Goal: Task Accomplishment & Management: Manage account settings

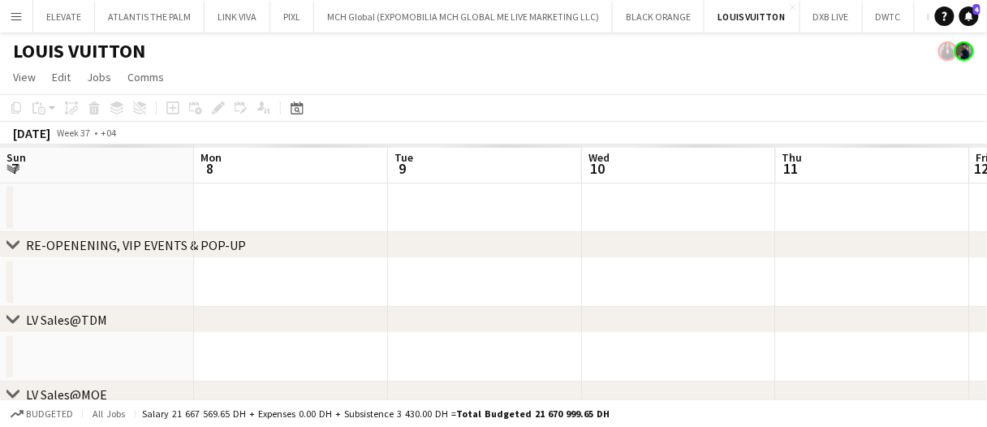
scroll to position [0, 556]
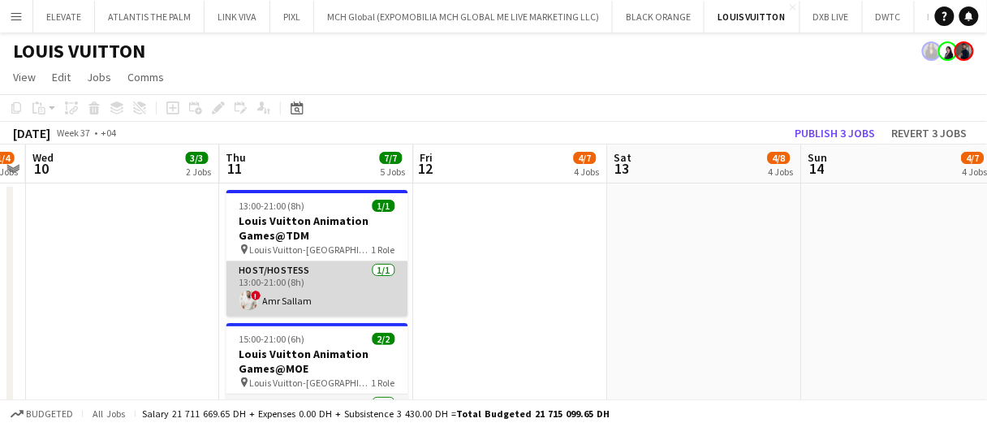
click at [300, 303] on app-card-role "Host/Hostess 1/1 13:00-21:00 (8h) ! Amr Sallam" at bounding box center [318, 288] width 182 height 55
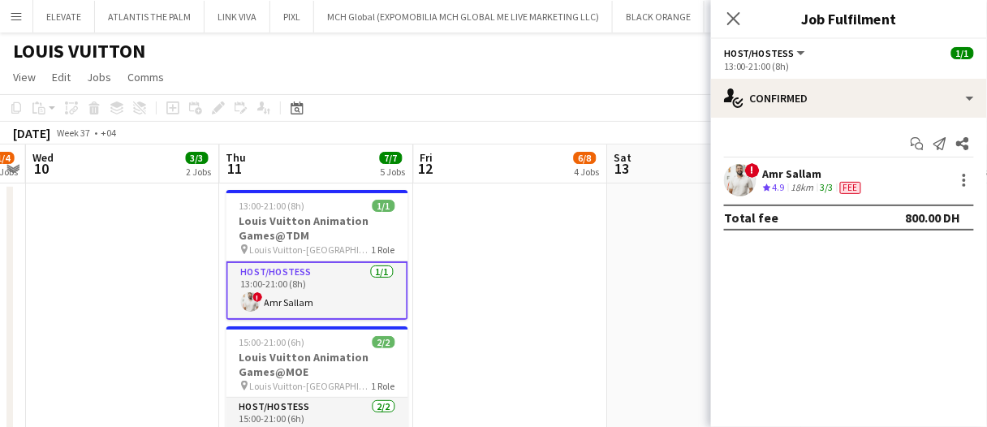
click at [784, 179] on div "Amr Sallam" at bounding box center [814, 173] width 102 height 15
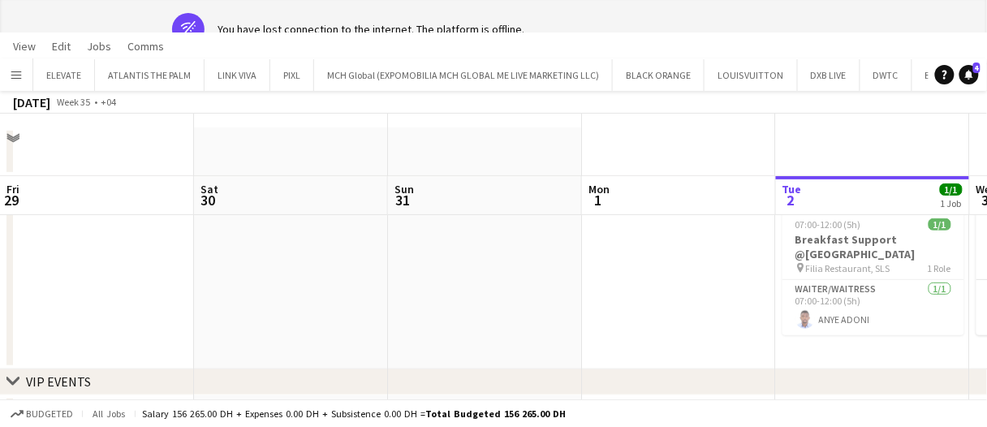
scroll to position [0, 558]
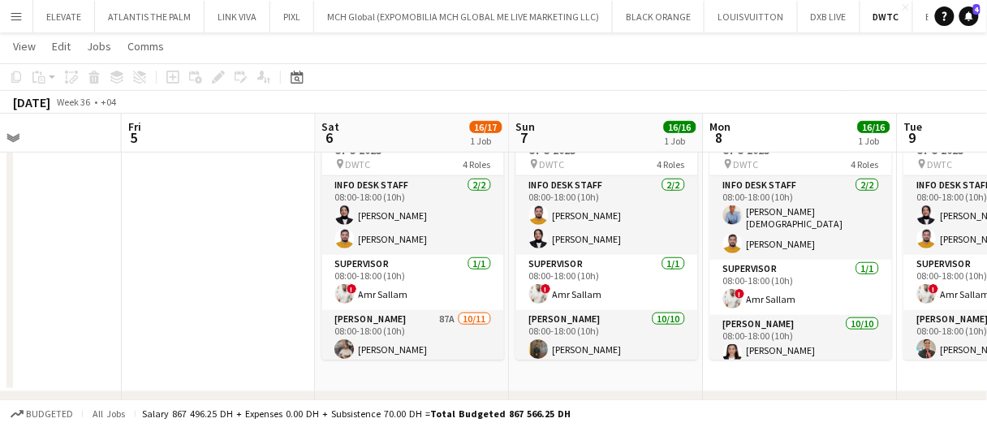
scroll to position [165, 0]
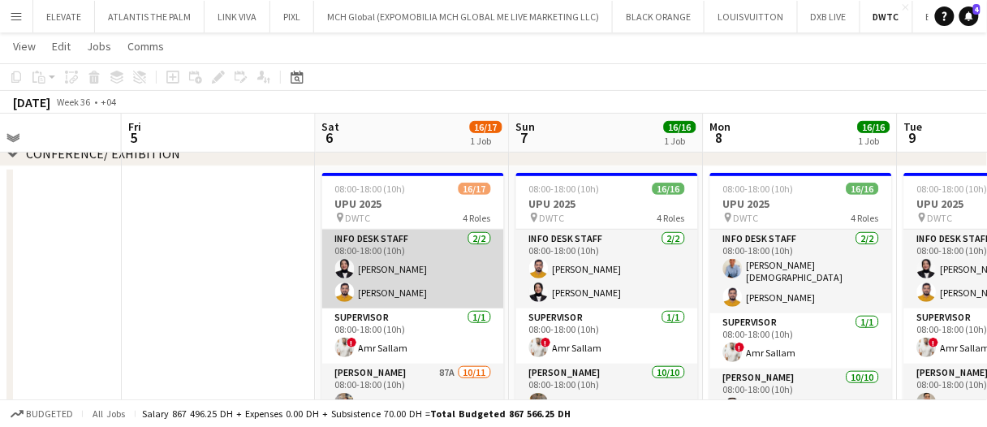
click at [385, 270] on app-card-role "Info desk staff 2/2 08:00-18:00 (10h) Fotima Naimova Adeel Ahmad" at bounding box center [413, 269] width 182 height 79
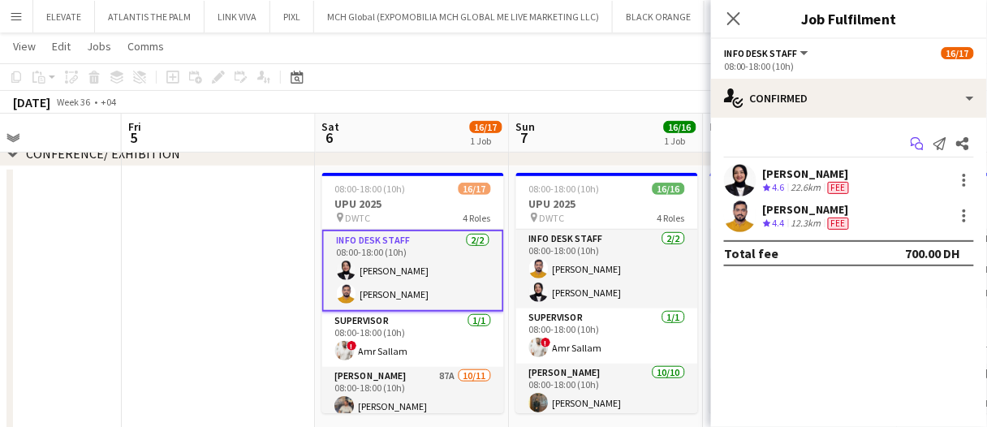
click at [919, 140] on icon "Start chat" at bounding box center [917, 143] width 13 height 13
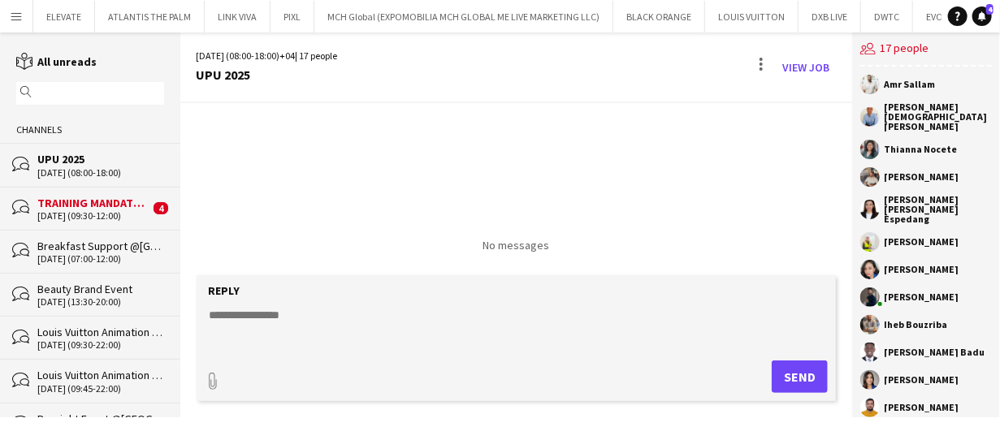
click at [406, 320] on textarea at bounding box center [520, 328] width 624 height 42
type textarea "******** *********"
click at [805, 58] on link "View Job" at bounding box center [806, 67] width 60 height 26
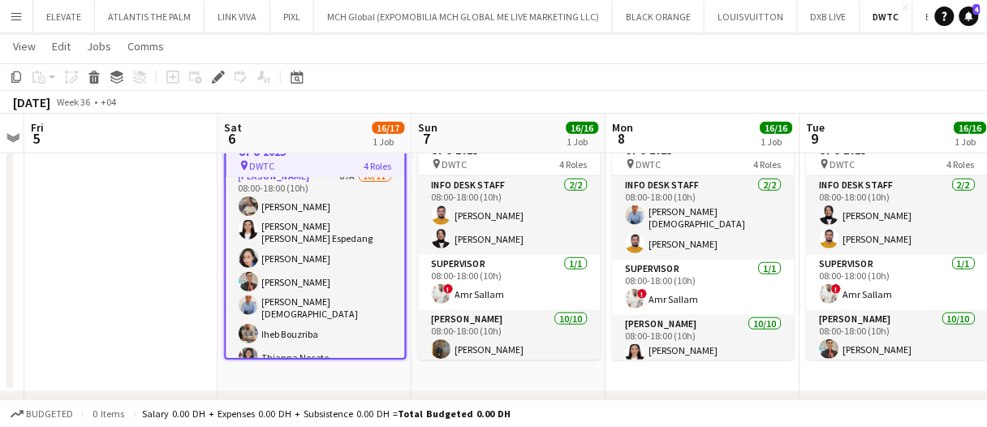
scroll to position [142, 0]
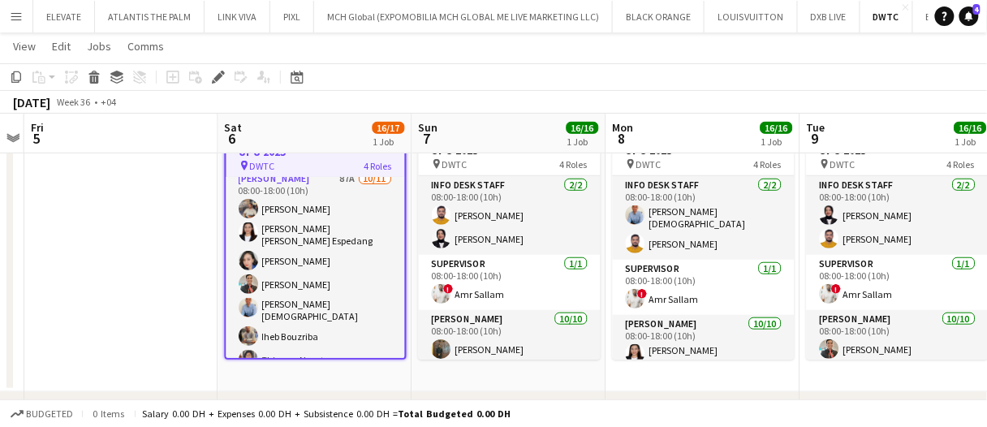
click at [280, 263] on app-card-role "Usher 87A 10/11 08:00-18:00 (10h) Muhammad Fayaz Maria liza Espedang Cherubim R…" at bounding box center [316, 322] width 179 height 305
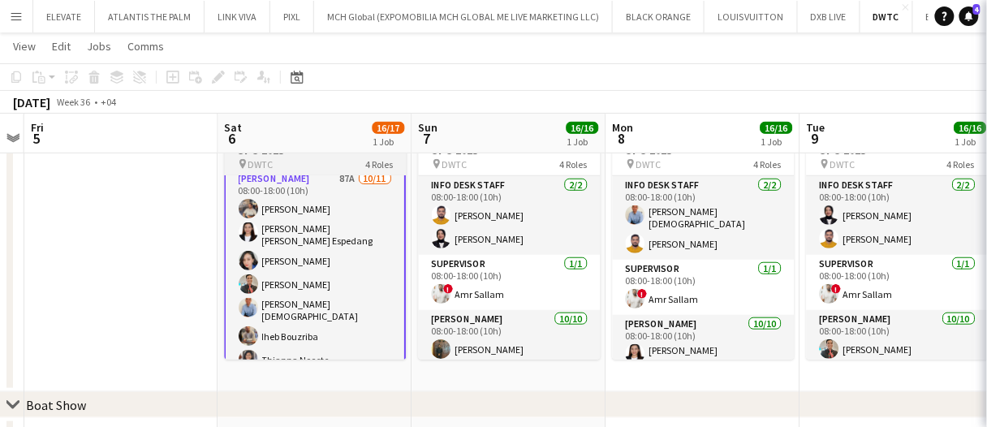
scroll to position [143, 0]
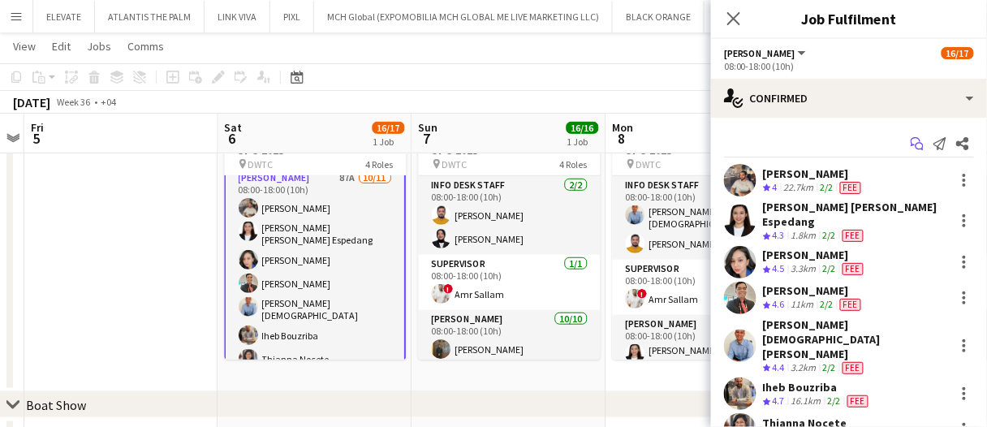
click at [911, 139] on icon at bounding box center [916, 141] width 10 height 9
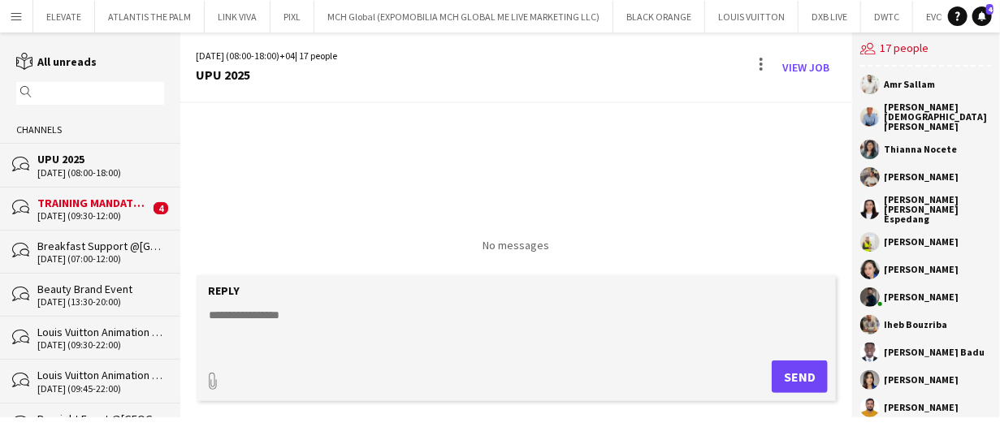
click at [445, 326] on textarea at bounding box center [520, 328] width 624 height 42
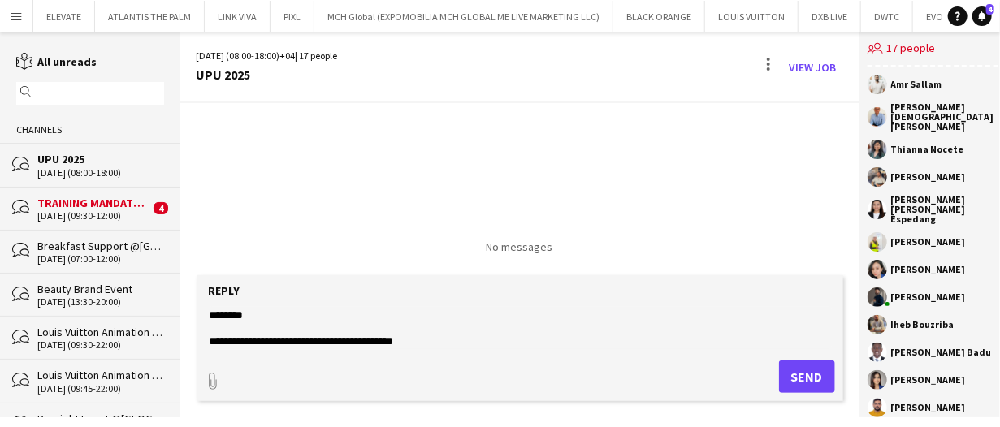
scroll to position [24, 0]
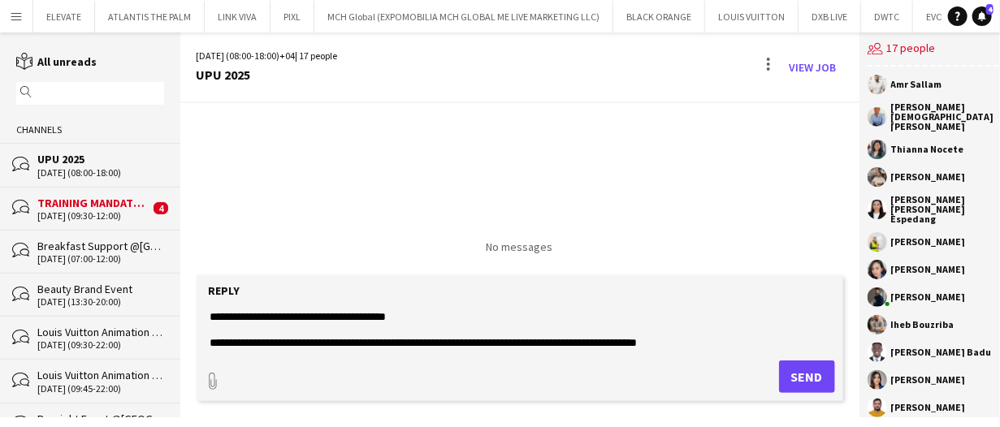
click at [559, 341] on textarea "**********" at bounding box center [520, 328] width 624 height 42
click at [750, 341] on textarea "**********" at bounding box center [520, 328] width 624 height 42
click at [671, 341] on textarea "**********" at bounding box center [520, 328] width 624 height 42
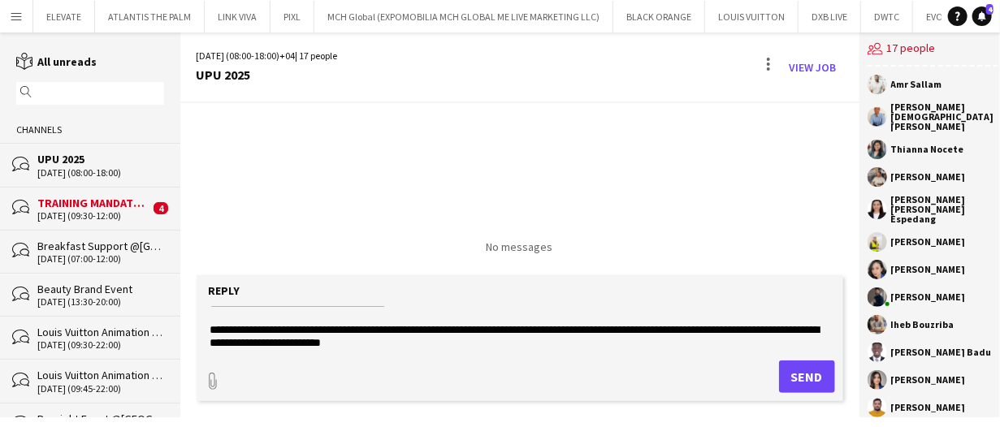
click at [473, 349] on form "**********" at bounding box center [520, 338] width 646 height 126
click at [473, 348] on textarea "**********" at bounding box center [520, 328] width 624 height 42
paste textarea "**********"
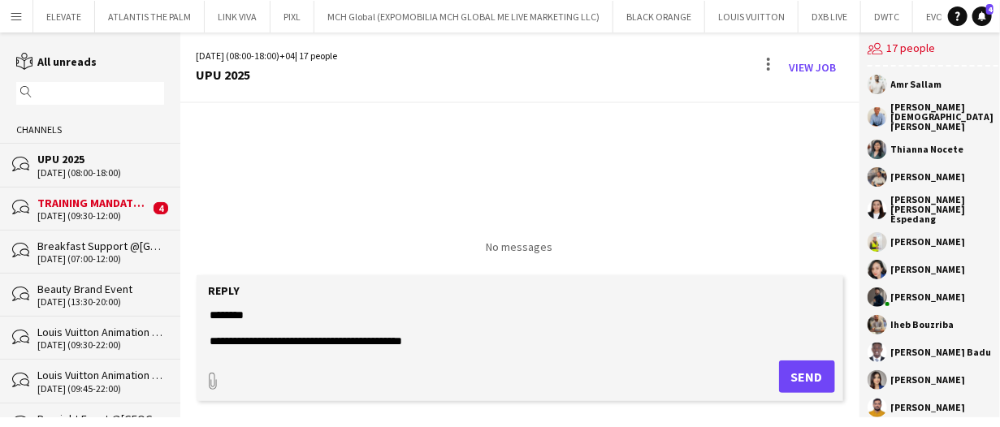
scroll to position [39, 0]
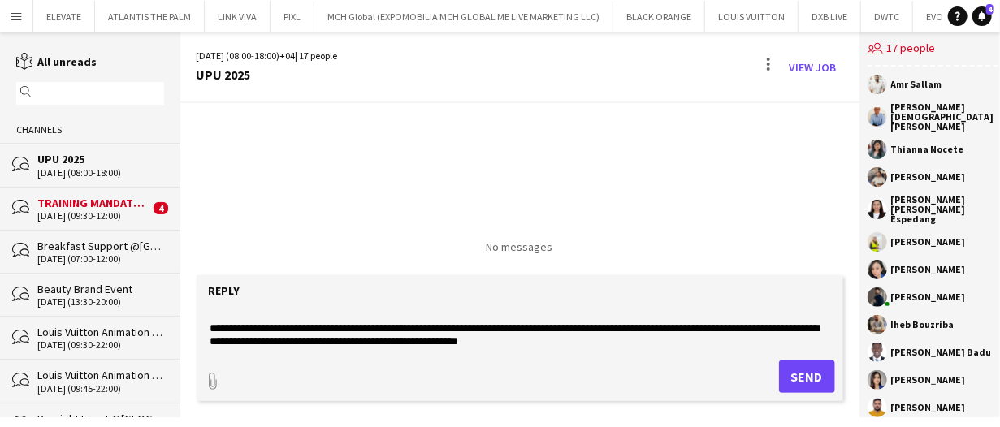
click at [685, 333] on textarea "**********" at bounding box center [520, 328] width 624 height 42
type textarea "**********"
click at [806, 381] on button "Send" at bounding box center [807, 377] width 56 height 32
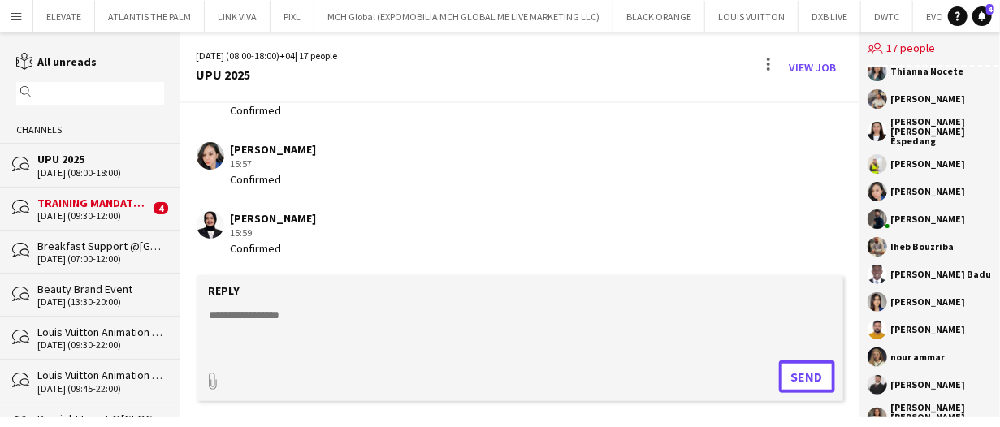
scroll to position [54, 0]
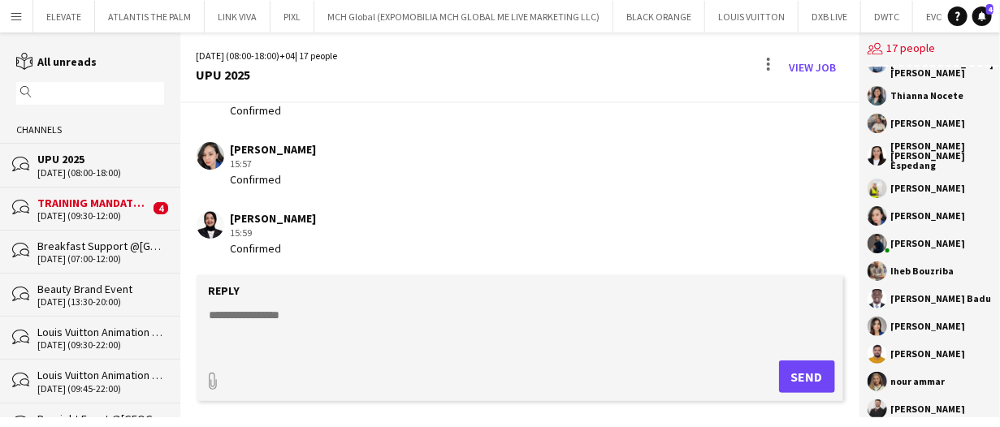
click at [691, 190] on app-chat-message "Cherubim Reyes 15:57 Confirmed" at bounding box center [519, 164] width 679 height 61
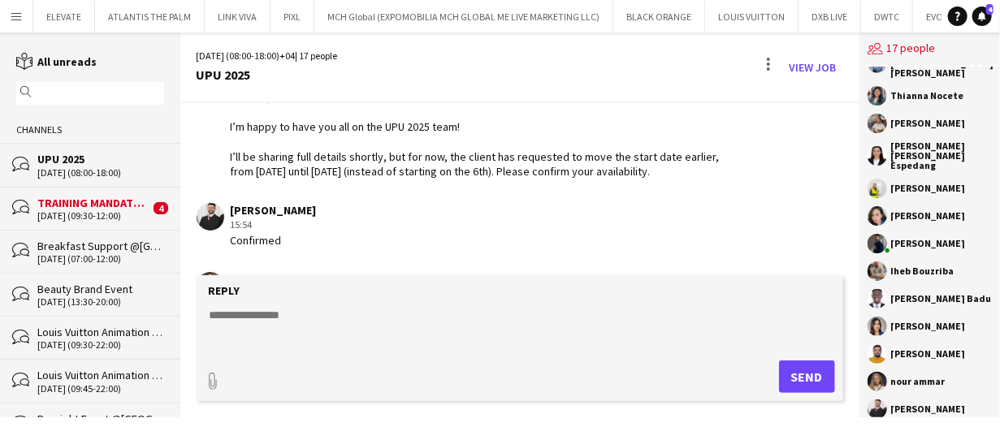
scroll to position [507, 0]
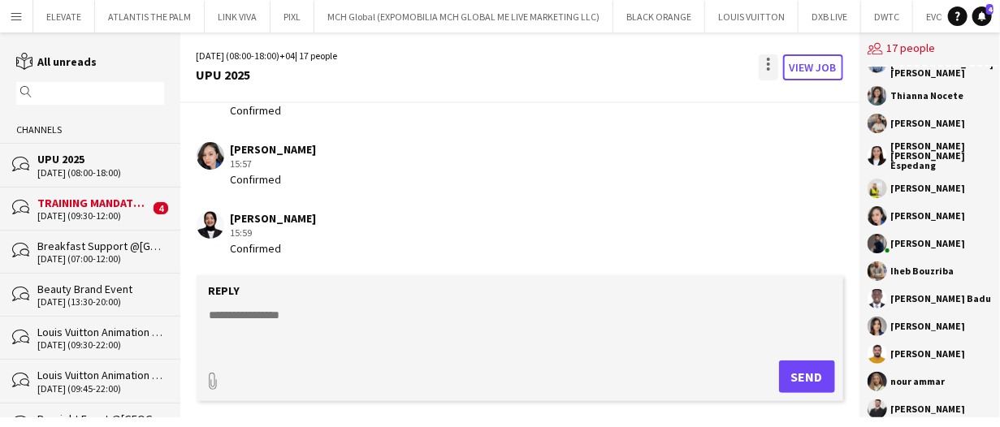
drag, startPoint x: 810, startPoint y: 63, endPoint x: 768, endPoint y: 71, distance: 42.4
click at [810, 63] on link "View Job" at bounding box center [813, 67] width 60 height 26
click at [800, 68] on link "View Job" at bounding box center [813, 67] width 60 height 26
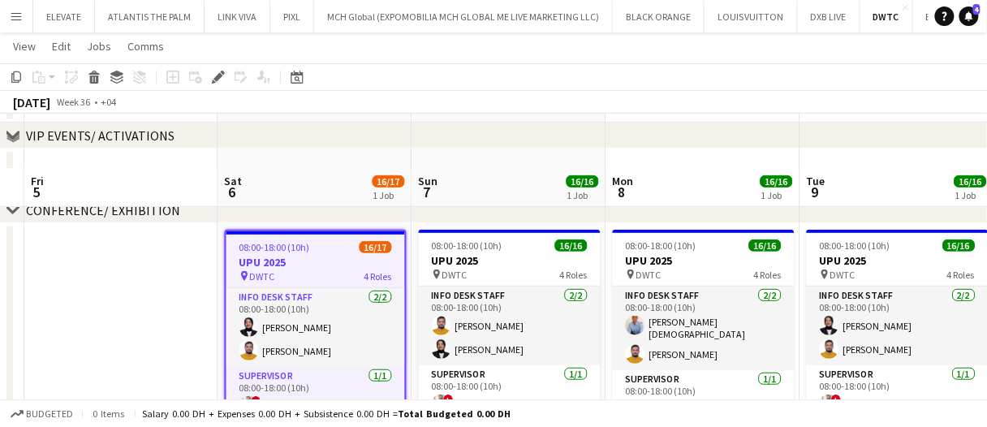
scroll to position [162, 0]
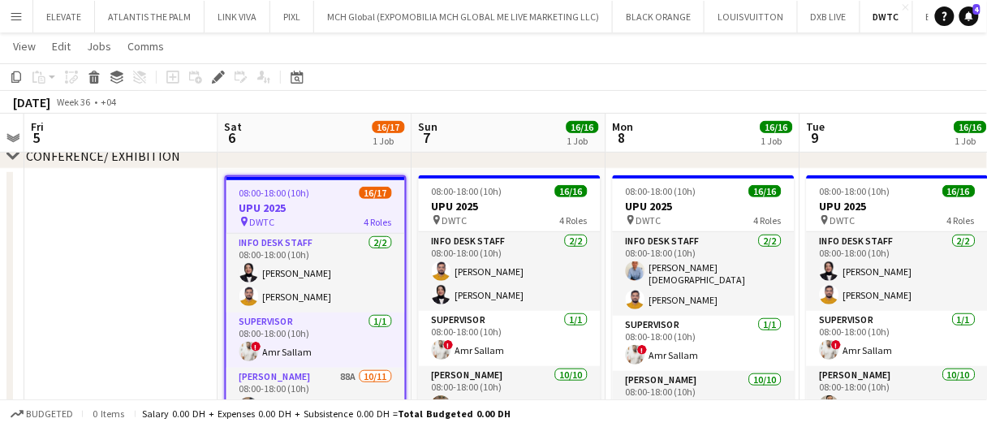
drag, startPoint x: 346, startPoint y: 187, endPoint x: 320, endPoint y: 231, distance: 51.0
click at [346, 187] on div "08:00-18:00 (10h) 16/17" at bounding box center [316, 193] width 179 height 12
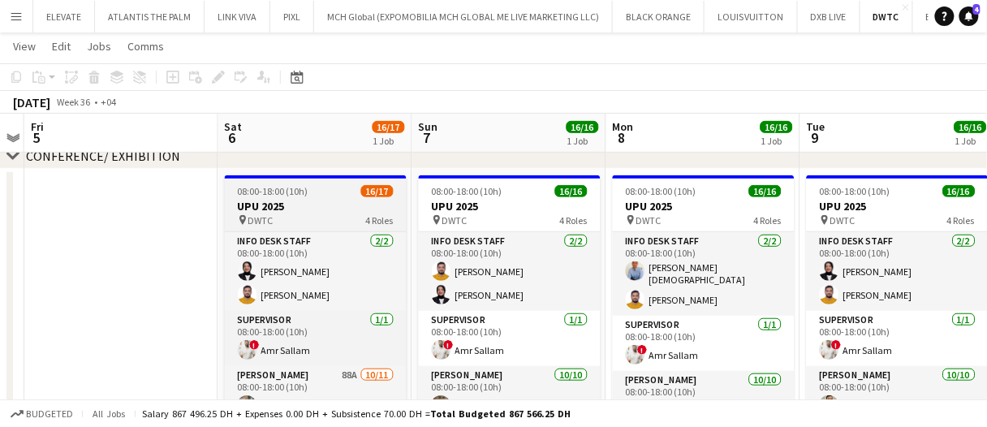
click at [322, 205] on h3 "UPU 2025" at bounding box center [316, 206] width 182 height 15
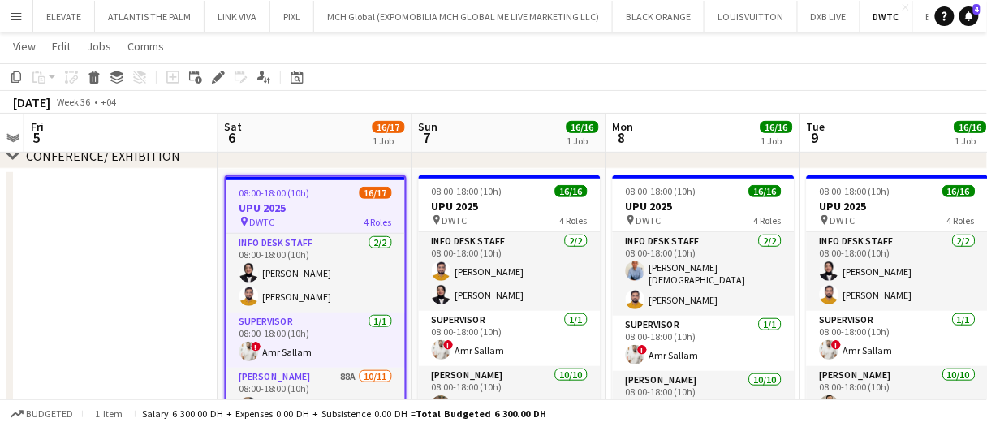
click at [183, 261] on app-date-cell at bounding box center [121, 308] width 194 height 279
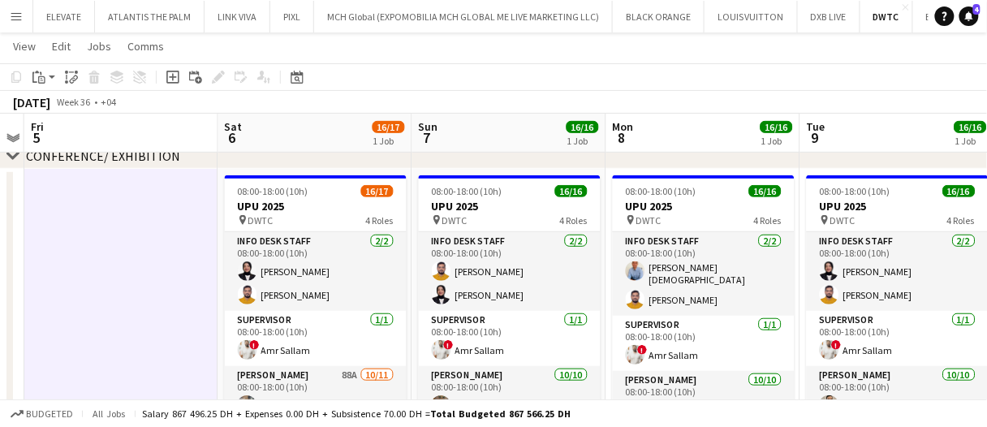
drag, startPoint x: 183, startPoint y: 260, endPoint x: 150, endPoint y: 268, distance: 33.5
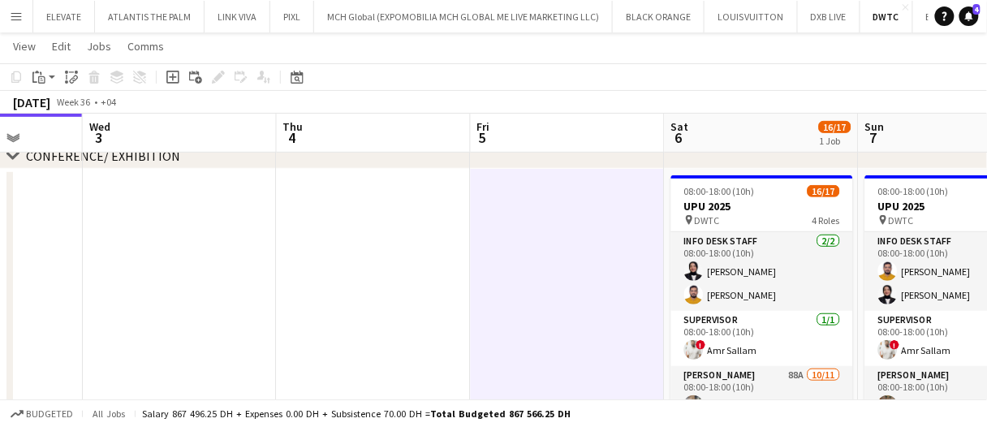
scroll to position [0, 425]
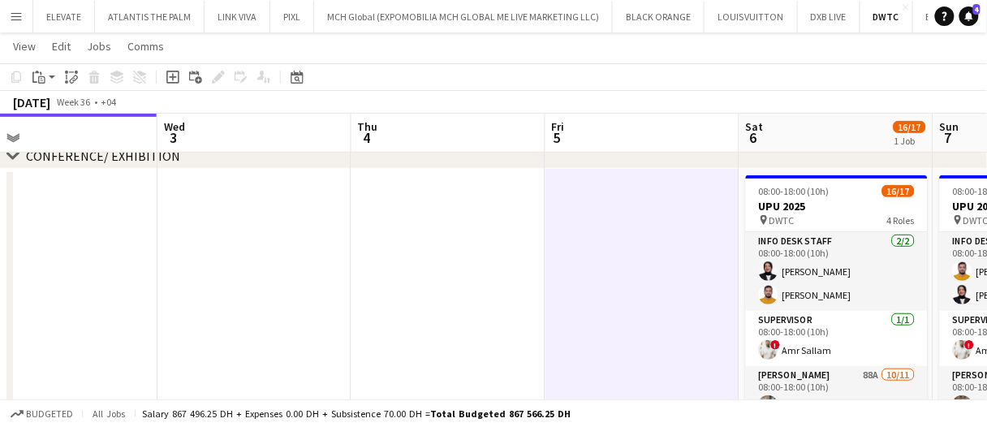
click at [426, 277] on app-date-cell at bounding box center [449, 308] width 194 height 279
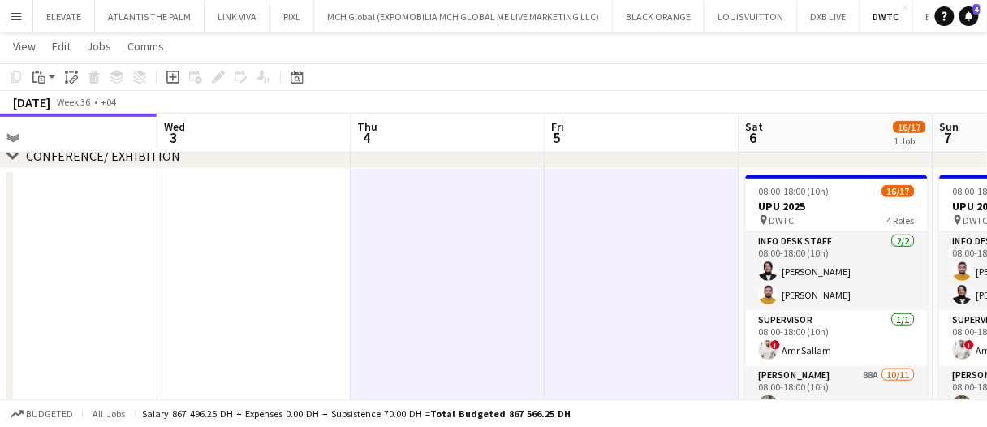
click at [295, 272] on app-date-cell at bounding box center [255, 308] width 194 height 279
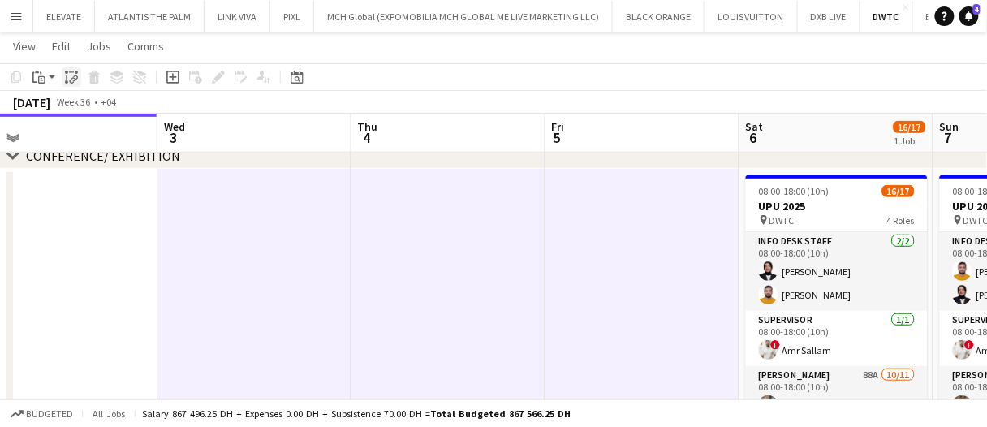
click at [69, 77] on icon "Paste linked Job" at bounding box center [71, 77] width 13 height 13
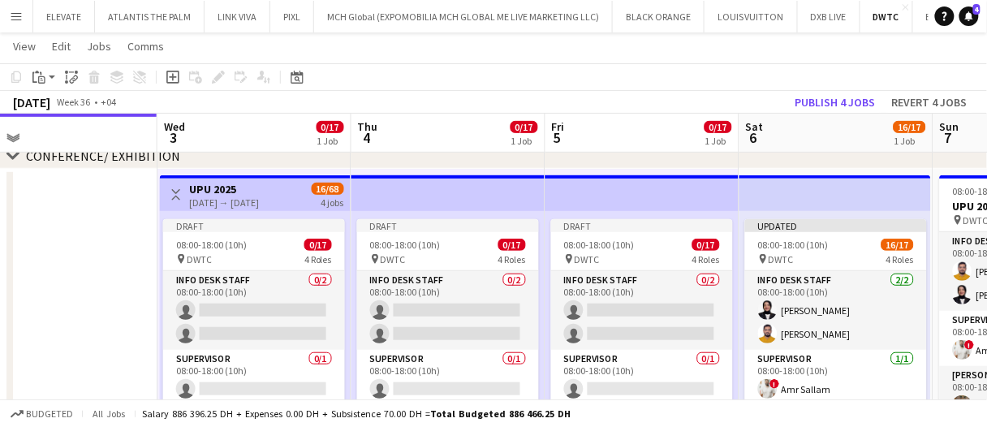
click at [932, 85] on app-toolbar "Copy Paste Paste Ctrl+V Paste with crew Ctrl+Shift+V Paste linked Job Delete Gr…" at bounding box center [493, 77] width 987 height 28
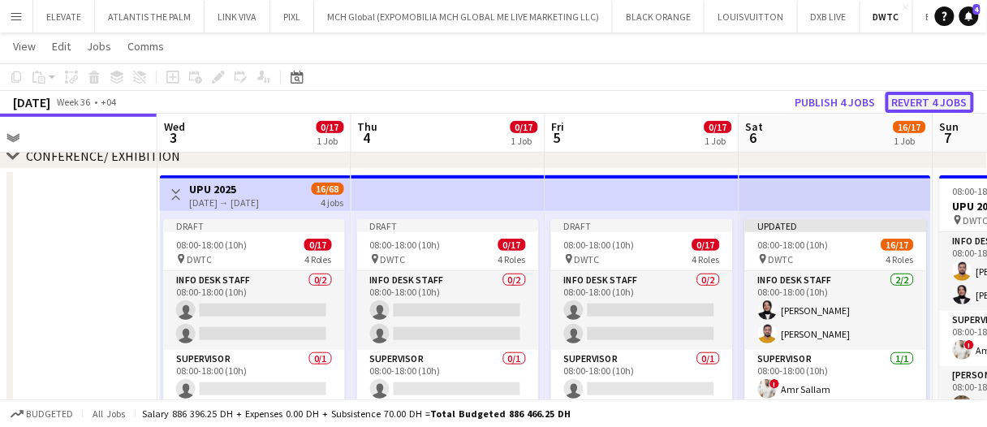
click at [931, 97] on button "Revert 4 jobs" at bounding box center [930, 102] width 89 height 21
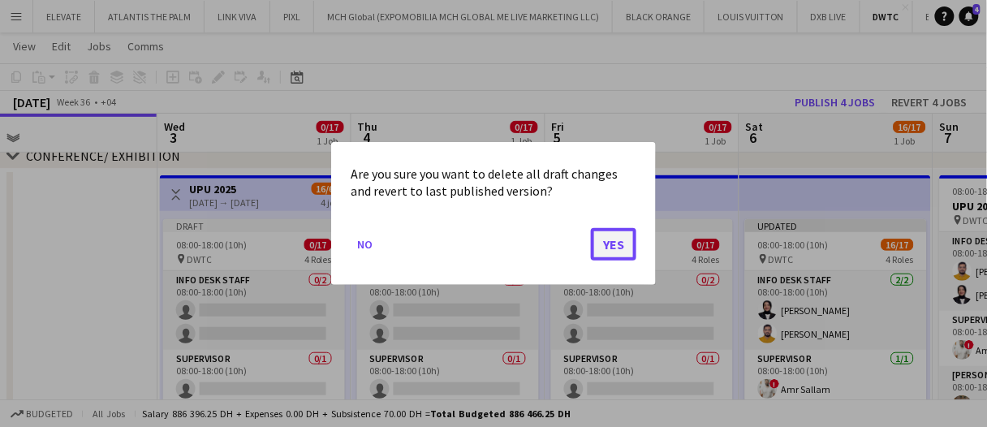
click at [616, 241] on button "Yes" at bounding box center [613, 244] width 45 height 32
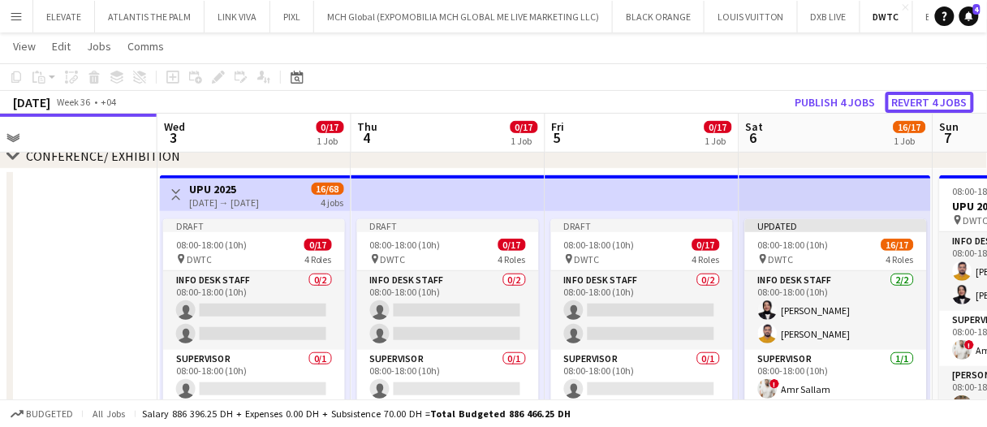
scroll to position [162, 0]
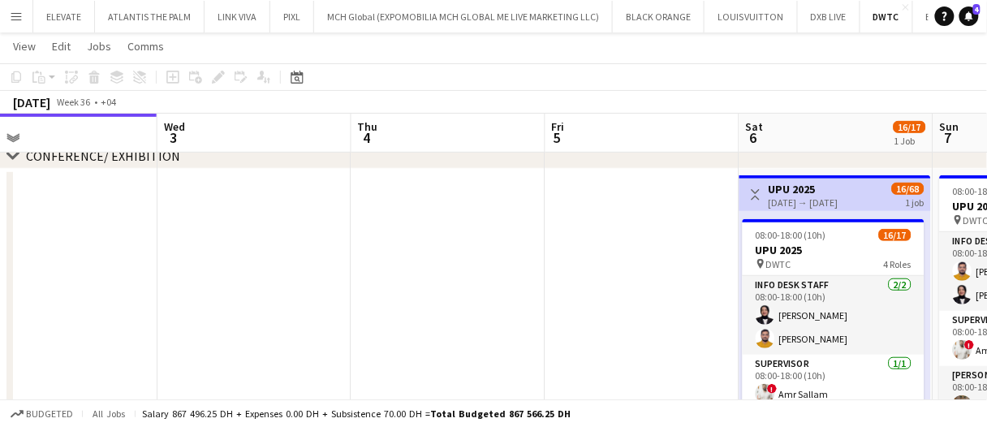
click at [588, 222] on app-date-cell at bounding box center [643, 319] width 194 height 300
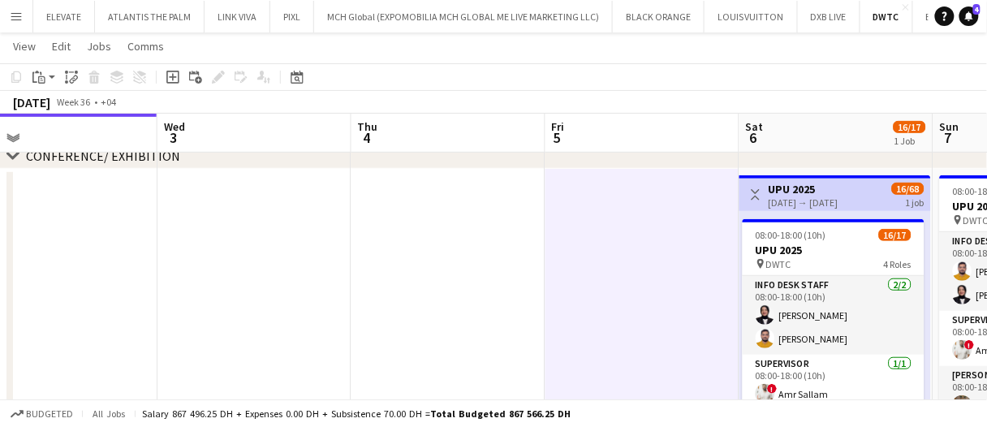
click at [400, 246] on app-date-cell at bounding box center [449, 319] width 194 height 300
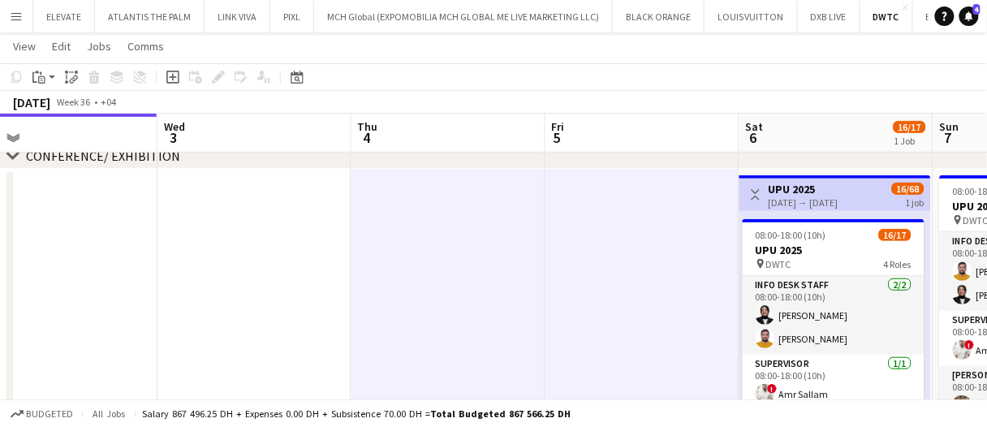
click at [244, 244] on app-date-cell at bounding box center [255, 319] width 194 height 300
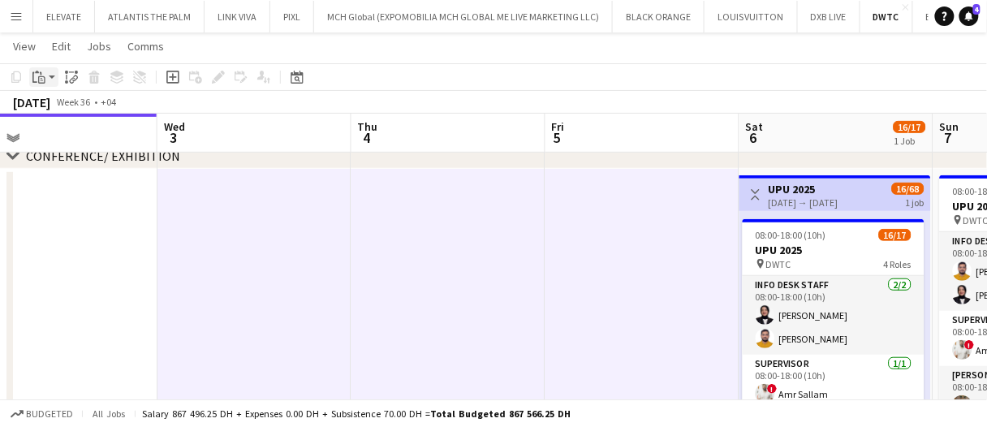
click at [48, 84] on div "Paste" at bounding box center [38, 76] width 19 height 19
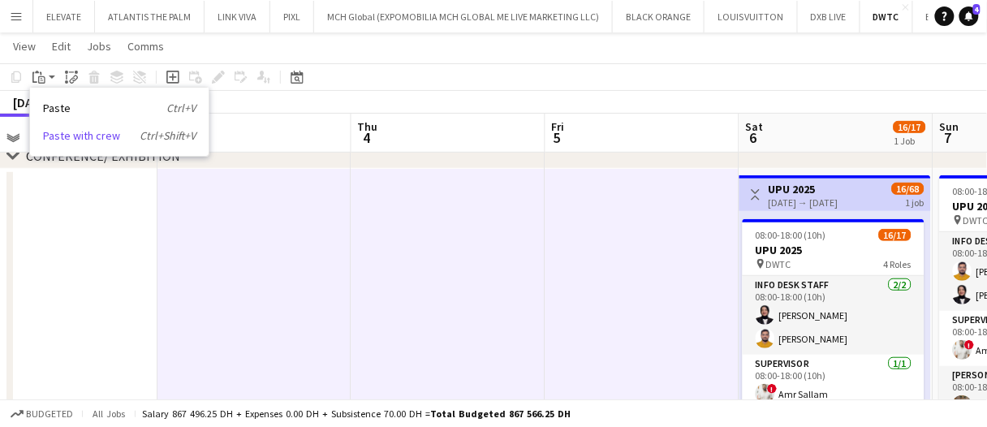
click at [56, 138] on link "Paste with crew Ctrl+Shift+V" at bounding box center [119, 135] width 153 height 15
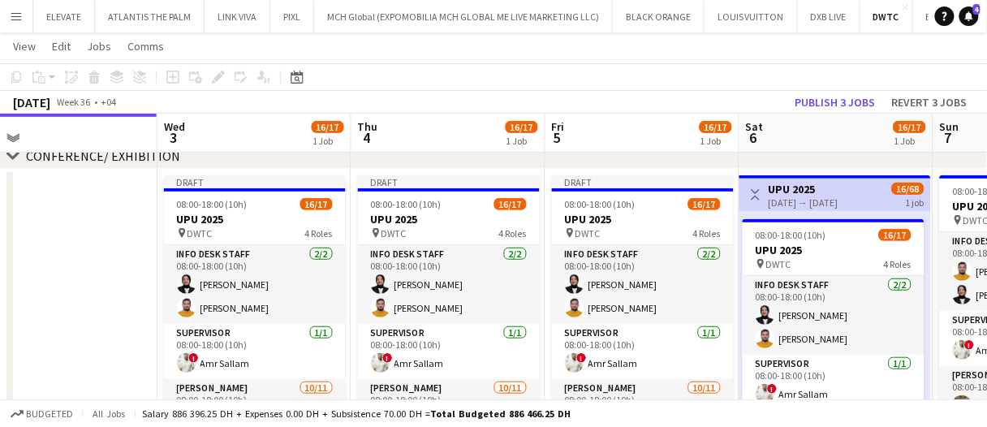
click at [656, 102] on div "September 2025 Week 36 • +04 Publish 3 jobs Revert 3 jobs" at bounding box center [493, 102] width 987 height 23
click at [473, 132] on app-board-header-date "Thu 4 16/17 1 Job" at bounding box center [449, 133] width 194 height 39
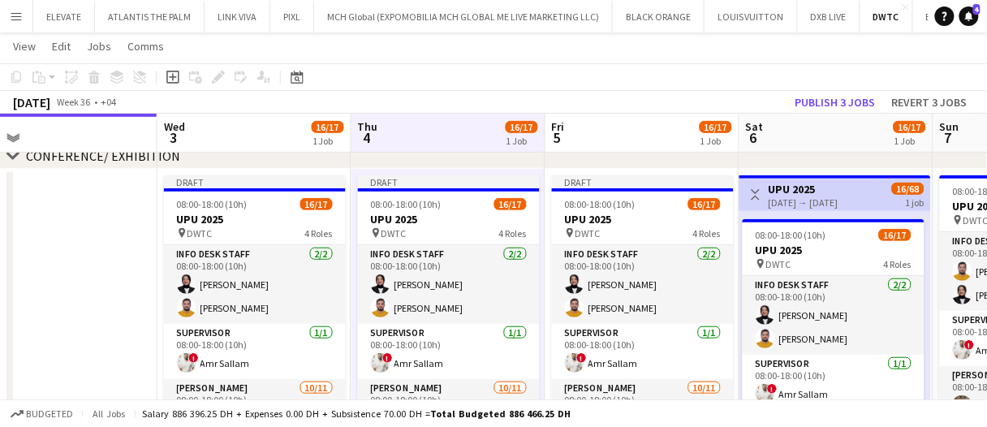
click at [15, 19] on app-icon "Menu" at bounding box center [16, 16] width 13 height 13
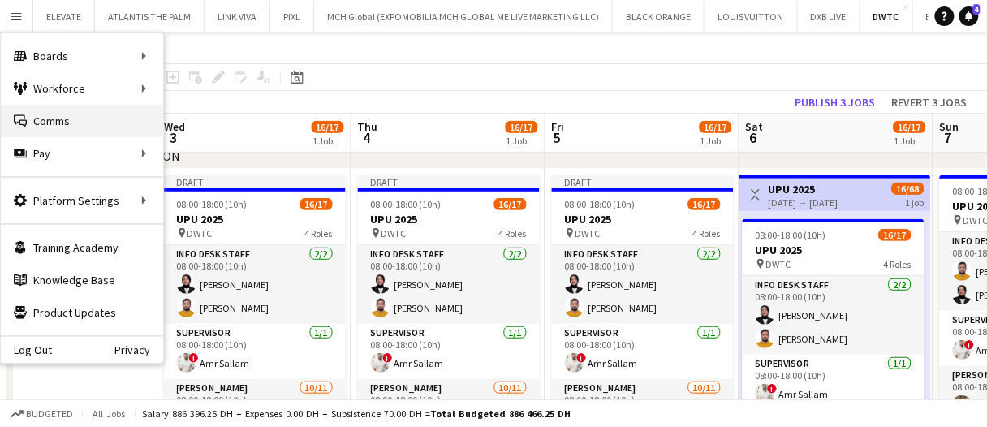
click at [59, 111] on link "Comms Comms" at bounding box center [82, 121] width 162 height 32
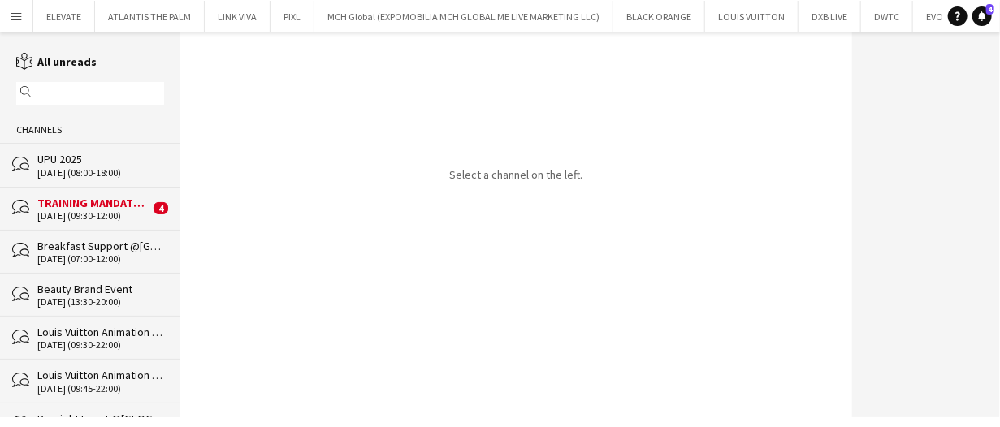
click at [99, 171] on div "06-09-2025 (08:00-18:00)" at bounding box center [100, 172] width 127 height 11
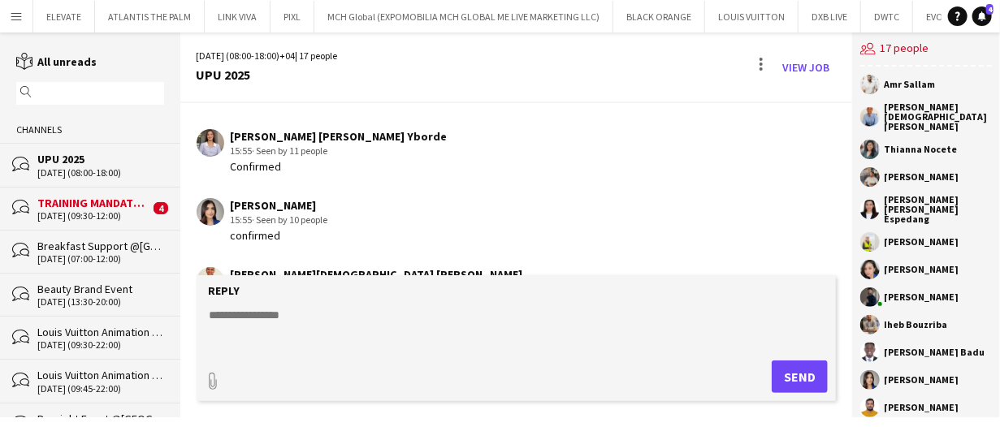
scroll to position [507, 0]
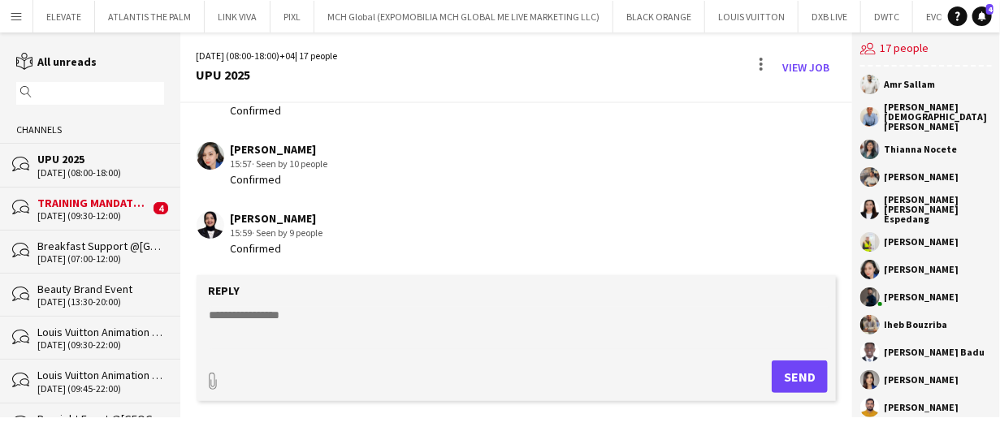
click at [130, 218] on div "30-08-2025 (09:30-12:00)" at bounding box center [93, 215] width 112 height 11
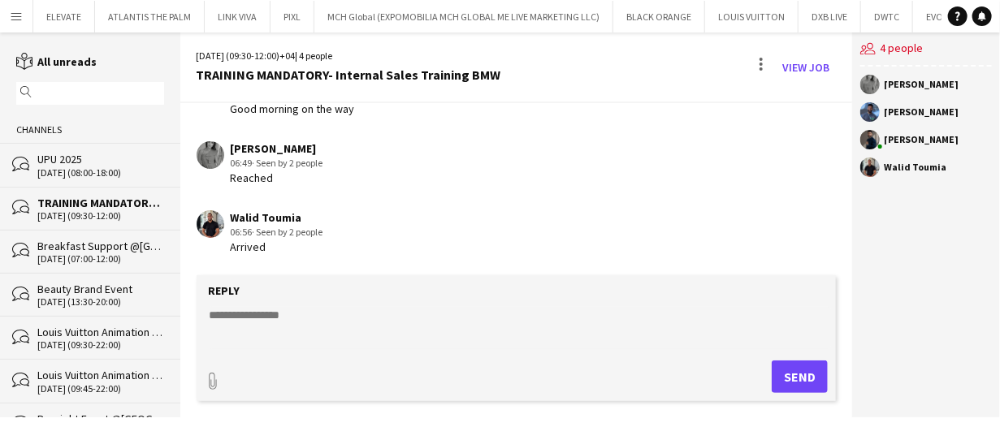
scroll to position [1771, 0]
click at [122, 175] on div "06-09-2025 (08:00-18:00)" at bounding box center [100, 172] width 127 height 11
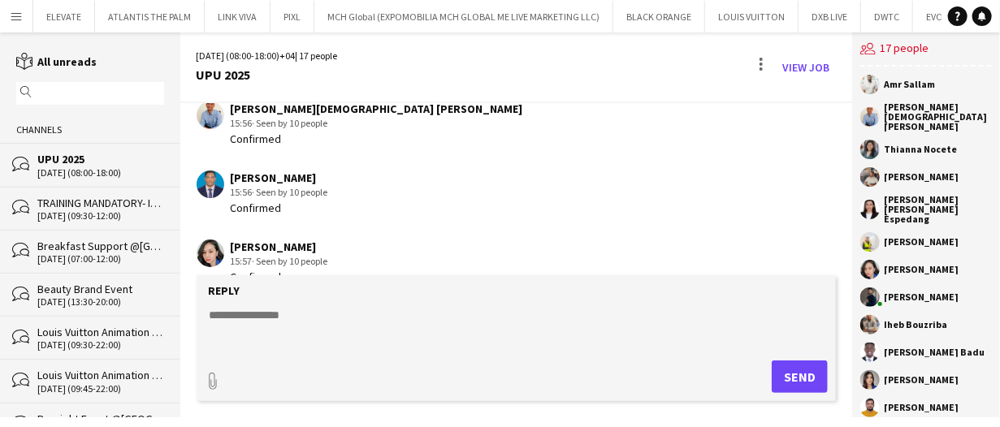
scroll to position [575, 0]
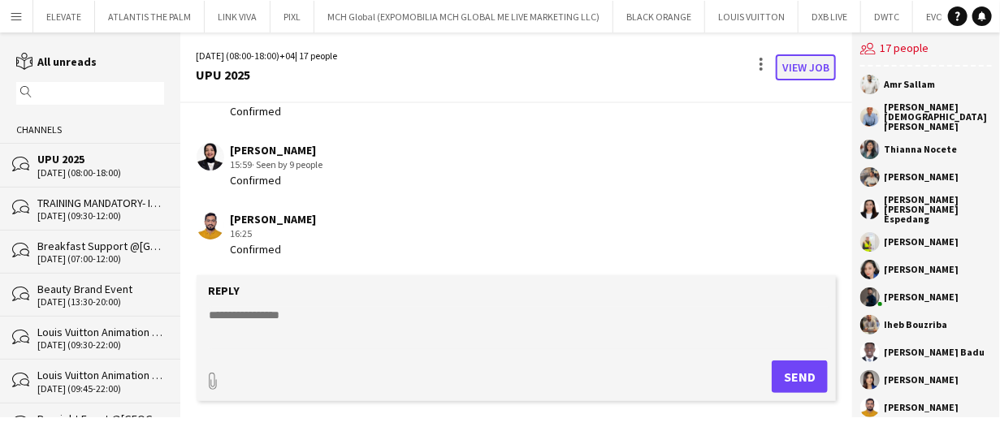
click at [807, 63] on link "View Job" at bounding box center [806, 67] width 60 height 26
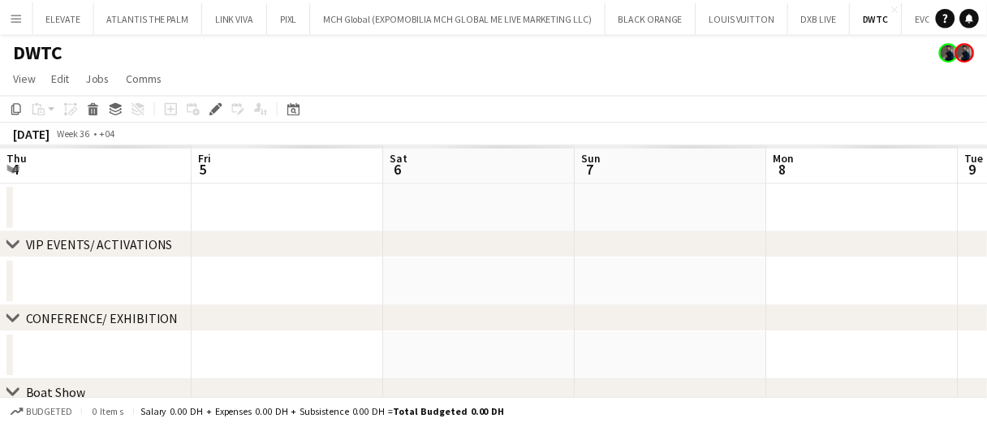
scroll to position [0, 558]
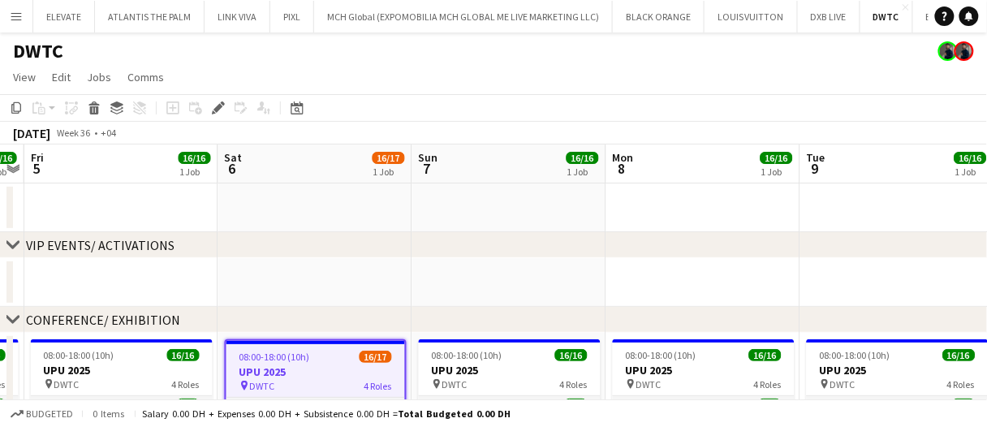
drag, startPoint x: 359, startPoint y: 288, endPoint x: 284, endPoint y: 286, distance: 74.7
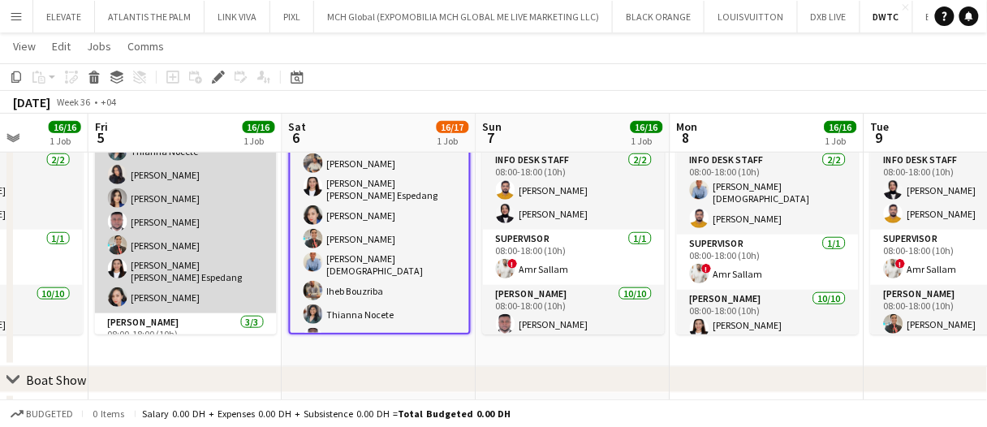
scroll to position [162, 0]
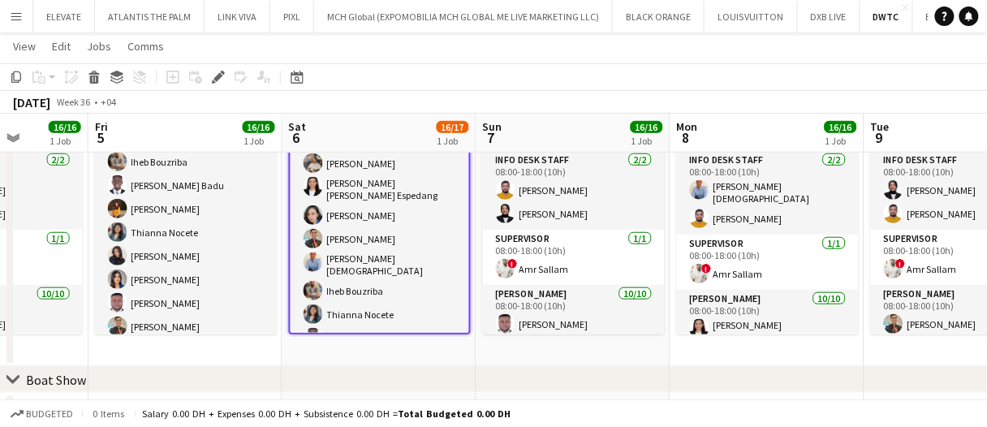
drag, startPoint x: 237, startPoint y: 355, endPoint x: 227, endPoint y: 355, distance: 10.6
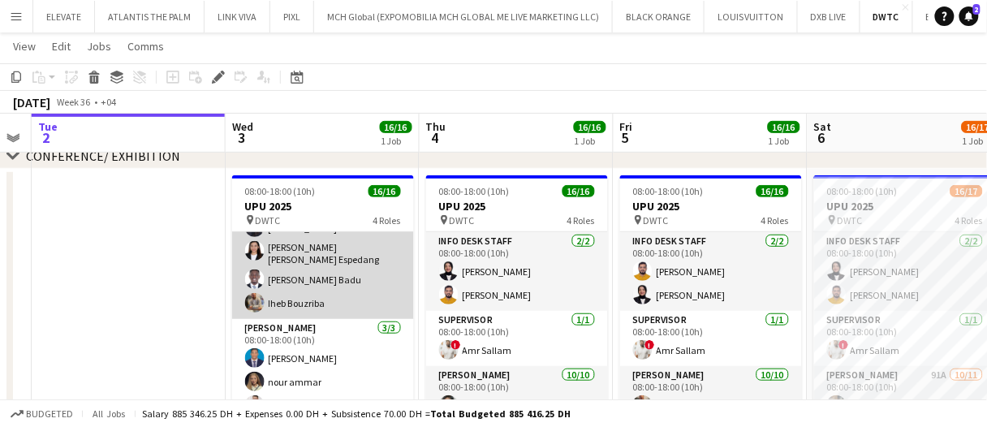
scroll to position [238, 0]
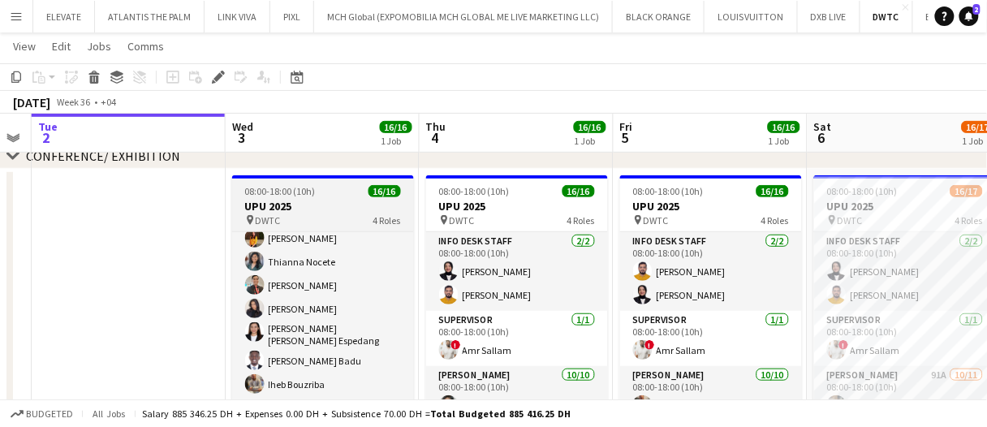
drag, startPoint x: 311, startPoint y: 195, endPoint x: 352, endPoint y: 192, distance: 40.7
click at [311, 195] on span "08:00-18:00 (10h)" at bounding box center [280, 191] width 71 height 12
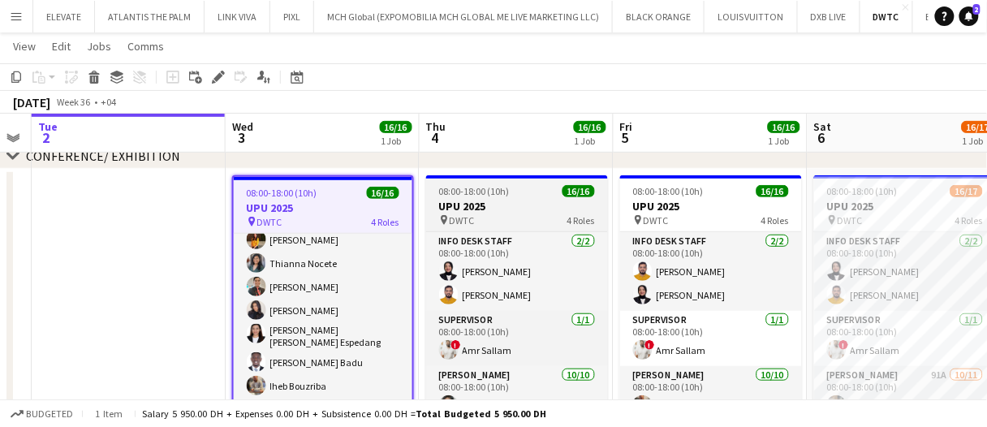
click at [486, 197] on span "08:00-18:00 (10h)" at bounding box center [474, 191] width 71 height 12
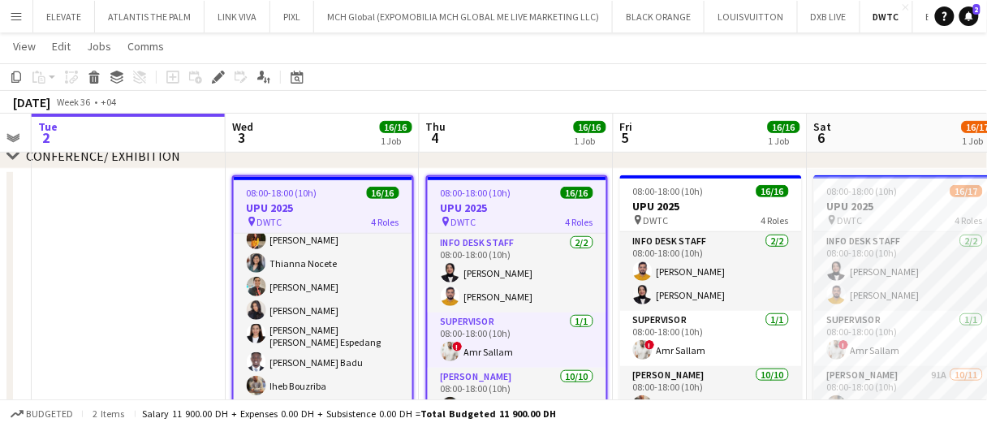
click at [485, 194] on span "08:00-18:00 (10h)" at bounding box center [476, 193] width 71 height 12
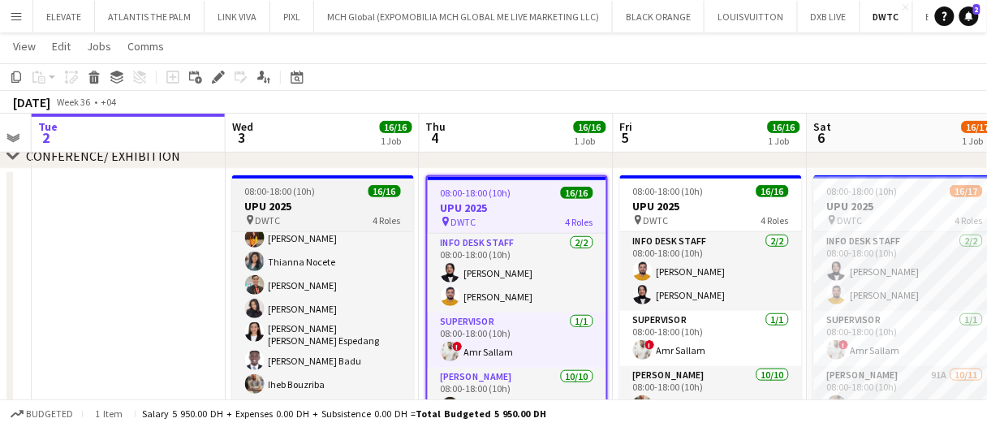
click at [274, 194] on span "08:00-18:00 (10h)" at bounding box center [280, 191] width 71 height 12
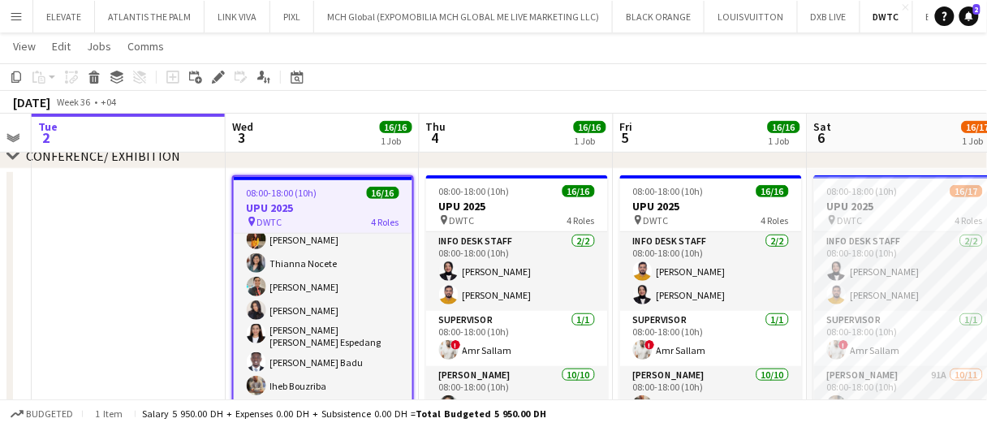
drag, startPoint x: 314, startPoint y: 132, endPoint x: 516, endPoint y: 135, distance: 201.4
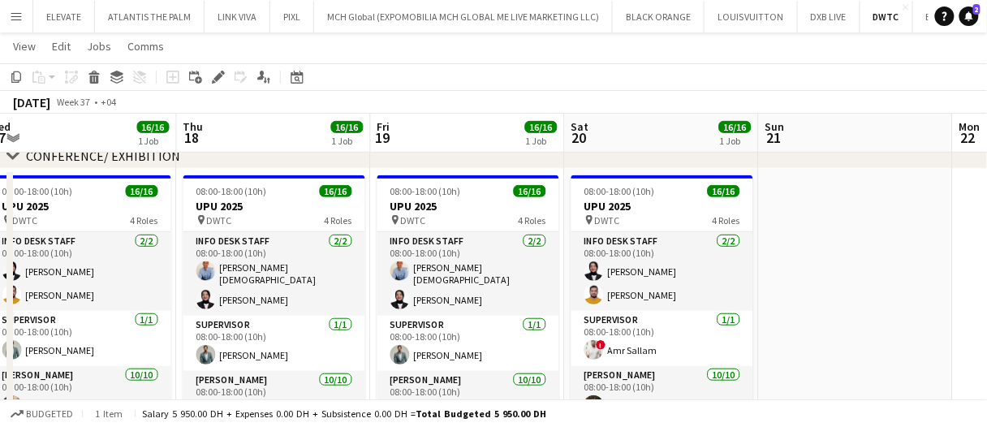
scroll to position [0, 659]
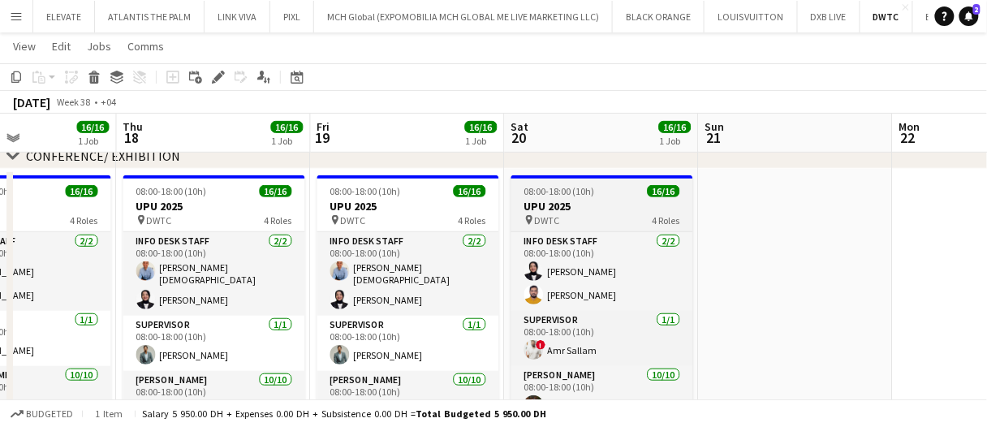
click at [595, 222] on div "pin DWTC 4 Roles" at bounding box center [603, 220] width 182 height 13
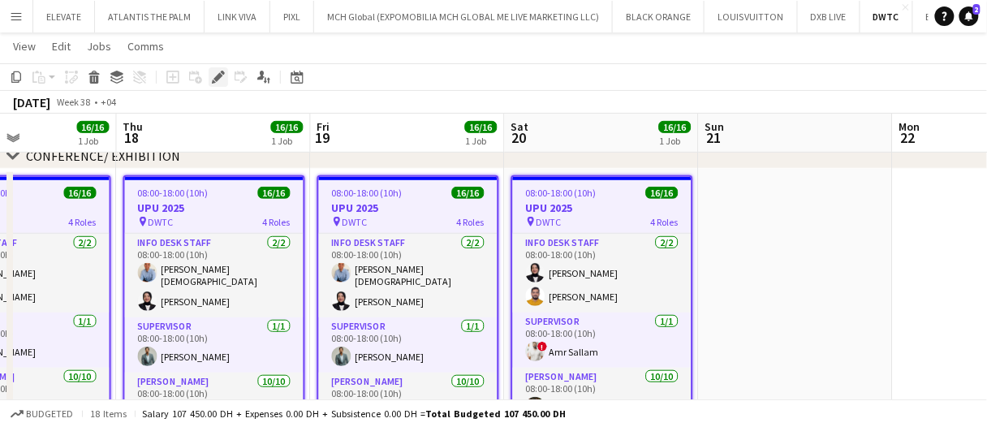
click at [215, 85] on div "Edit" at bounding box center [218, 76] width 19 height 19
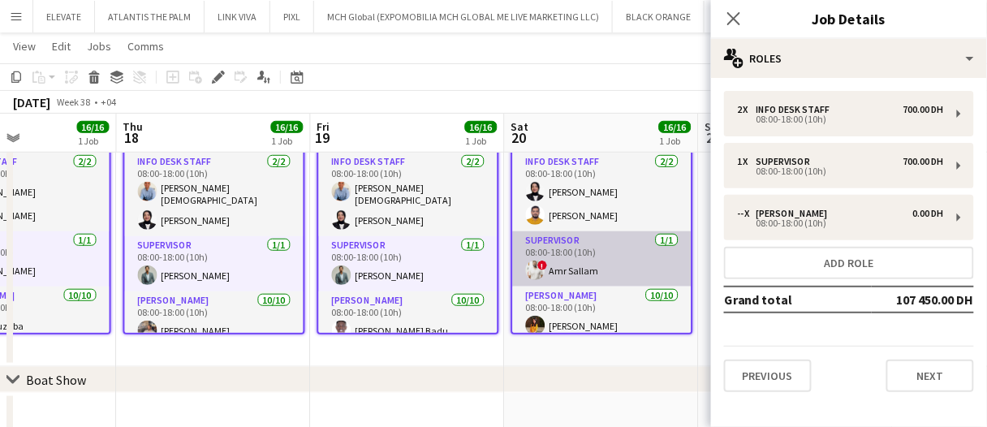
scroll to position [81, 0]
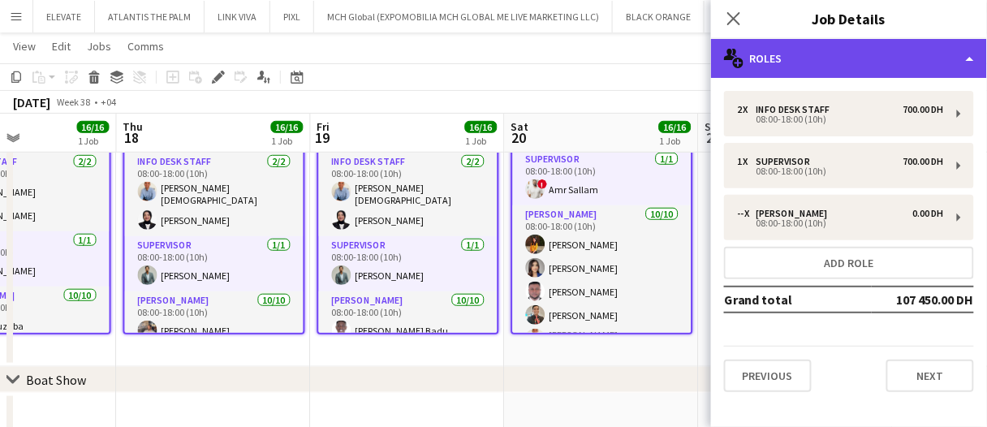
click at [829, 68] on div "multiple-users-add Roles" at bounding box center [849, 58] width 276 height 39
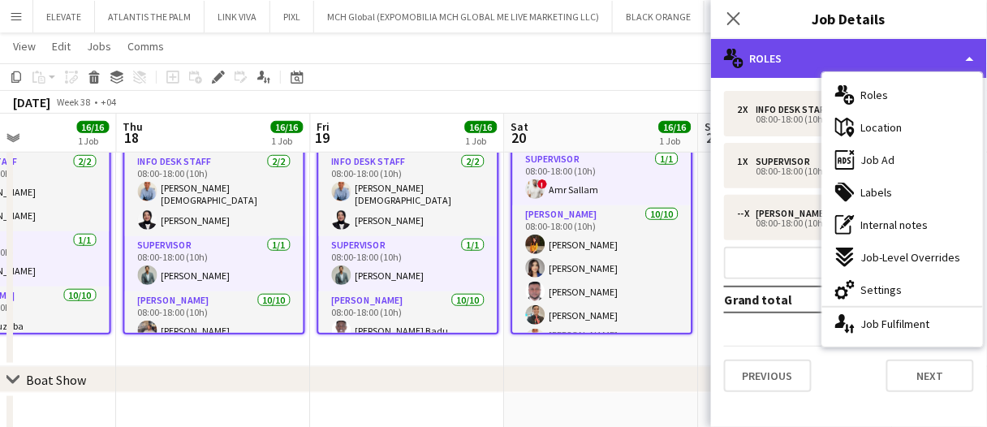
click at [796, 54] on div "multiple-users-add Roles" at bounding box center [849, 58] width 276 height 39
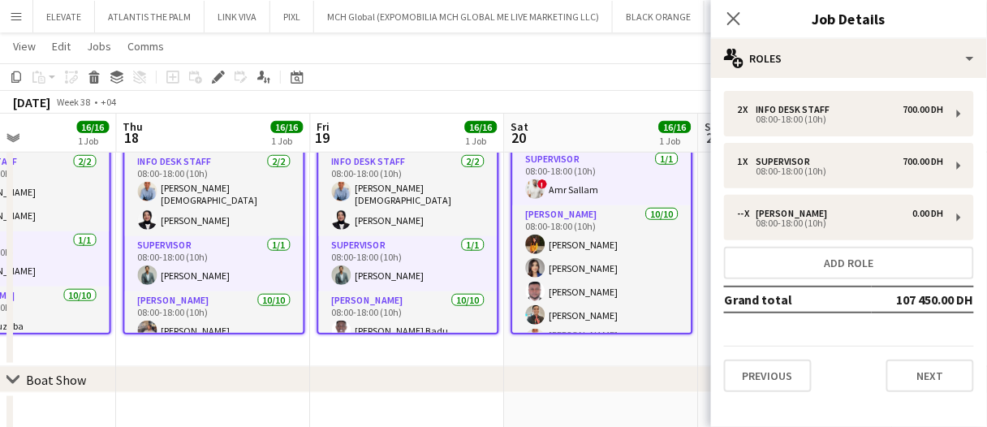
click at [953, 348] on div "Previous Next" at bounding box center [849, 369] width 250 height 46
click at [930, 380] on button "Next" at bounding box center [931, 376] width 88 height 32
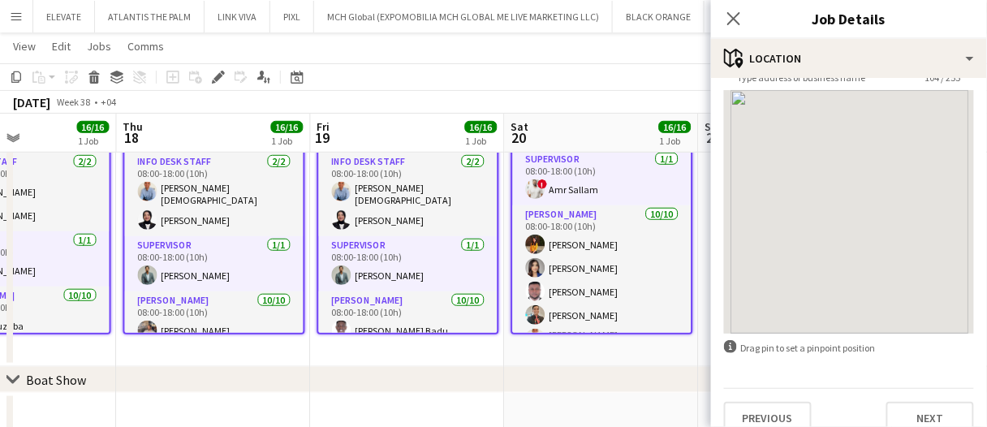
scroll to position [145, 0]
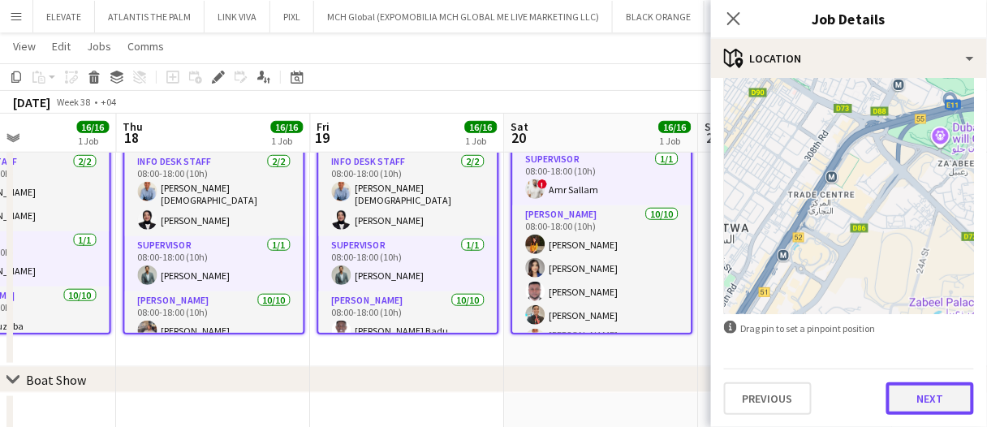
click at [942, 396] on button "Next" at bounding box center [931, 398] width 88 height 32
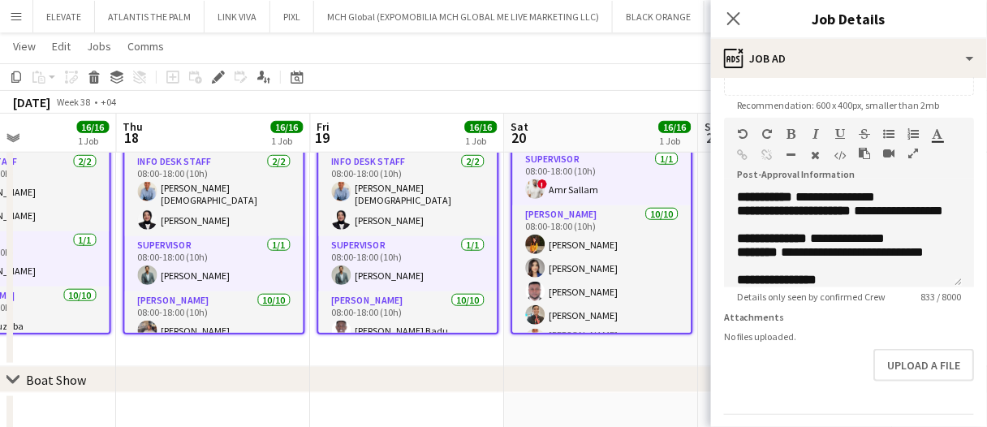
scroll to position [387, 0]
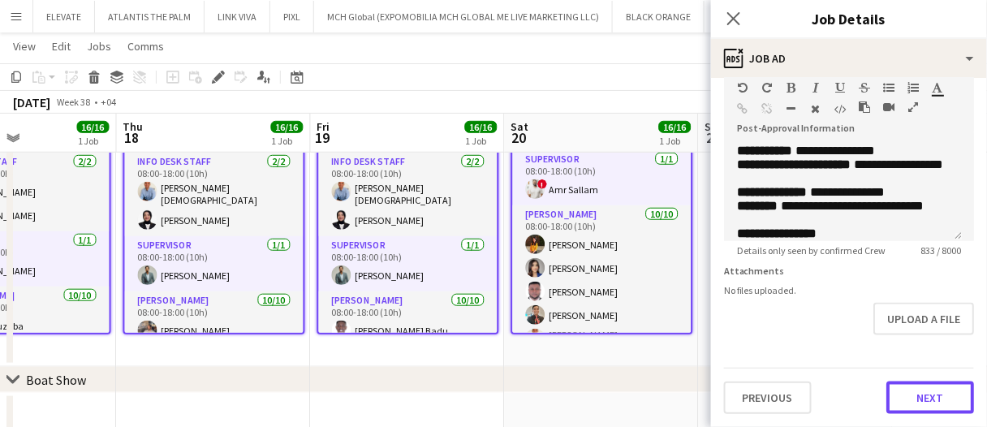
click at [925, 404] on button "Next" at bounding box center [931, 398] width 88 height 32
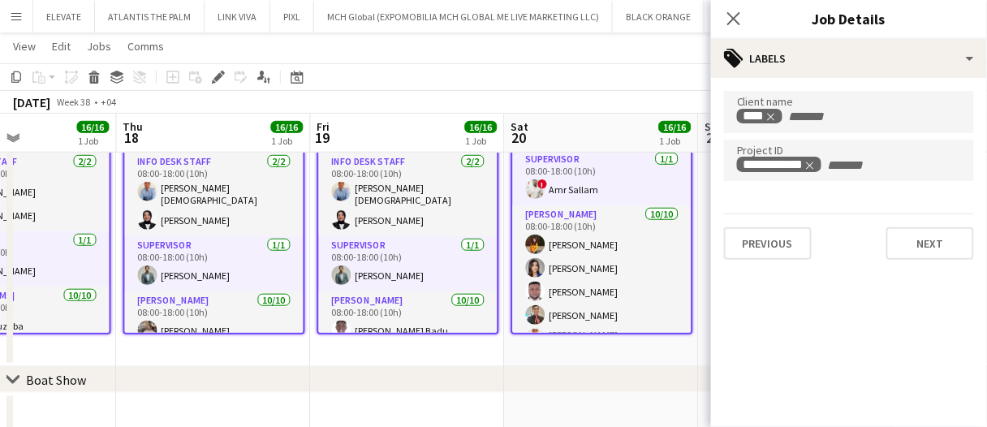
scroll to position [0, 0]
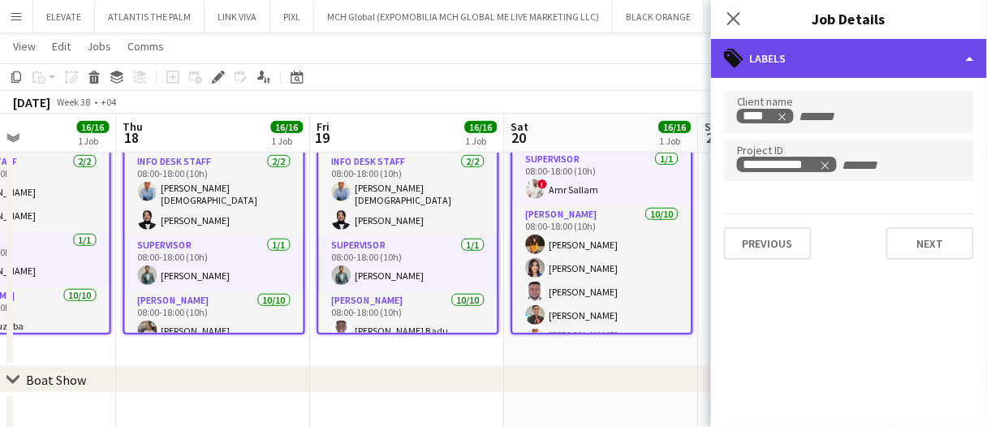
click at [822, 50] on div "tags-double Labels" at bounding box center [849, 58] width 276 height 39
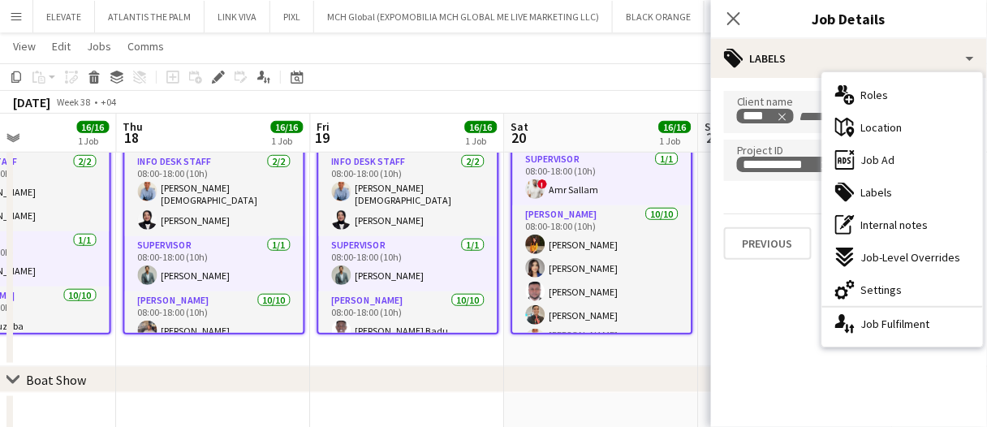
drag, startPoint x: 881, startPoint y: 161, endPoint x: 876, endPoint y: 203, distance: 42.5
click at [881, 161] on span "Job Ad" at bounding box center [879, 160] width 34 height 15
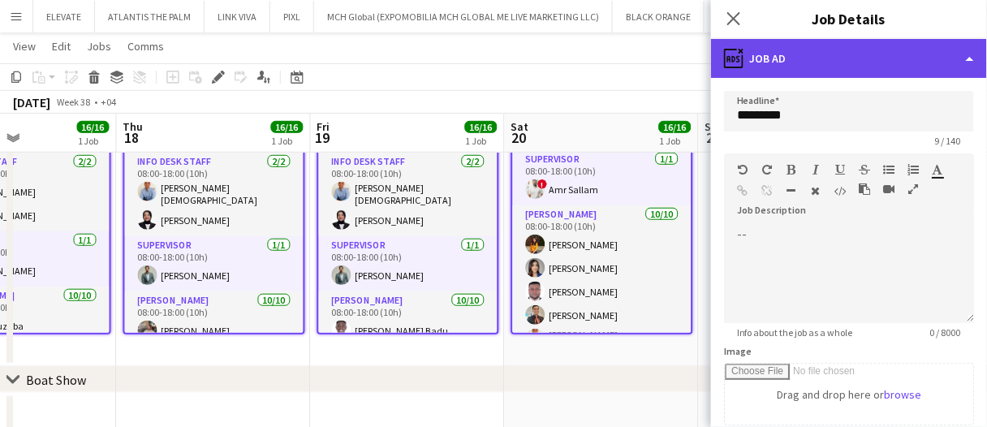
drag, startPoint x: 818, startPoint y: 54, endPoint x: 820, endPoint y: 64, distance: 10.8
click at [818, 54] on div "ads-window Job Ad" at bounding box center [849, 58] width 276 height 39
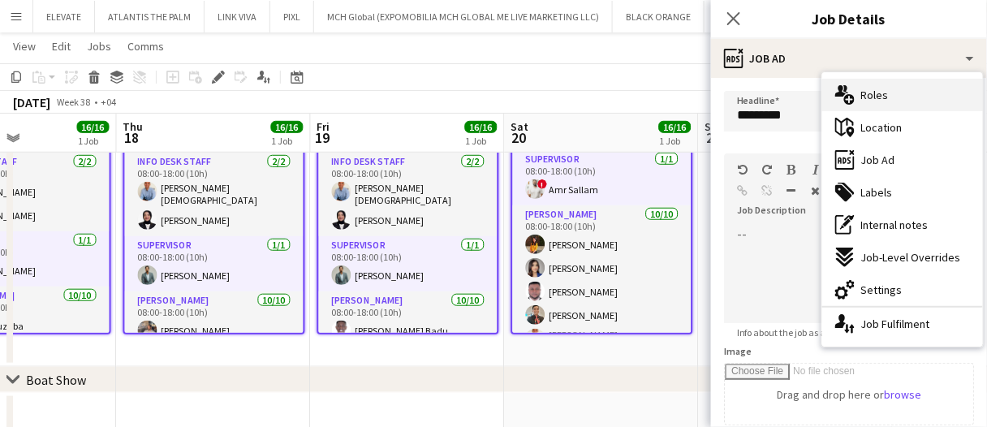
click at [881, 97] on span "Roles" at bounding box center [876, 95] width 28 height 15
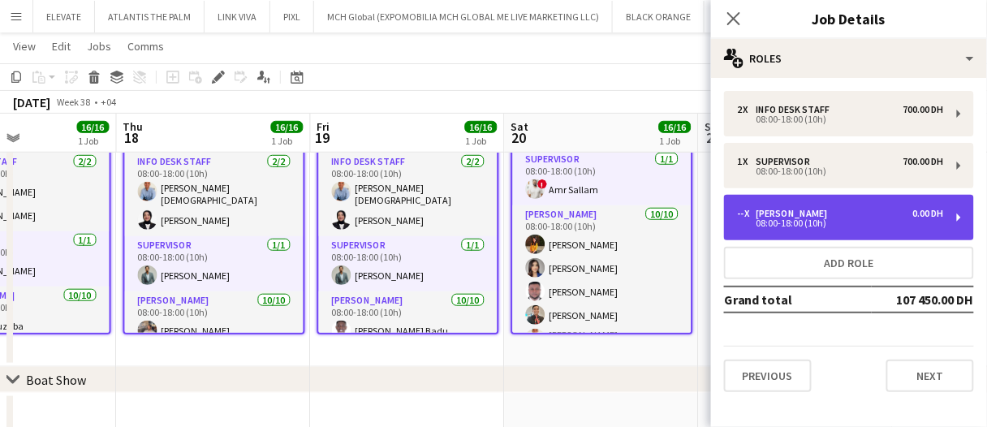
click at [845, 214] on div "-- x Usher 0.00 DH" at bounding box center [840, 213] width 207 height 11
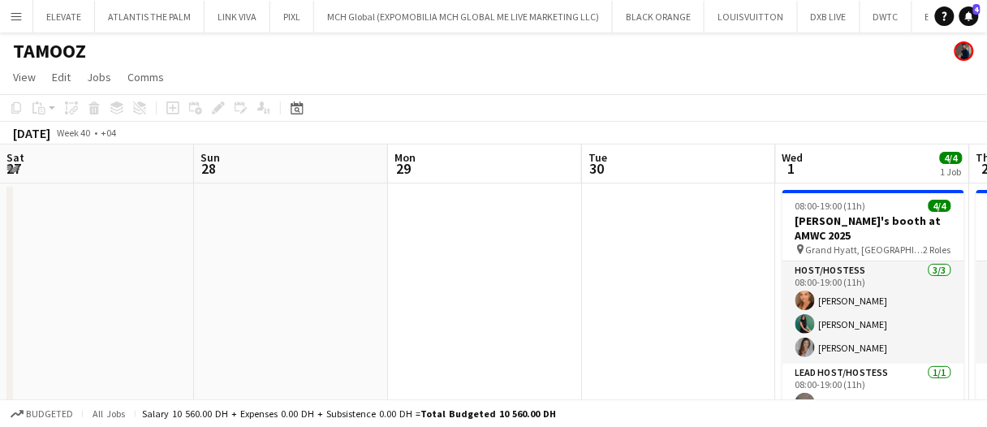
scroll to position [0, 511]
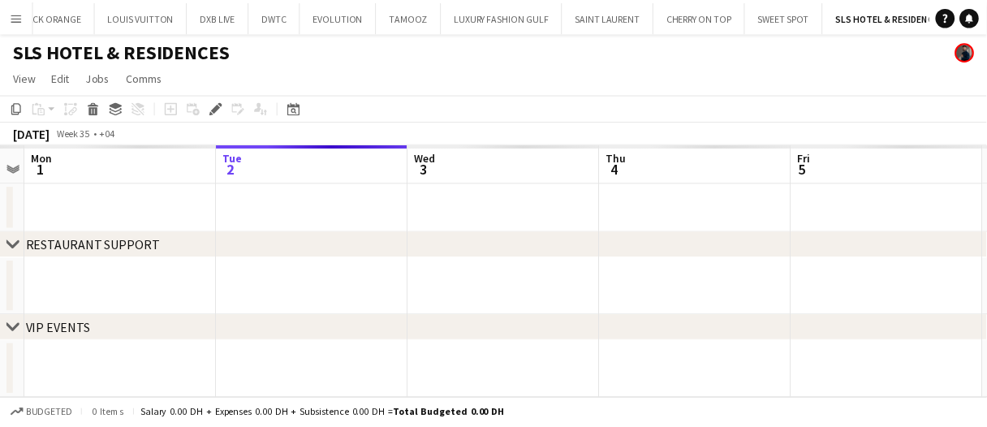
scroll to position [0, 615]
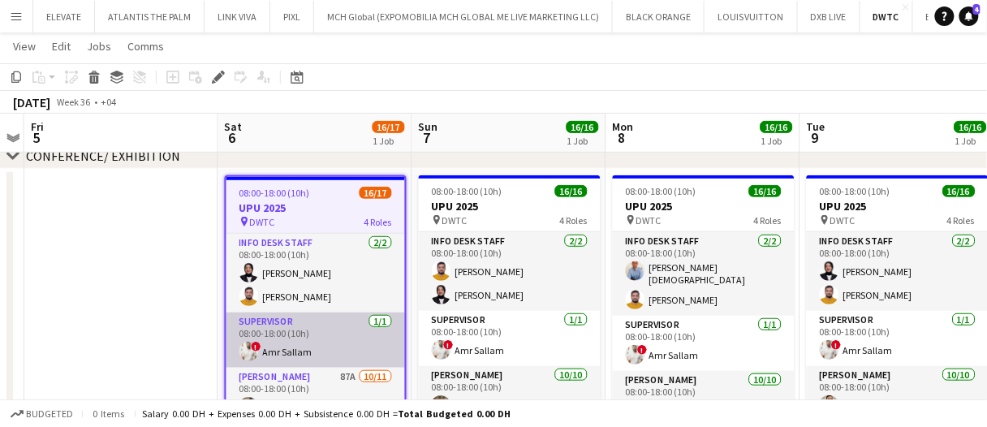
click at [301, 343] on app-card-role "Supervisor 1/1 08:00-18:00 (10h) ! Amr Sallam" at bounding box center [316, 340] width 179 height 55
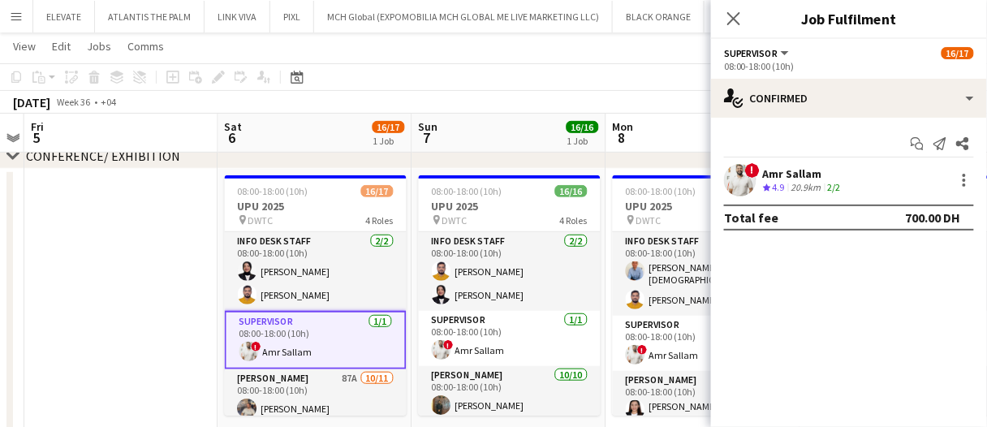
click at [102, 339] on app-date-cell at bounding box center [121, 308] width 194 height 279
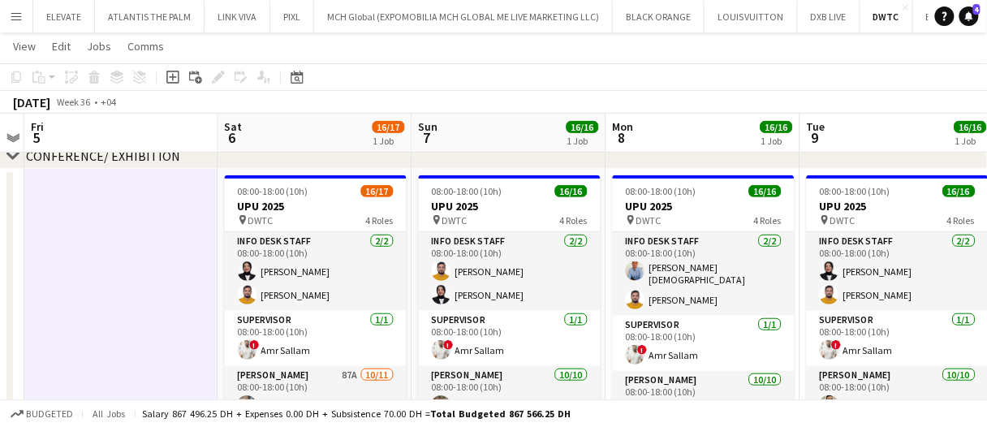
click at [119, 321] on app-date-cell at bounding box center [121, 308] width 194 height 279
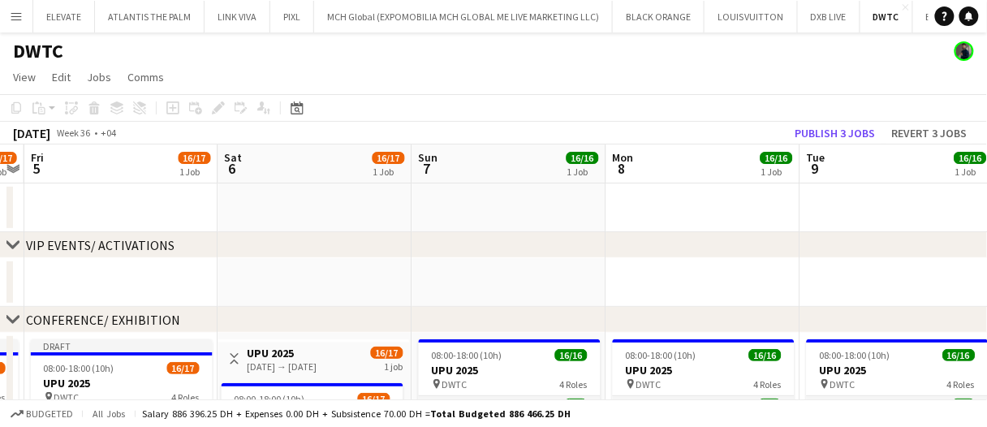
scroll to position [81, 0]
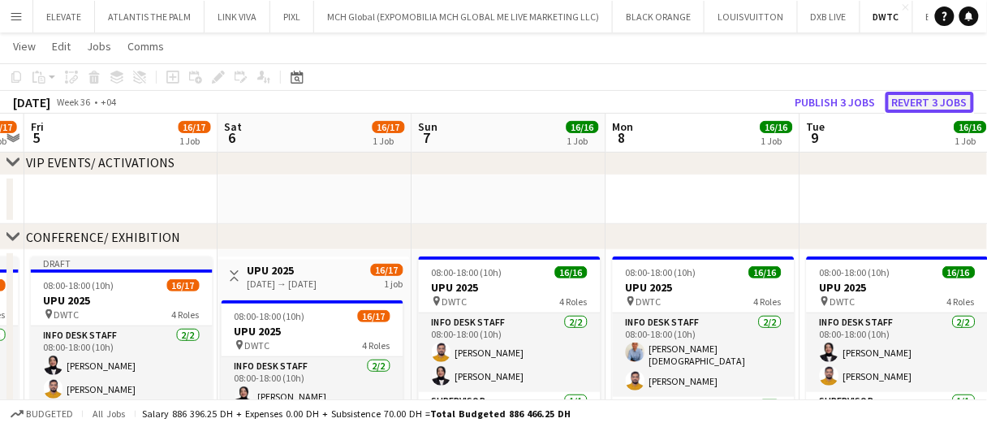
click at [922, 97] on button "Revert 3 jobs" at bounding box center [930, 102] width 89 height 21
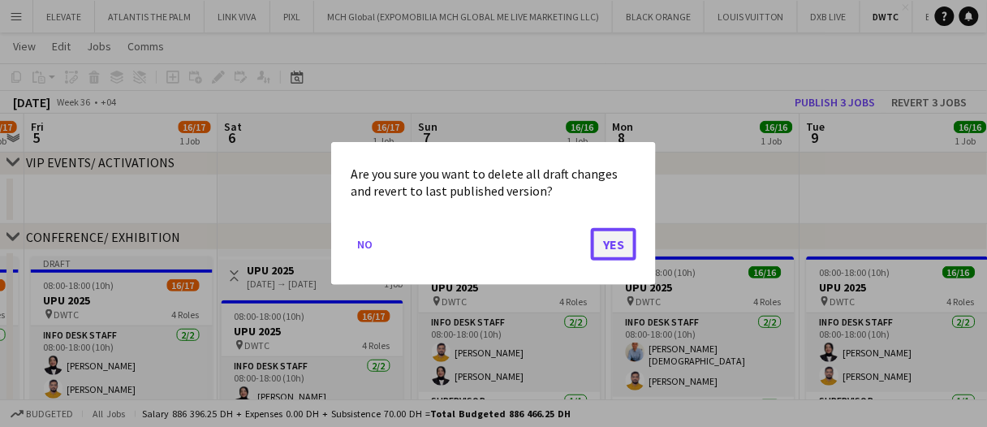
click at [622, 238] on button "Yes" at bounding box center [613, 244] width 45 height 32
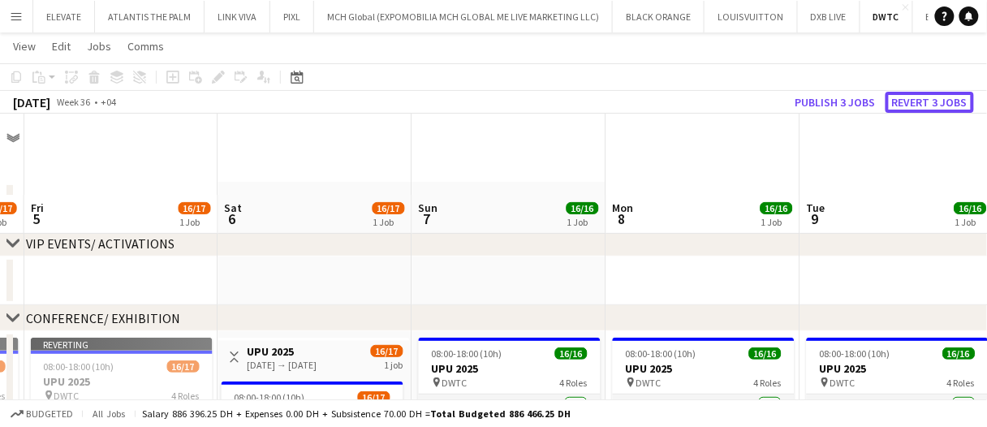
scroll to position [81, 0]
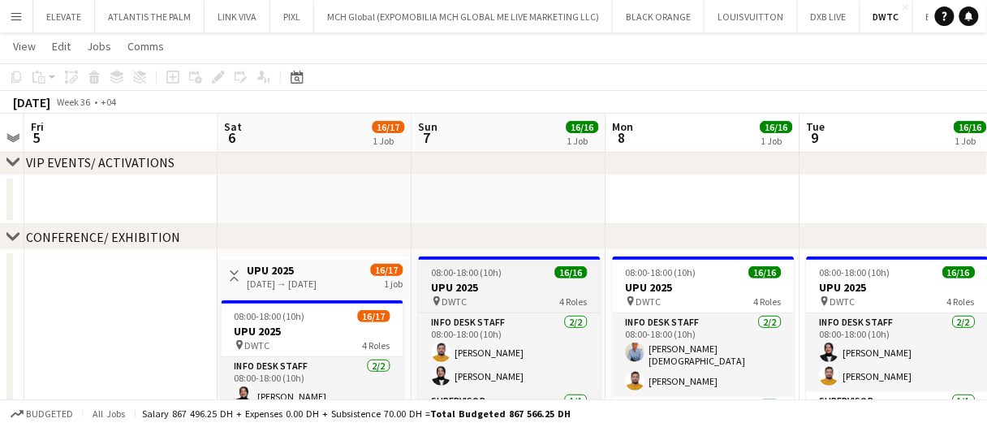
click at [508, 275] on div "08:00-18:00 (10h) 16/16" at bounding box center [510, 272] width 182 height 12
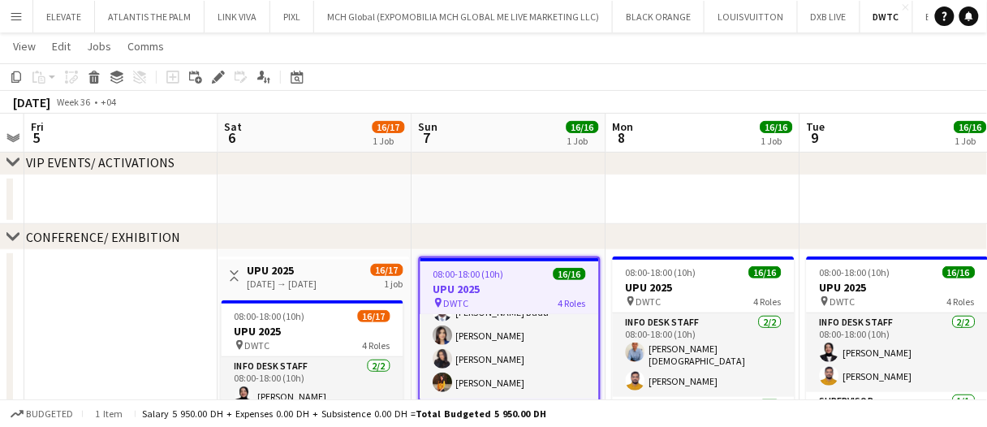
drag, startPoint x: 374, startPoint y: 196, endPoint x: 340, endPoint y: 177, distance: 38.9
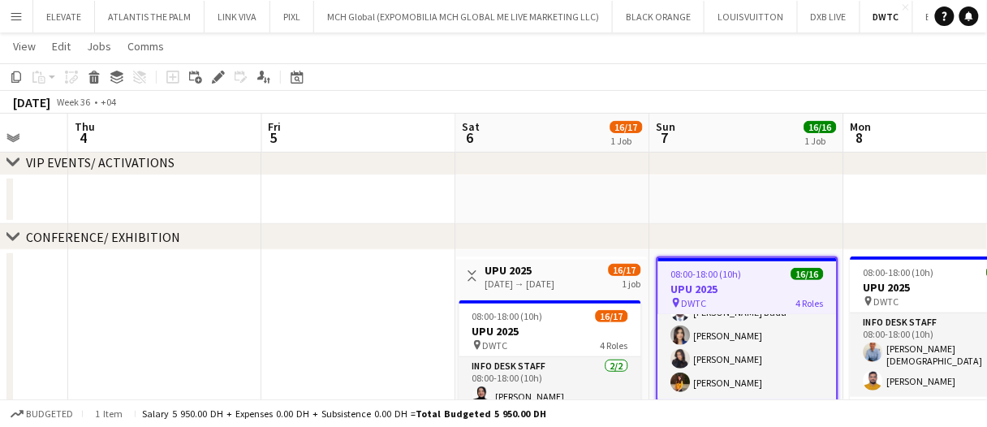
scroll to position [0, 507]
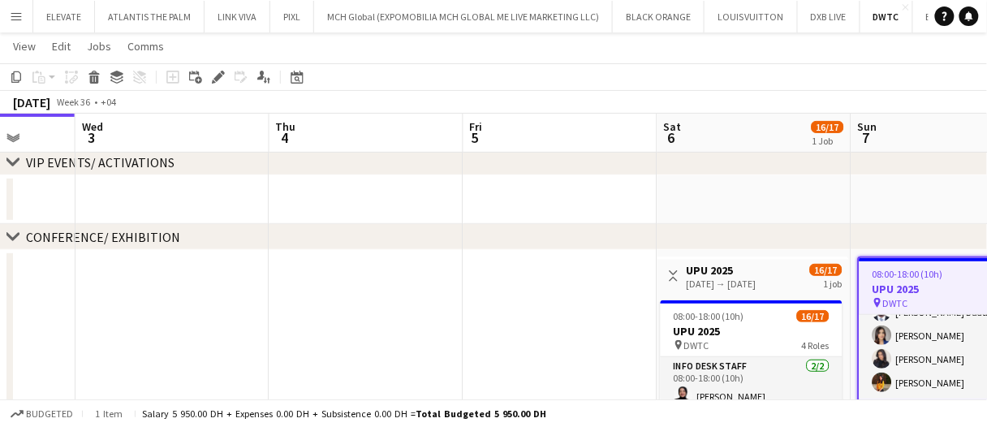
click at [477, 314] on app-date-cell at bounding box center [561, 400] width 194 height 300
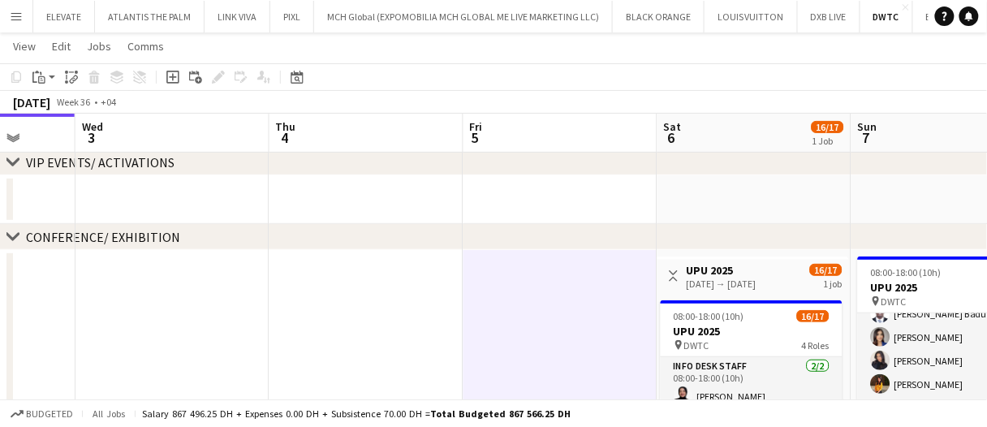
drag, startPoint x: 366, startPoint y: 327, endPoint x: 232, endPoint y: 323, distance: 134.0
click at [364, 326] on app-date-cell at bounding box center [367, 400] width 194 height 300
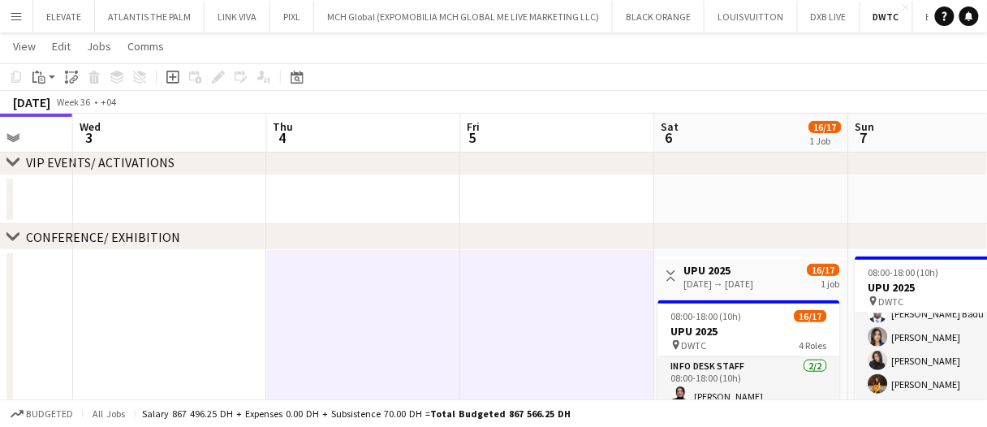
click at [226, 320] on app-date-cell at bounding box center [170, 400] width 194 height 300
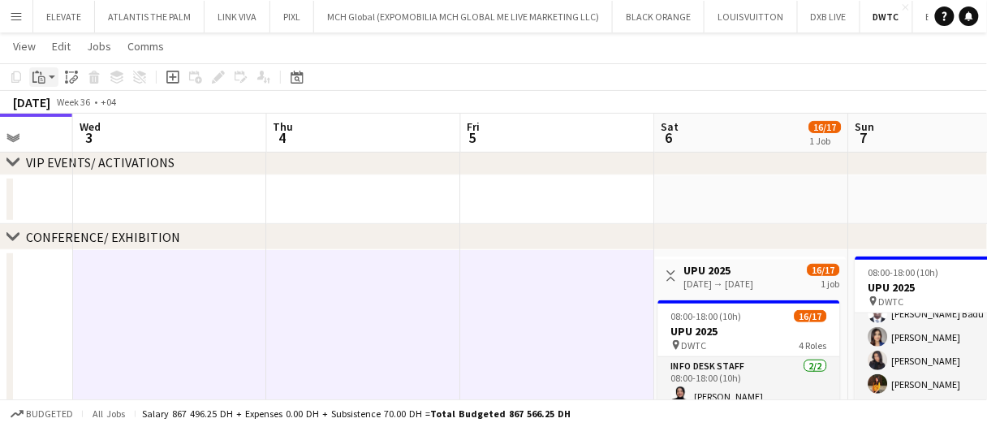
click at [49, 77] on app-action-btn "Paste" at bounding box center [43, 76] width 29 height 19
click at [97, 139] on link "Paste with crew Ctrl+Shift+V" at bounding box center [119, 135] width 153 height 15
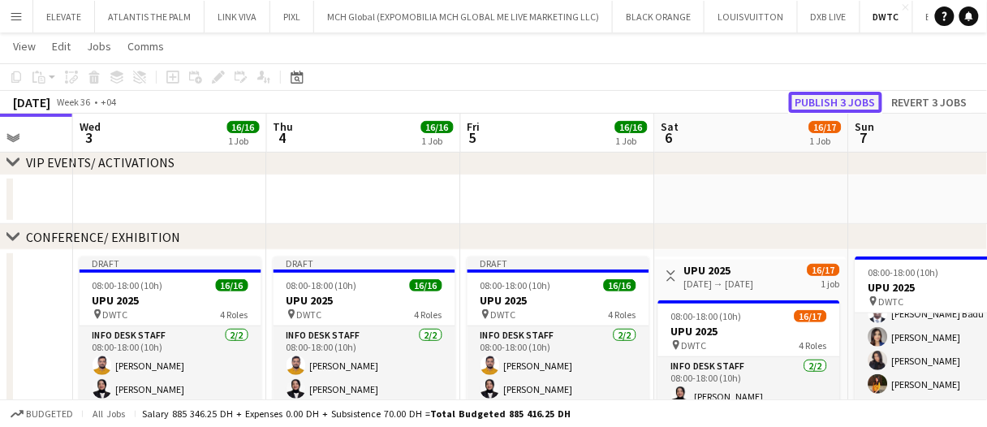
click at [853, 101] on button "Publish 3 jobs" at bounding box center [835, 102] width 93 height 21
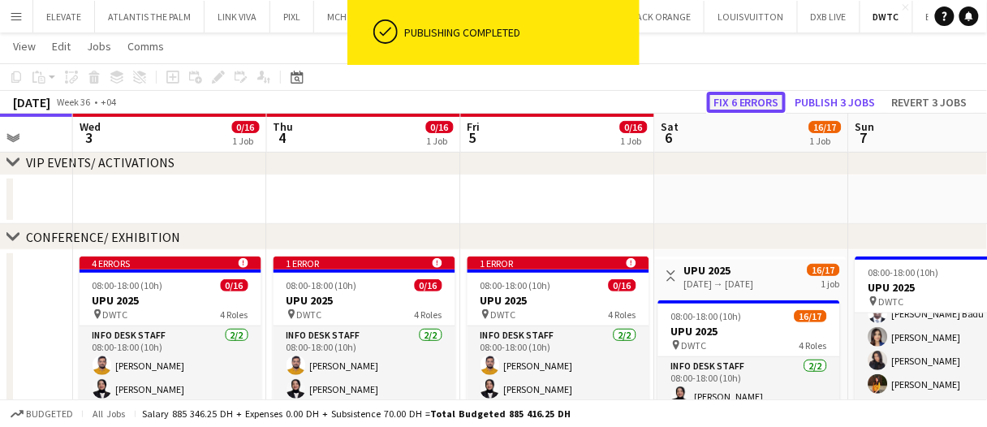
click at [739, 103] on button "Fix 6 errors" at bounding box center [746, 102] width 79 height 21
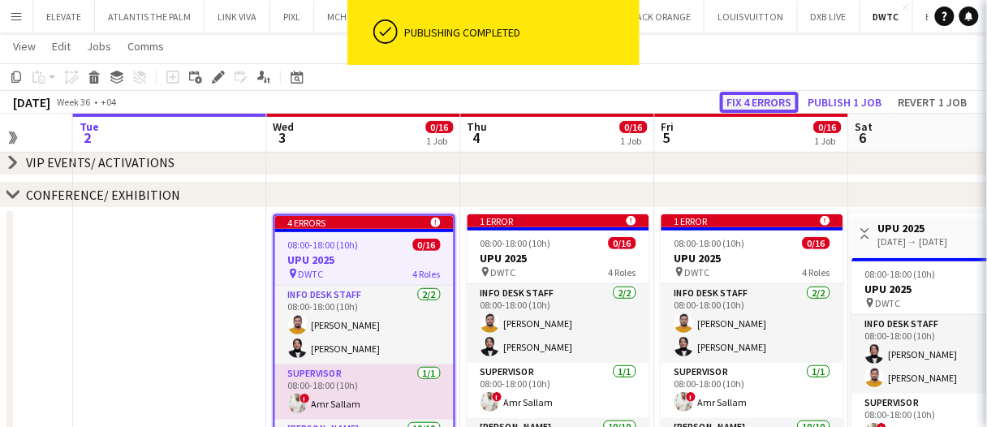
scroll to position [0, 558]
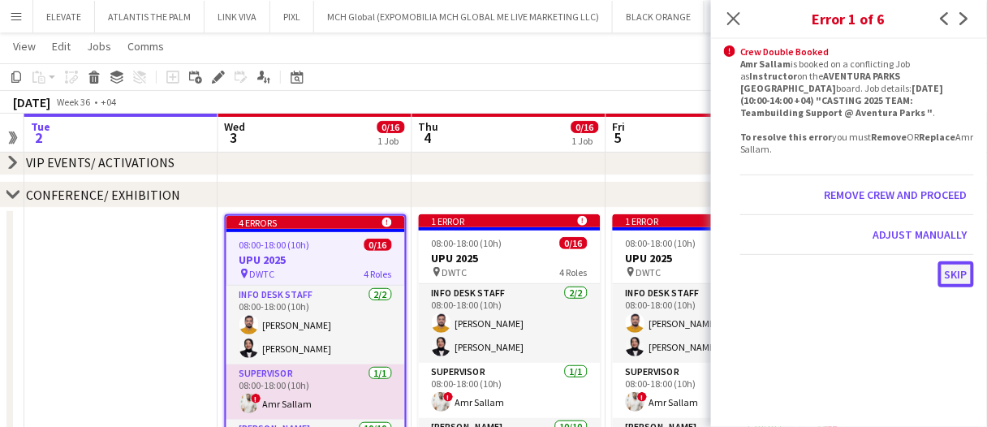
click at [948, 261] on button "Skip" at bounding box center [957, 274] width 36 height 26
click at [948, 262] on button "Skip" at bounding box center [957, 274] width 36 height 26
click at [948, 261] on button "Skip" at bounding box center [957, 274] width 36 height 26
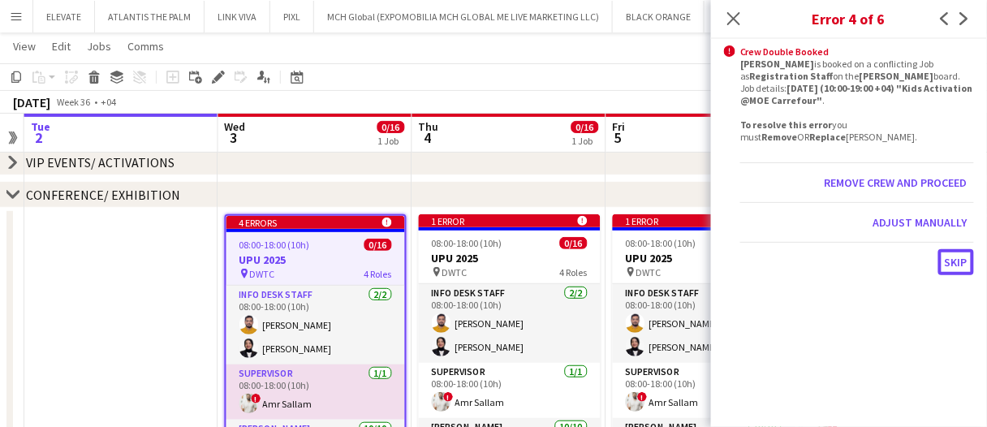
click at [948, 261] on button "Skip" at bounding box center [957, 262] width 36 height 26
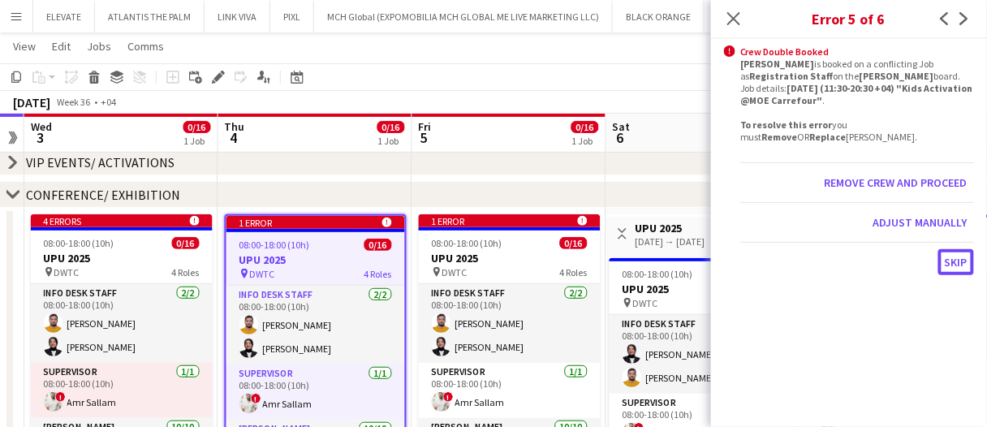
click at [948, 261] on button "Skip" at bounding box center [957, 262] width 36 height 26
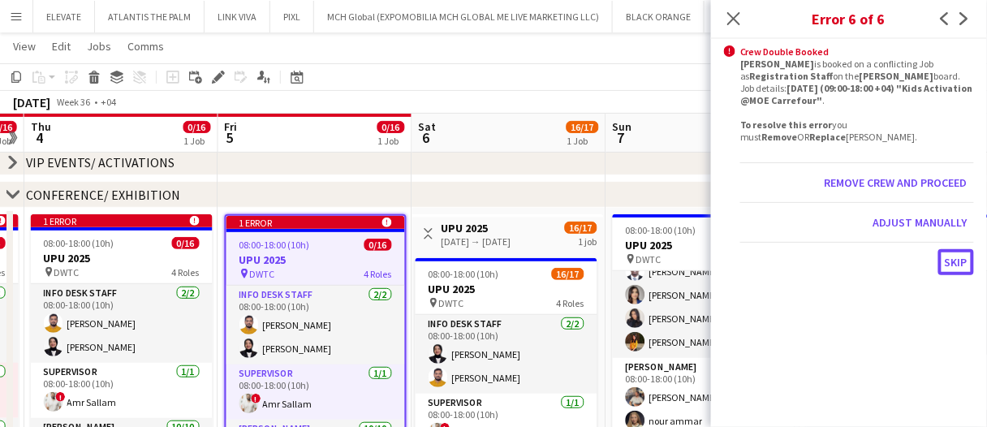
click at [948, 261] on button "Skip" at bounding box center [957, 262] width 36 height 26
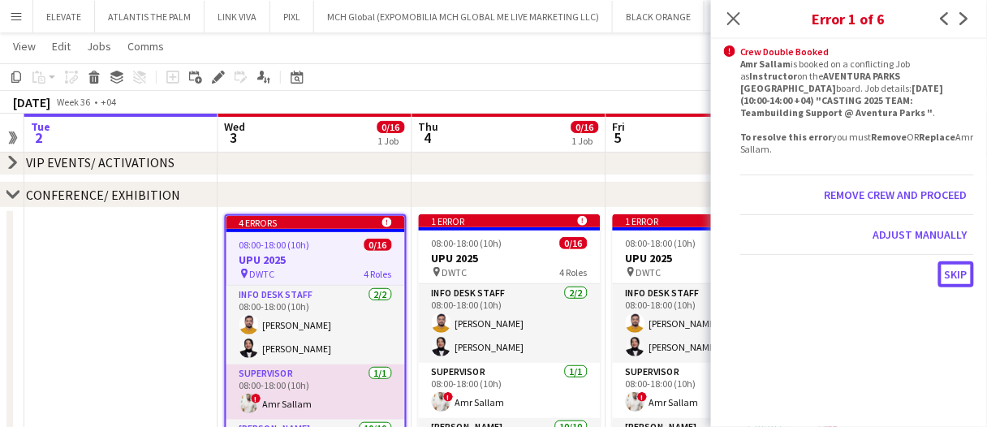
click at [948, 261] on button "Skip" at bounding box center [957, 274] width 36 height 26
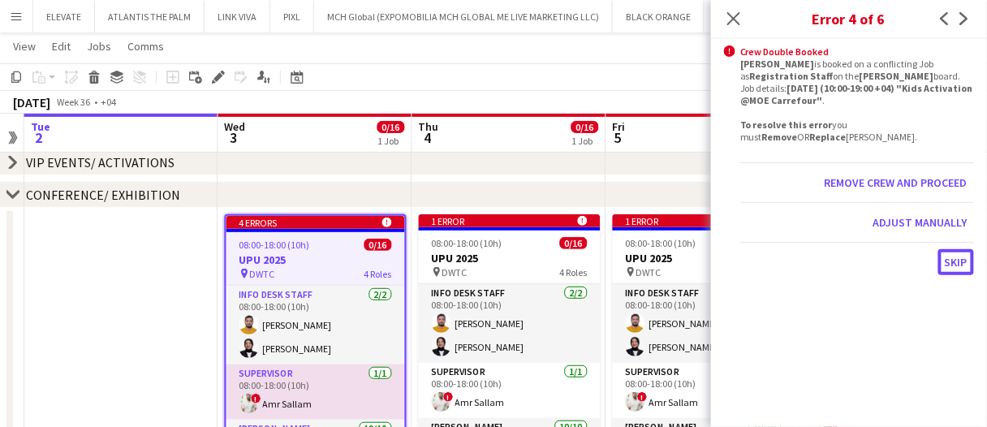
click at [948, 261] on button "Skip" at bounding box center [957, 262] width 36 height 26
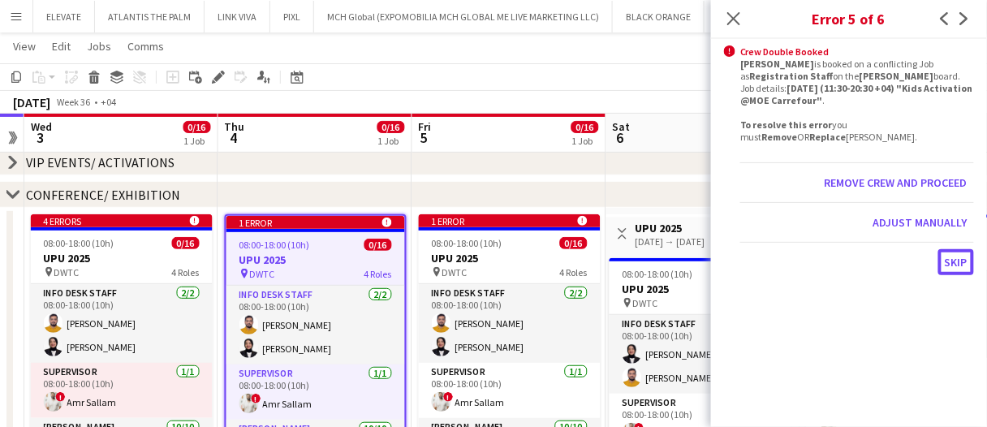
click at [948, 261] on button "Skip" at bounding box center [957, 262] width 36 height 26
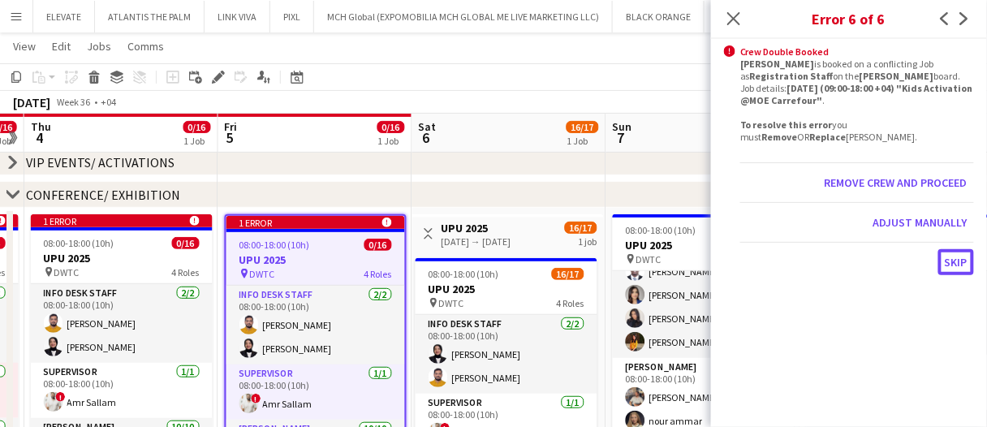
click at [948, 261] on button "Skip" at bounding box center [957, 262] width 36 height 26
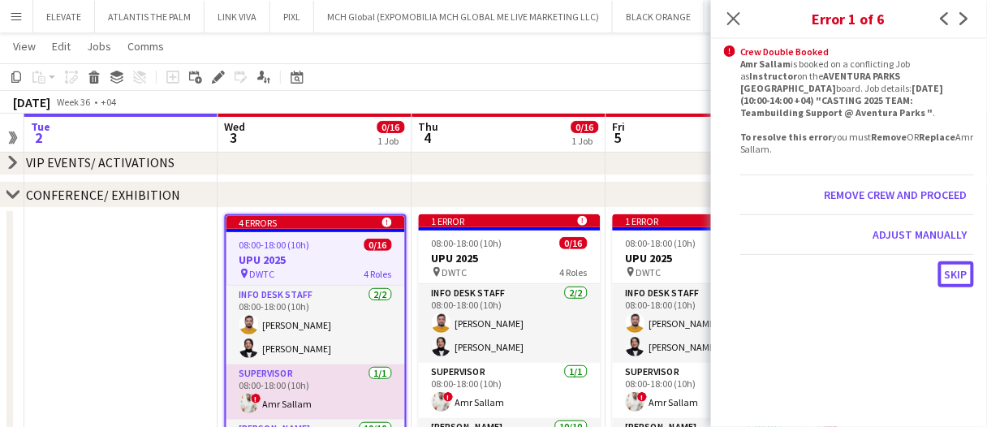
click at [948, 261] on button "Skip" at bounding box center [957, 274] width 36 height 26
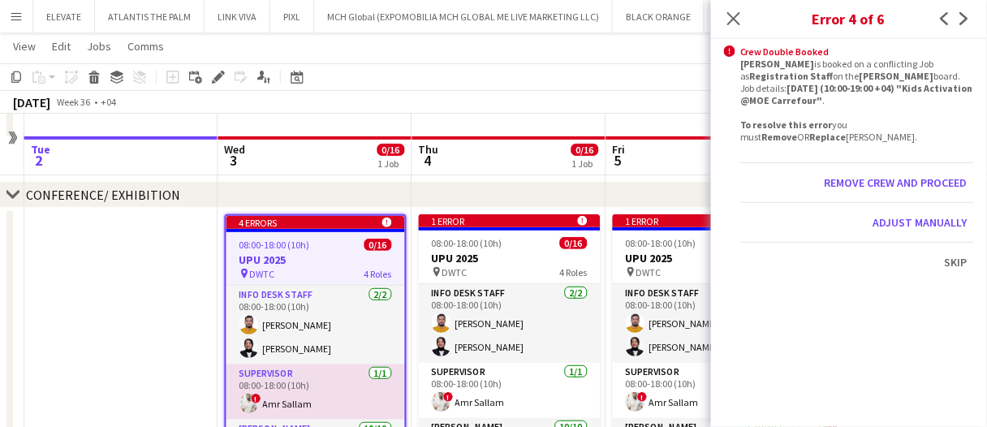
scroll to position [162, 0]
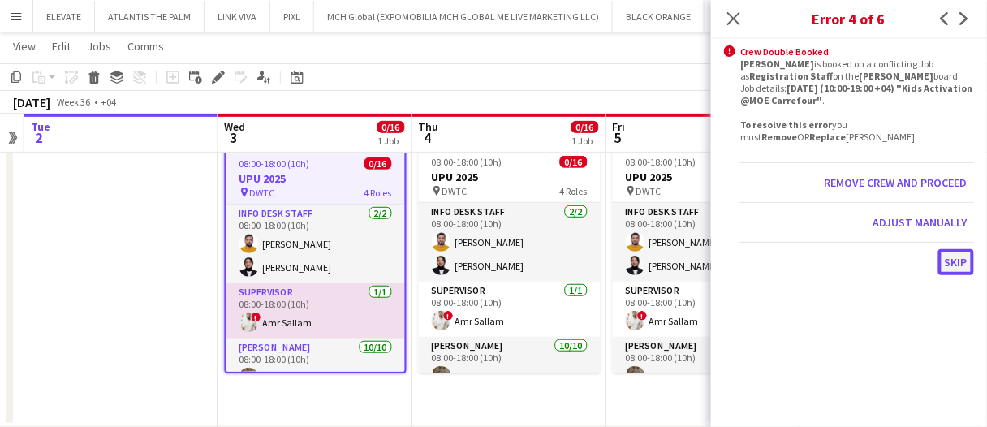
click at [955, 253] on button "Skip" at bounding box center [957, 262] width 36 height 26
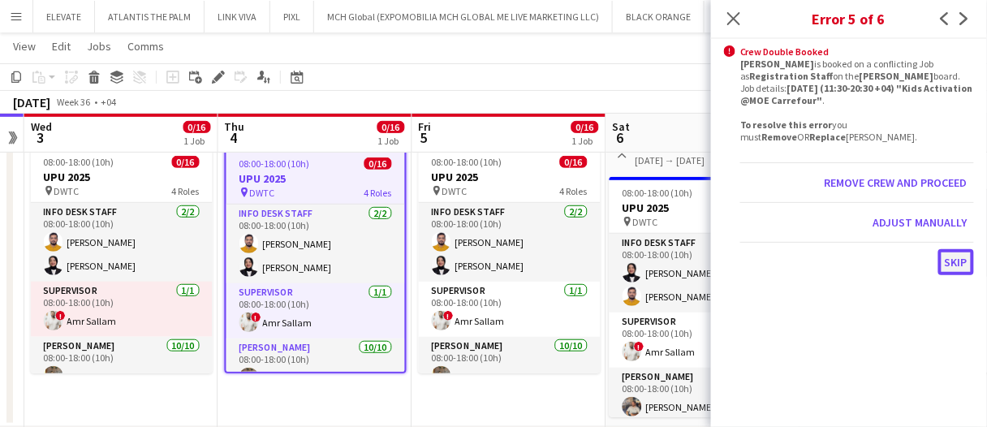
click at [954, 253] on button "Skip" at bounding box center [957, 262] width 36 height 26
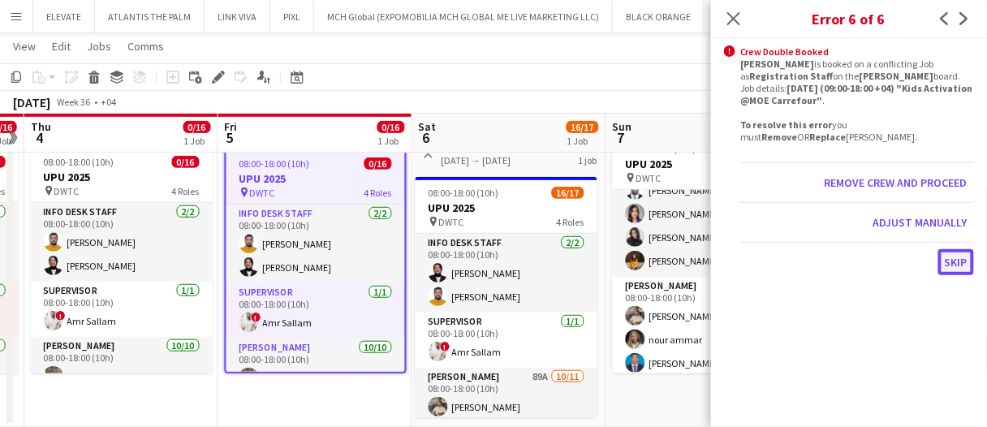
click at [954, 260] on button "Skip" at bounding box center [957, 262] width 36 height 26
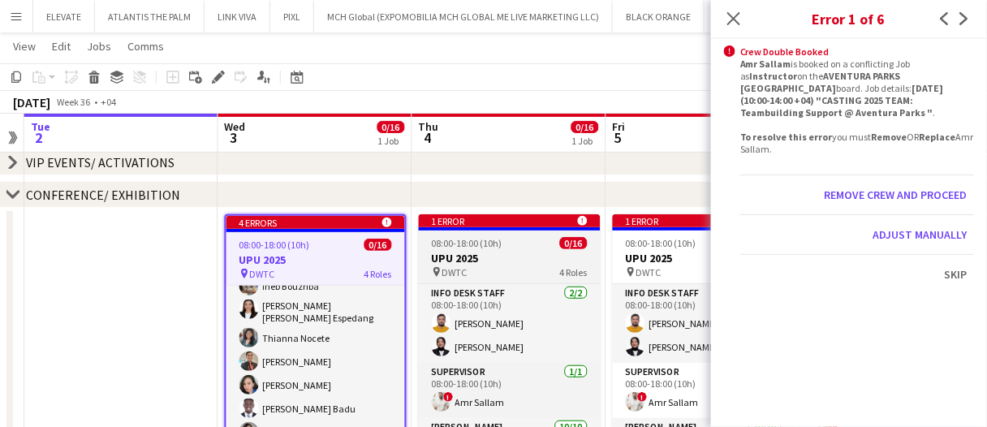
scroll to position [173, 0]
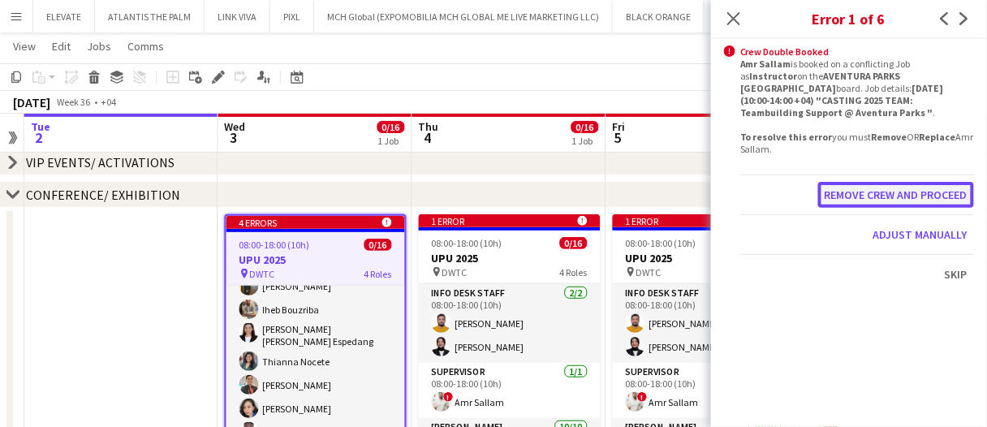
click at [879, 182] on button "Remove crew and proceed" at bounding box center [897, 195] width 156 height 26
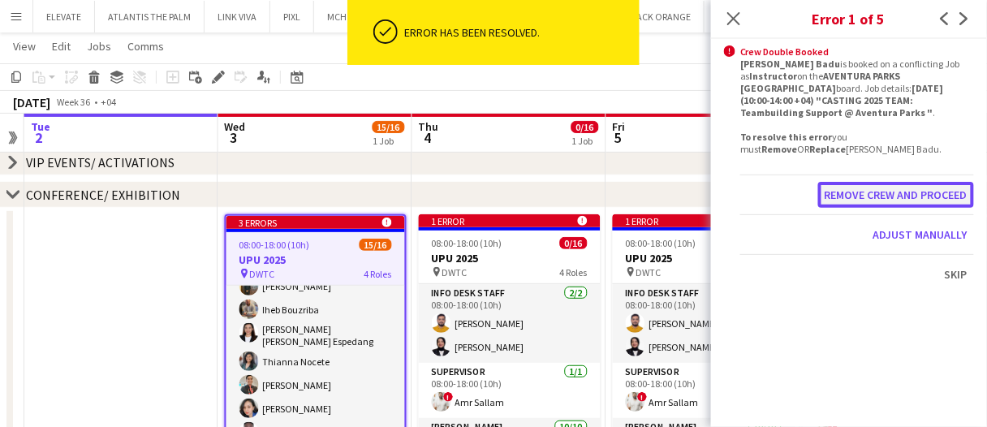
click at [845, 182] on button "Remove crew and proceed" at bounding box center [897, 195] width 156 height 26
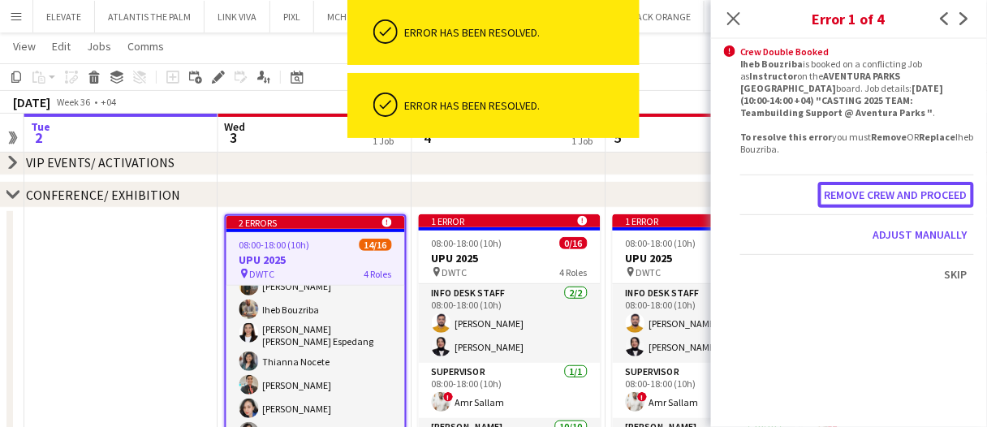
click at [845, 182] on button "Remove crew and proceed" at bounding box center [897, 195] width 156 height 26
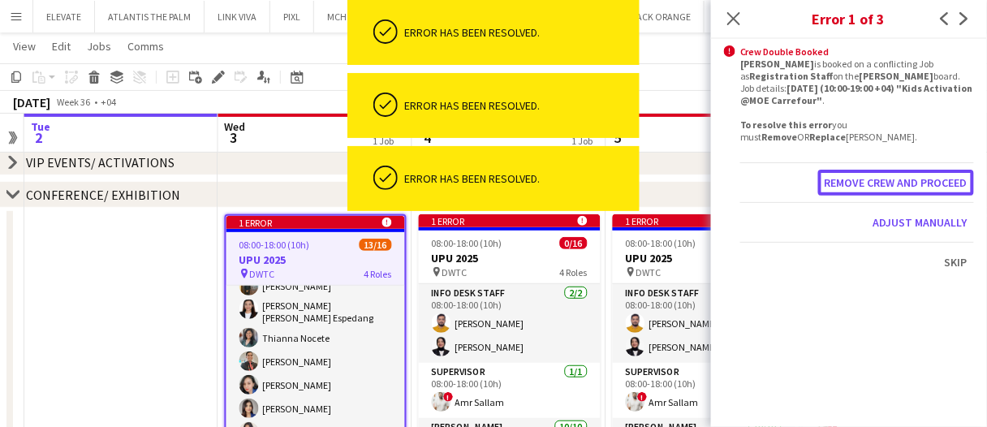
click at [845, 177] on button "Remove crew and proceed" at bounding box center [897, 183] width 156 height 26
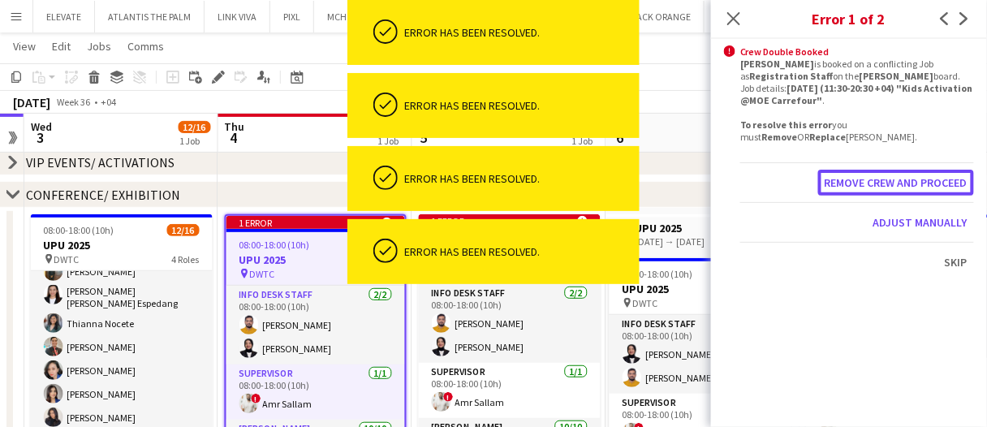
click at [845, 177] on button "Remove crew and proceed" at bounding box center [897, 183] width 156 height 26
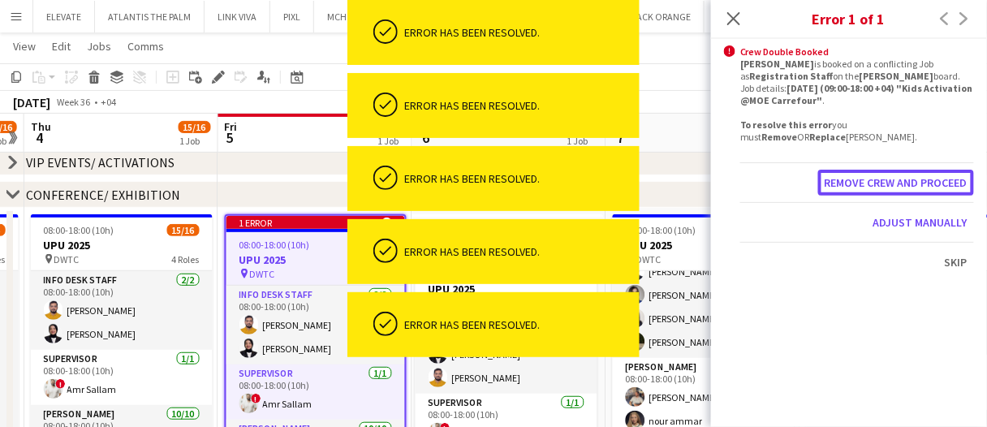
click at [845, 177] on button "Remove crew and proceed" at bounding box center [897, 183] width 156 height 26
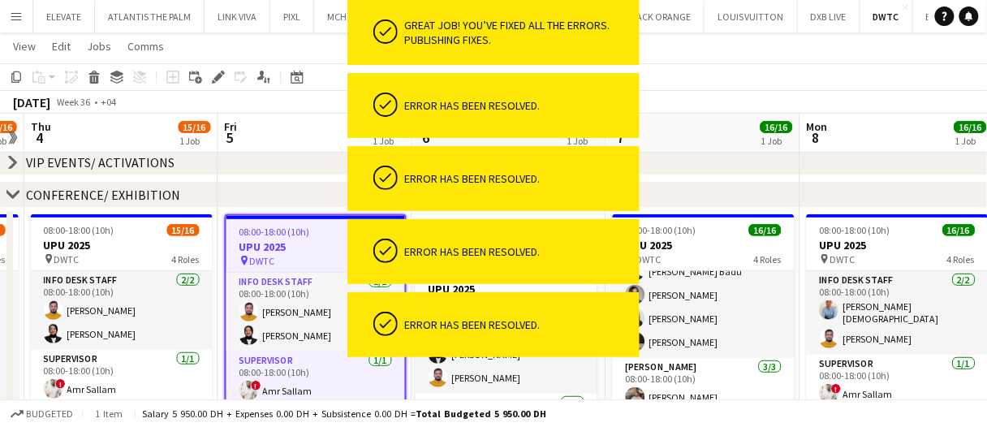
click at [326, 137] on app-board-header-date "Fri 5 15/16 1 Job" at bounding box center [315, 133] width 194 height 39
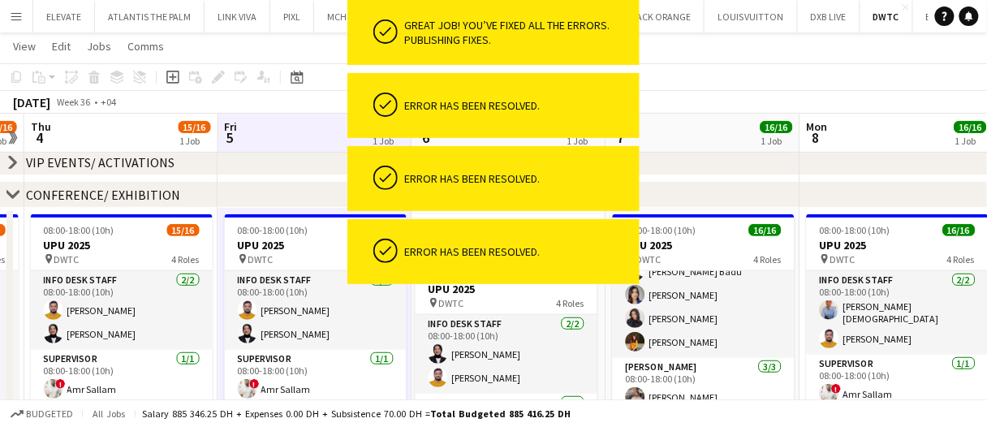
drag, startPoint x: 326, startPoint y: 142, endPoint x: 219, endPoint y: 149, distance: 107.4
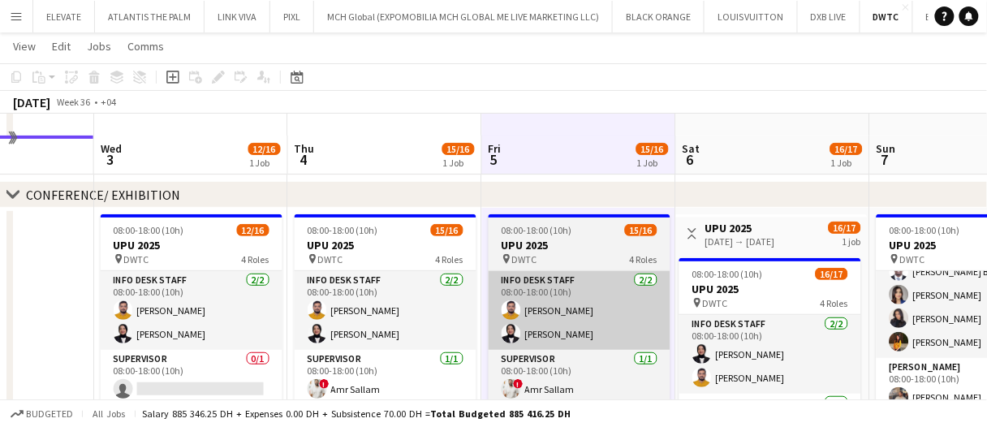
scroll to position [162, 0]
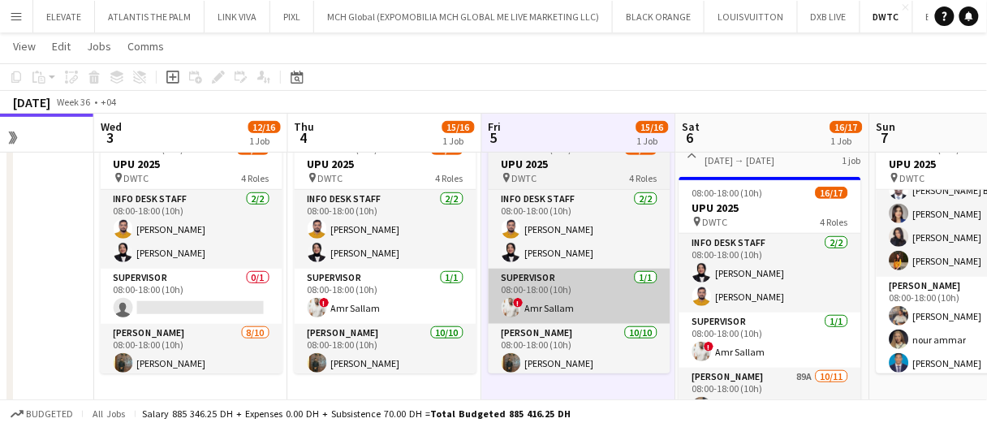
click at [336, 300] on app-card-role "Supervisor 1/1 08:00-18:00 (10h) ! Amr Sallam" at bounding box center [386, 296] width 182 height 55
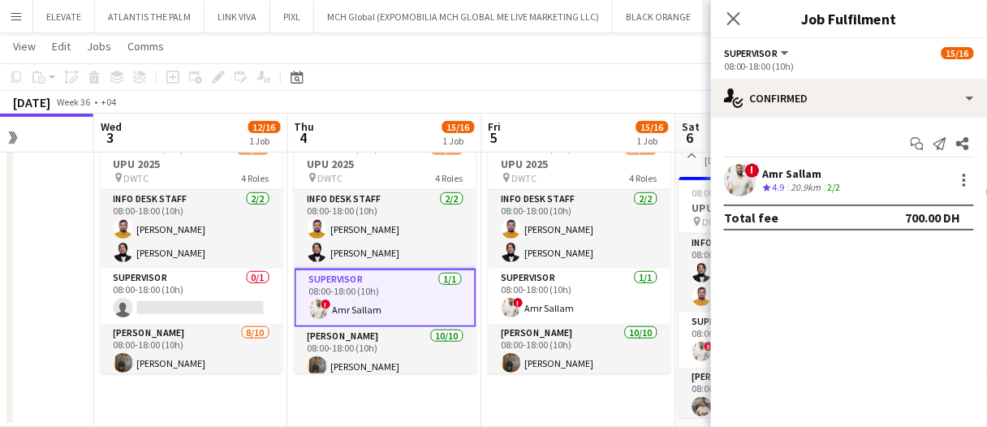
click at [820, 164] on div "! Amr Sallam Crew rating 4.9 20.9km 2/2" at bounding box center [849, 180] width 276 height 32
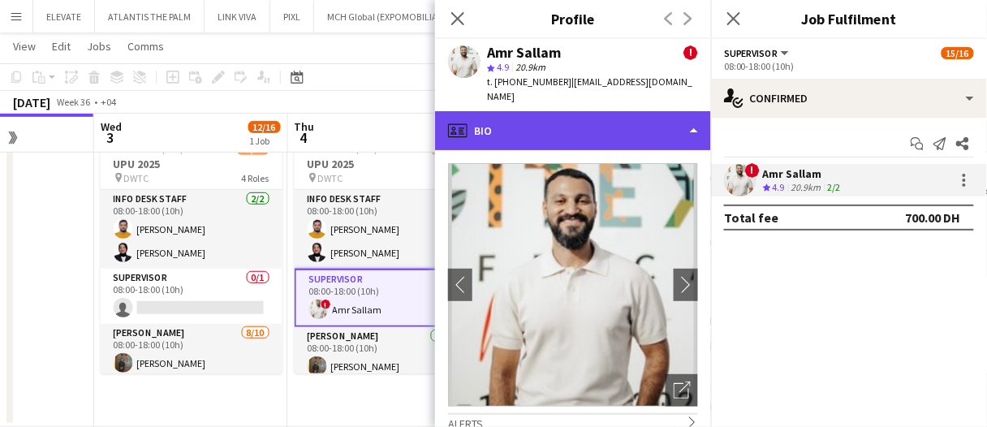
click at [569, 111] on div "profile Bio" at bounding box center [573, 130] width 276 height 39
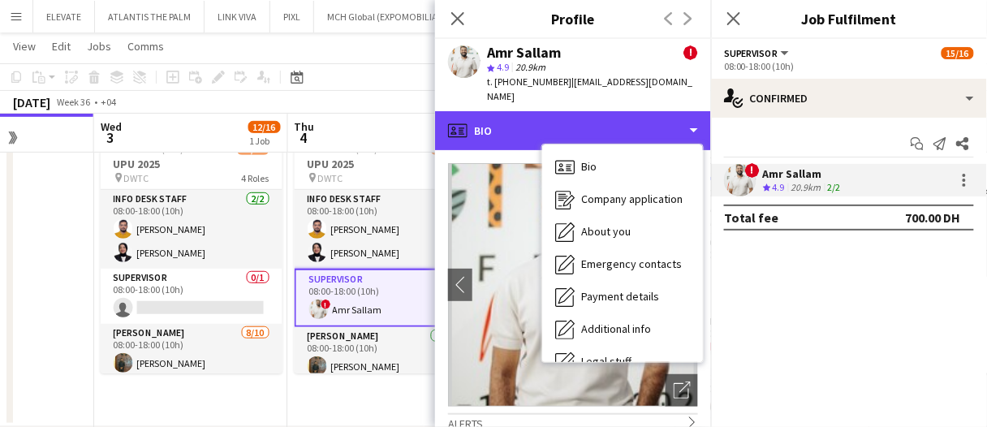
scroll to position [87, 0]
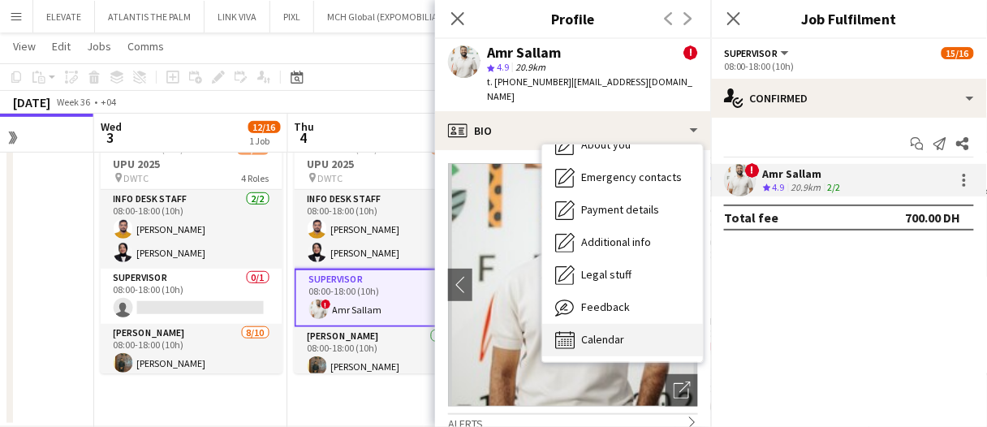
click at [624, 324] on div "Calendar Calendar" at bounding box center [622, 340] width 161 height 32
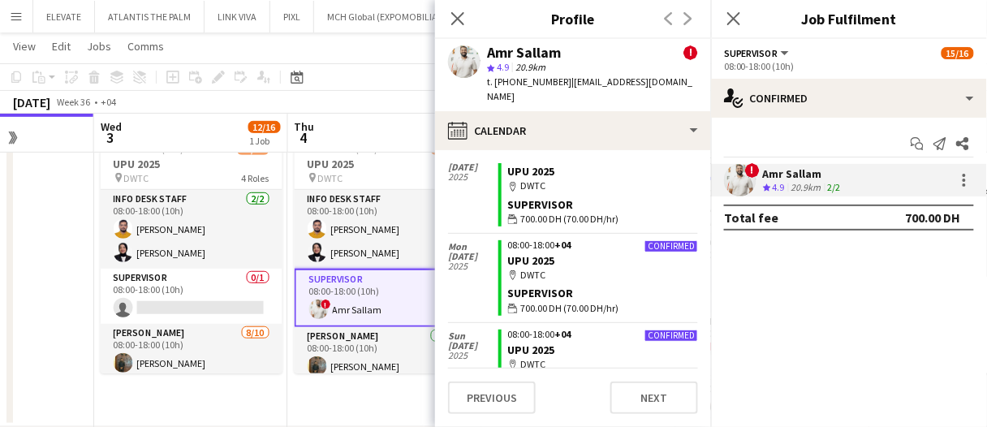
scroll to position [406, 0]
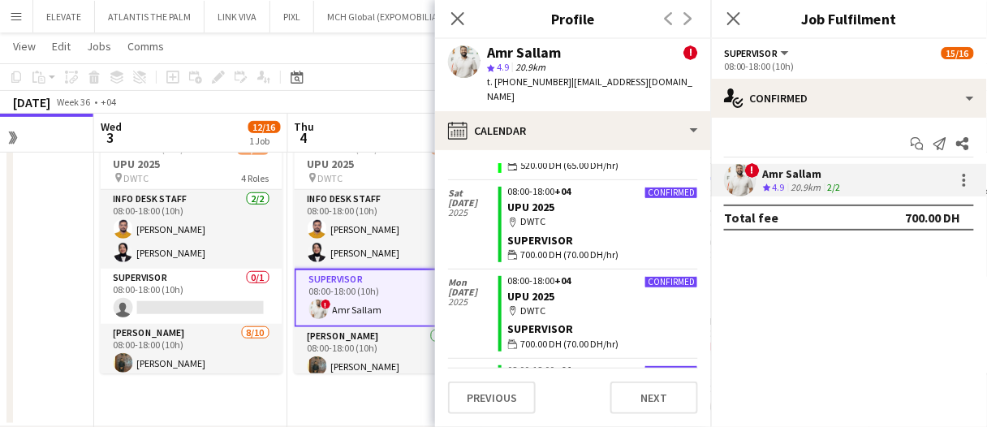
drag, startPoint x: 305, startPoint y: 134, endPoint x: 314, endPoint y: 133, distance: 9.0
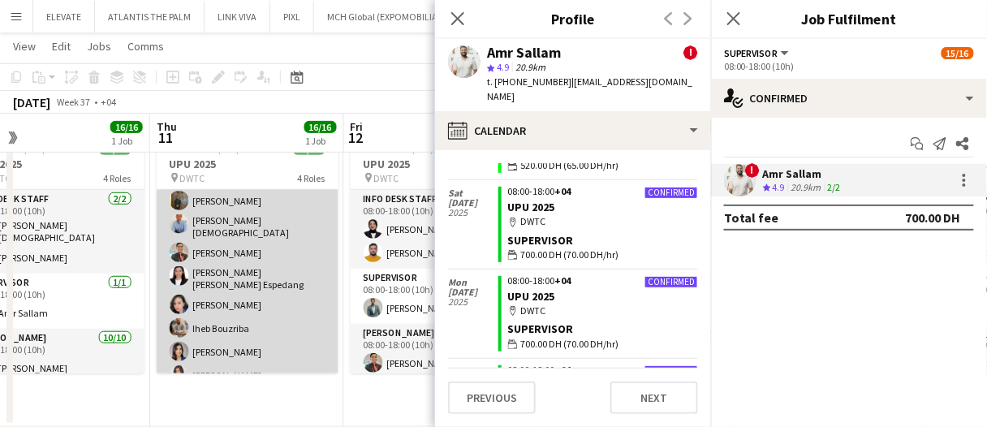
scroll to position [0, 0]
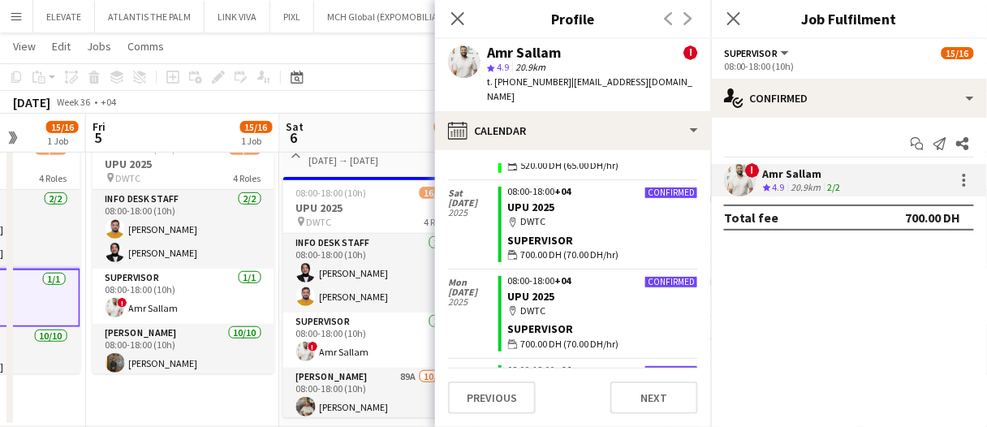
drag, startPoint x: 232, startPoint y: 126, endPoint x: 153, endPoint y: 138, distance: 79.7
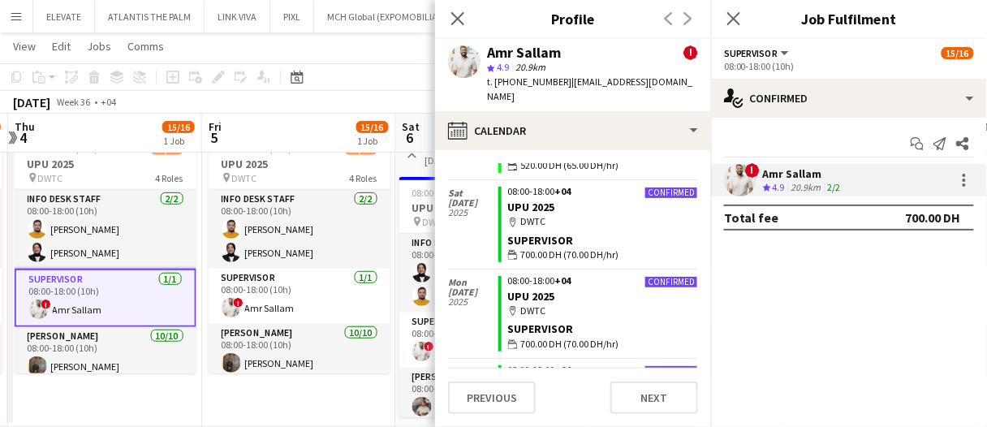
scroll to position [0, 349]
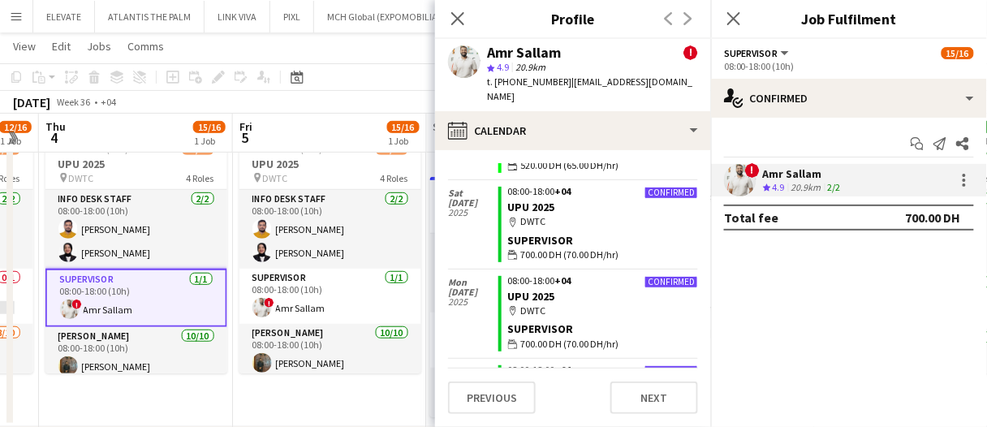
drag, startPoint x: 399, startPoint y: 138, endPoint x: 383, endPoint y: 134, distance: 16.0
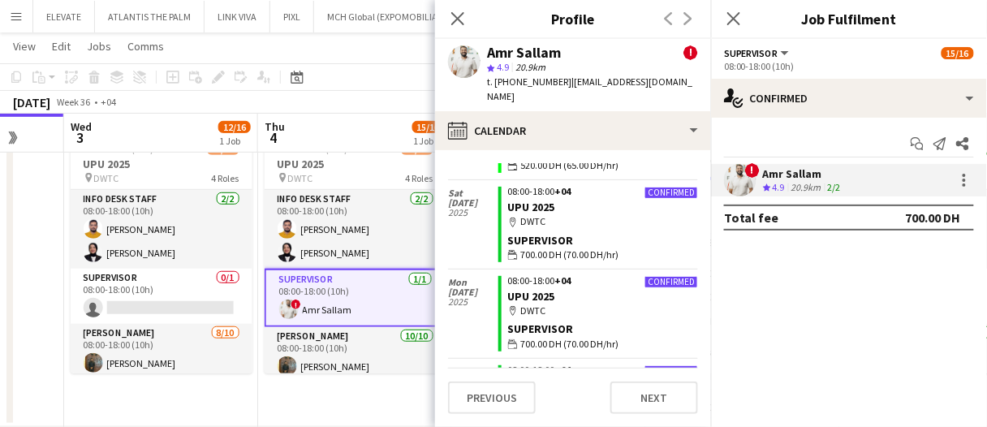
scroll to position [0, 508]
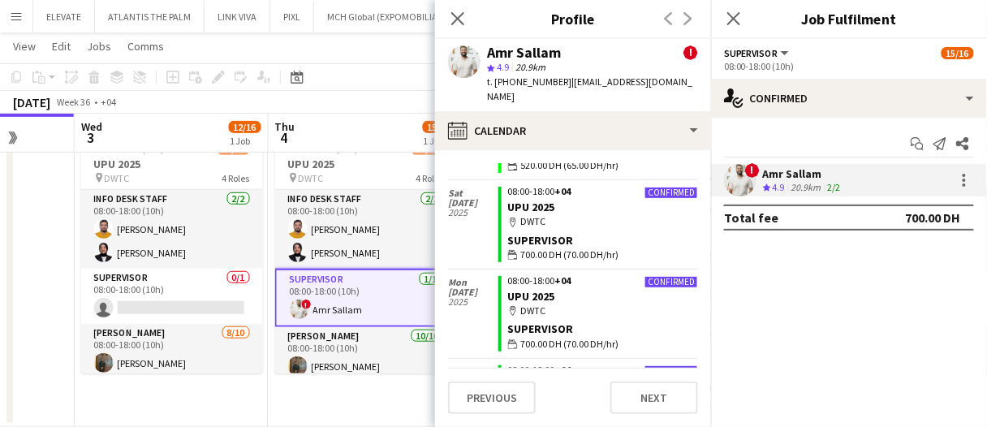
click at [366, 141] on app-board-header-date "Thu 4 15/16 1 Job" at bounding box center [366, 133] width 194 height 39
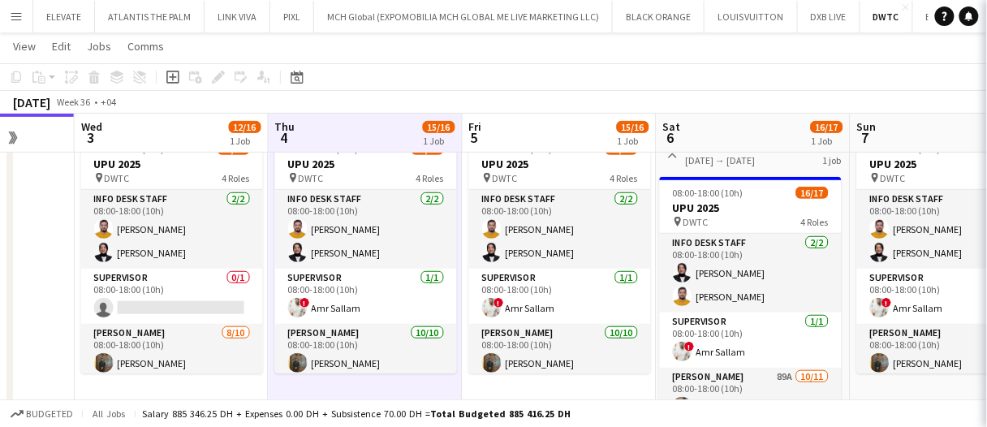
click at [375, 135] on app-board-header-date "Thu 4 15/16 1 Job" at bounding box center [366, 133] width 194 height 39
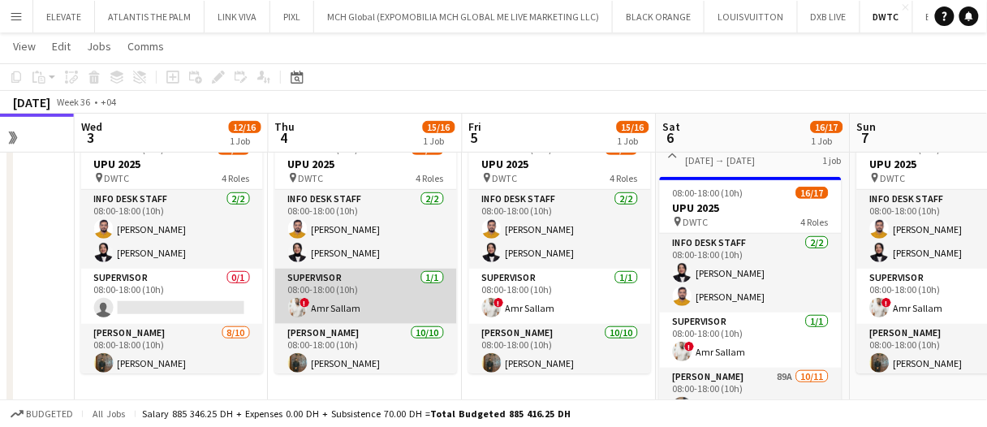
click at [420, 298] on app-card-role "Supervisor 1/1 08:00-18:00 (10h) ! Amr Sallam" at bounding box center [366, 296] width 182 height 55
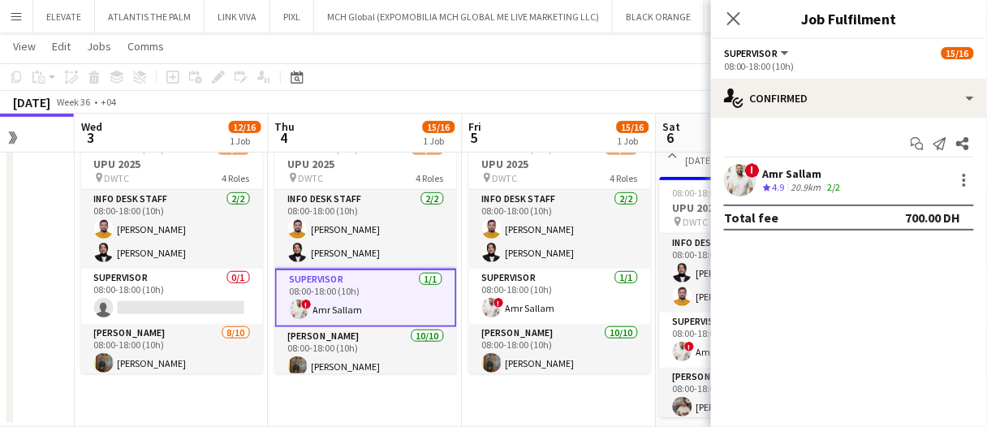
click at [810, 184] on div "20.9km" at bounding box center [806, 188] width 37 height 14
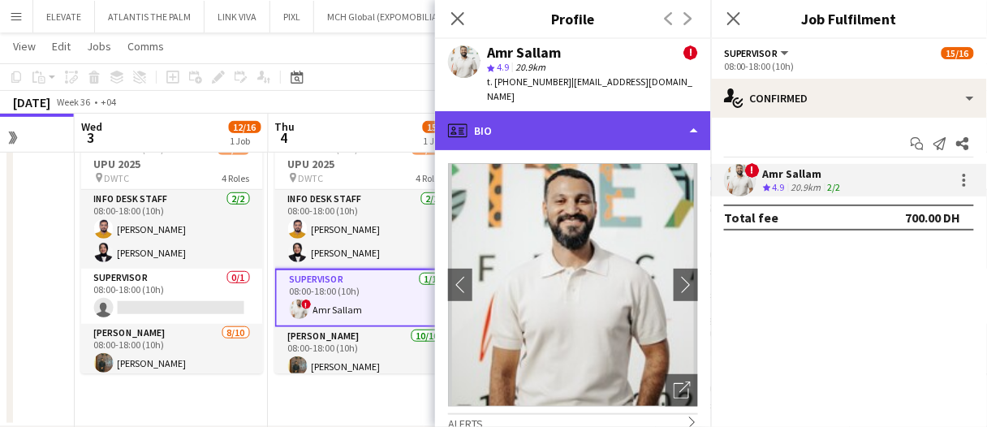
click at [653, 111] on div "profile Bio" at bounding box center [573, 130] width 276 height 39
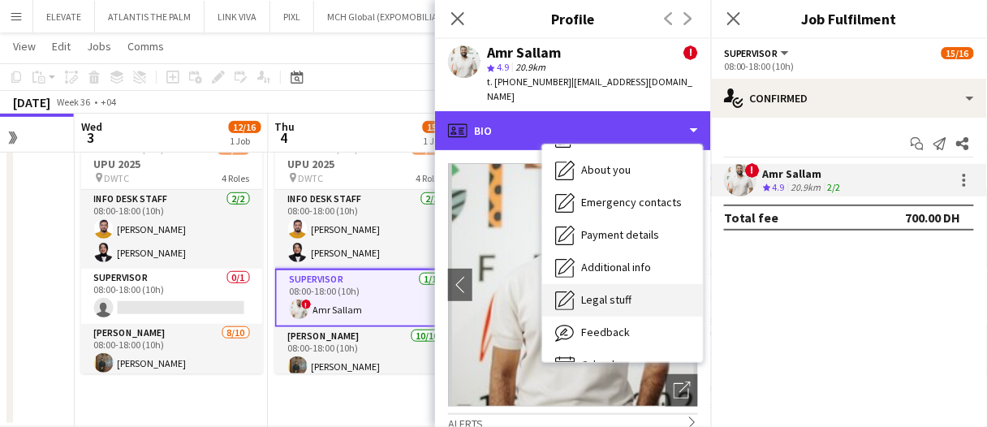
scroll to position [87, 0]
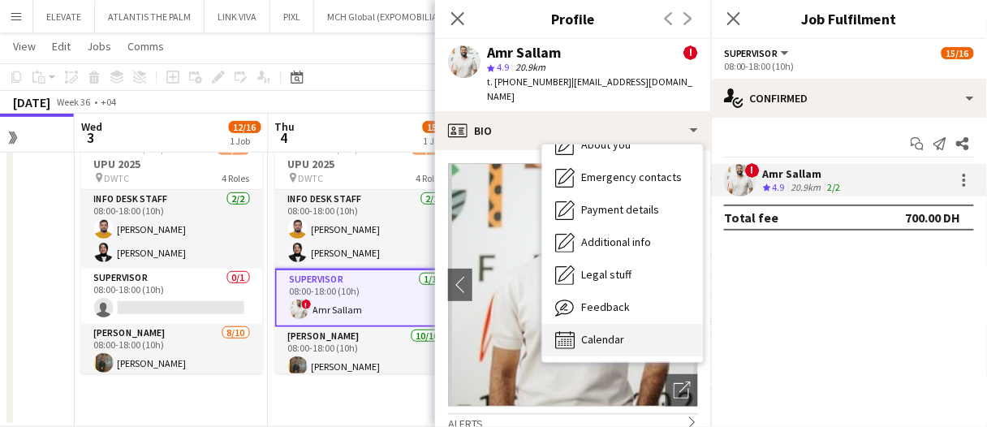
click at [628, 330] on div "Calendar Calendar" at bounding box center [622, 340] width 161 height 32
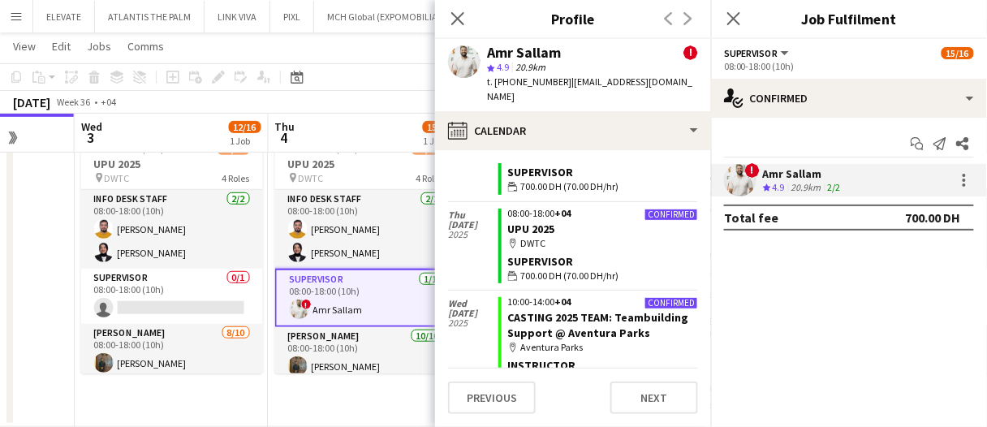
scroll to position [1272, 0]
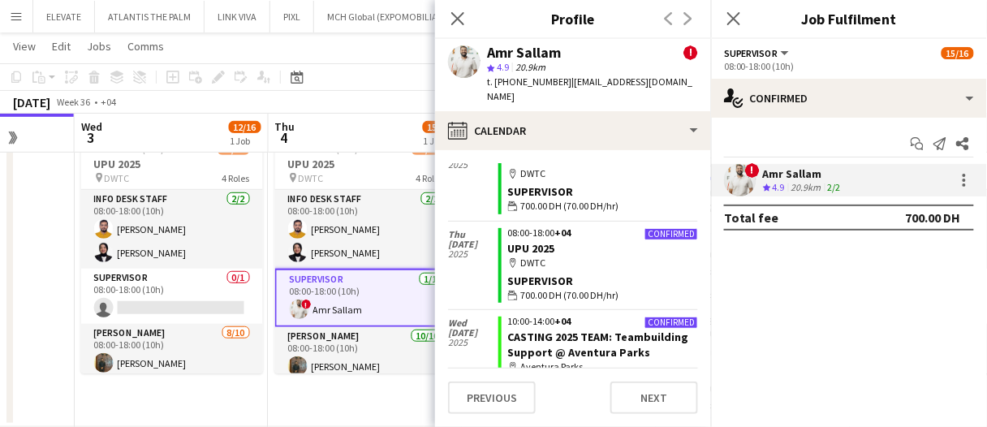
click at [377, 145] on app-board-header-date "Thu 4 15/16 1 Job" at bounding box center [366, 133] width 194 height 39
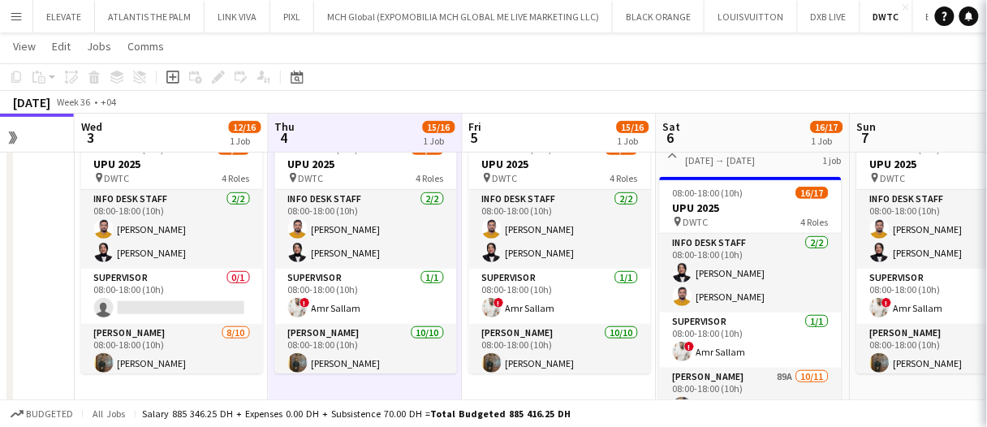
click at [384, 135] on app-board-header-date "Thu 4 15/16 1 Job" at bounding box center [366, 133] width 194 height 39
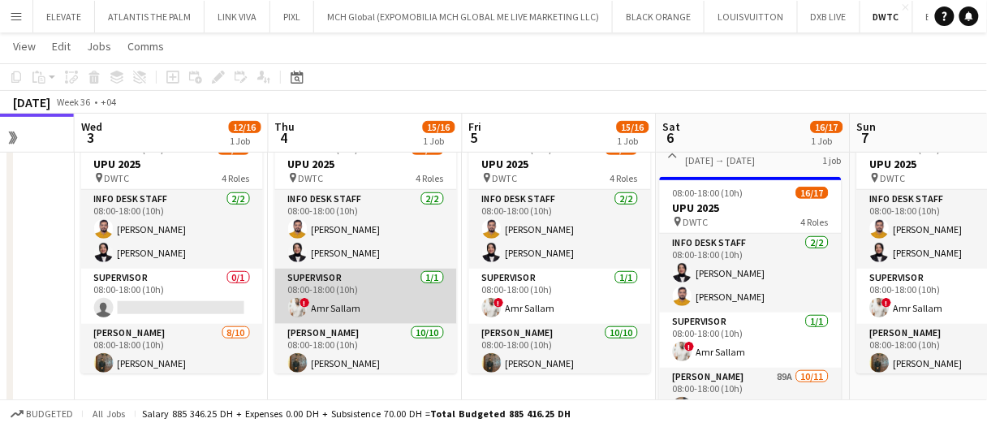
click at [400, 297] on app-card-role "Supervisor 1/1 08:00-18:00 (10h) ! Amr Sallam" at bounding box center [366, 296] width 182 height 55
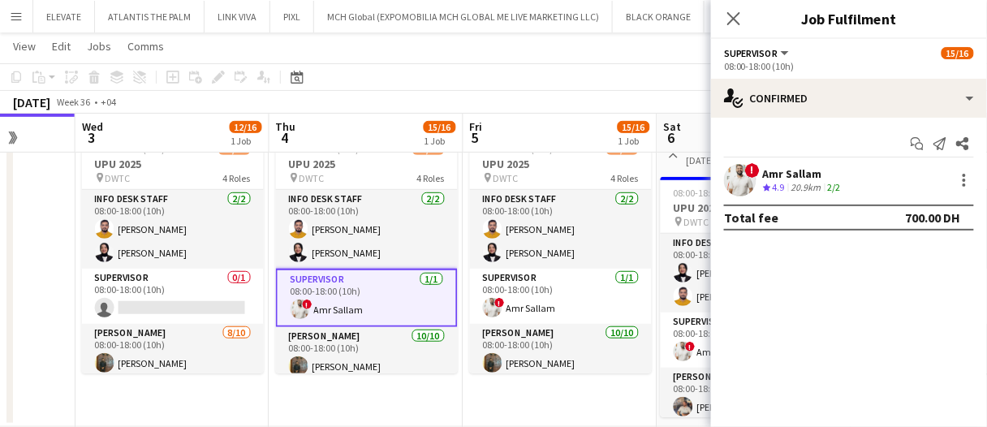
click at [796, 191] on div "20.9km" at bounding box center [806, 188] width 37 height 14
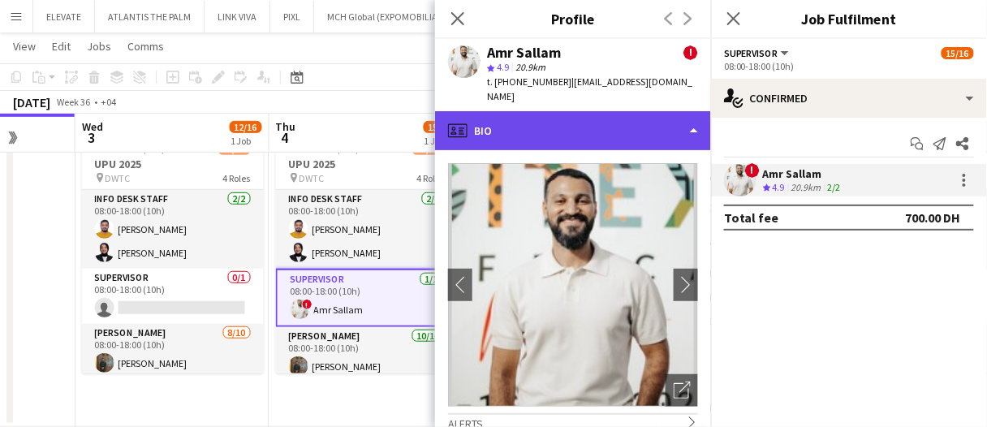
click at [598, 122] on div "profile Bio" at bounding box center [573, 130] width 276 height 39
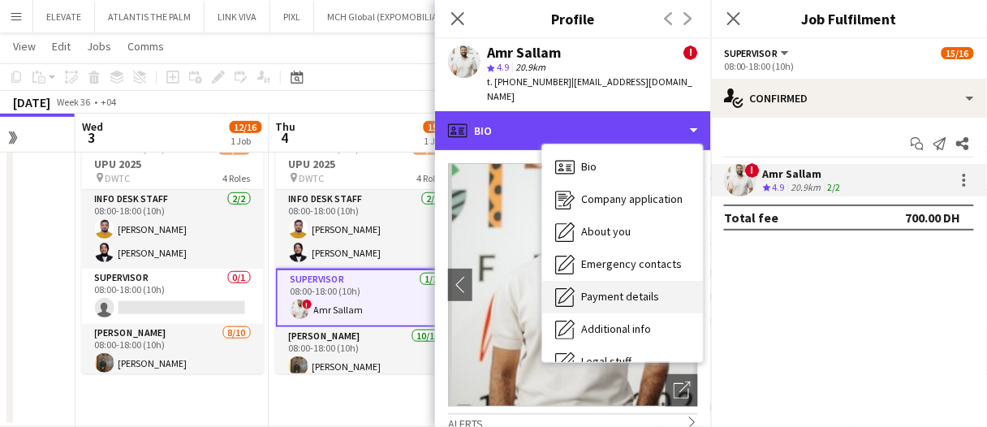
scroll to position [87, 0]
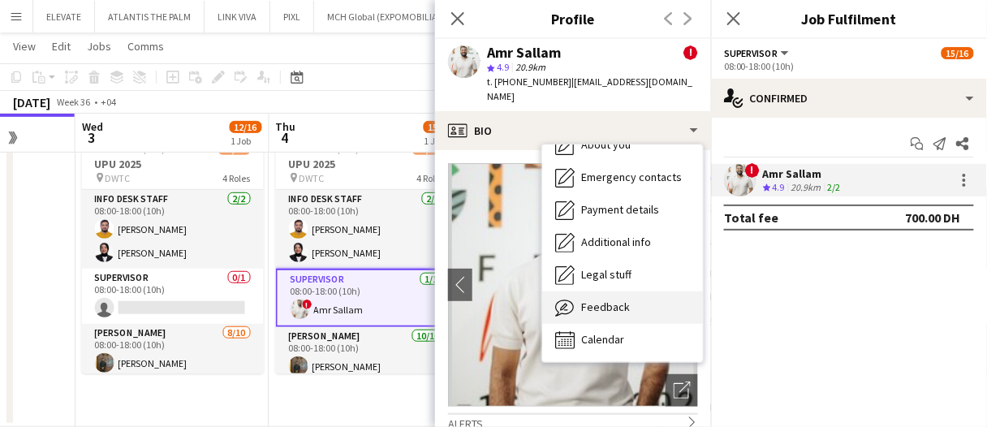
click at [639, 292] on div "Feedback Feedback" at bounding box center [622, 308] width 161 height 32
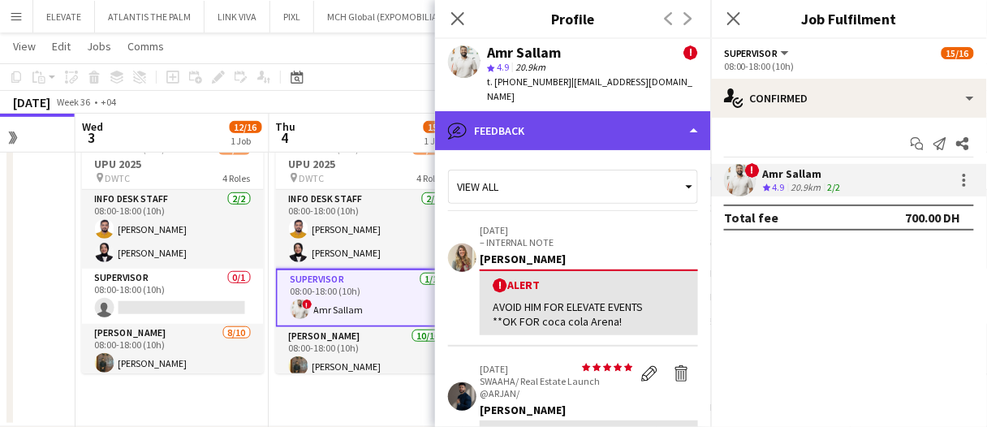
click at [572, 114] on div "bubble-pencil Feedback" at bounding box center [573, 130] width 276 height 39
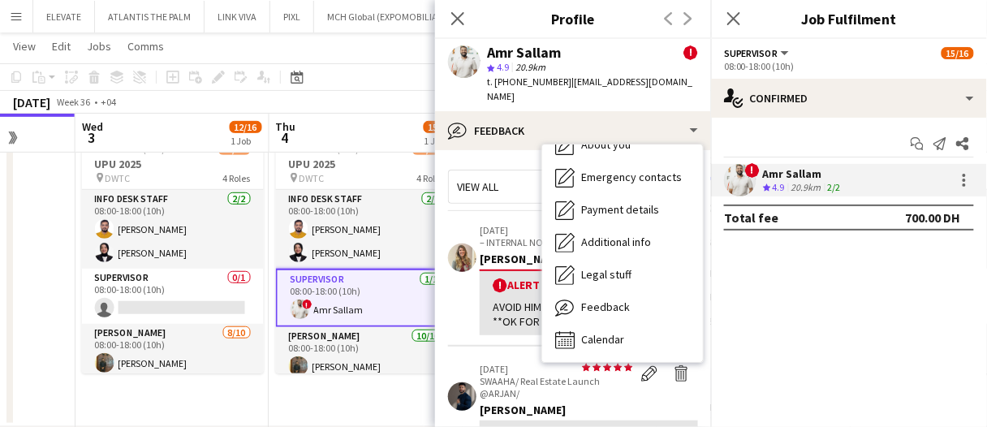
click at [378, 95] on div "September 2025 Week 36 • +04" at bounding box center [493, 102] width 987 height 23
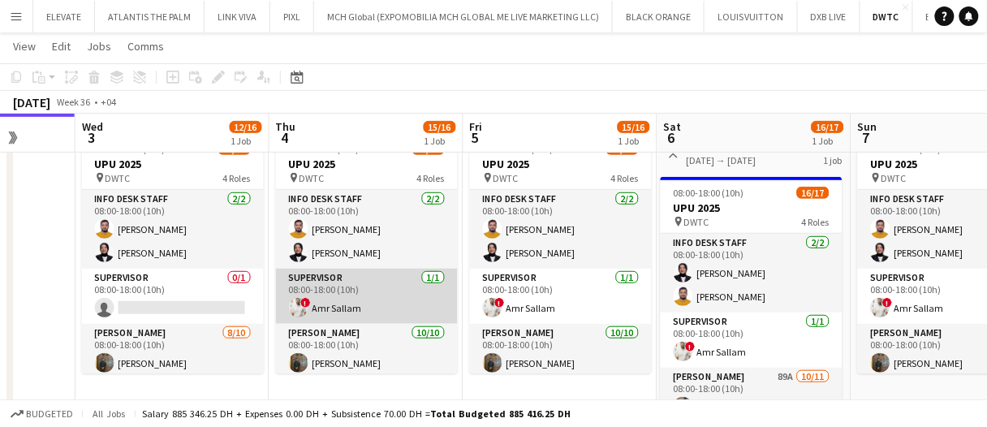
click at [417, 313] on app-card-role "Supervisor 1/1 08:00-18:00 (10h) ! Amr Sallam" at bounding box center [367, 296] width 182 height 55
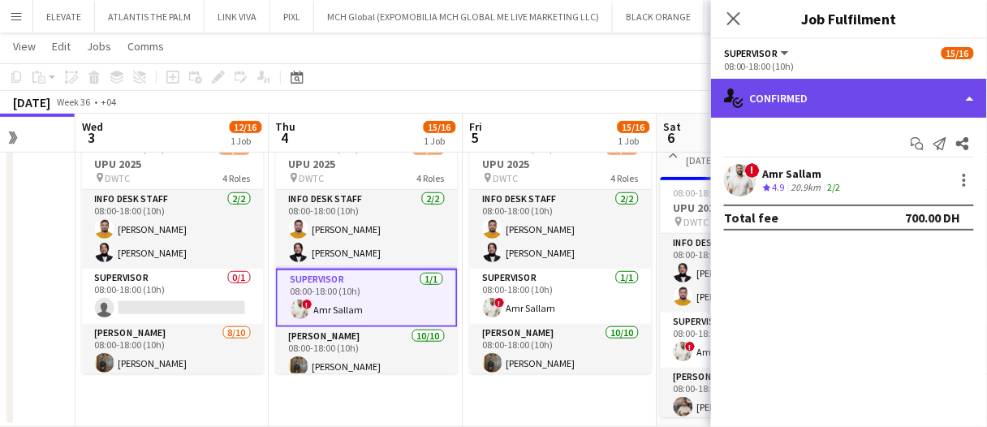
click at [768, 90] on div "single-neutral-actions-check-2 Confirmed" at bounding box center [849, 98] width 276 height 39
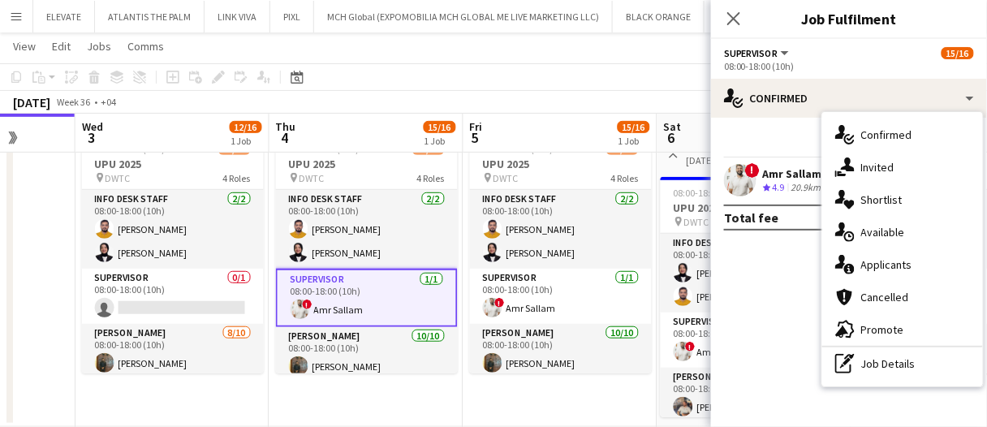
click at [781, 190] on span "4.9" at bounding box center [779, 187] width 12 height 12
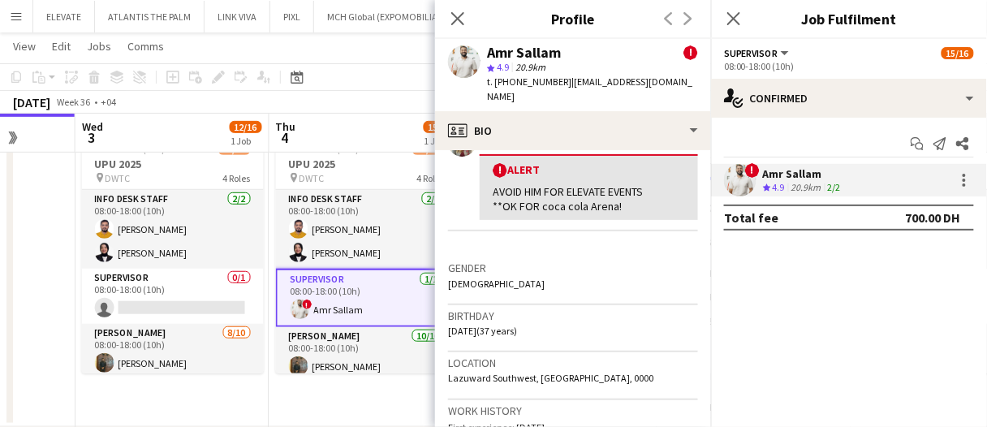
scroll to position [406, 0]
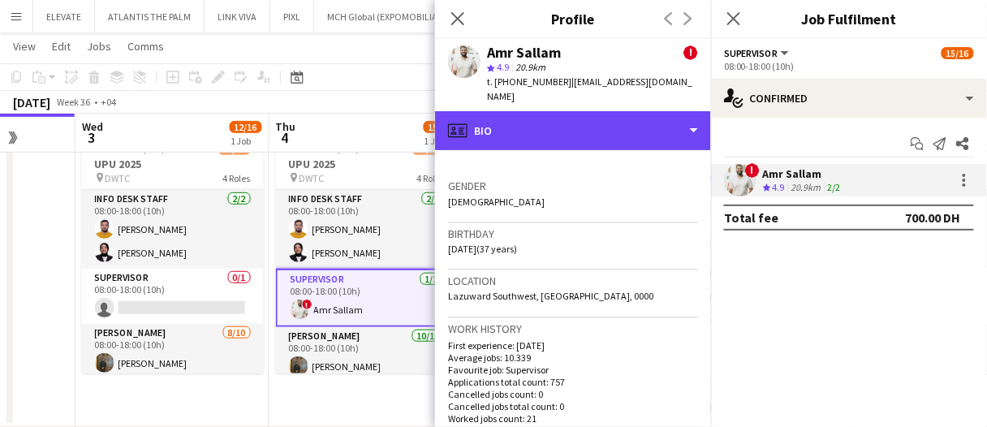
drag, startPoint x: 552, startPoint y: 114, endPoint x: 607, endPoint y: 213, distance: 112.7
click at [552, 114] on div "profile Bio" at bounding box center [573, 130] width 276 height 39
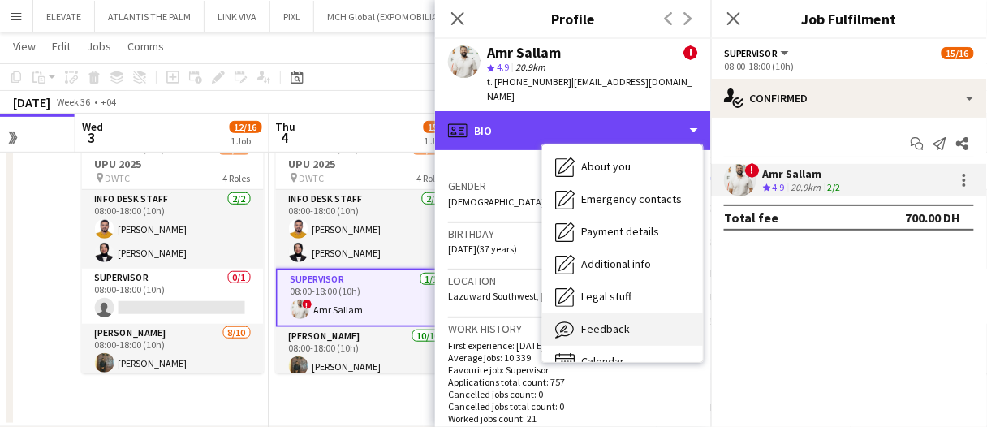
scroll to position [87, 0]
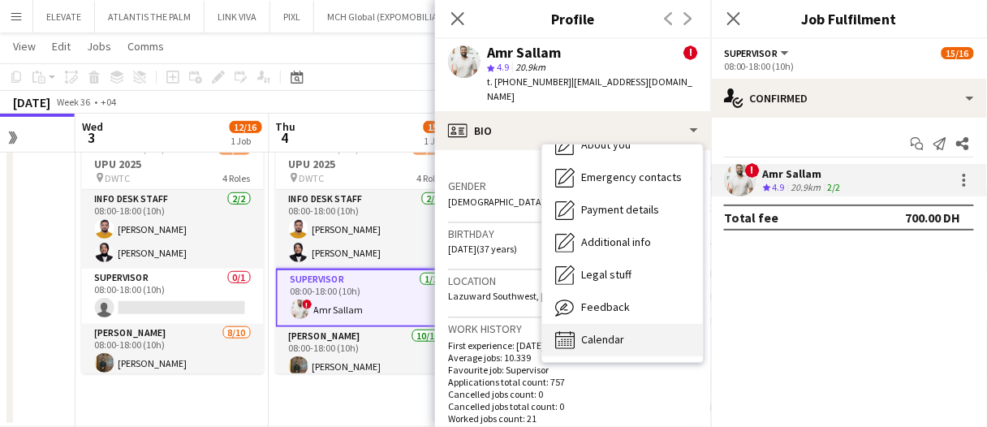
click at [631, 324] on div "Calendar Calendar" at bounding box center [622, 340] width 161 height 32
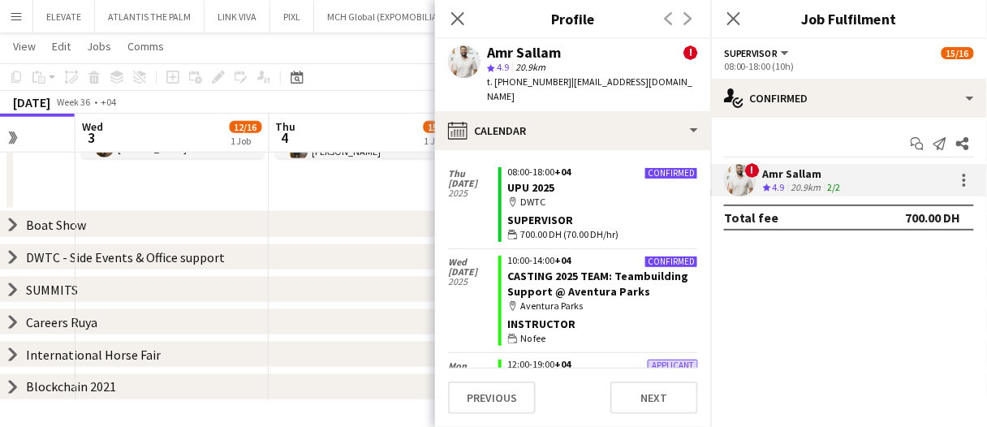
scroll to position [1353, 0]
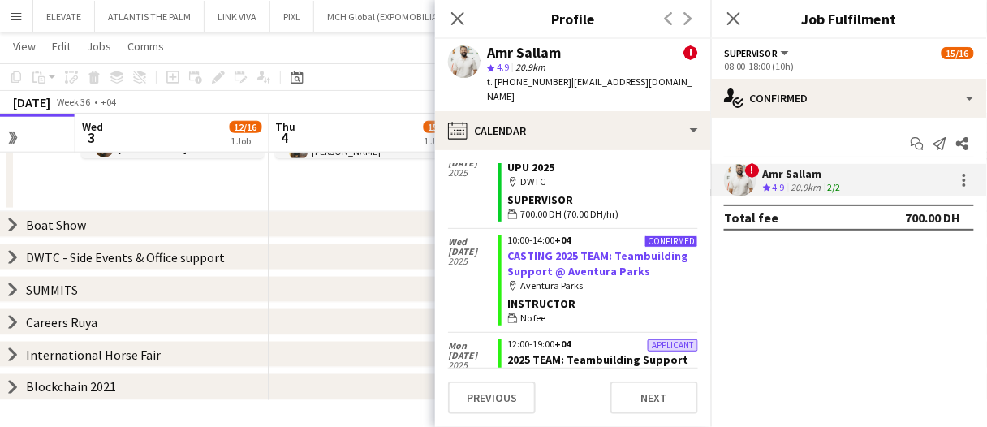
click at [576, 248] on link "CASTING 2025 TEAM: Teambuilding Support @ Aventura Parks" at bounding box center [598, 262] width 181 height 29
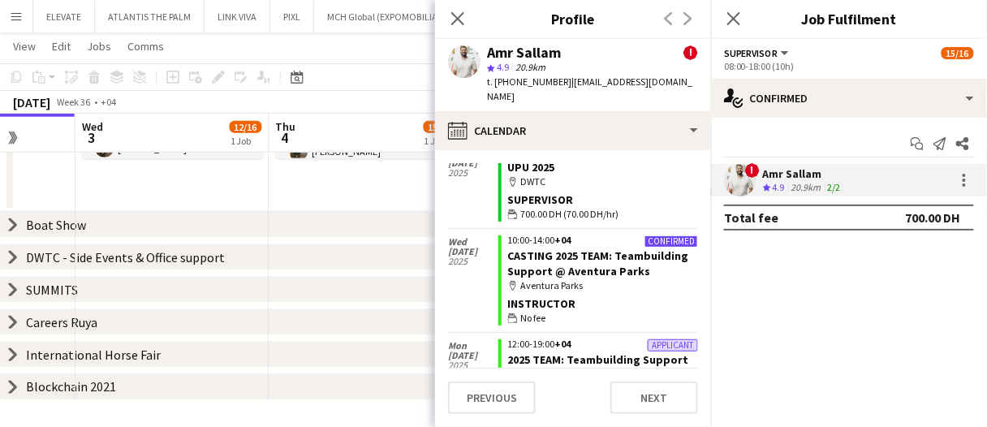
click at [375, 181] on app-date-cell "08:00-18:00 (10h) 15/16 UPU 2025 pin DWTC 4 Roles Info desk staff 2/2 08:00-18:…" at bounding box center [367, 61] width 194 height 300
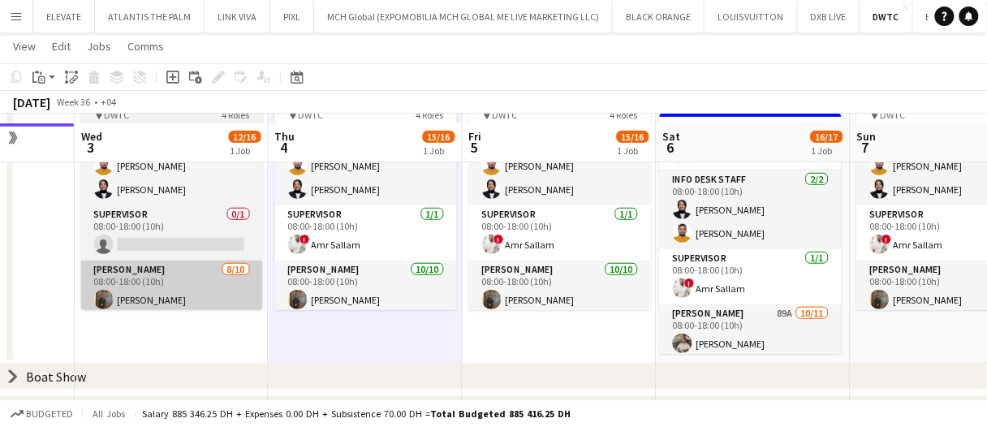
scroll to position [215, 0]
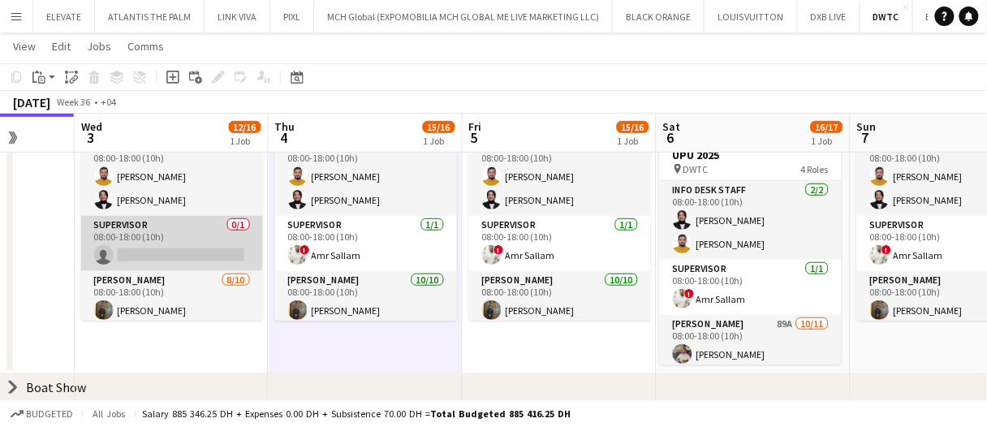
click at [181, 247] on app-card-role "Supervisor 0/1 08:00-18:00 (10h) single-neutral-actions" at bounding box center [172, 243] width 182 height 55
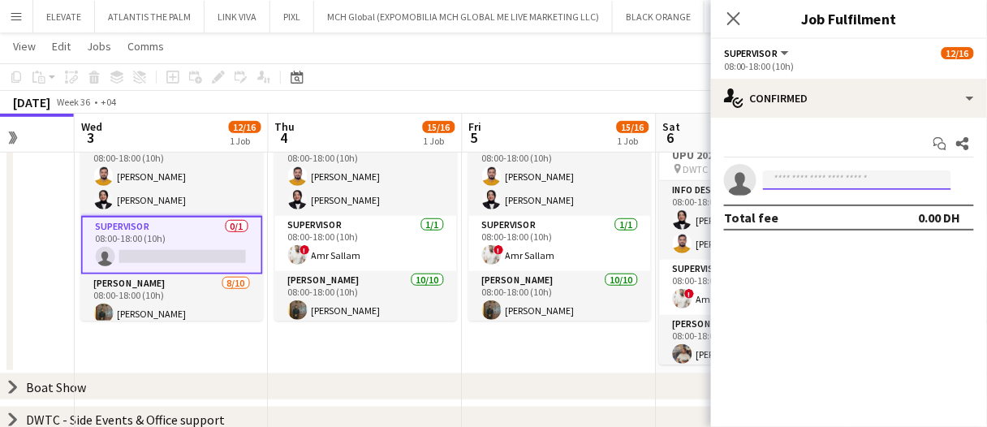
click at [890, 183] on input at bounding box center [857, 180] width 188 height 19
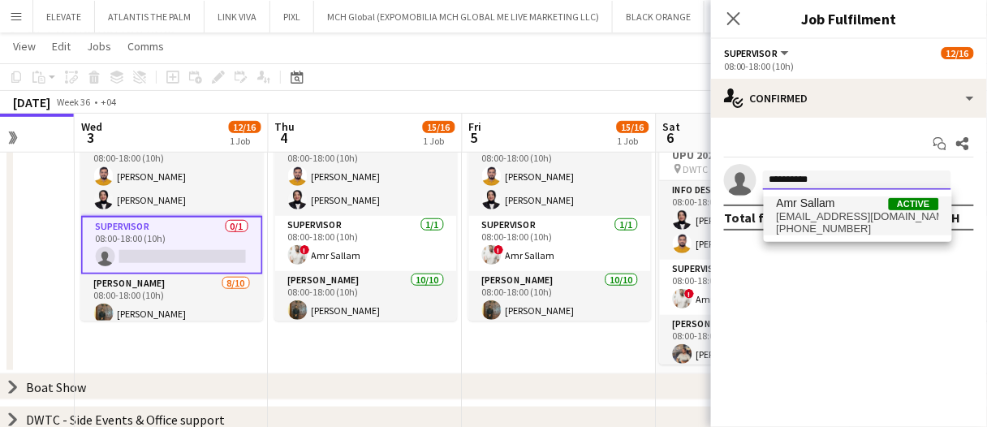
type input "**********"
click at [853, 208] on span "Amr Sallam Active" at bounding box center [858, 204] width 162 height 14
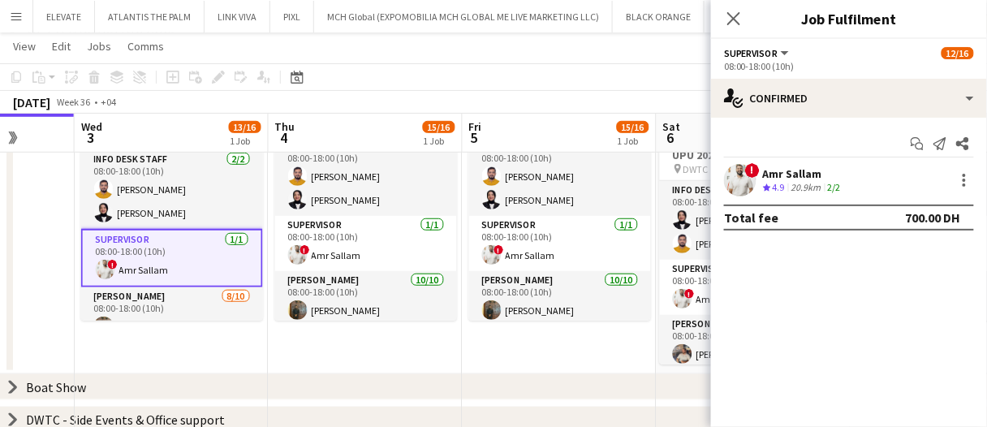
click at [277, 352] on app-date-cell "08:00-18:00 (10h) 15/16 UPU 2025 pin DWTC 4 Roles Info desk staff 2/2 08:00-18:…" at bounding box center [366, 224] width 194 height 300
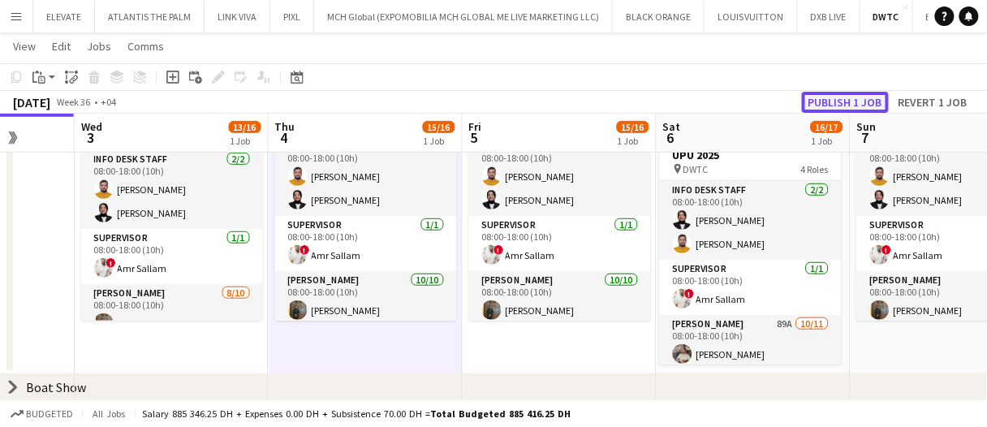
click at [819, 102] on button "Publish 1 job" at bounding box center [845, 102] width 87 height 21
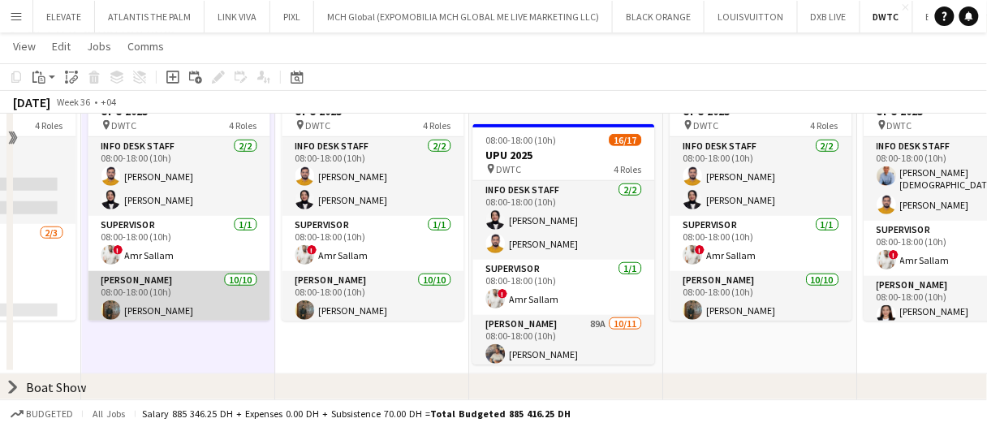
scroll to position [53, 0]
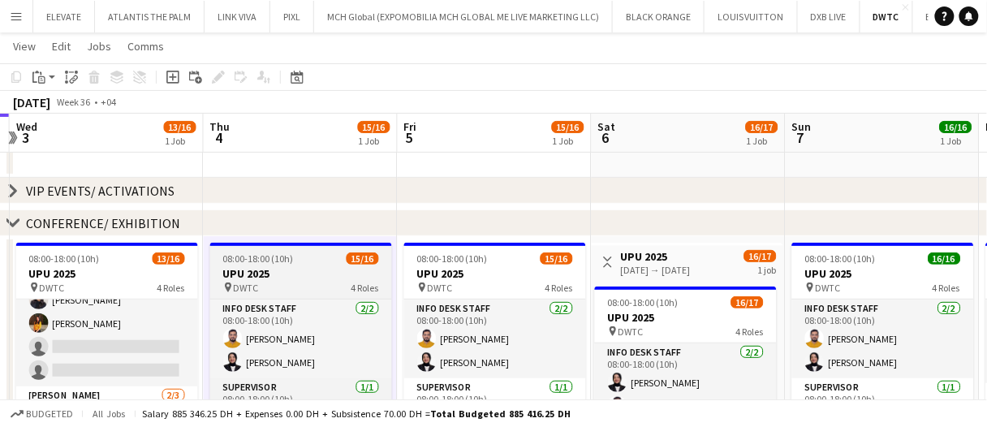
drag, startPoint x: 223, startPoint y: 260, endPoint x: 211, endPoint y: 260, distance: 12.2
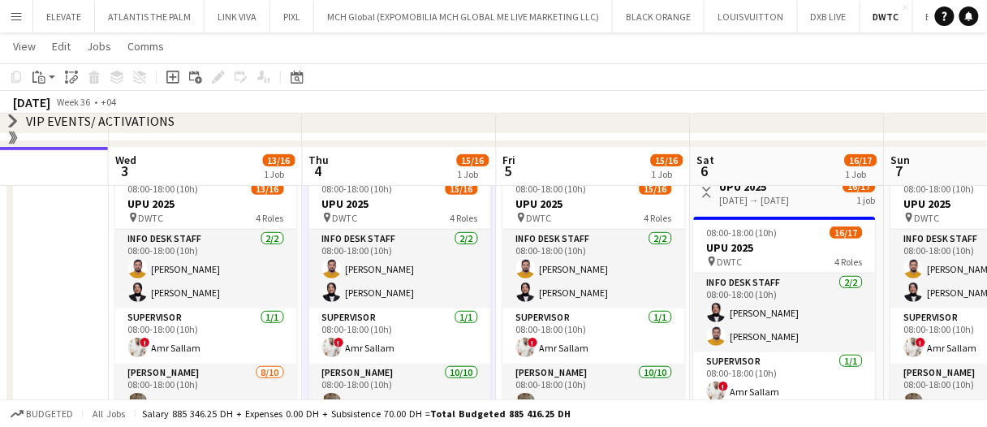
scroll to position [81, 0]
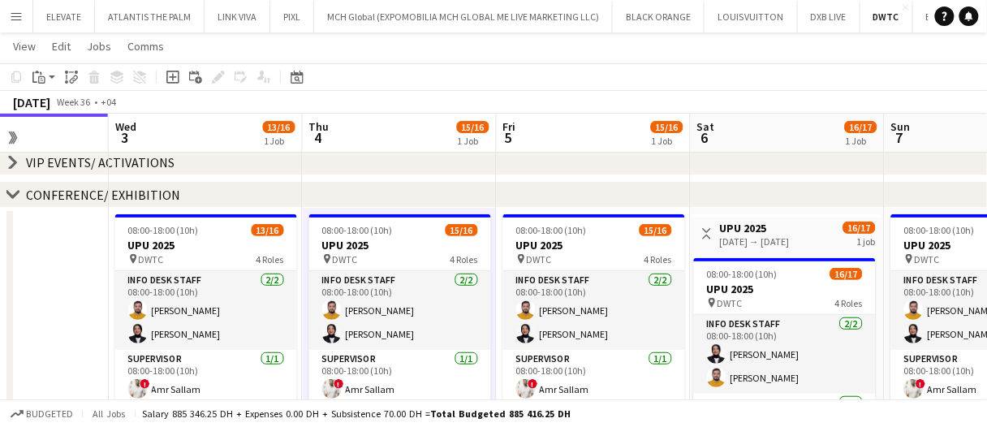
click at [785, 235] on div "06-09-2025 → 06-09-2025" at bounding box center [755, 241] width 70 height 12
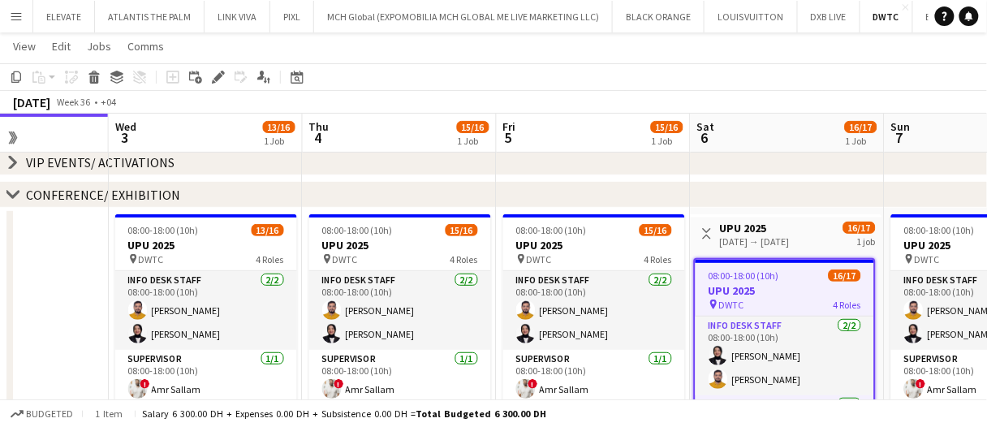
click at [704, 231] on app-icon "Toggle View" at bounding box center [707, 233] width 11 height 11
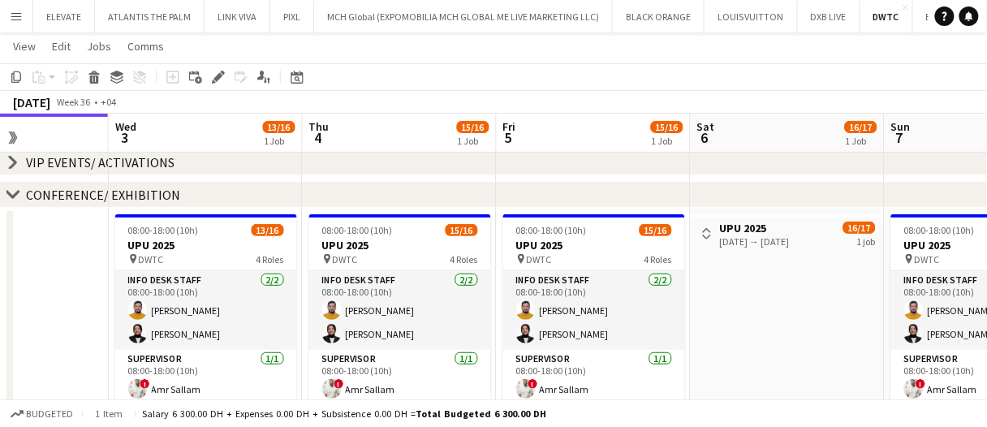
click at [704, 234] on app-icon "Toggle View" at bounding box center [707, 233] width 11 height 11
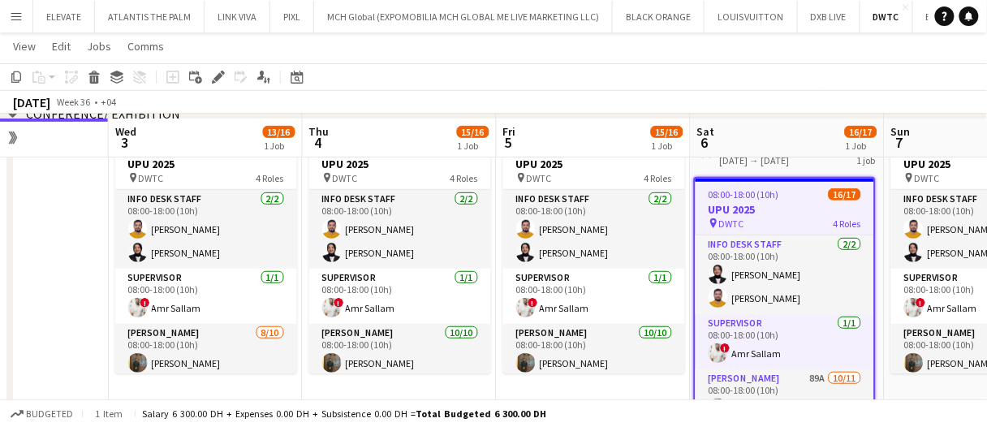
scroll to position [244, 0]
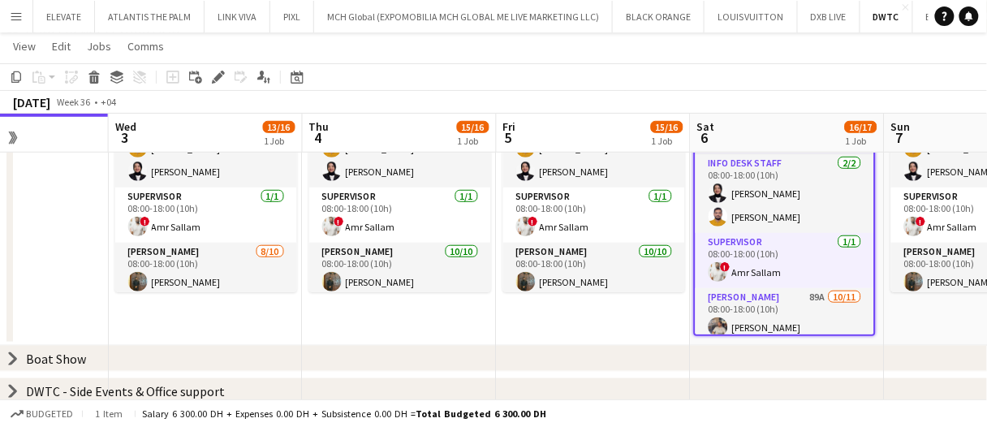
click at [659, 324] on app-date-cell "08:00-18:00 (10h) 15/16 UPU 2025 pin DWTC 4 Roles Info desk staff 2/2 08:00-18:…" at bounding box center [594, 195] width 194 height 300
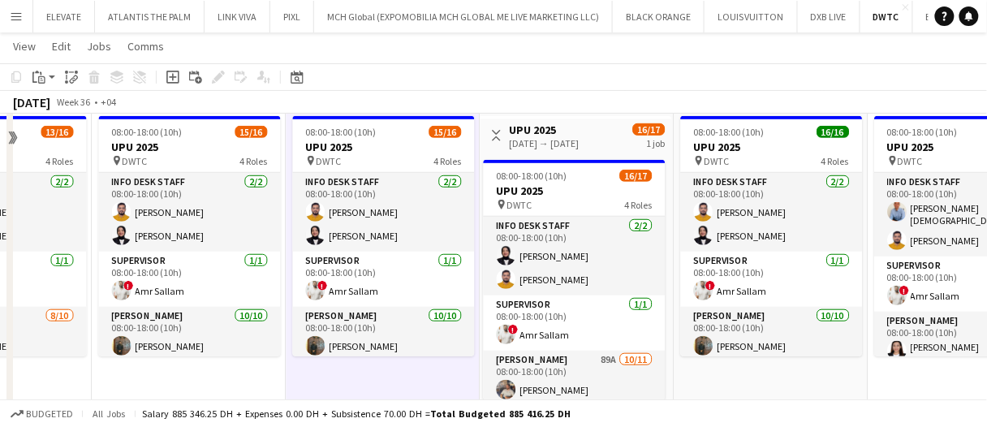
scroll to position [81, 0]
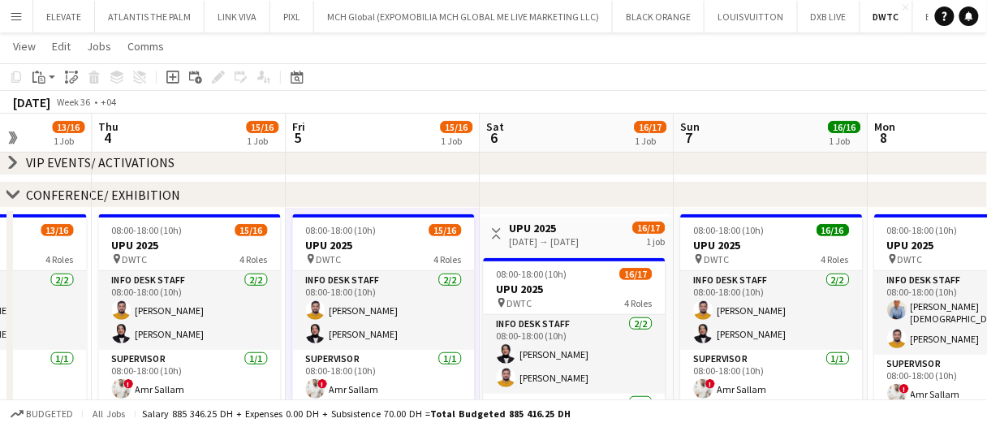
click at [491, 229] on app-icon "Toggle View" at bounding box center [496, 233] width 11 height 11
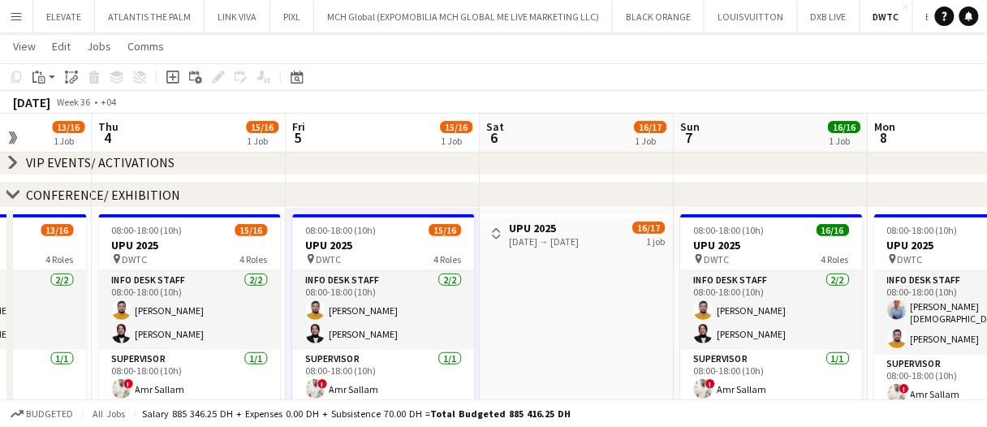
click at [494, 233] on app-icon "Toggle View" at bounding box center [496, 233] width 11 height 11
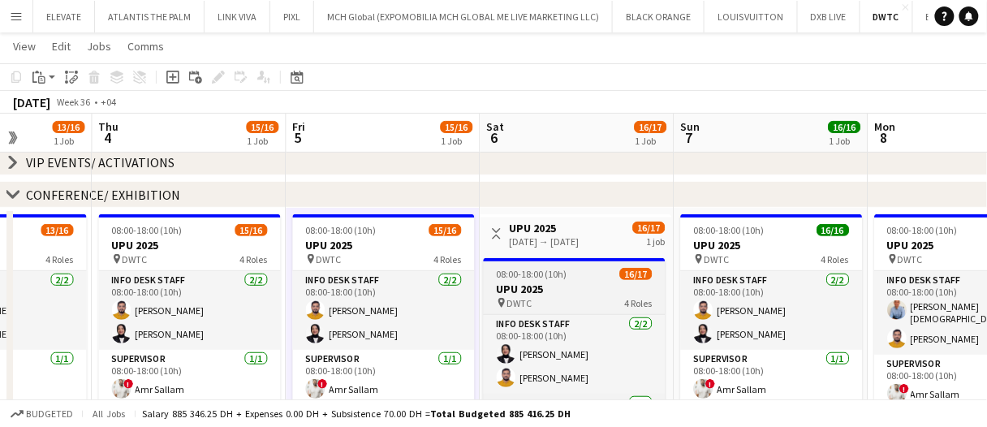
drag, startPoint x: 505, startPoint y: 233, endPoint x: 499, endPoint y: 271, distance: 38.7
click at [499, 271] on span "08:00-18:00 (10h)" at bounding box center [532, 274] width 71 height 12
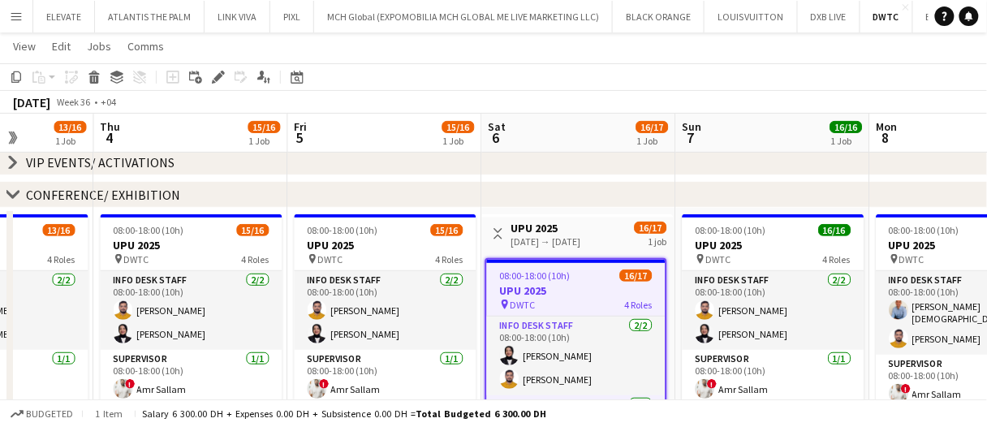
click at [514, 238] on div "06-09-2025 → 06-09-2025" at bounding box center [547, 241] width 70 height 12
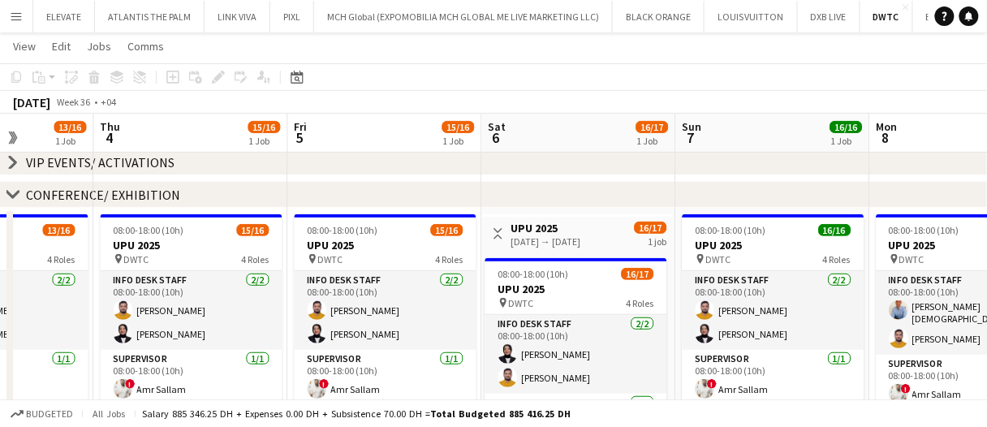
click at [521, 233] on h3 "UPU 2025" at bounding box center [547, 228] width 70 height 15
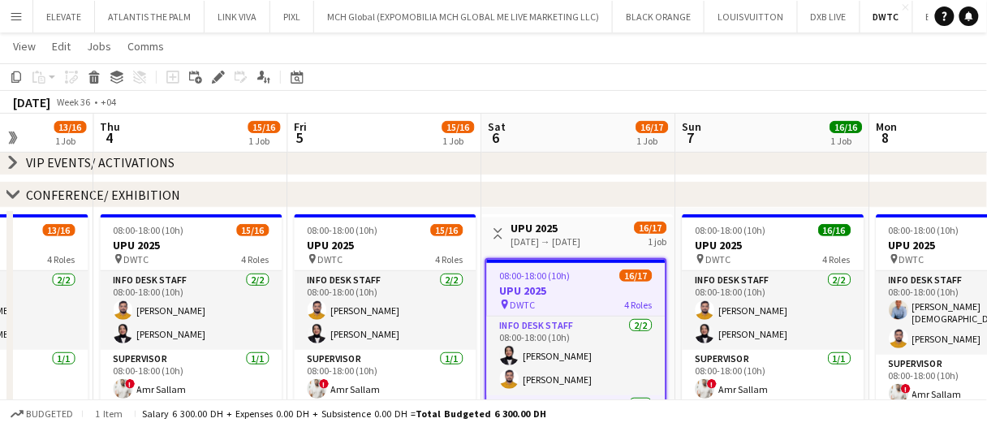
click at [521, 233] on h3 "UPU 2025" at bounding box center [547, 228] width 70 height 15
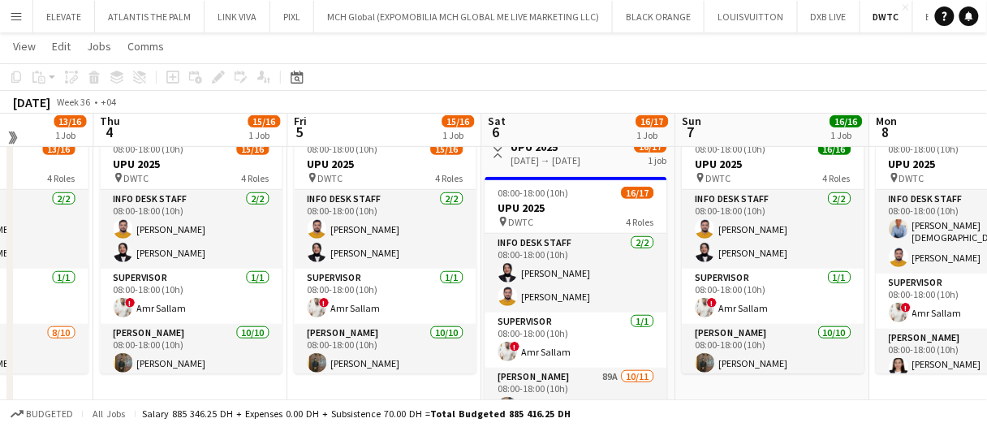
scroll to position [81, 0]
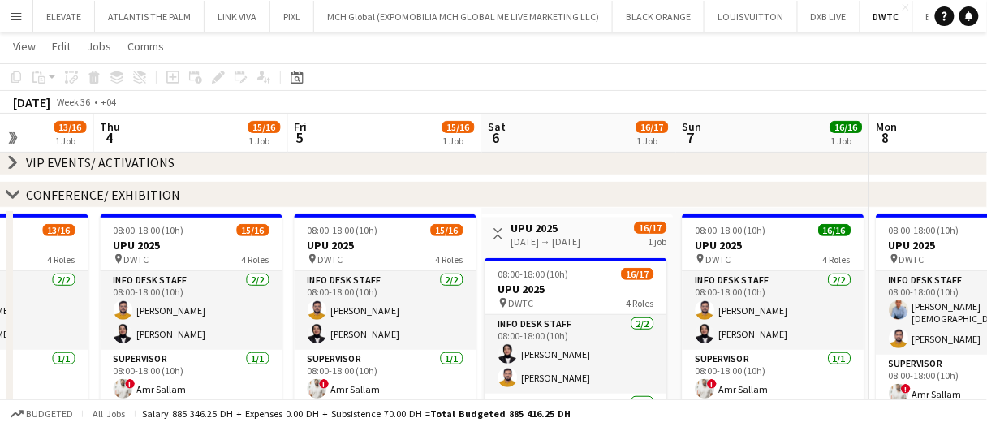
click at [490, 231] on button "Toggle View" at bounding box center [498, 233] width 19 height 19
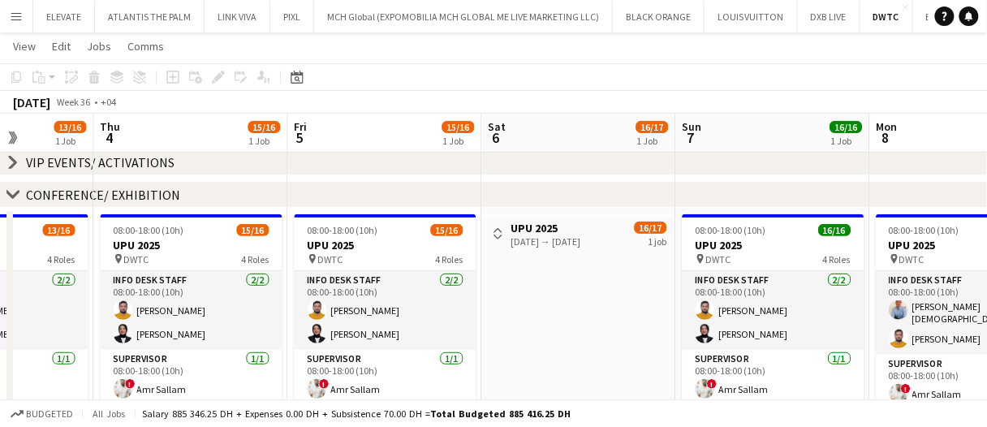
drag, startPoint x: 494, startPoint y: 234, endPoint x: 476, endPoint y: 238, distance: 18.3
click at [494, 234] on app-icon "Toggle View" at bounding box center [498, 233] width 11 height 11
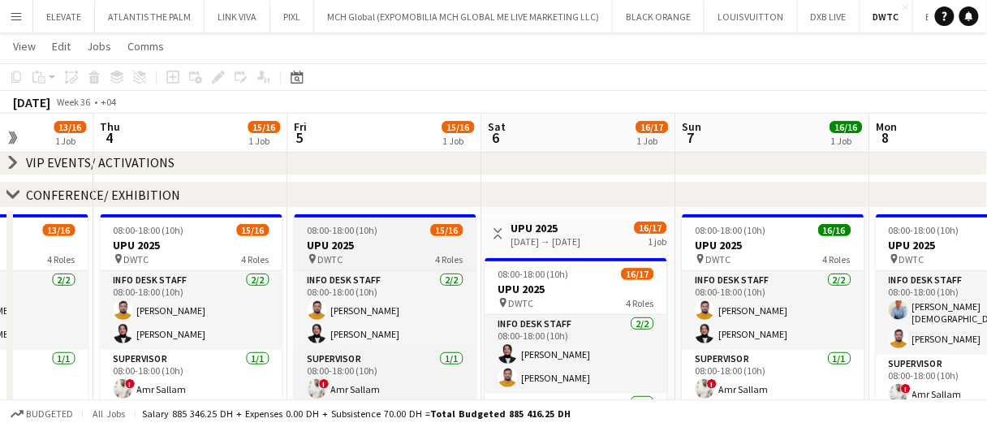
click at [350, 229] on span "08:00-18:00 (10h)" at bounding box center [343, 230] width 71 height 12
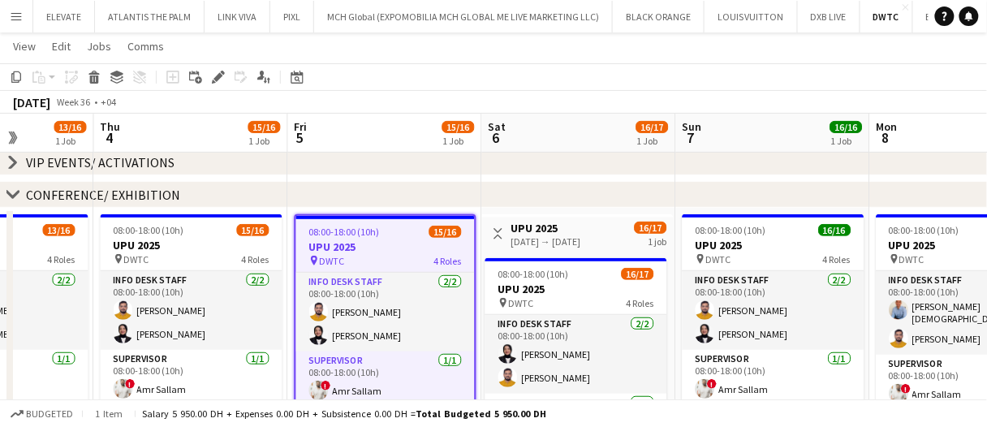
click at [497, 226] on button "Toggle View" at bounding box center [498, 233] width 19 height 19
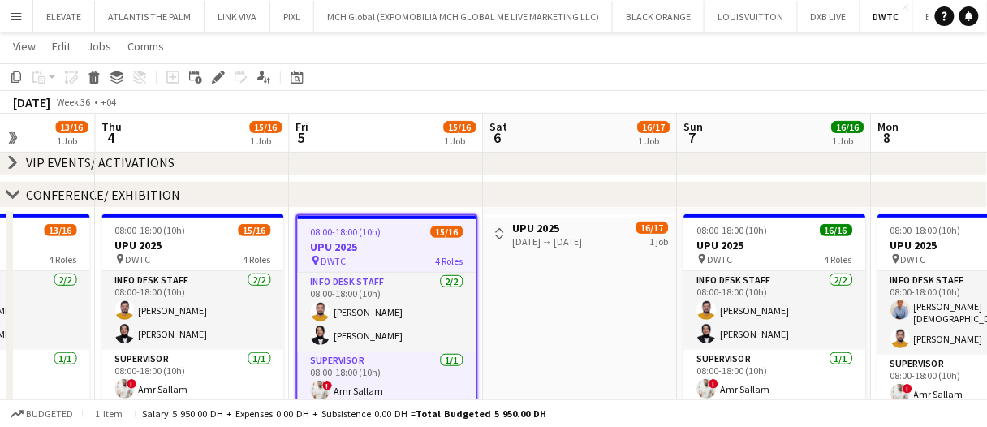
click at [499, 228] on app-icon "Toggle View" at bounding box center [500, 233] width 11 height 11
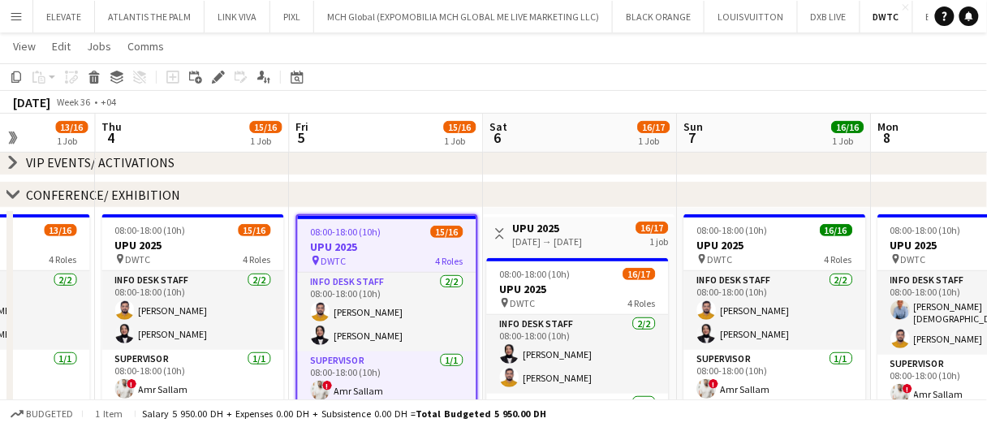
scroll to position [0, 680]
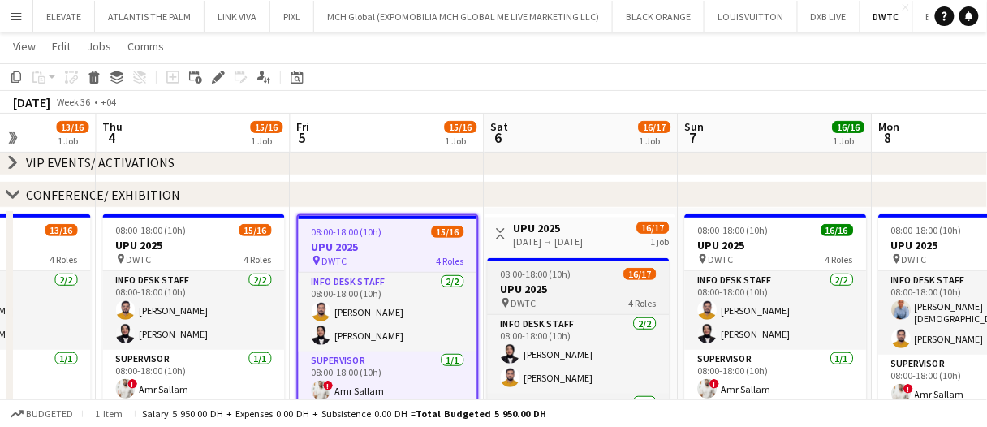
click at [569, 310] on app-job-card "08:00-18:00 (10h) 16/17 UPU 2025 pin DWTC 4 Roles Info desk staff 2/2 08:00-18:…" at bounding box center [579, 378] width 182 height 240
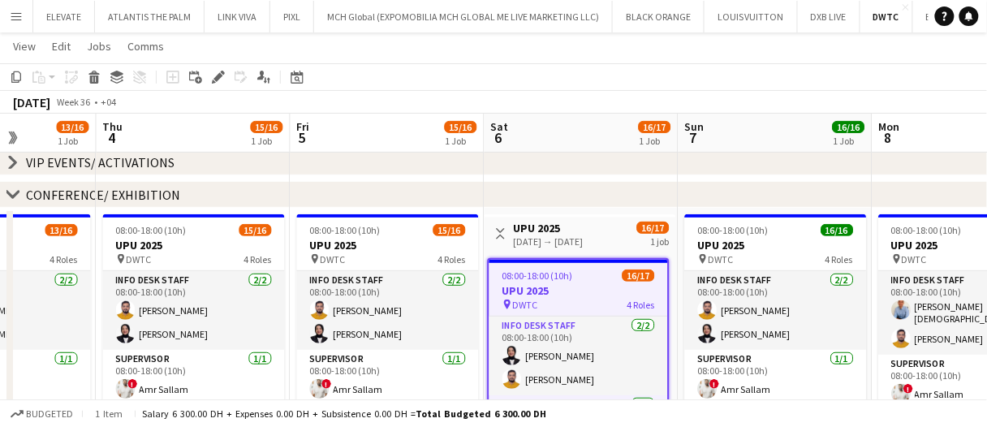
click at [584, 229] on h3 "UPU 2025" at bounding box center [549, 228] width 70 height 15
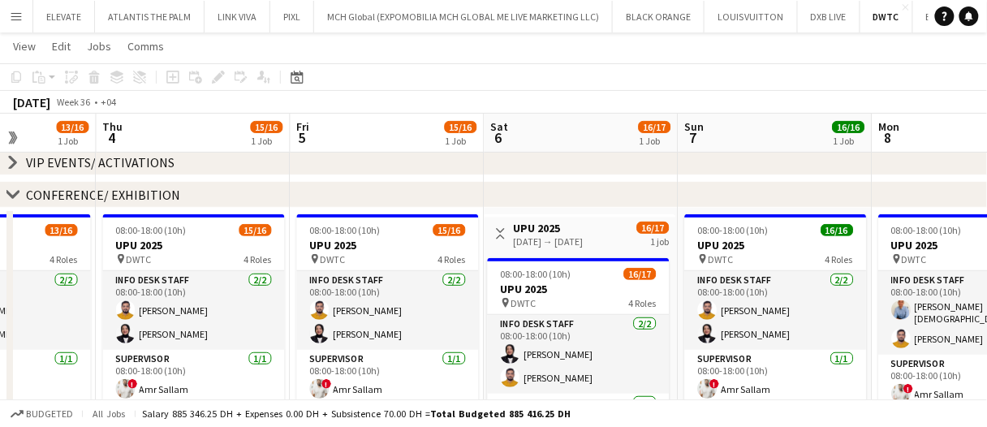
click at [547, 223] on h3 "UPU 2025" at bounding box center [549, 228] width 70 height 15
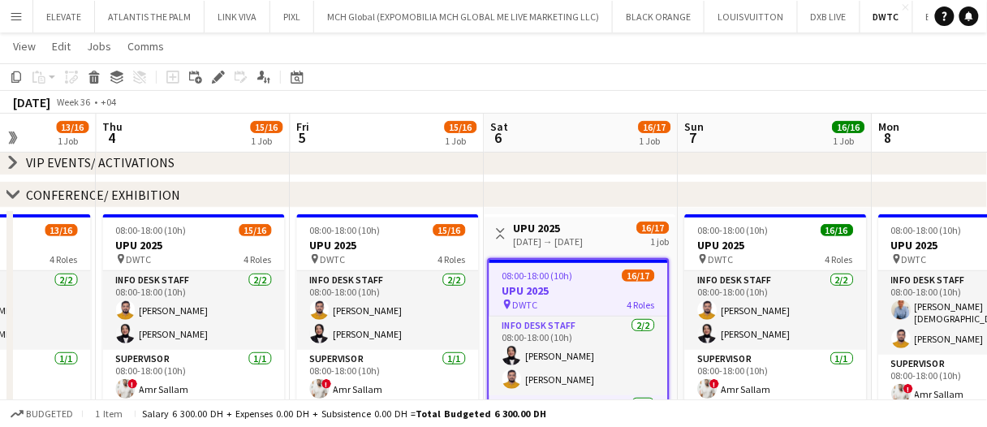
click at [546, 223] on h3 "UPU 2025" at bounding box center [549, 228] width 70 height 15
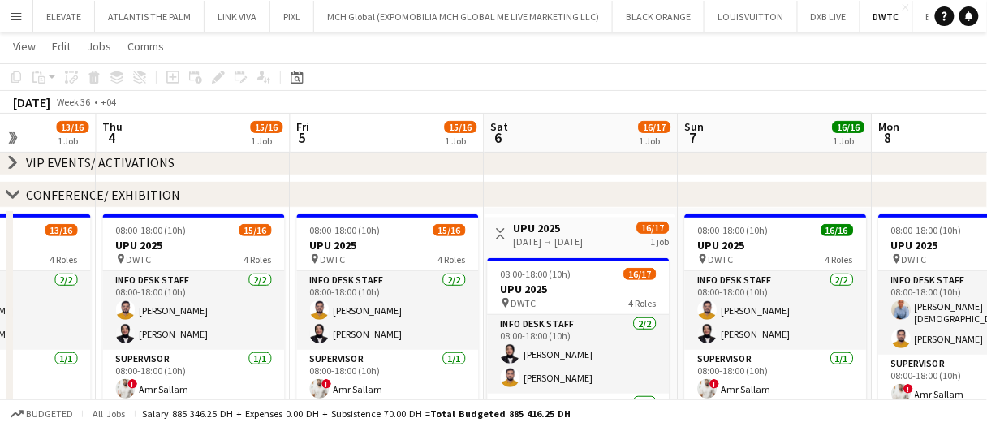
drag, startPoint x: 546, startPoint y: 223, endPoint x: 525, endPoint y: 230, distance: 22.3
click at [523, 225] on h3 "UPU 2025" at bounding box center [549, 228] width 70 height 15
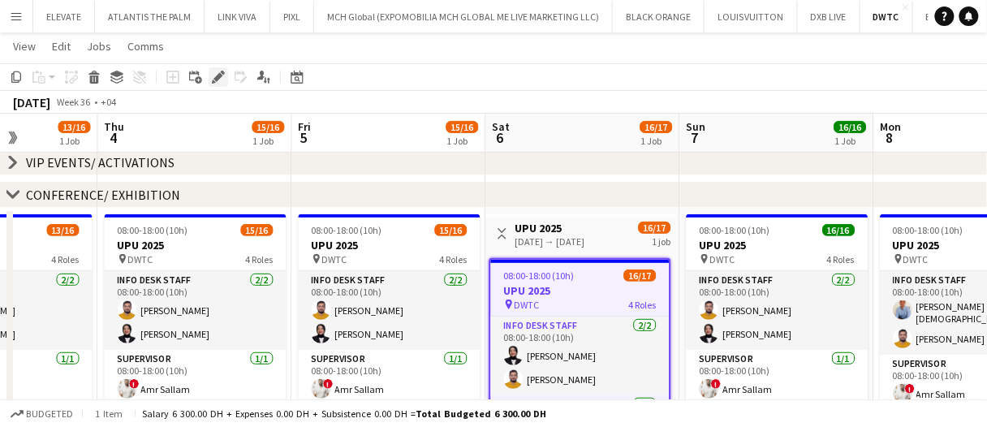
click at [214, 84] on div "Edit" at bounding box center [218, 76] width 19 height 19
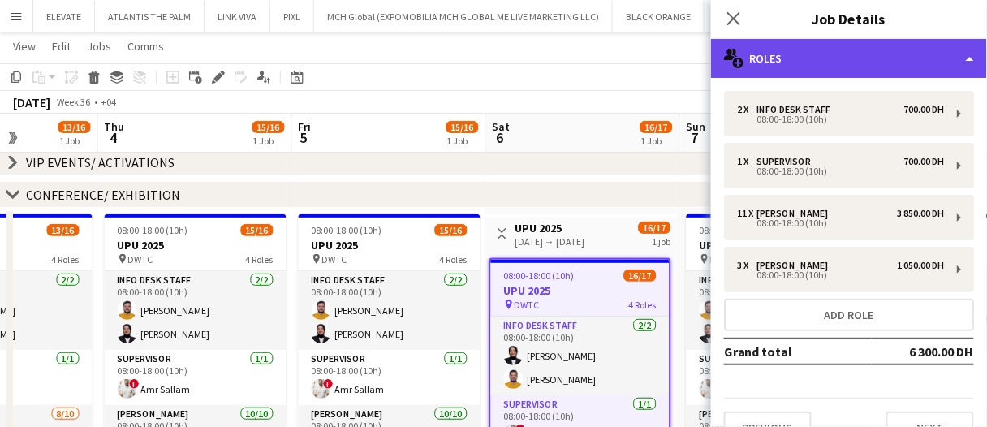
click at [763, 60] on div "multiple-users-add Roles" at bounding box center [849, 58] width 276 height 39
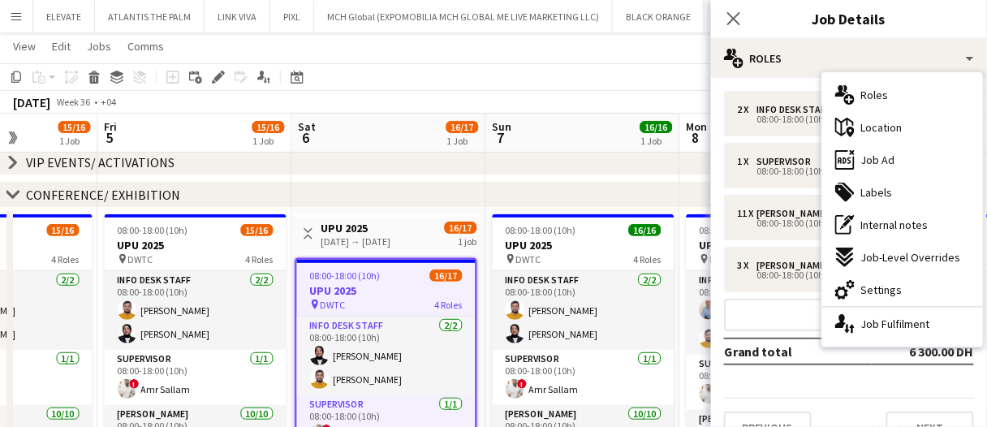
click at [536, 136] on app-board-header-date "Sun 7 16/16 1 Job" at bounding box center [583, 133] width 194 height 39
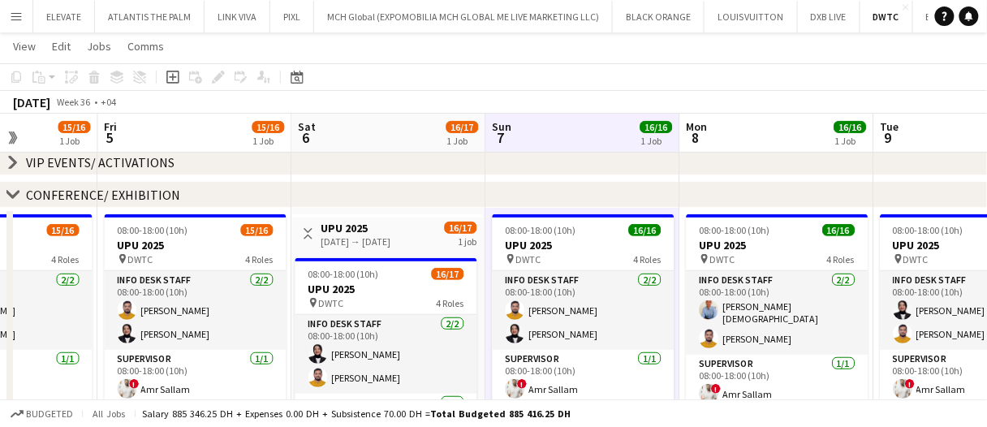
click at [536, 136] on app-board-header-date "Sun 7 16/16 1 Job" at bounding box center [583, 133] width 194 height 39
click at [309, 236] on app-icon "Toggle View" at bounding box center [308, 233] width 11 height 11
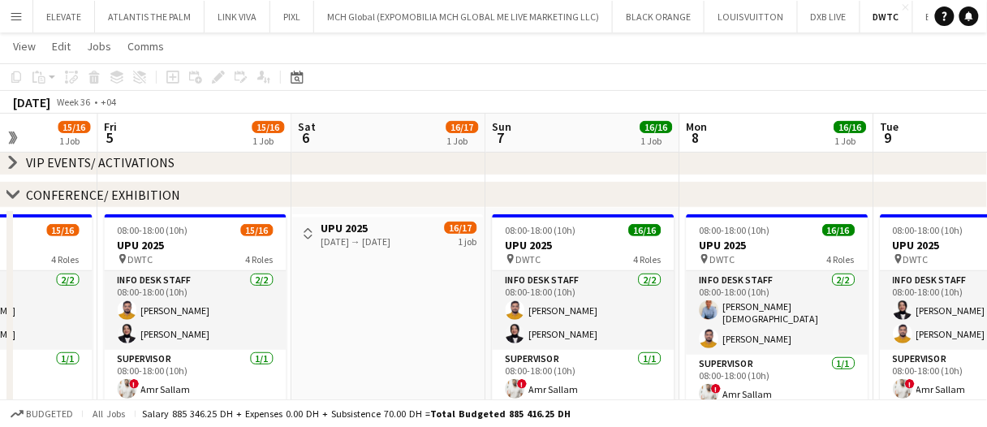
click at [309, 236] on app-icon "Toggle View" at bounding box center [308, 233] width 11 height 11
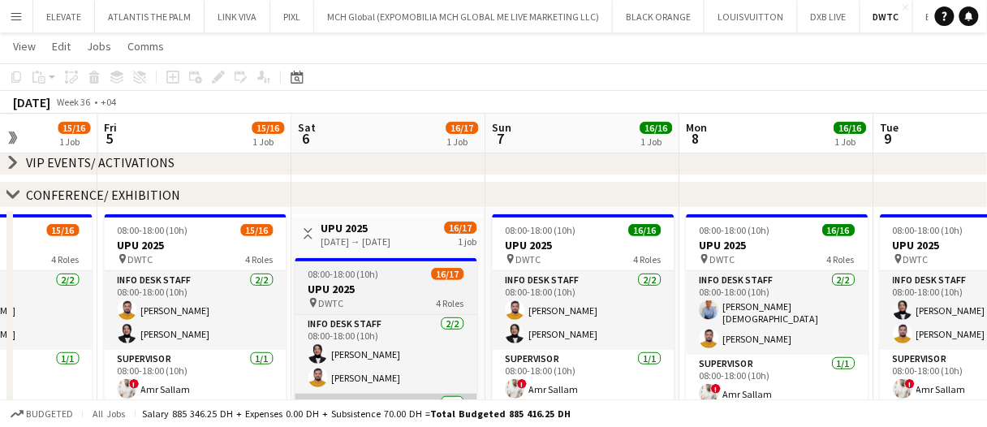
scroll to position [78, 0]
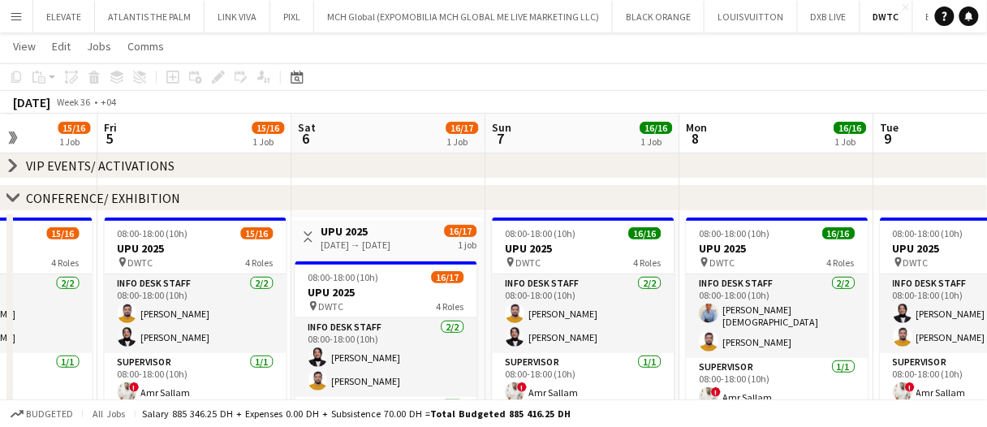
click at [311, 236] on app-icon "Toggle View" at bounding box center [308, 236] width 11 height 11
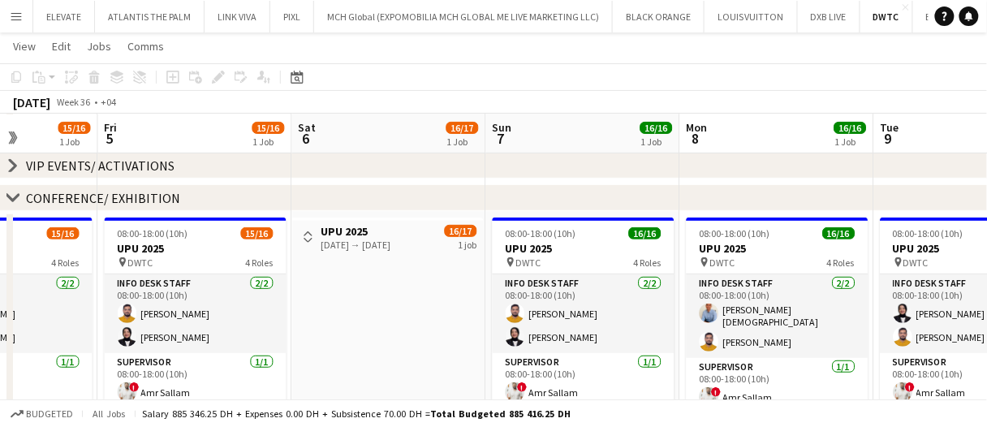
click at [311, 236] on app-icon "Toggle View" at bounding box center [308, 236] width 11 height 11
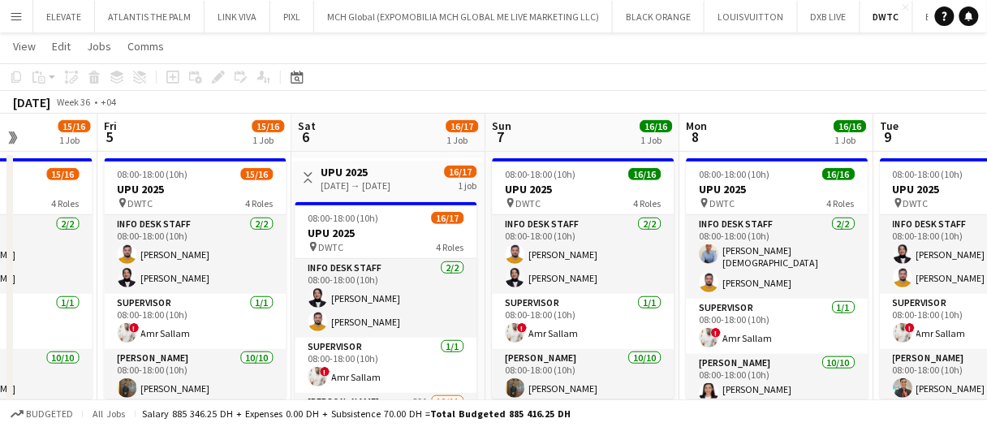
scroll to position [137, 0]
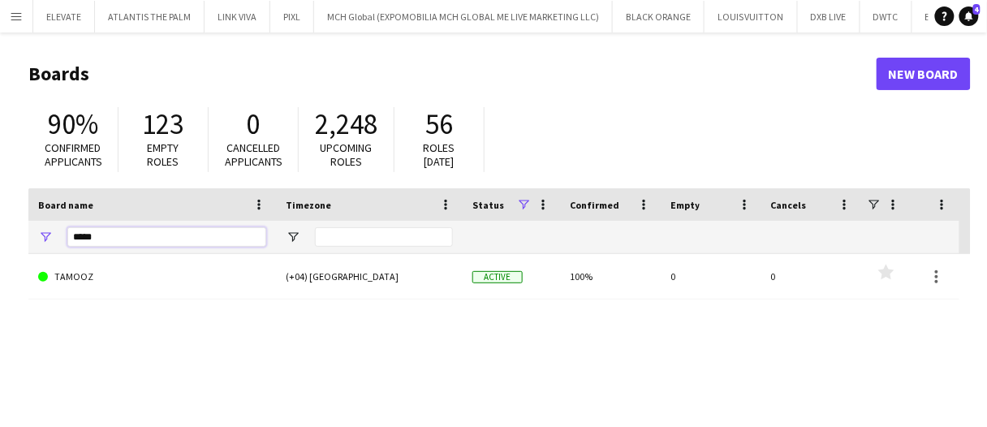
drag, startPoint x: 119, startPoint y: 241, endPoint x: 50, endPoint y: 239, distance: 68.3
click at [52, 239] on div "*****" at bounding box center [152, 237] width 248 height 32
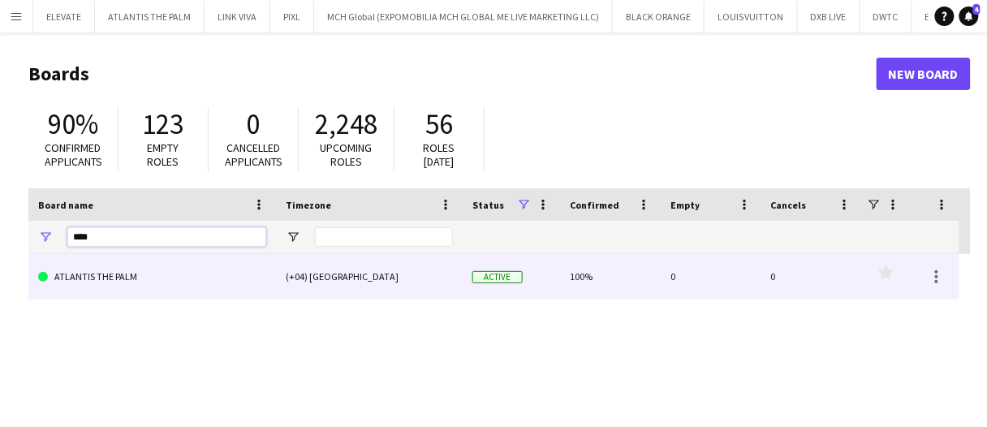
type input "****"
click at [152, 284] on link "ATLANTIS THE PALM" at bounding box center [152, 276] width 228 height 45
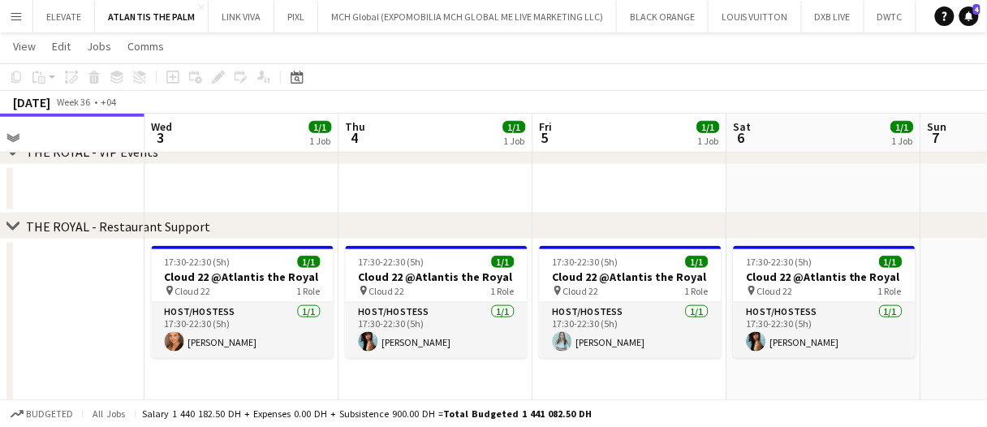
scroll to position [0, 646]
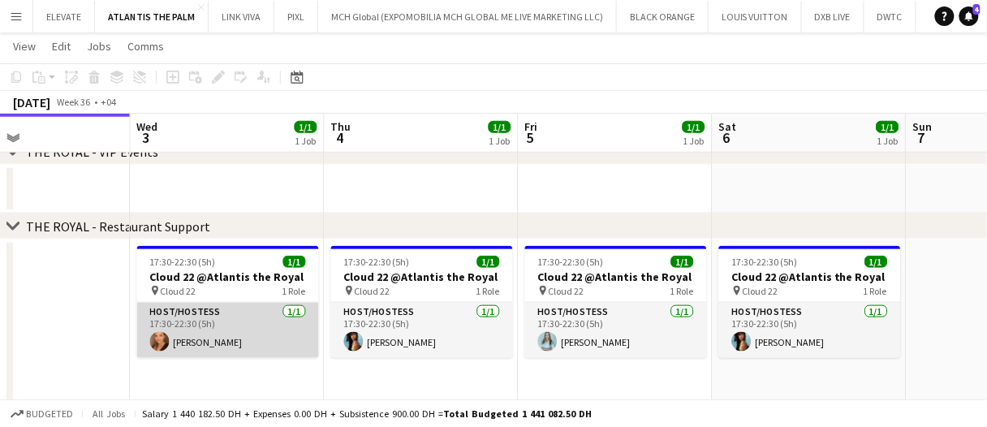
click at [255, 343] on app-card-role "Host/Hostess 1/1 17:30-22:30 (5h) Maryna Demchenko" at bounding box center [228, 330] width 182 height 55
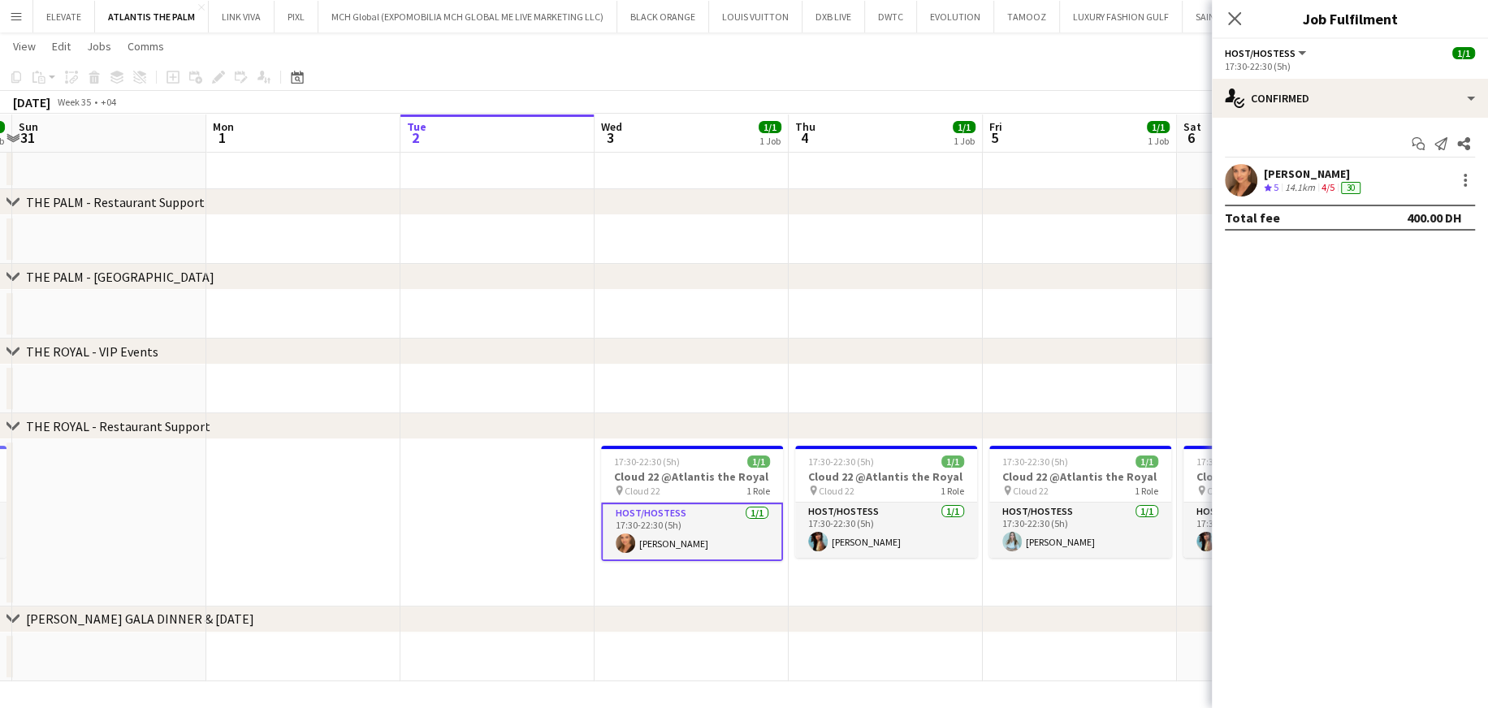
scroll to position [0, 510]
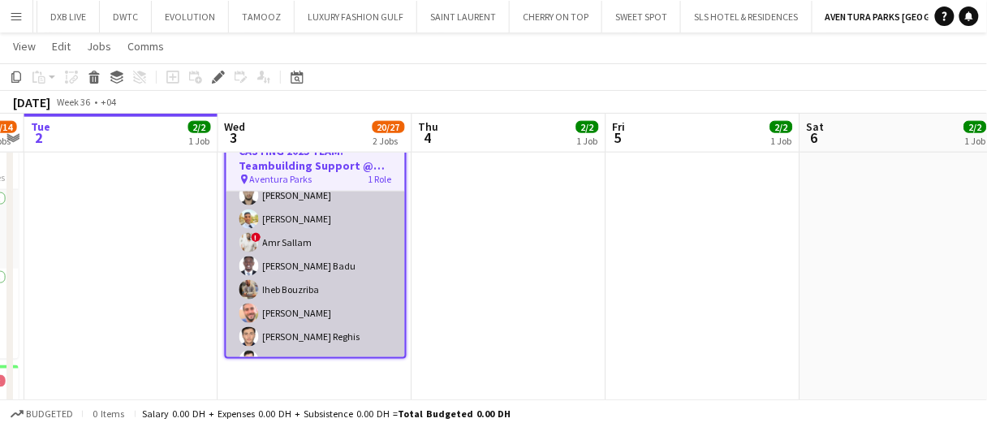
scroll to position [48, 0]
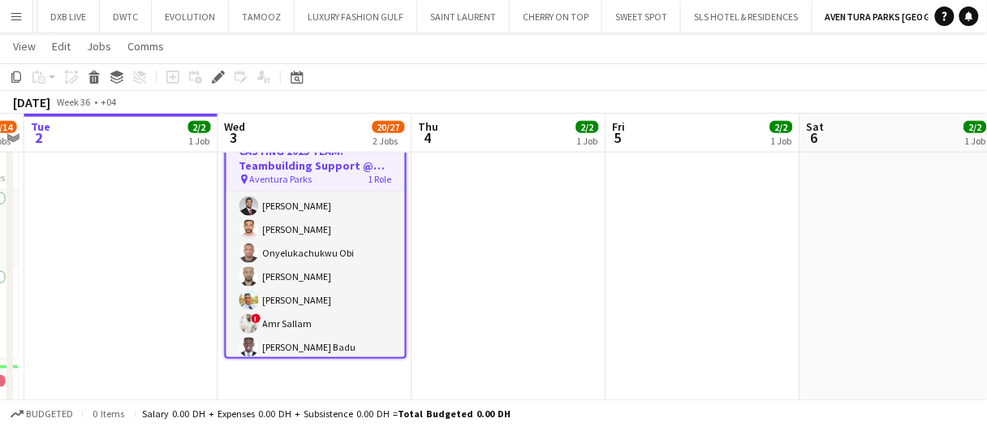
drag, startPoint x: 512, startPoint y: 335, endPoint x: 476, endPoint y: 268, distance: 76.3
click at [512, 335] on app-date-cell at bounding box center [510, 346] width 194 height 469
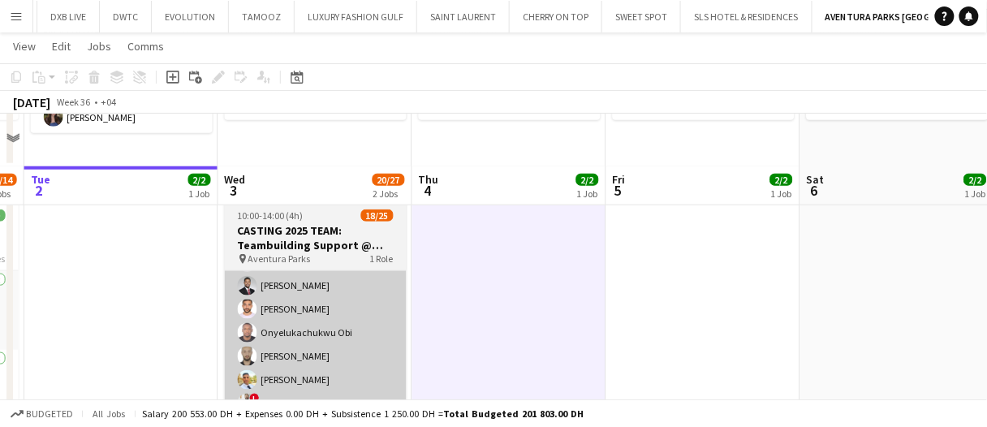
scroll to position [406, 0]
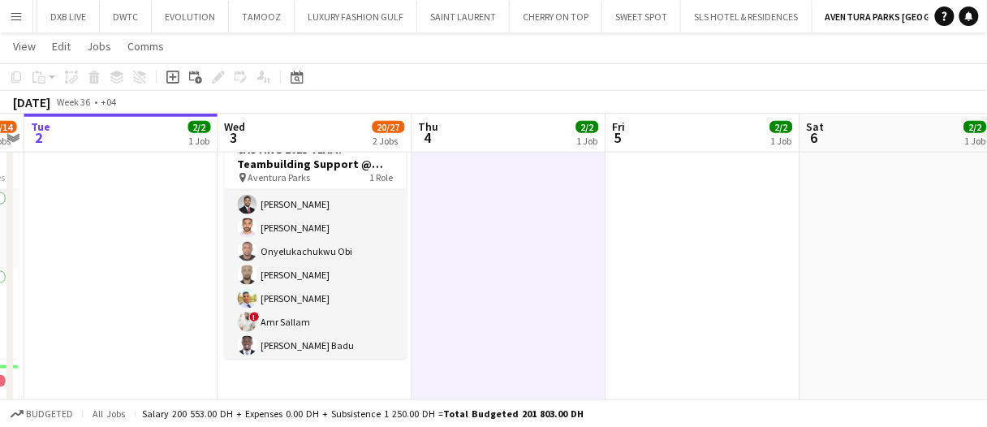
click at [525, 275] on app-date-cell at bounding box center [510, 346] width 194 height 469
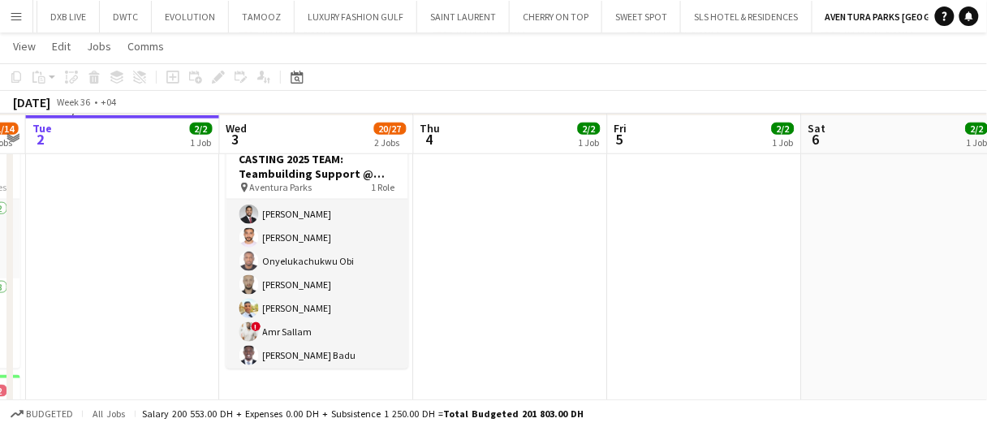
scroll to position [395, 0]
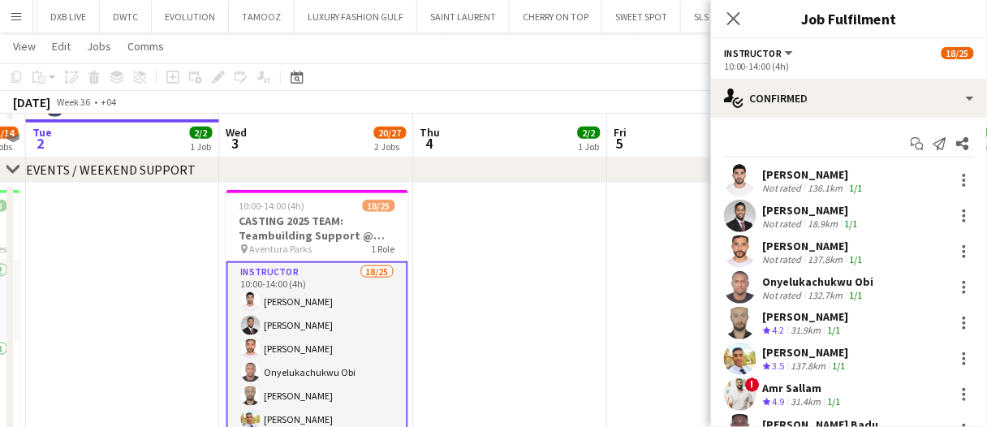
scroll to position [358, 0]
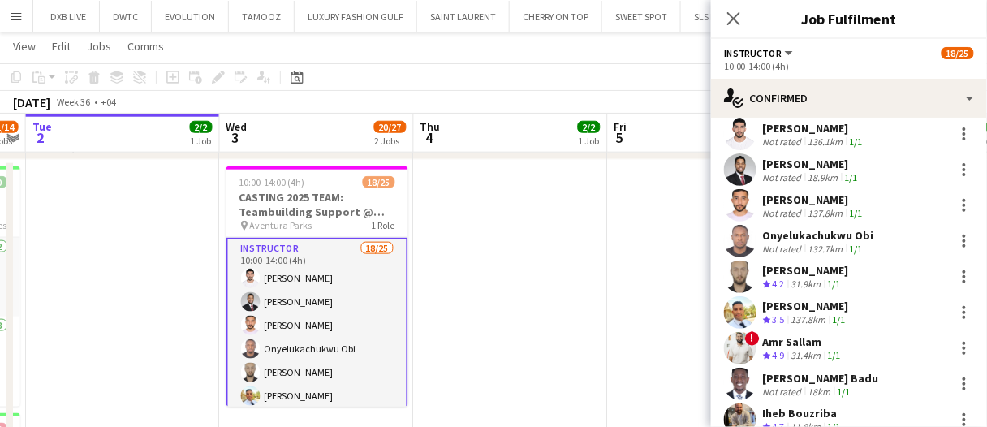
scroll to position [81, 0]
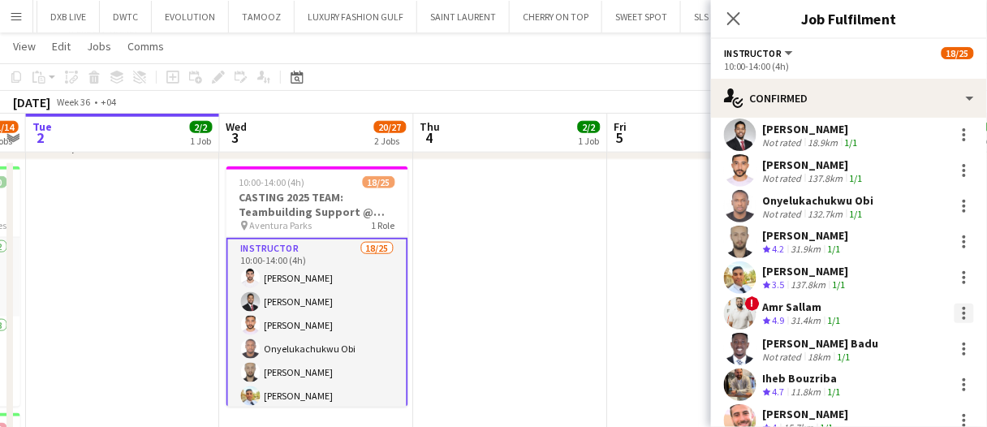
click at [959, 312] on div at bounding box center [964, 313] width 19 height 19
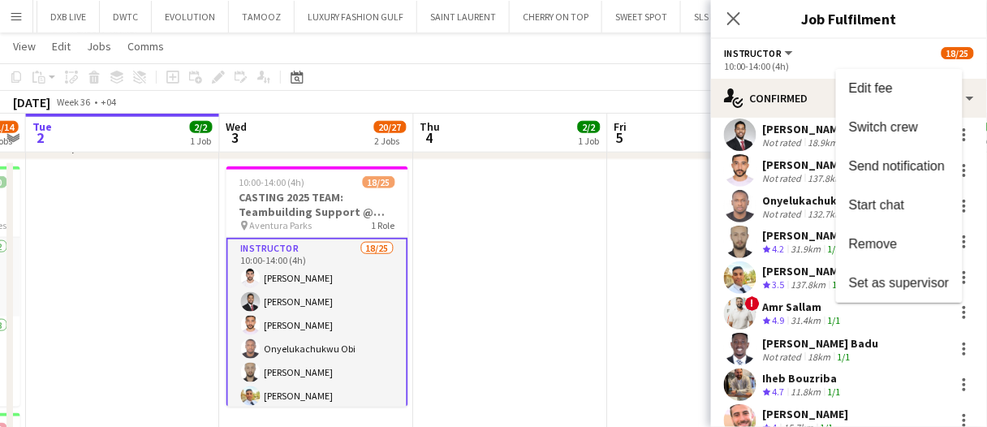
drag, startPoint x: 889, startPoint y: 240, endPoint x: 881, endPoint y: 233, distance: 10.9
click at [889, 240] on span "Remove" at bounding box center [873, 244] width 49 height 14
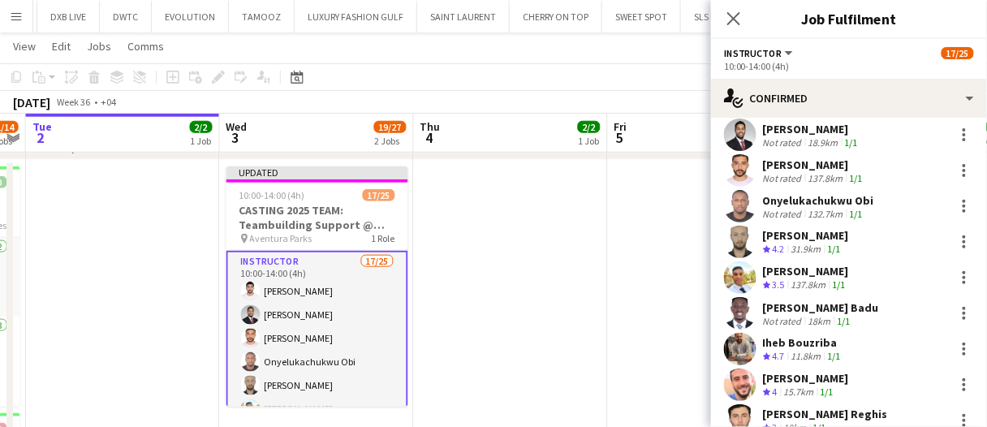
click at [539, 305] on app-date-cell at bounding box center [511, 394] width 194 height 469
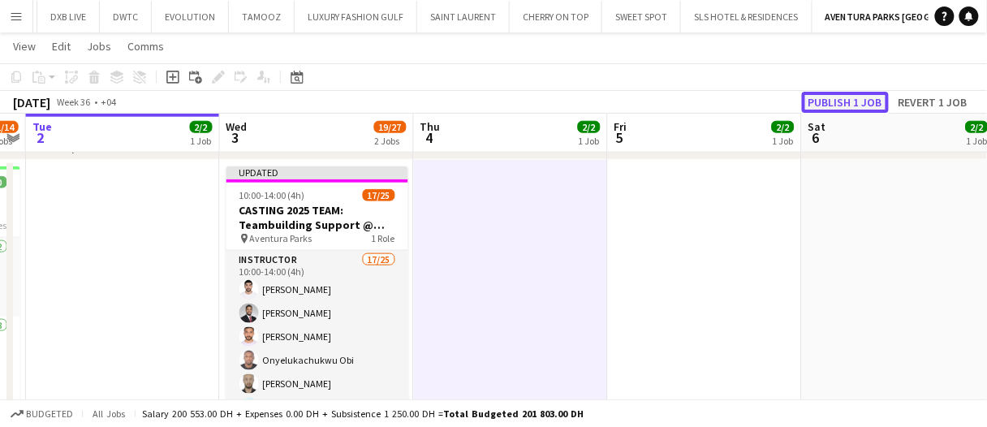
click at [859, 102] on button "Publish 1 job" at bounding box center [845, 102] width 87 height 21
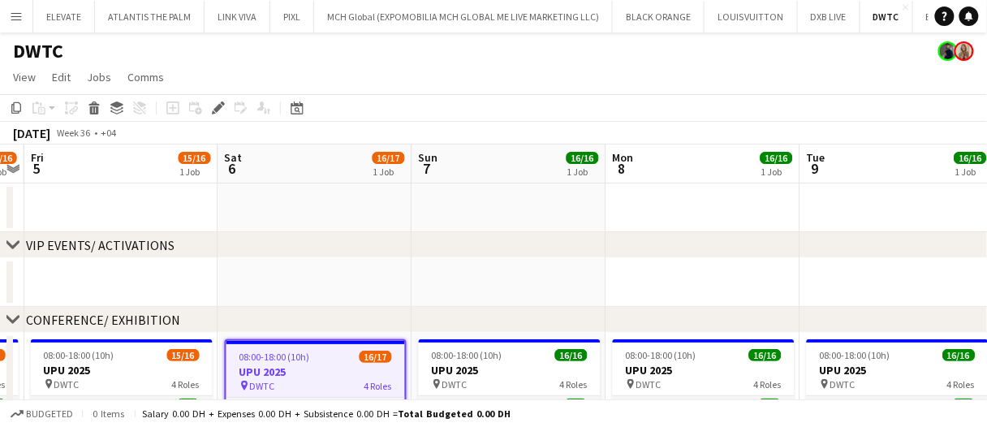
click at [390, 232] on div "chevron-right VIP EVENTS/ ACTIVATIONS" at bounding box center [493, 245] width 987 height 26
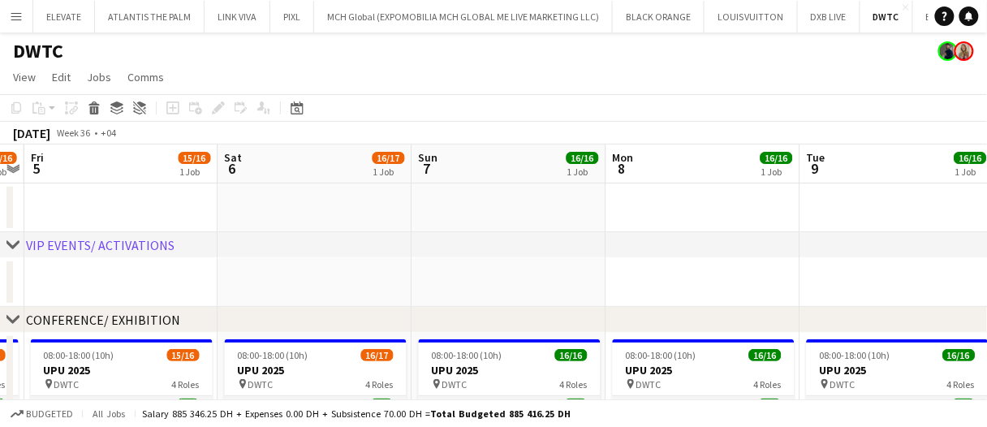
click at [377, 225] on app-date-cell at bounding box center [315, 208] width 194 height 49
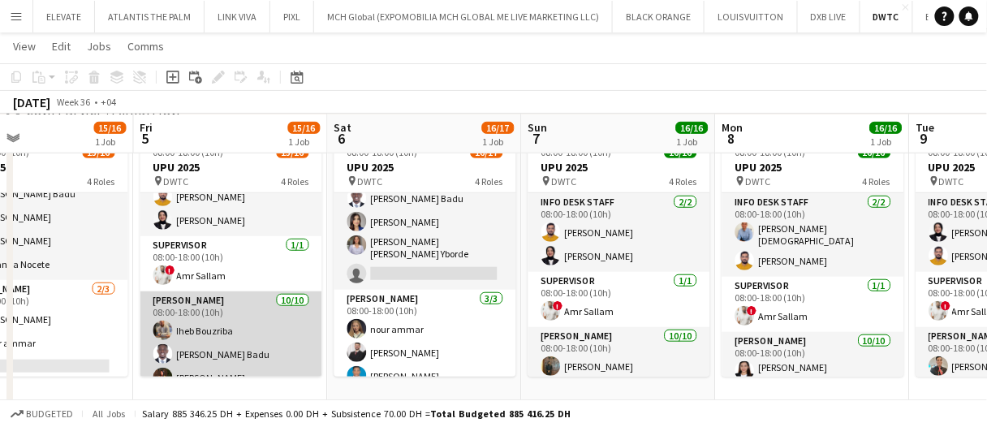
scroll to position [319, 0]
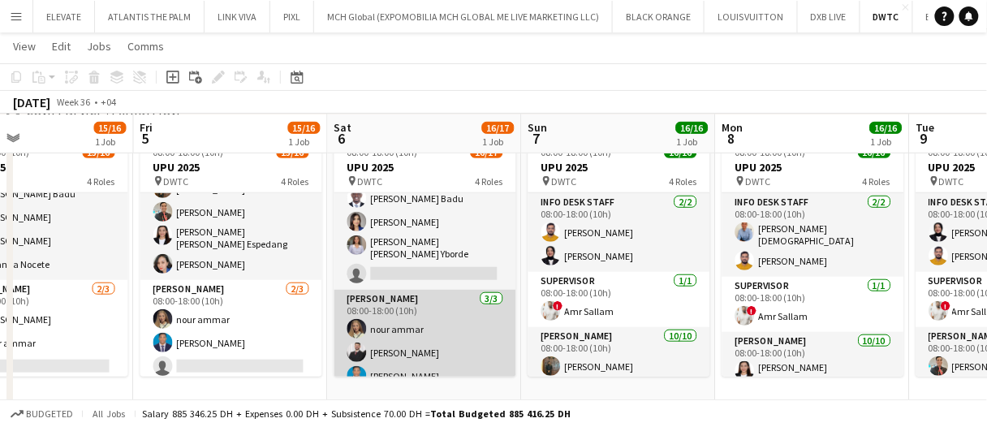
click at [378, 314] on app-card-role "[PERSON_NAME] [DATE] 08:00-18:00 (10h) nour [PERSON_NAME] Jrish [PERSON_NAME] O…" at bounding box center [426, 341] width 182 height 102
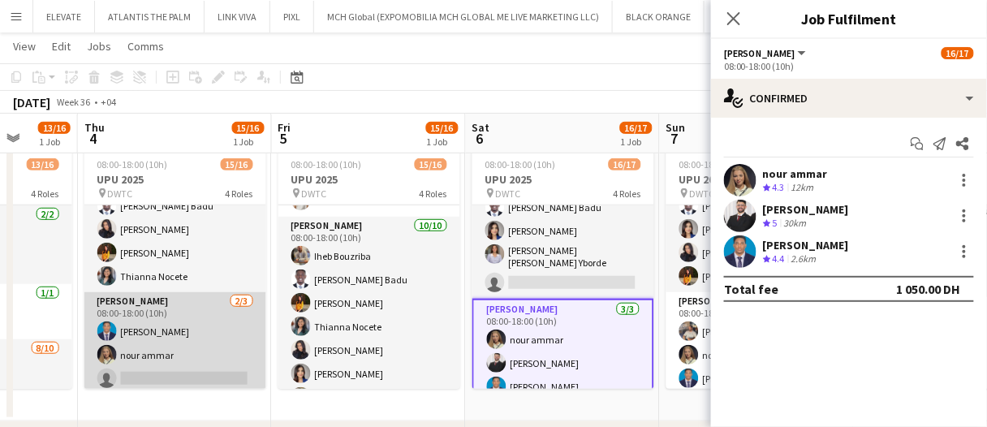
scroll to position [0, 397]
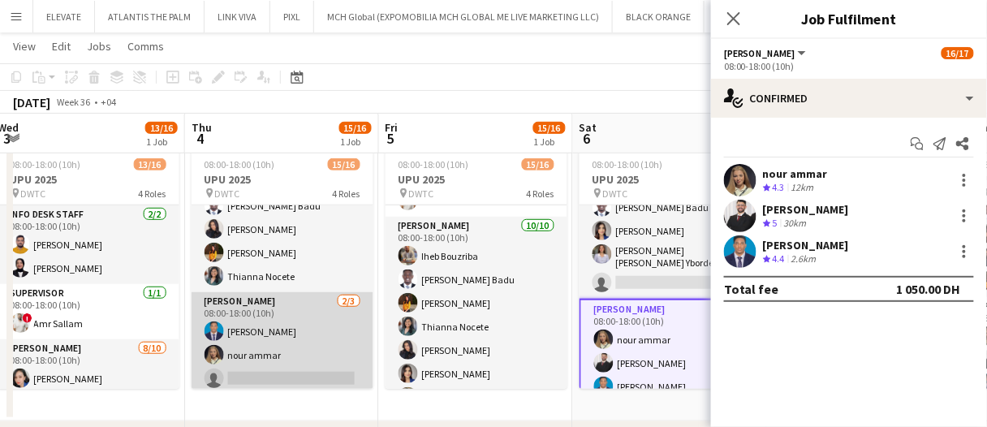
click at [241, 353] on app-card-role "Usher 2/3 08:00-18:00 (10h) Benjamin Ofidi nour ammar single-neutral-actions" at bounding box center [283, 343] width 182 height 102
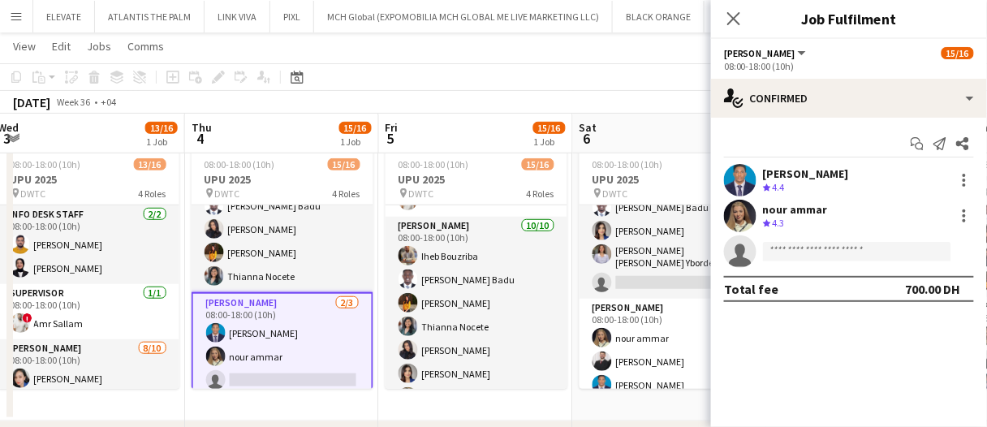
scroll to position [343, 0]
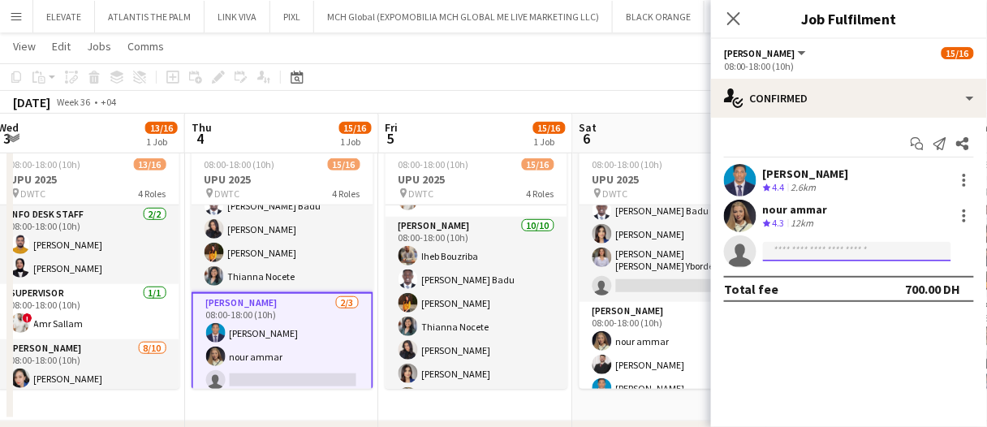
click at [794, 257] on input at bounding box center [857, 251] width 188 height 19
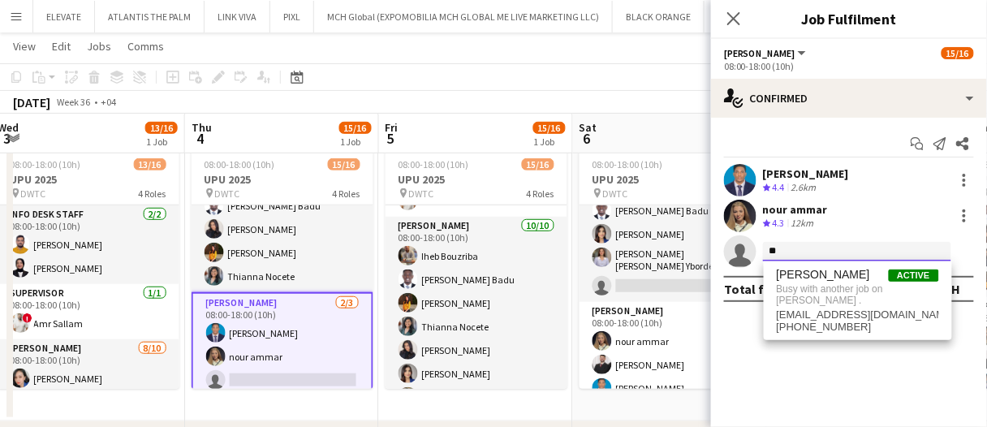
type input "*"
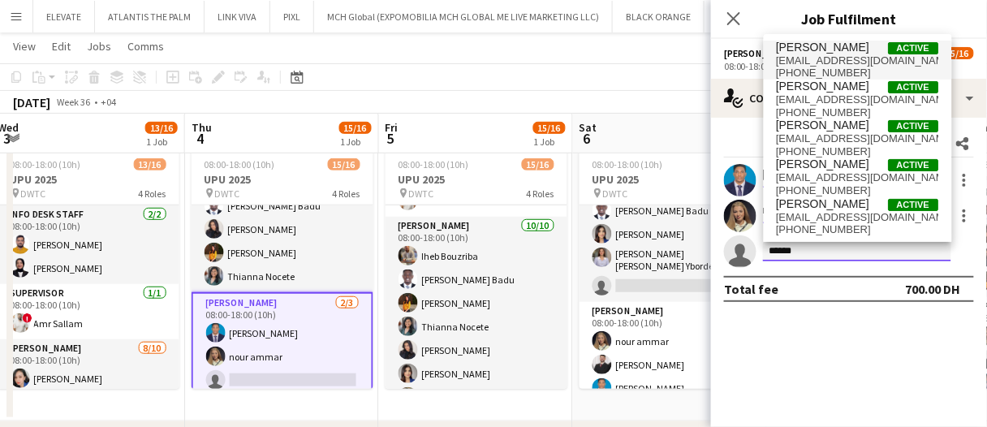
type input "******"
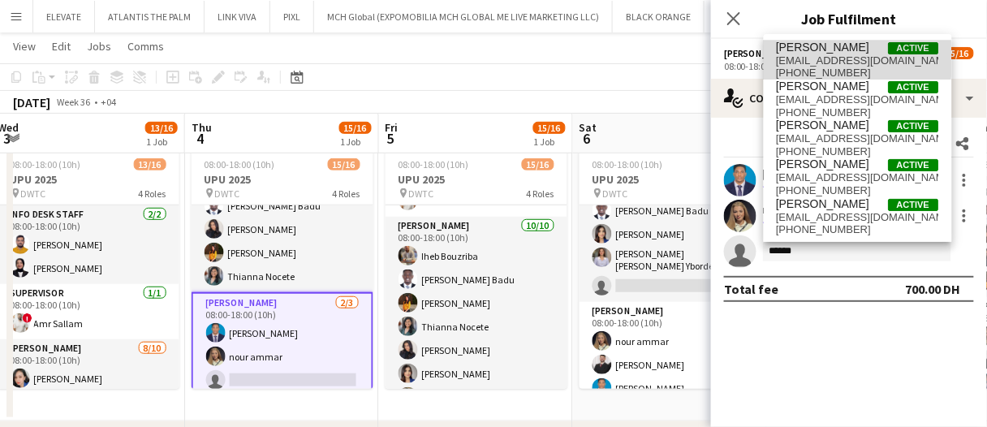
click at [815, 52] on span "[PERSON_NAME]" at bounding box center [823, 48] width 93 height 14
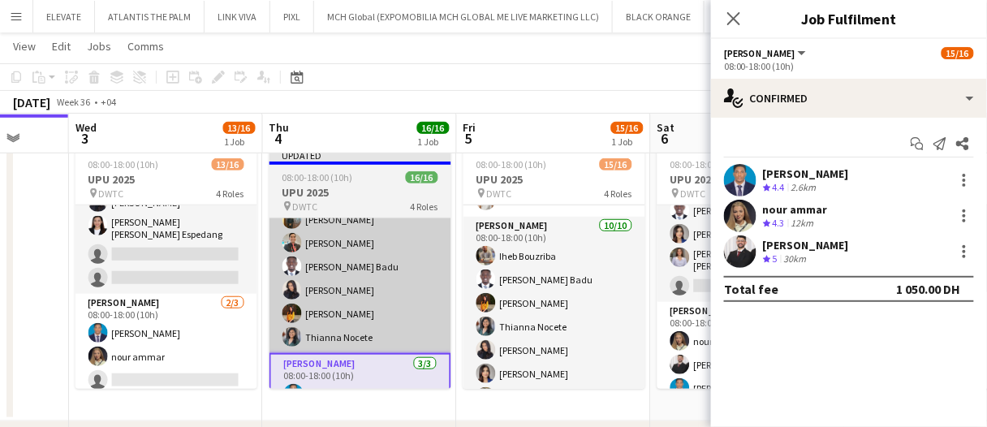
scroll to position [319, 0]
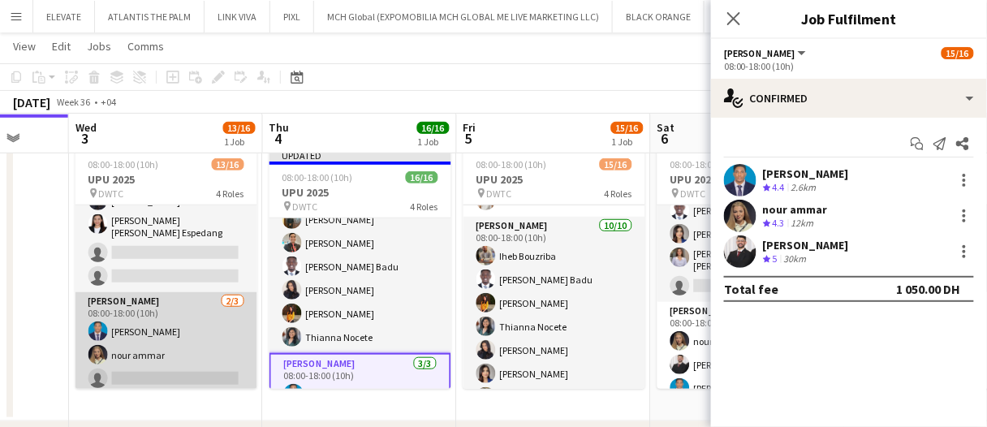
click at [192, 351] on app-card-role "Usher 2/3 08:00-18:00 (10h) Benjamin Ofidi nour ammar single-neutral-actions" at bounding box center [167, 343] width 182 height 102
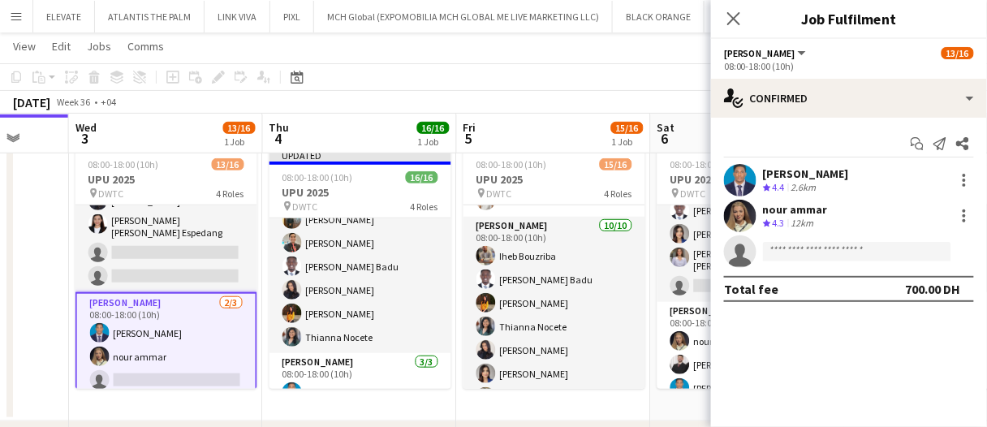
drag, startPoint x: 797, startPoint y: 240, endPoint x: 810, endPoint y: 251, distance: 17.3
click at [810, 251] on app-invite-slot "single-neutral-actions" at bounding box center [849, 251] width 276 height 32
click at [810, 251] on input at bounding box center [857, 251] width 188 height 19
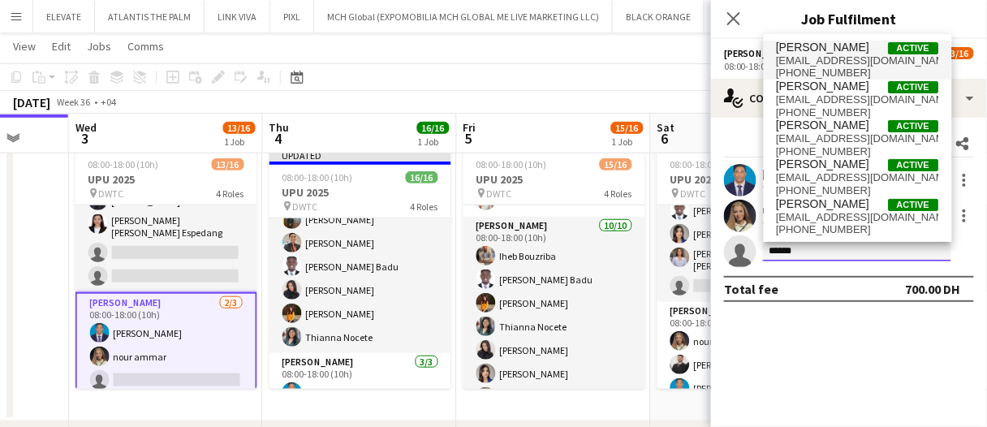
type input "******"
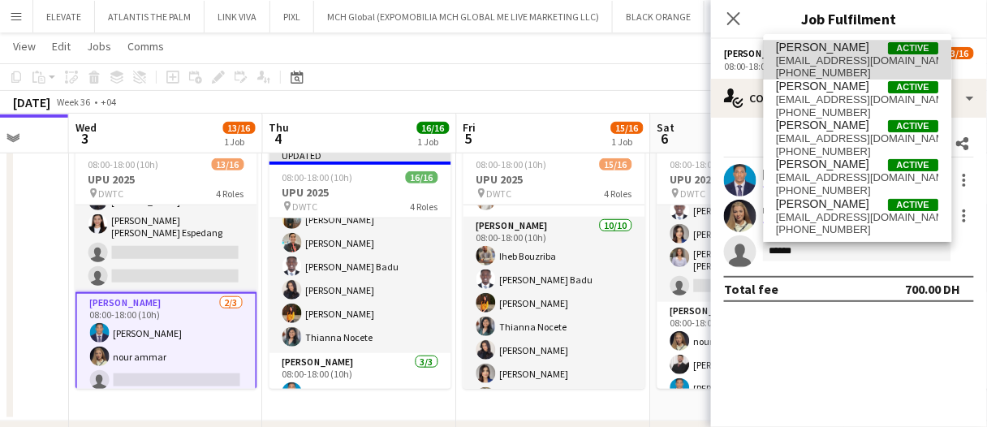
click at [851, 54] on span "Radwan Jrish Active" at bounding box center [858, 48] width 162 height 14
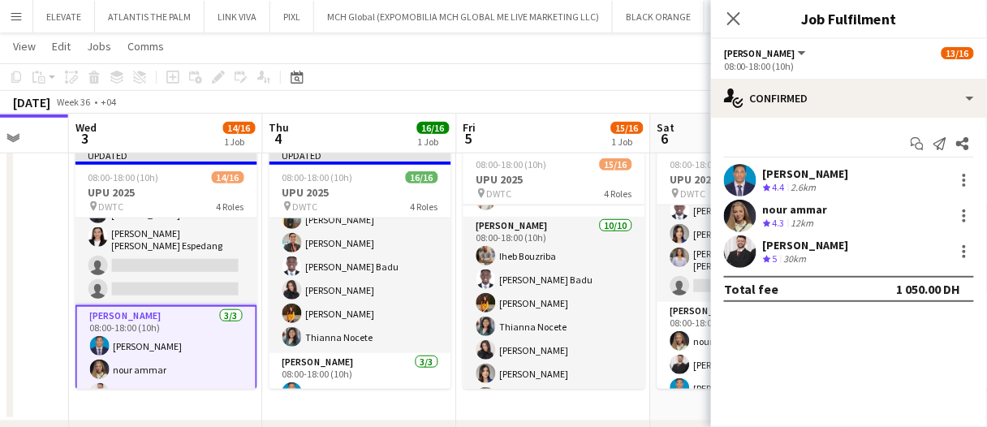
click at [564, 123] on app-board-header-date "Fri 5 15/16 1 Job" at bounding box center [554, 133] width 194 height 39
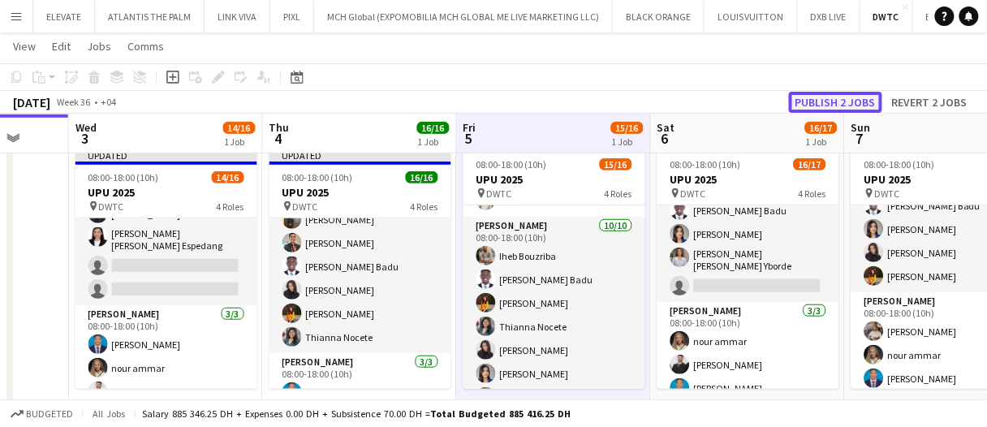
click at [813, 102] on button "Publish 2 jobs" at bounding box center [835, 102] width 93 height 21
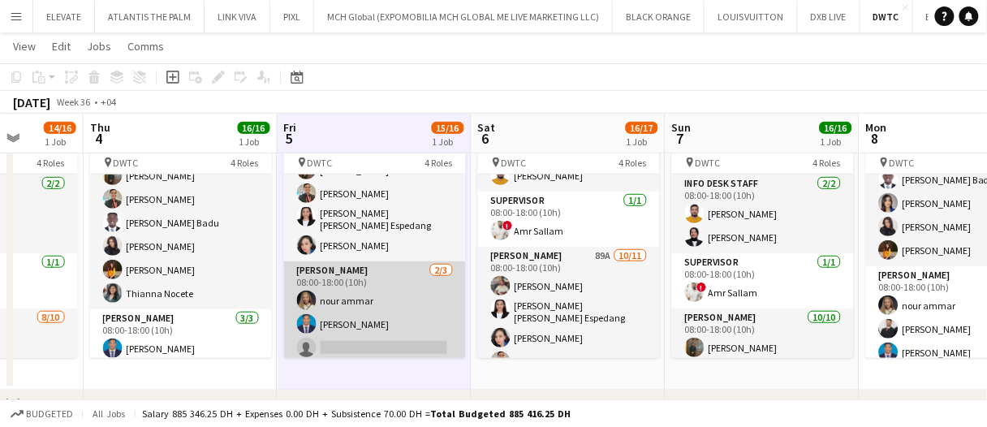
click at [418, 321] on app-card-role "Usher 2/3 08:00-18:00 (10h) nour ammar Benjamin Ofidi single-neutral-actions" at bounding box center [375, 312] width 182 height 102
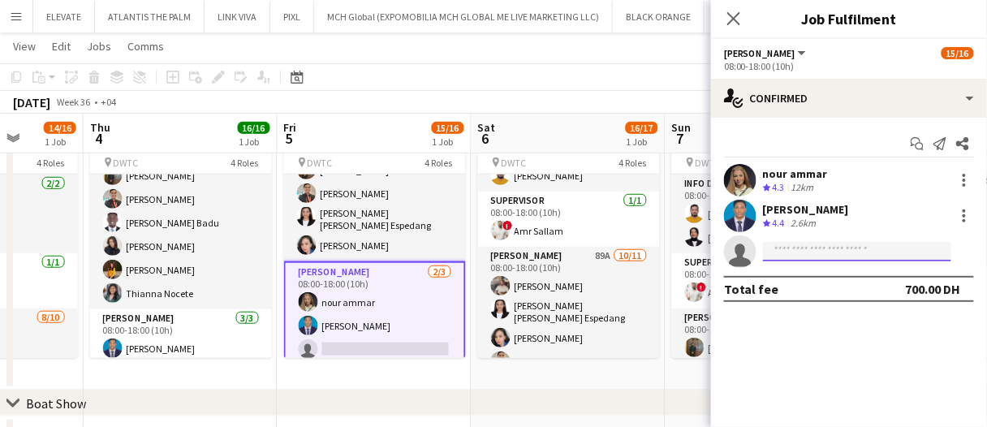
click at [807, 248] on input at bounding box center [857, 251] width 188 height 19
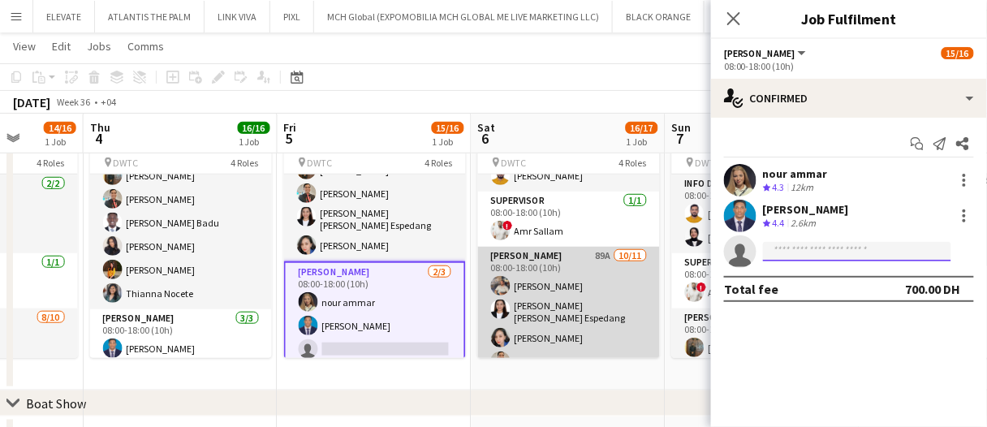
scroll to position [343, 0]
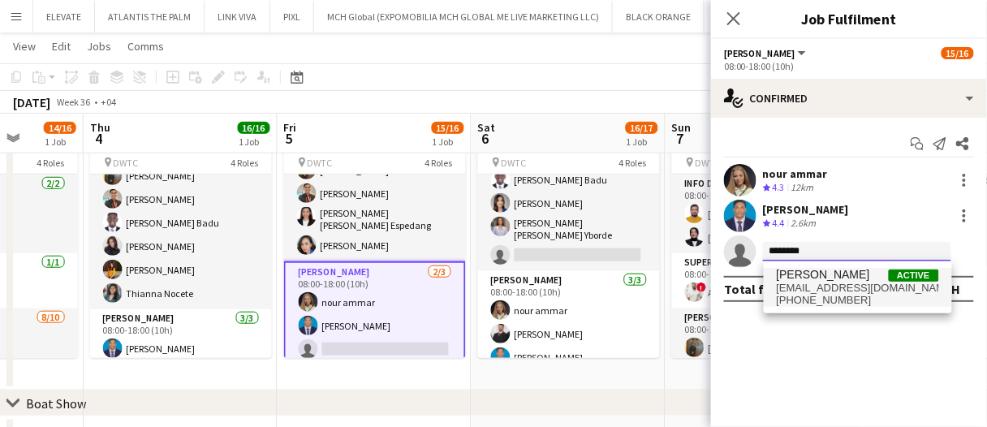
type input "********"
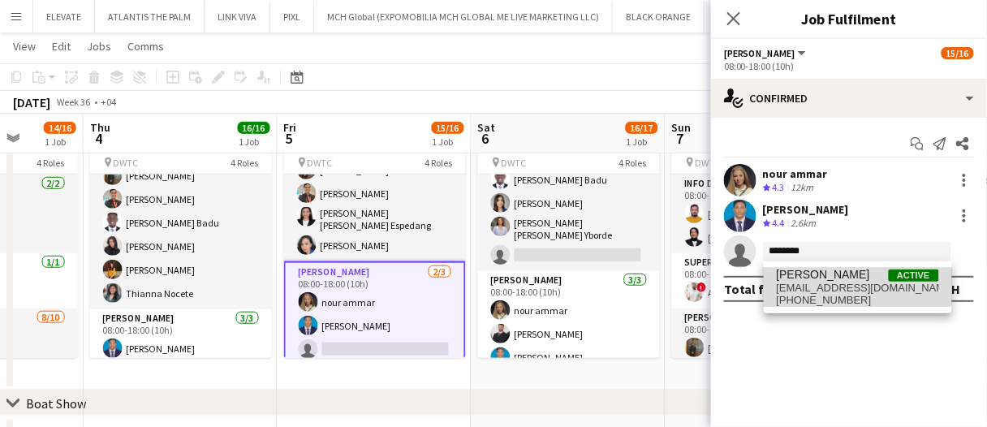
click at [839, 277] on span "[PERSON_NAME]" at bounding box center [823, 275] width 93 height 14
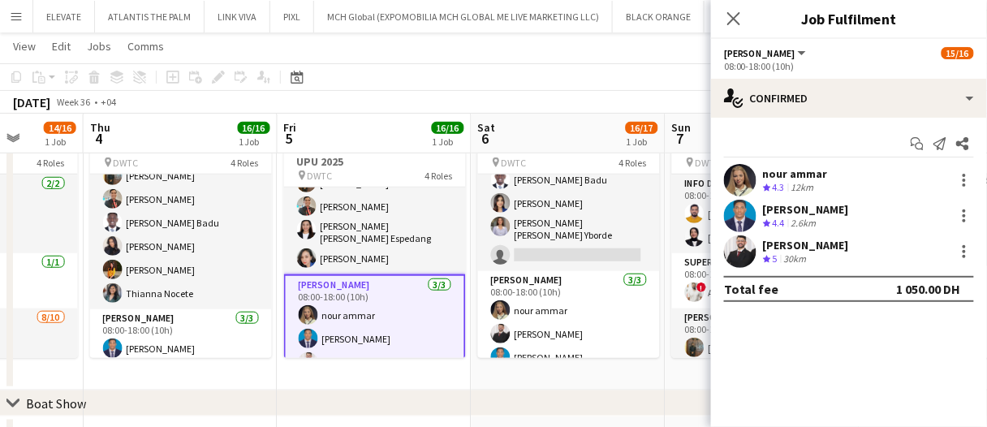
click at [627, 120] on div "16/17" at bounding box center [642, 127] width 32 height 15
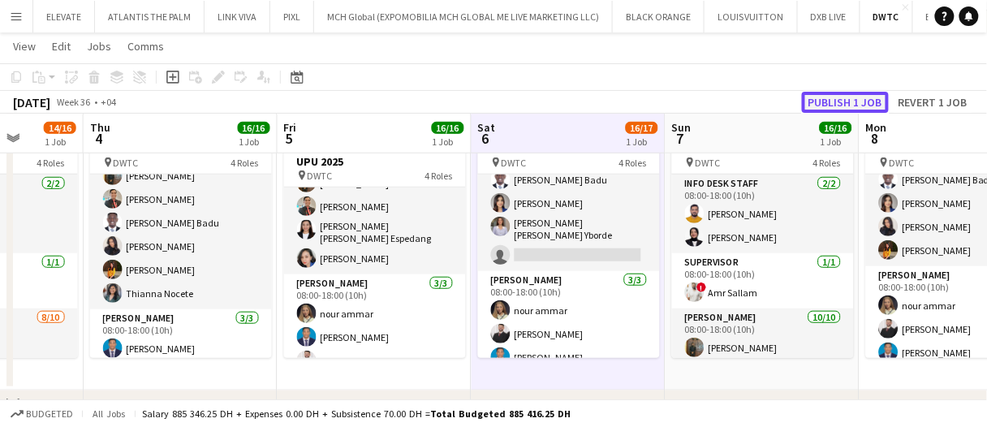
click at [857, 95] on button "Publish 1 job" at bounding box center [845, 102] width 87 height 21
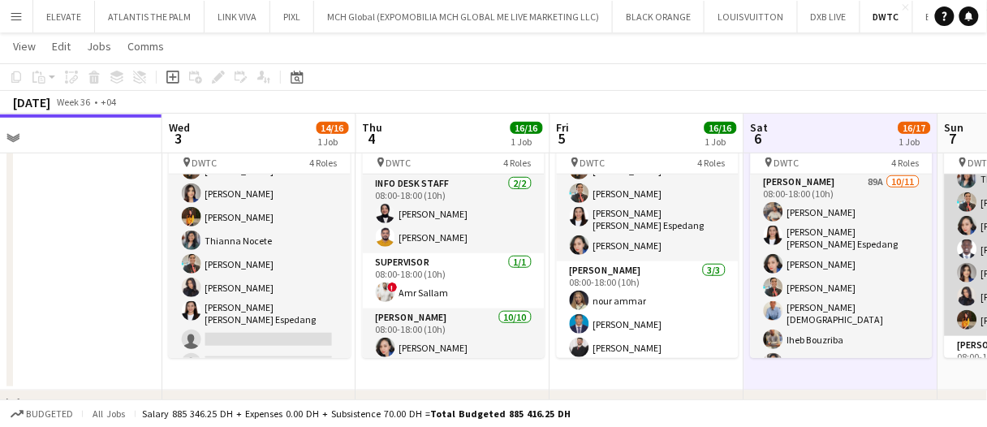
scroll to position [0, 413]
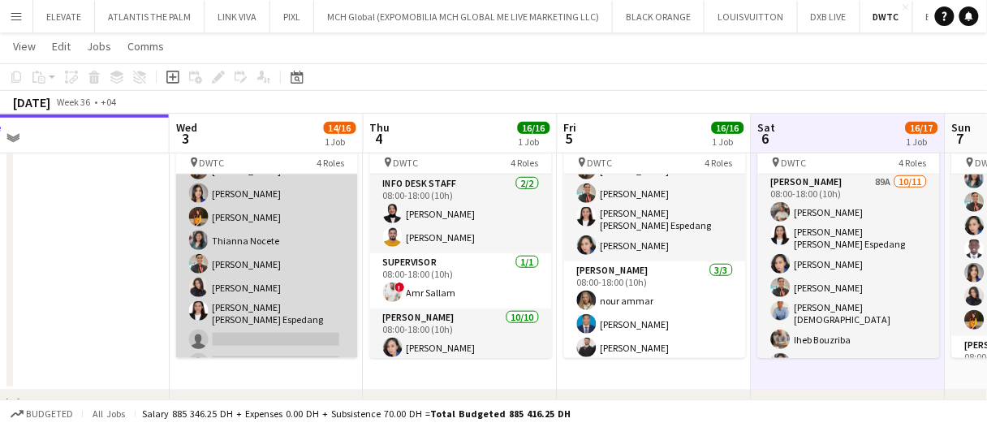
click at [253, 328] on app-card-role "[PERSON_NAME] [DATE] 08:00-18:00 (10h) [PERSON_NAME] [PERSON_NAME] [PERSON_NAME…" at bounding box center [267, 243] width 182 height 272
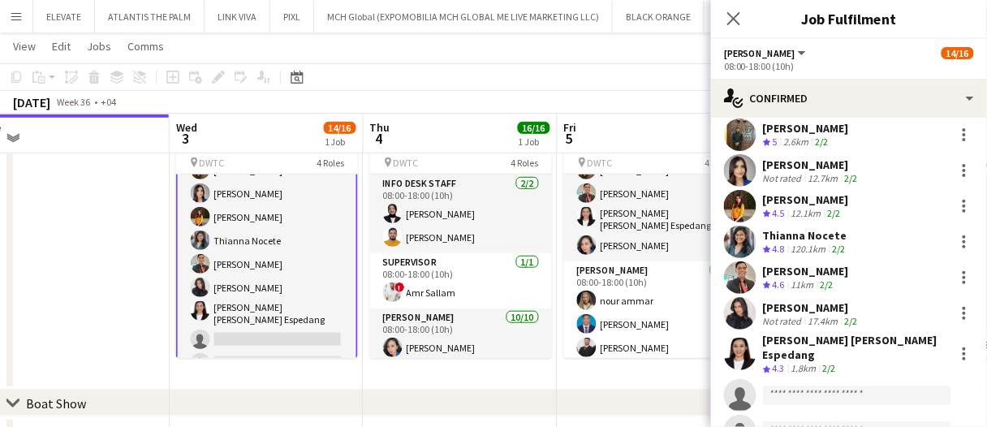
scroll to position [82, 0]
click at [779, 385] on input "*" at bounding box center [857, 394] width 188 height 19
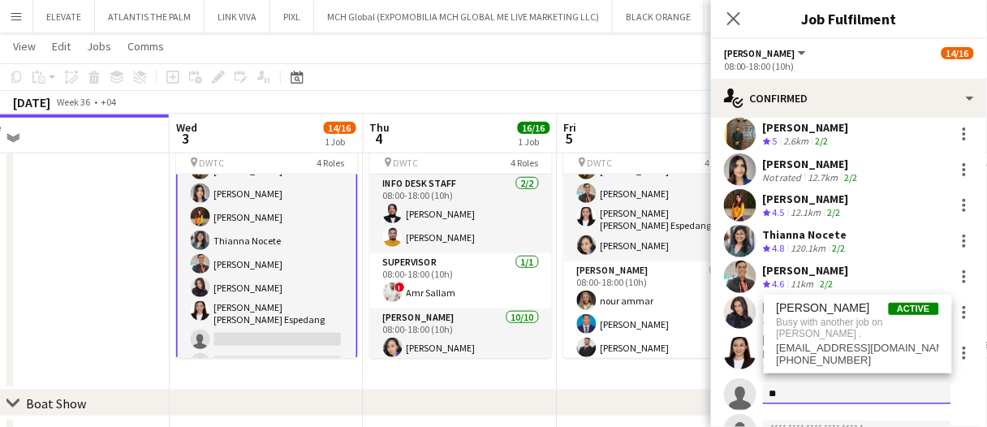
type input "*"
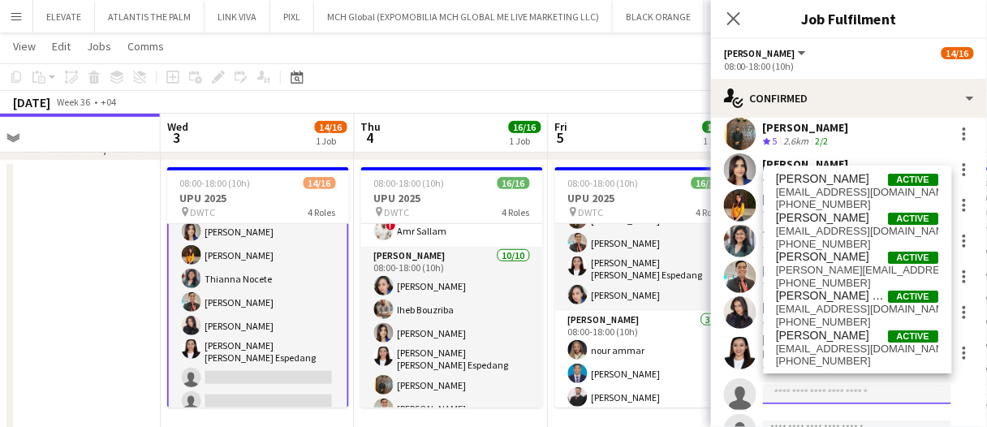
scroll to position [218, 0]
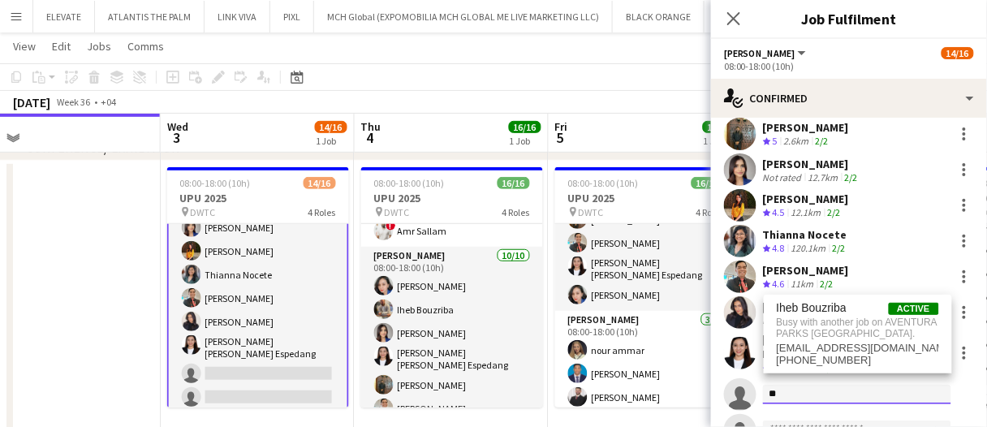
type input "*"
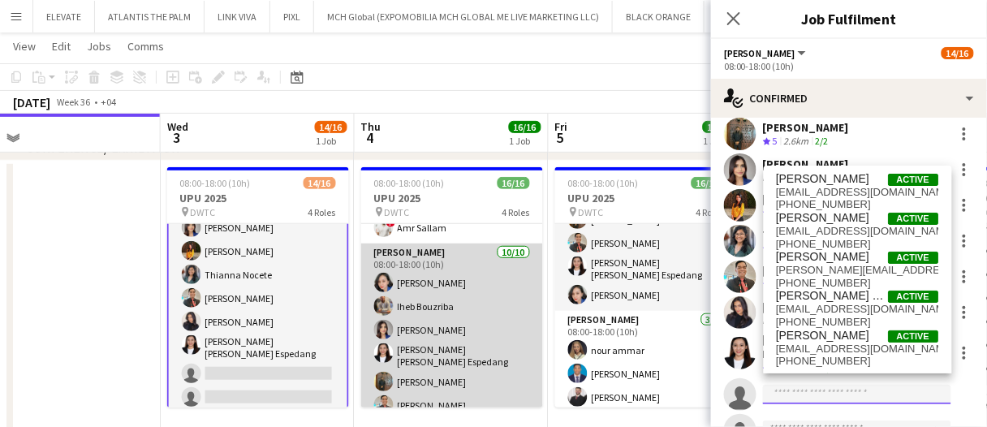
scroll to position [115, 0]
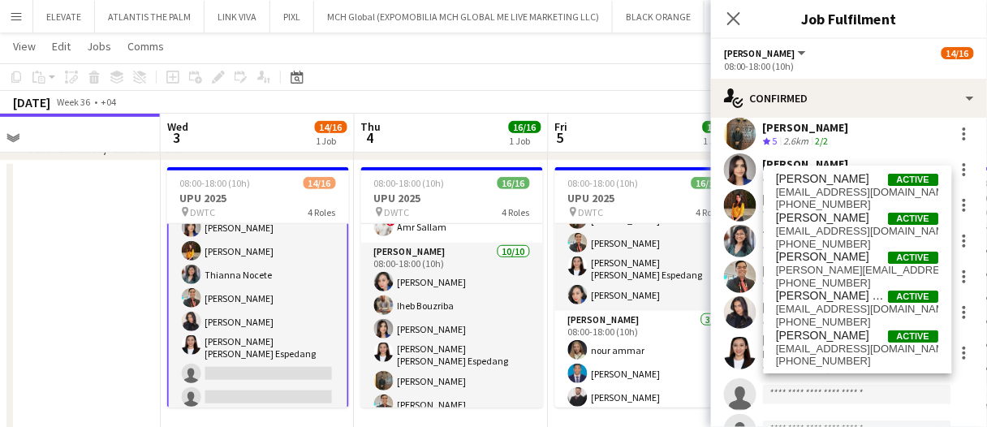
click at [130, 290] on app-date-cell at bounding box center [64, 300] width 194 height 279
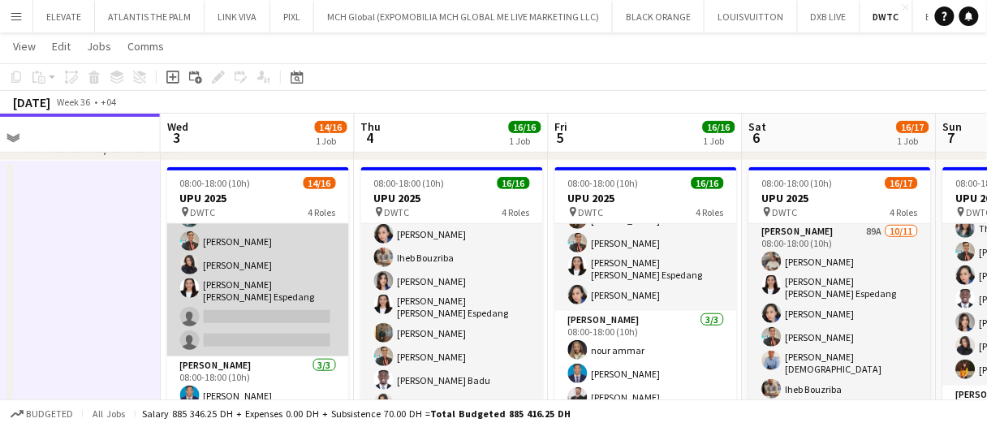
scroll to position [281, 0]
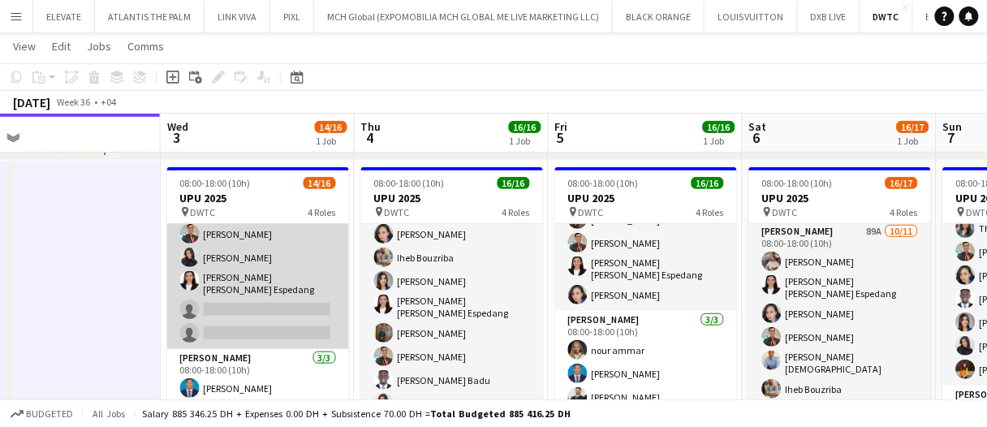
click at [275, 315] on app-card-role "Usher 8/10 08:00-18:00 (10h) Cherubim Reyes Jevas Nangsi Tashya Fernando Ayesha…" at bounding box center [258, 213] width 182 height 272
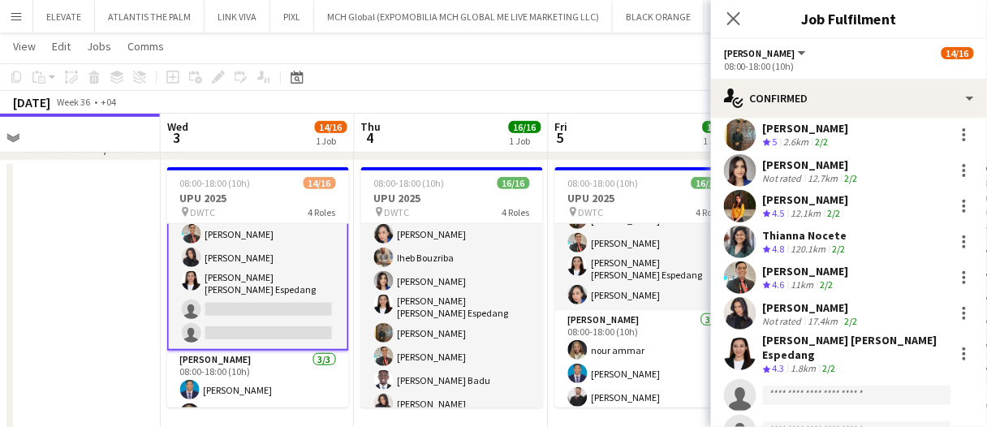
scroll to position [82, 0]
click at [796, 378] on app-invite-slot "single-neutral-actions" at bounding box center [849, 394] width 276 height 32
click at [807, 385] on input "*" at bounding box center [857, 394] width 188 height 19
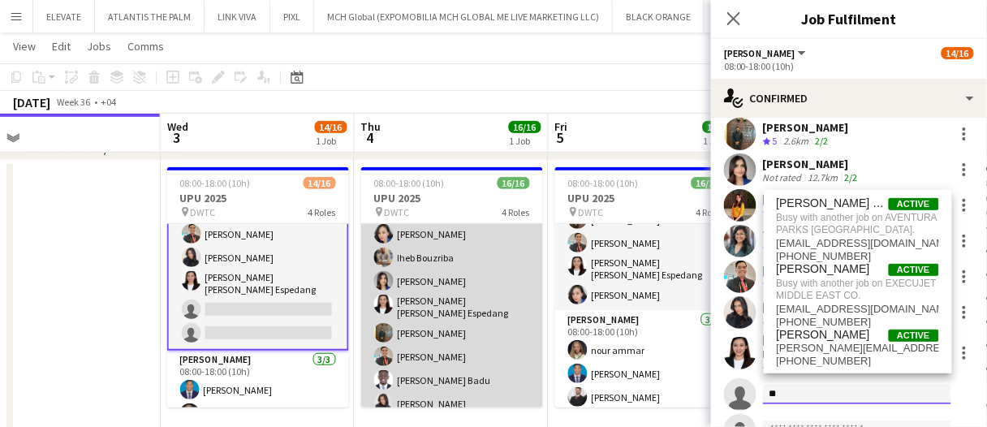
type input "*"
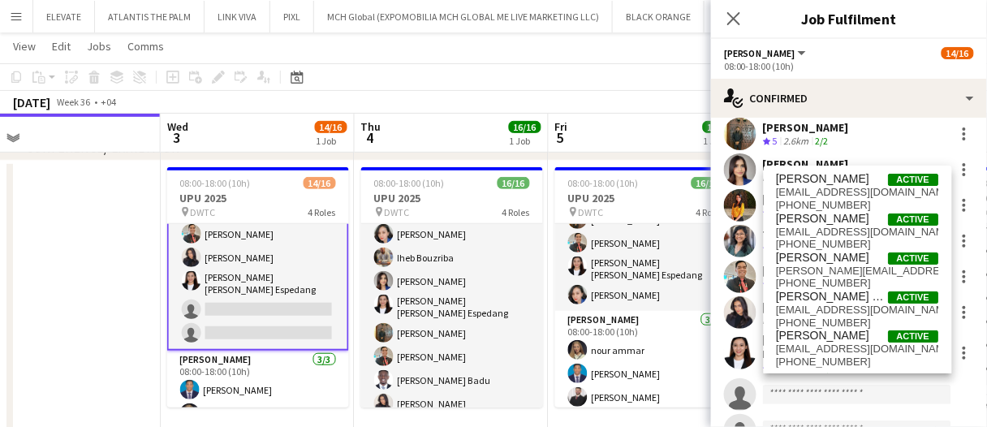
click at [152, 309] on app-date-cell at bounding box center [64, 300] width 194 height 279
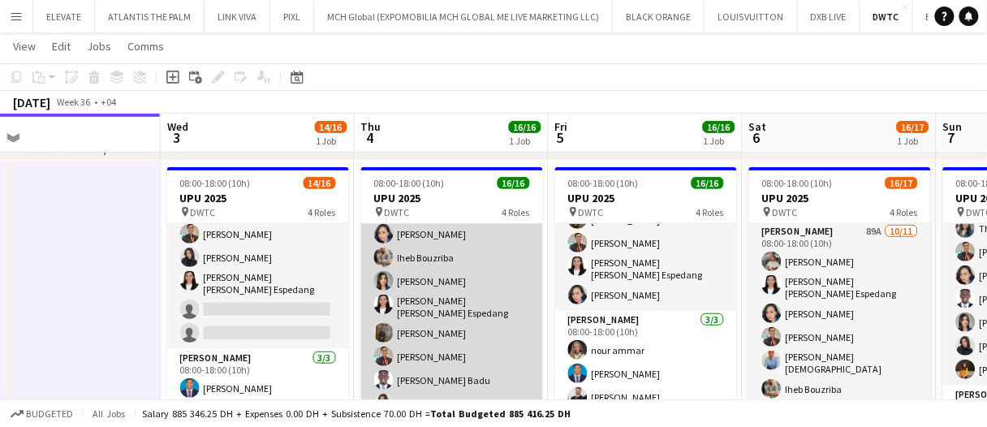
click at [463, 309] on app-card-role "Usher 10/10 08:00-18:00 (10h) Cherubim Reyes Iheb Bouzriba Tashya Fernando Mari…" at bounding box center [452, 331] width 182 height 272
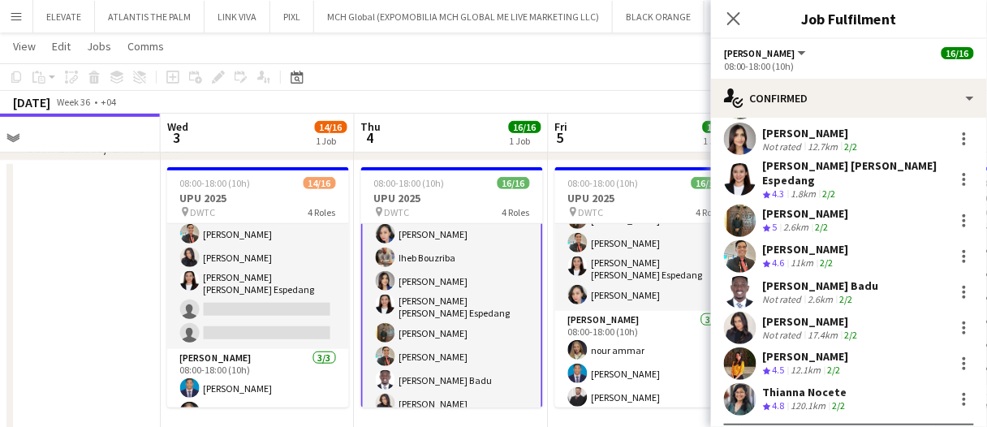
scroll to position [137, 0]
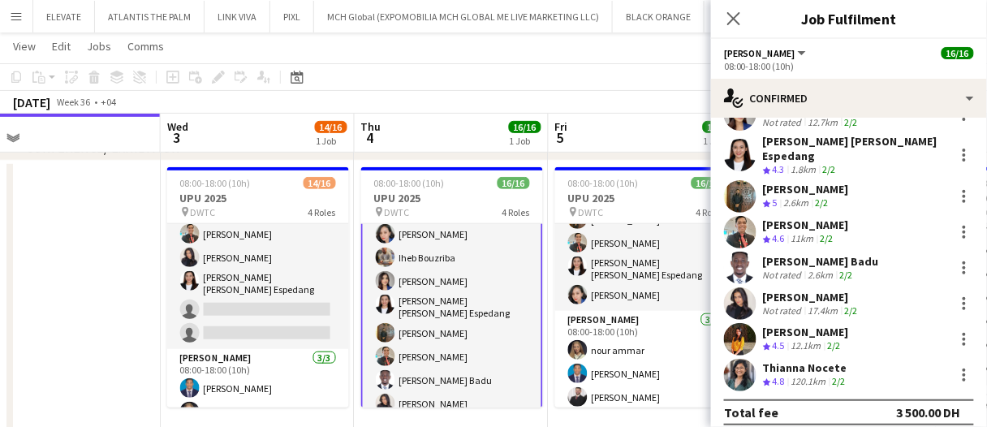
click at [820, 269] on div "2.6km" at bounding box center [822, 275] width 32 height 12
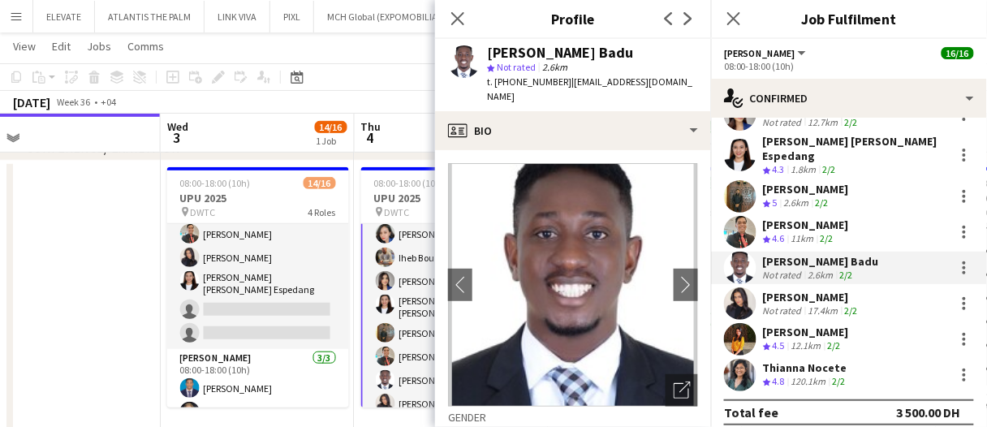
click at [89, 326] on app-date-cell at bounding box center [64, 300] width 194 height 279
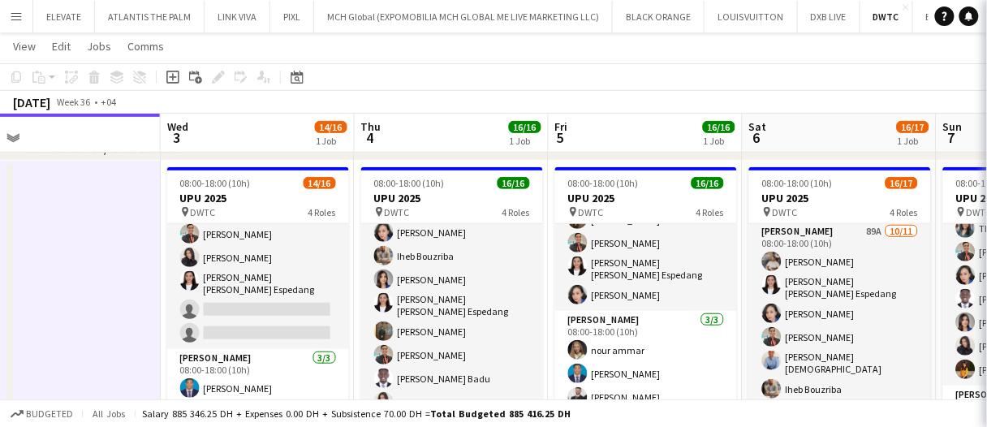
scroll to position [163, 0]
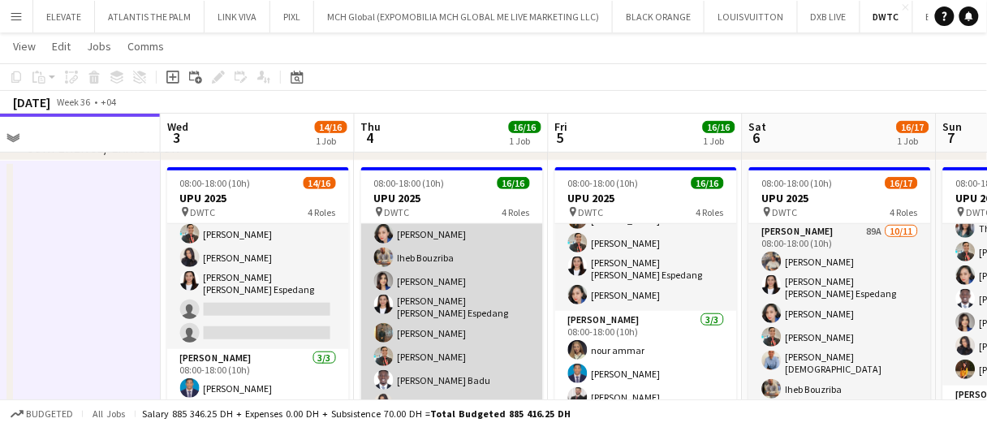
click at [482, 305] on app-card-role "Usher 10/10 08:00-18:00 (10h) Cherubim Reyes Iheb Bouzriba Tashya Fernando Mari…" at bounding box center [452, 331] width 182 height 272
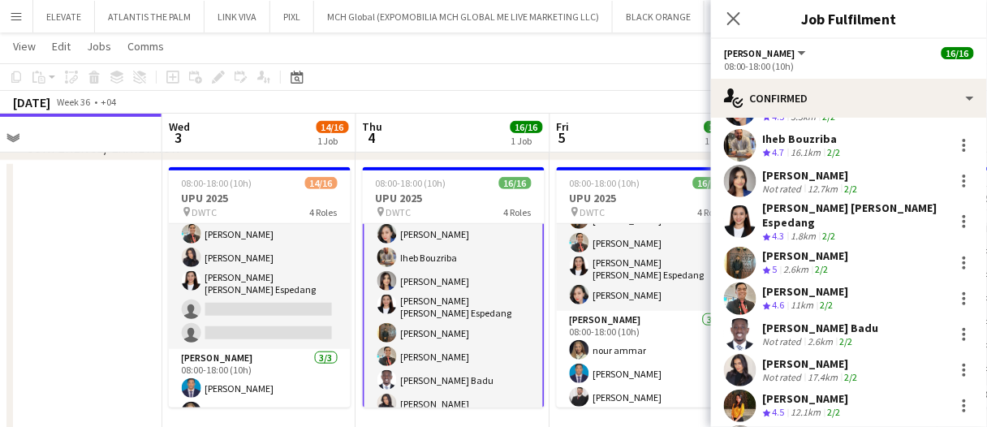
scroll to position [137, 0]
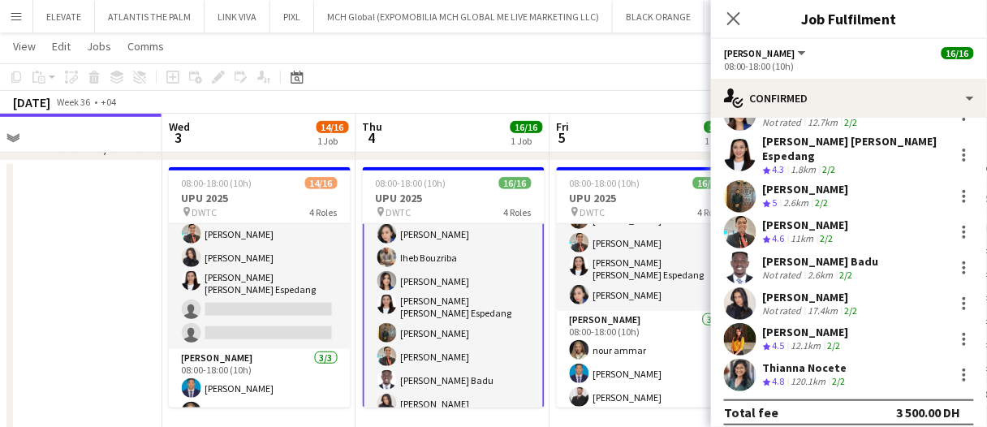
click at [819, 269] on div "2.6km" at bounding box center [822, 275] width 32 height 12
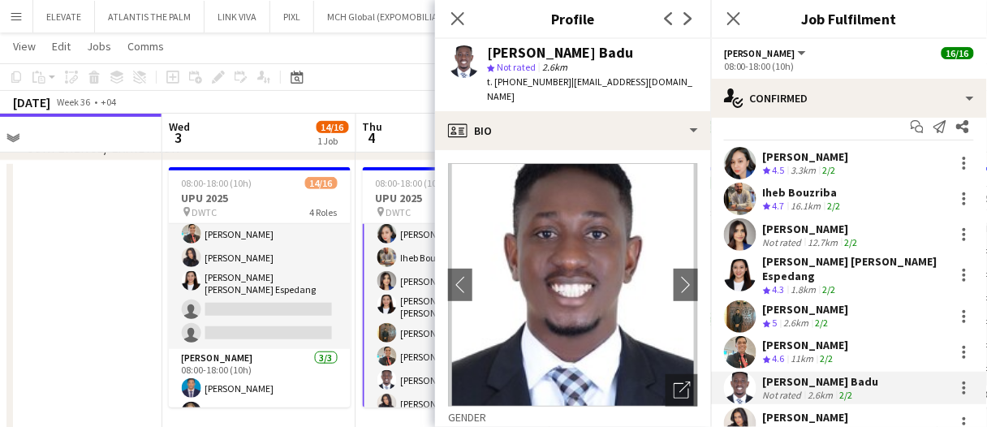
scroll to position [0, 0]
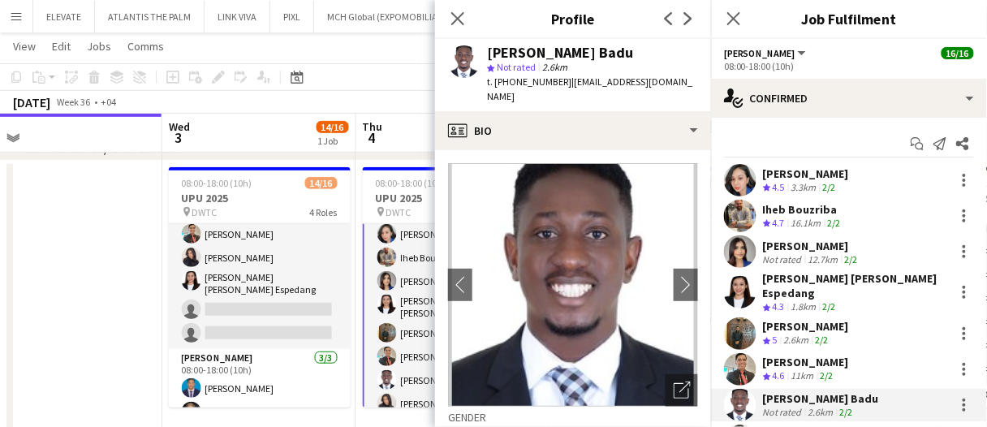
click at [799, 213] on div "Iheb Bouzriba" at bounding box center [803, 209] width 81 height 15
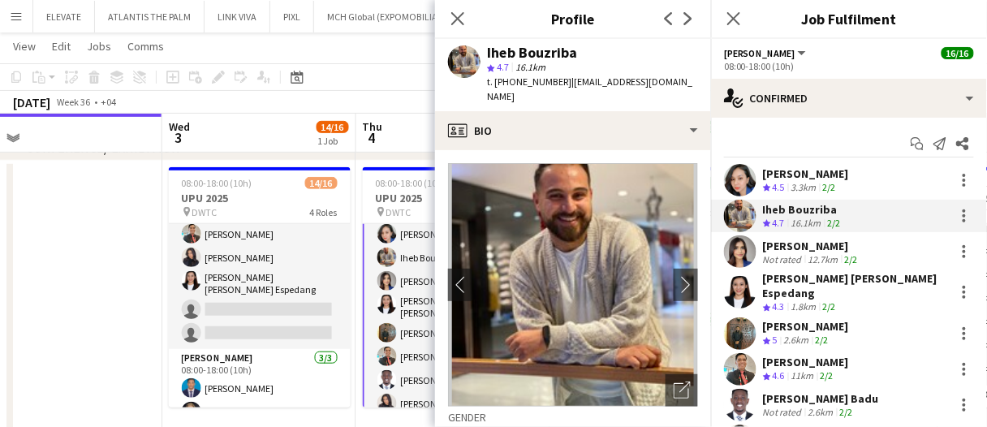
drag, startPoint x: 524, startPoint y: 54, endPoint x: 486, endPoint y: 46, distance: 38.2
click at [486, 46] on div "Iheb Bouzriba star 4.7 16.1km t. +971555879650 | ihebbouzriba@gmail.com" at bounding box center [573, 75] width 276 height 72
copy div "Iheb Bouzriba"
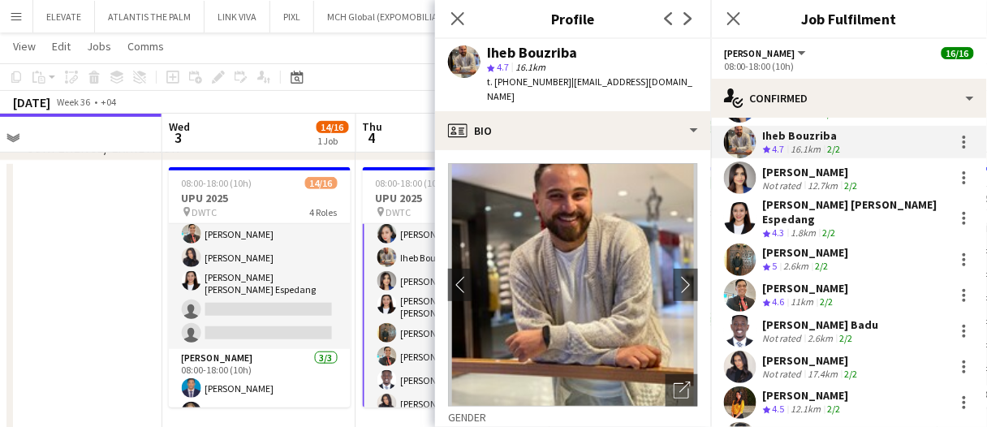
scroll to position [137, 0]
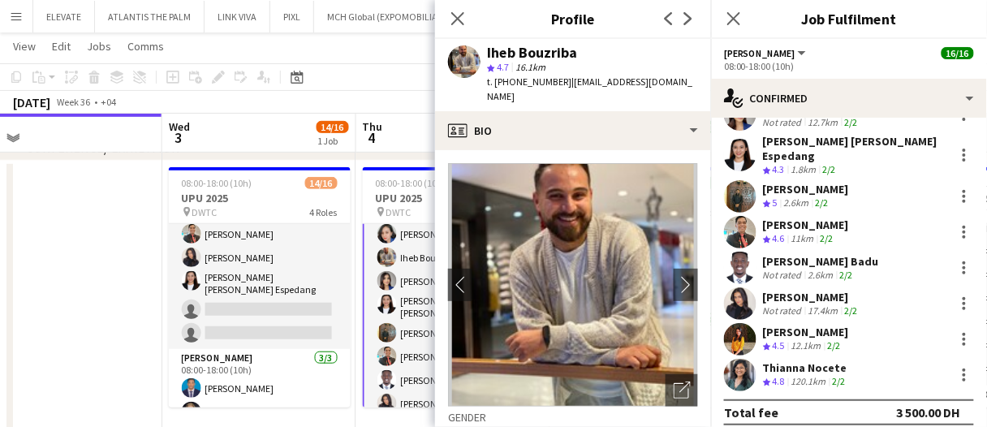
drag, startPoint x: 813, startPoint y: 249, endPoint x: 753, endPoint y: 259, distance: 60.9
click at [813, 254] on div "[PERSON_NAME] Badu" at bounding box center [821, 261] width 116 height 15
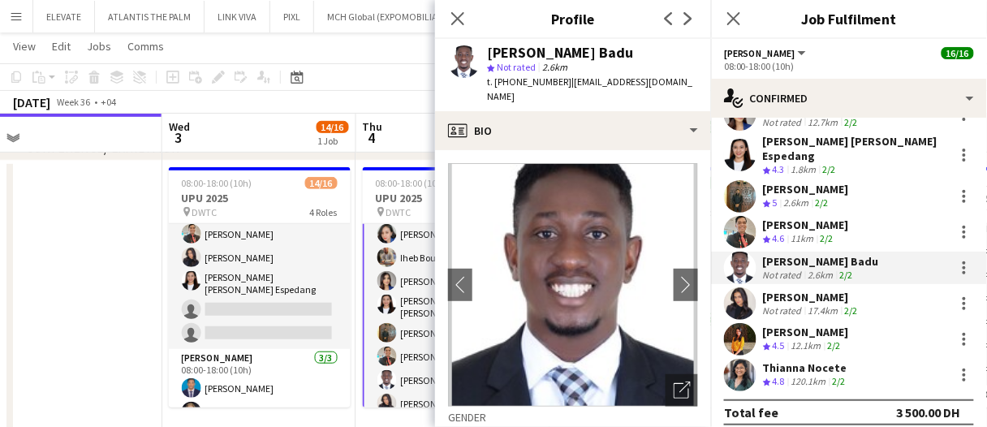
drag, startPoint x: 642, startPoint y: 50, endPoint x: 462, endPoint y: 53, distance: 180.3
click at [468, 50] on div "Andy Agyemang Badu star Not rated 2.6km t. +971521840272 | andyagyemangbadu22@g…" at bounding box center [573, 75] width 276 height 72
copy div "[PERSON_NAME] Badu"
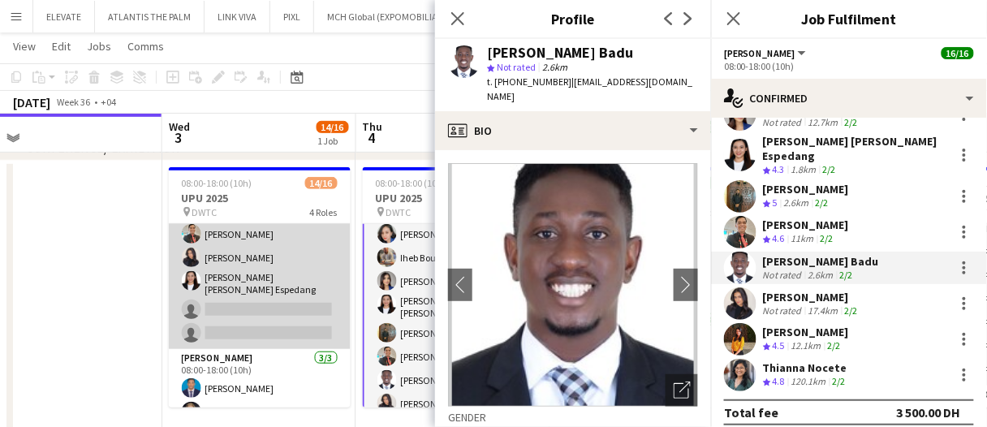
click at [241, 306] on app-card-role "Usher 8/10 08:00-18:00 (10h) Cherubim Reyes Jevas Nangsi Tashya Fernando Ayesha…" at bounding box center [260, 213] width 182 height 272
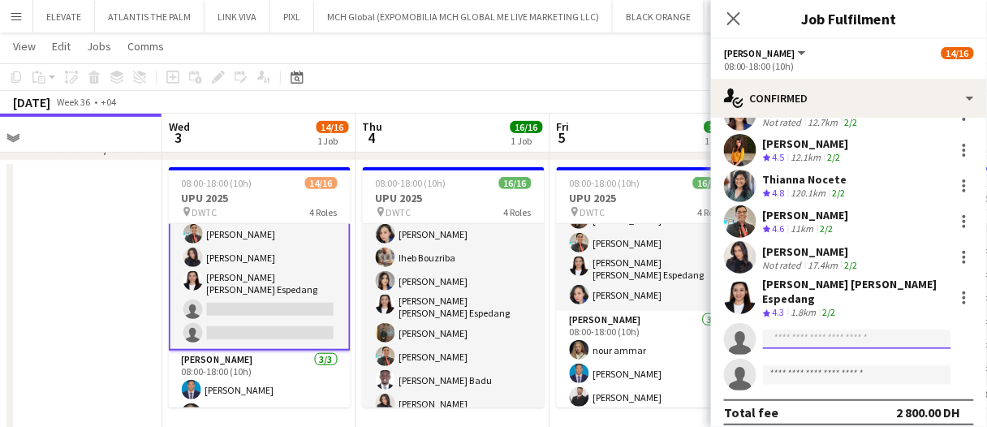
click at [829, 330] on input at bounding box center [857, 339] width 188 height 19
paste input "**********"
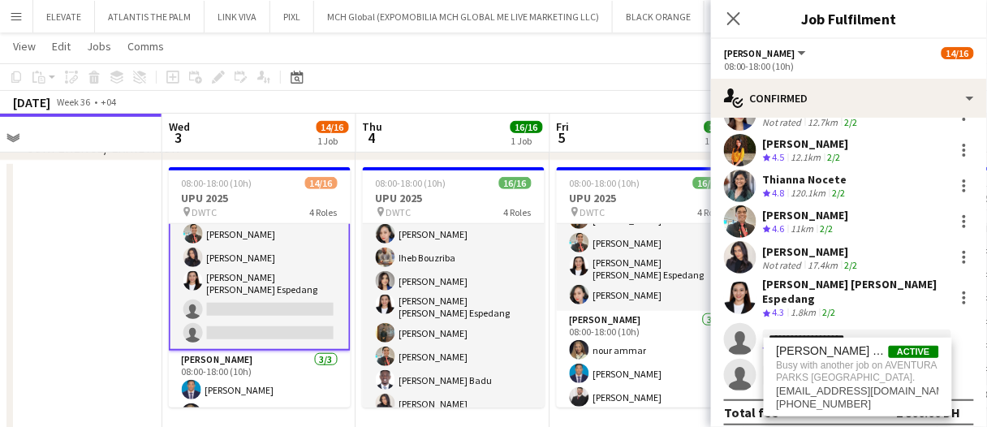
type input "**********"
click at [97, 277] on app-date-cell at bounding box center [65, 300] width 194 height 279
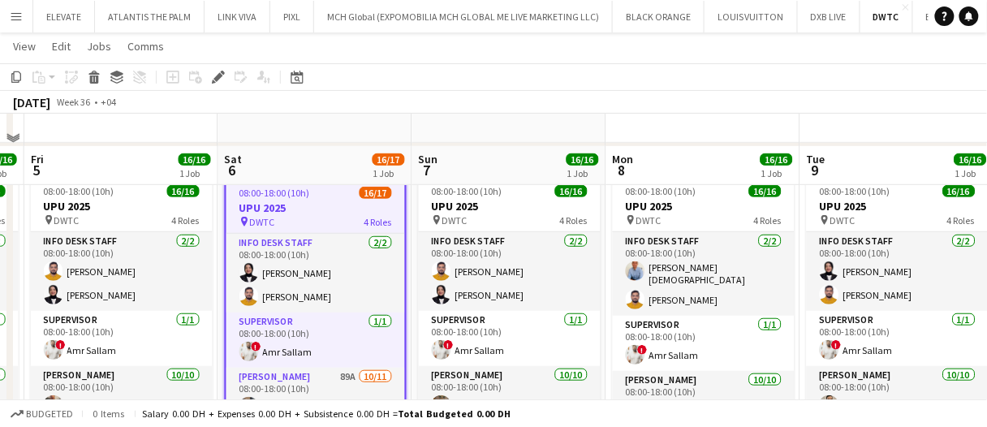
scroll to position [325, 0]
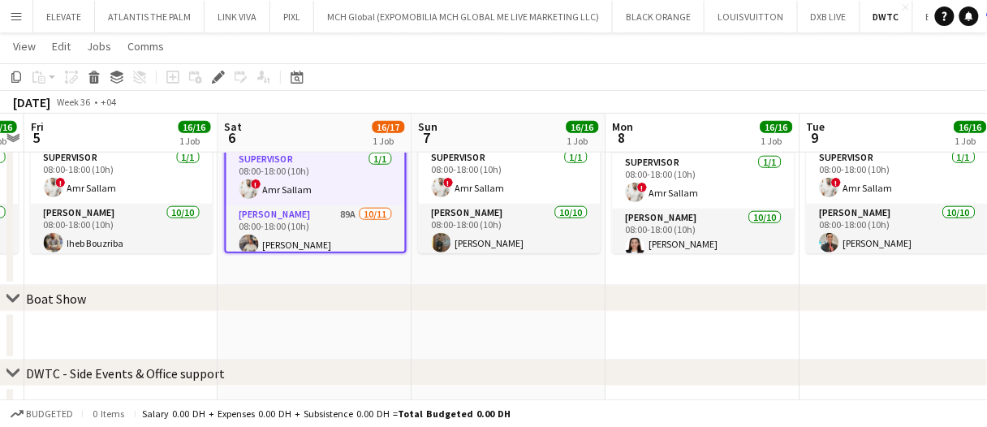
drag, startPoint x: 403, startPoint y: 327, endPoint x: 314, endPoint y: 337, distance: 89.0
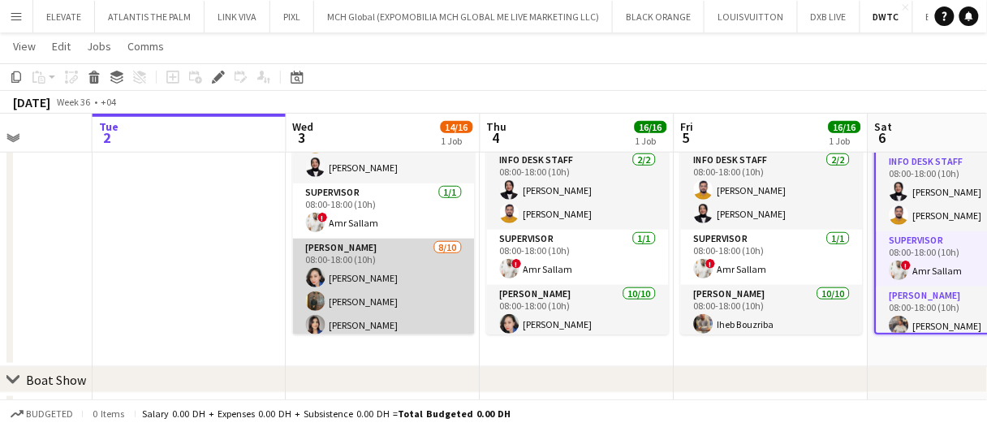
scroll to position [81, 0]
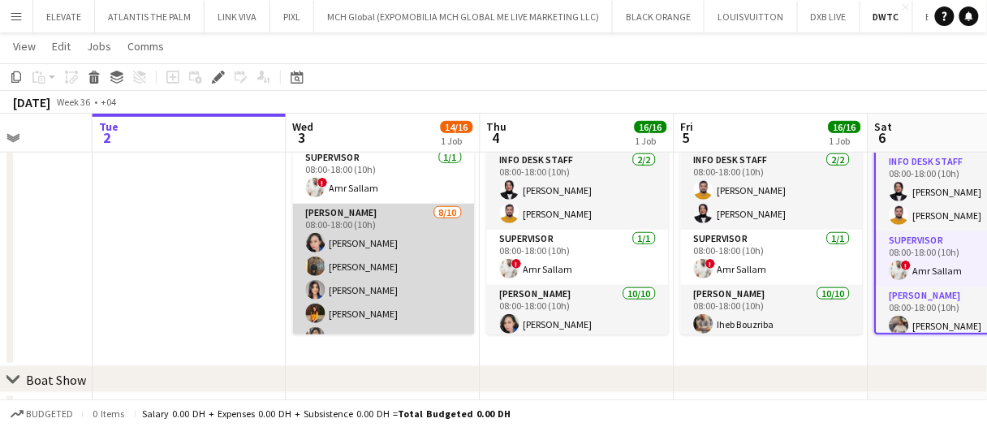
click at [384, 276] on app-card-role "[PERSON_NAME] [DATE] 08:00-18:00 (10h) [PERSON_NAME] [PERSON_NAME] [PERSON_NAME…" at bounding box center [384, 340] width 182 height 272
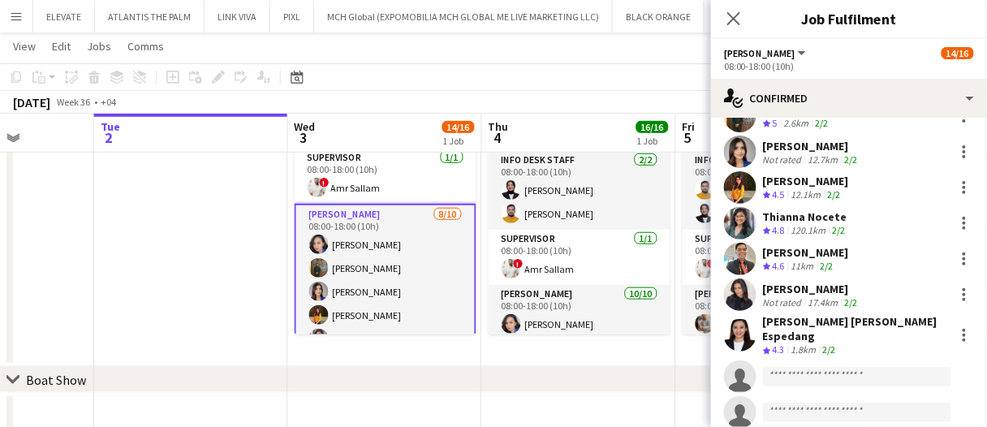
scroll to position [137, 0]
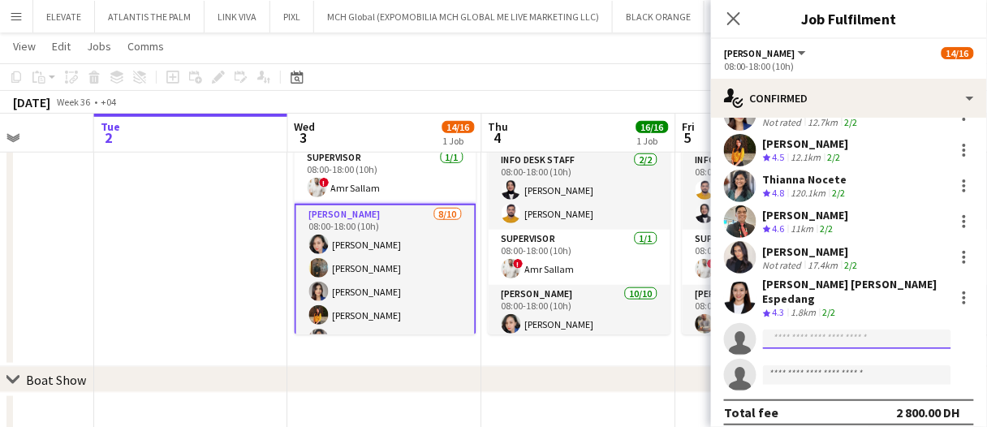
click at [832, 330] on input at bounding box center [857, 339] width 188 height 19
paste input "**********"
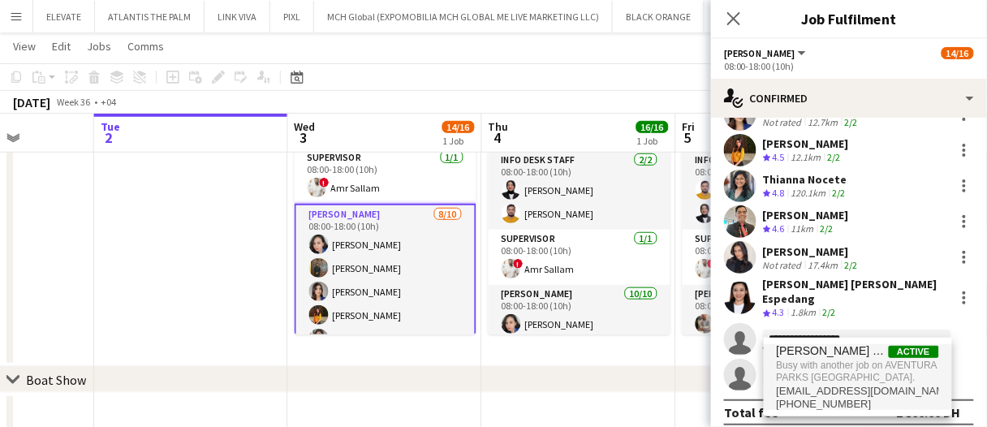
type input "**********"
click at [891, 369] on span "Busy with another job on AVENTURA PARKS [GEOGRAPHIC_DATA]." at bounding box center [858, 371] width 162 height 27
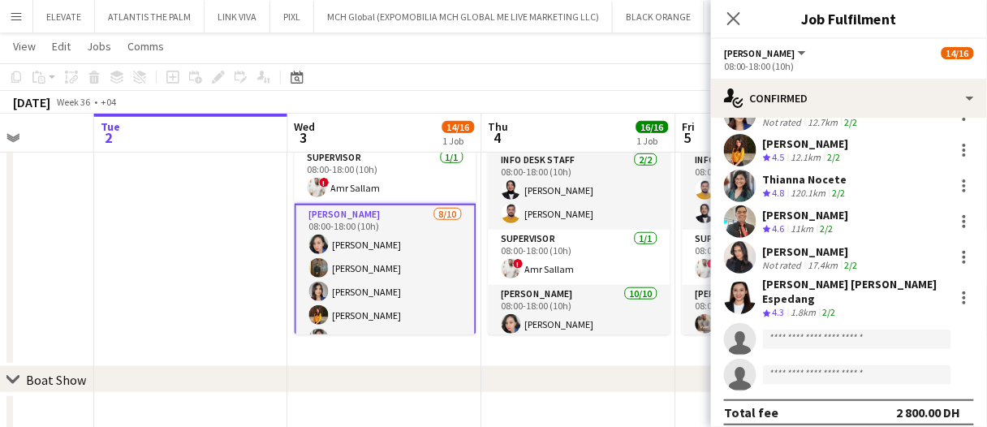
click at [250, 244] on app-date-cell at bounding box center [191, 227] width 194 height 279
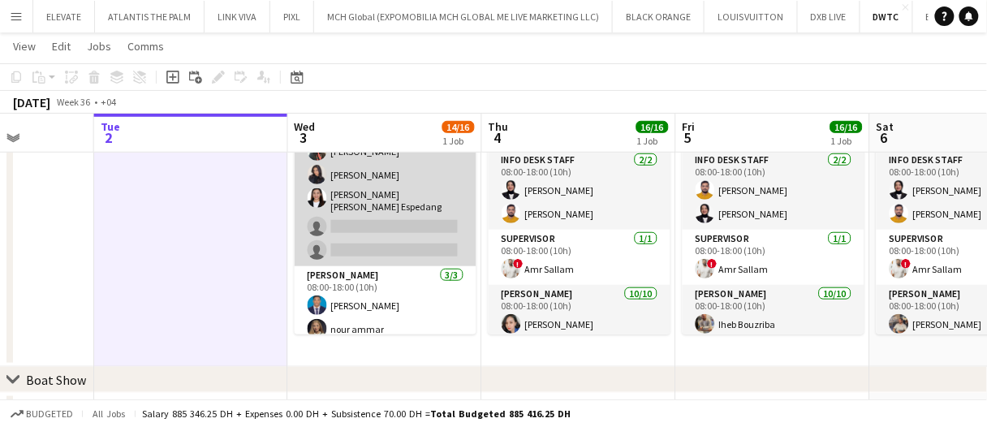
scroll to position [319, 0]
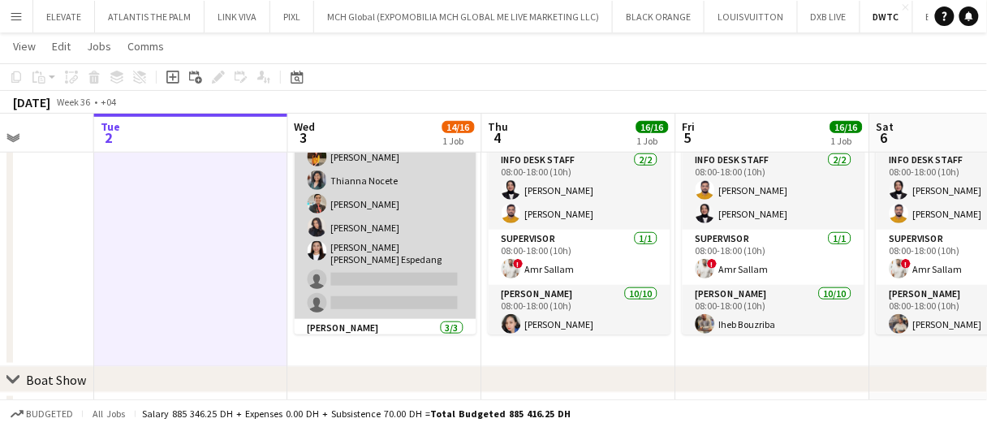
click at [400, 214] on app-card-role "[PERSON_NAME] [DATE] 08:00-18:00 (10h) [PERSON_NAME] [PERSON_NAME] [PERSON_NAME…" at bounding box center [386, 183] width 182 height 272
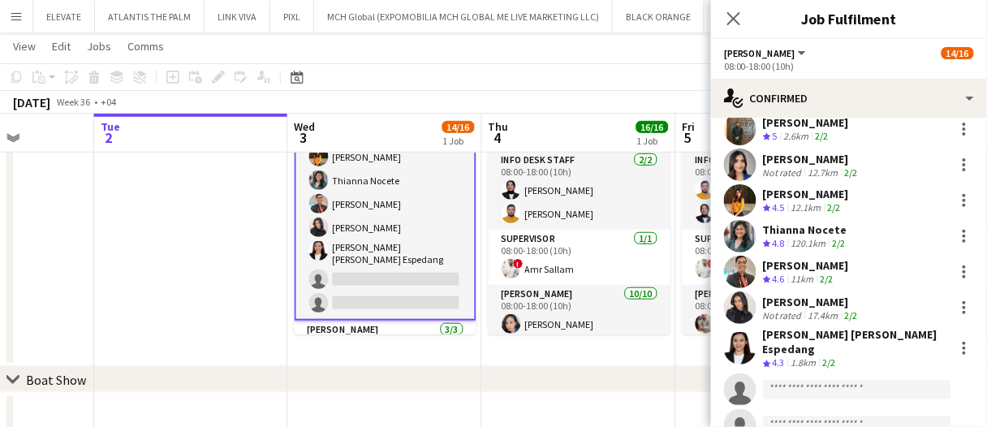
scroll to position [137, 0]
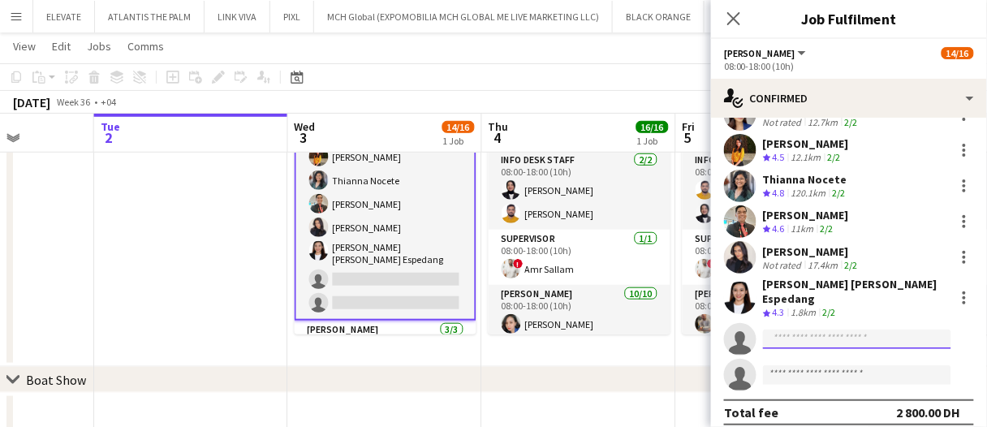
click at [792, 332] on input at bounding box center [857, 339] width 188 height 19
paste input "**********"
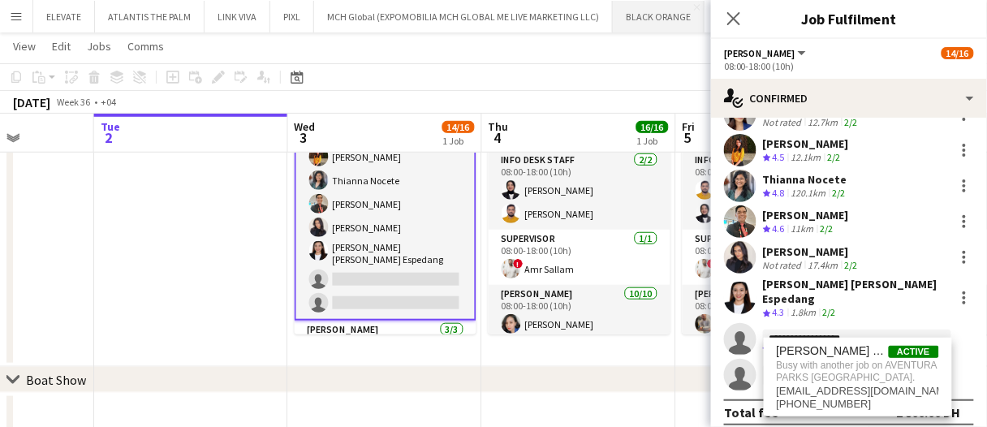
type input "**********"
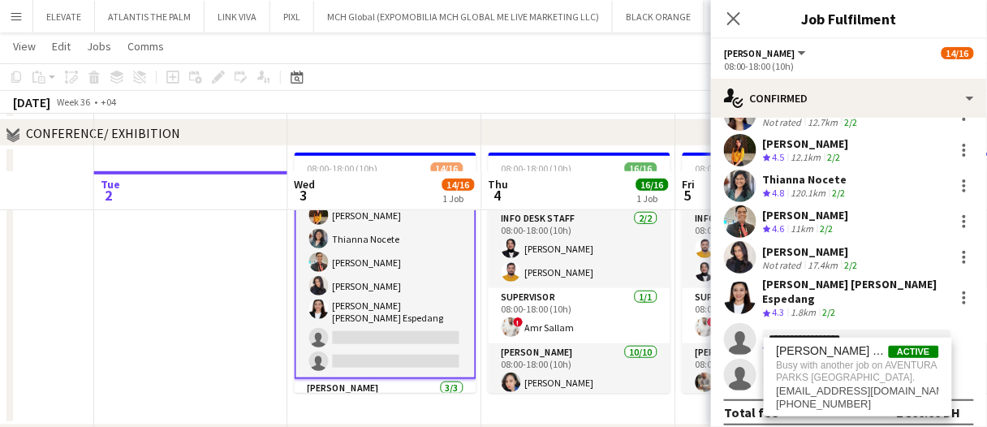
scroll to position [162, 0]
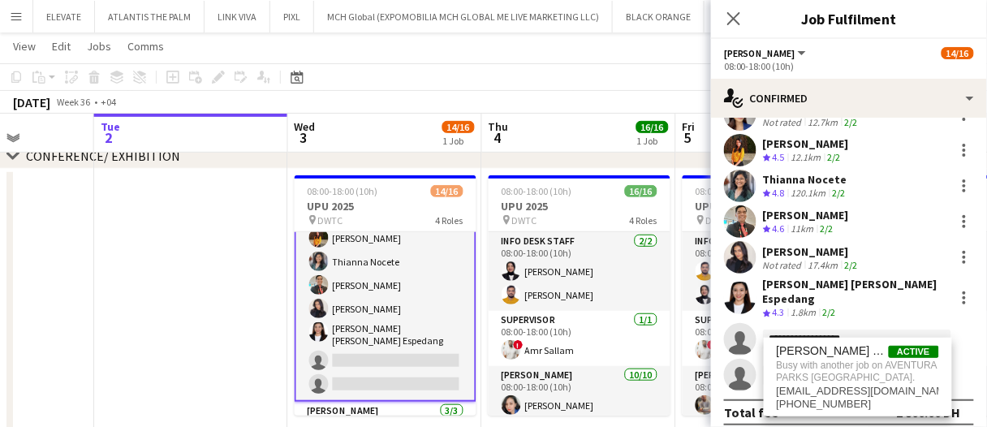
click at [253, 353] on app-date-cell at bounding box center [191, 308] width 194 height 279
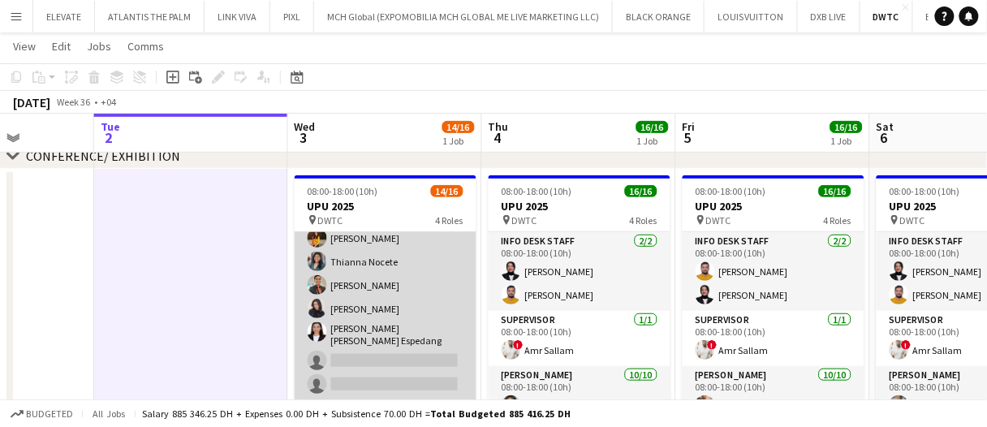
click at [400, 329] on app-card-role "[PERSON_NAME] [DATE] 08:00-18:00 (10h) [PERSON_NAME] [PERSON_NAME] [PERSON_NAME…" at bounding box center [386, 264] width 182 height 272
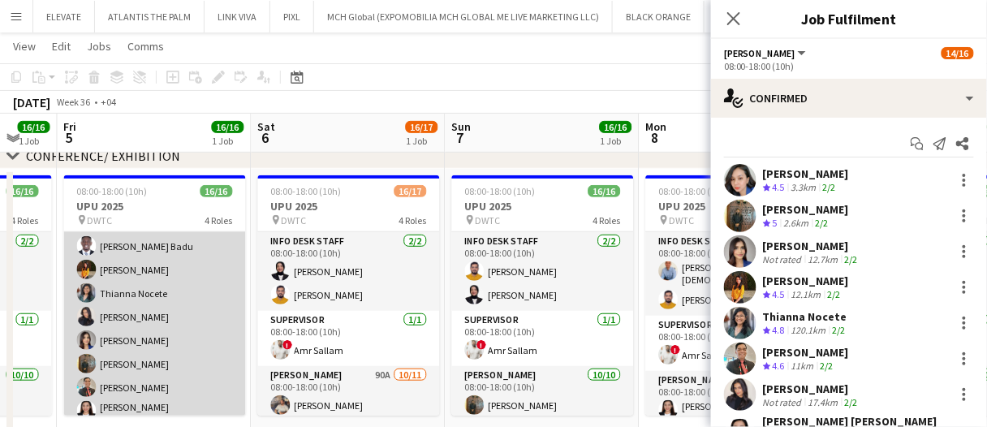
scroll to position [81, 0]
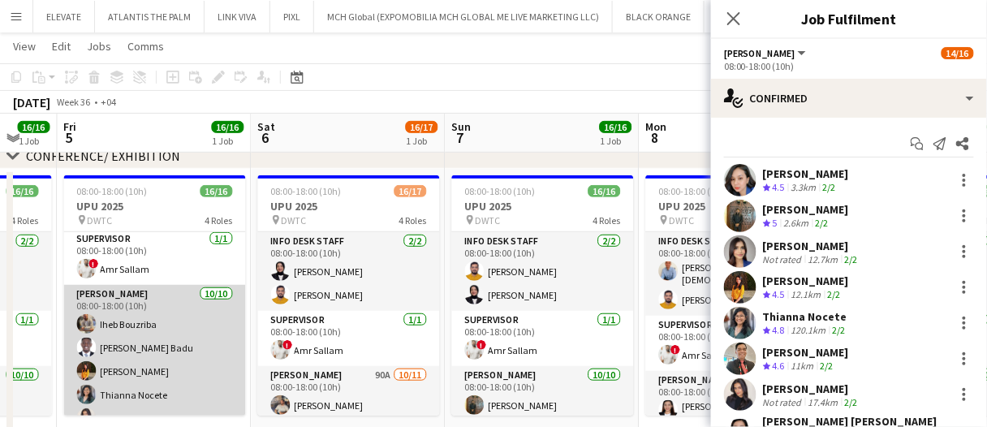
click at [143, 351] on app-card-role "[PERSON_NAME] [DATE] 08:00-18:00 (10h) [PERSON_NAME] [PERSON_NAME] Badu [PERSON…" at bounding box center [155, 421] width 182 height 272
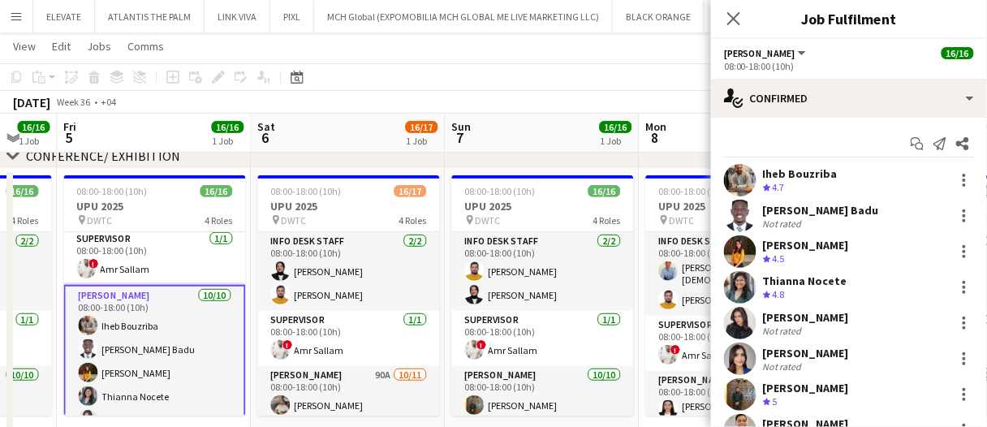
scroll to position [238, 0]
click at [813, 185] on div "16.1km" at bounding box center [806, 188] width 37 height 14
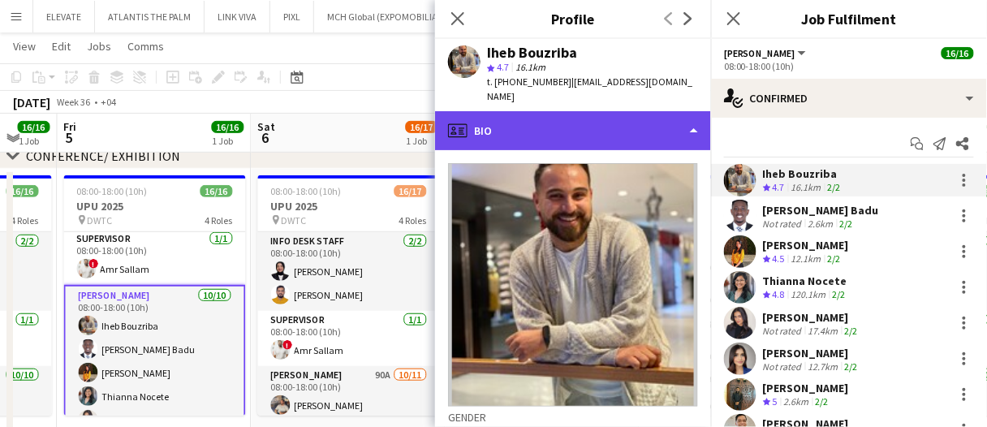
click at [606, 111] on div "profile Bio" at bounding box center [573, 130] width 276 height 39
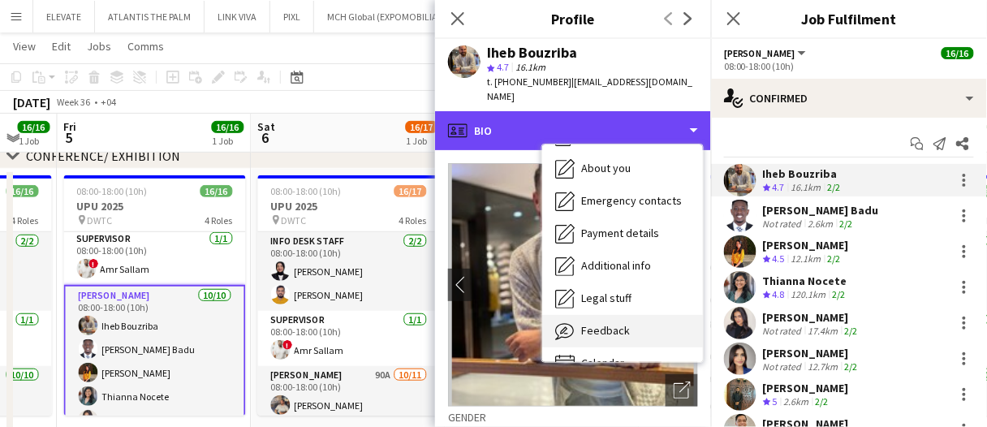
scroll to position [87, 0]
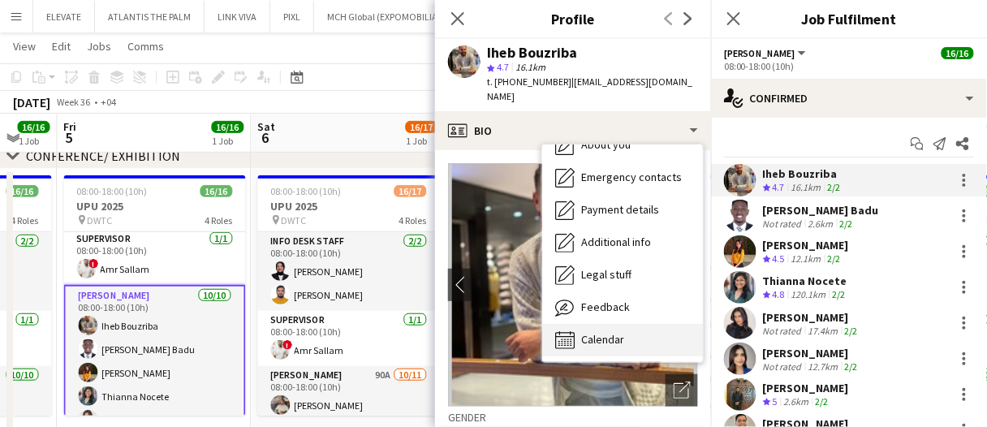
click at [631, 324] on div "Calendar Calendar" at bounding box center [622, 340] width 161 height 32
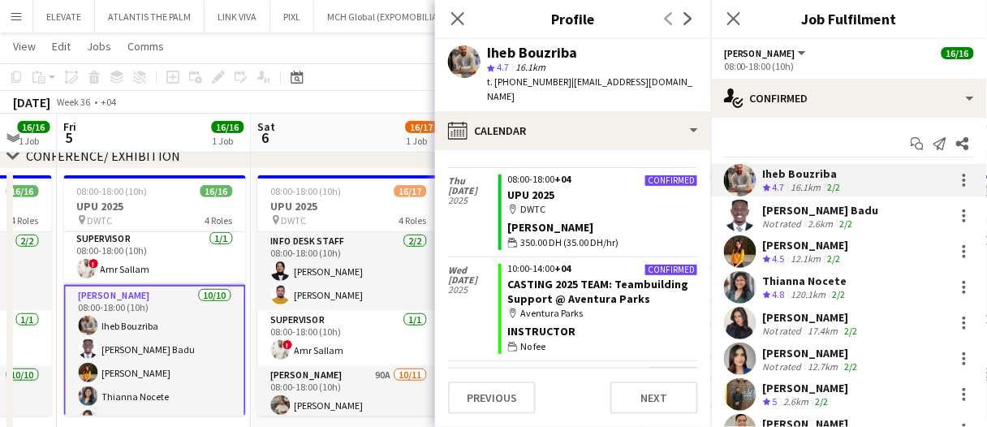
scroll to position [1380, 0]
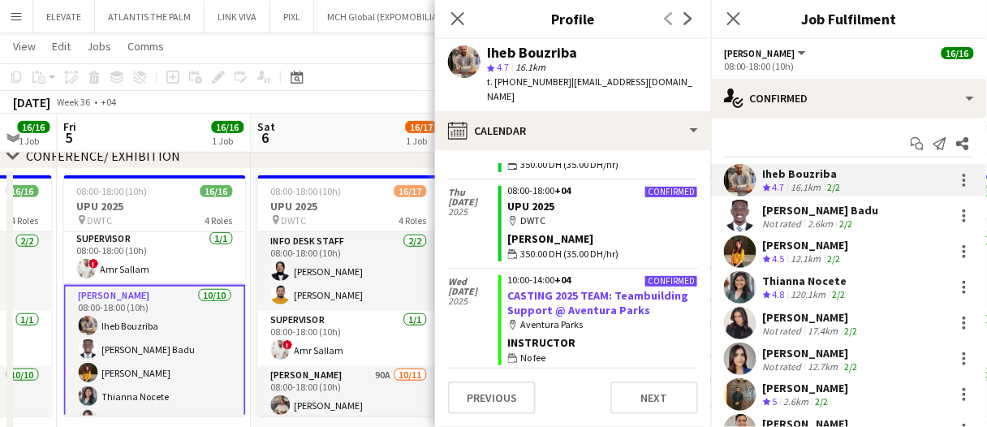
click at [568, 288] on link "CASTING 2025 TEAM: Teambuilding Support @ Aventura Parks" at bounding box center [598, 302] width 181 height 29
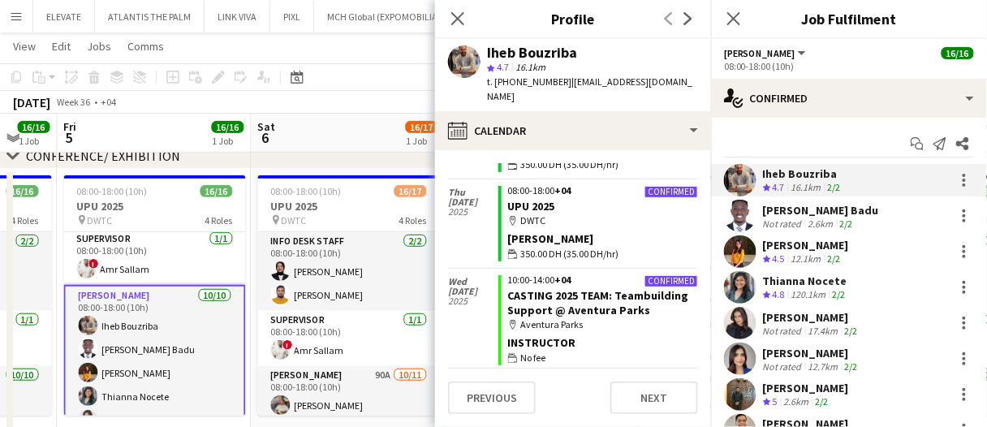
click at [382, 129] on app-board-header-date "Sat 6 16/17 1 Job" at bounding box center [349, 133] width 194 height 39
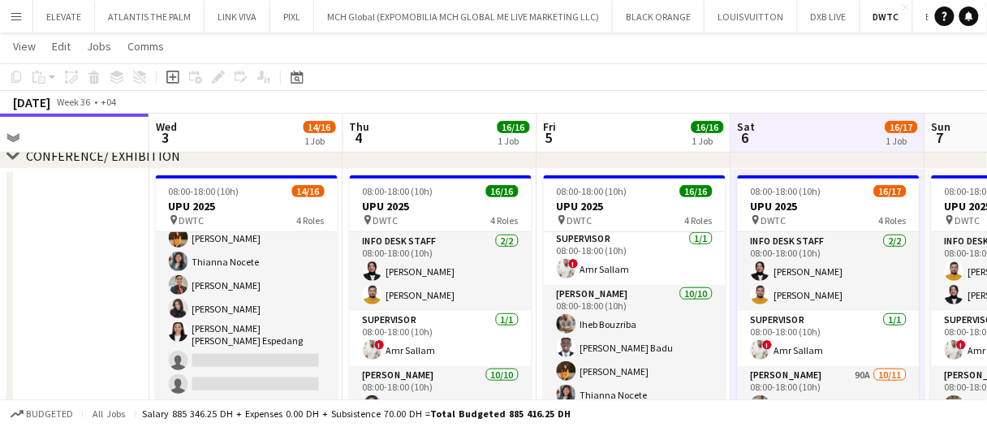
scroll to position [0, 428]
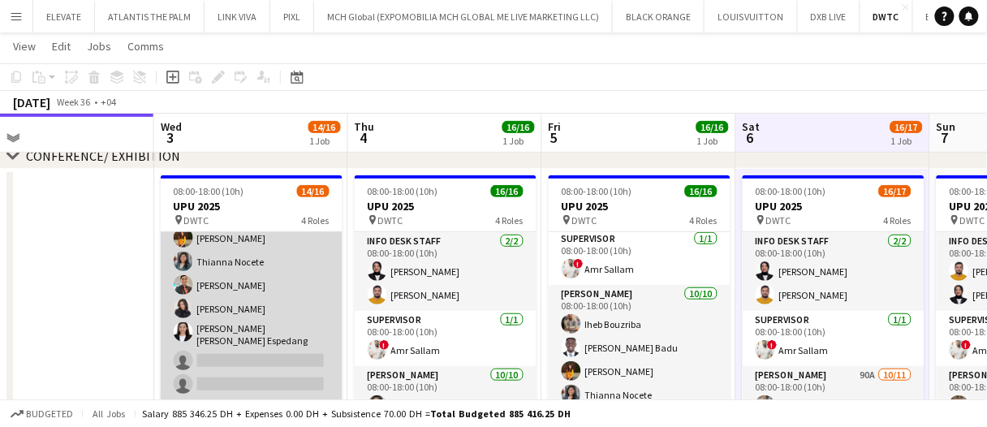
click at [309, 253] on app-card-role "[PERSON_NAME] [DATE] 08:00-18:00 (10h) [PERSON_NAME] [PERSON_NAME] [PERSON_NAME…" at bounding box center [252, 264] width 182 height 272
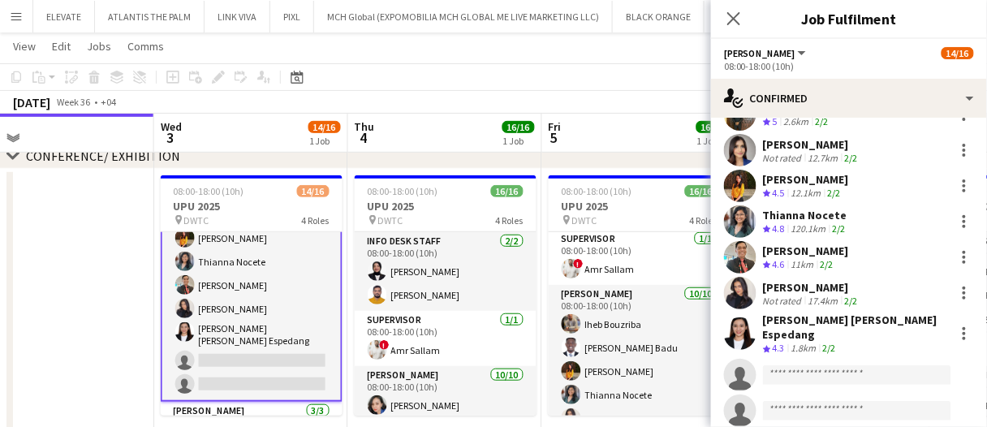
scroll to position [137, 0]
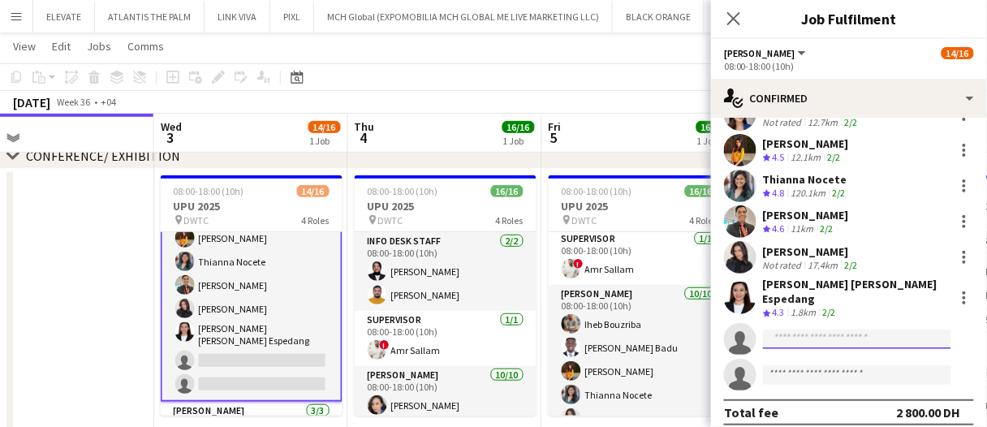
click at [810, 330] on input at bounding box center [857, 339] width 188 height 19
paste input "**********"
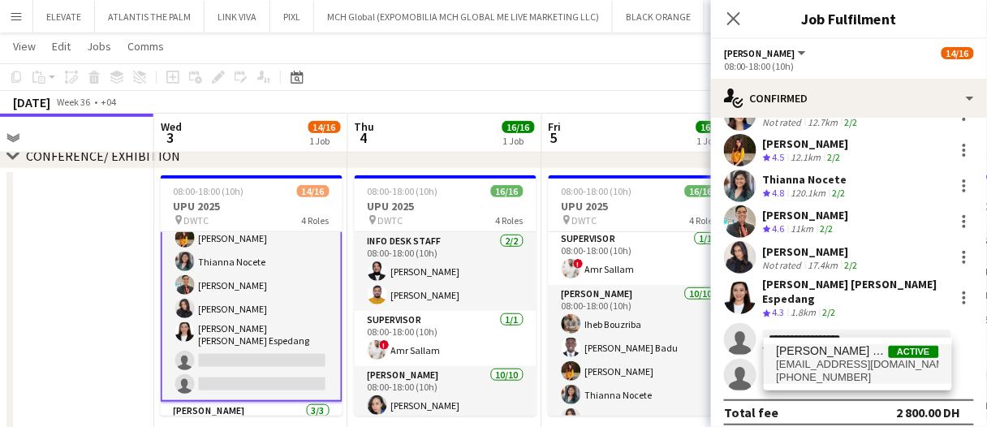
type input "**********"
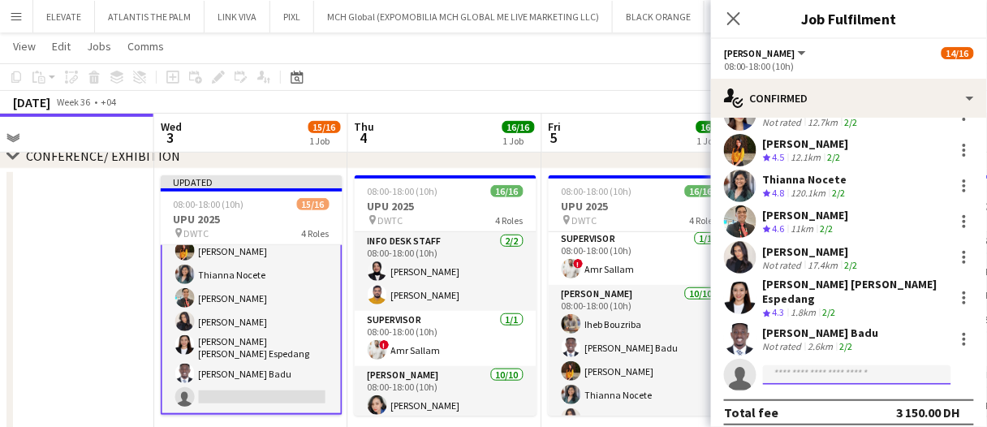
click at [814, 365] on input at bounding box center [857, 374] width 188 height 19
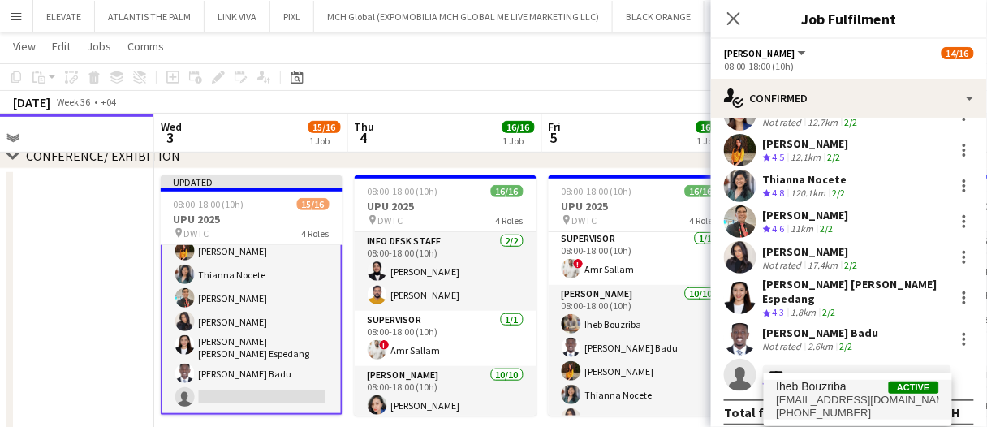
type input "****"
click at [813, 390] on span "Iheb Bouzriba" at bounding box center [812, 387] width 70 height 14
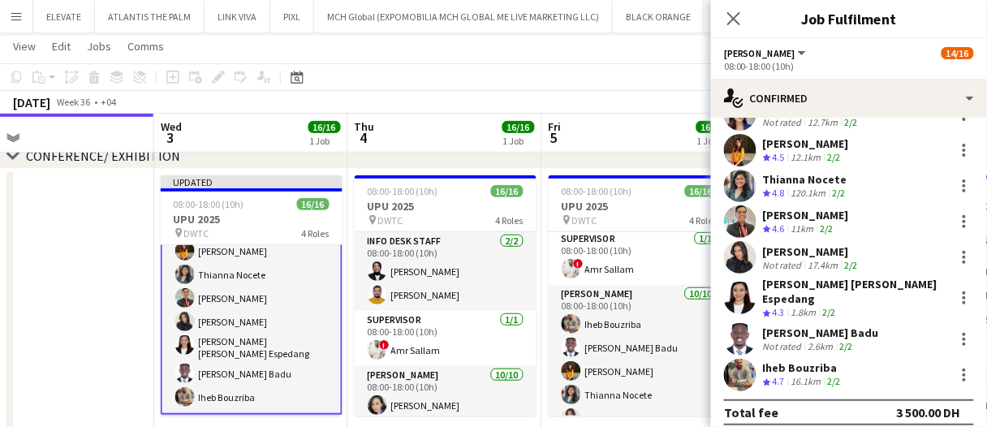
click at [111, 336] on app-date-cell at bounding box center [57, 308] width 194 height 279
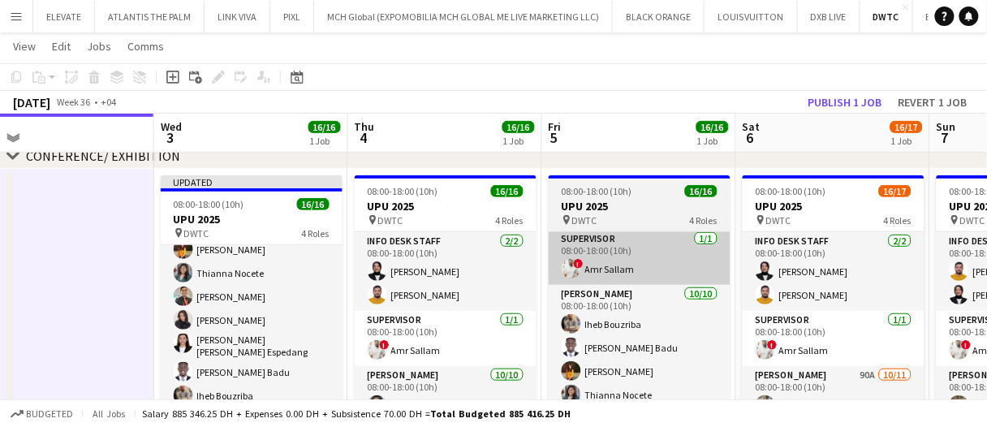
scroll to position [238, 0]
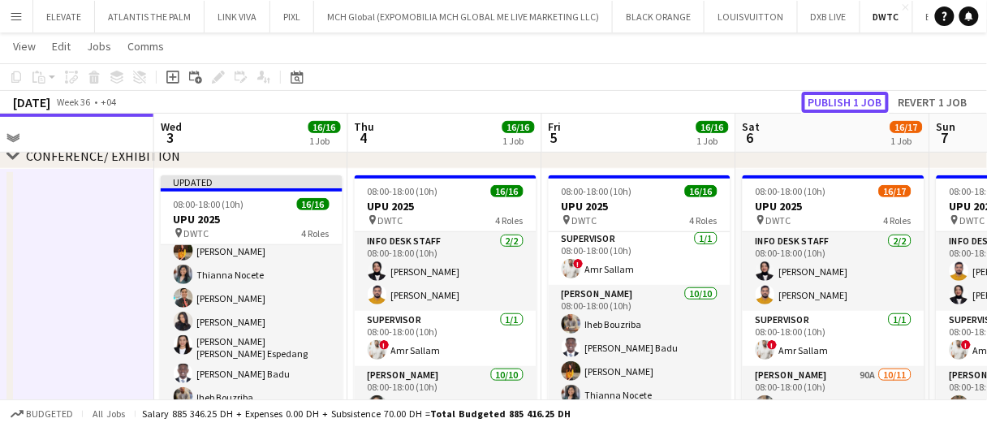
click at [865, 110] on button "Publish 1 job" at bounding box center [845, 102] width 87 height 21
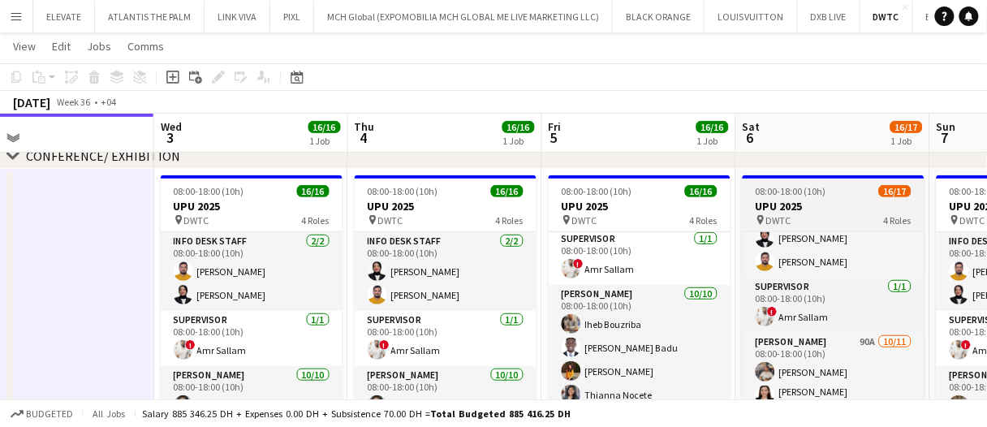
scroll to position [0, 0]
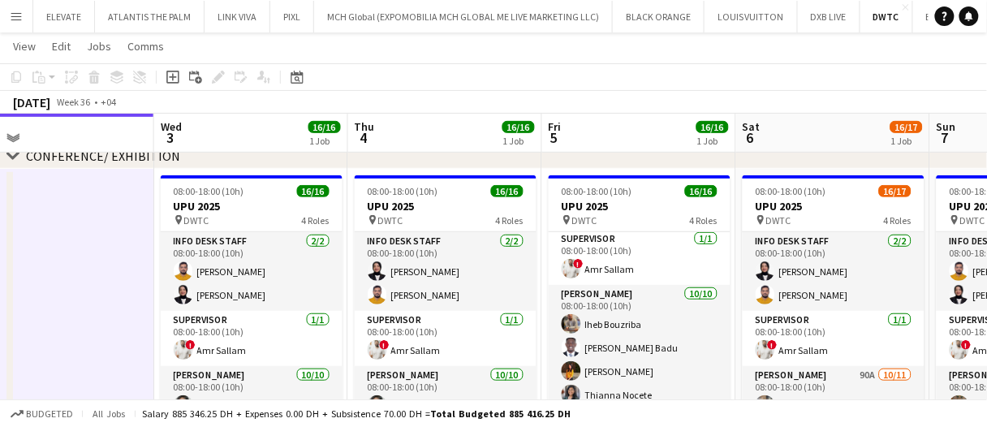
click at [849, 135] on app-board-header-date "Sat 6 16/17 1 Job" at bounding box center [834, 133] width 194 height 39
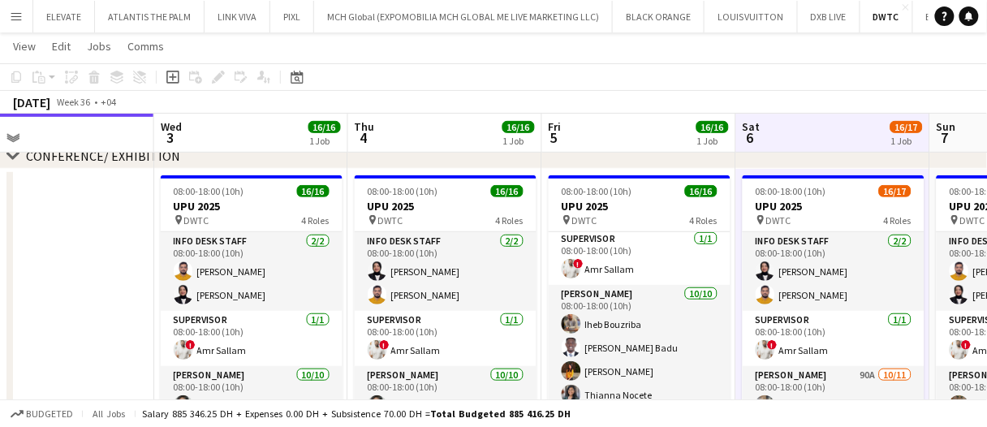
click at [846, 136] on app-board-header-date "Sat 6 16/17 1 Job" at bounding box center [834, 133] width 194 height 39
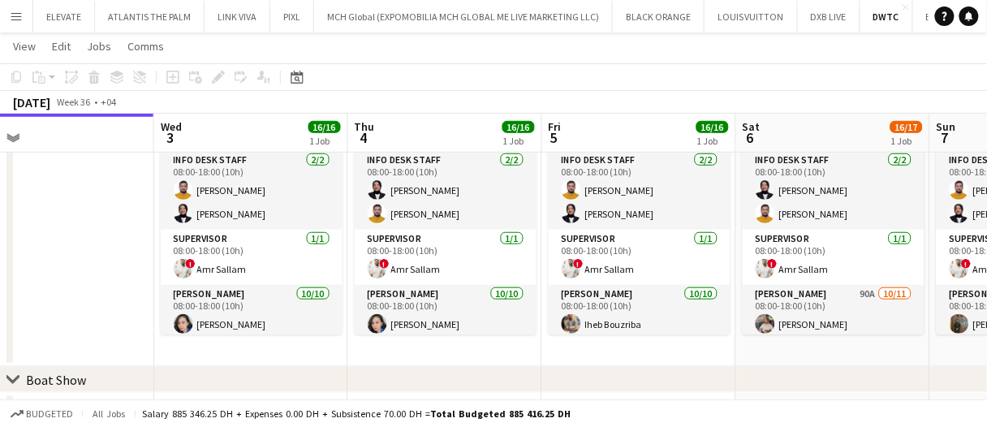
scroll to position [81, 0]
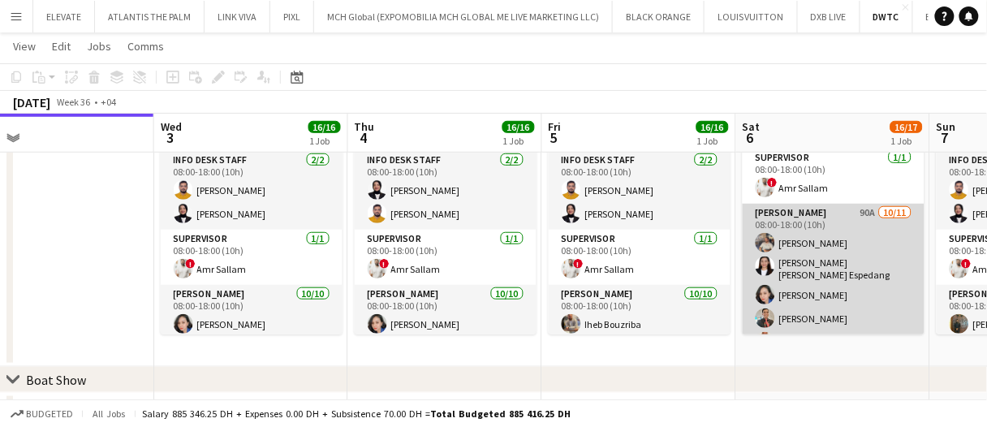
click at [805, 253] on app-card-role "Usher 90A 10/11 08:00-18:00 (10h) Muhammad Fayaz Maria liza Espedang Cherubim R…" at bounding box center [834, 356] width 182 height 305
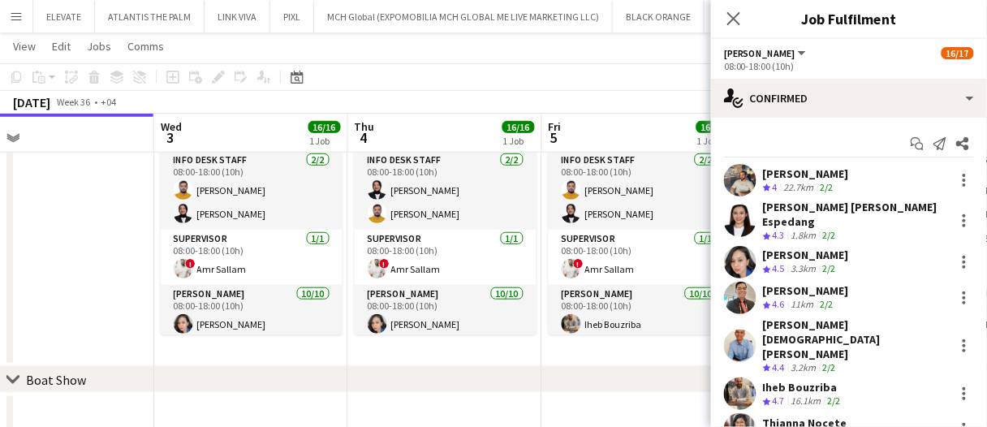
click at [810, 77] on app-options-switcher "Usher All roles Usher 16/17 08:00-18:00 (10h)" at bounding box center [849, 59] width 276 height 40
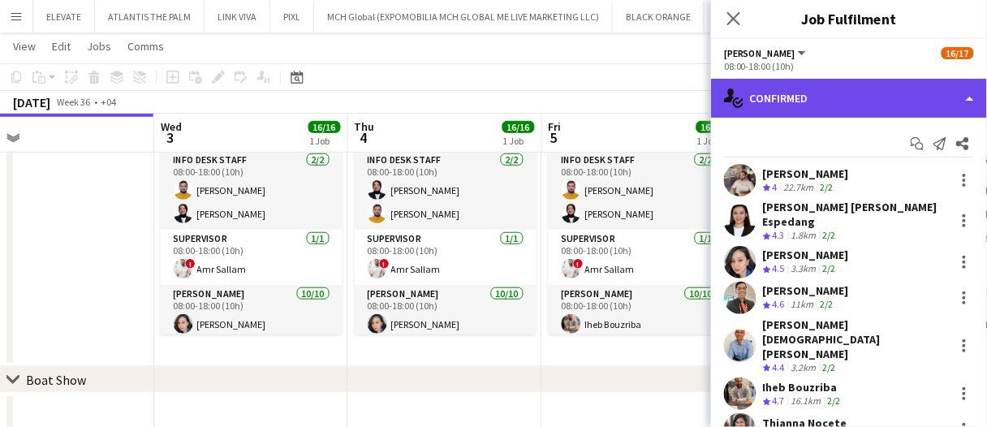
click at [806, 96] on div "single-neutral-actions-check-2 Confirmed" at bounding box center [849, 98] width 276 height 39
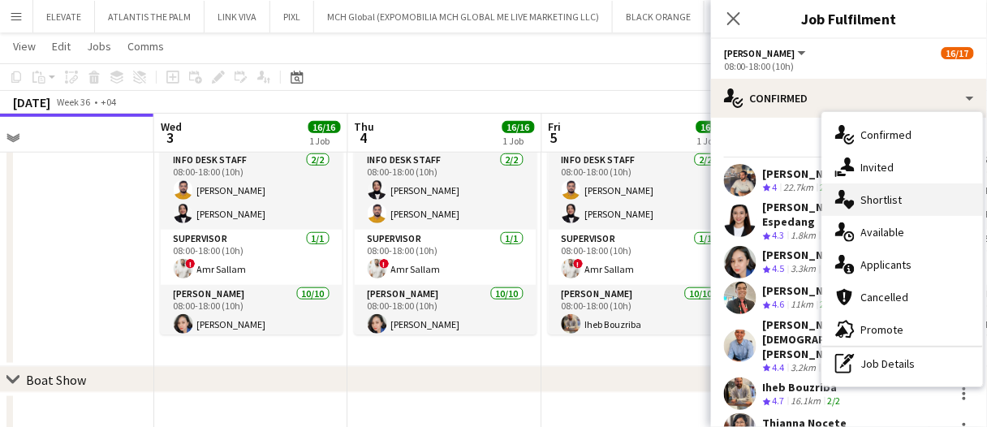
click at [892, 210] on div "single-neutral-actions-heart Shortlist" at bounding box center [903, 200] width 161 height 32
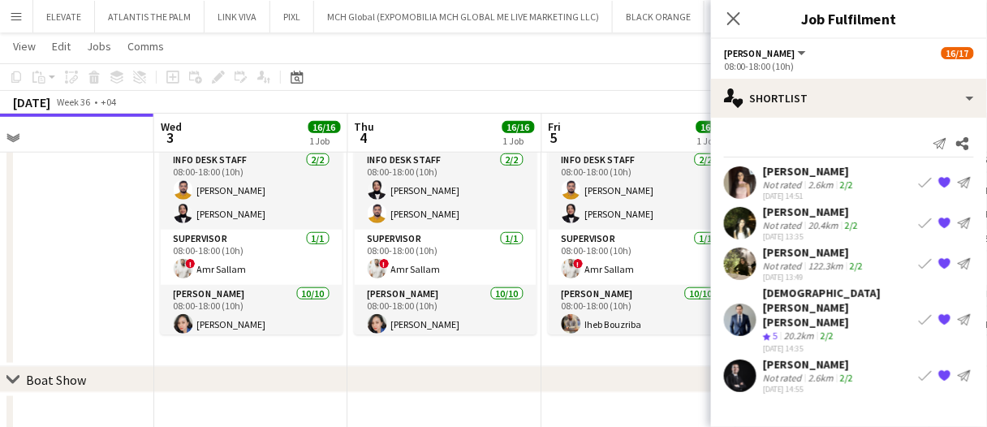
click at [130, 239] on app-date-cell at bounding box center [57, 227] width 194 height 279
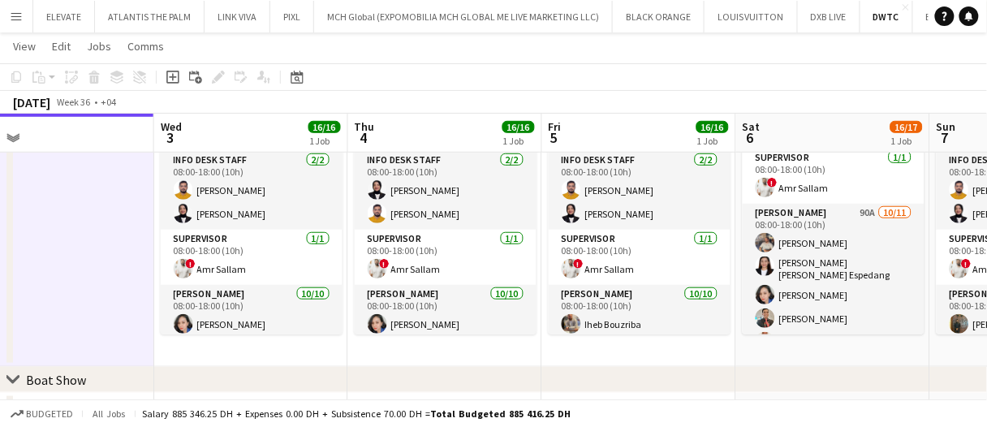
click at [128, 218] on app-date-cell at bounding box center [57, 227] width 194 height 279
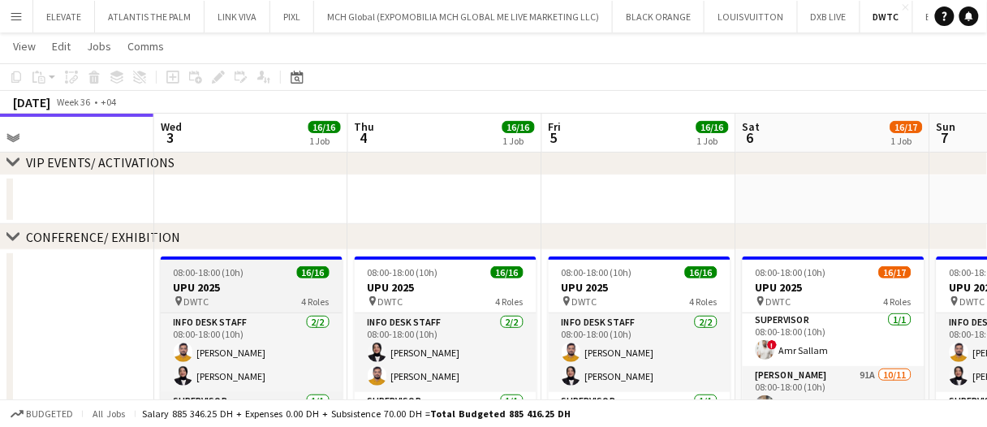
click at [254, 268] on div "08:00-18:00 (10h) 16/16" at bounding box center [252, 272] width 182 height 12
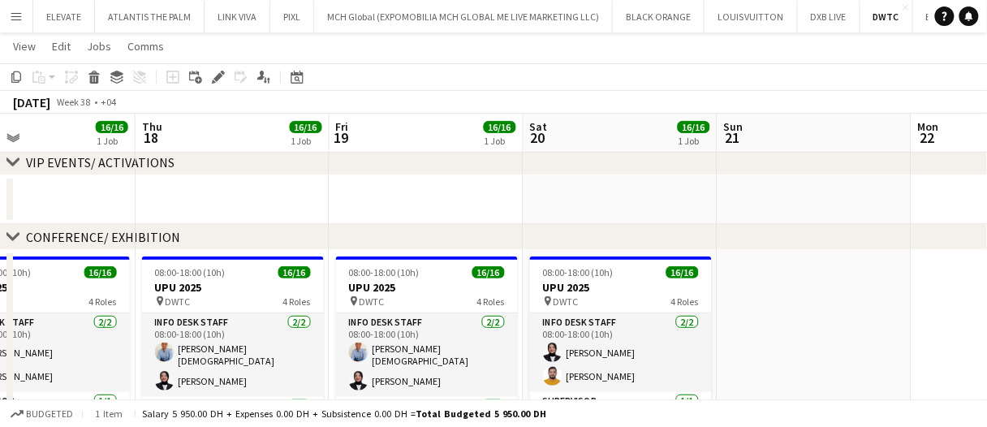
scroll to position [0, 466]
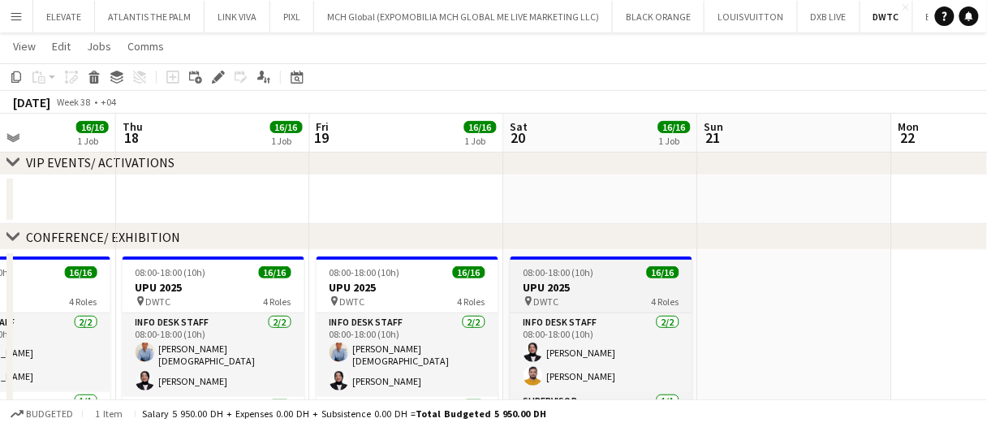
drag, startPoint x: 543, startPoint y: 287, endPoint x: 536, endPoint y: 280, distance: 9.8
click at [543, 286] on h3 "UPU 2025" at bounding box center [602, 287] width 182 height 15
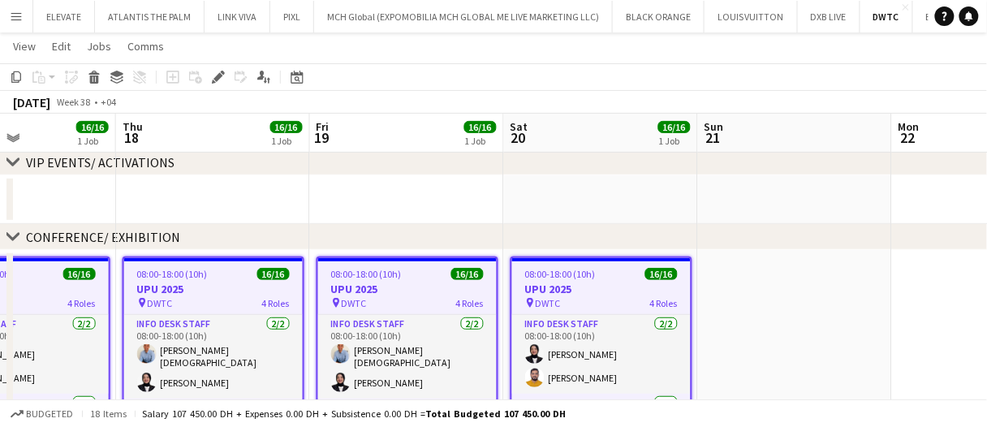
click at [217, 80] on icon at bounding box center [218, 77] width 9 height 9
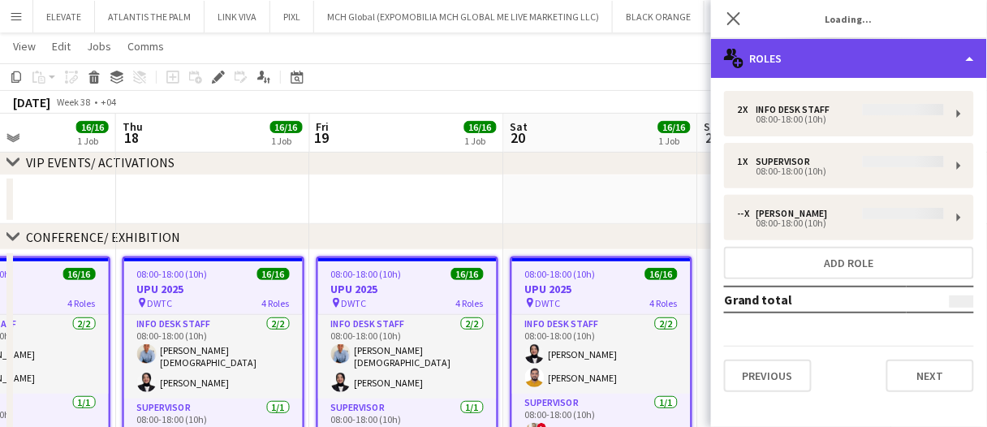
drag, startPoint x: 818, startPoint y: 69, endPoint x: 901, endPoint y: 199, distance: 154.5
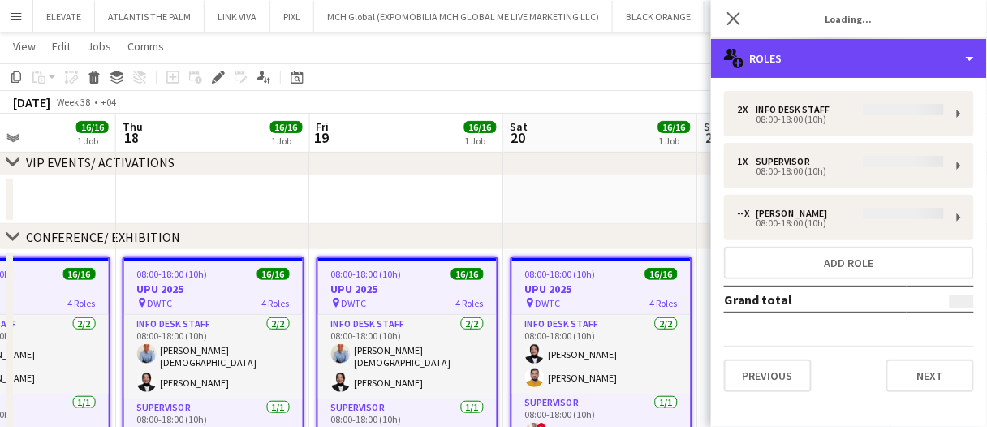
click at [819, 70] on div "multiple-users-add Roles" at bounding box center [849, 58] width 276 height 39
type input "********"
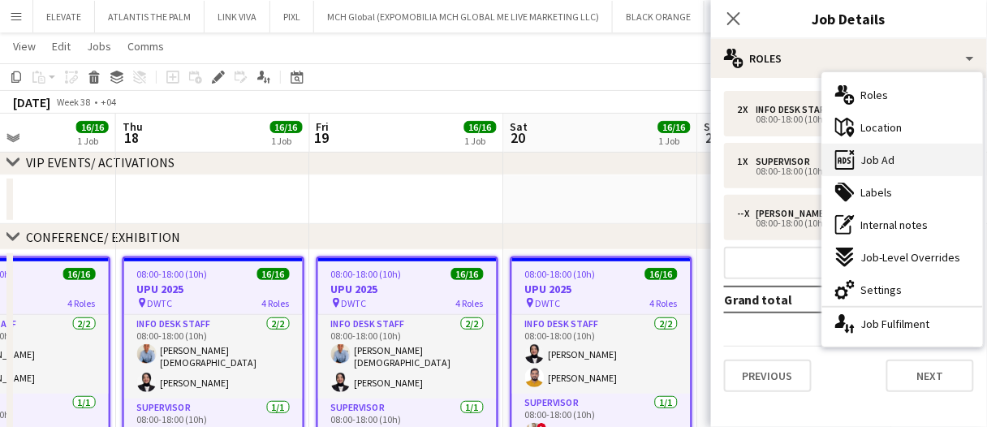
click at [900, 170] on div "ads-window Job Ad" at bounding box center [903, 160] width 161 height 32
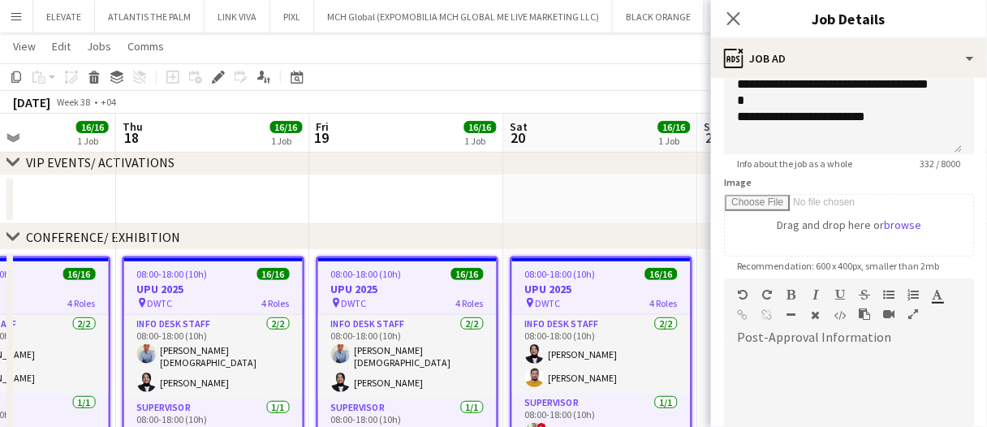
scroll to position [244, 0]
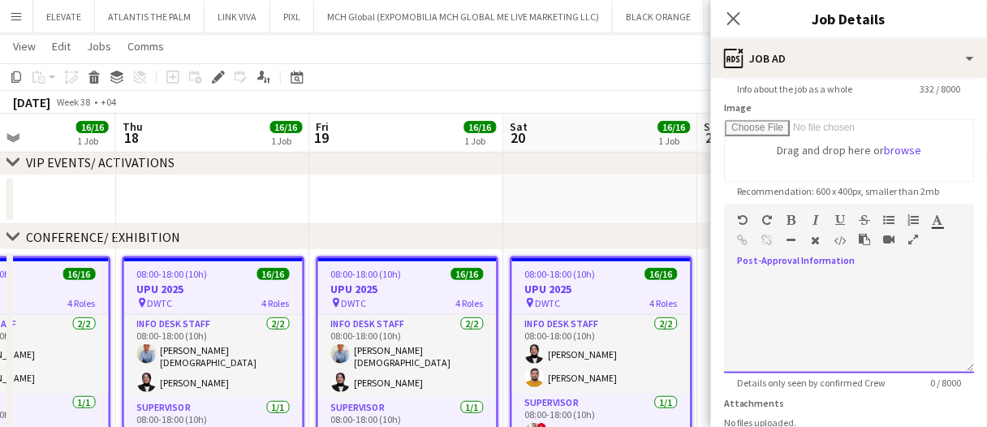
click at [925, 311] on div at bounding box center [849, 324] width 250 height 97
paste div
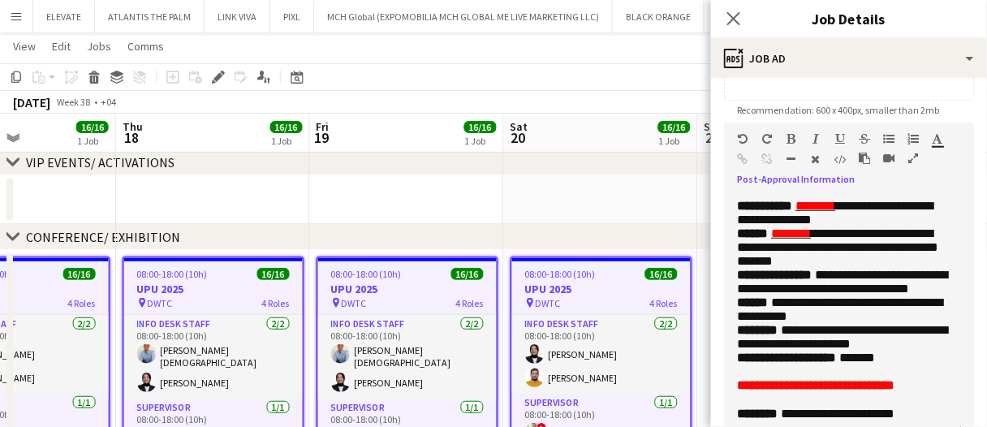
scroll to position [504, 0]
drag, startPoint x: 961, startPoint y: 287, endPoint x: 977, endPoint y: 460, distance: 173.7
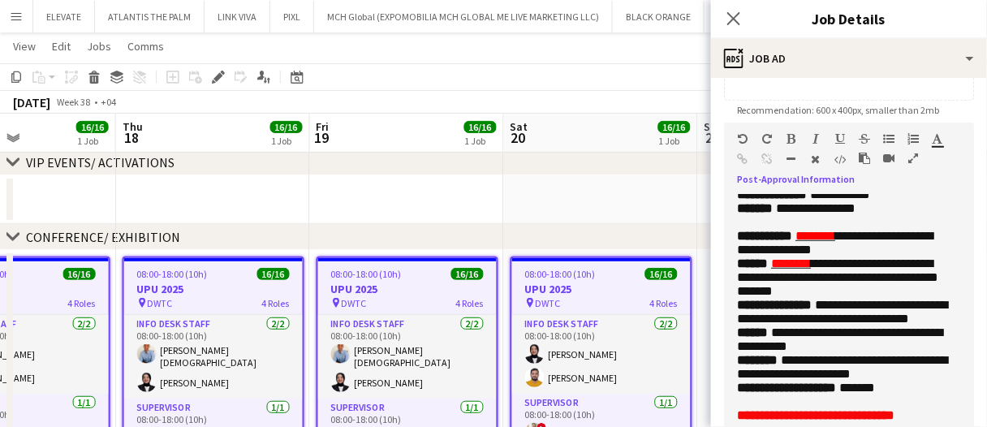
scroll to position [0, 0]
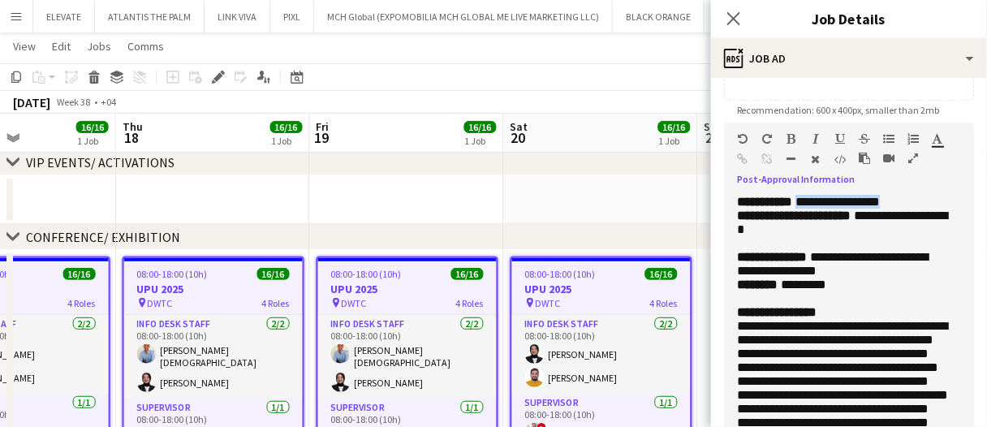
drag, startPoint x: 922, startPoint y: 200, endPoint x: 834, endPoint y: 228, distance: 92.2
click at [815, 199] on p "**********" at bounding box center [843, 202] width 212 height 14
drag, startPoint x: 849, startPoint y: 232, endPoint x: 869, endPoint y: 210, distance: 29.9
click at [869, 210] on p "**********" at bounding box center [843, 229] width 212 height 41
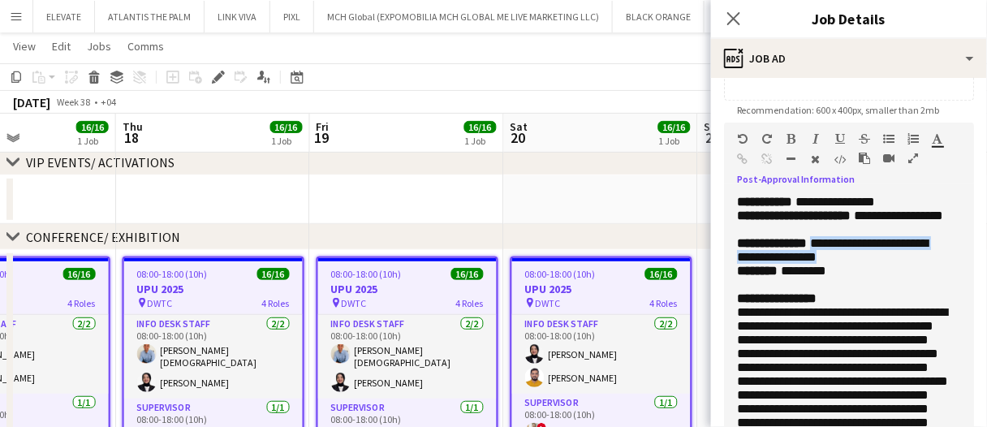
drag, startPoint x: 847, startPoint y: 301, endPoint x: 778, endPoint y: 284, distance: 71.1
click at [778, 264] on p "**********" at bounding box center [843, 250] width 212 height 28
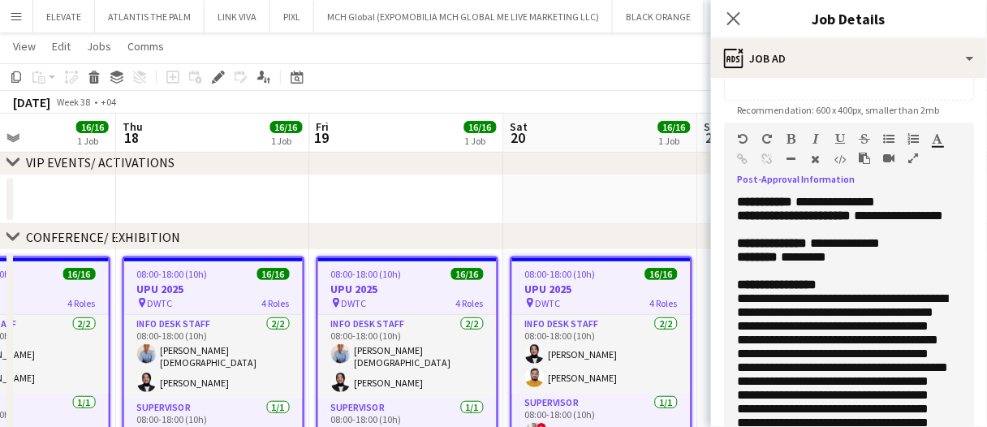
click at [836, 249] on span "**********" at bounding box center [845, 243] width 70 height 12
click at [846, 264] on p "******** *********" at bounding box center [843, 257] width 212 height 14
drag, startPoint x: 834, startPoint y: 284, endPoint x: 793, endPoint y: 284, distance: 41.4
click at [793, 264] on p "******** *********" at bounding box center [843, 257] width 212 height 14
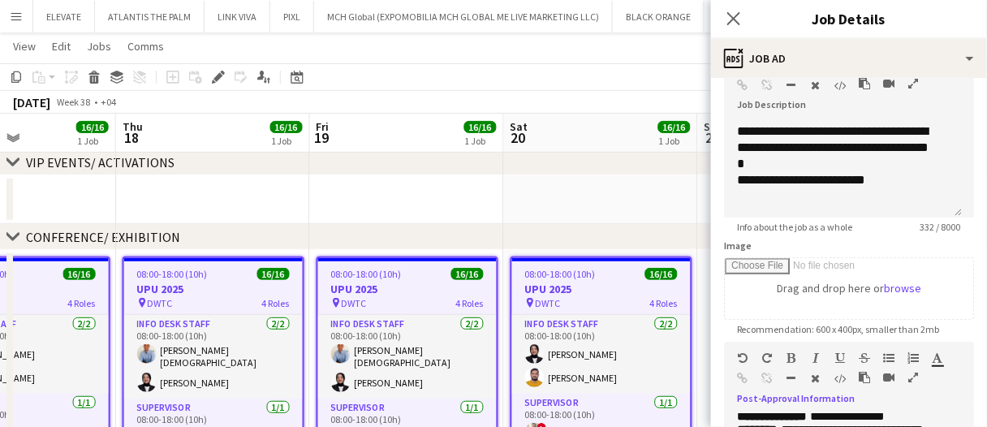
scroll to position [81, 0]
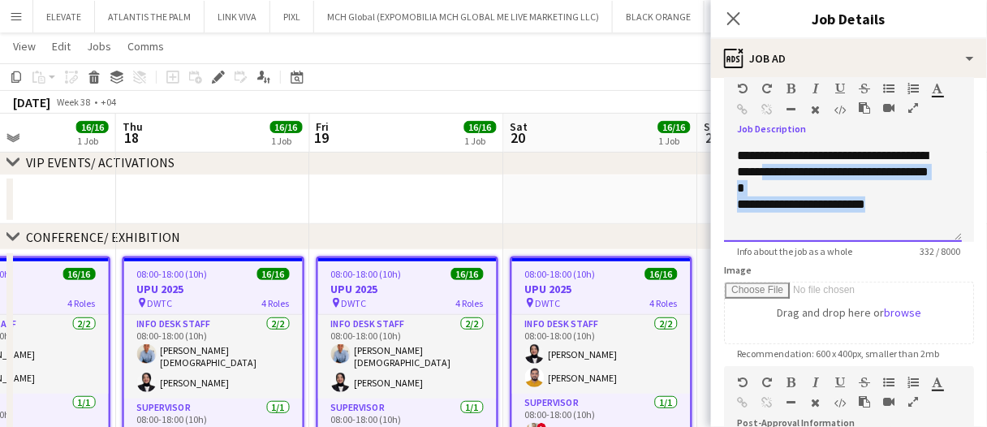
drag, startPoint x: 870, startPoint y: 186, endPoint x: 800, endPoint y: 184, distance: 69.9
click at [816, 175] on div "**********" at bounding box center [843, 193] width 238 height 97
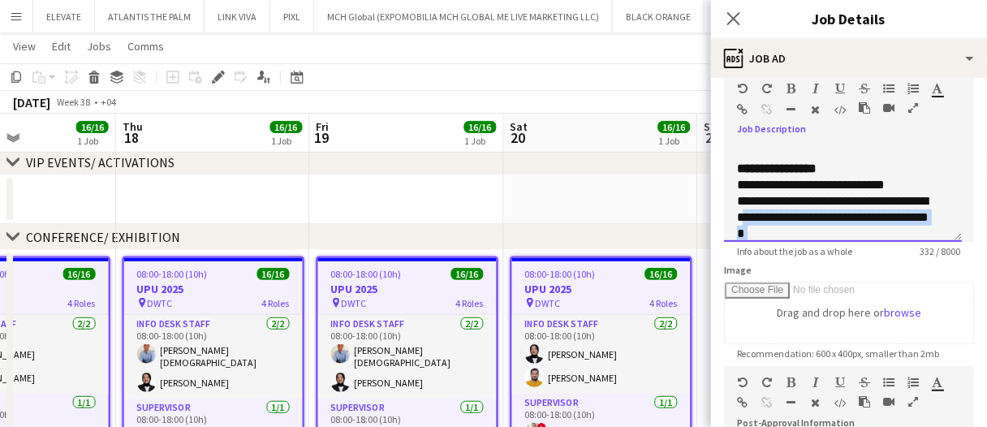
scroll to position [94, 0]
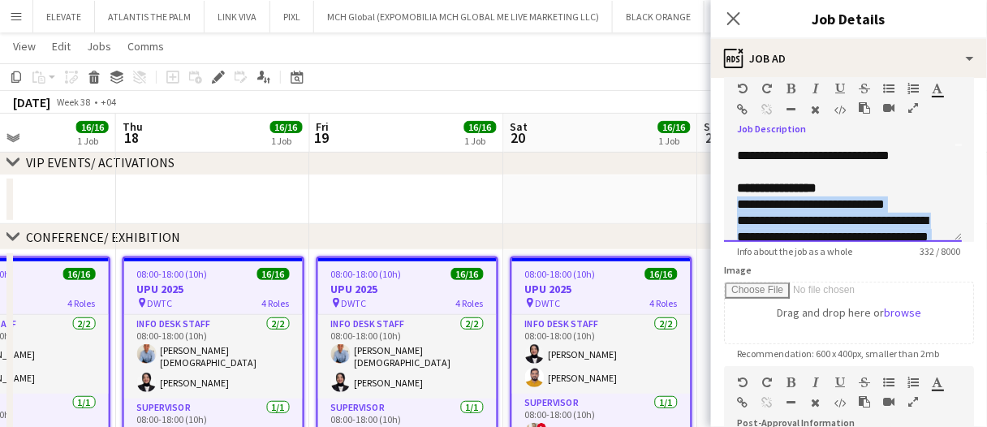
click at [736, 214] on div "**********" at bounding box center [843, 193] width 238 height 97
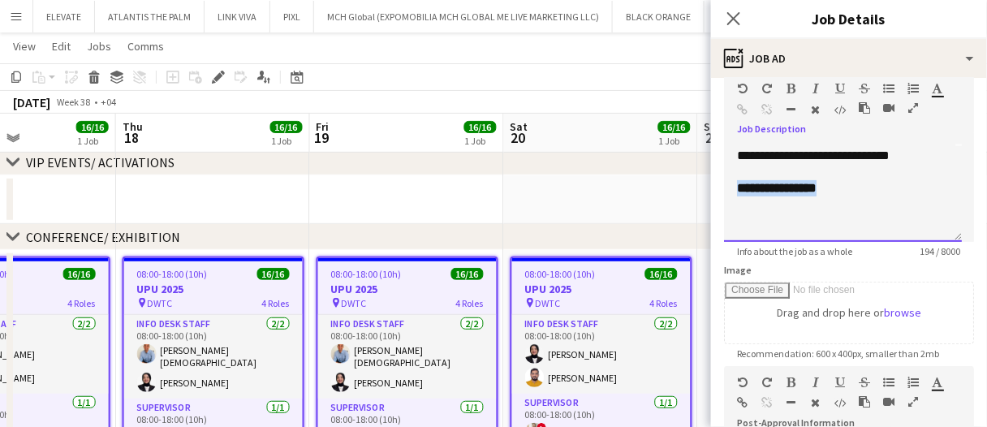
drag, startPoint x: 834, startPoint y: 202, endPoint x: 700, endPoint y: 203, distance: 134.0
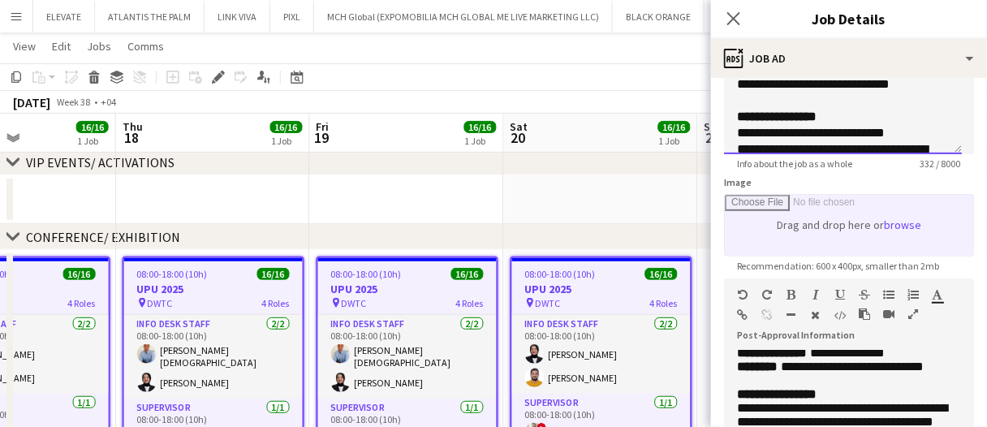
scroll to position [325, 0]
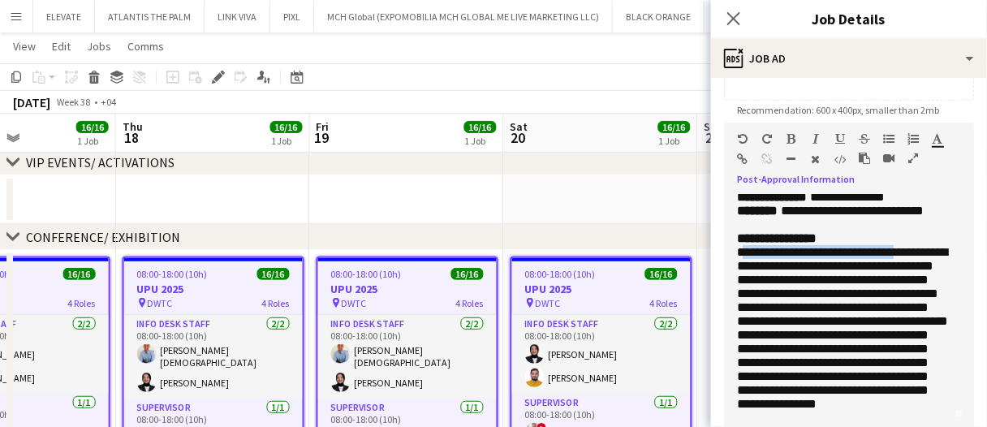
drag, startPoint x: 741, startPoint y: 305, endPoint x: 784, endPoint y: 313, distance: 43.8
click at [766, 314] on span "**********" at bounding box center [842, 328] width 211 height 164
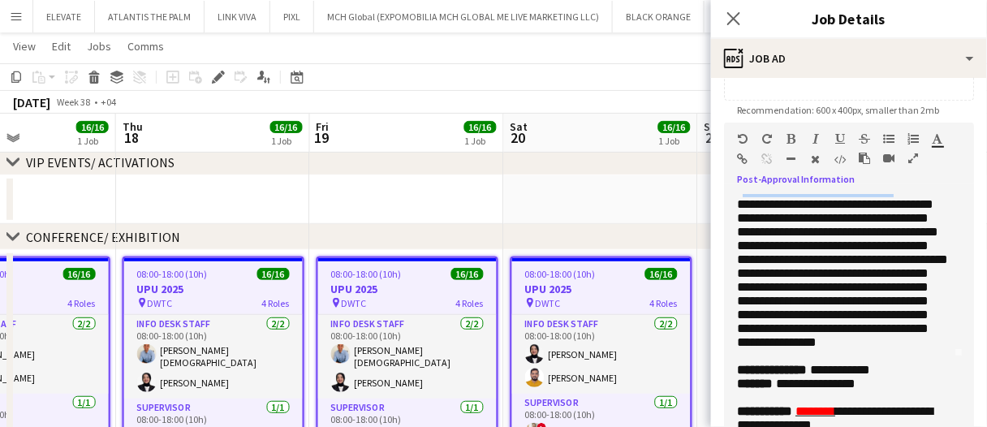
scroll to position [127, 0]
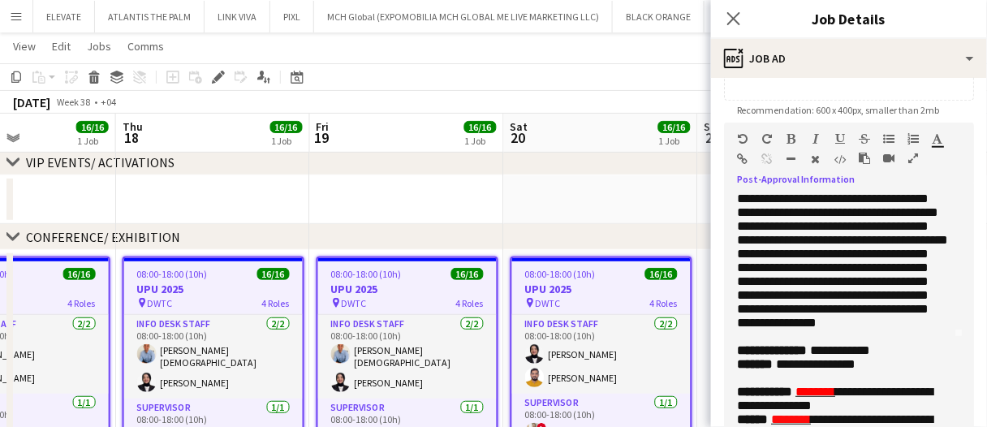
drag, startPoint x: 737, startPoint y: 223, endPoint x: 754, endPoint y: 236, distance: 20.8
click at [754, 236] on span "**********" at bounding box center [842, 247] width 211 height 164
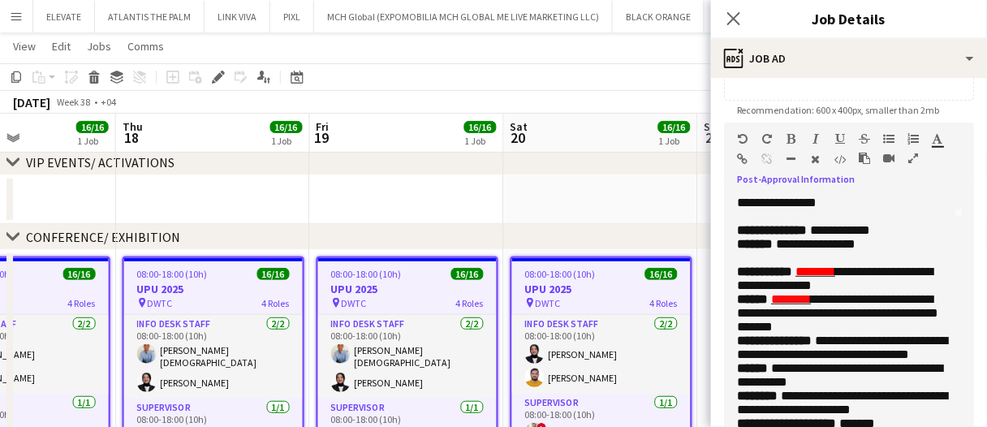
scroll to position [290, 0]
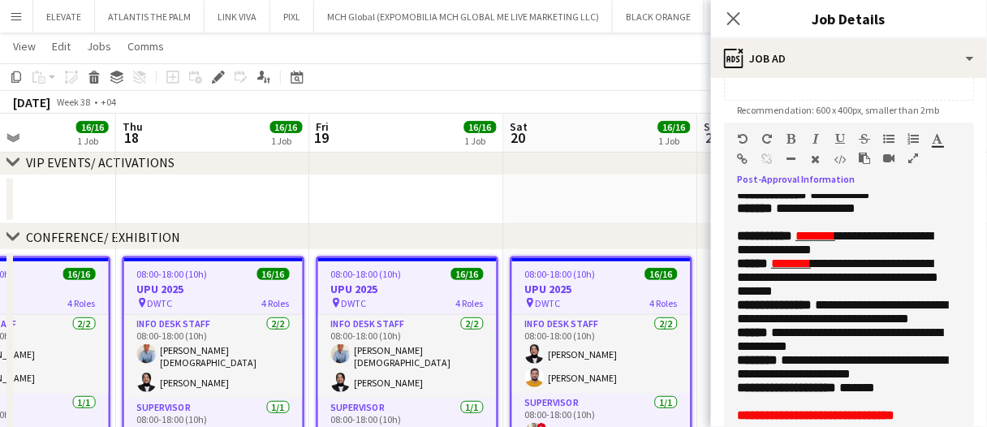
click at [914, 188] on p "**********" at bounding box center [843, 97] width 212 height 179
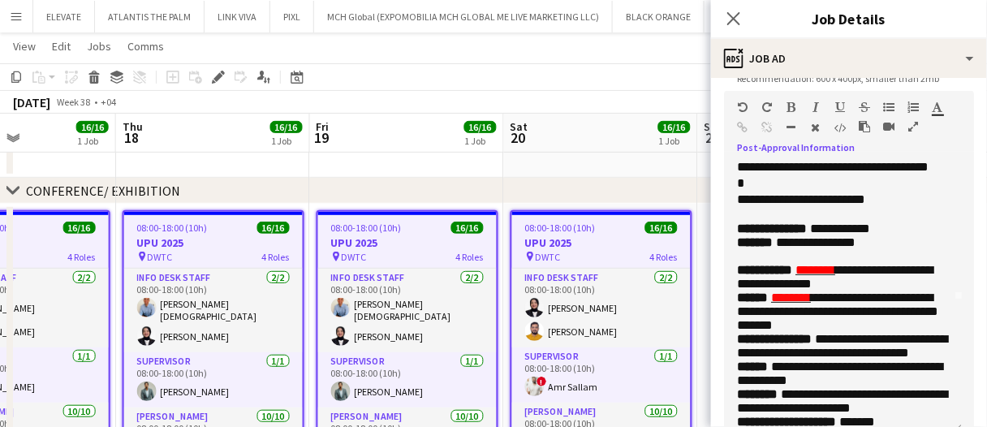
scroll to position [162, 0]
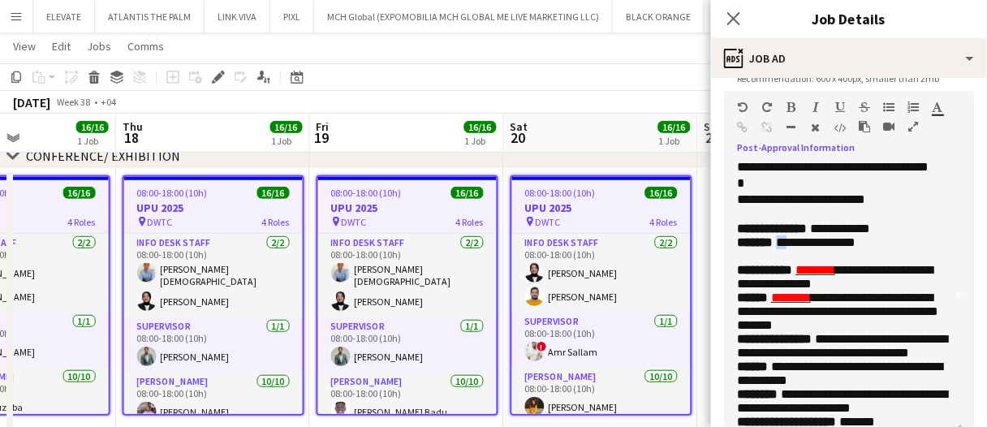
click at [787, 248] on span "**********" at bounding box center [816, 242] width 80 height 12
drag, startPoint x: 887, startPoint y: 352, endPoint x: 820, endPoint y: 354, distance: 66.6
click at [820, 291] on p "**********" at bounding box center [843, 277] width 212 height 28
click at [861, 291] on p "**********" at bounding box center [843, 277] width 212 height 28
click at [799, 331] on span "**********" at bounding box center [837, 312] width 201 height 40
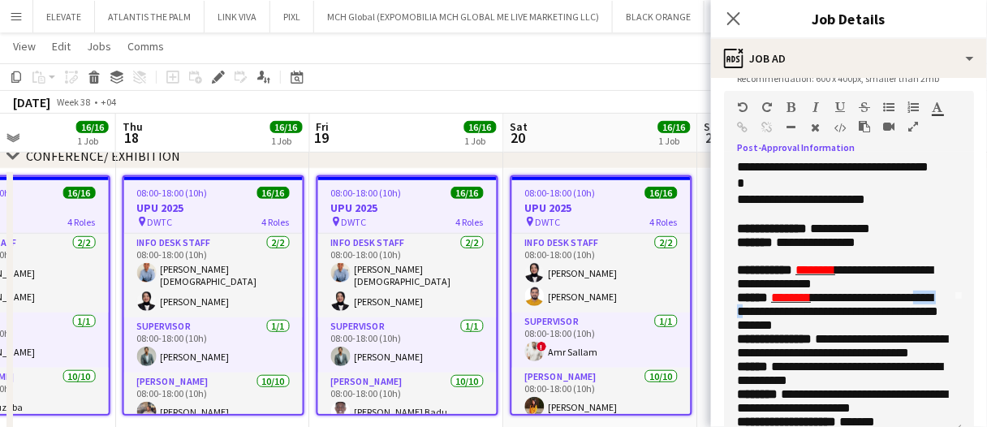
drag, startPoint x: 807, startPoint y: 389, endPoint x: 776, endPoint y: 388, distance: 31.7
click at [776, 331] on span "**********" at bounding box center [837, 312] width 201 height 40
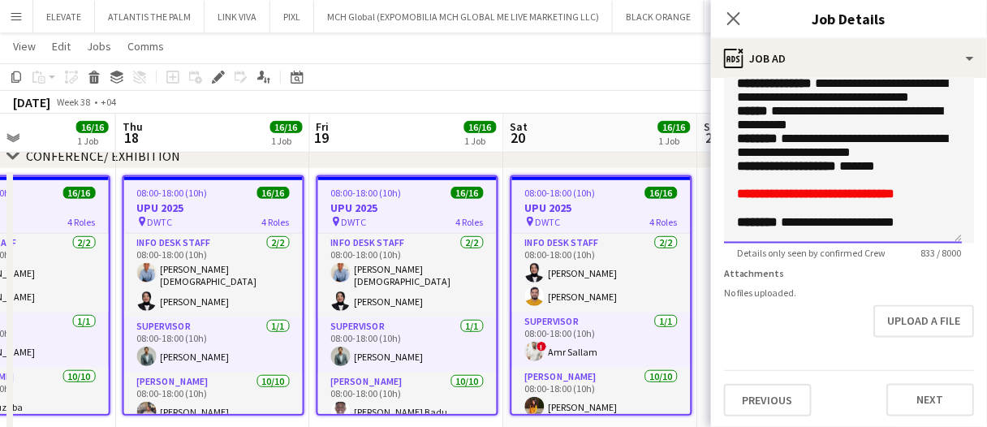
scroll to position [559, 0]
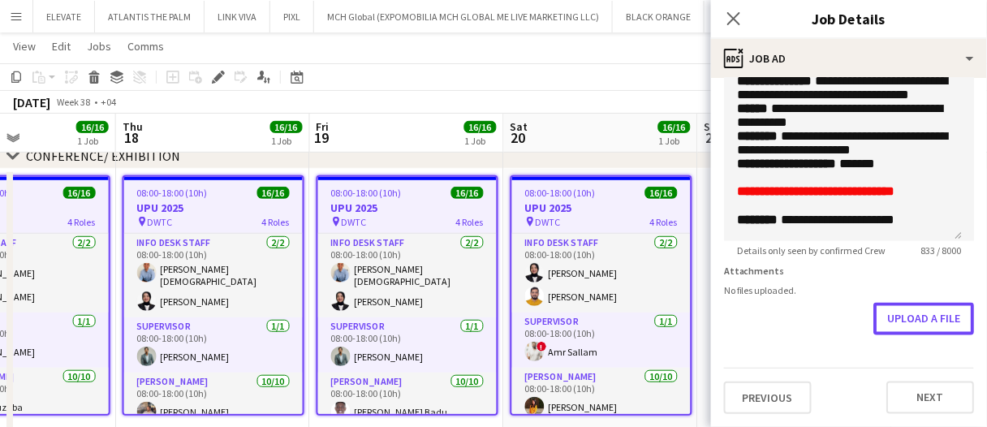
click at [895, 322] on button "Upload a file" at bounding box center [924, 319] width 101 height 32
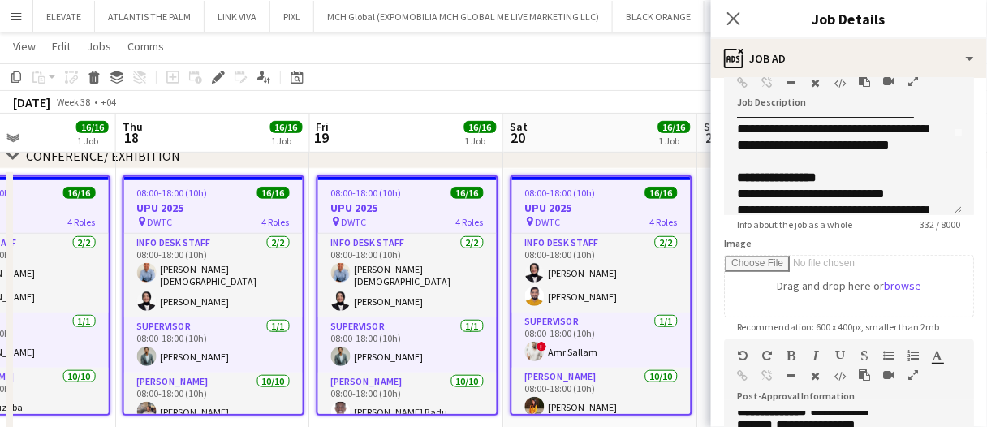
scroll to position [72, 0]
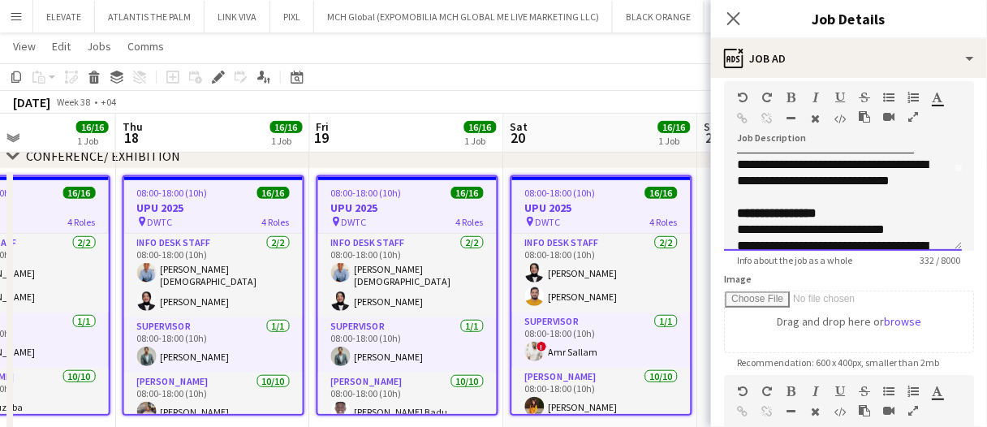
click at [808, 205] on div at bounding box center [843, 197] width 212 height 16
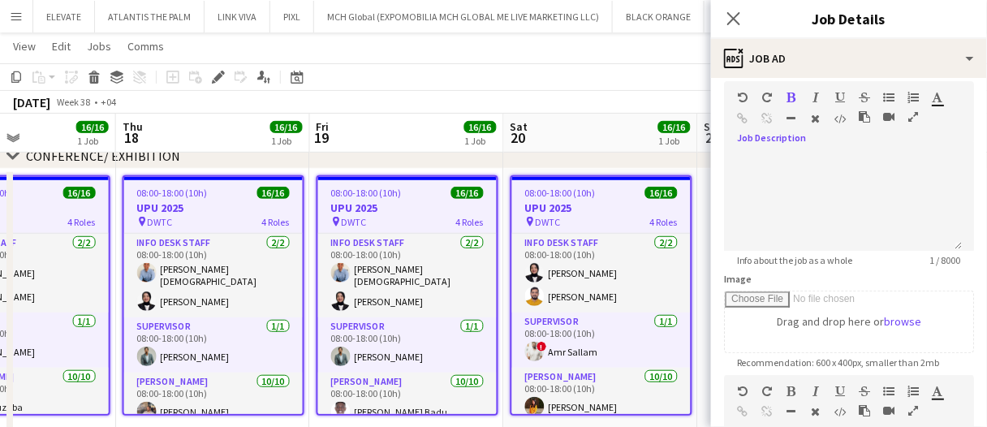
click at [633, 136] on app-board-header-date "Sat 20 16/16 1 Job" at bounding box center [601, 133] width 194 height 39
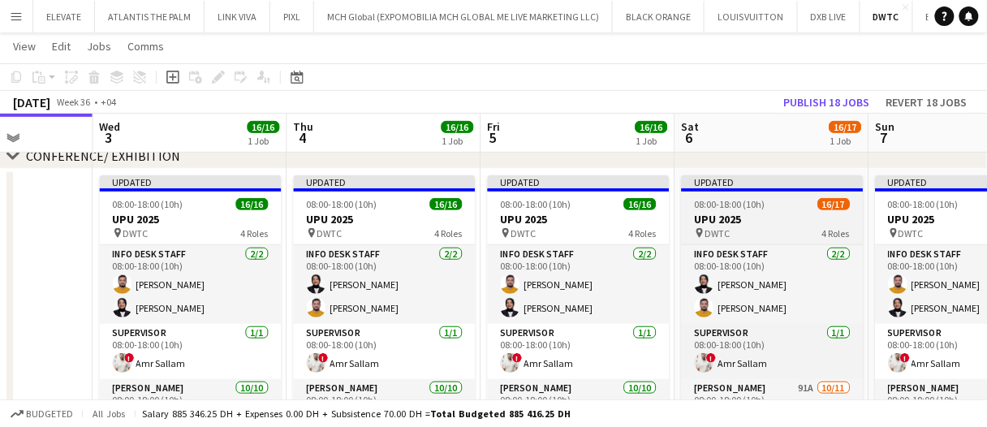
scroll to position [0, 760]
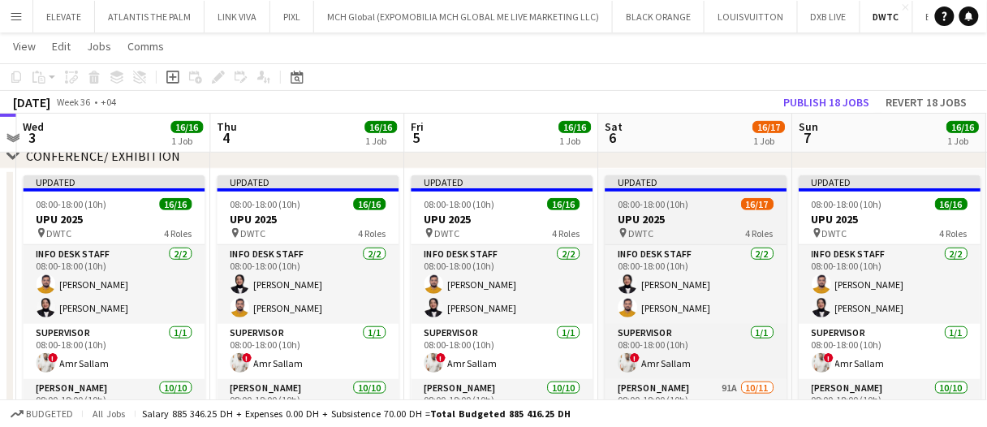
click at [763, 214] on h3 "UPU 2025" at bounding box center [696, 219] width 182 height 15
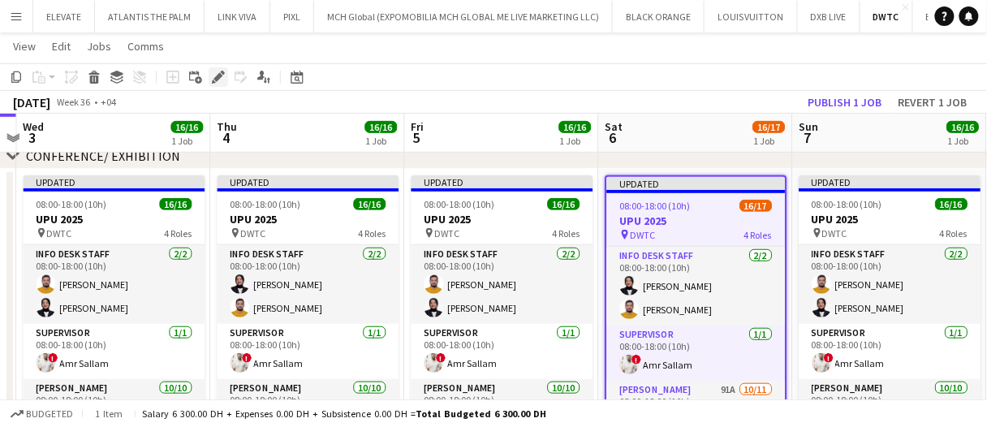
click at [213, 71] on icon "Edit" at bounding box center [218, 77] width 13 height 13
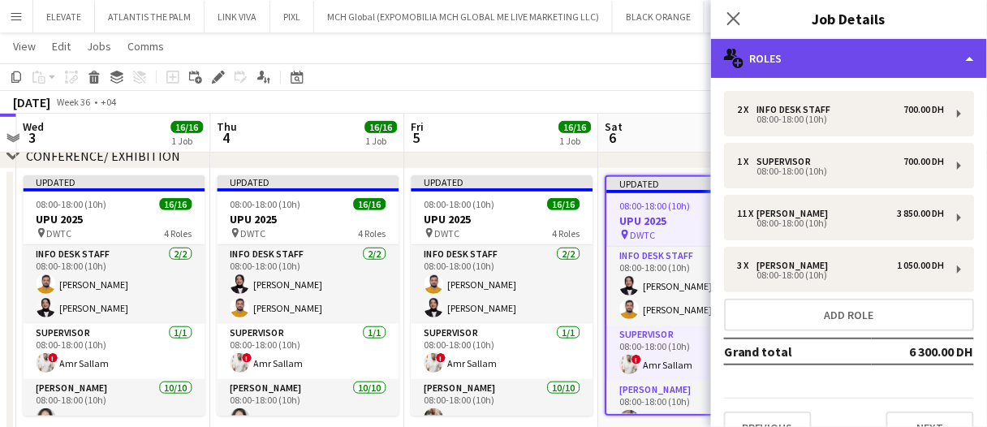
click at [818, 69] on div "multiple-users-add Roles" at bounding box center [849, 58] width 276 height 39
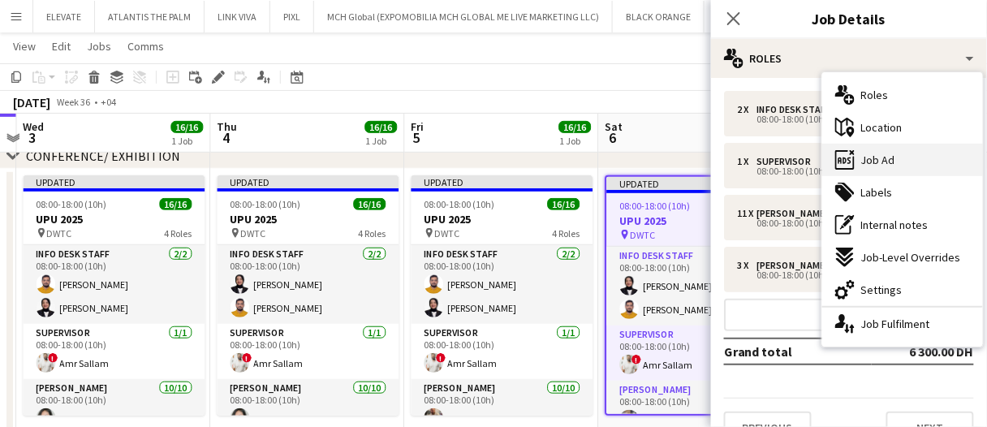
click at [884, 164] on span "Job Ad" at bounding box center [879, 160] width 34 height 15
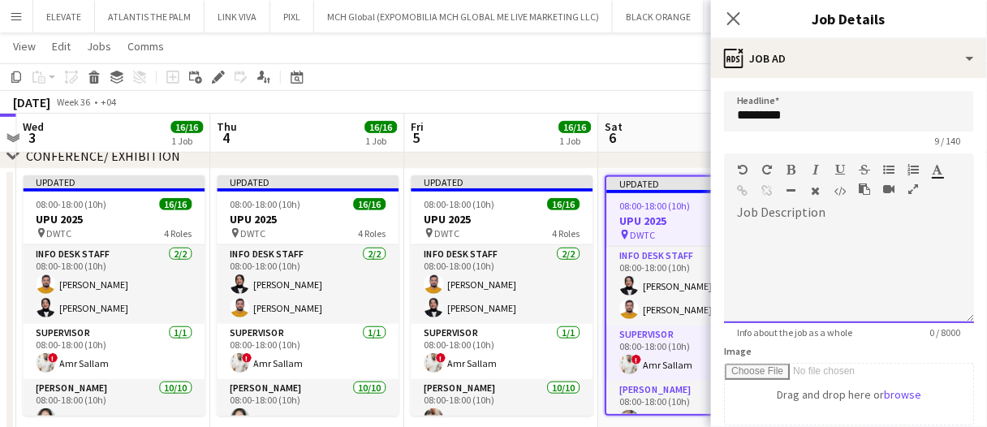
click at [853, 218] on div at bounding box center [849, 268] width 250 height 109
paste div
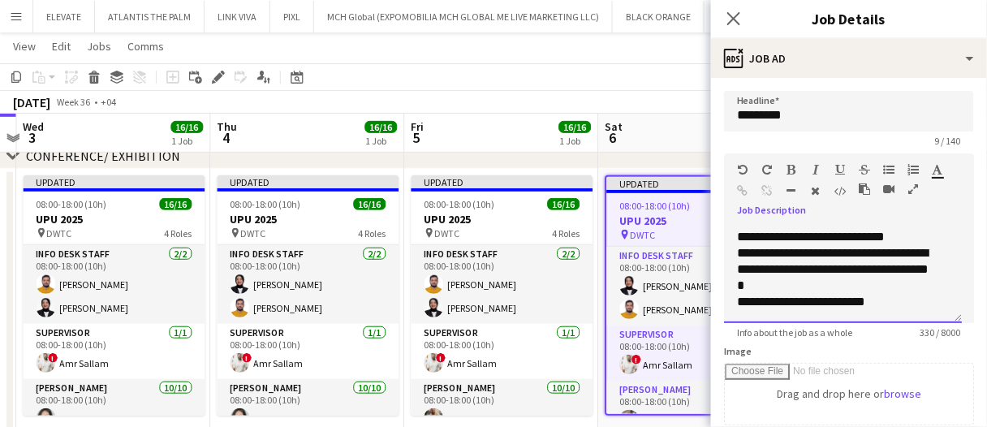
scroll to position [159, 0]
click at [588, 110] on div "September 2025 Week 36 • +04 Publish 1 job Revert 1 job" at bounding box center [493, 102] width 987 height 23
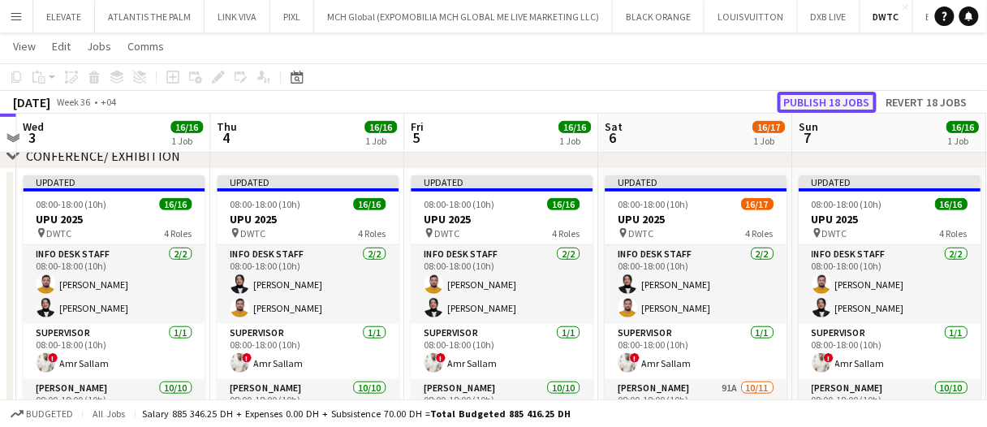
click at [849, 107] on button "Publish 18 jobs" at bounding box center [827, 102] width 99 height 21
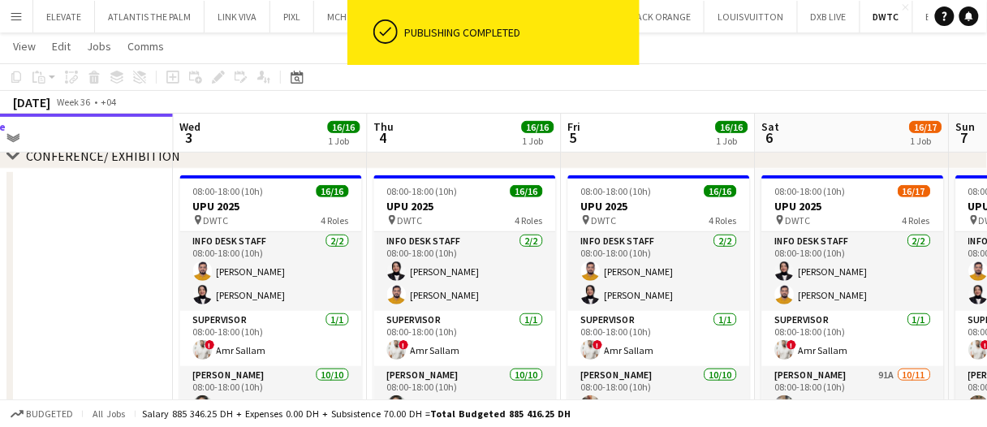
scroll to position [0, 555]
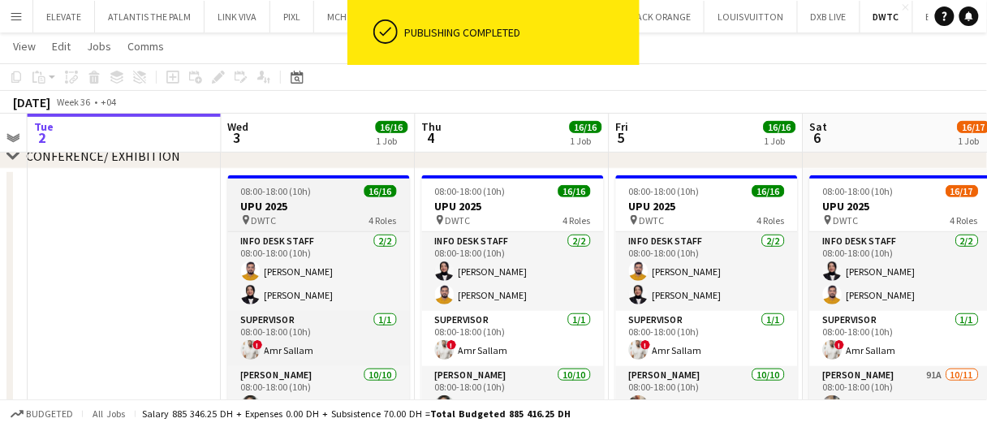
click at [355, 209] on h3 "UPU 2025" at bounding box center [319, 206] width 182 height 15
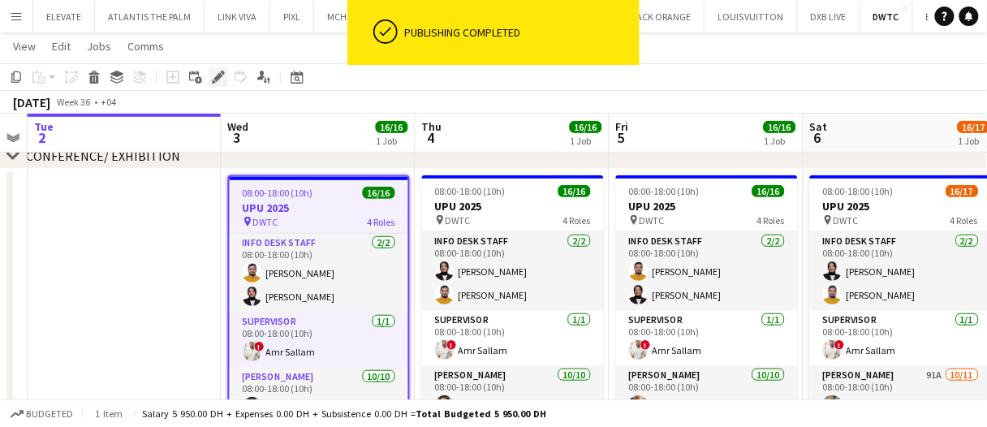
click at [223, 84] on div "Edit" at bounding box center [218, 76] width 19 height 19
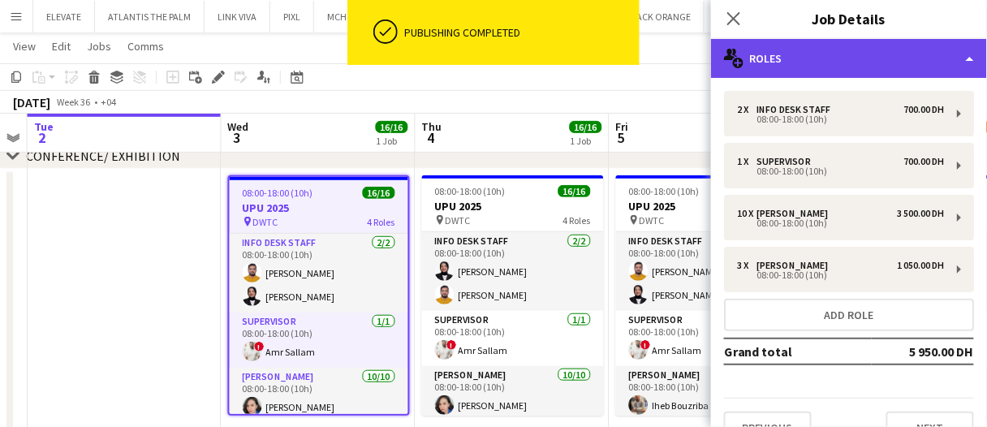
click at [853, 74] on div "multiple-users-add Roles" at bounding box center [849, 58] width 276 height 39
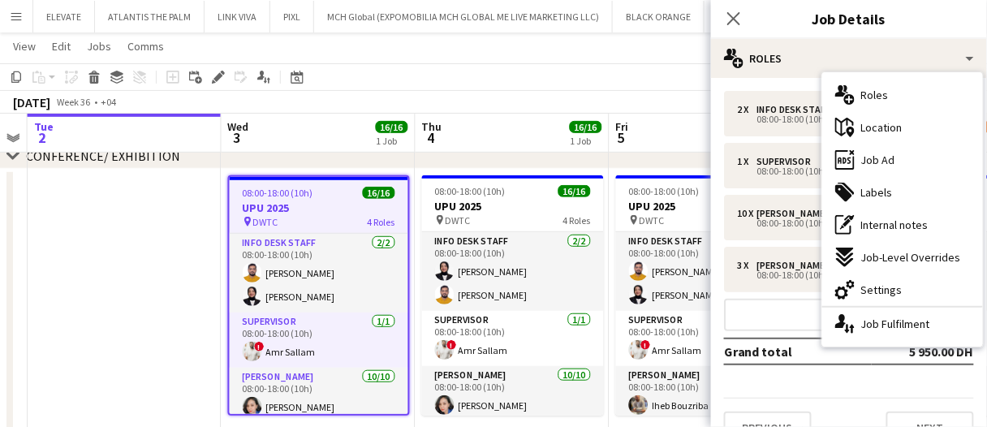
click at [890, 161] on span "Job Ad" at bounding box center [879, 160] width 34 height 15
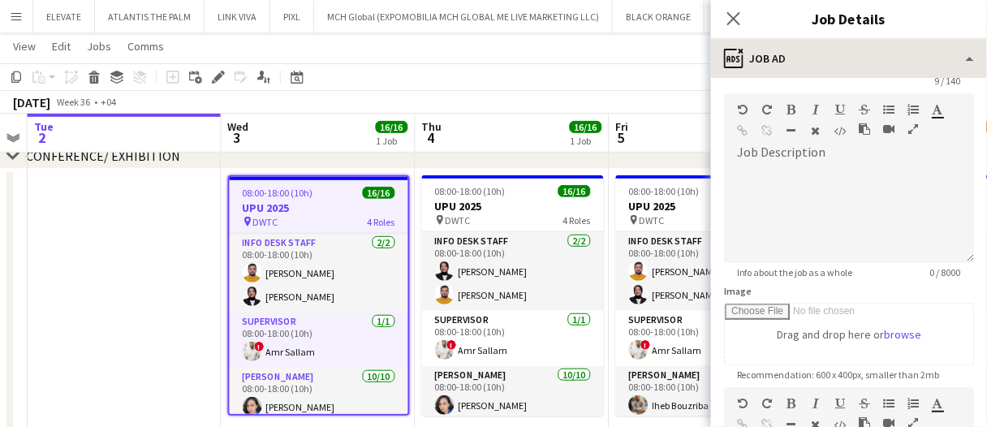
scroll to position [81, 0]
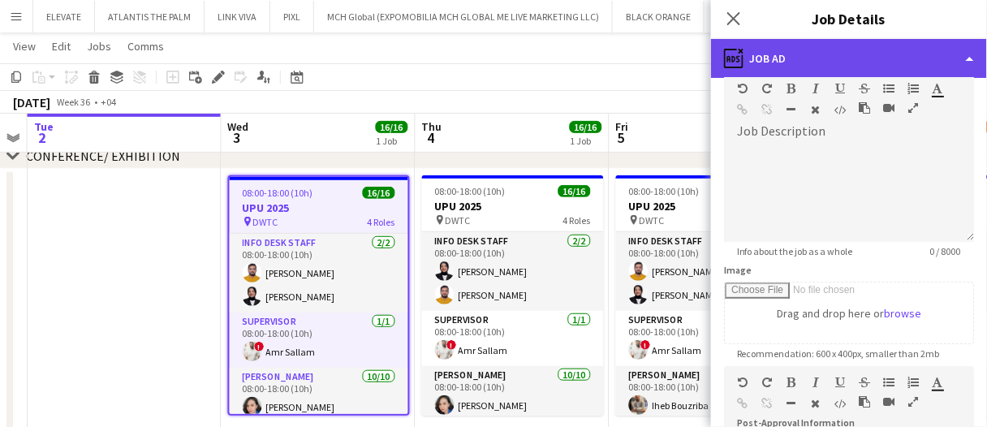
click at [820, 56] on div "ads-window Job Ad" at bounding box center [849, 58] width 276 height 39
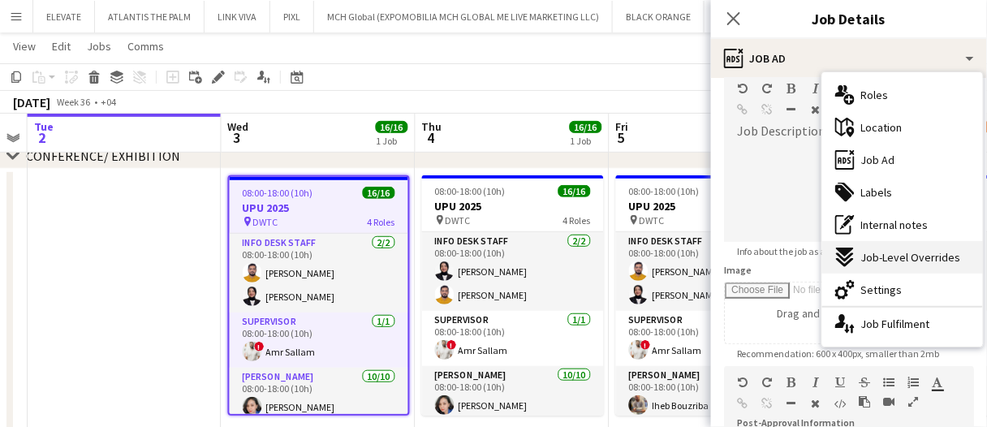
click at [924, 256] on span "Job-Level Overrides" at bounding box center [912, 257] width 100 height 15
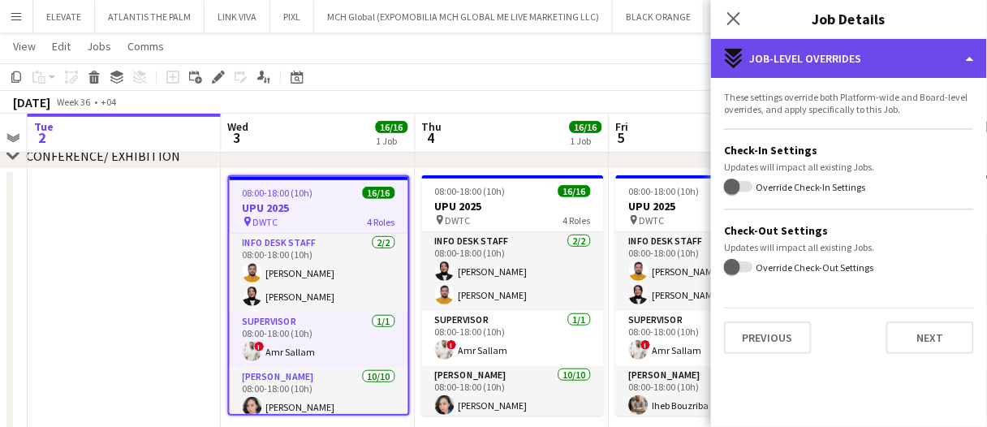
click at [801, 61] on div "expand-all-down Job-Level Overrides" at bounding box center [849, 58] width 276 height 39
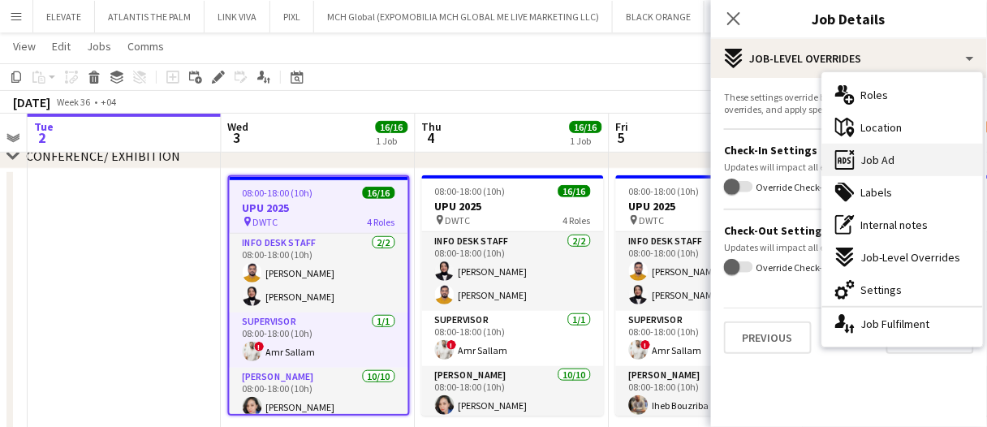
click at [884, 158] on span "Job Ad" at bounding box center [879, 160] width 34 height 15
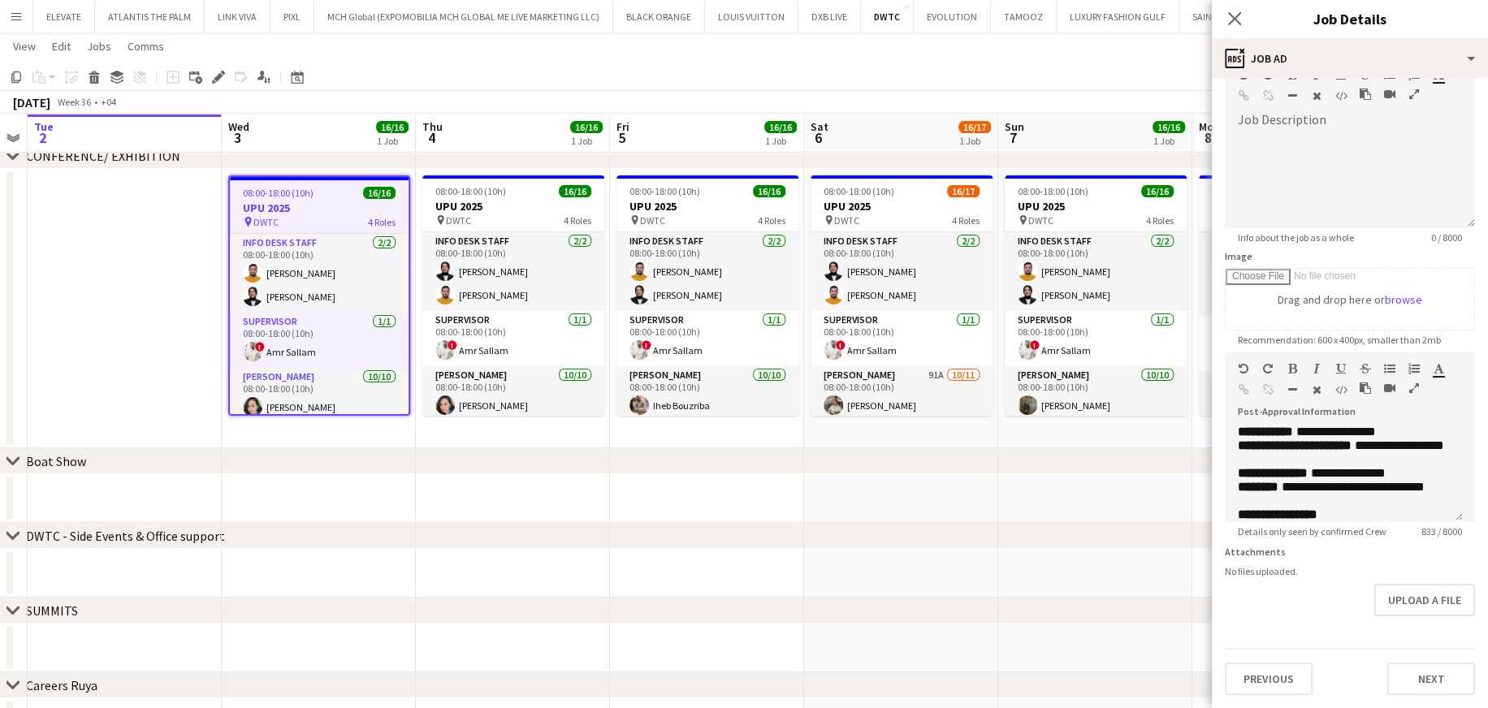
scroll to position [107, 0]
click at [470, 426] on div "chevron-right Boat Show" at bounding box center [744, 461] width 1488 height 26
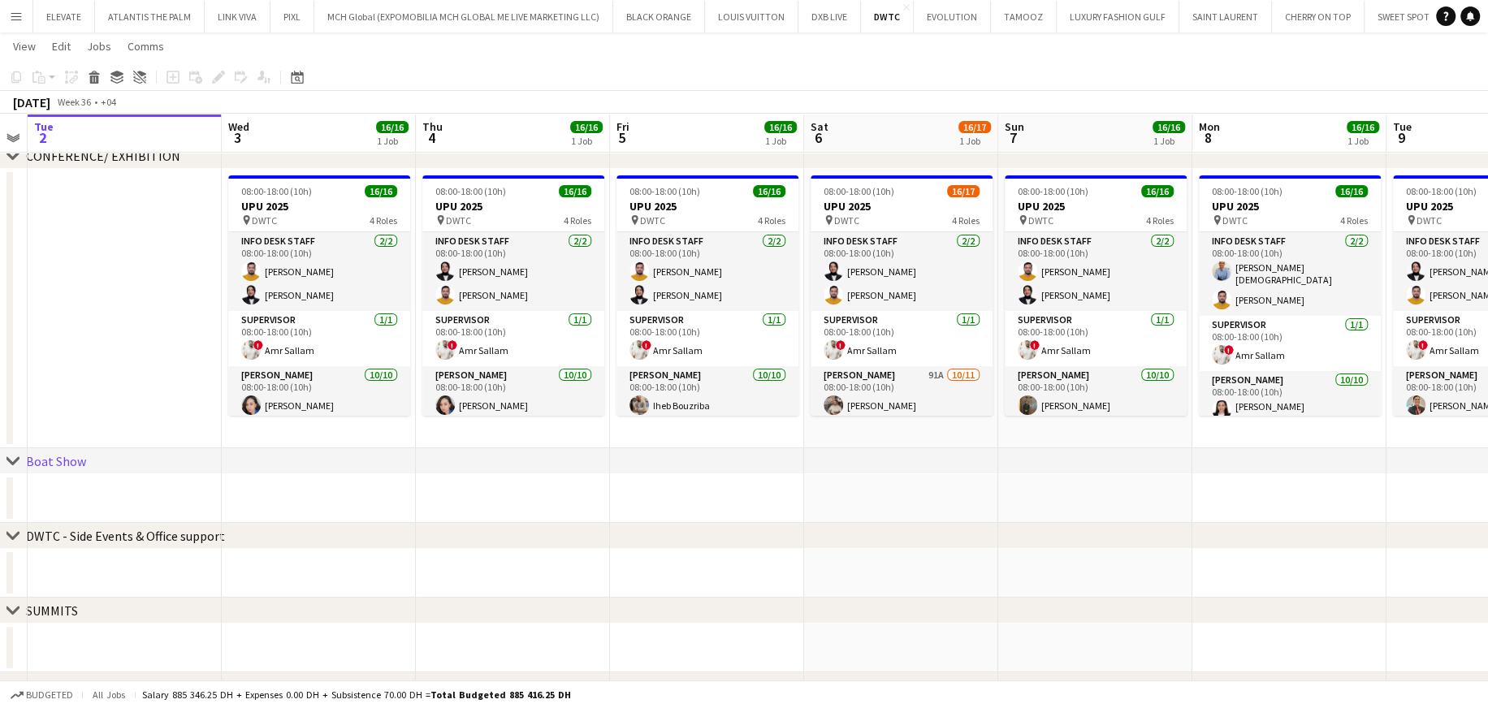
click at [474, 426] on div "chevron-right Boat Show" at bounding box center [744, 461] width 1488 height 26
click at [473, 426] on div "chevron-right Boat Show" at bounding box center [744, 461] width 1488 height 26
click at [281, 256] on app-card-role "Info desk staff 2/2 08:00-18:00 (10h) Adeel Ahmad Fotima Naimova" at bounding box center [319, 271] width 182 height 79
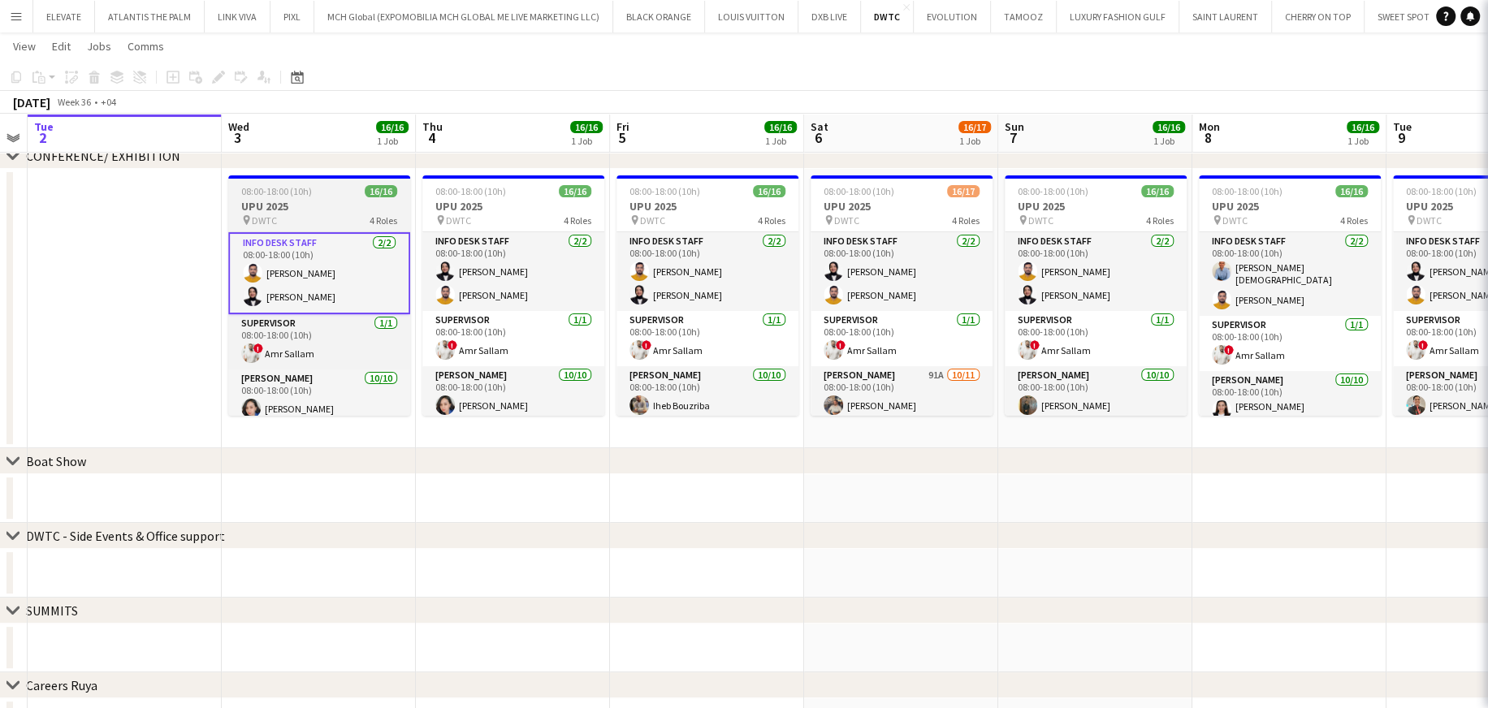
click at [284, 185] on span "08:00-18:00 (10h)" at bounding box center [276, 191] width 71 height 12
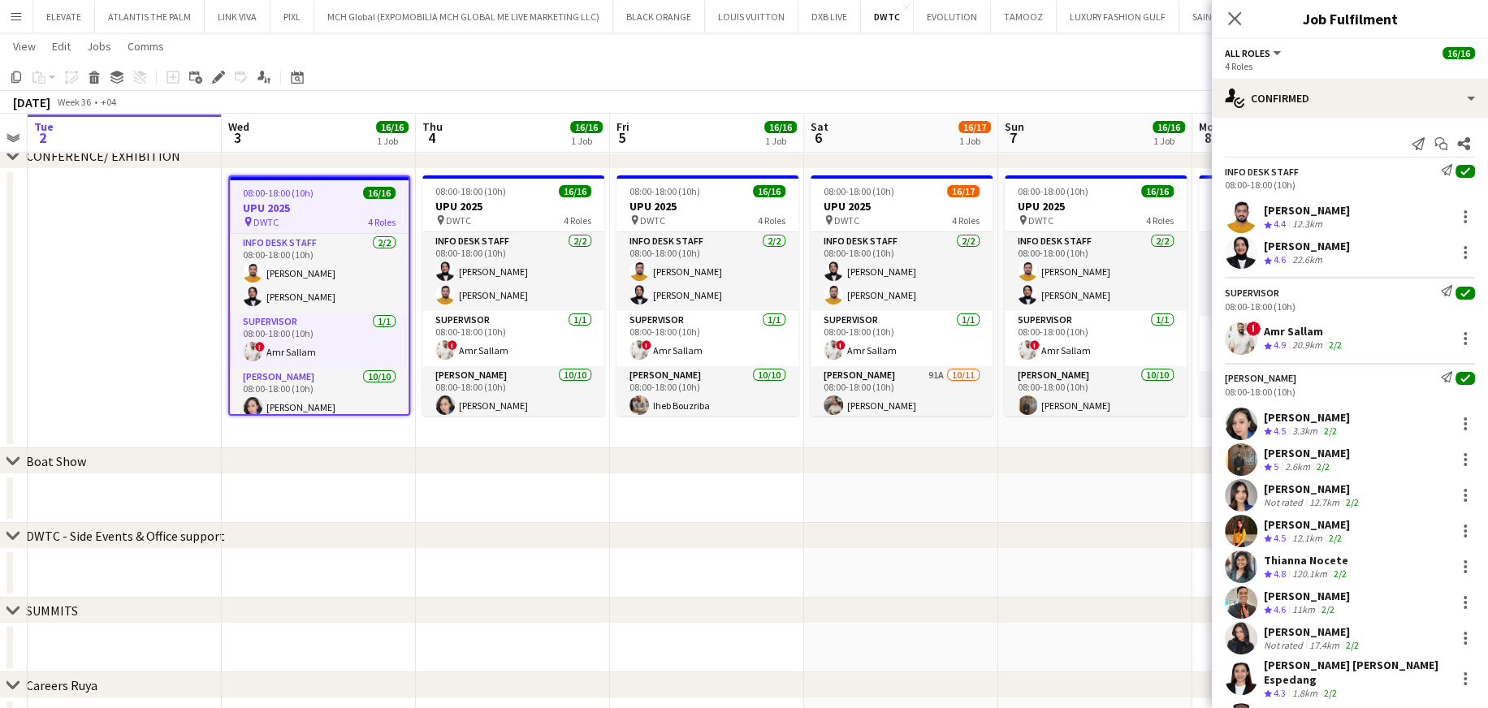
click at [999, 204] on div "Adeel Ahmad Crew rating 4.4 12.3km" at bounding box center [1350, 217] width 276 height 32
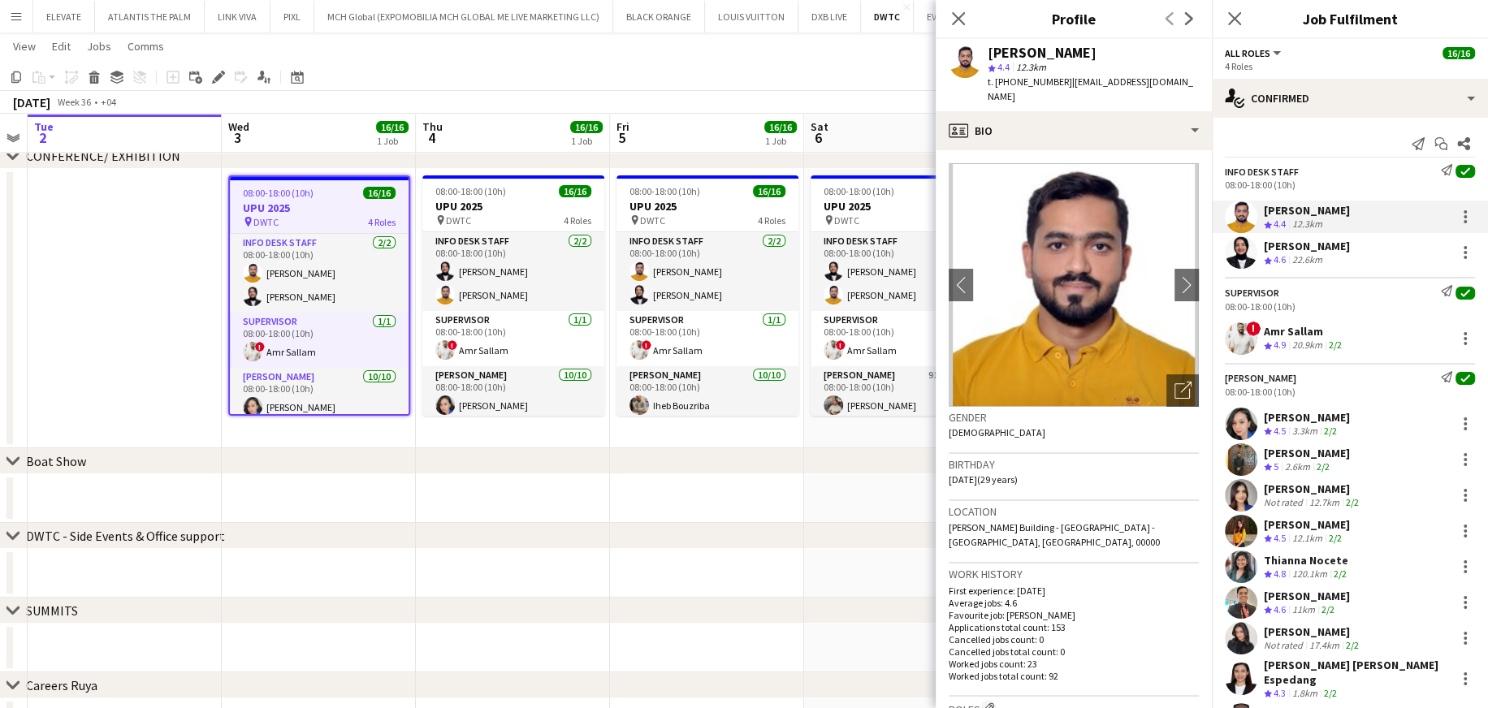
drag, startPoint x: 1055, startPoint y: 79, endPoint x: 1013, endPoint y: 80, distance: 42.2
click at [999, 80] on span "t. +971523840867" at bounding box center [1029, 82] width 84 height 12
click at [999, 79] on span "t. +971523840867" at bounding box center [1029, 82] width 84 height 12
drag, startPoint x: 1056, startPoint y: 79, endPoint x: 1015, endPoint y: 85, distance: 41.9
click at [999, 85] on span "t. +971523840867" at bounding box center [1029, 82] width 84 height 12
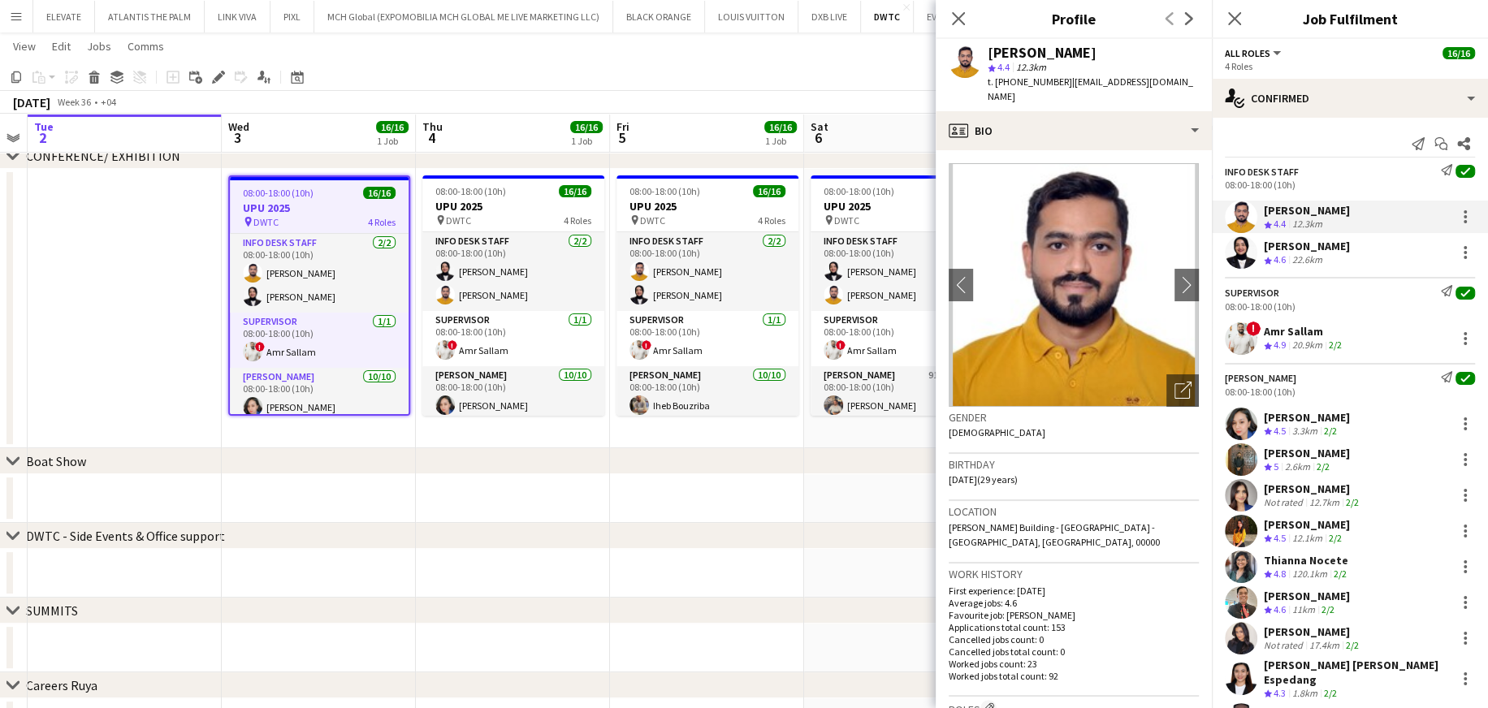
copy span "523840867"
click at [999, 241] on div "[PERSON_NAME]" at bounding box center [1307, 246] width 86 height 15
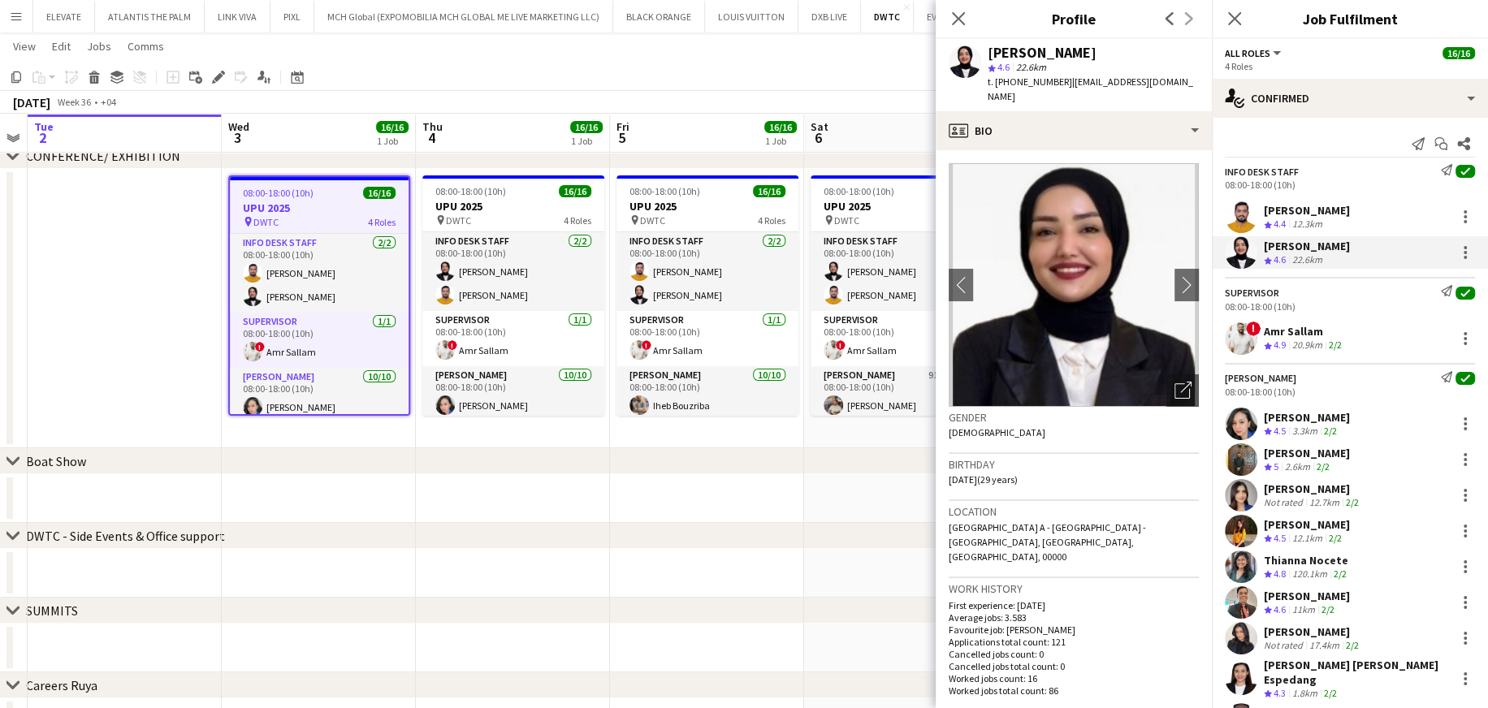
drag, startPoint x: 1056, startPoint y: 83, endPoint x: 1015, endPoint y: 88, distance: 41.7
click at [999, 88] on div "t. +971509312696 | naimova.fotima@mail.ru" at bounding box center [1092, 89] width 211 height 29
copy span "509312696"
click at [999, 331] on div "Amr Sallam" at bounding box center [1304, 331] width 81 height 15
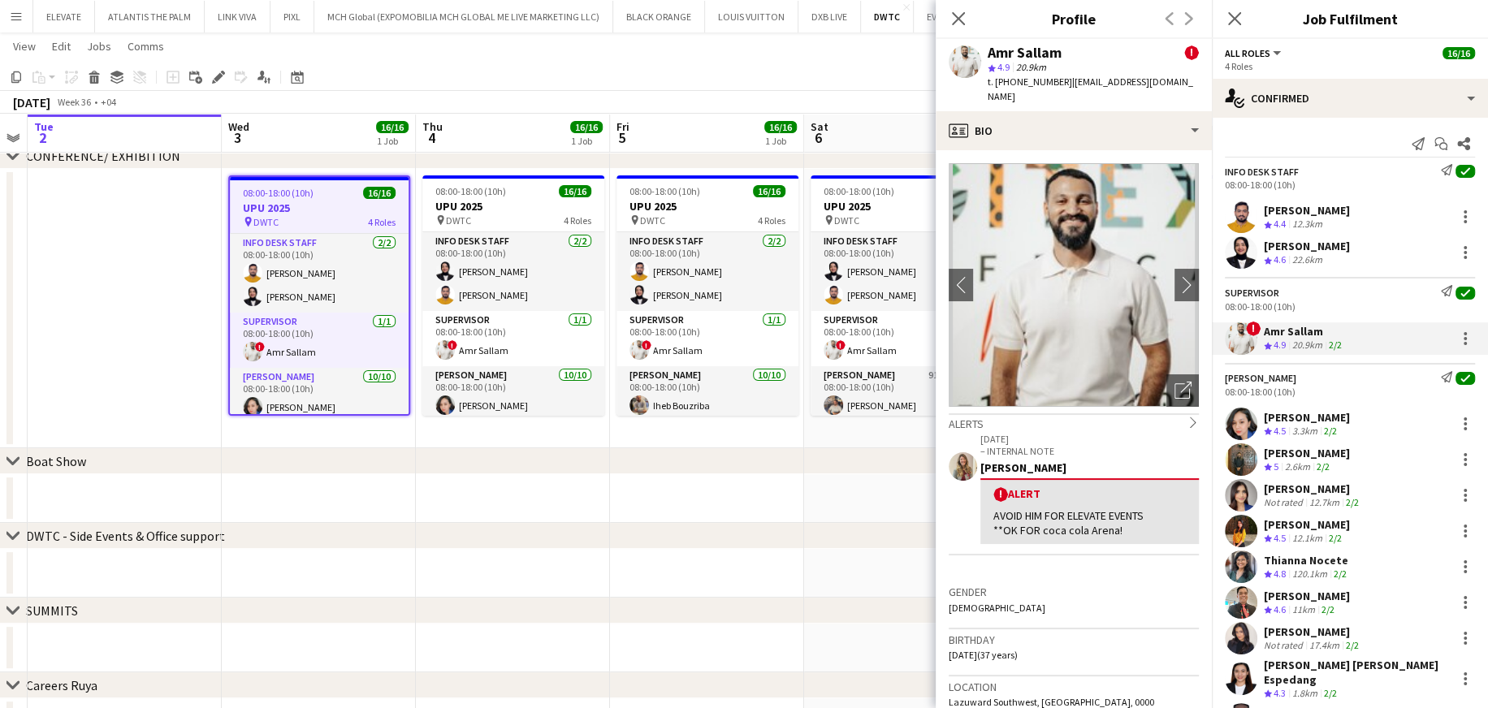
drag, startPoint x: 1056, startPoint y: 79, endPoint x: 1014, endPoint y: 82, distance: 41.5
click at [999, 82] on span "t. +971501774466" at bounding box center [1029, 82] width 84 height 12
copy span "501774466"
click at [999, 426] on app-skills-label "2/2" at bounding box center [1330, 431] width 13 height 12
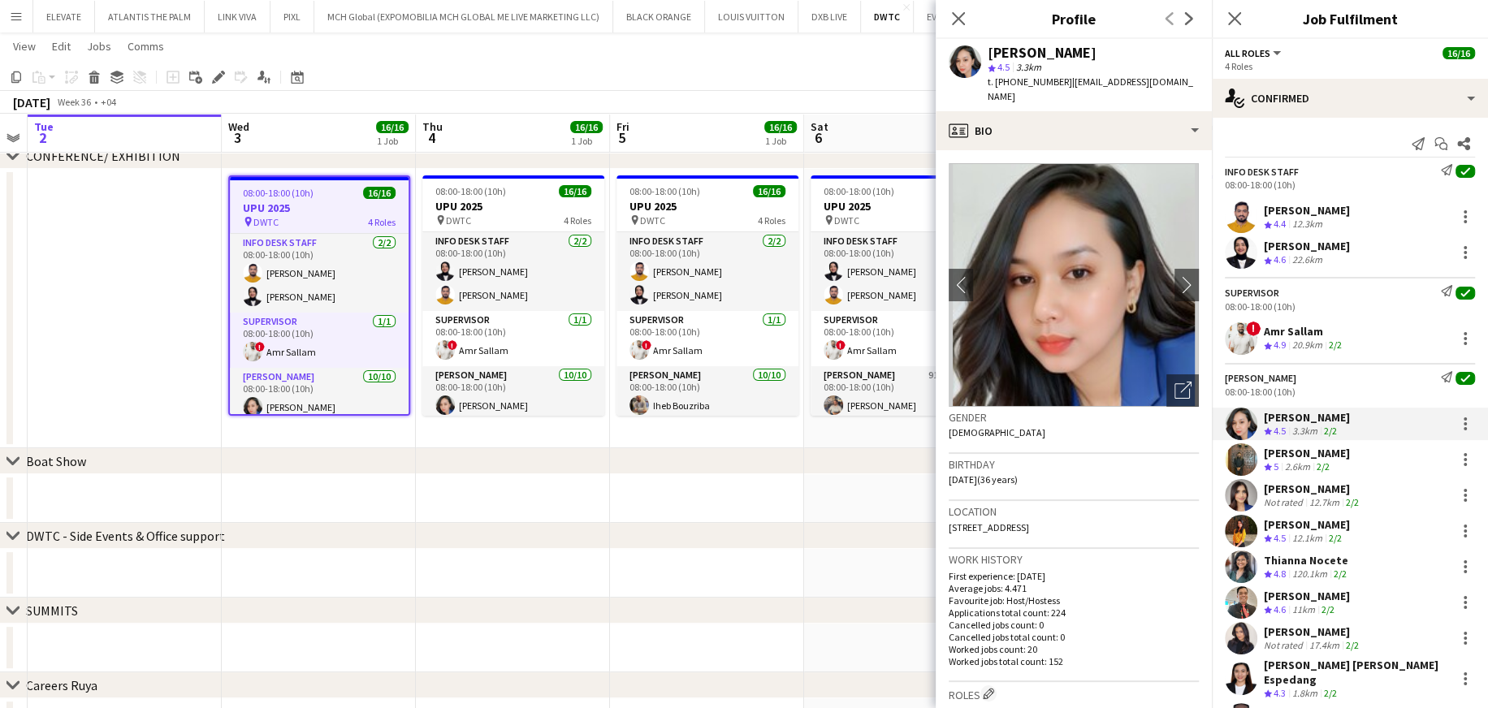
drag, startPoint x: 1056, startPoint y: 81, endPoint x: 1013, endPoint y: 91, distance: 43.3
click at [999, 91] on div "Cherubim Reyes star 4.5 3.3km t. +971502602273 | esnilcher@gmail.com" at bounding box center [1073, 75] width 276 height 72
copy span "502602273"
click at [999, 426] on div "[PERSON_NAME]" at bounding box center [1307, 453] width 86 height 15
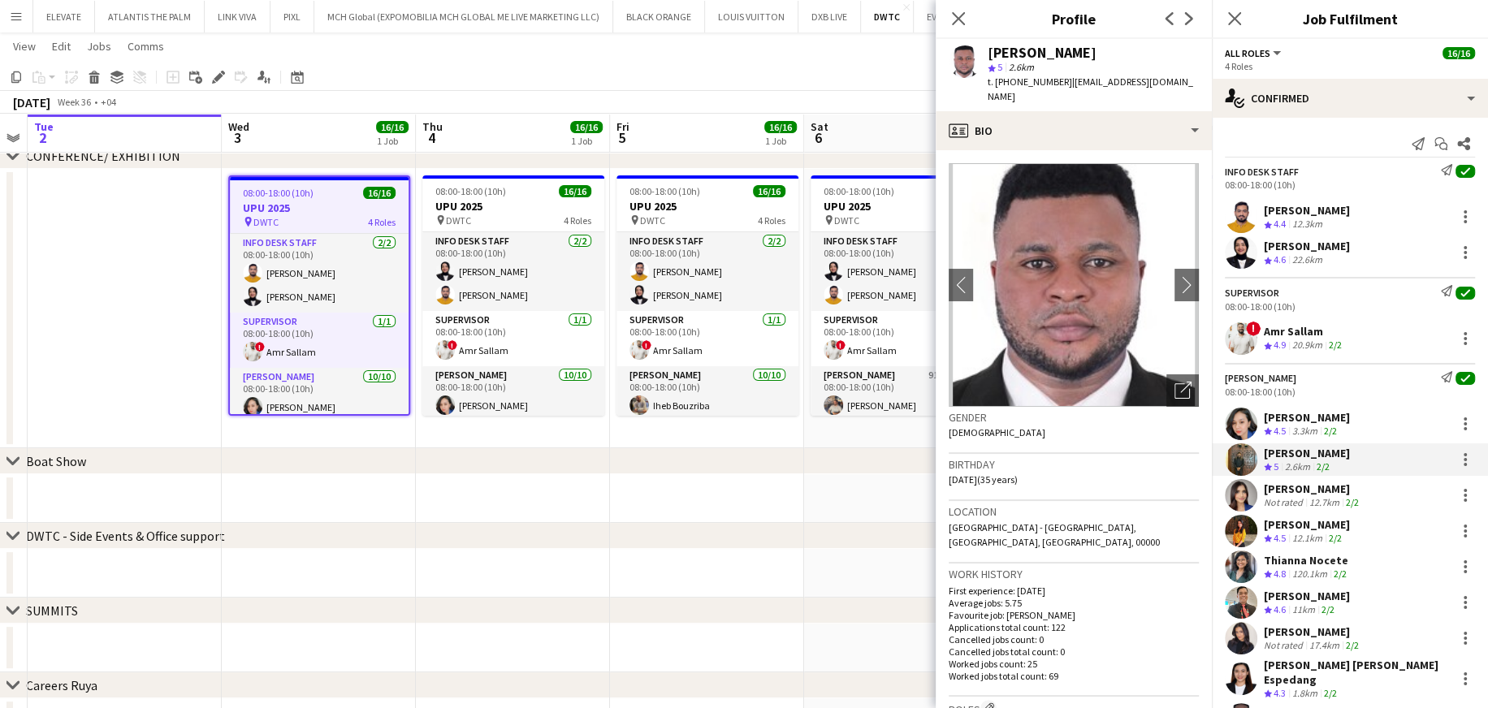
drag, startPoint x: 1056, startPoint y: 77, endPoint x: 1012, endPoint y: 84, distance: 44.5
click at [999, 84] on span "t. +971556245824" at bounding box center [1029, 82] width 84 height 12
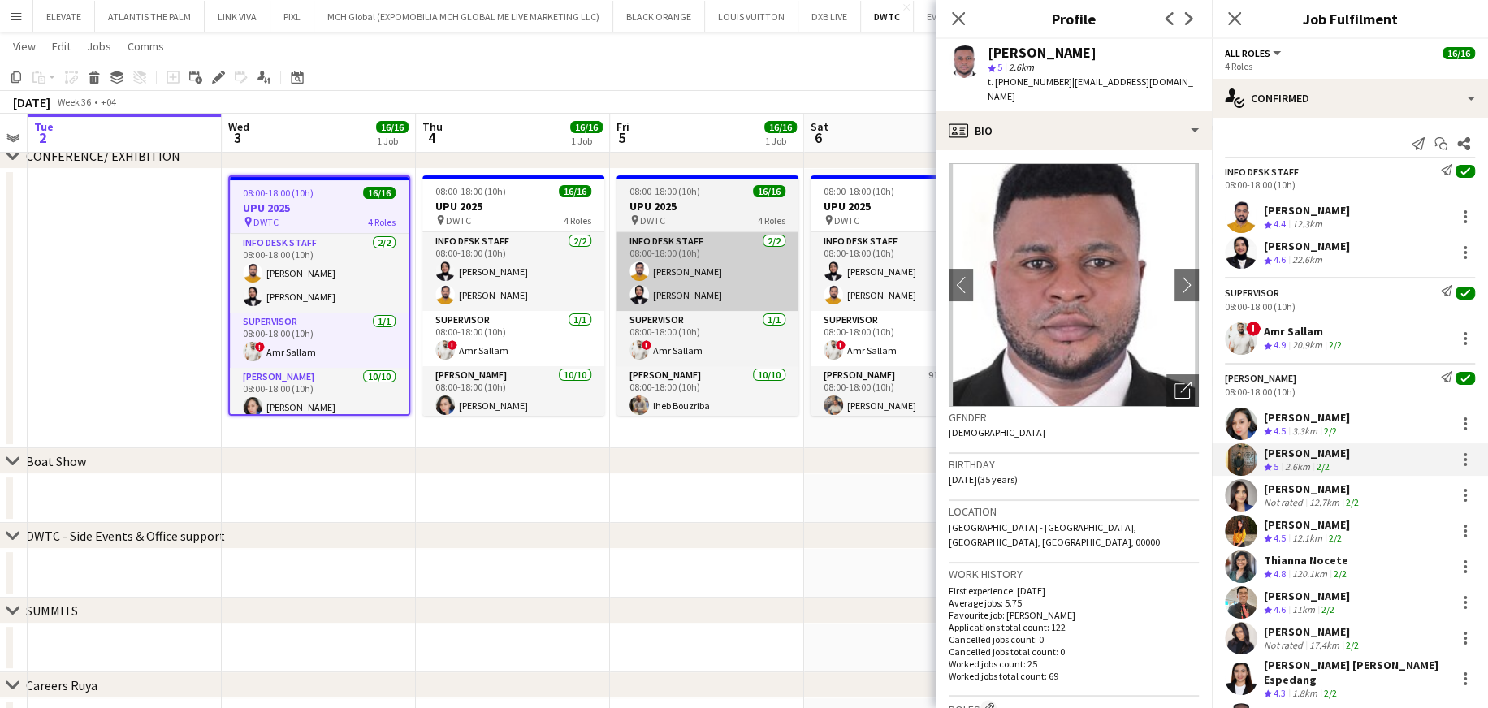
copy span "556245824"
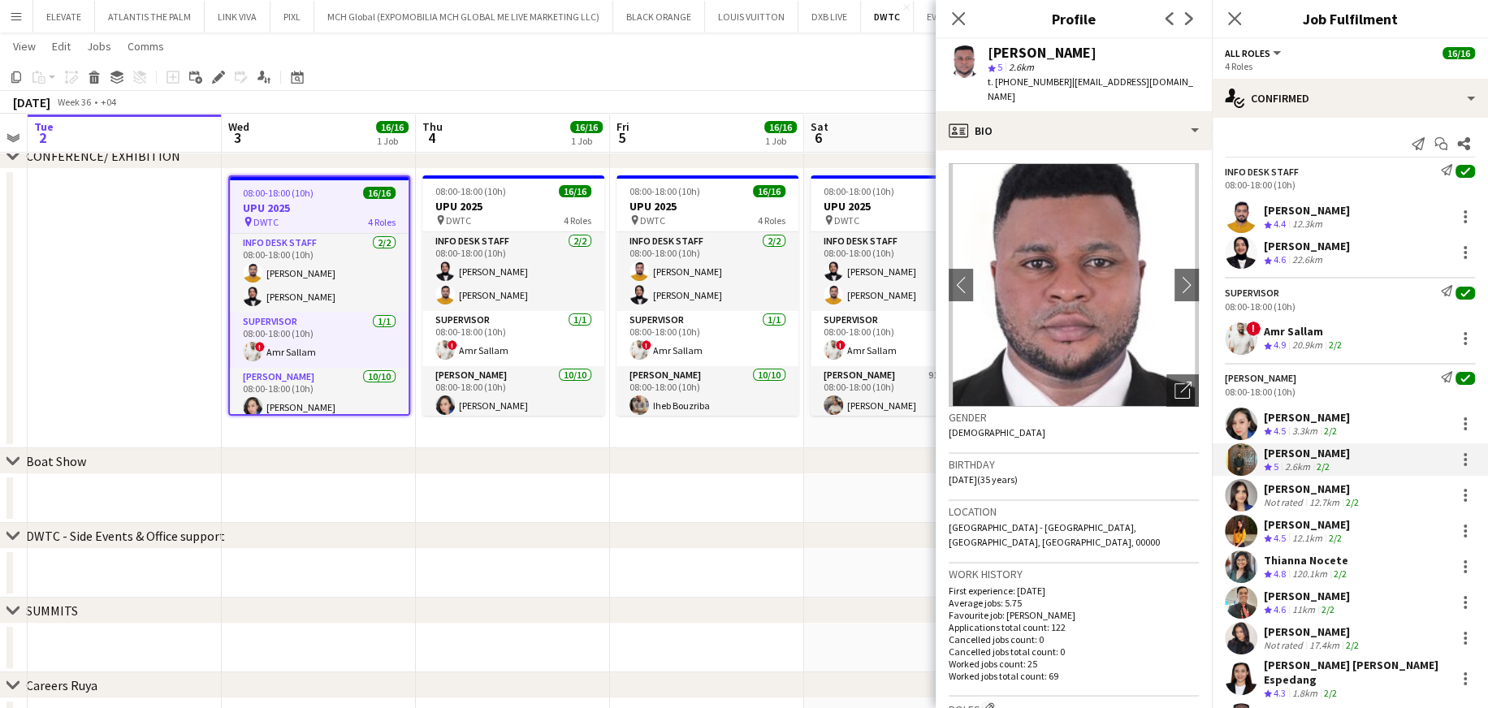
click at [999, 426] on div "[PERSON_NAME]" at bounding box center [1313, 489] width 98 height 15
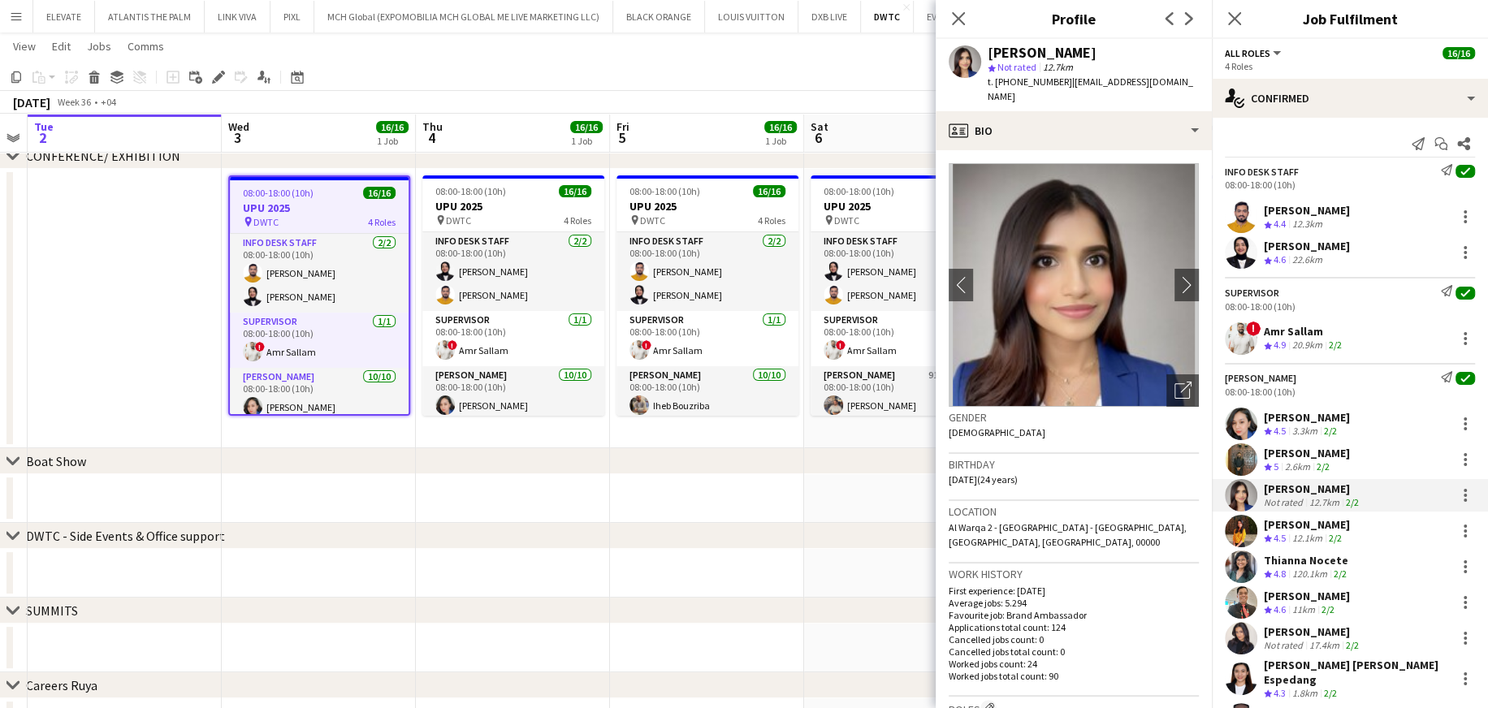
drag, startPoint x: 1062, startPoint y: 129, endPoint x: 1015, endPoint y: 80, distance: 67.8
click at [999, 80] on span "t. +971568138757" at bounding box center [1029, 82] width 84 height 12
copy span "568138757"
click at [999, 426] on div "12.1km" at bounding box center [1307, 539] width 37 height 14
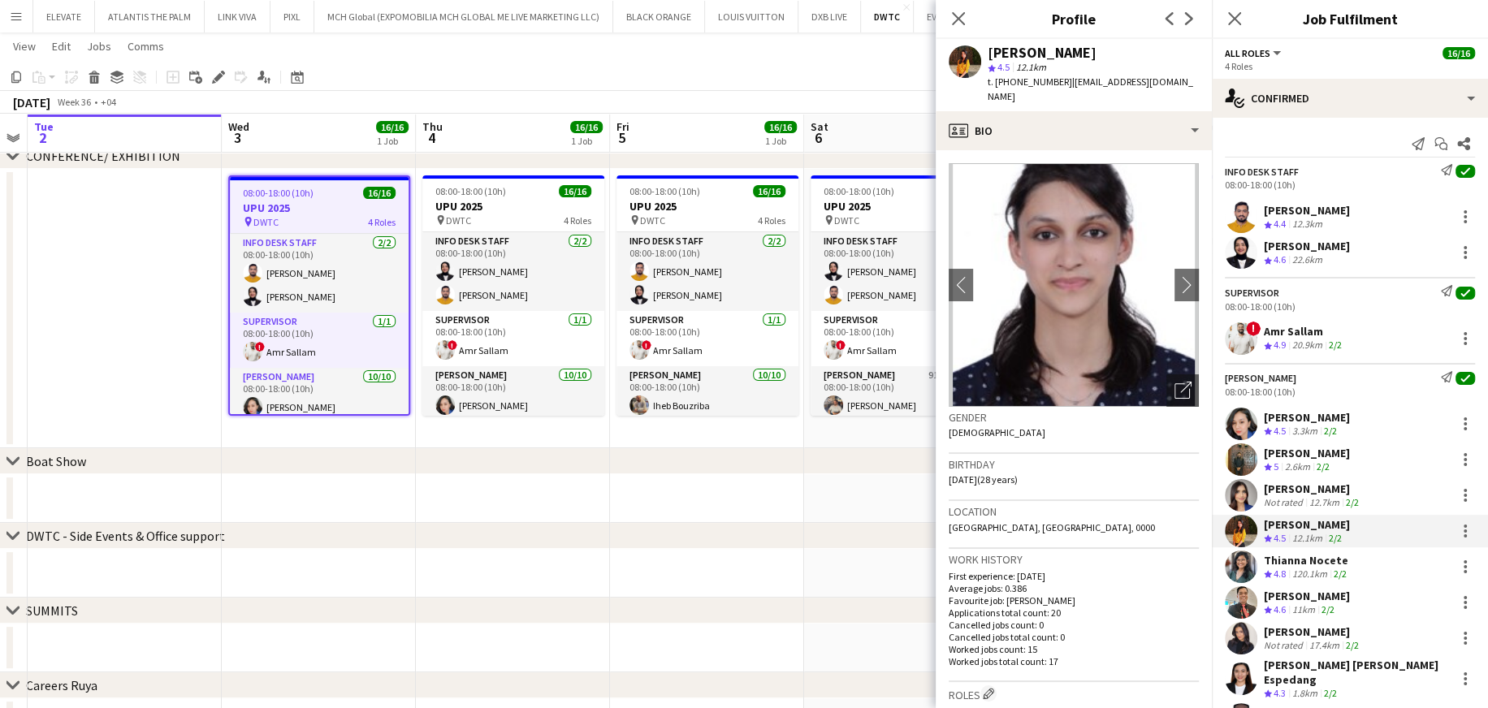
drag, startPoint x: 1056, startPoint y: 81, endPoint x: 1015, endPoint y: 84, distance: 40.7
click at [999, 84] on span "t. +971567184800" at bounding box center [1029, 82] width 84 height 12
copy span "567184800"
click at [999, 426] on div "120.1km" at bounding box center [1309, 575] width 41 height 14
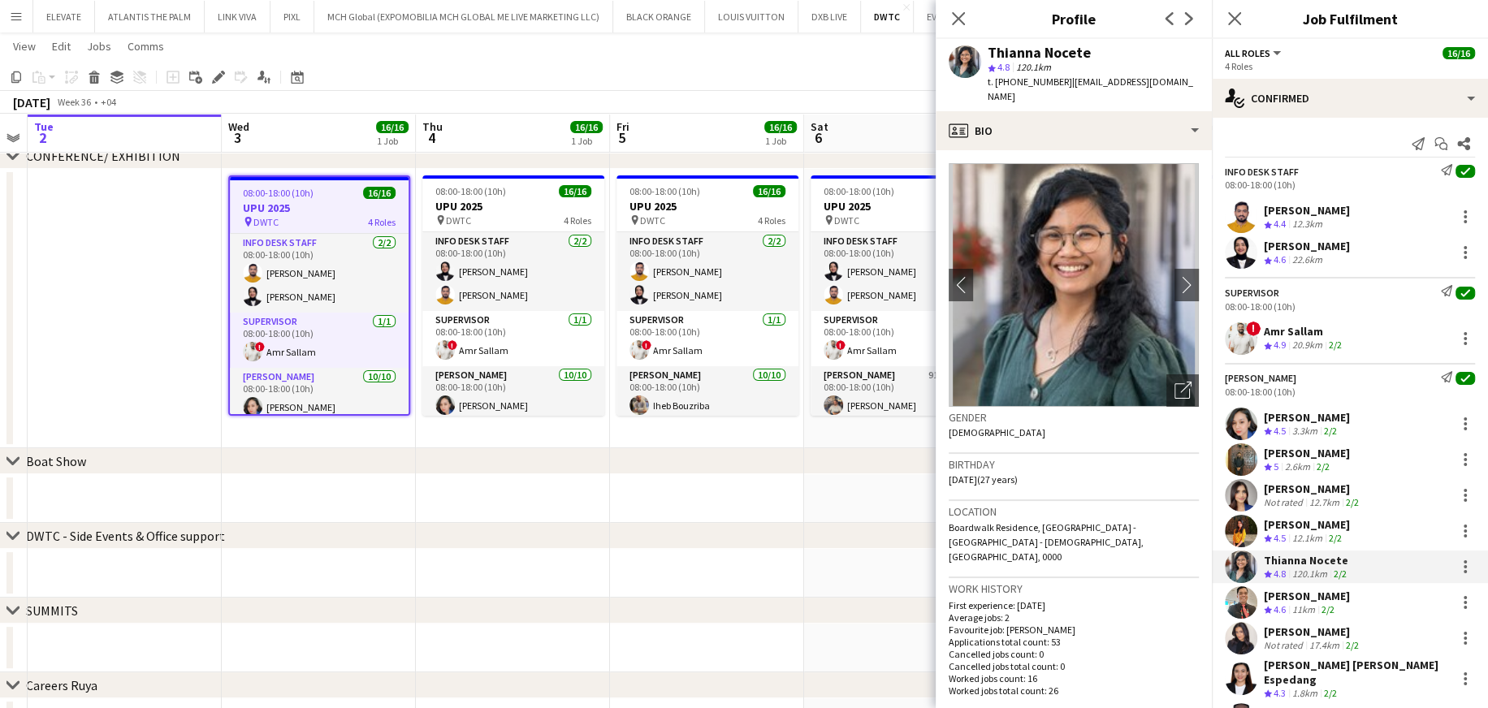
drag, startPoint x: 1057, startPoint y: 80, endPoint x: 1014, endPoint y: 85, distance: 43.3
click at [999, 85] on span "t. +971561235586" at bounding box center [1029, 82] width 84 height 12
copy span "561235586"
click at [999, 426] on div "[PERSON_NAME]" at bounding box center [1307, 596] width 86 height 15
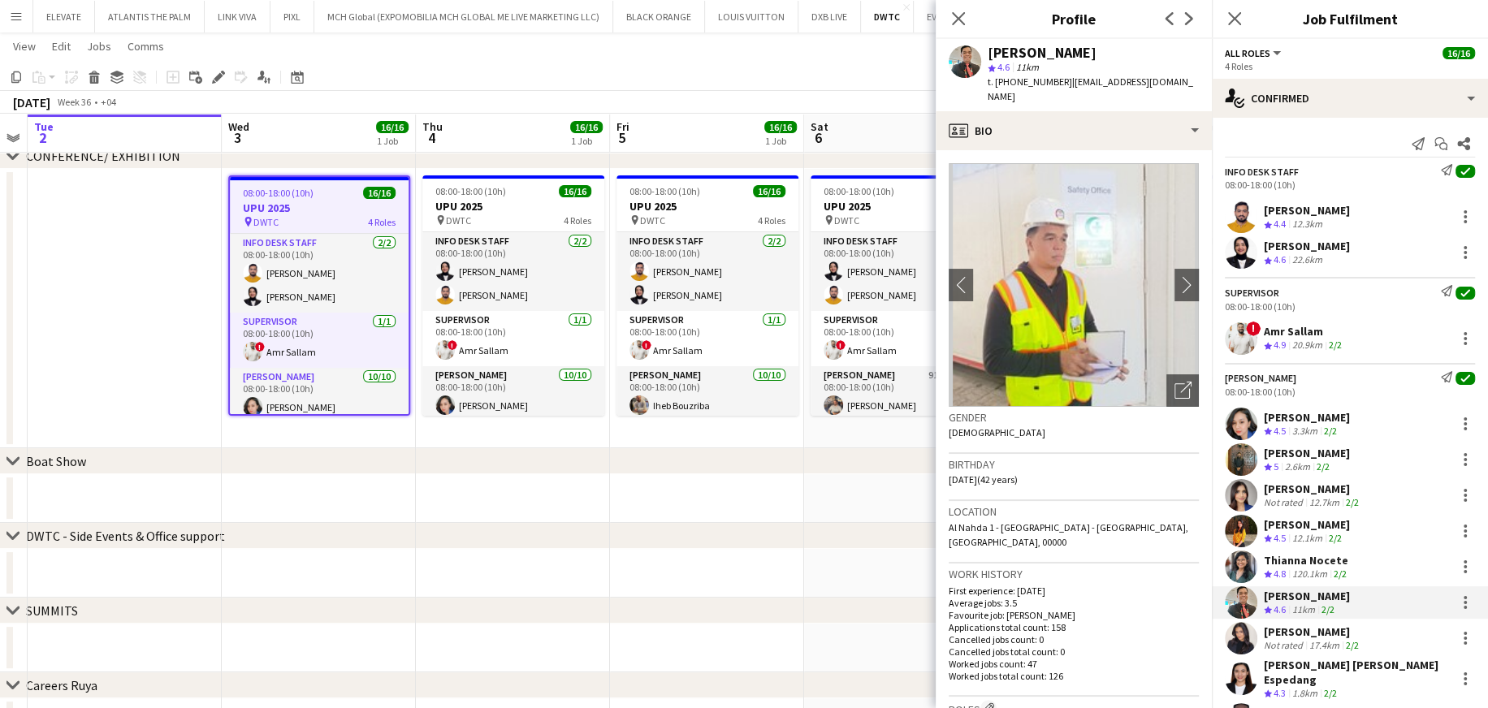
drag, startPoint x: 1057, startPoint y: 80, endPoint x: 1014, endPoint y: 92, distance: 44.7
click at [999, 92] on div "Albert Arroyo star 4.6 11km t. +971567859738 | arroyoalbert@yahoo.com" at bounding box center [1073, 75] width 276 height 72
copy span "567859738"
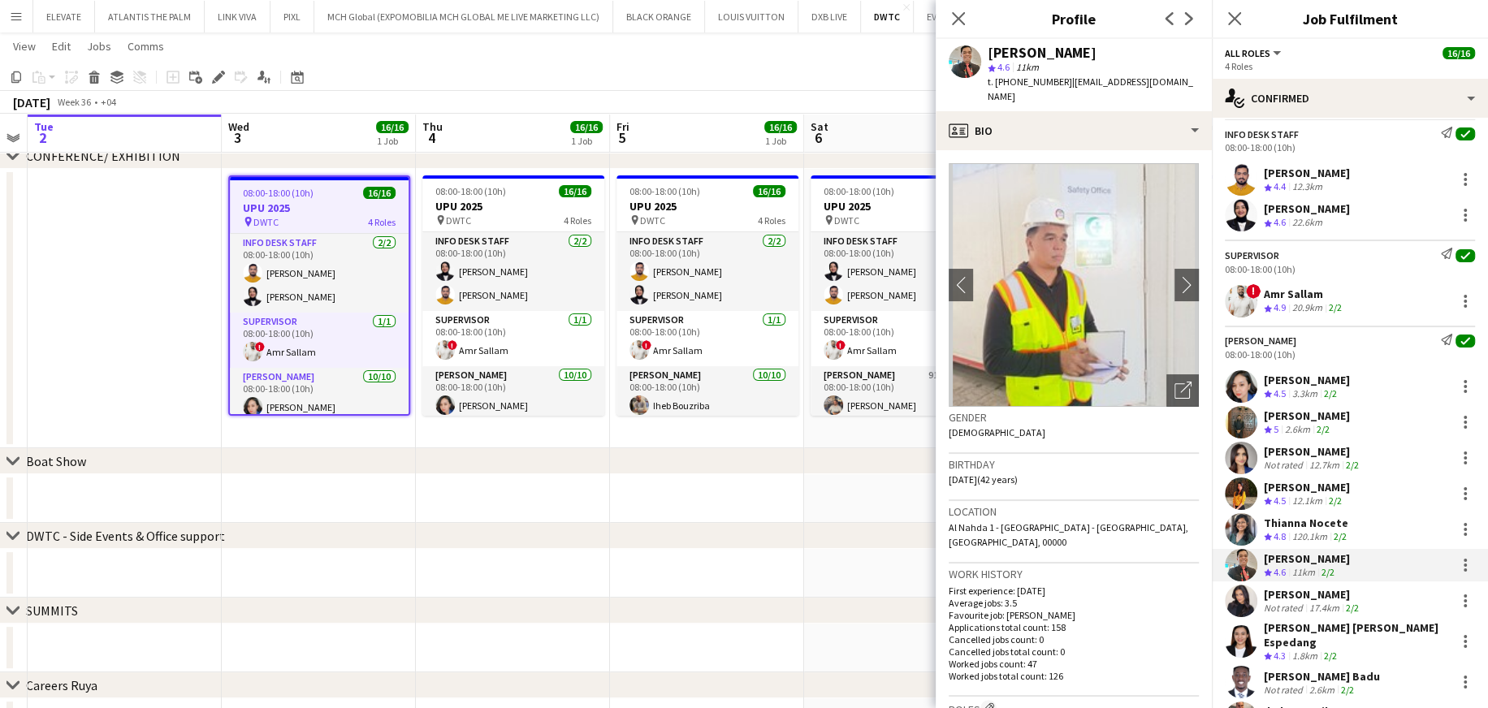
scroll to position [81, 0]
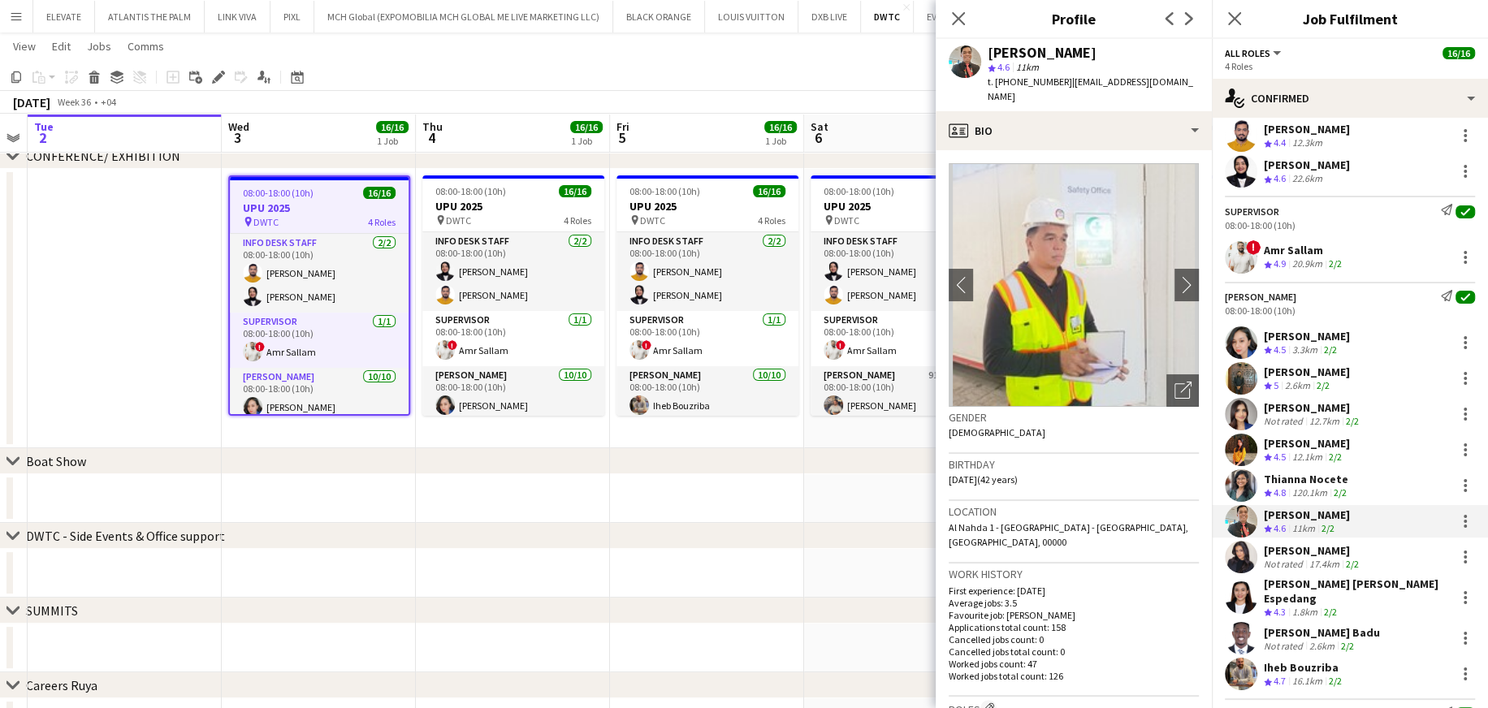
click at [999, 426] on div "Not rated" at bounding box center [1285, 564] width 42 height 12
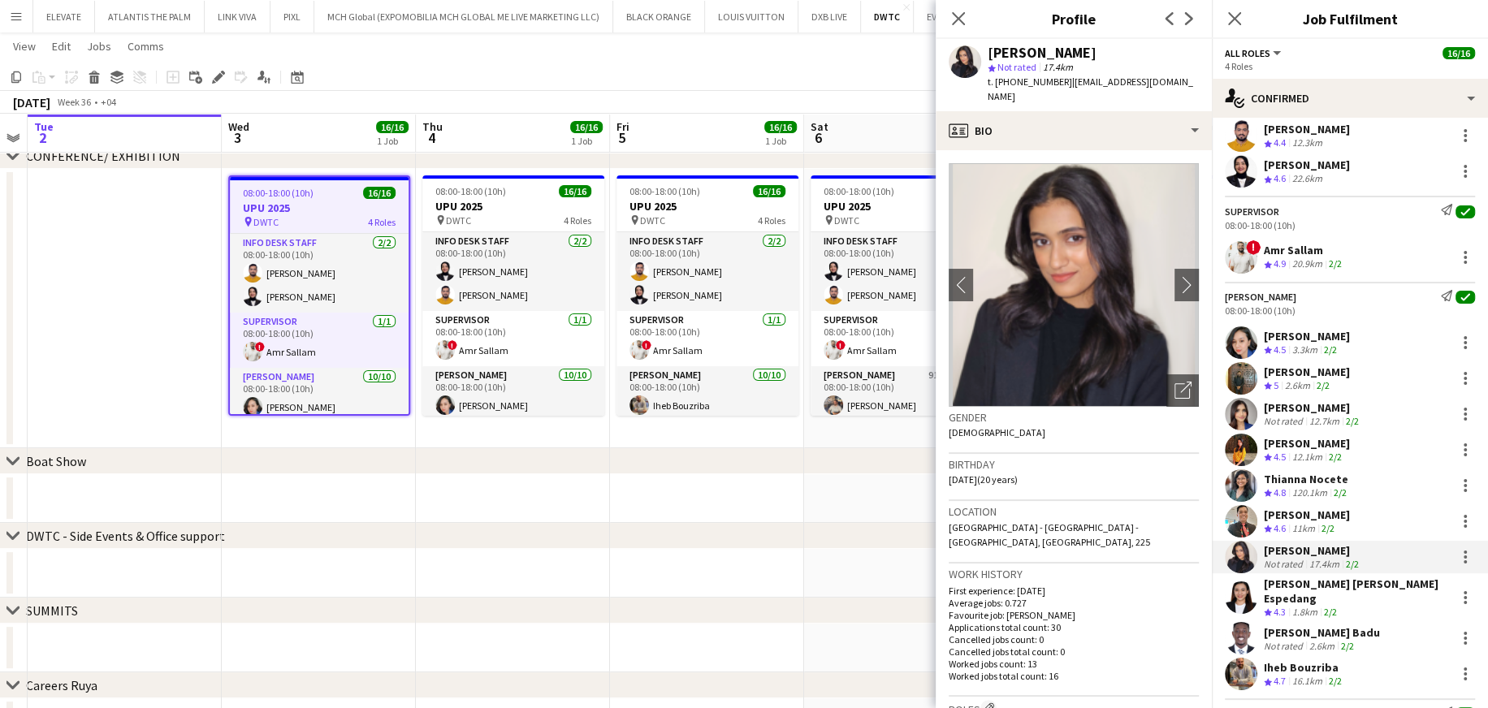
drag, startPoint x: 1056, startPoint y: 82, endPoint x: 1015, endPoint y: 84, distance: 41.5
click at [999, 84] on span "t. +971501973616" at bounding box center [1029, 82] width 84 height 12
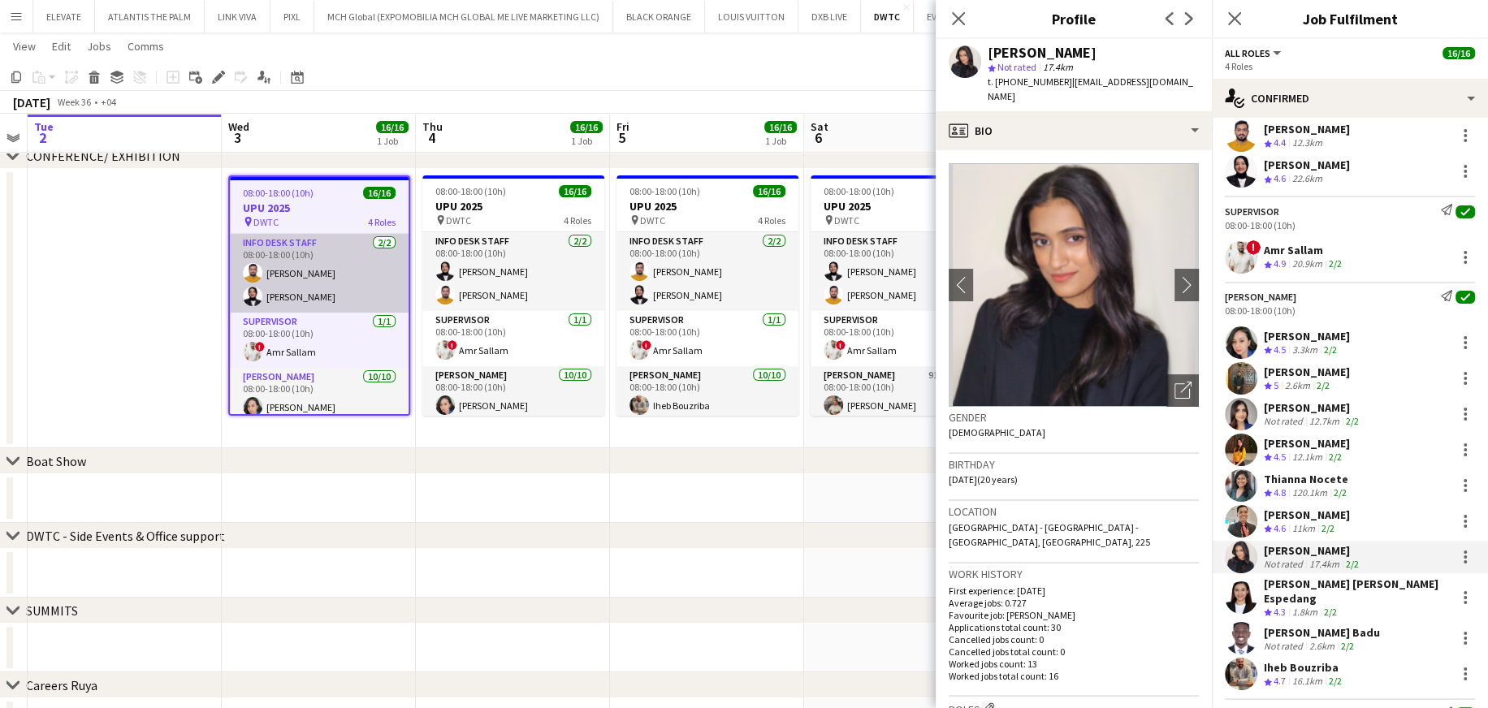
copy span "501973616"
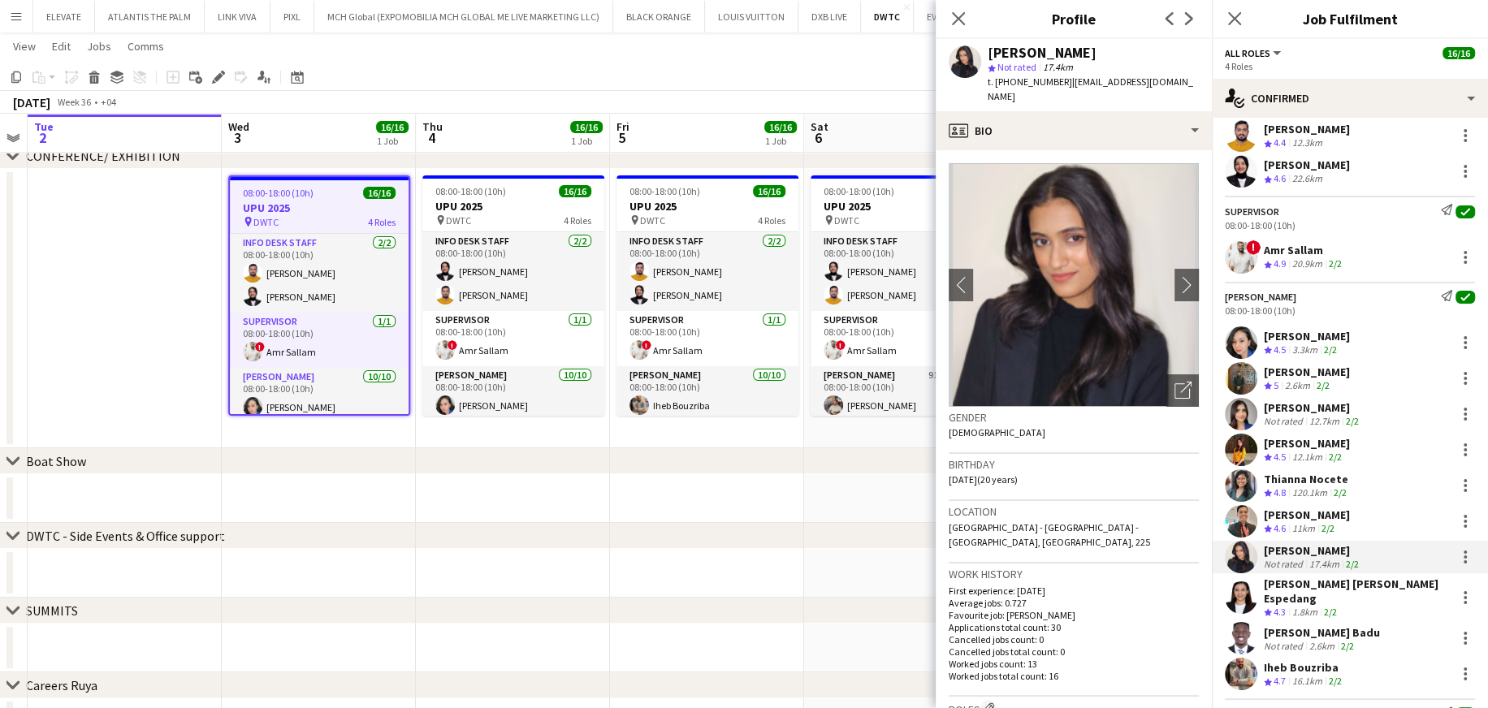
drag, startPoint x: 1296, startPoint y: 594, endPoint x: 1270, endPoint y: 479, distance: 118.2
click at [999, 426] on div "Maria liza Espedang Crew rating 4.3 1.8km 2/2" at bounding box center [1356, 598] width 185 height 43
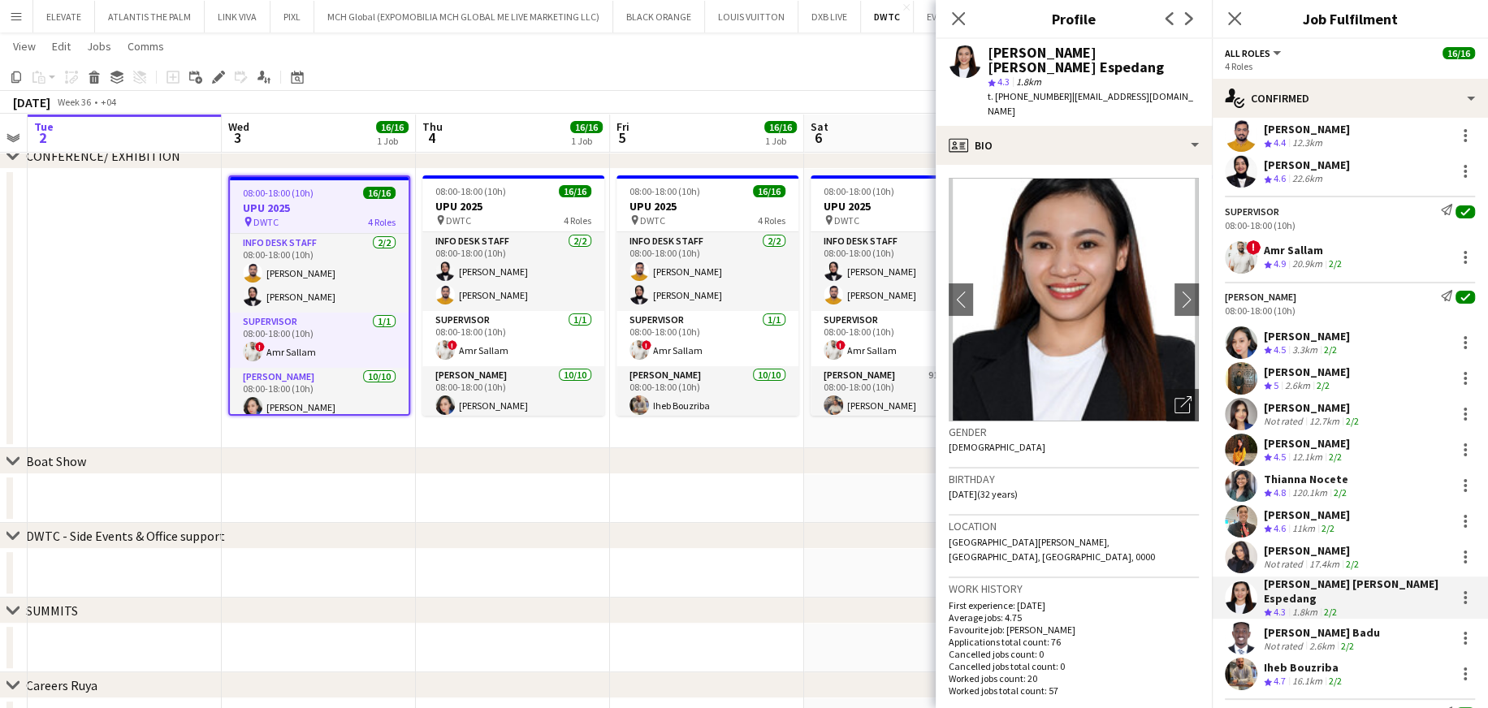
drag, startPoint x: 1055, startPoint y: 79, endPoint x: 1043, endPoint y: 81, distance: 12.4
click at [999, 90] on span "t. +971582937094" at bounding box center [1029, 96] width 84 height 12
drag, startPoint x: 1057, startPoint y: 80, endPoint x: 1013, endPoint y: 84, distance: 44.0
click at [999, 90] on span "t. +971582937094" at bounding box center [1029, 96] width 84 height 12
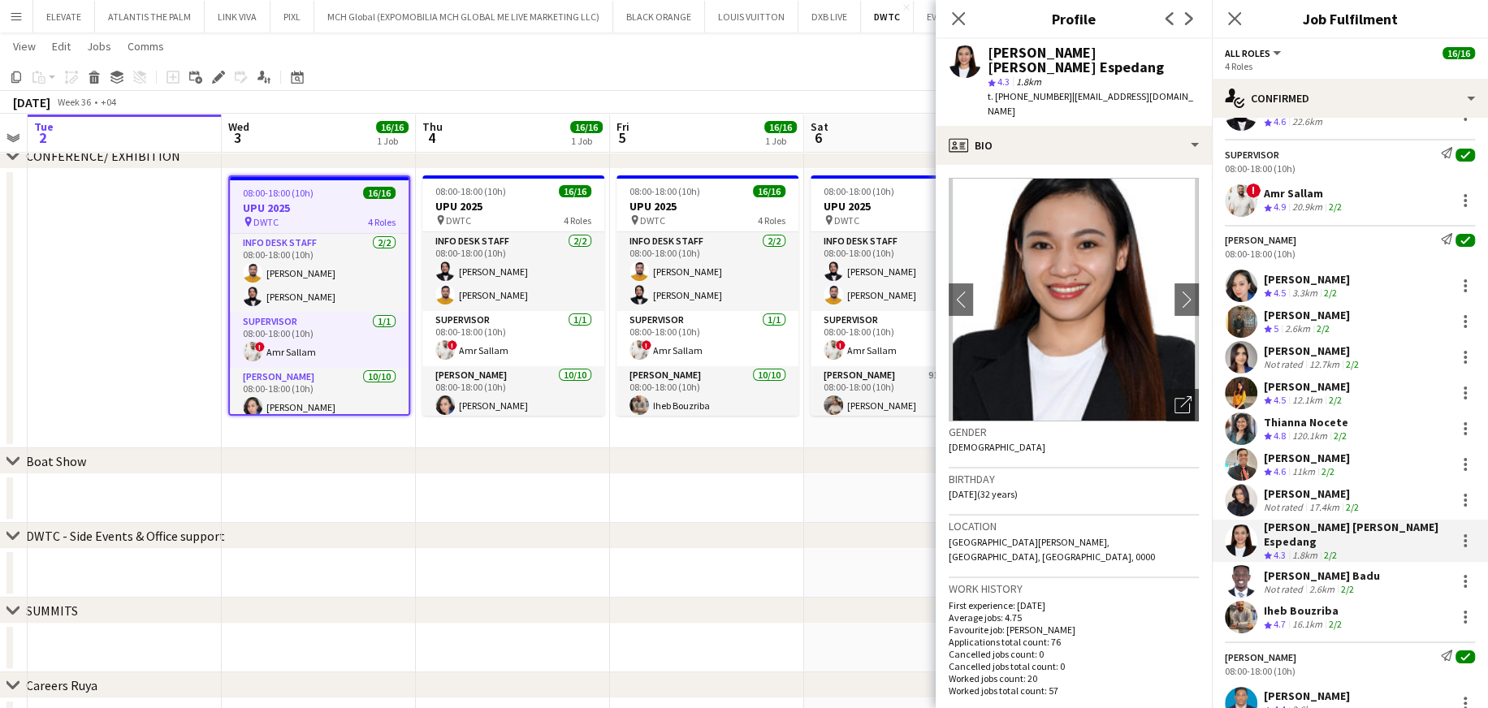
scroll to position [162, 0]
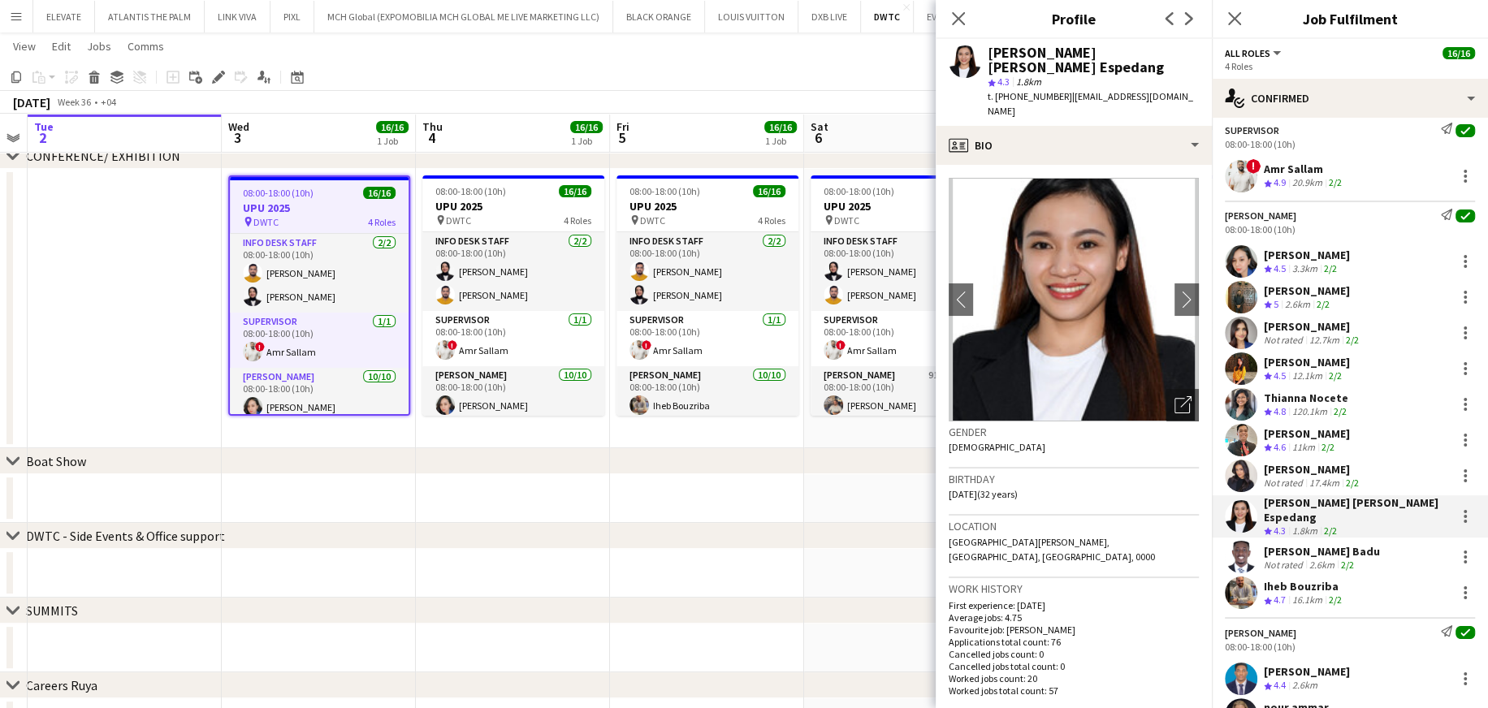
drag, startPoint x: 1298, startPoint y: 553, endPoint x: 1280, endPoint y: 519, distance: 38.9
click at [999, 426] on div "Not rated" at bounding box center [1285, 565] width 42 height 12
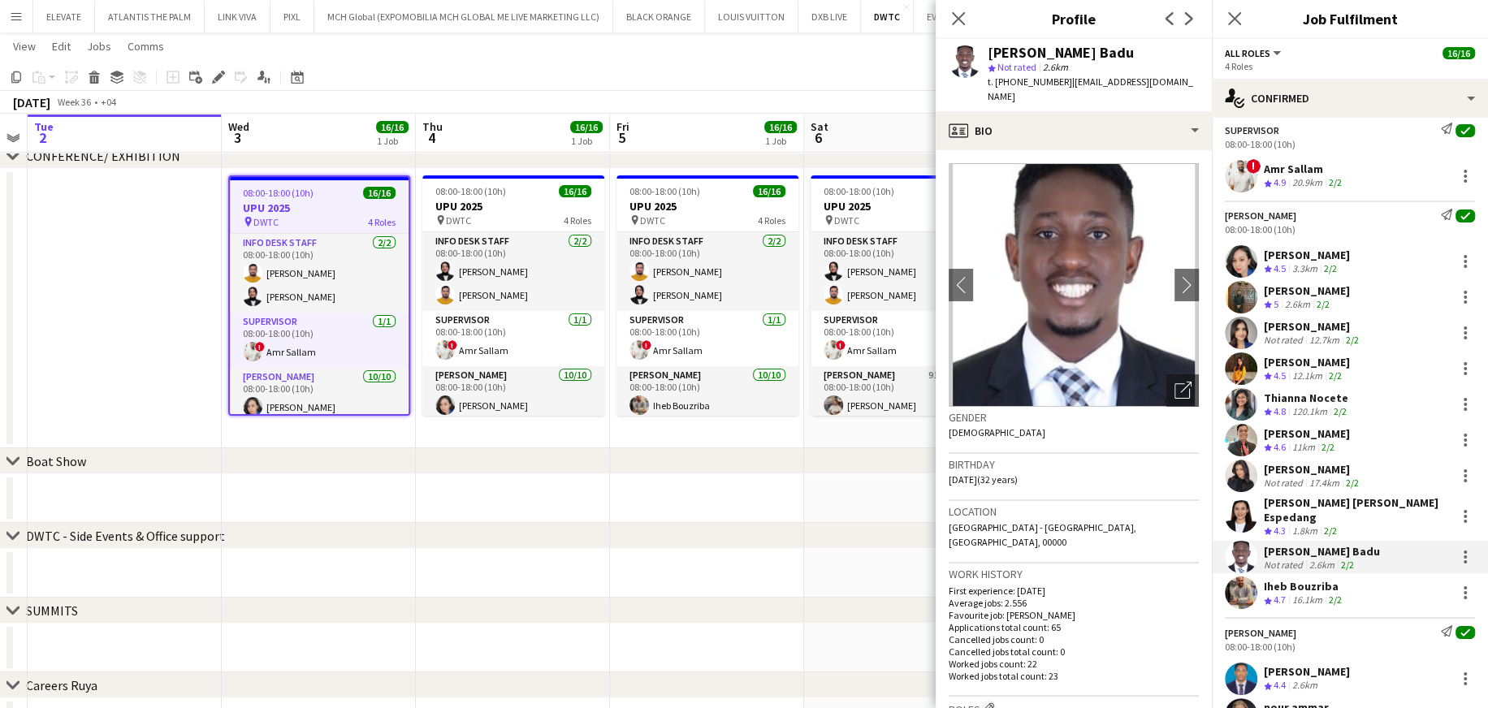
drag, startPoint x: 1054, startPoint y: 82, endPoint x: 1044, endPoint y: 81, distance: 9.8
click at [999, 81] on span "t. +971521840272" at bounding box center [1029, 82] width 84 height 12
drag, startPoint x: 1056, startPoint y: 78, endPoint x: 1014, endPoint y: 88, distance: 42.5
click at [999, 88] on div "t. +971521840272 | andyagyemangbadu22@gmail.com" at bounding box center [1092, 89] width 211 height 29
click at [999, 426] on div "Iheb Bouzriba" at bounding box center [1304, 586] width 81 height 15
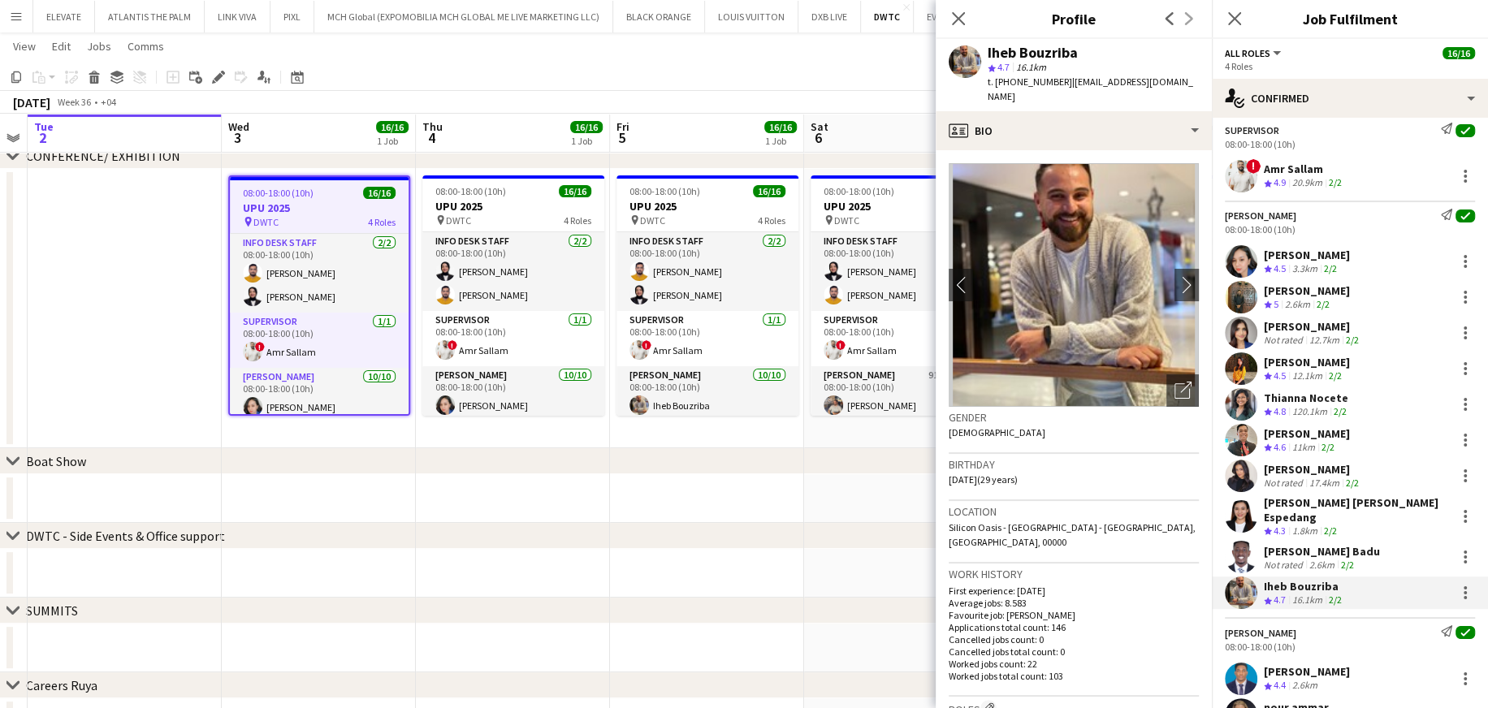
drag, startPoint x: 1056, startPoint y: 84, endPoint x: 1013, endPoint y: 87, distance: 42.4
click at [999, 87] on div "t. +971555879650 | ihebbouzriba@gmail.com" at bounding box center [1092, 89] width 211 height 29
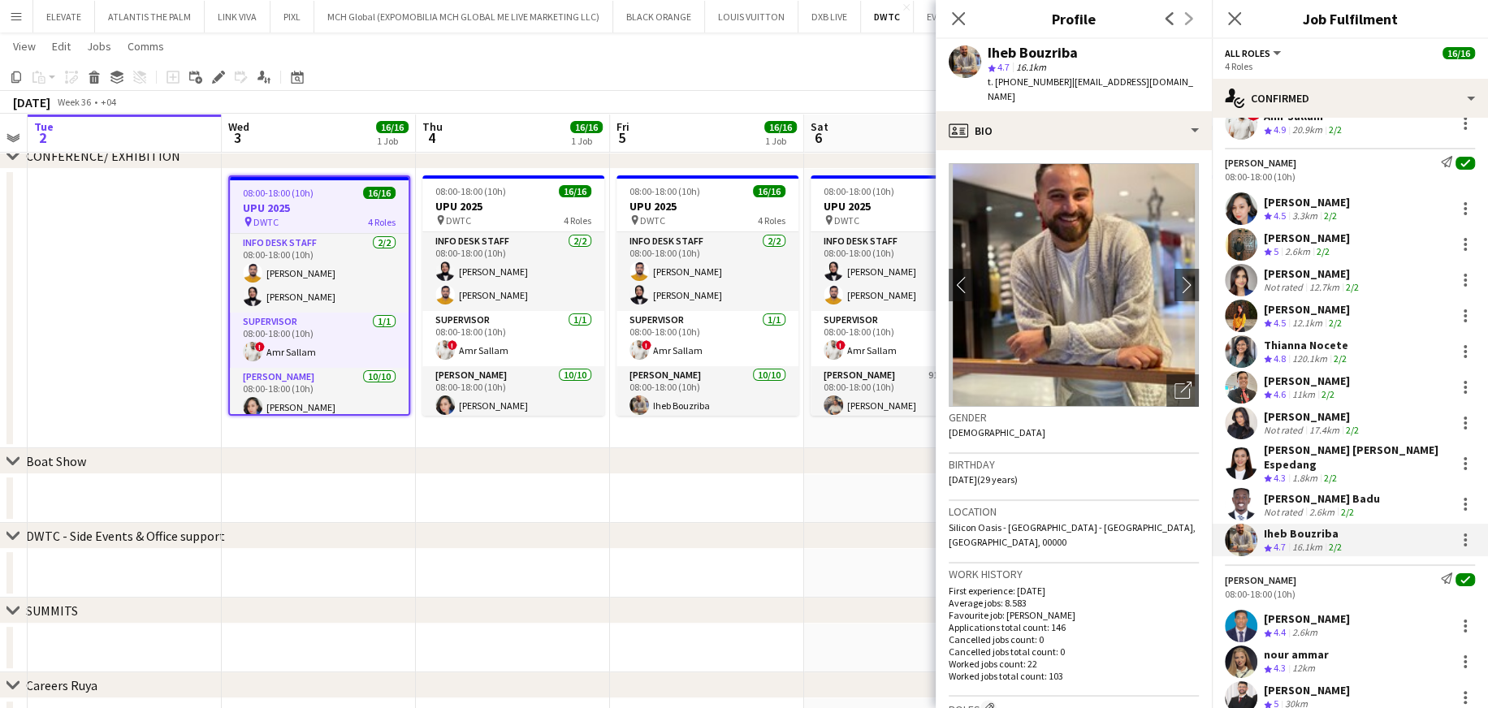
scroll to position [244, 0]
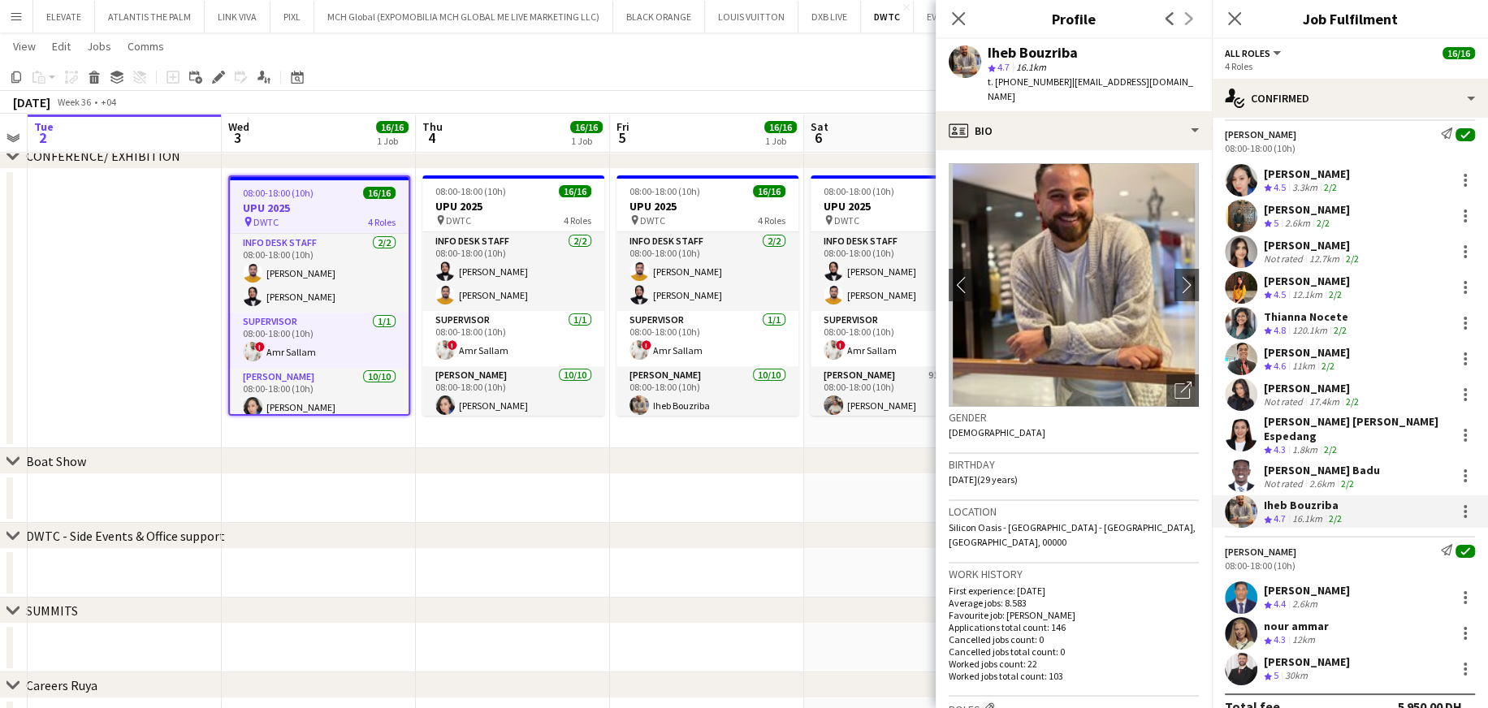
click at [999, 426] on div "[PERSON_NAME]" at bounding box center [1307, 590] width 86 height 15
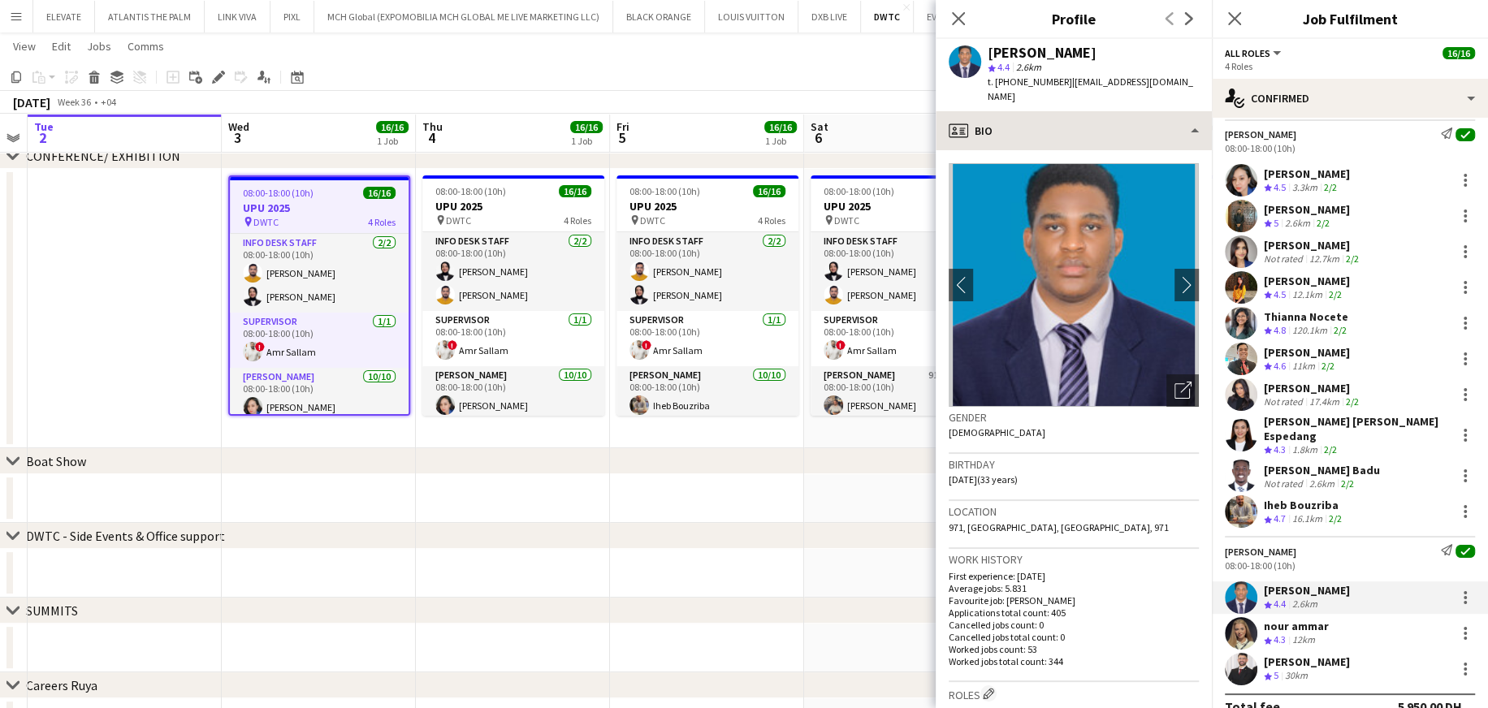
drag, startPoint x: 1058, startPoint y: 81, endPoint x: 1007, endPoint y: 109, distance: 58.1
click at [999, 84] on div "t. +971559496925 | ofbenz@yahoo.com" at bounding box center [1092, 89] width 211 height 29
click at [999, 426] on div "nour ammar" at bounding box center [1296, 626] width 65 height 15
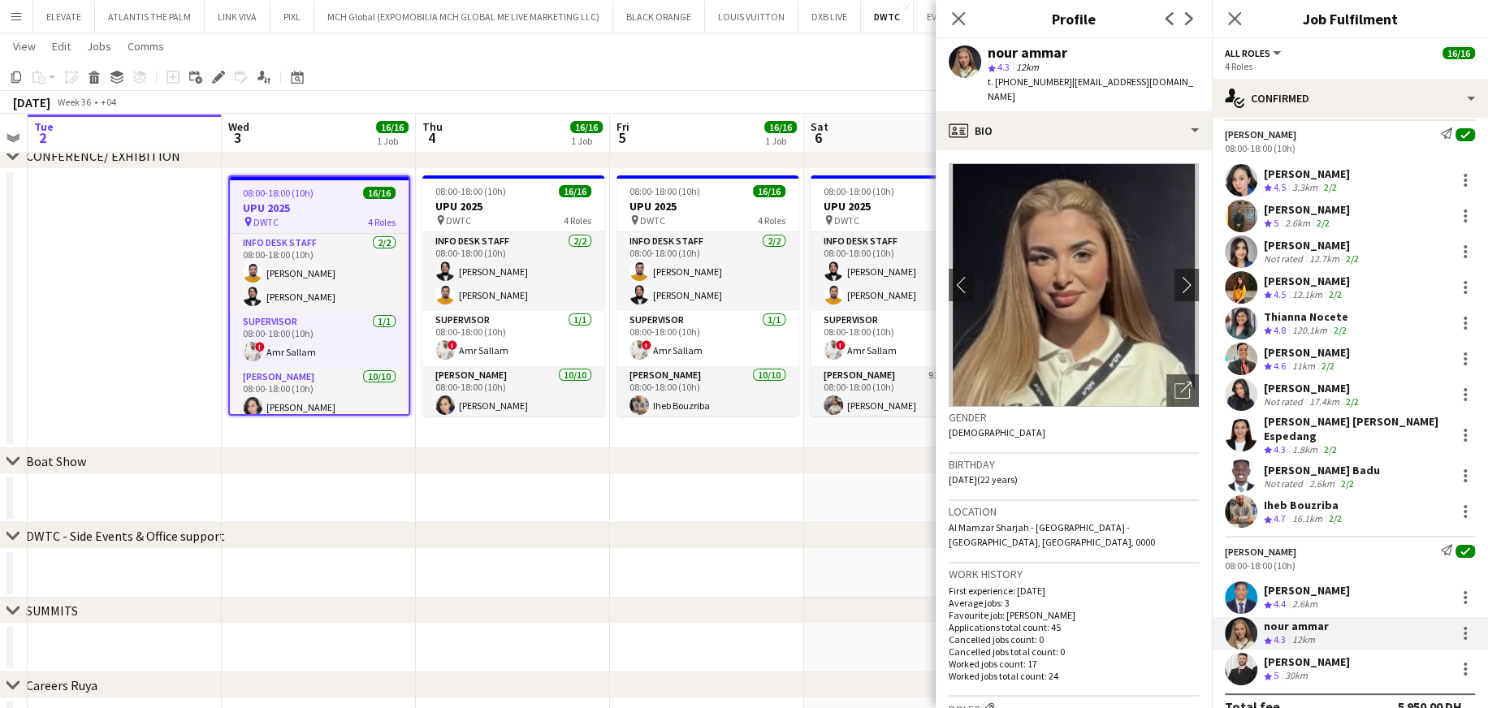
drag, startPoint x: 1056, startPoint y: 81, endPoint x: 1015, endPoint y: 80, distance: 40.6
click at [999, 80] on span "t. +971566116732" at bounding box center [1029, 82] width 84 height 12
drag, startPoint x: 1317, startPoint y: 653, endPoint x: 1277, endPoint y: 584, distance: 79.7
click at [999, 426] on div "[PERSON_NAME]" at bounding box center [1307, 662] width 86 height 15
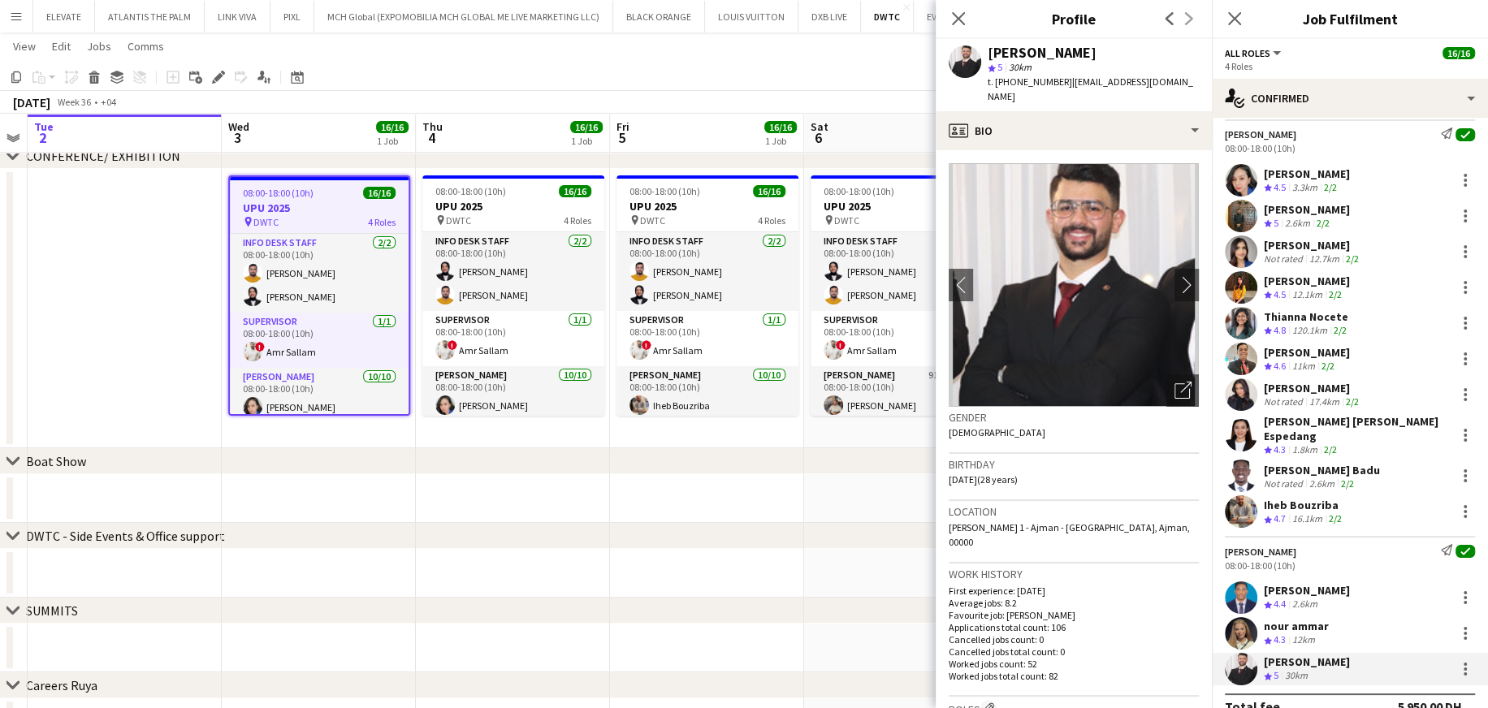
drag, startPoint x: 1056, startPoint y: 78, endPoint x: 1013, endPoint y: 84, distance: 43.4
click at [999, 84] on span "t. +971507078529" at bounding box center [1029, 82] width 84 height 12
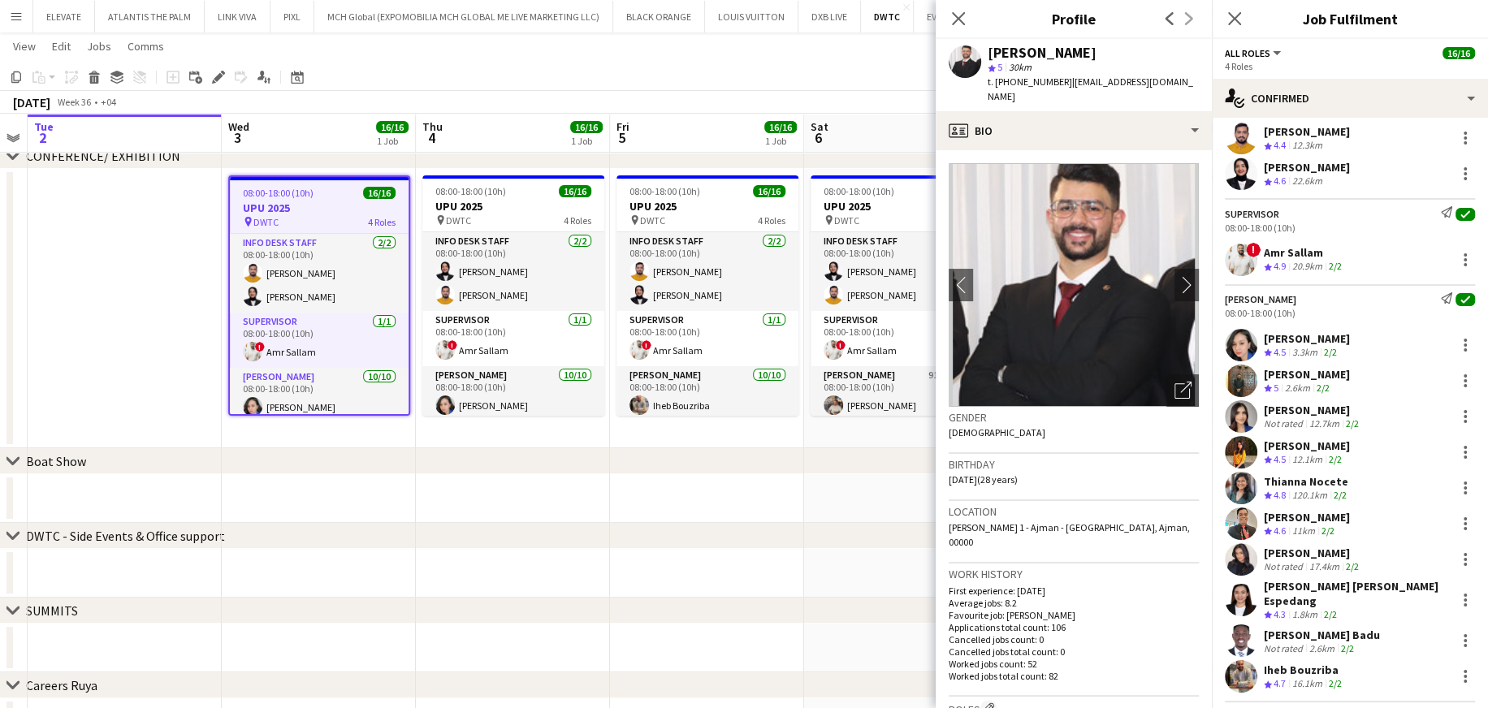
scroll to position [0, 0]
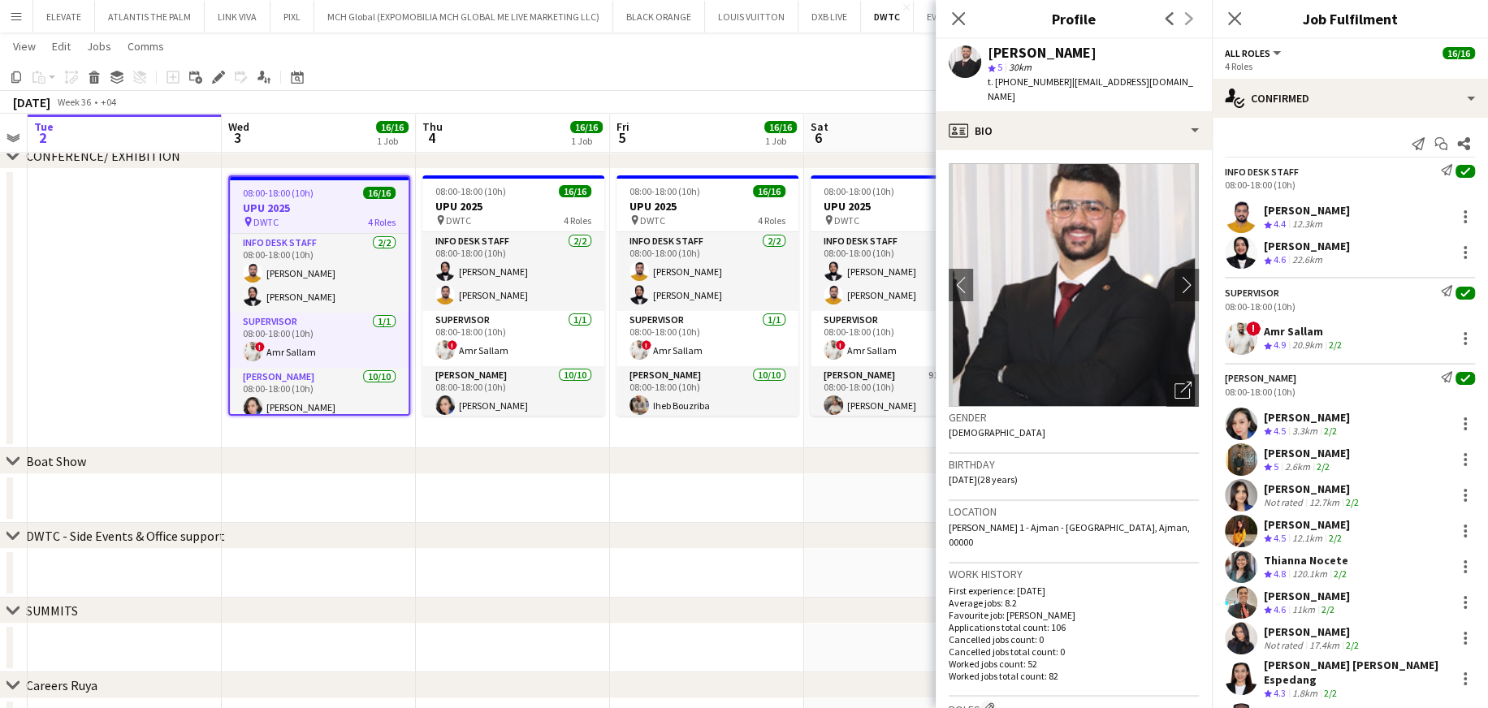
click at [999, 251] on div "[PERSON_NAME]" at bounding box center [1307, 246] width 86 height 15
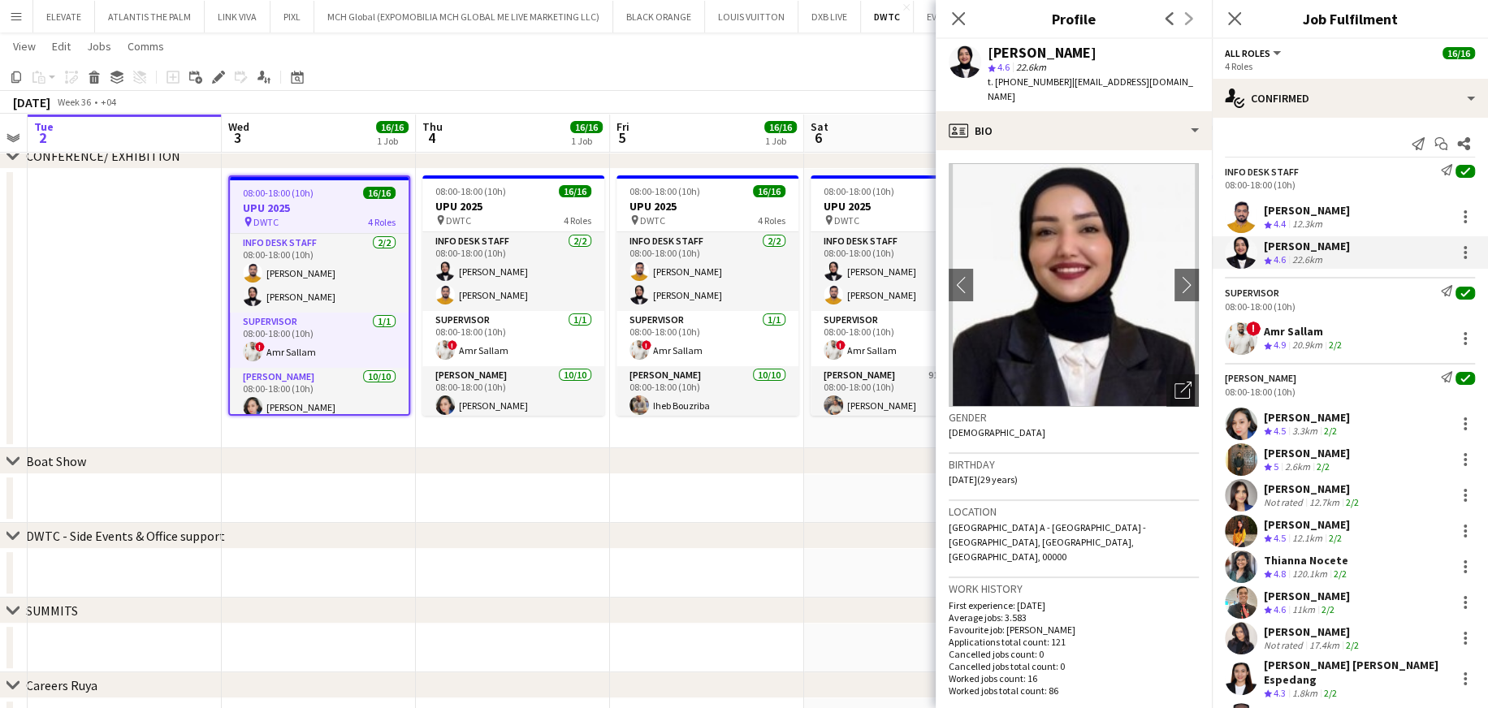
click at [999, 426] on span "4.5" at bounding box center [1279, 538] width 12 height 12
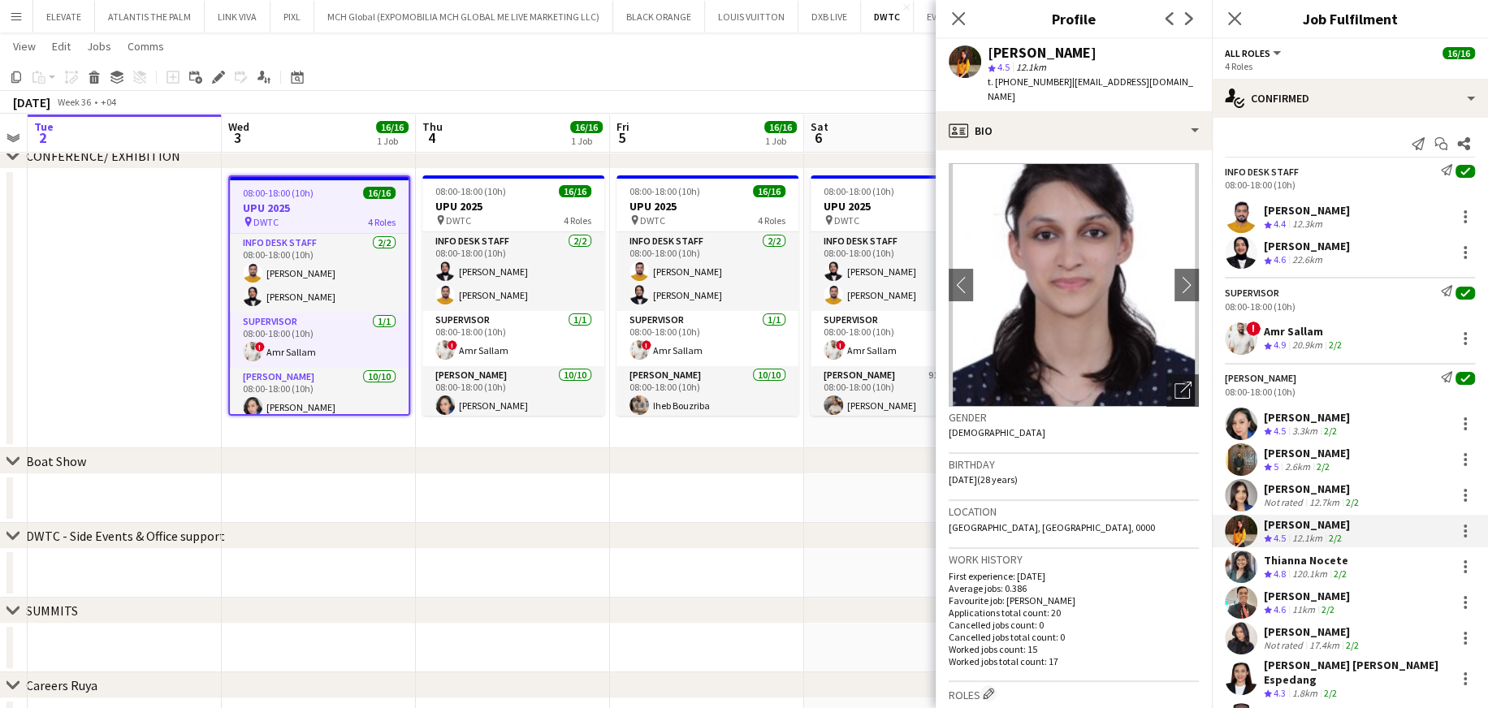
click at [999, 426] on div "Thianna Nocete" at bounding box center [1307, 560] width 86 height 15
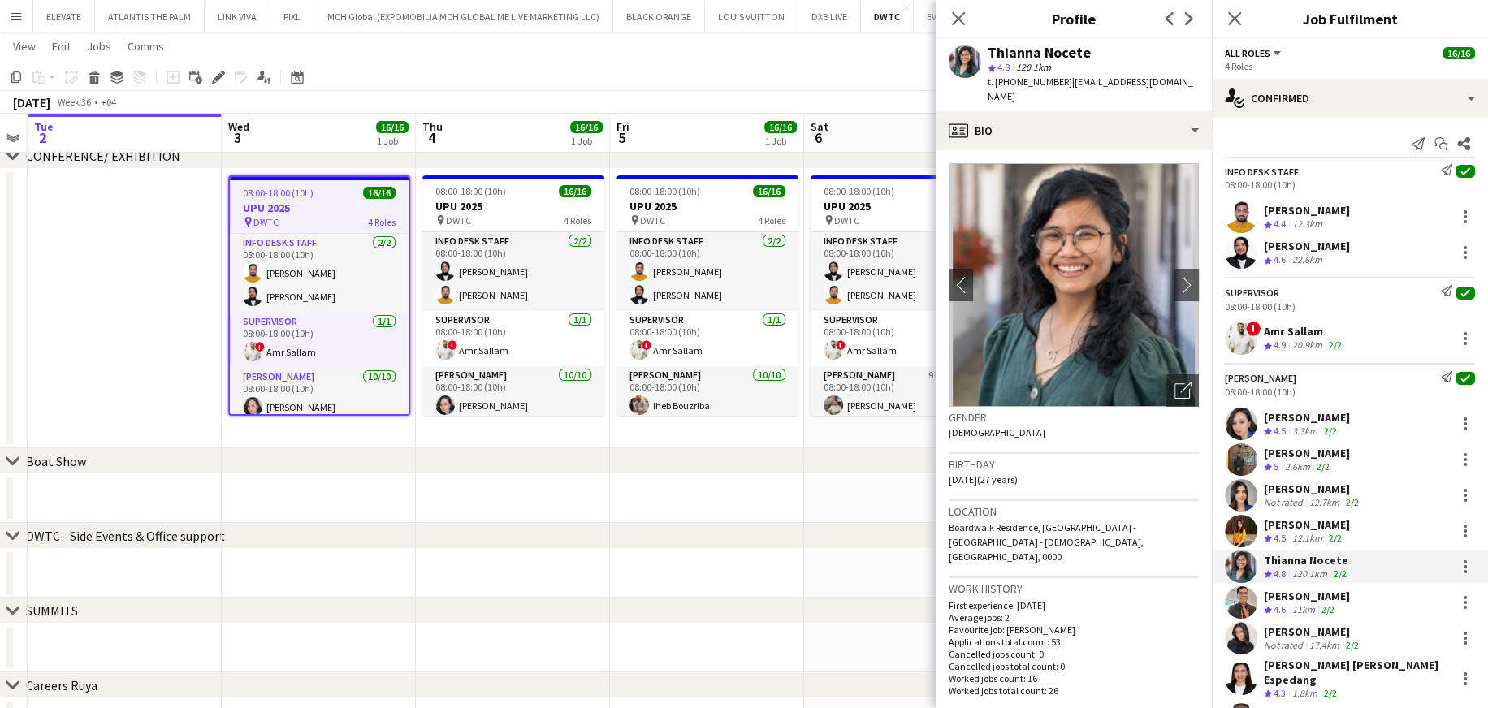
click at [999, 426] on div "[PERSON_NAME]" at bounding box center [1313, 631] width 98 height 15
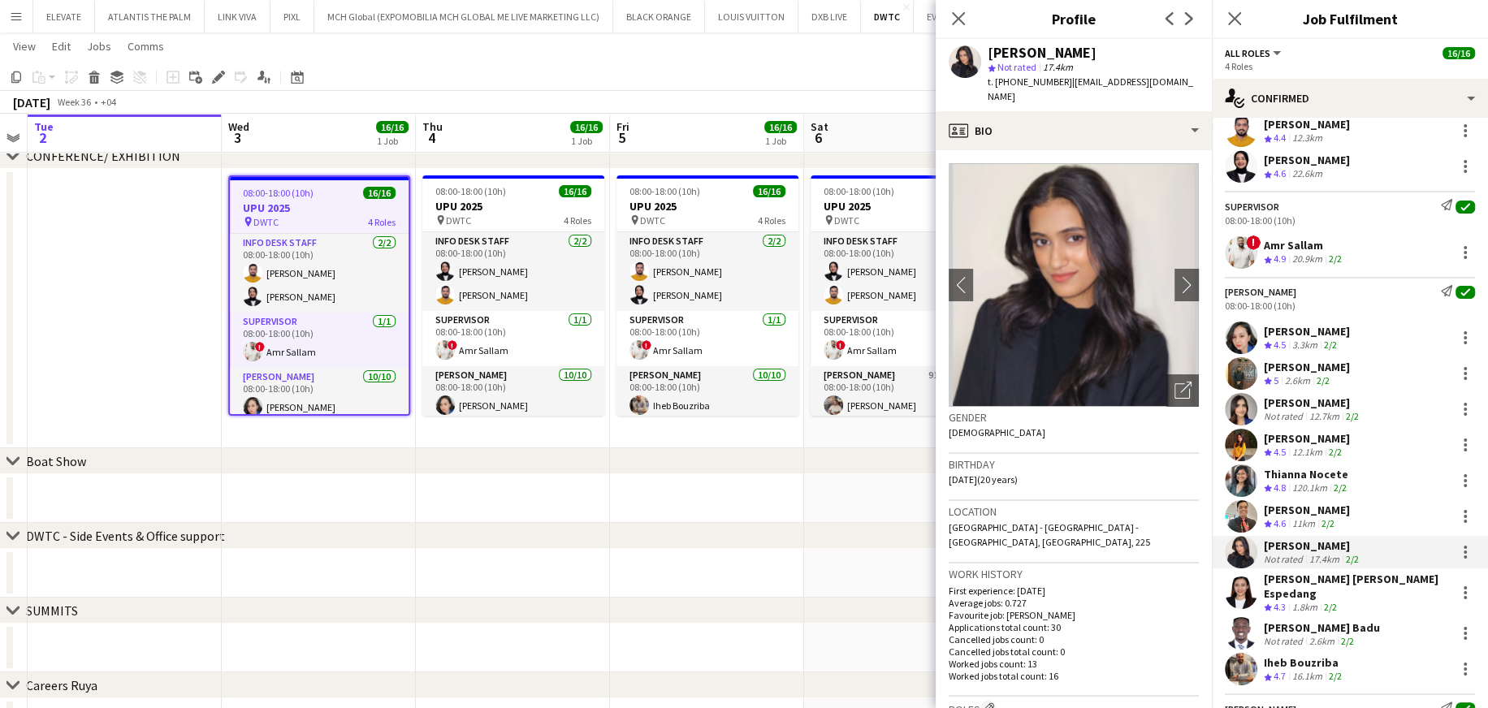
scroll to position [258, 0]
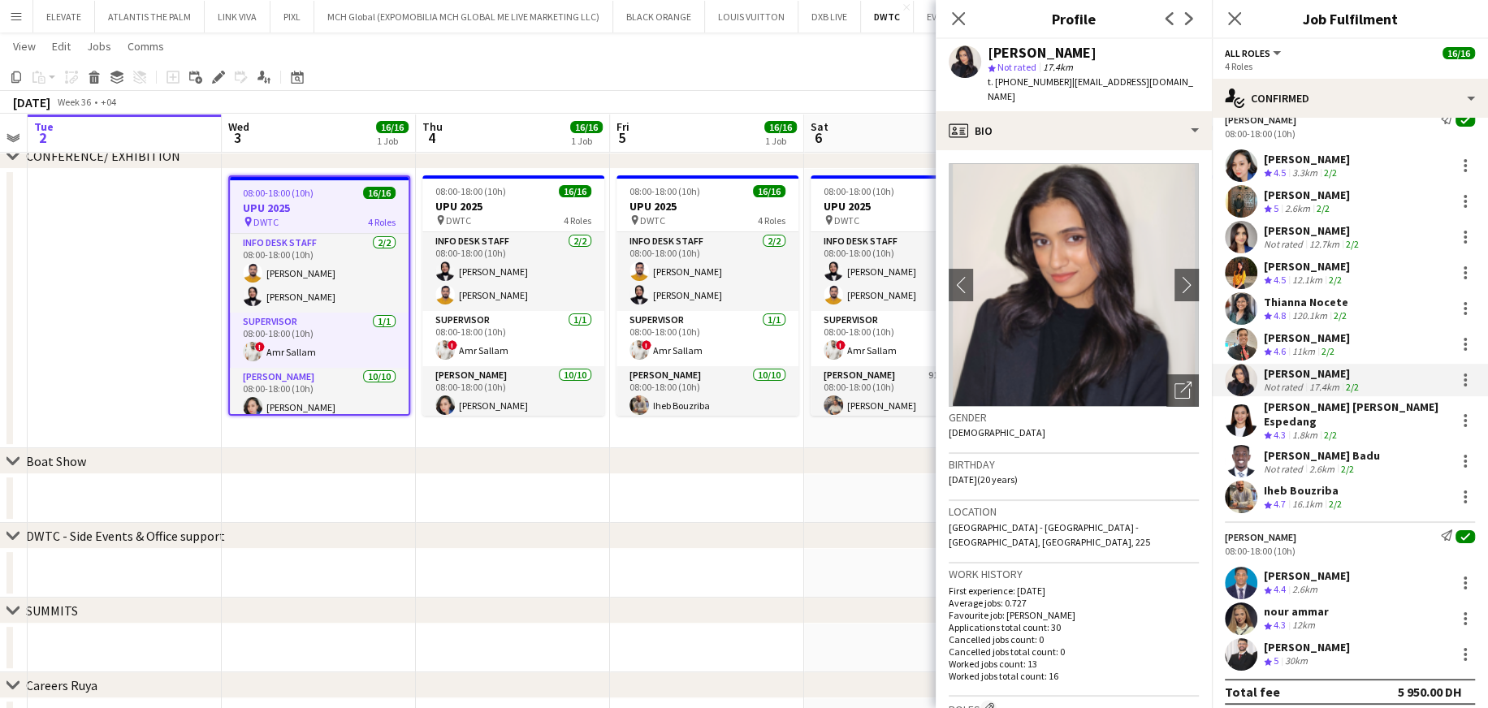
click at [999, 426] on div "12km" at bounding box center [1303, 626] width 29 height 14
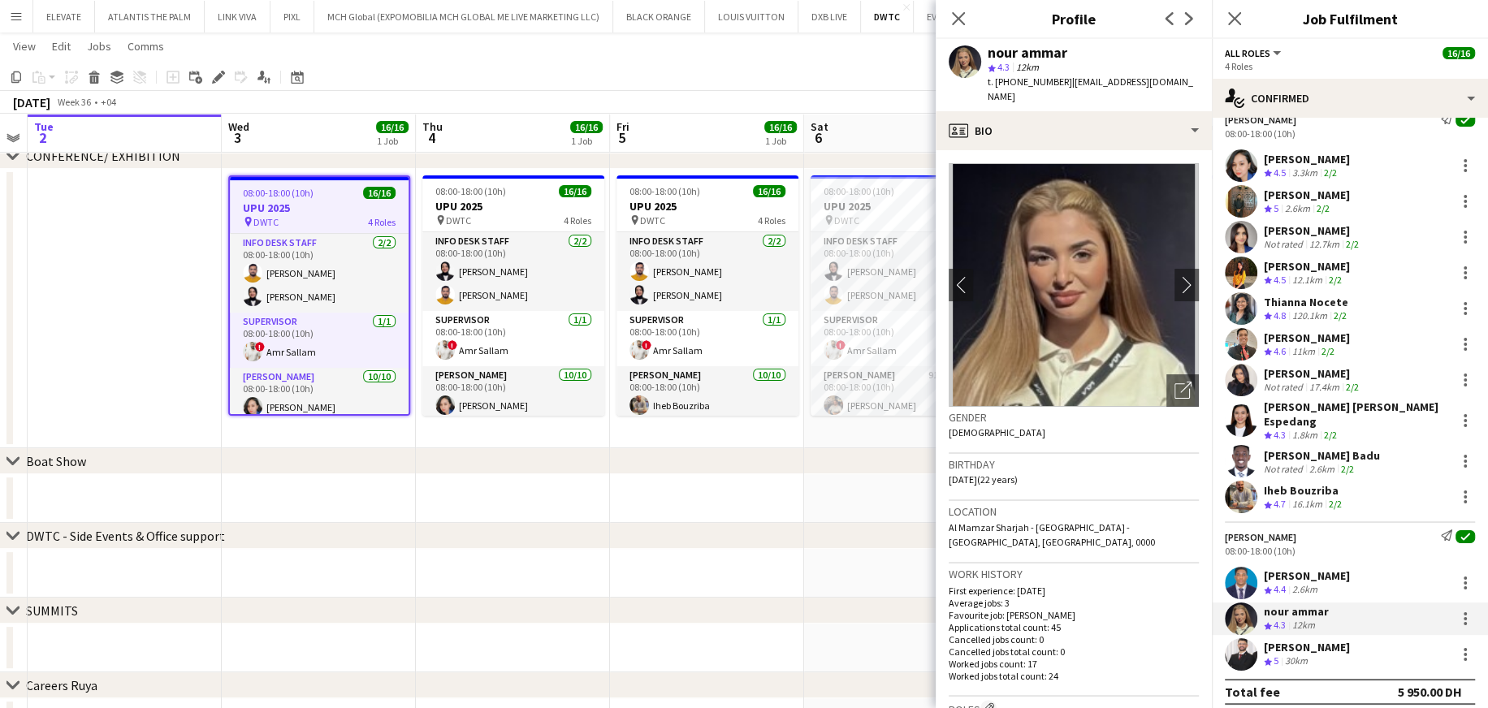
click at [354, 426] on app-date-cell at bounding box center [319, 498] width 194 height 49
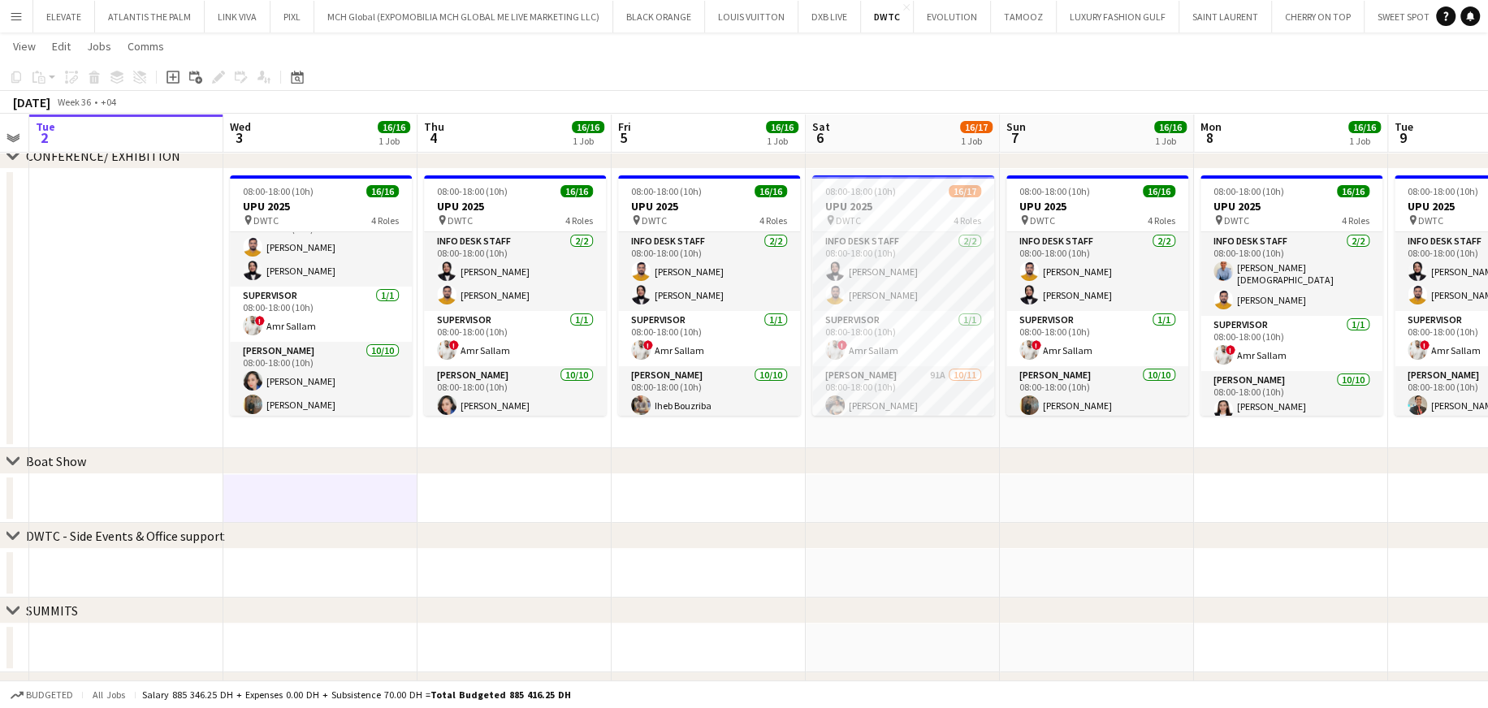
scroll to position [0, 0]
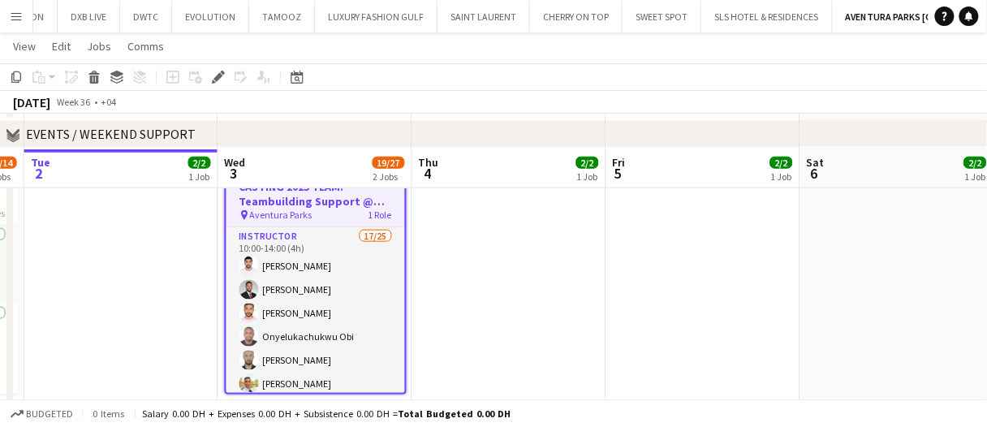
scroll to position [406, 0]
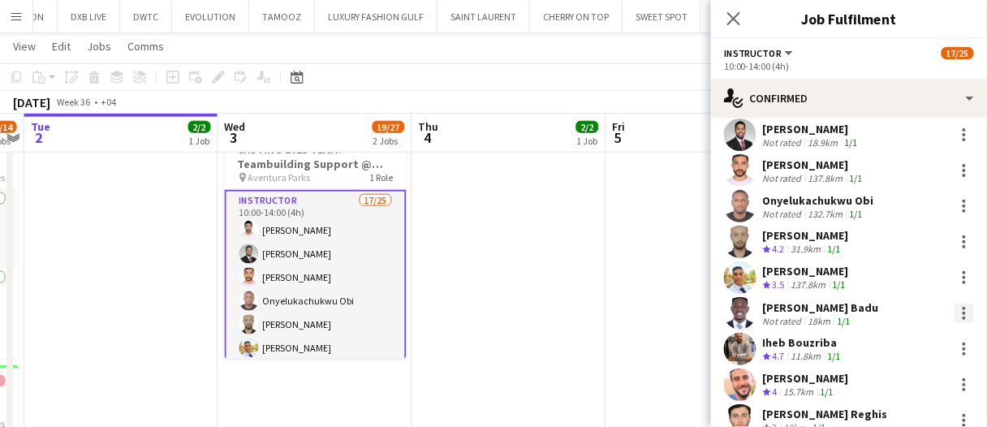
click at [961, 309] on div at bounding box center [964, 313] width 19 height 19
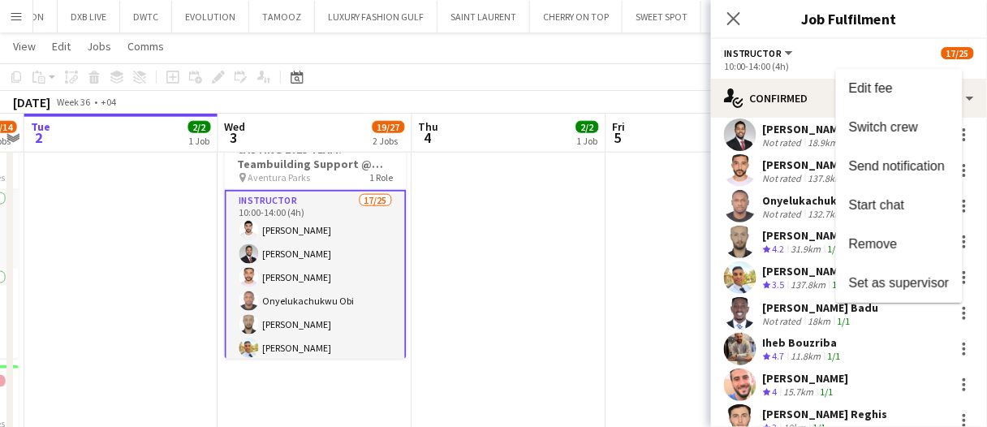
click at [904, 248] on span "Remove" at bounding box center [899, 244] width 101 height 15
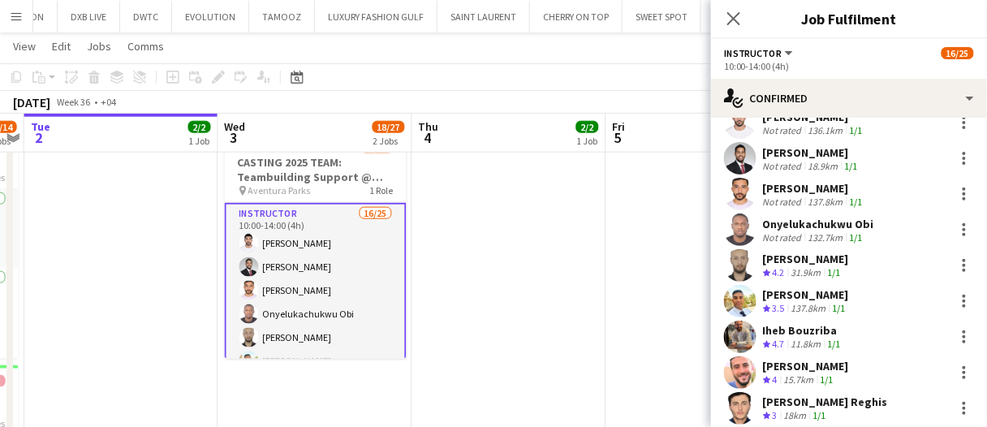
scroll to position [81, 0]
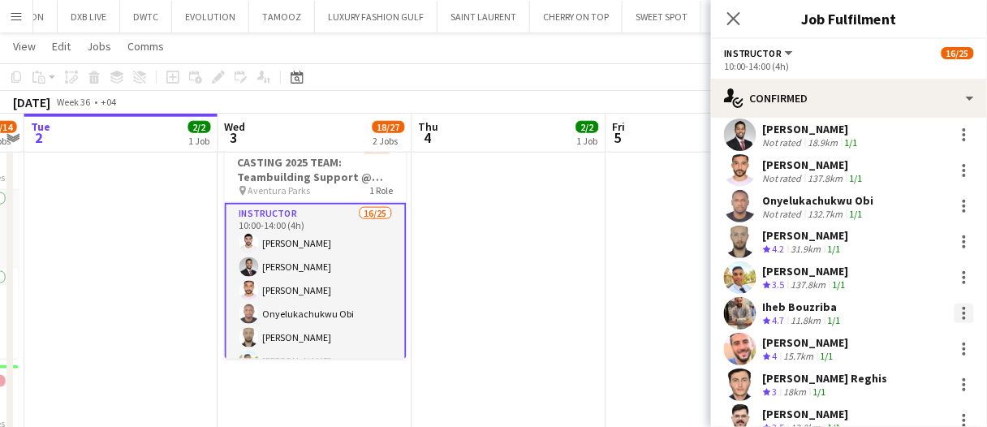
click at [955, 314] on div at bounding box center [964, 313] width 19 height 19
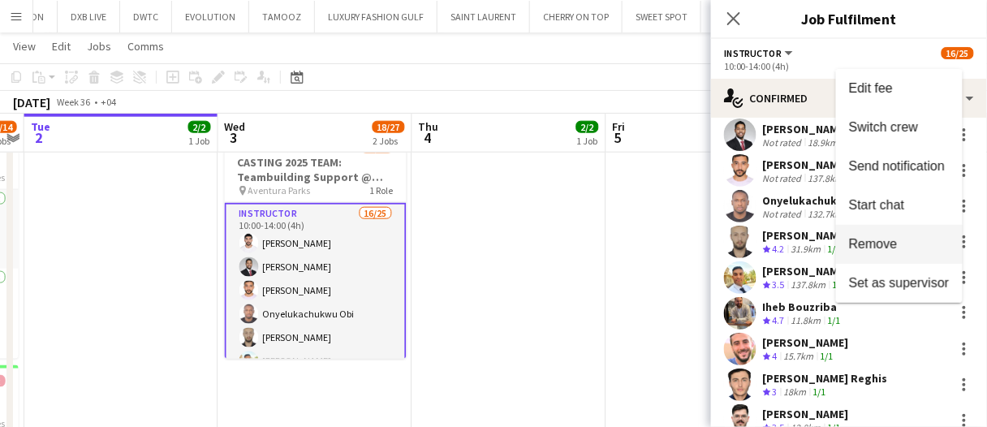
click at [894, 245] on span "Remove" at bounding box center [873, 244] width 49 height 14
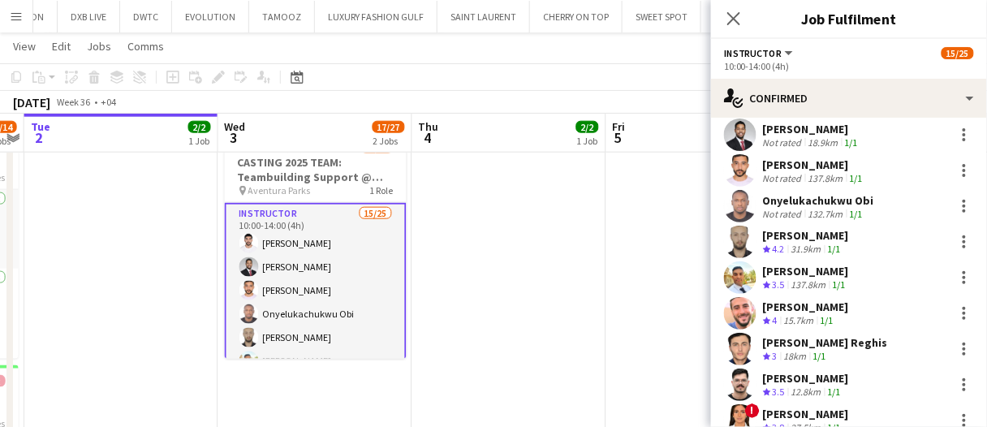
click at [622, 252] on app-date-cell at bounding box center [704, 346] width 194 height 469
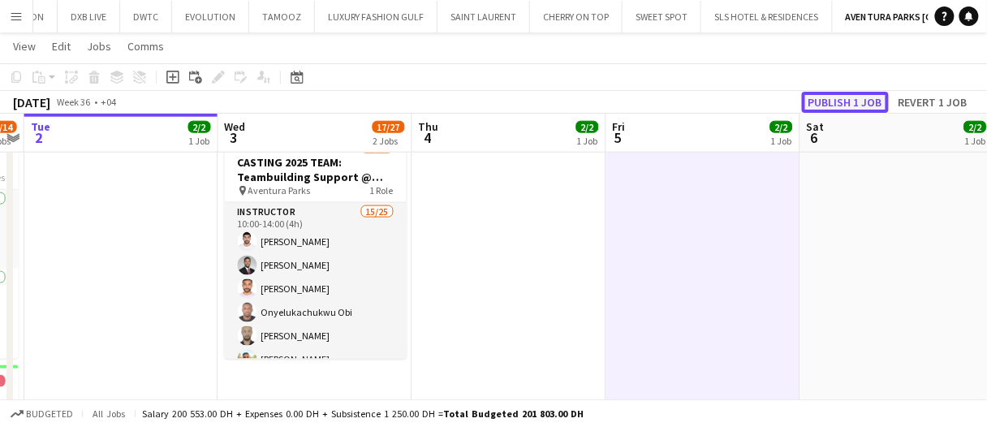
click at [831, 98] on button "Publish 1 job" at bounding box center [845, 102] width 87 height 21
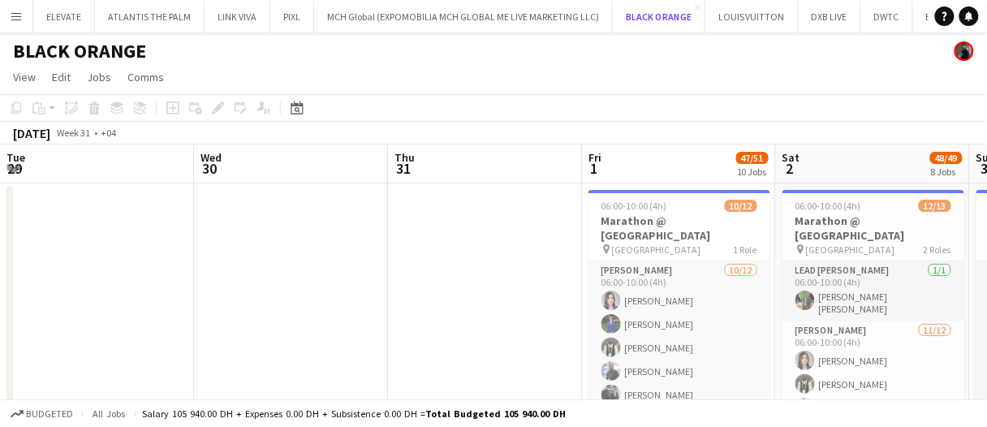
scroll to position [0, 497]
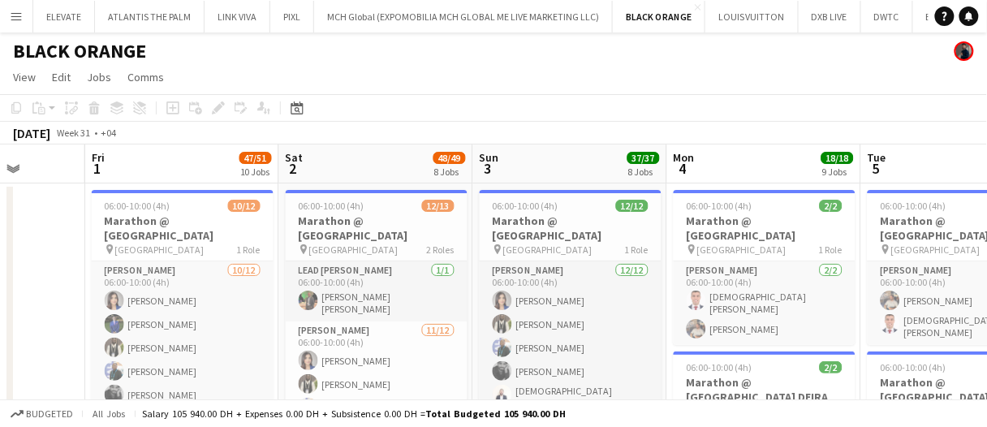
click at [874, 83] on app-page-menu "View Day view expanded Day view collapsed Month view Date picker Jump to [DATE]…" at bounding box center [493, 78] width 987 height 31
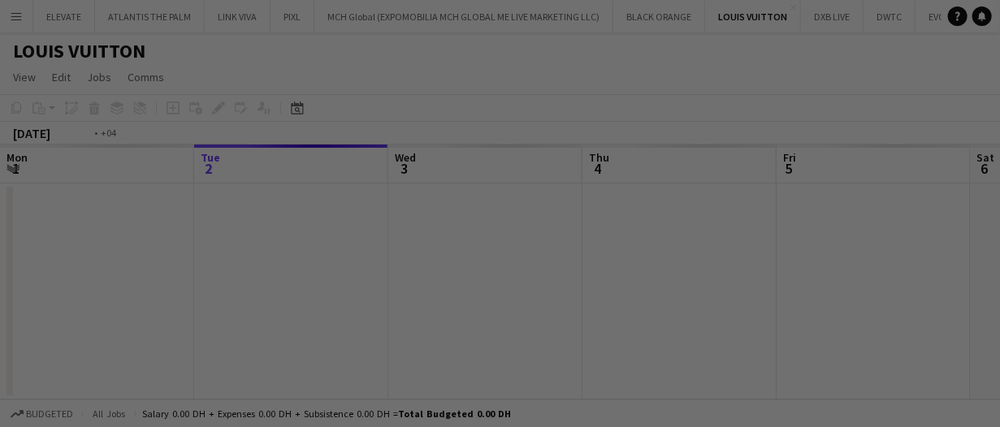
scroll to position [0, 558]
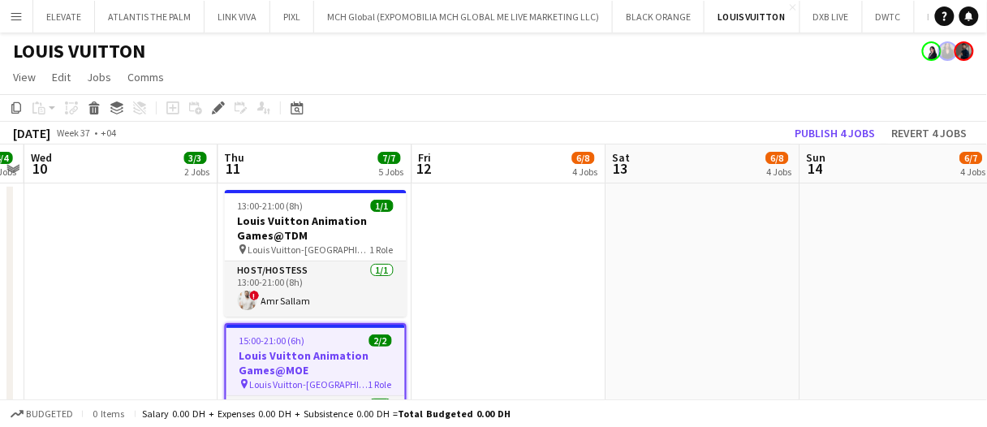
click at [291, 274] on app-card-role "Host/Hostess [DATE] 13:00-21:00 (8h) ! Amr Sallam" at bounding box center [316, 288] width 182 height 55
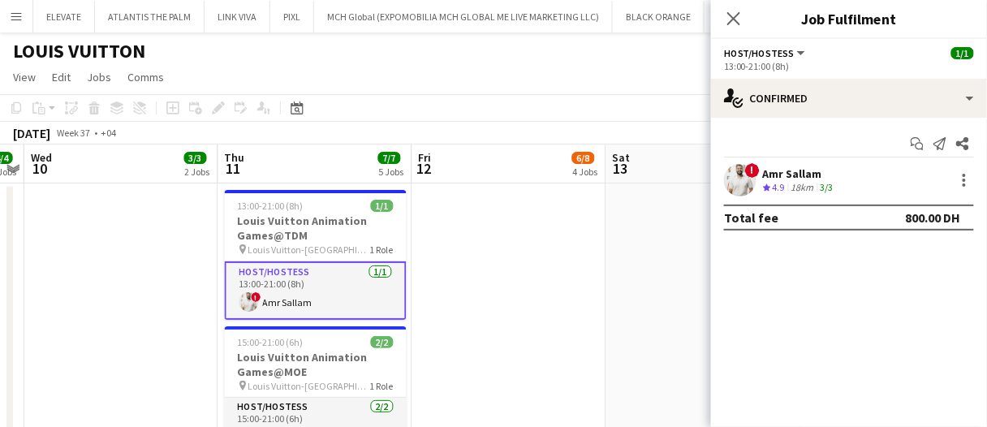
click at [555, 273] on app-date-cell at bounding box center [510, 346] width 194 height 325
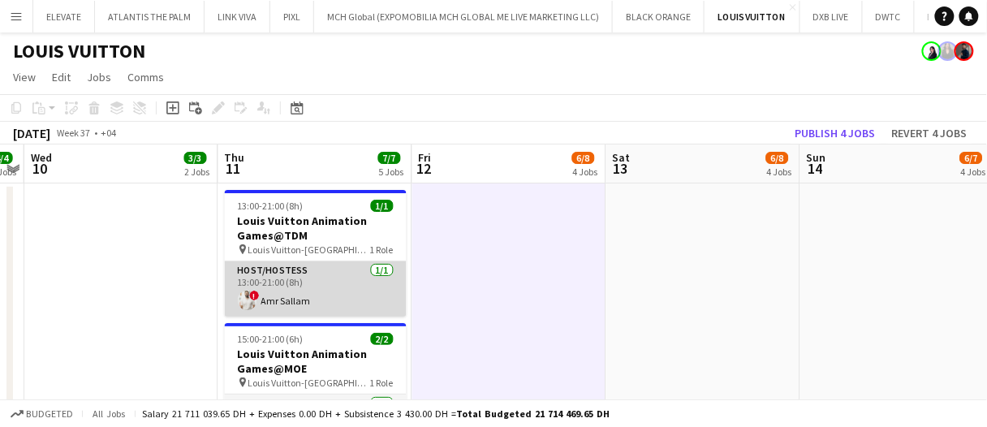
click at [333, 273] on app-card-role "Host/Hostess [DATE] 13:00-21:00 (8h) ! Amr Sallam" at bounding box center [316, 288] width 182 height 55
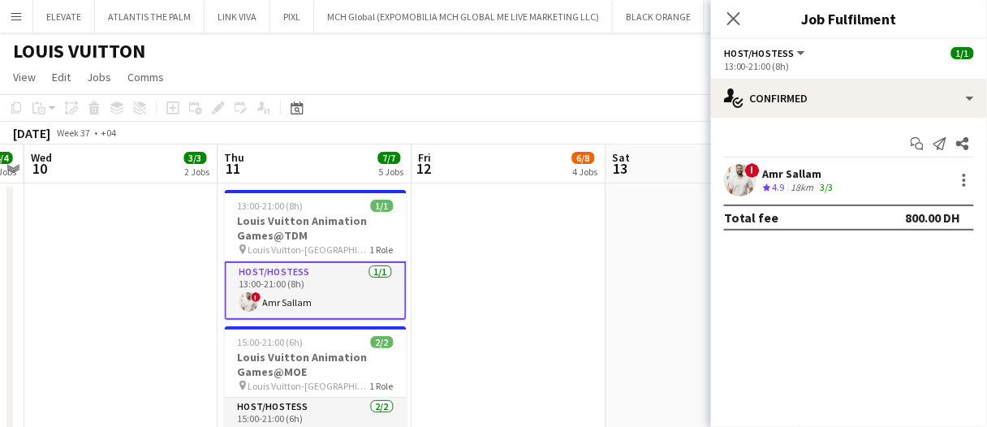
drag, startPoint x: 831, startPoint y: 165, endPoint x: 796, endPoint y: 166, distance: 34.9
click at [831, 165] on div "! Amr Sallam Crew rating 4.9 18km 3/3" at bounding box center [849, 180] width 276 height 32
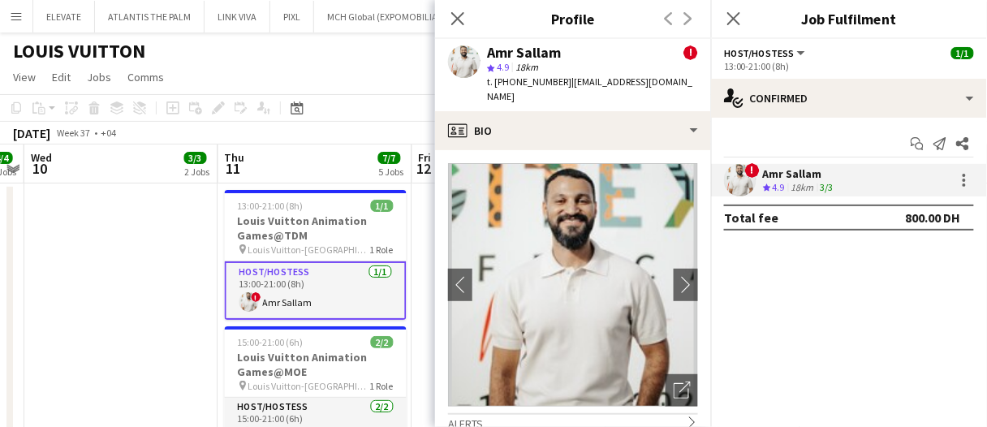
drag, startPoint x: 673, startPoint y: 74, endPoint x: 582, endPoint y: 90, distance: 92.4
click at [582, 90] on div "Amr Sallam ! star 4.9 18km t. +971501774466 | amriano_4@hotmail.com" at bounding box center [573, 75] width 276 height 72
click at [584, 88] on div "t. +971501774466 | amriano_4@hotmail.com" at bounding box center [592, 89] width 211 height 29
drag, startPoint x: 674, startPoint y: 84, endPoint x: 566, endPoint y: 89, distance: 108.1
click at [566, 89] on div "Amr Sallam ! star 4.9 18km t. +971501774466 | amriano_4@hotmail.com" at bounding box center [573, 75] width 276 height 72
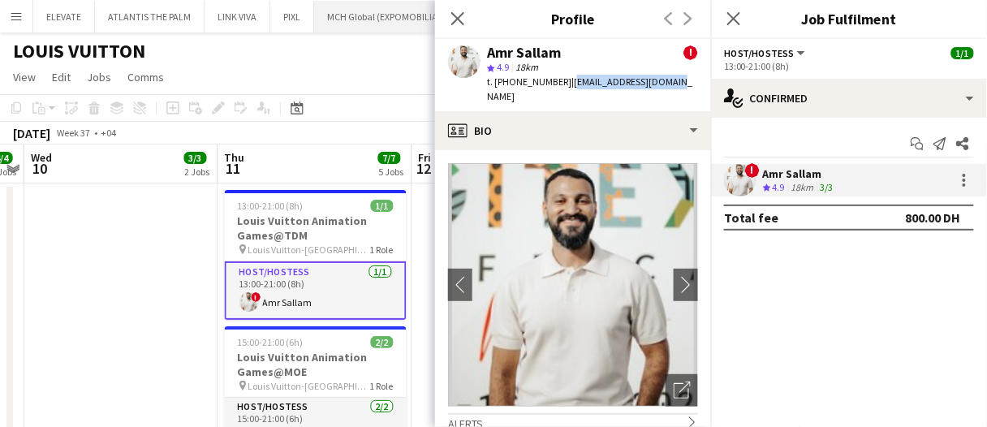
copy span "amriano_4@hotmail.com"
click at [854, 306] on mat-expansion-panel "check Confirmed Start chat Send notification Share ! Amr Sallam Crew rating 4.9…" at bounding box center [849, 272] width 276 height 309
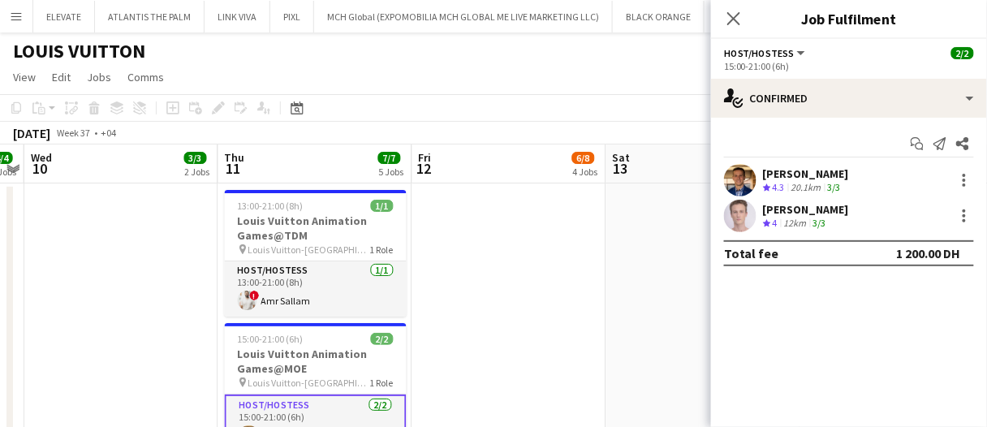
drag, startPoint x: 781, startPoint y: 174, endPoint x: 787, endPoint y: 166, distance: 9.3
click at [782, 174] on div "Ahmed Mostafa" at bounding box center [806, 173] width 86 height 15
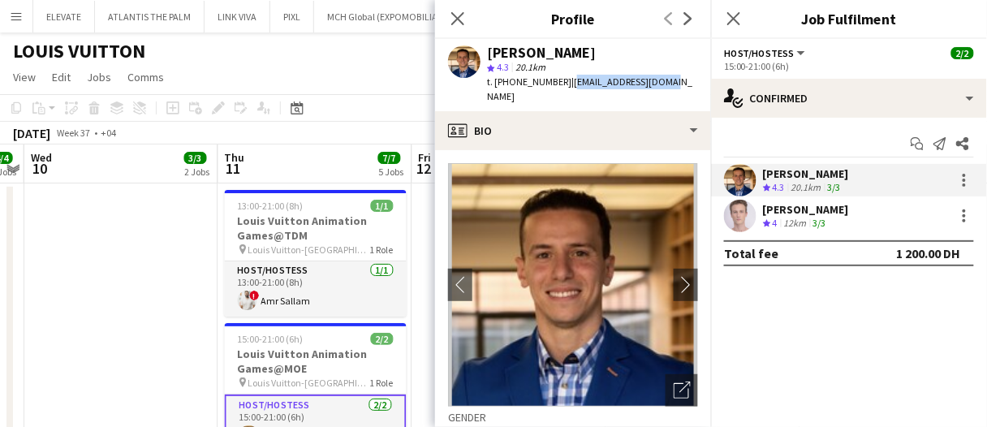
drag, startPoint x: 665, startPoint y: 84, endPoint x: 567, endPoint y: 90, distance: 98.5
click at [567, 90] on div "Ahmed Mostafa star 4.3 20.1km t. +971559247131 | amnaguib93@gmail.com" at bounding box center [573, 75] width 276 height 72
copy span "amnaguib93@gmail.com"
click at [830, 223] on div "3/3" at bounding box center [819, 224] width 19 height 14
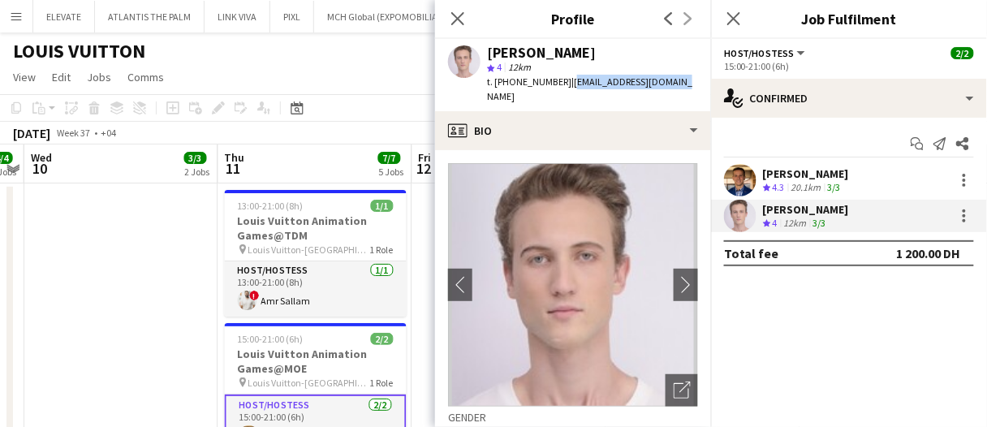
drag, startPoint x: 665, startPoint y: 81, endPoint x: 566, endPoint y: 87, distance: 99.2
click at [566, 87] on div "Anis Abed star 4 12km t. +971581207470 | anisisonline@gmail.com" at bounding box center [573, 75] width 276 height 72
copy span "anisisonline@gmail.com"
click at [465, 26] on icon at bounding box center [457, 18] width 15 height 15
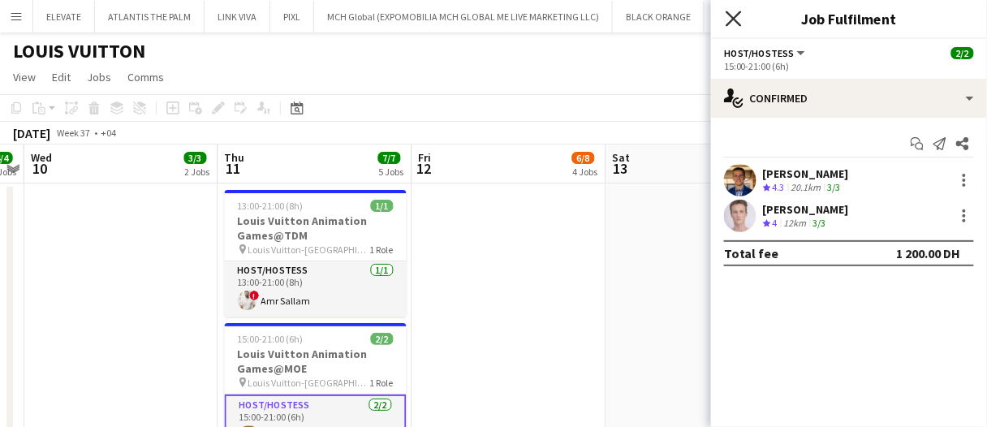
click at [737, 19] on icon "Close pop-in" at bounding box center [733, 18] width 15 height 15
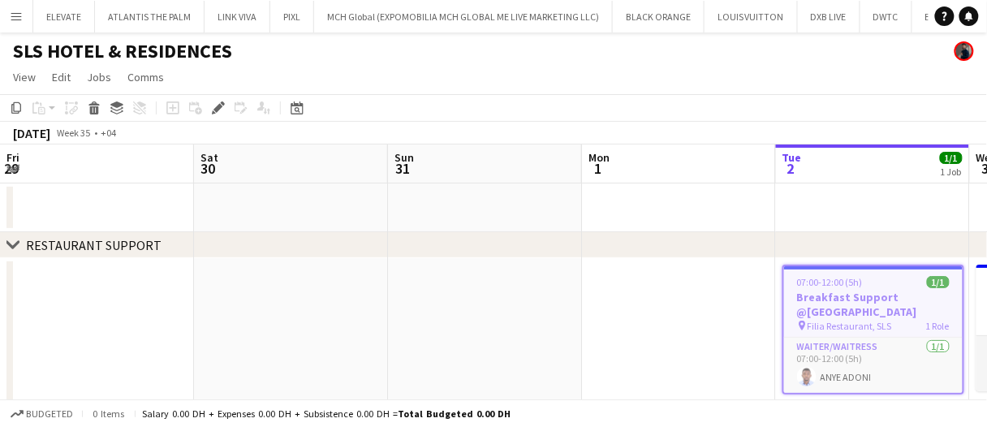
scroll to position [0, 558]
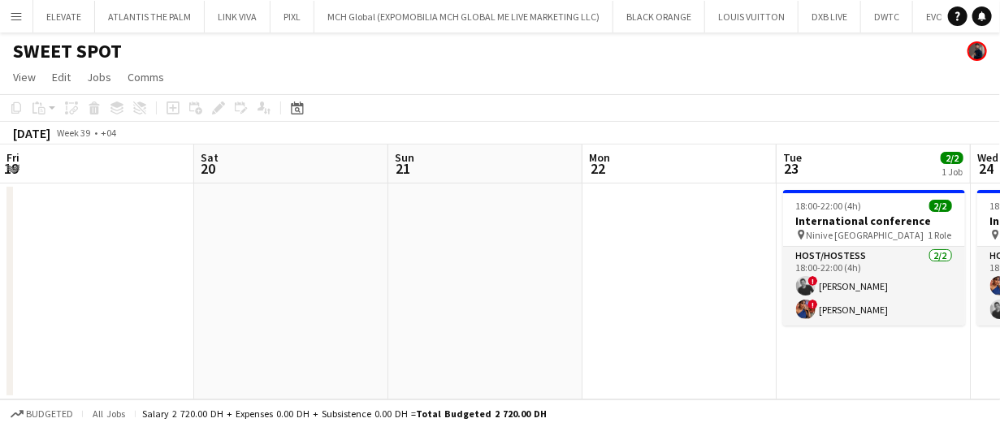
scroll to position [0, 635]
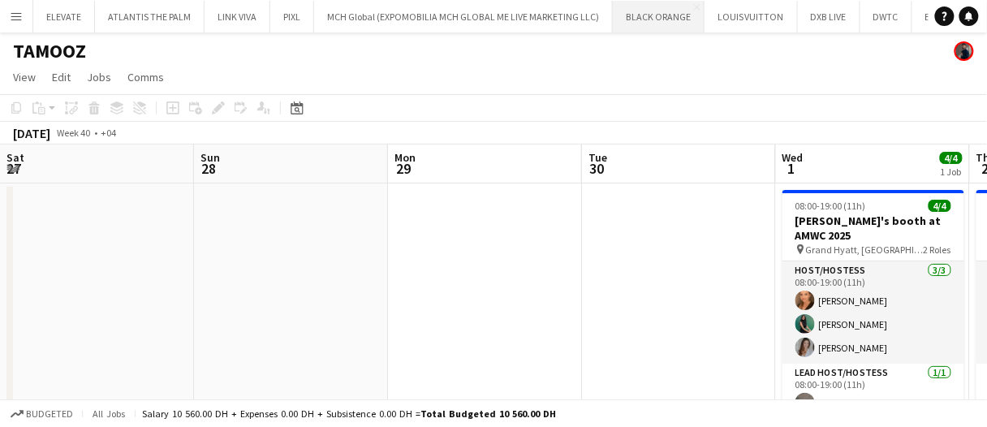
scroll to position [0, 511]
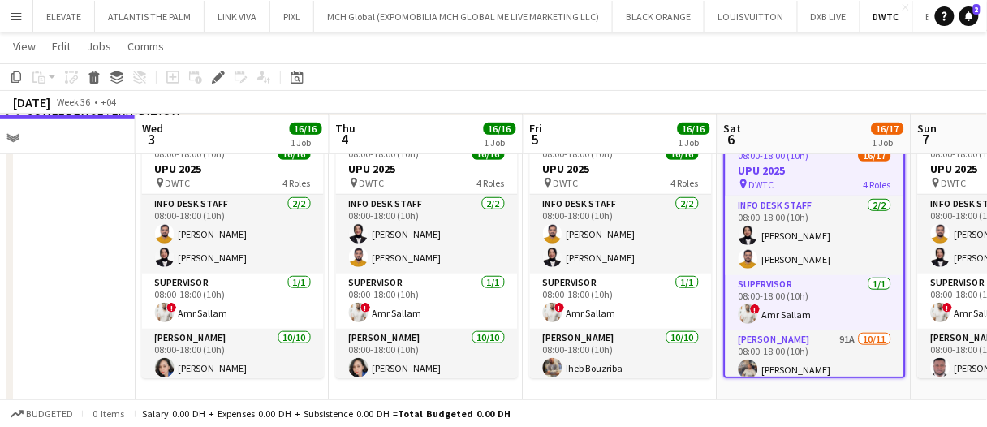
scroll to position [198, 0]
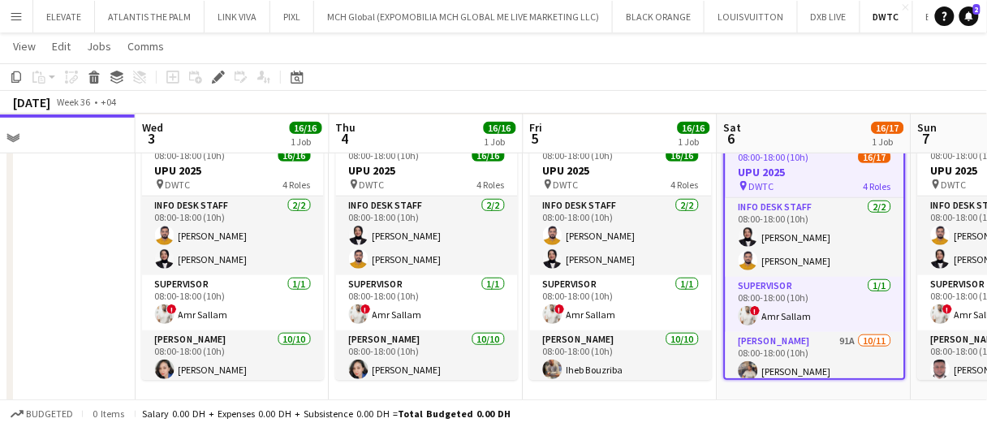
click at [89, 285] on app-date-cell at bounding box center [39, 272] width 194 height 279
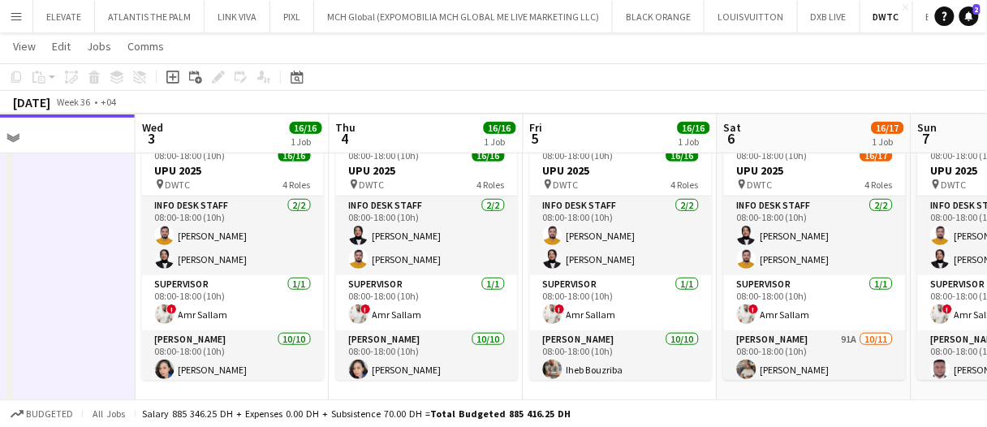
click at [89, 285] on app-date-cell at bounding box center [39, 272] width 194 height 279
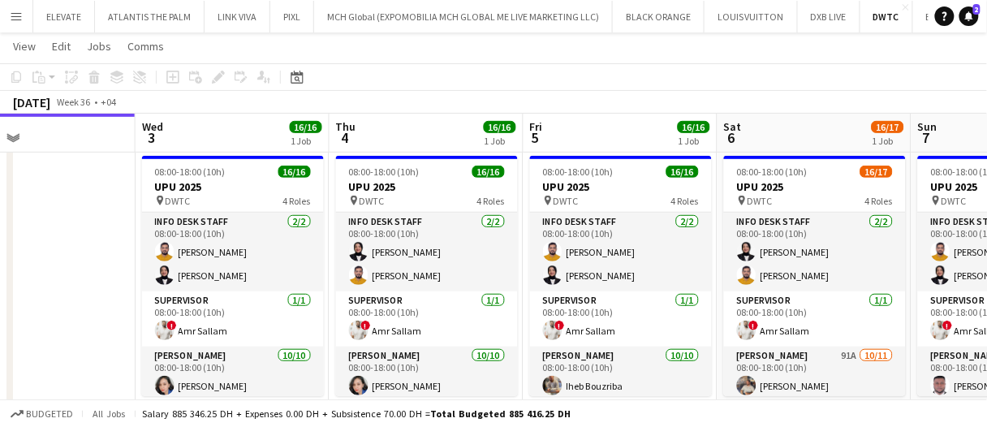
scroll to position [179, 0]
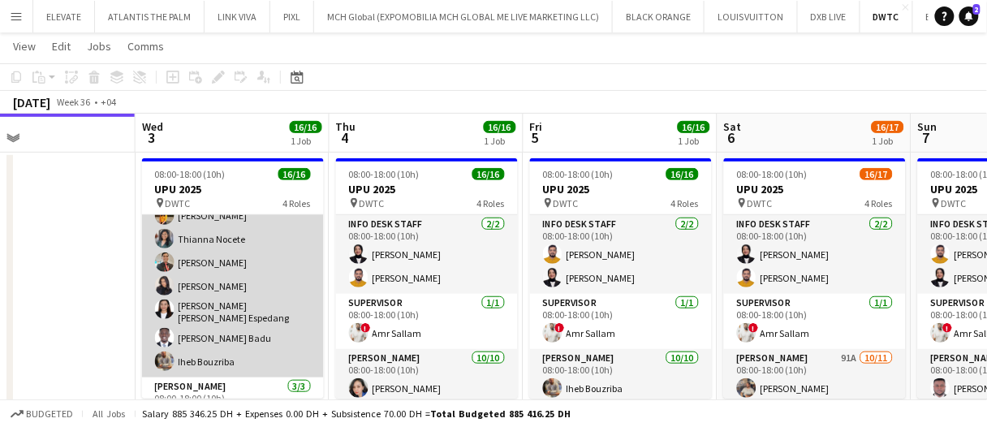
drag, startPoint x: 253, startPoint y: 295, endPoint x: 382, endPoint y: 308, distance: 130.6
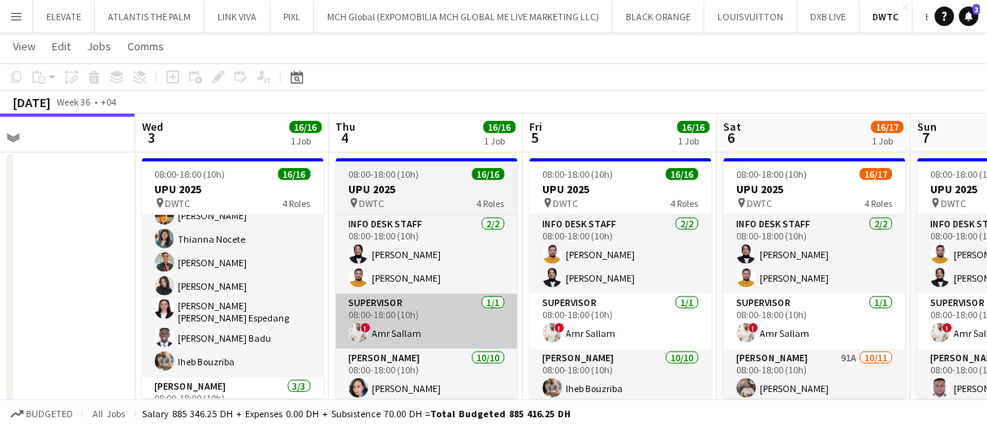
click at [253, 295] on app-card-role "[PERSON_NAME] [DATE] 08:00-18:00 (10h) [PERSON_NAME] [PERSON_NAME] [PERSON_NAME…" at bounding box center [233, 242] width 182 height 272
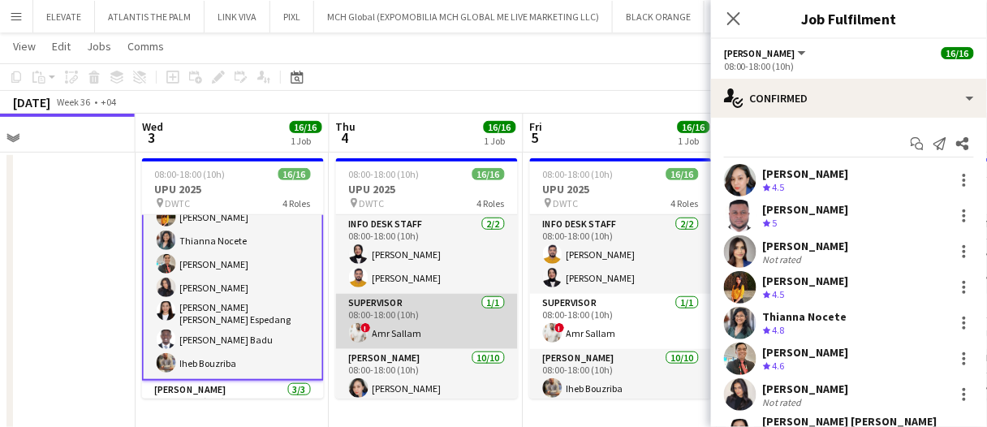
scroll to position [244, 0]
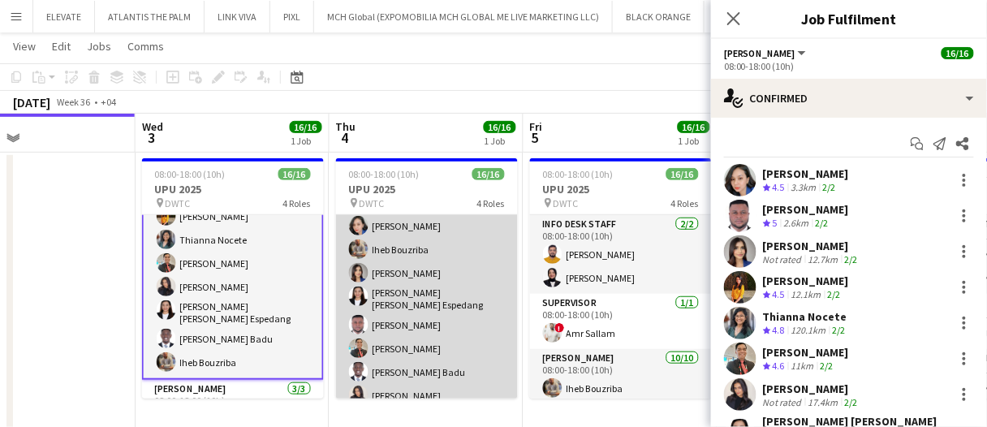
click at [425, 307] on app-card-role "Usher 10/10 08:00-18:00 (10h) Cherubim Reyes Iheb Bouzriba Tashya Fernando Mari…" at bounding box center [427, 323] width 182 height 272
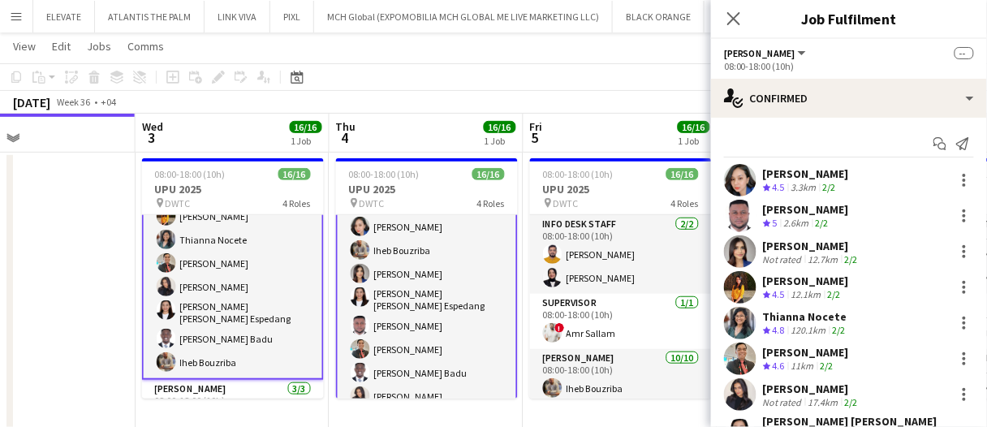
click at [237, 329] on app-card-role "Usher 10/10 08:00-18:00 (10h) Cherubim Reyes Jevas Nangsi Tashya Fernando Ayesh…" at bounding box center [233, 242] width 182 height 275
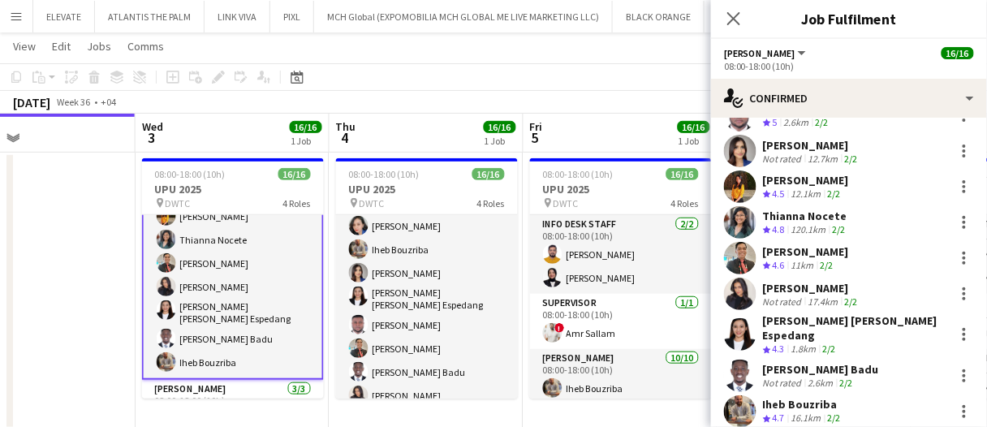
scroll to position [137, 0]
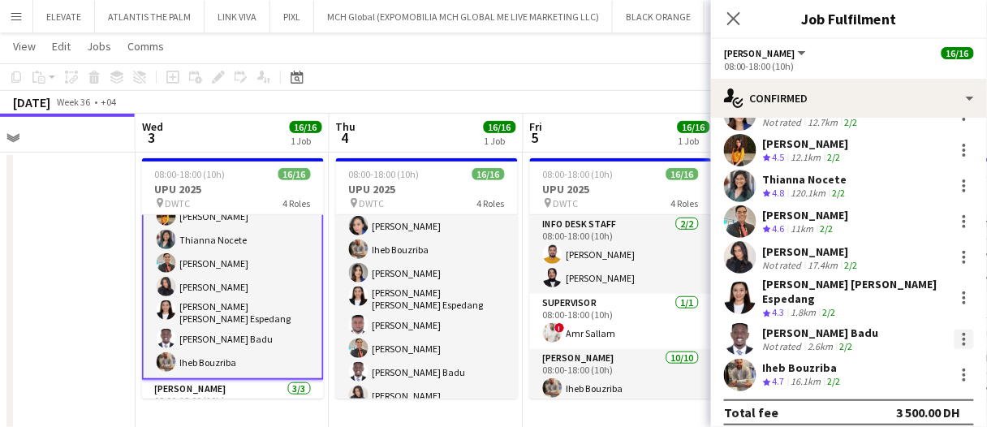
click at [963, 338] on div at bounding box center [964, 339] width 3 height 3
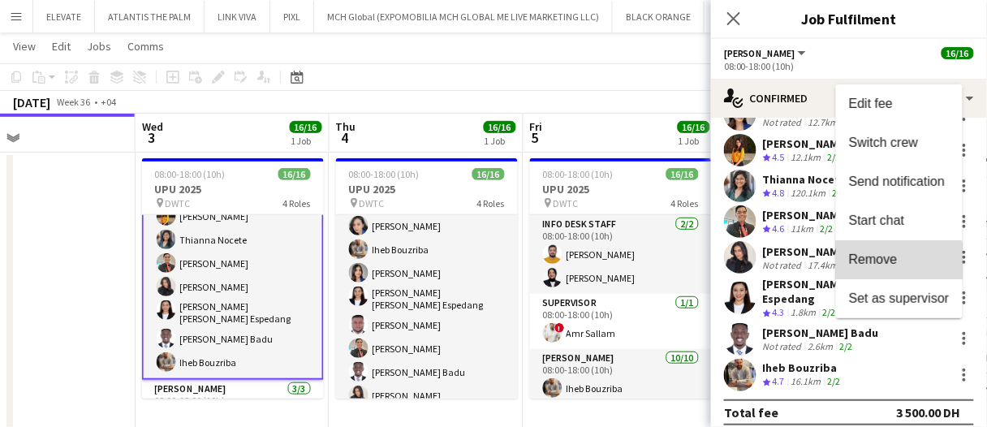
click at [900, 267] on button "Remove" at bounding box center [899, 259] width 127 height 39
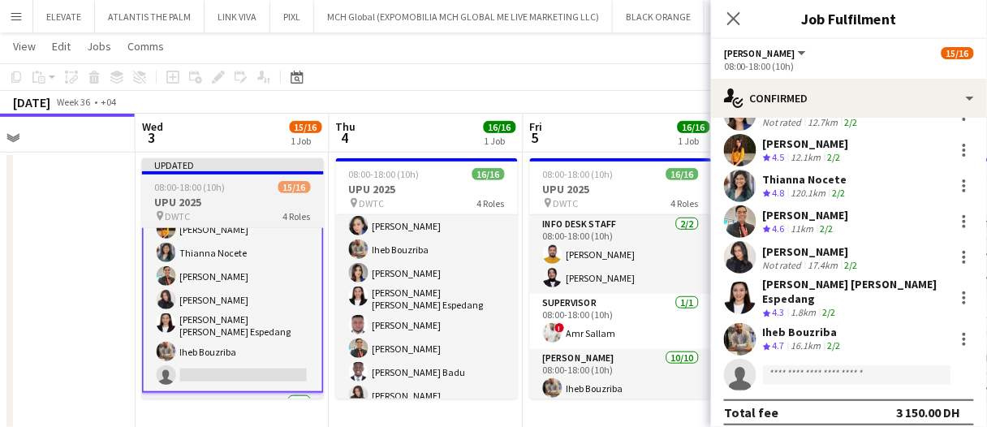
click at [120, 298] on app-date-cell at bounding box center [39, 291] width 194 height 279
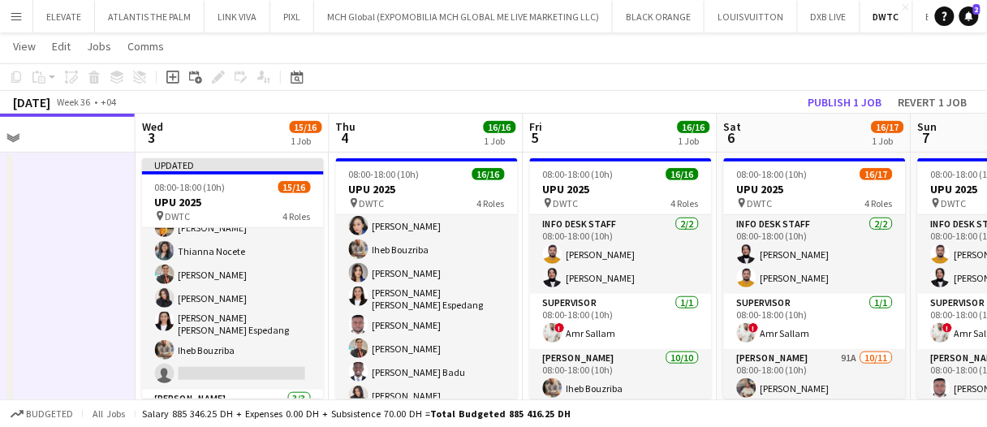
scroll to position [244, 0]
drag, startPoint x: 858, startPoint y: 100, endPoint x: 800, endPoint y: 123, distance: 62.0
click at [858, 100] on button "Publish 1 job" at bounding box center [845, 102] width 87 height 21
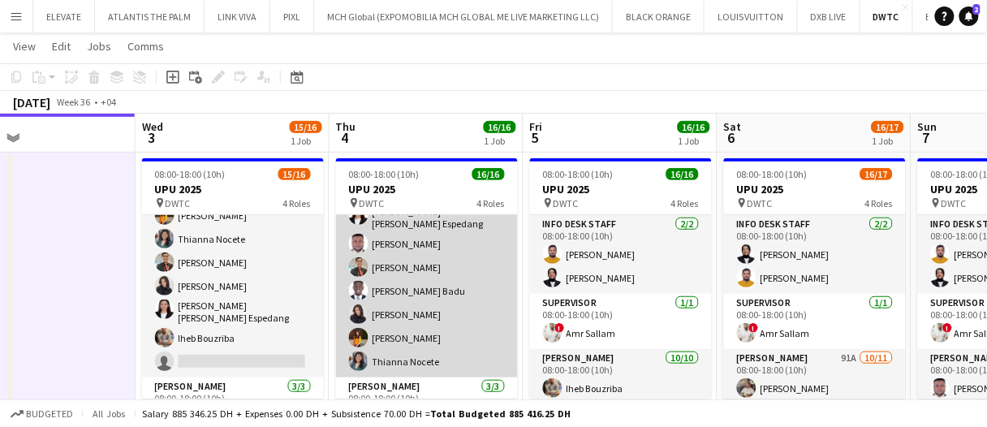
click at [456, 261] on app-card-role "Usher 10/10 08:00-18:00 (10h) Cherubim Reyes Iheb Bouzriba Tashya Fernando Mari…" at bounding box center [427, 242] width 182 height 272
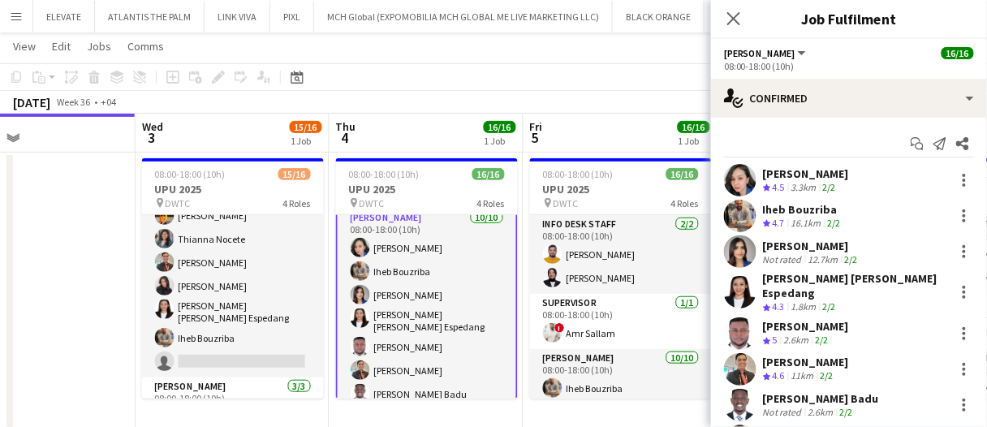
scroll to position [163, 0]
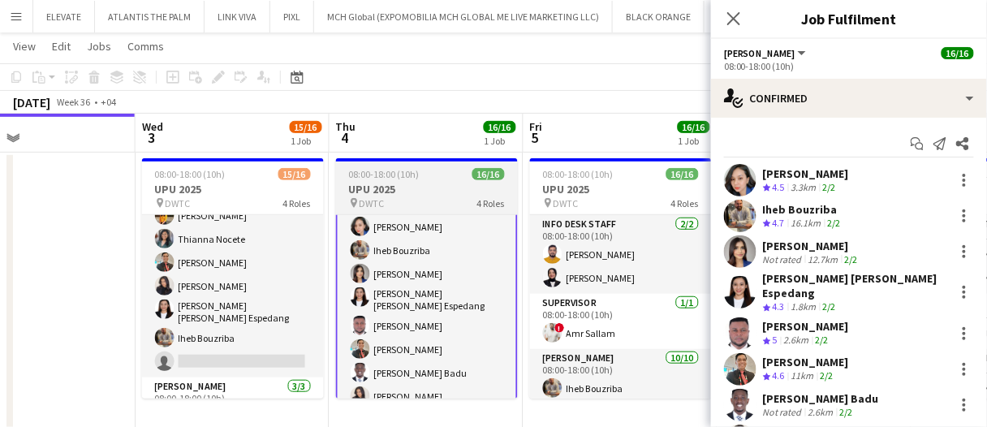
drag, startPoint x: 352, startPoint y: 173, endPoint x: 404, endPoint y: 166, distance: 53.2
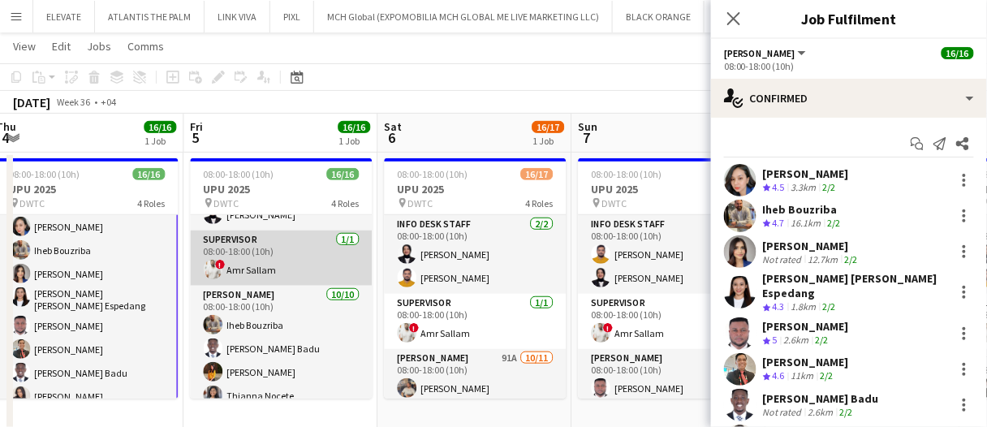
scroll to position [81, 0]
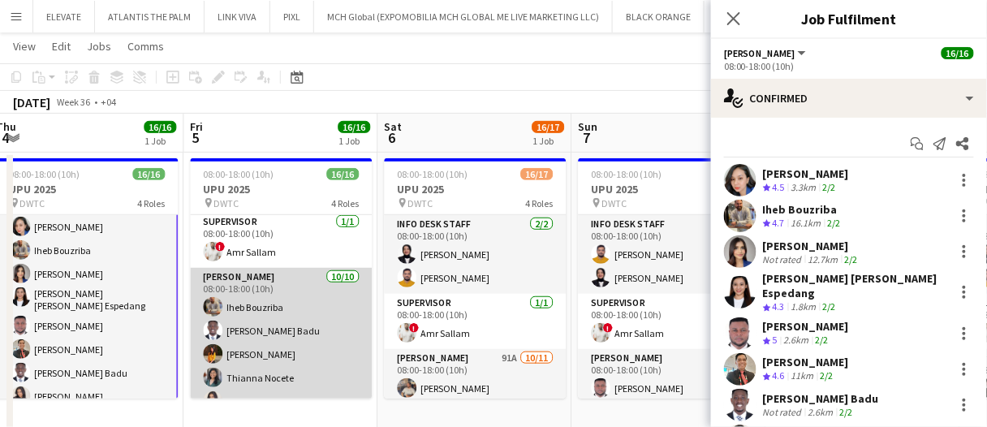
click at [316, 319] on app-card-role "Usher 10/10 08:00-18:00 (10h) Iheb Bouzriba Andy Agyemang Badu Ayesha Shaikh Th…" at bounding box center [281, 404] width 182 height 272
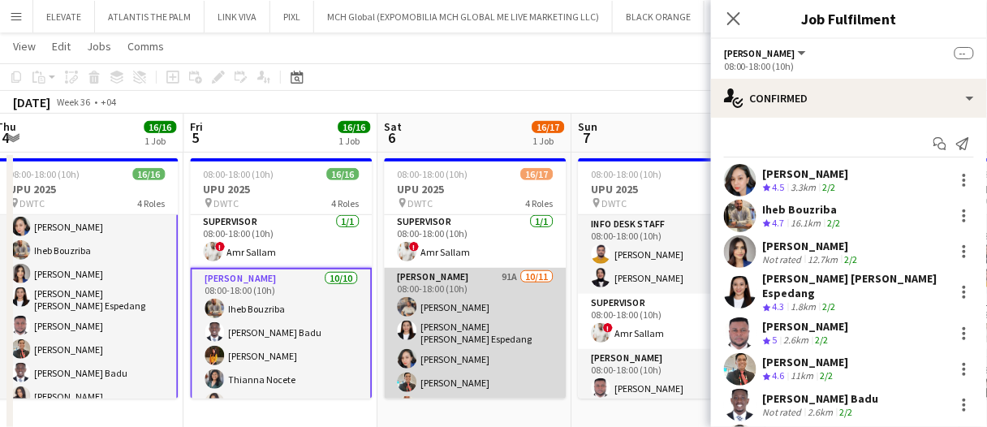
click at [464, 336] on app-card-role "Usher 91A 10/11 08:00-18:00 (10h) Muhammad Fayaz Maria liza Espedang Cherubim R…" at bounding box center [475, 420] width 182 height 305
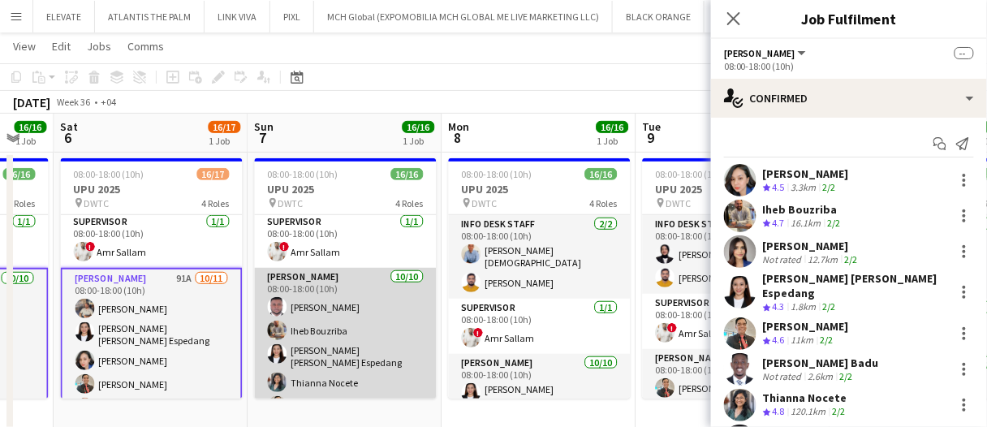
click at [335, 356] on app-card-role "Usher 10/10 08:00-18:00 (10h) Jevas Nangsi Iheb Bouzriba Maria liza Espedang Th…" at bounding box center [346, 404] width 182 height 272
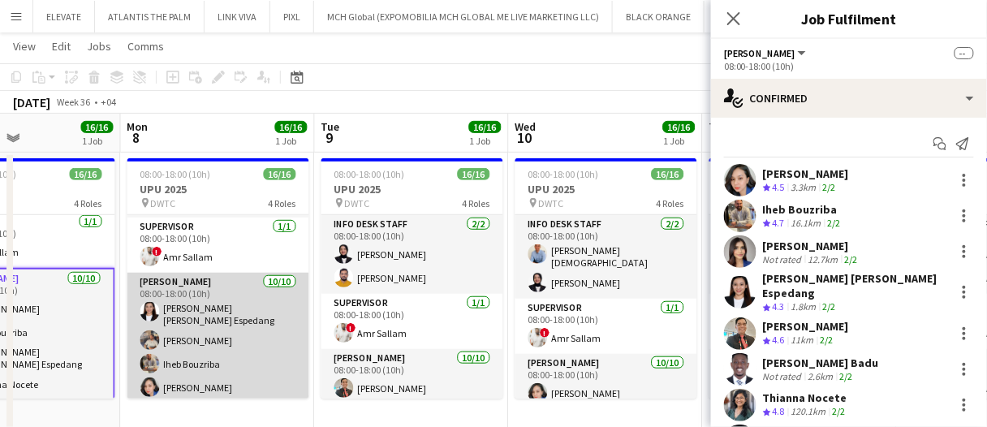
click at [231, 363] on app-card-role "Usher 10/10 08:00-18:00 (10h) Maria liza Espedang Muhammad Fayaz Iheb Bouzriba …" at bounding box center [218, 409] width 182 height 272
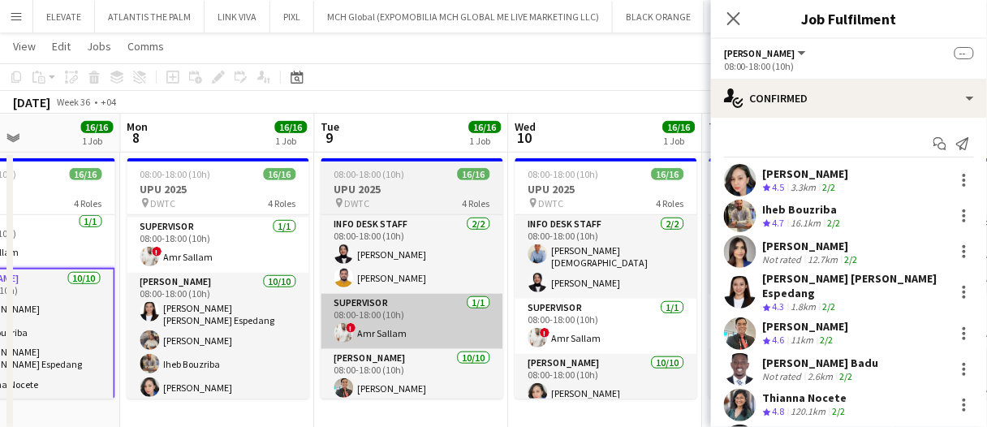
scroll to position [0, 654]
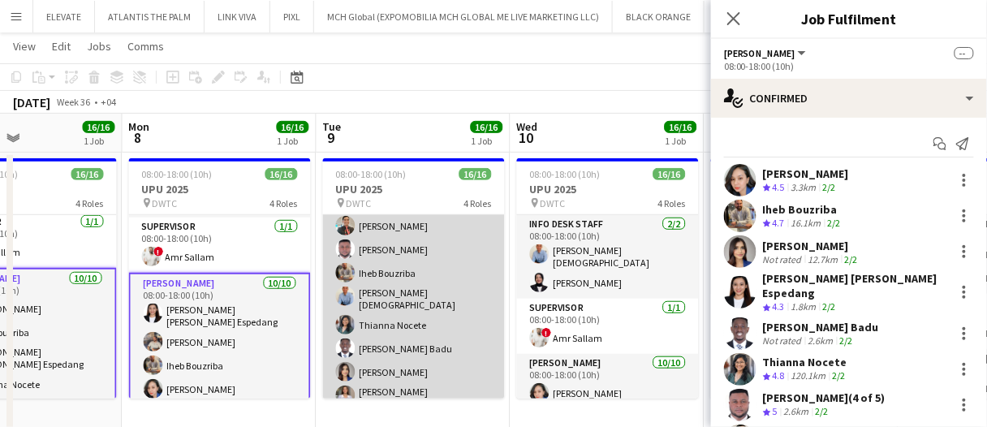
click at [391, 332] on app-card-role "Usher 10/10 08:00-18:00 (10h) Albert Arroyo Jevas Nangsi Iheb Bouzriba Lloyd Ch…" at bounding box center [414, 325] width 182 height 277
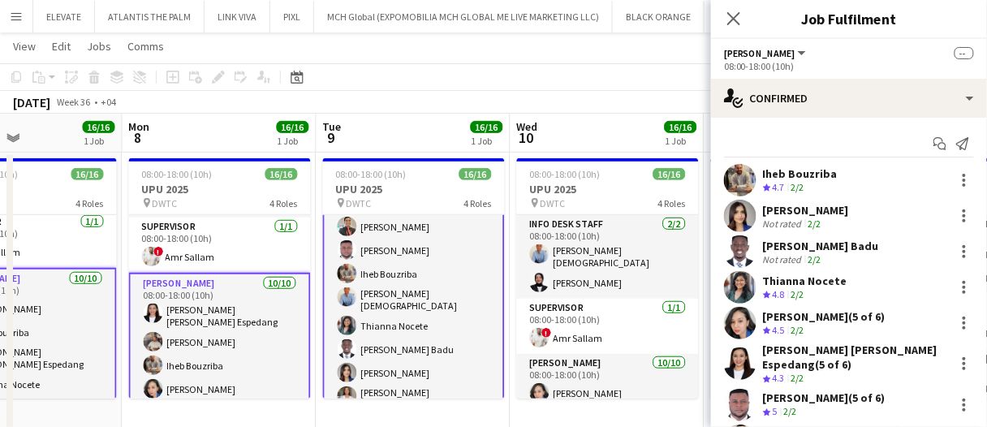
scroll to position [319, 0]
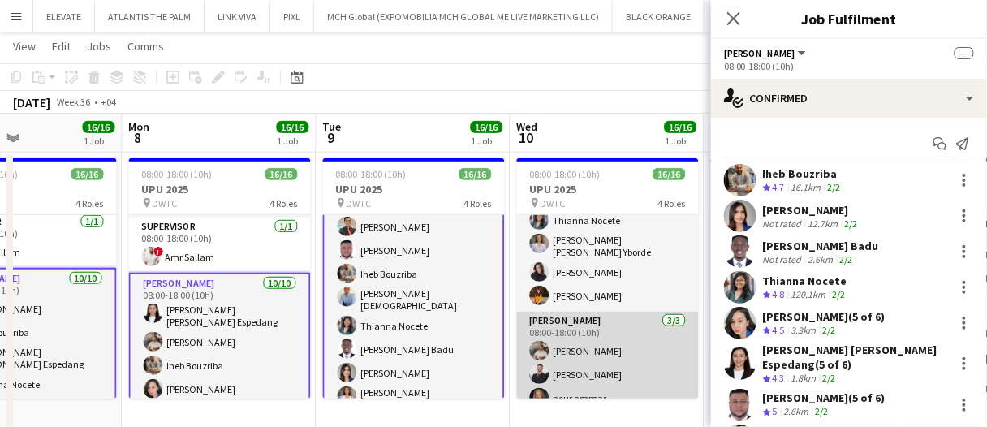
click at [560, 312] on app-card-role "Usher 3/3 08:00-18:00 (10h) Muhammad Fayaz Radwan Jrish nour ammar" at bounding box center [608, 363] width 182 height 102
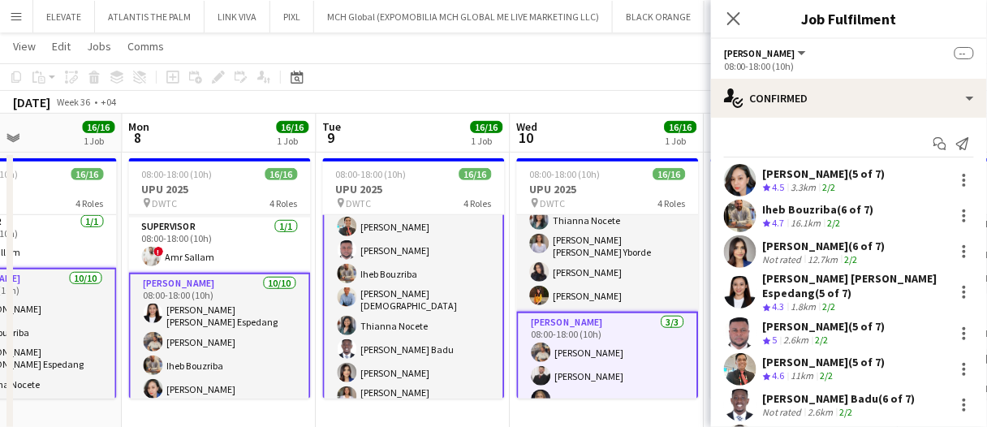
click at [577, 323] on app-card-role "Usher 3/3 08:00-18:00 (10h) Muhammad Fayaz Radwan Jrish nour ammar" at bounding box center [608, 365] width 182 height 106
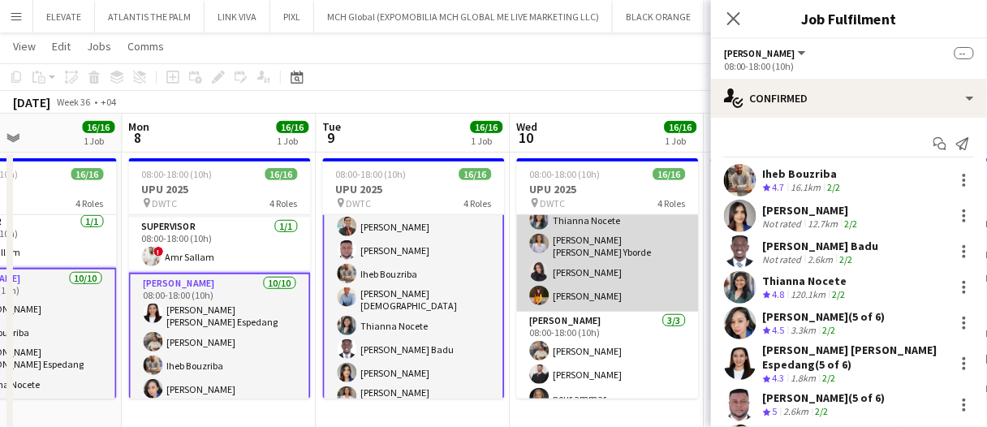
click at [578, 261] on app-card-role "Usher 10/10 08:00-18:00 (10h) Cherubim Reyes Andy Agyemang Badu Jevas Nangsi Ih…" at bounding box center [608, 173] width 182 height 277
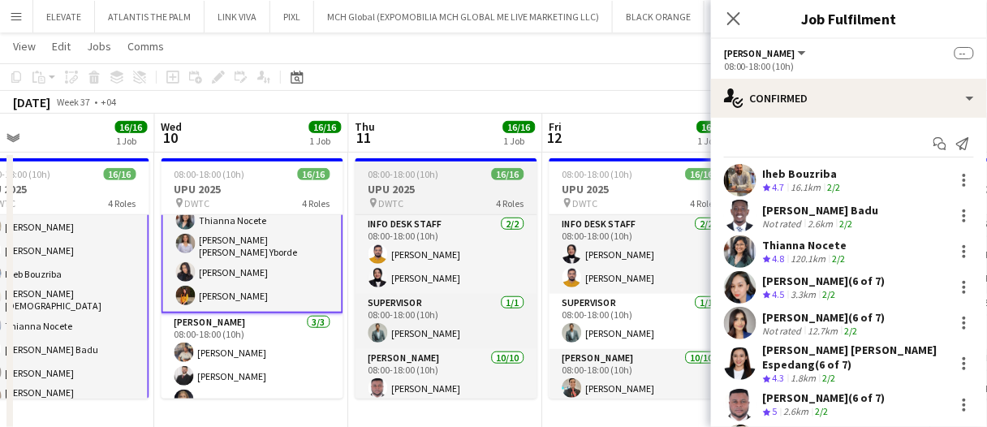
scroll to position [0, 716]
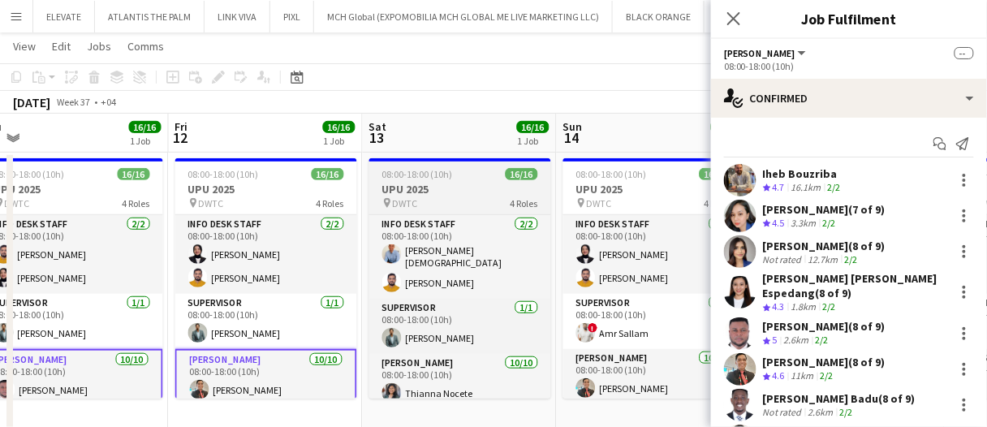
scroll to position [0, 753]
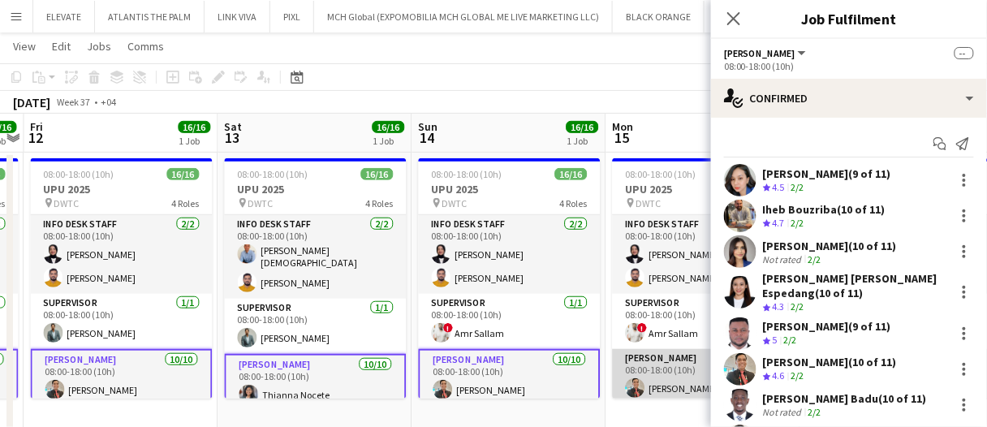
click at [629, 380] on app-user-avatar at bounding box center [634, 387] width 19 height 19
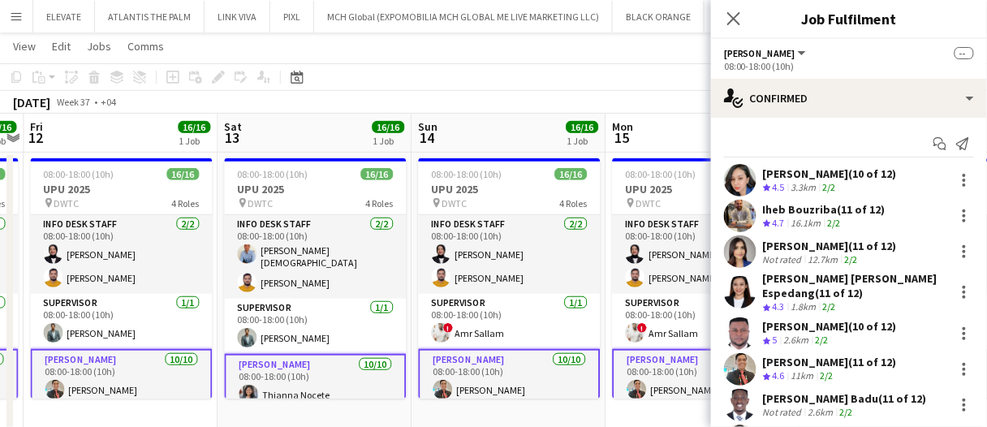
drag, startPoint x: 397, startPoint y: 144, endPoint x: 458, endPoint y: 147, distance: 61.0
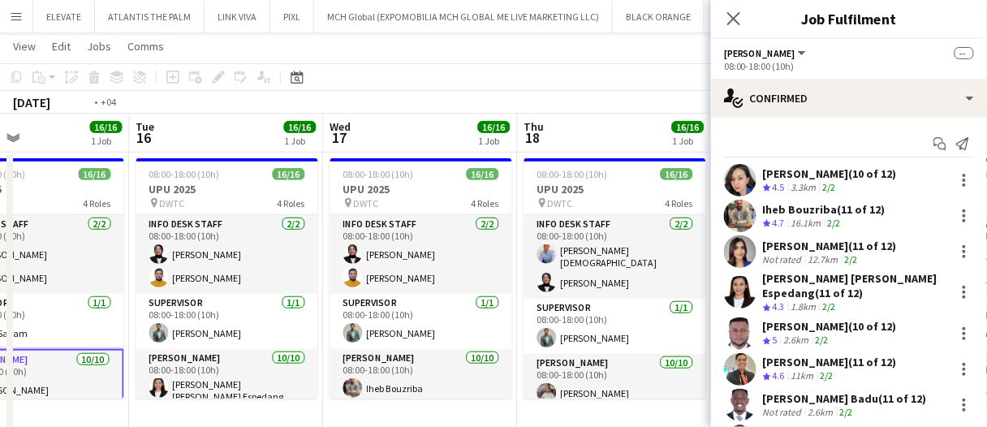
scroll to position [0, 691]
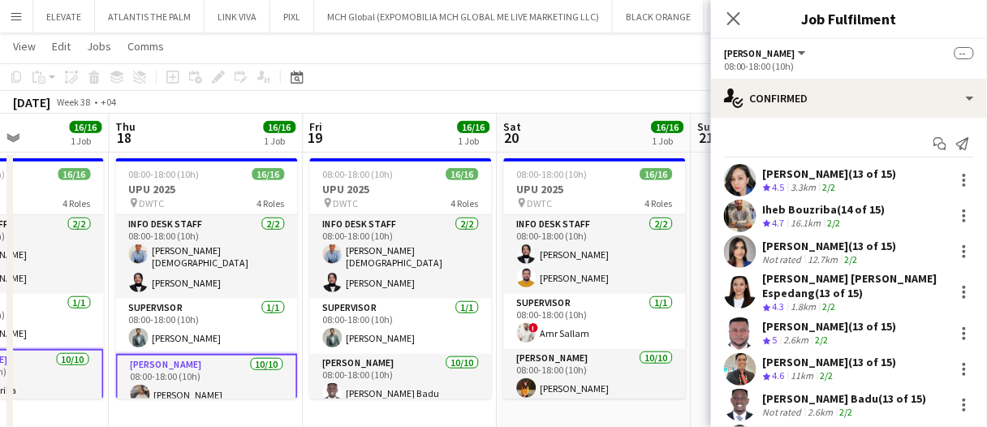
scroll to position [0, 776]
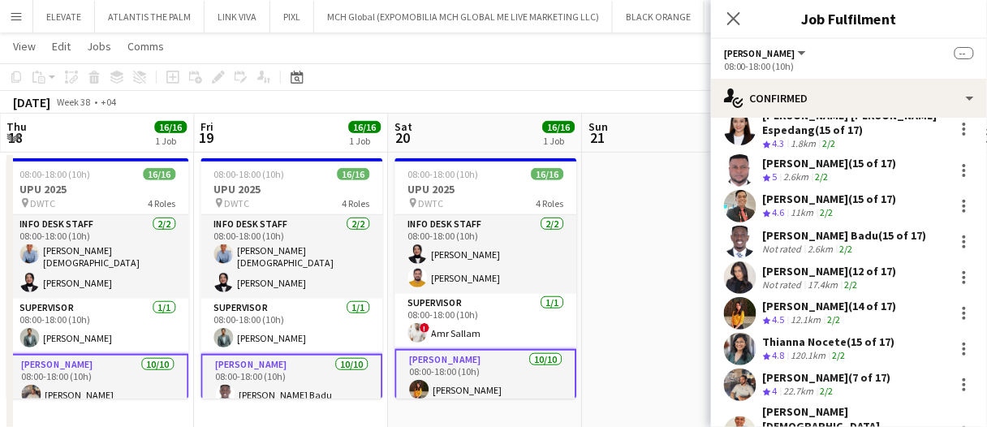
scroll to position [82, 0]
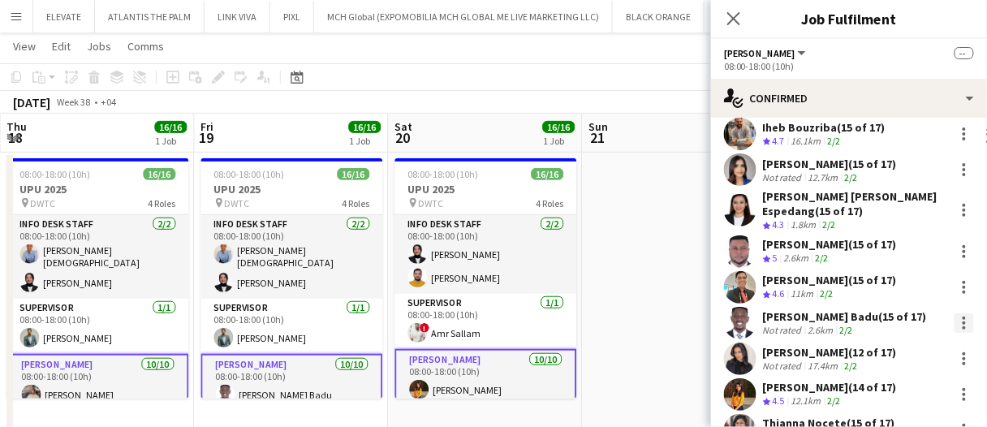
click at [956, 313] on div at bounding box center [964, 322] width 19 height 19
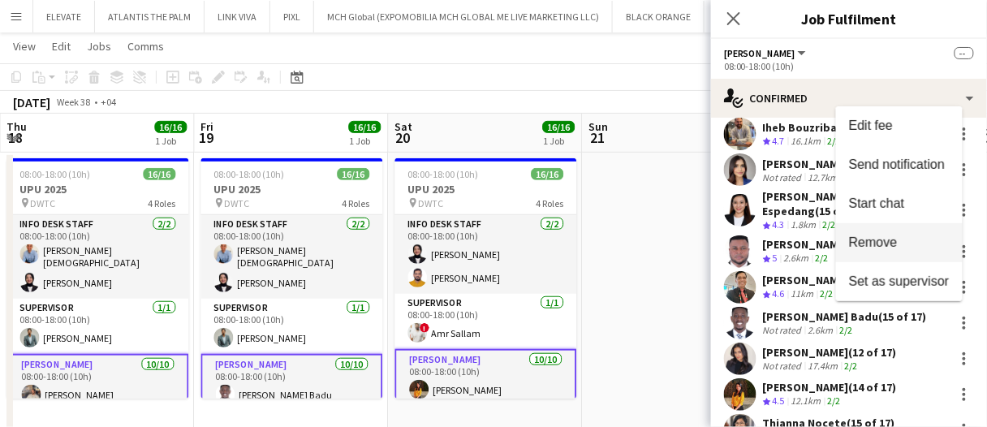
click at [886, 245] on span "Remove" at bounding box center [873, 242] width 49 height 14
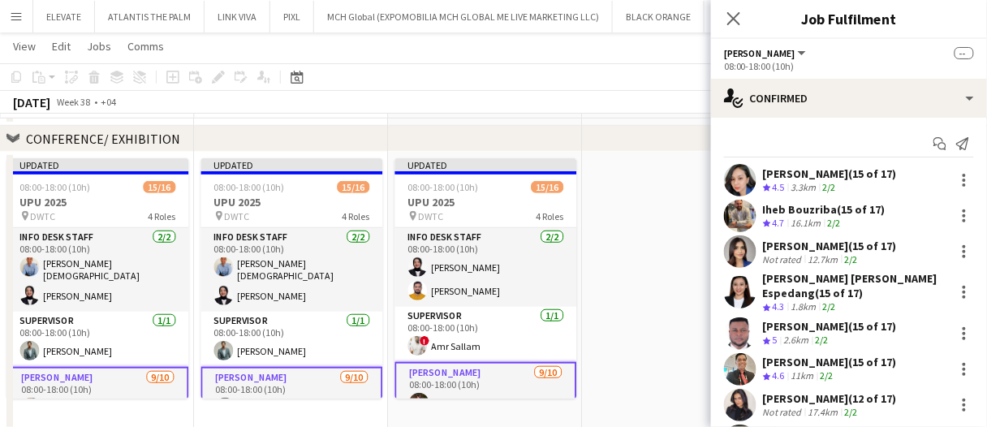
scroll to position [98, 0]
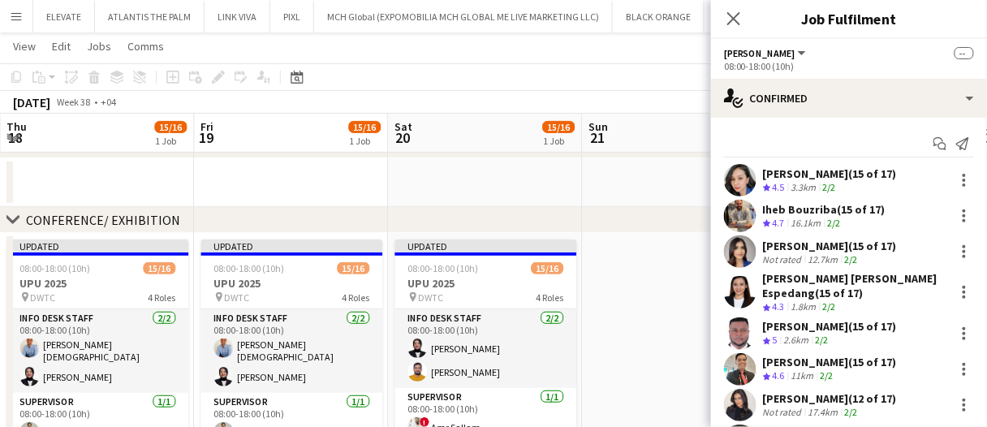
click at [636, 264] on app-date-cell at bounding box center [679, 372] width 194 height 279
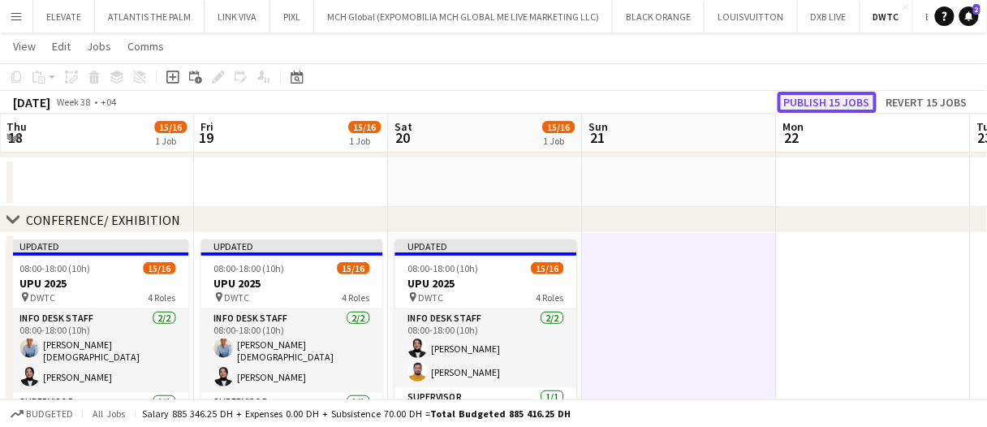
click at [837, 106] on button "Publish 15 jobs" at bounding box center [827, 102] width 99 height 21
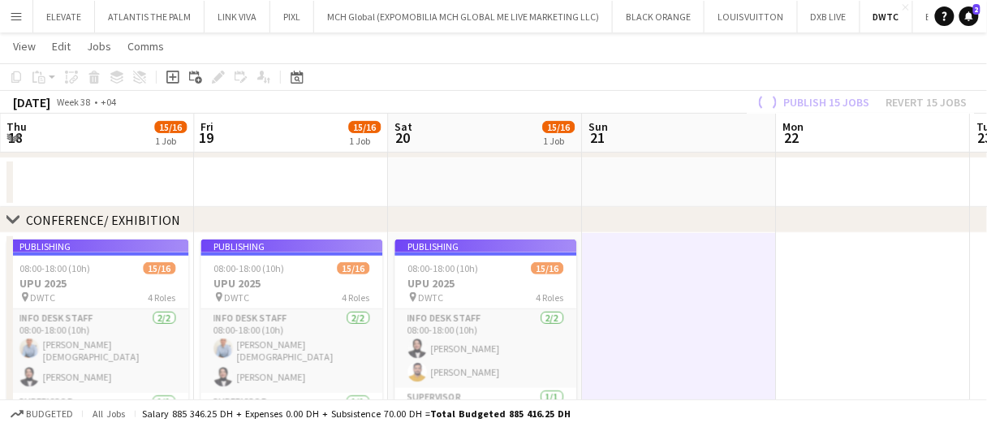
drag, startPoint x: 873, startPoint y: 188, endPoint x: 851, endPoint y: 182, distance: 22.7
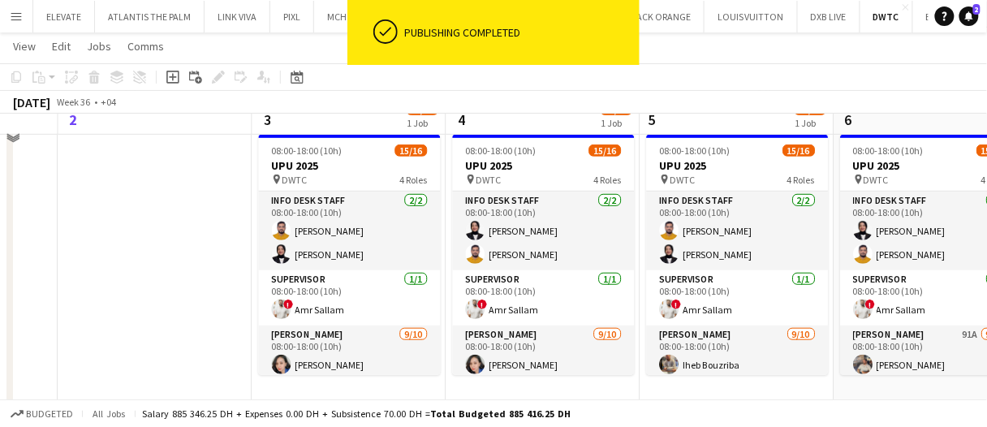
scroll to position [179, 0]
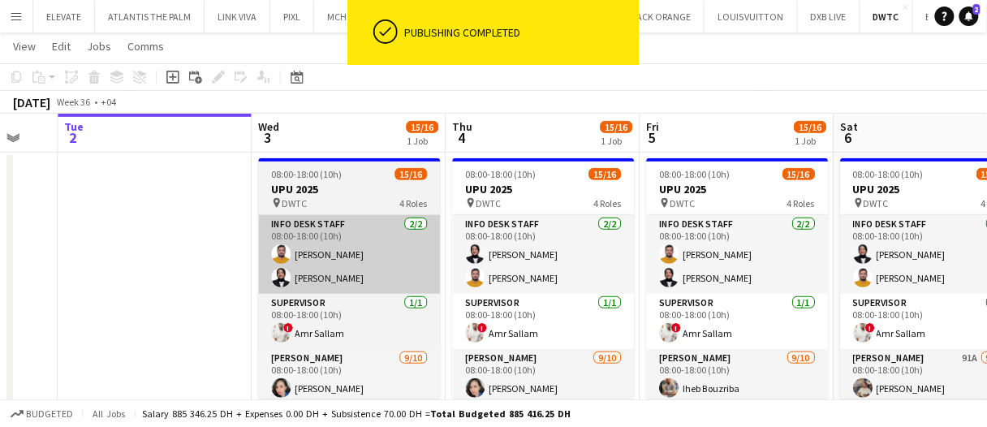
drag, startPoint x: 155, startPoint y: 267, endPoint x: 259, endPoint y: 256, distance: 104.6
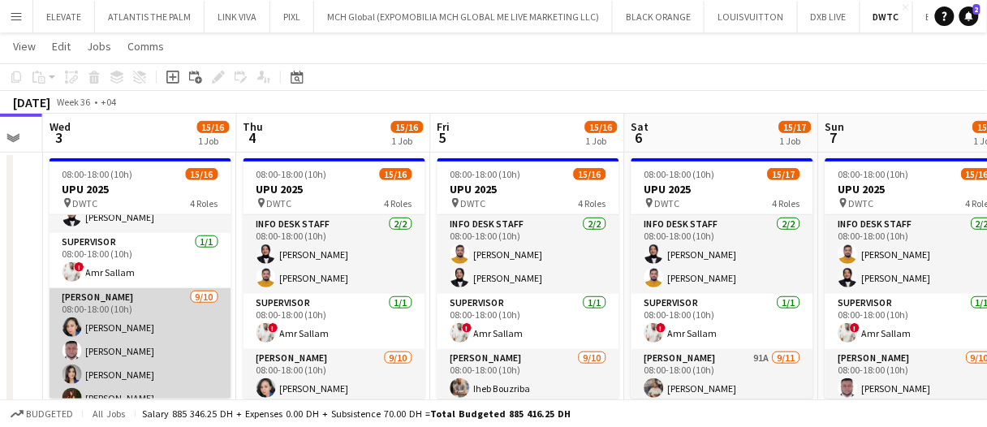
scroll to position [81, 0]
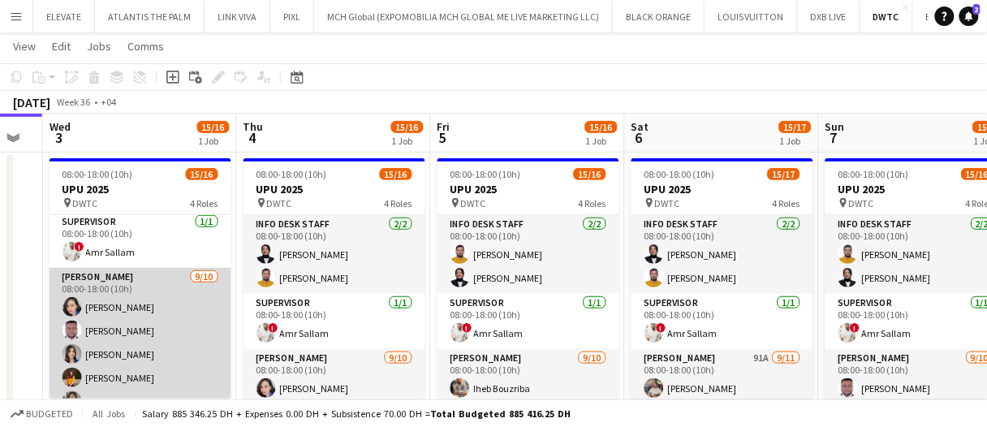
click at [172, 348] on app-card-role "Usher 9/10 08:00-18:00 (10h) Cherubim Reyes Jevas Nangsi Tashya Fernando Ayesha…" at bounding box center [141, 404] width 182 height 272
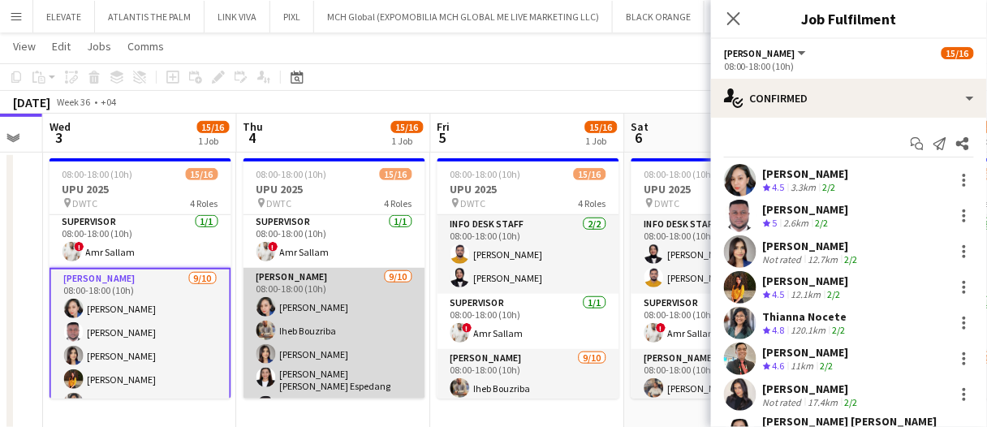
click at [353, 344] on app-card-role "Usher 9/10 08:00-18:00 (10h) Cherubim Reyes Iheb Bouzriba Tashya Fernando Maria…" at bounding box center [335, 404] width 182 height 272
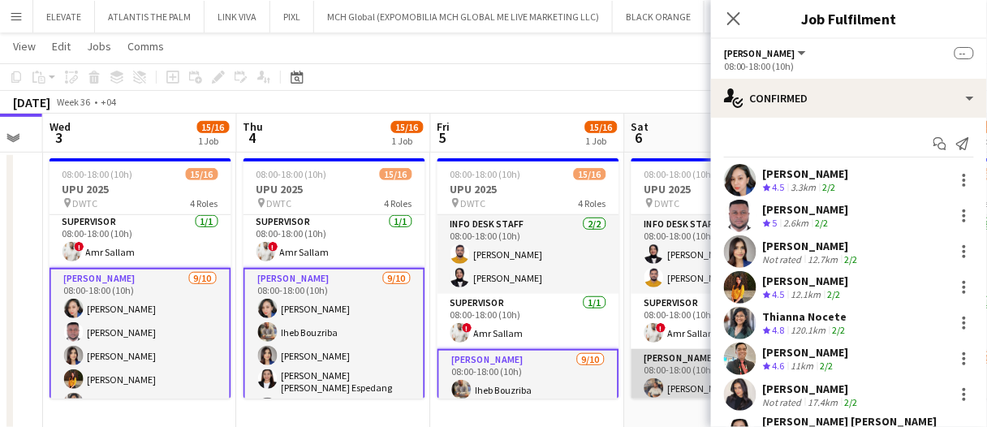
drag, startPoint x: 662, startPoint y: 378, endPoint x: 646, endPoint y: 358, distance: 24.9
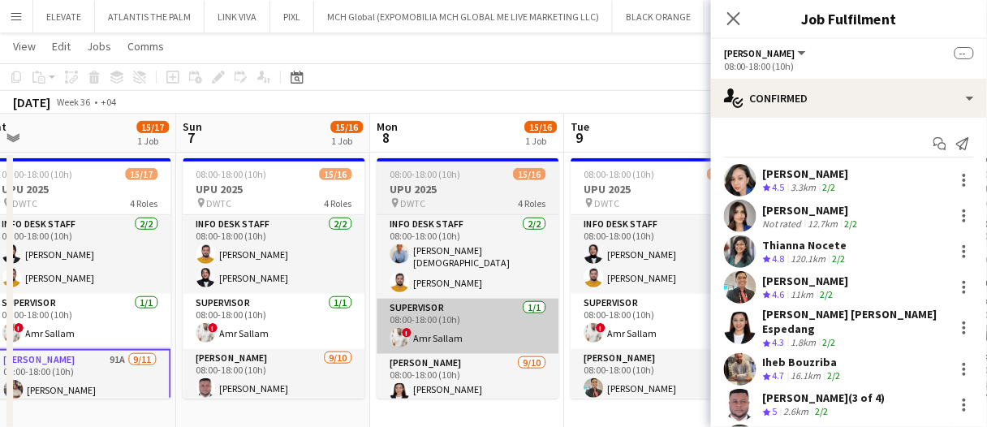
scroll to position [0, 458]
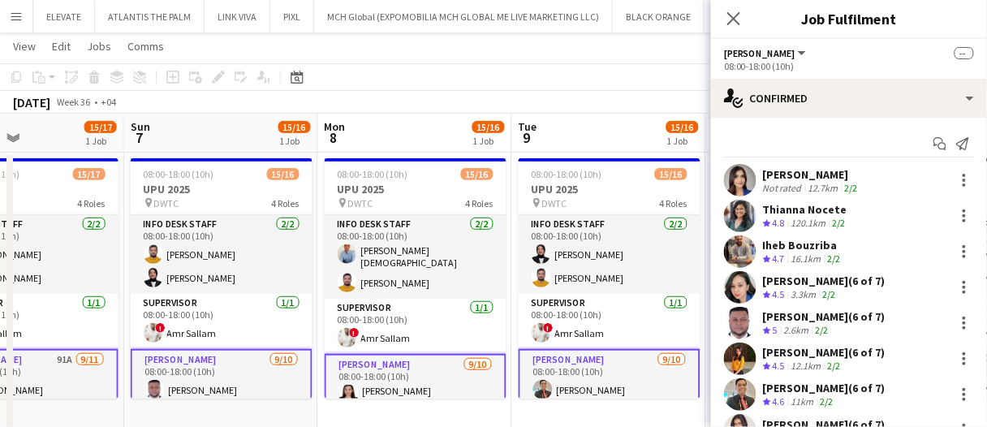
drag, startPoint x: 452, startPoint y: 136, endPoint x: 508, endPoint y: 136, distance: 55.2
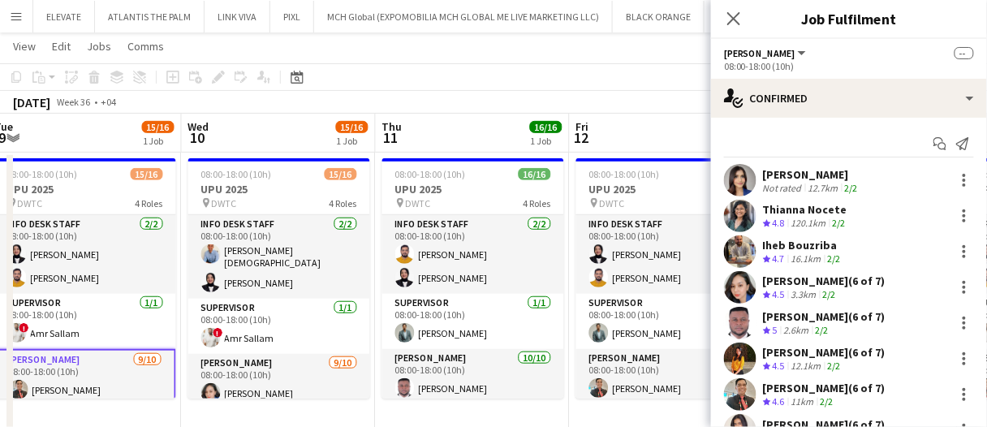
scroll to position [0, 633]
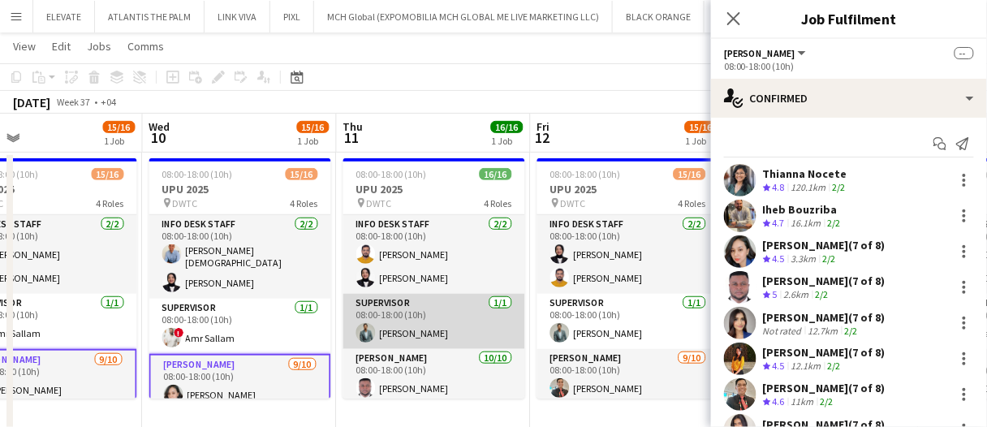
scroll to position [162, 0]
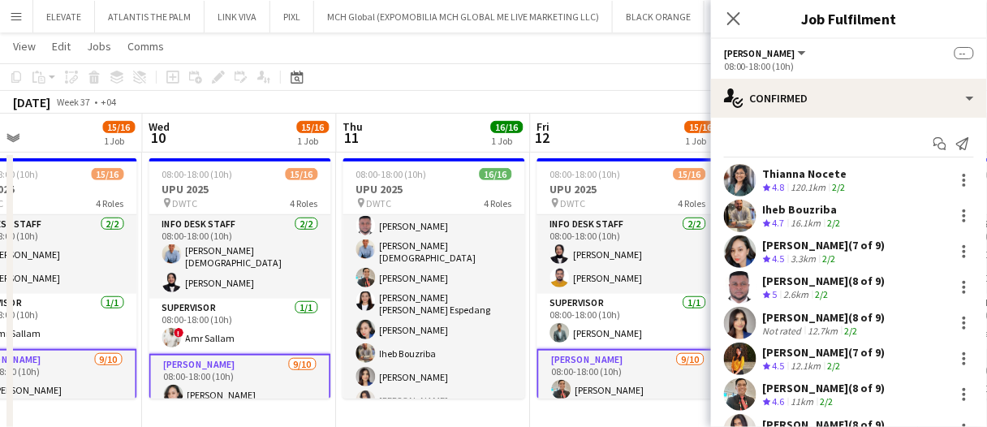
drag, startPoint x: 438, startPoint y: 133, endPoint x: 505, endPoint y: 132, distance: 67.4
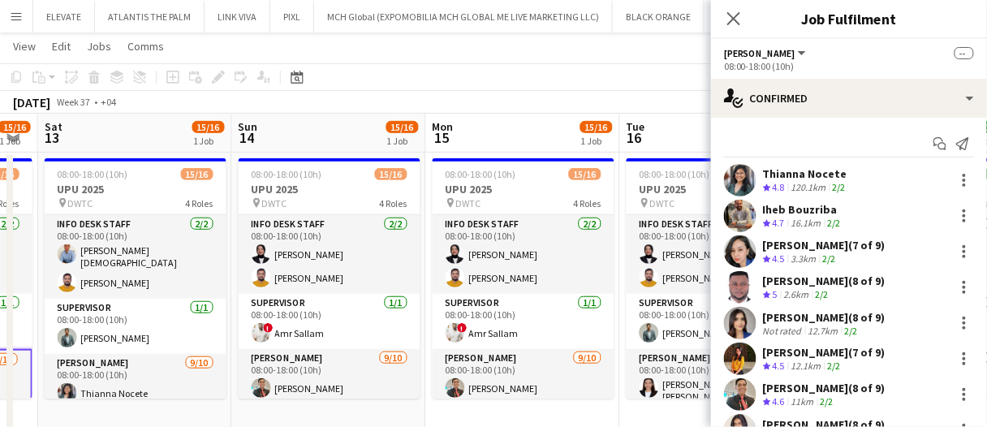
scroll to position [0, 556]
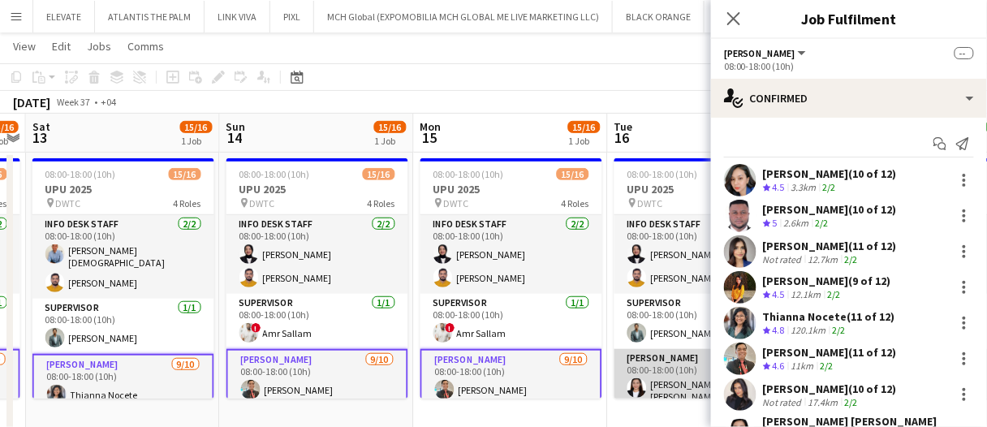
drag, startPoint x: 478, startPoint y: 140, endPoint x: 569, endPoint y: 135, distance: 91.1
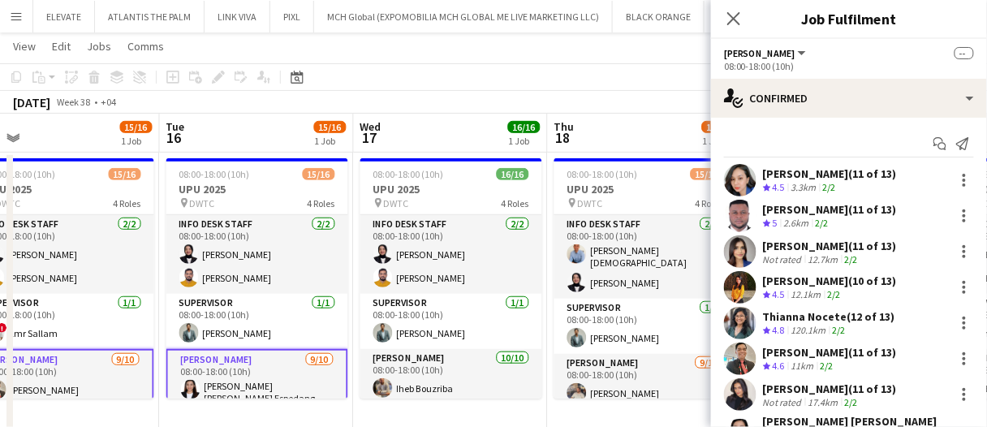
scroll to position [0, 431]
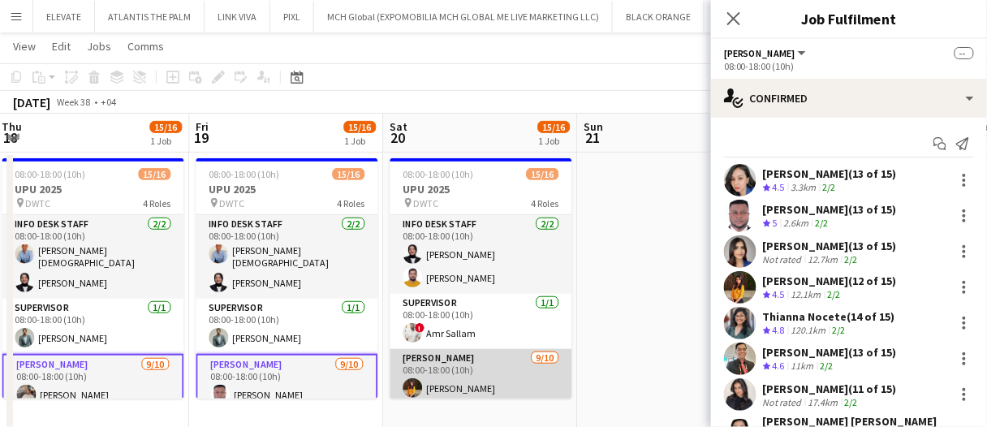
drag, startPoint x: 512, startPoint y: 369, endPoint x: 510, endPoint y: 355, distance: 13.9
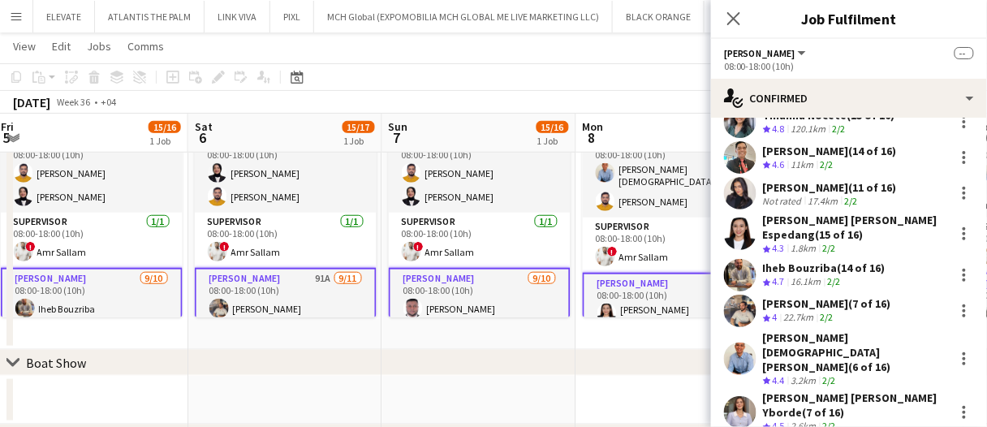
scroll to position [244, 0]
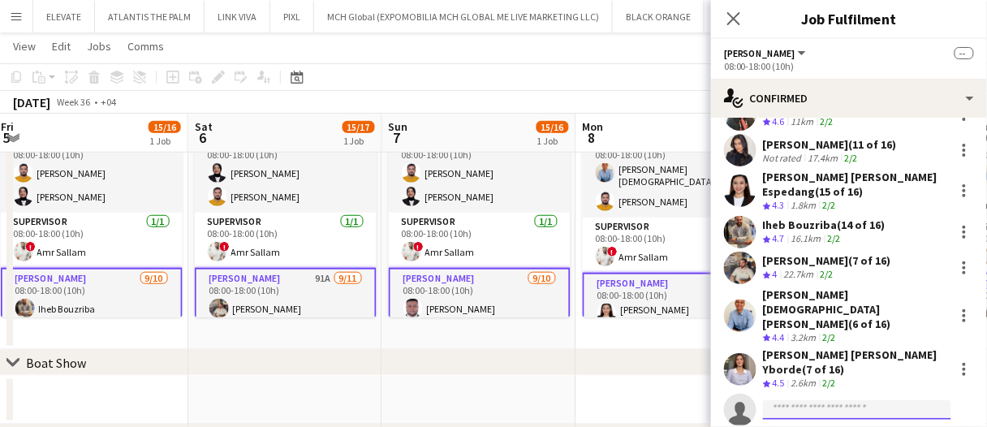
click at [825, 400] on input at bounding box center [857, 409] width 188 height 19
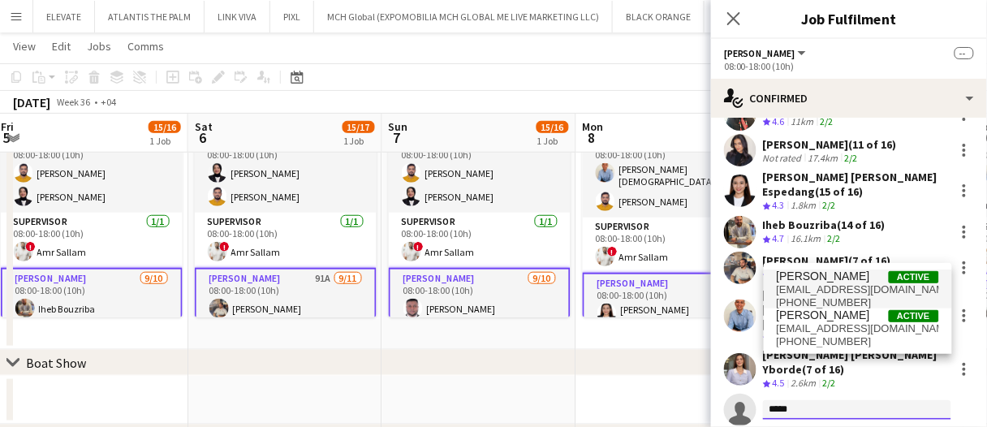
type input "****"
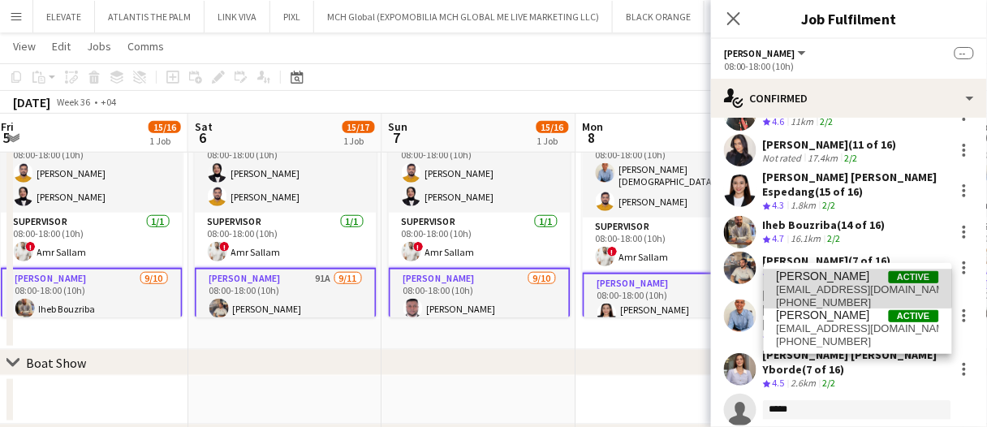
click at [848, 276] on span "Ramy Habib Active" at bounding box center [858, 277] width 162 height 14
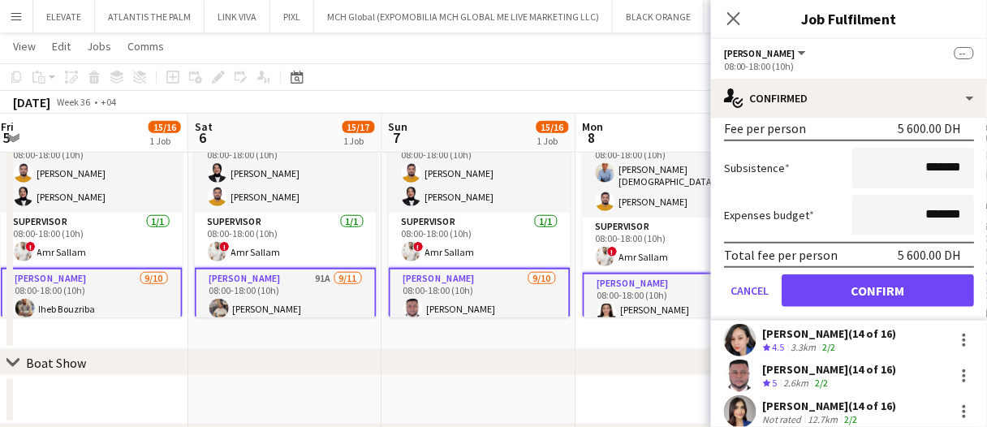
scroll to position [7, 0]
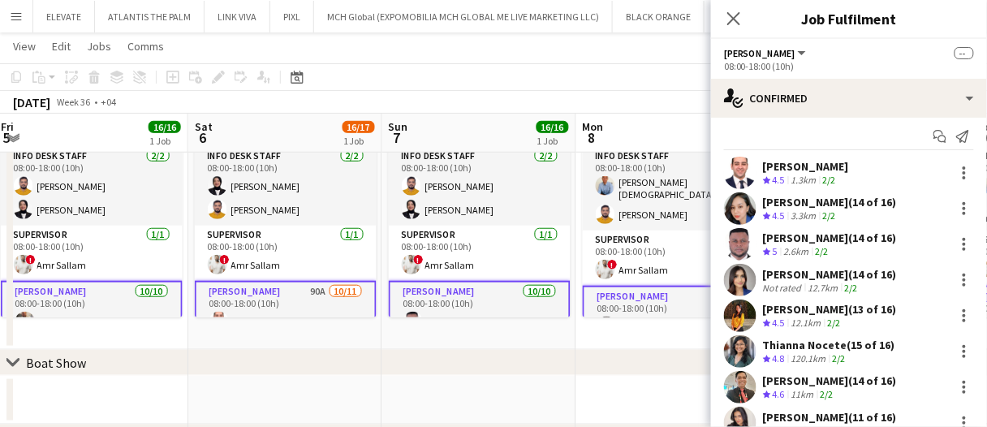
click at [411, 342] on app-date-cell "Updated 08:00-18:00 (10h) 16/16 UPU 2025 pin DWTC 4 Roles Info desk staff 2/2 0…" at bounding box center [479, 210] width 194 height 279
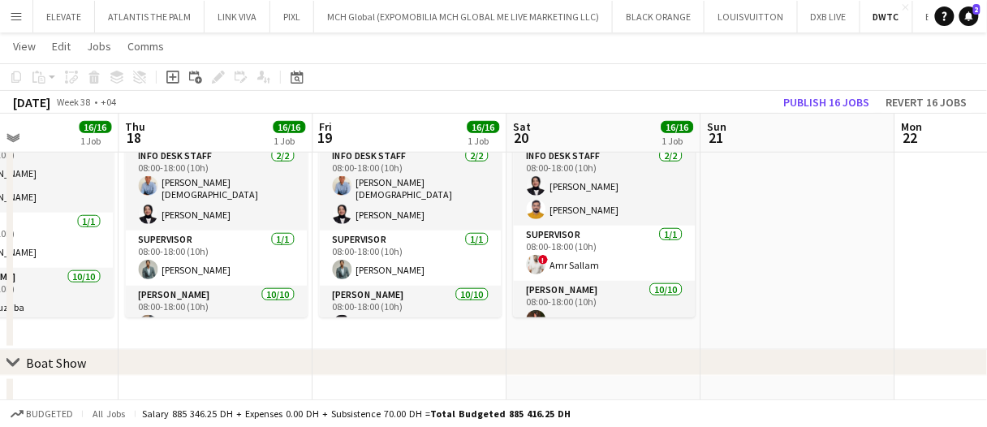
scroll to position [0, 667]
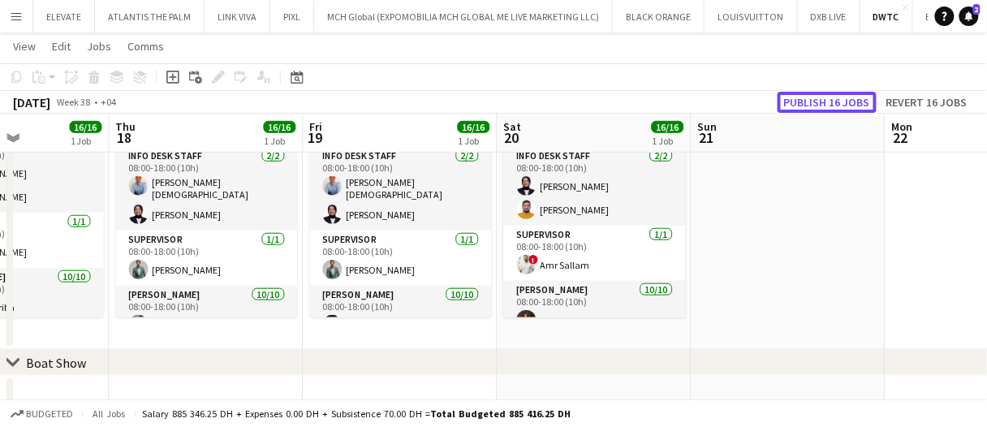
drag, startPoint x: 803, startPoint y: 104, endPoint x: 714, endPoint y: 244, distance: 165.8
click at [803, 104] on button "Publish 16 jobs" at bounding box center [827, 102] width 99 height 21
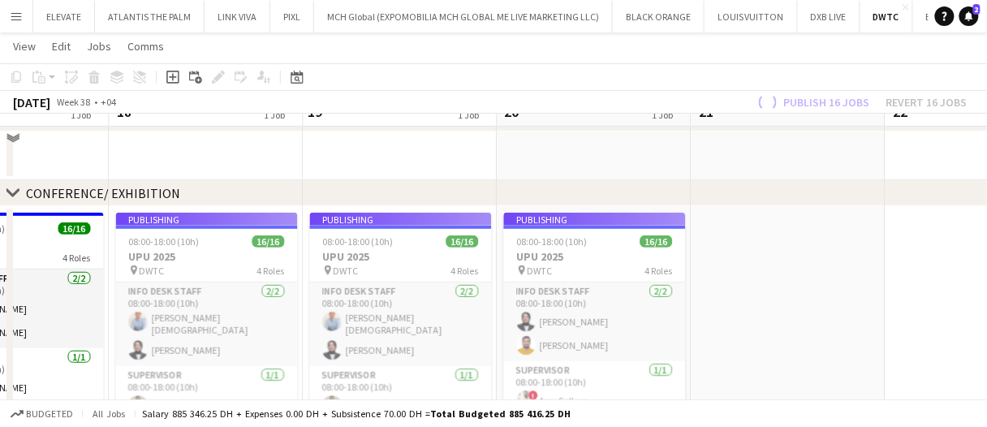
scroll to position [98, 0]
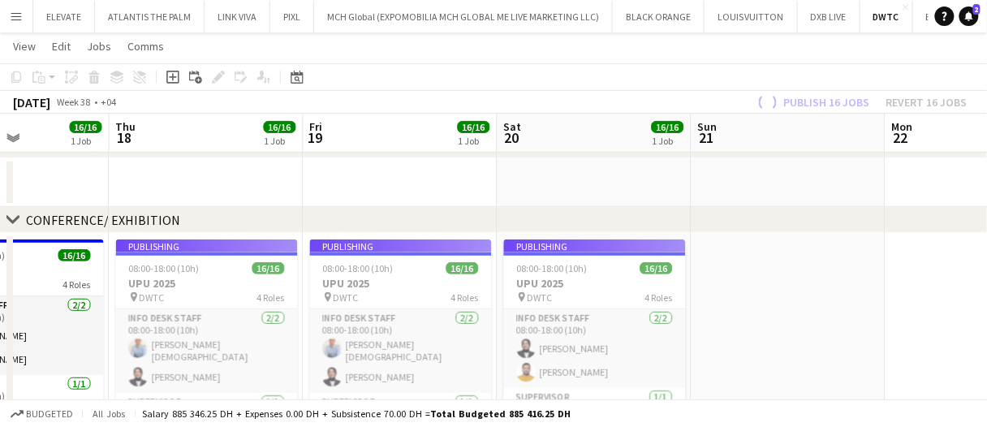
drag, startPoint x: 773, startPoint y: 171, endPoint x: 605, endPoint y: 177, distance: 168.2
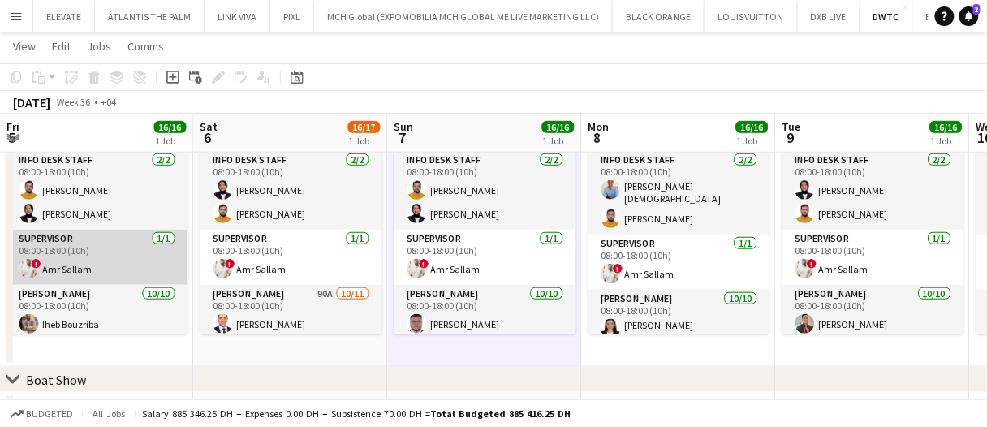
scroll to position [0, 587]
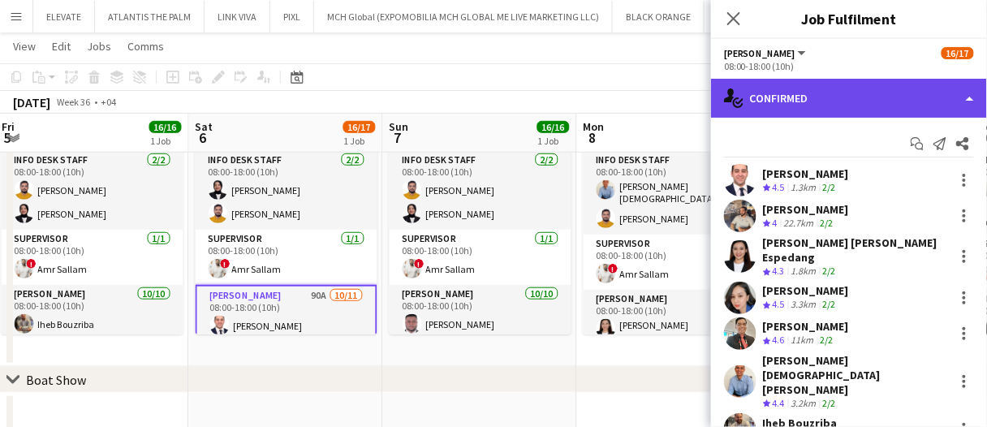
click at [890, 97] on div "single-neutral-actions-check-2 Confirmed" at bounding box center [849, 98] width 276 height 39
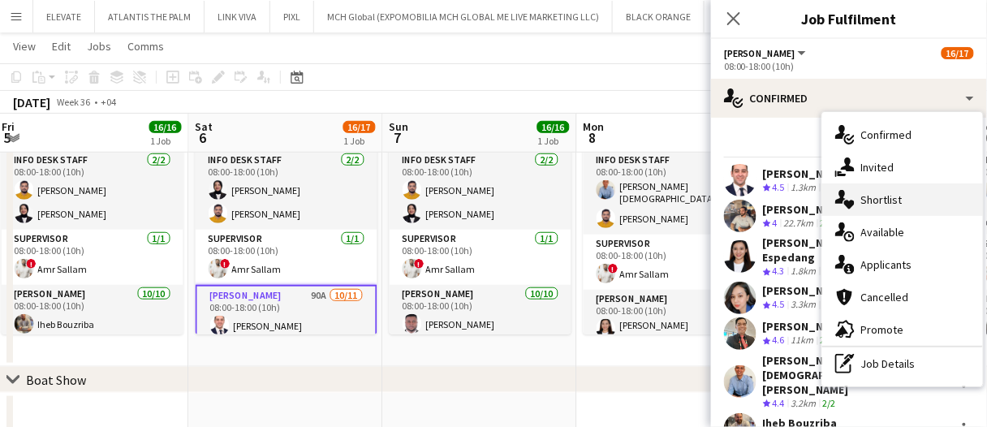
click at [894, 196] on span "Shortlist" at bounding box center [882, 199] width 41 height 15
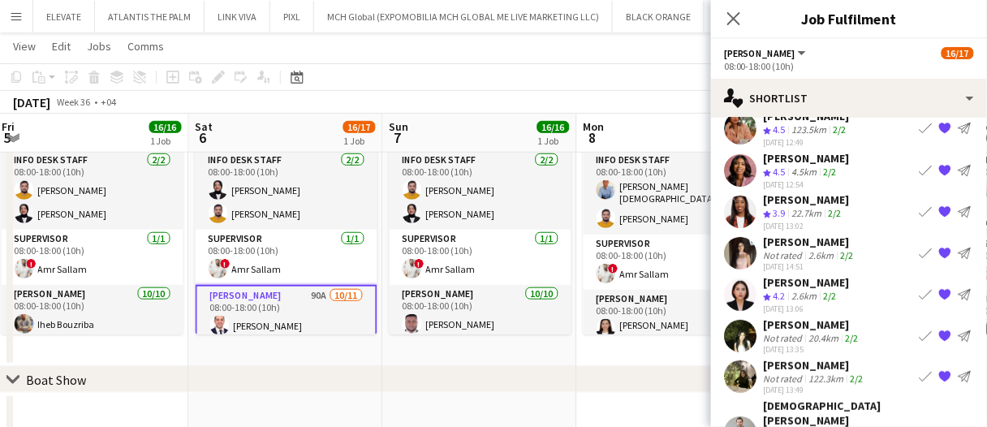
scroll to position [0, 0]
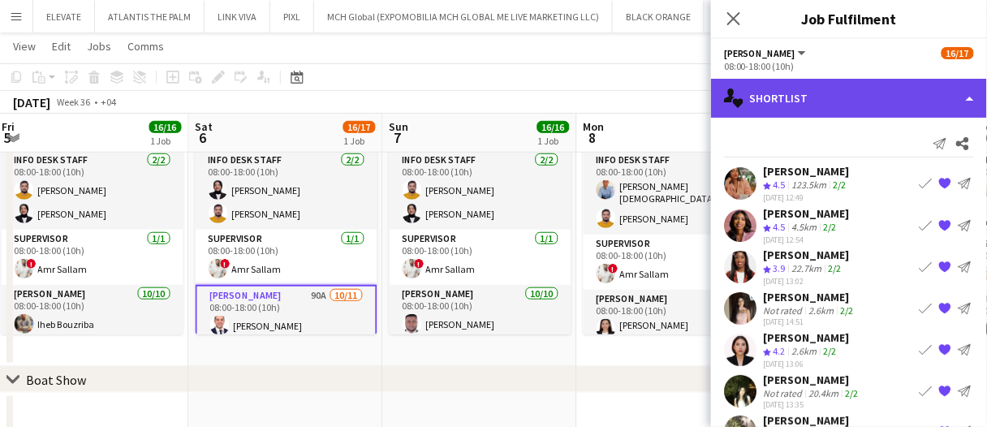
click at [788, 106] on div "single-neutral-actions-heart Shortlist" at bounding box center [849, 98] width 276 height 39
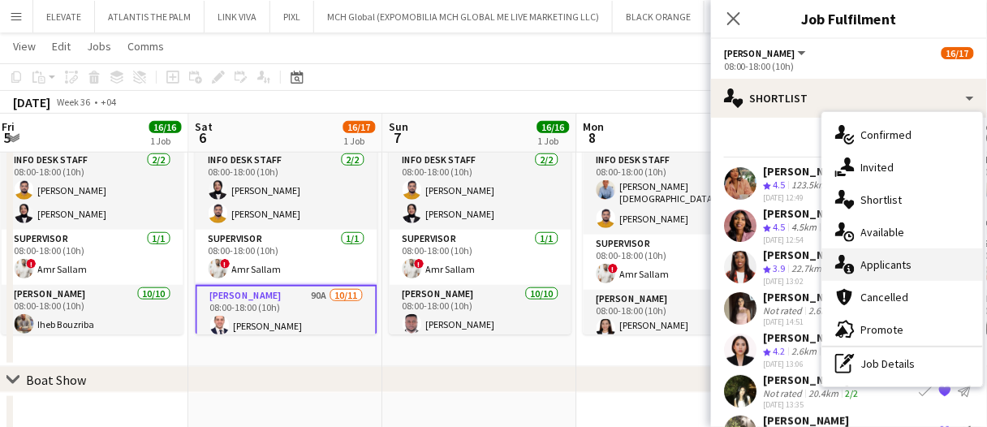
click at [879, 256] on div "single-neutral-actions-information Applicants" at bounding box center [903, 264] width 161 height 32
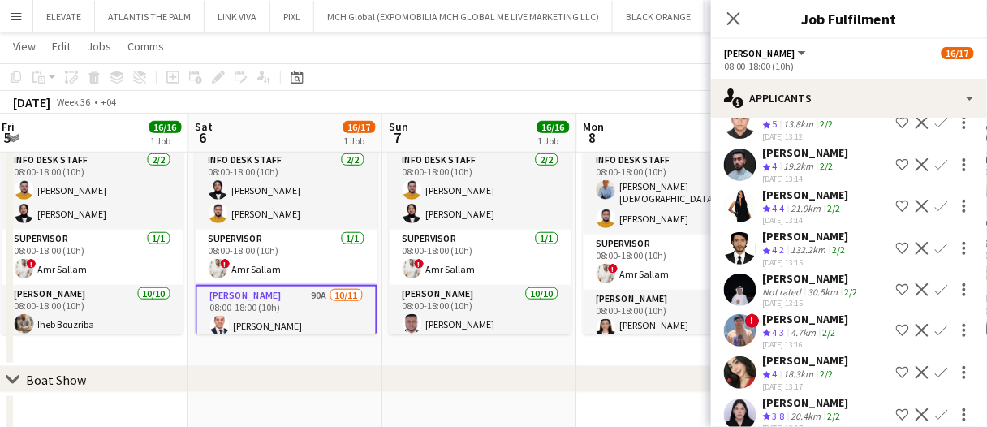
scroll to position [2008, 0]
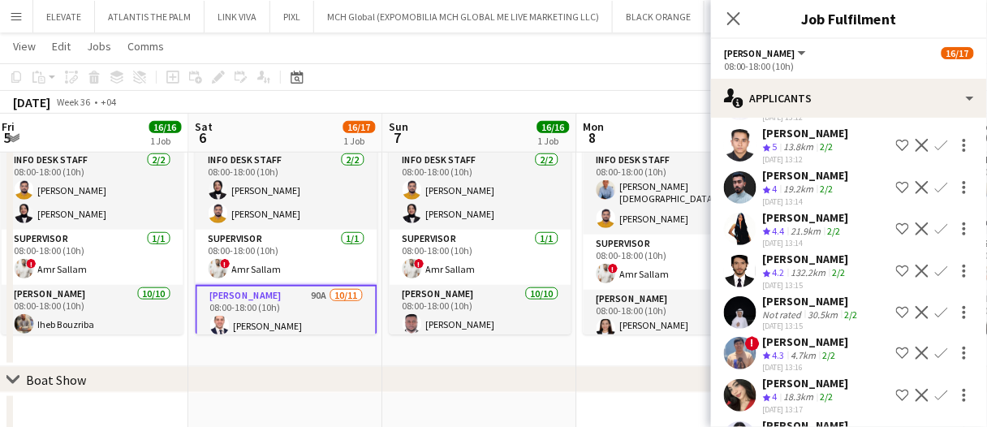
click at [798, 376] on div "Megna S" at bounding box center [806, 383] width 86 height 15
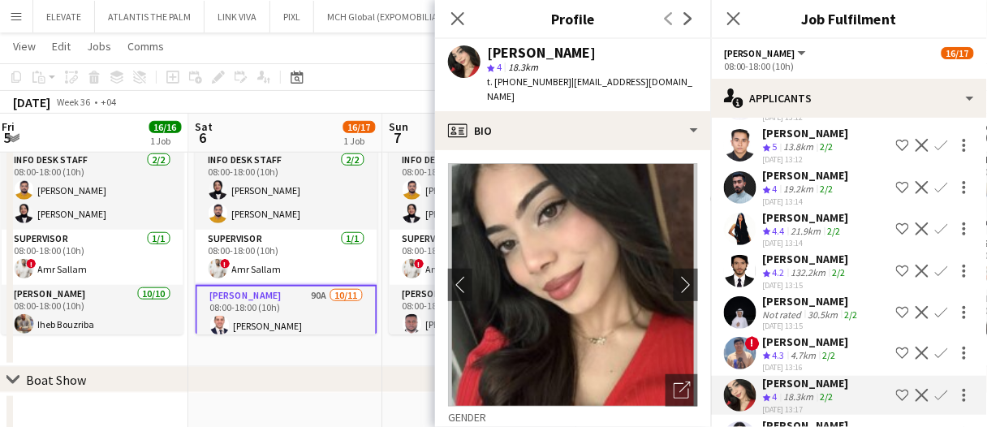
scroll to position [1927, 0]
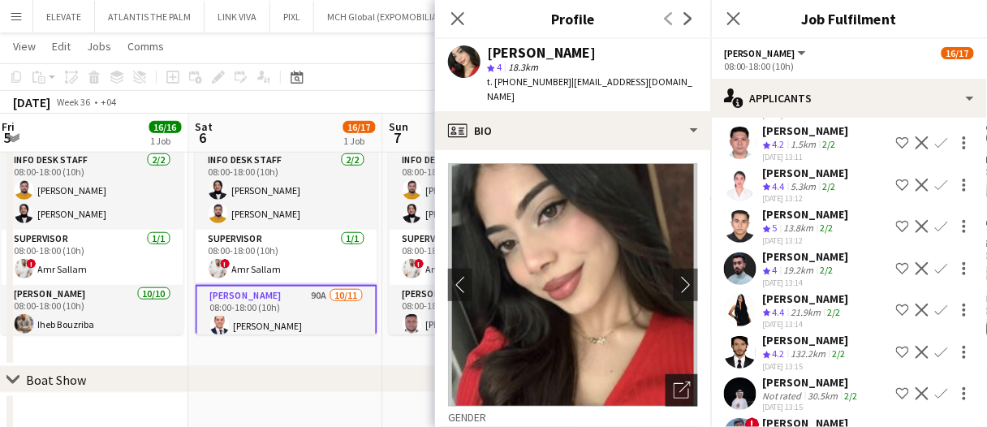
drag, startPoint x: 683, startPoint y: 374, endPoint x: 676, endPoint y: 370, distance: 8.4
click at [678, 374] on div "Open photos pop-in" at bounding box center [682, 390] width 32 height 32
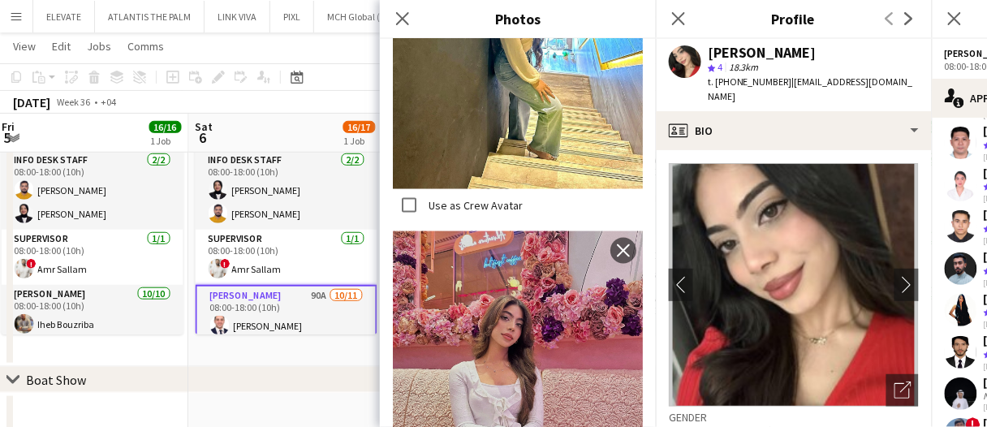
scroll to position [568, 0]
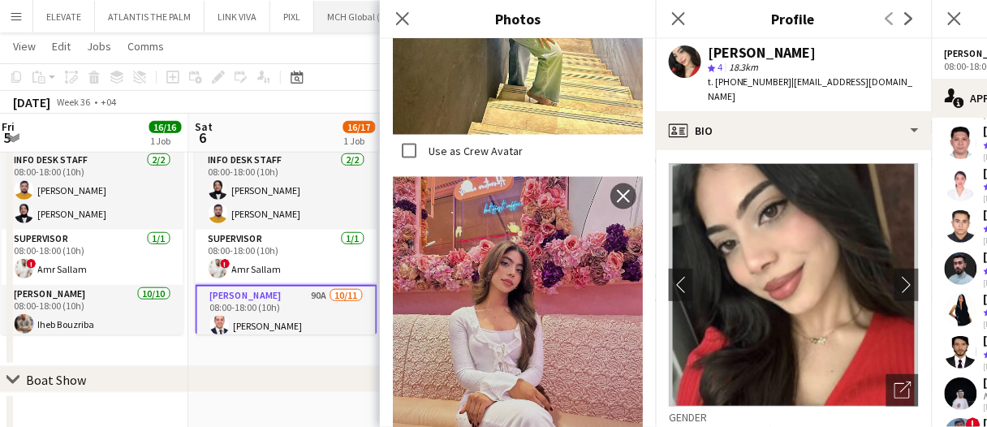
click at [405, 15] on icon "Close pop-in" at bounding box center [402, 18] width 13 height 13
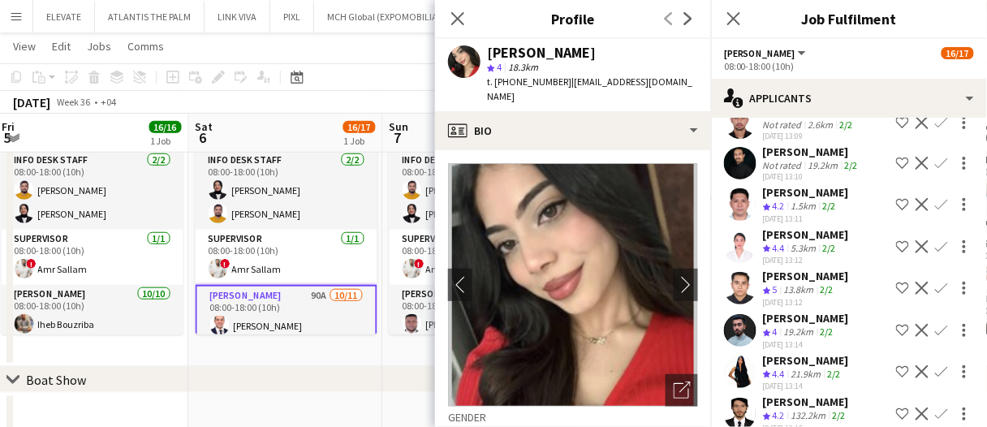
scroll to position [1846, 0]
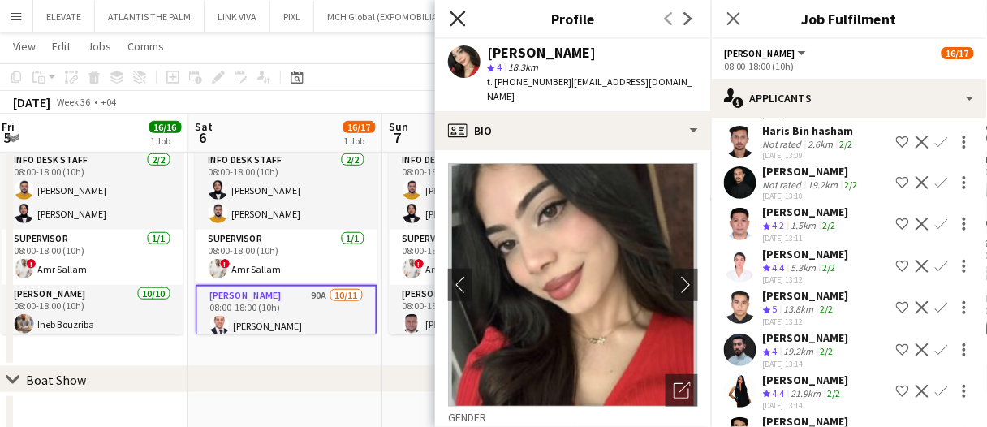
click at [453, 20] on icon "Close pop-in" at bounding box center [457, 18] width 15 height 15
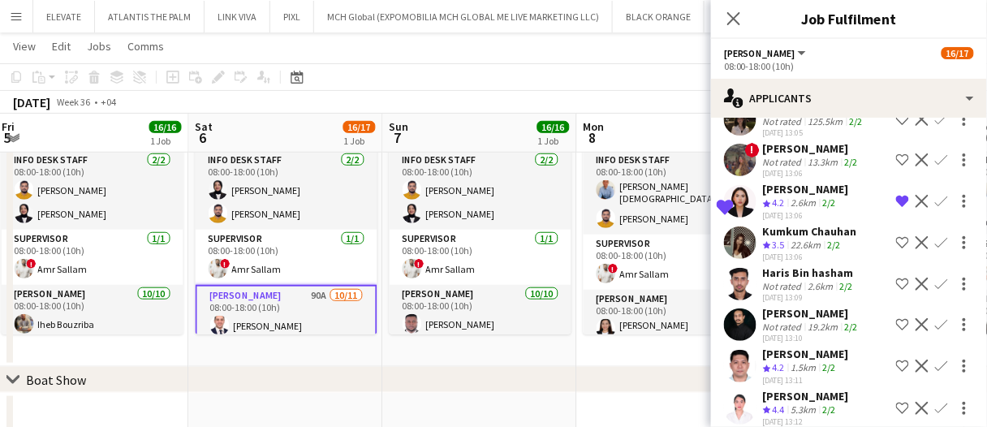
scroll to position [1683, 0]
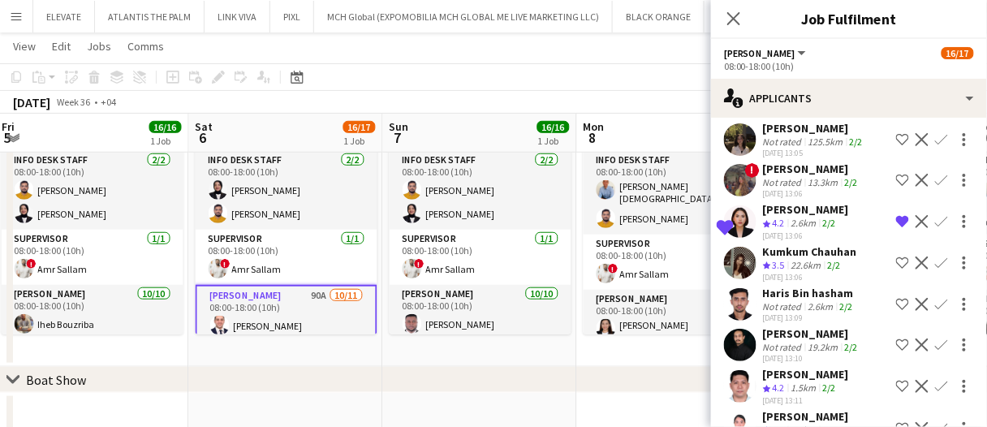
click at [828, 382] on app-skills-label "2/2" at bounding box center [829, 388] width 13 height 12
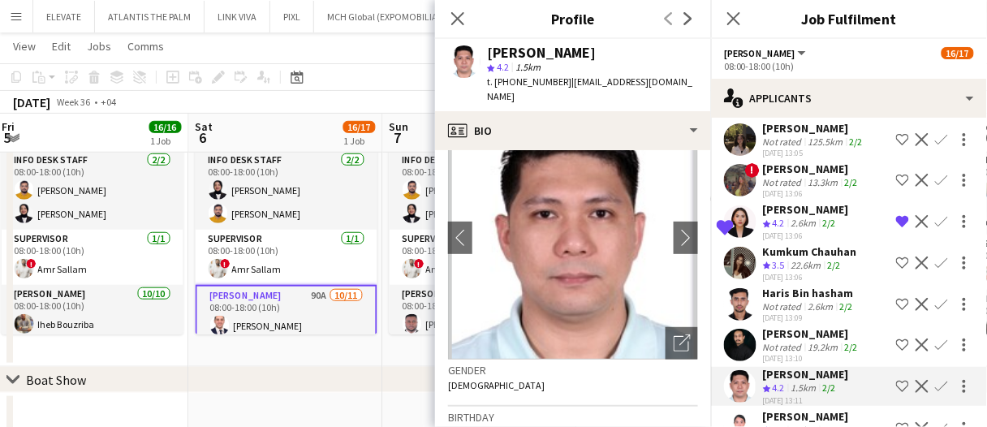
scroll to position [81, 0]
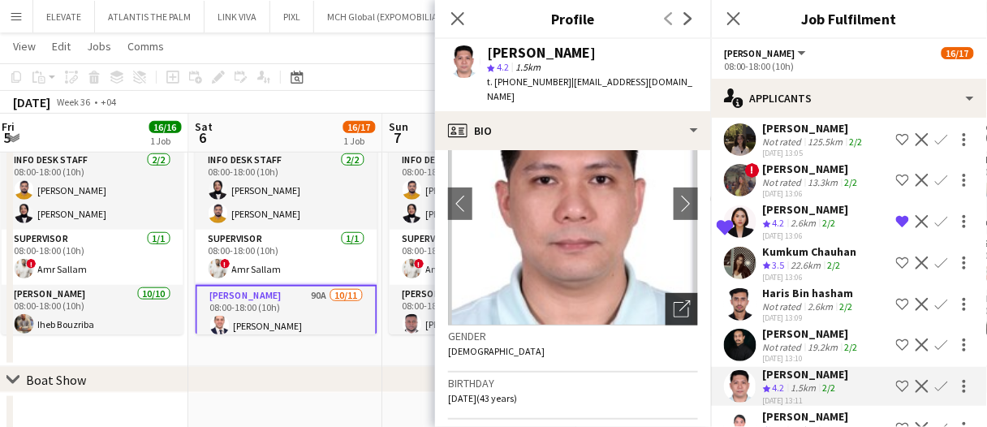
click at [666, 293] on div "Open photos pop-in" at bounding box center [682, 309] width 32 height 32
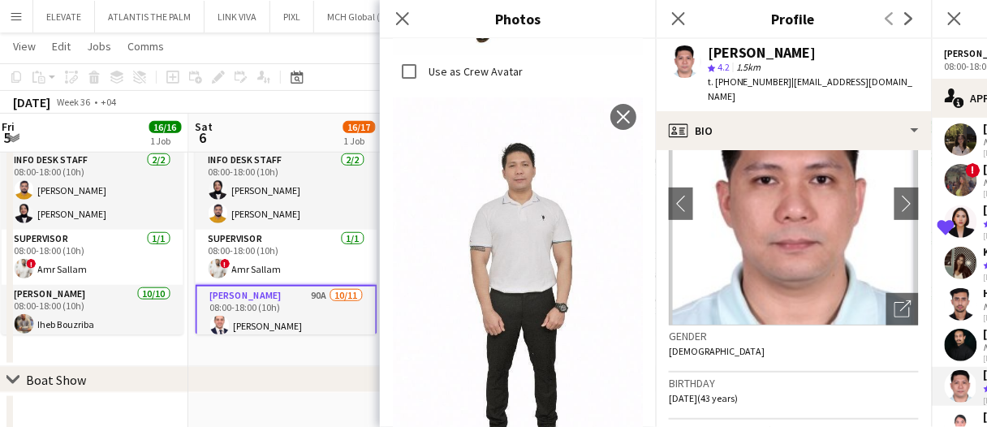
scroll to position [1346, 0]
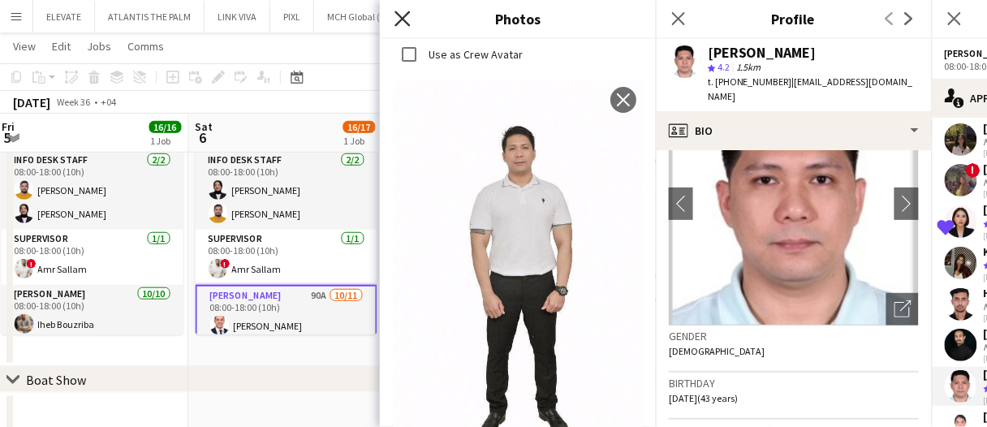
click at [402, 13] on icon "Close pop-in" at bounding box center [402, 18] width 15 height 15
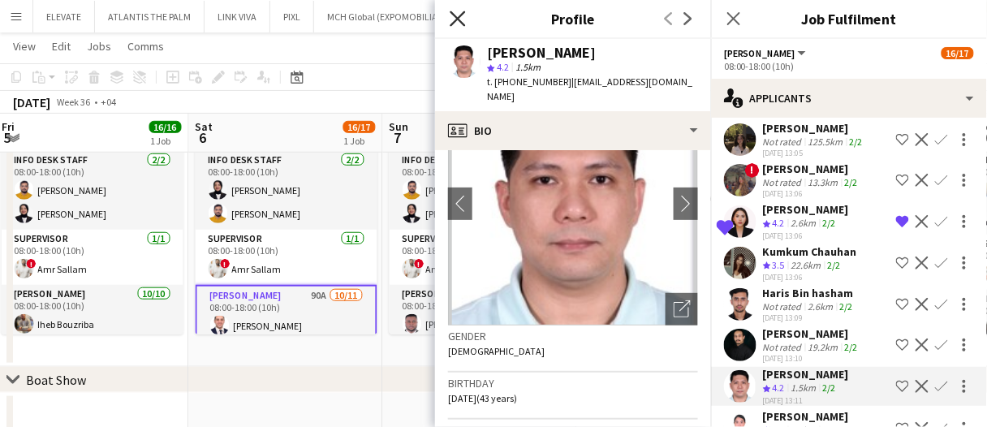
click at [454, 20] on icon "Close pop-in" at bounding box center [457, 18] width 15 height 15
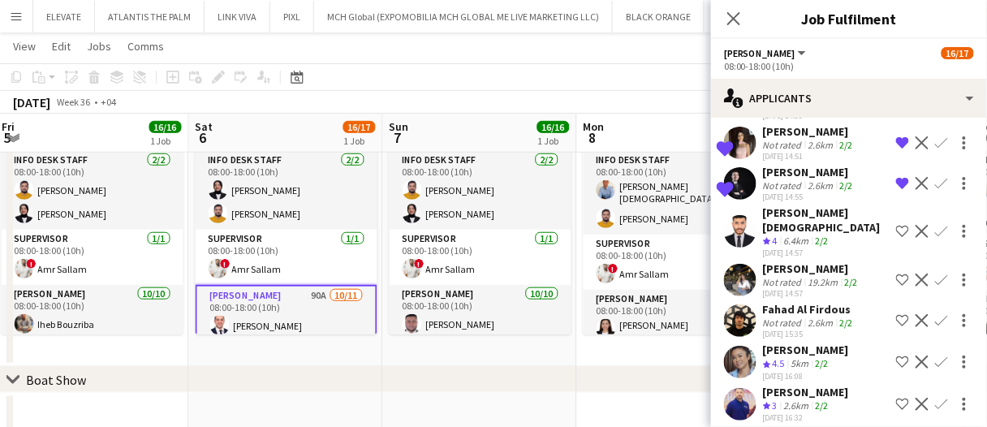
scroll to position [3550, 0]
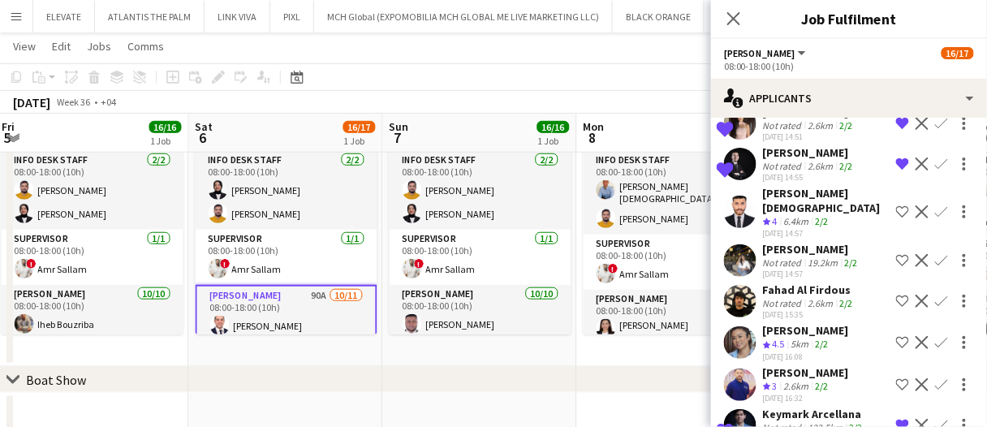
drag, startPoint x: 311, startPoint y: 347, endPoint x: 285, endPoint y: 345, distance: 26.0
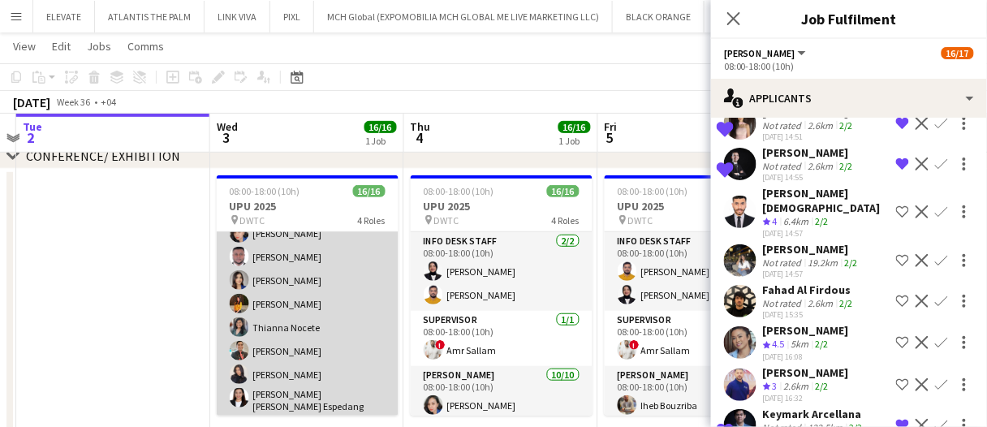
scroll to position [157, 0]
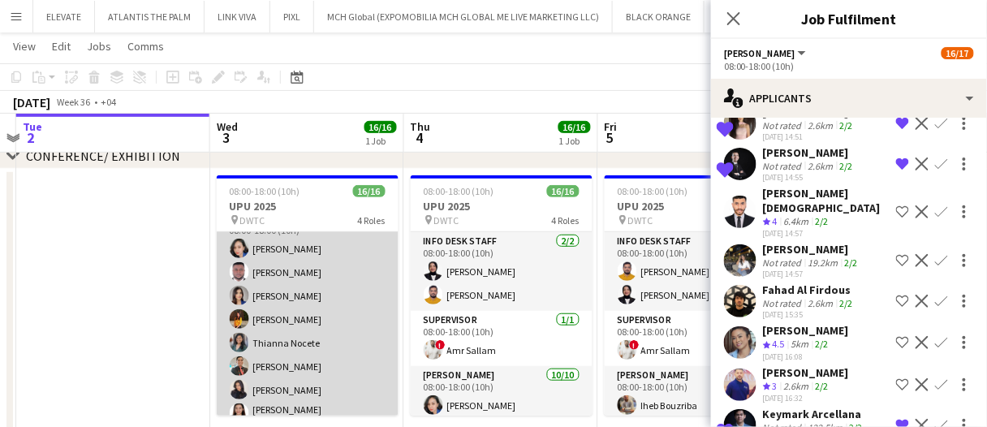
click at [307, 316] on app-card-role "Usher 10/10 08:00-18:00 (10h) Cherubim Reyes Jevas Nangsi Tashya Fernando Ayesh…" at bounding box center [308, 346] width 182 height 272
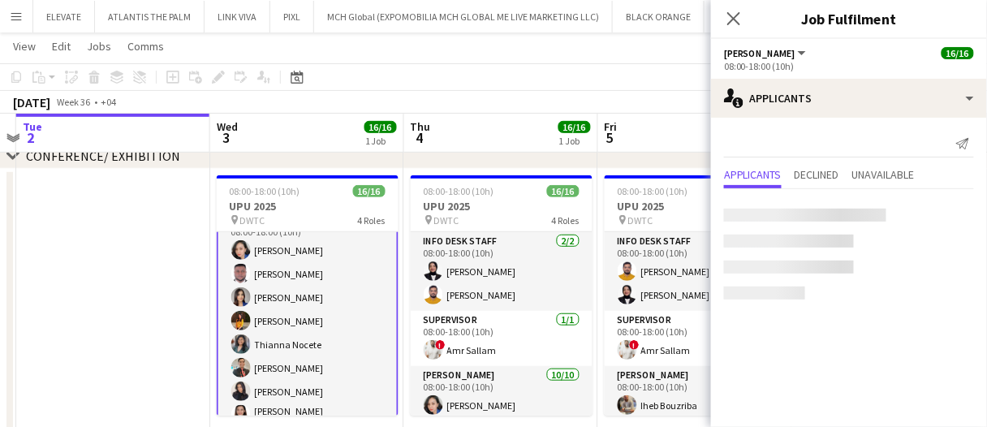
scroll to position [158, 0]
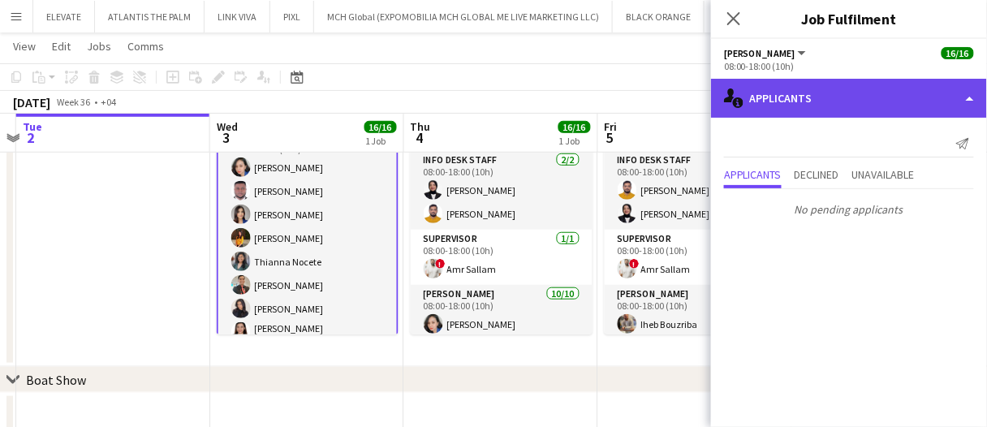
click at [809, 97] on div "single-neutral-actions-information Applicants" at bounding box center [849, 98] width 276 height 39
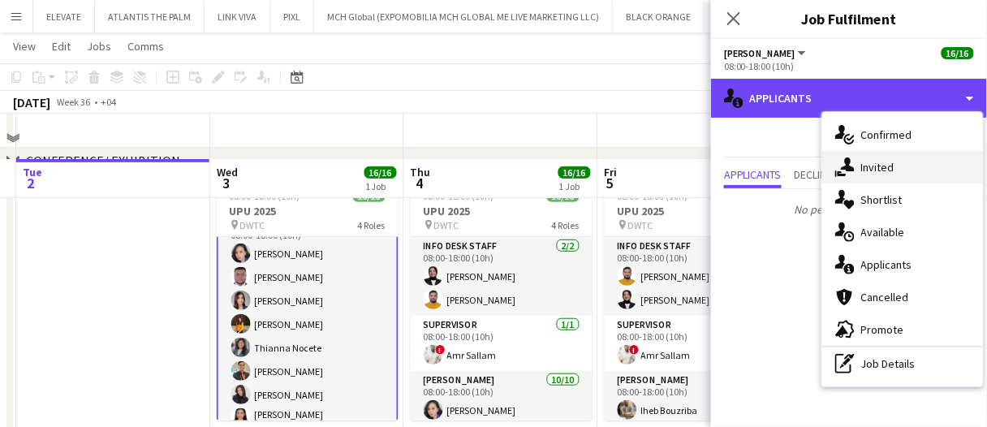
scroll to position [81, 0]
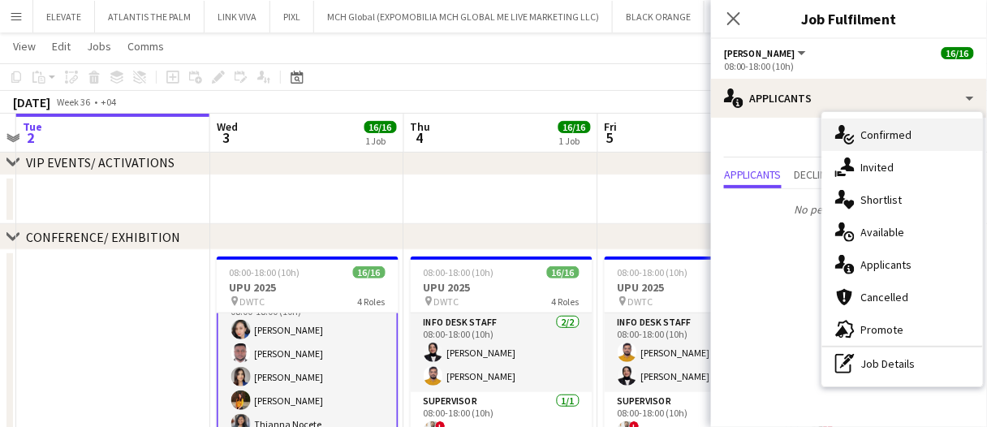
click at [888, 138] on span "Confirmed" at bounding box center [887, 134] width 51 height 15
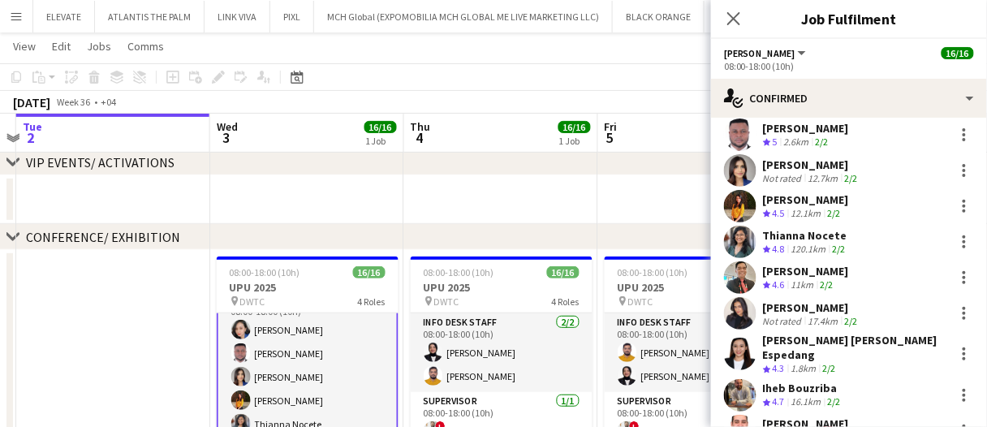
click at [836, 240] on div "Thianna Nocete" at bounding box center [806, 235] width 86 height 15
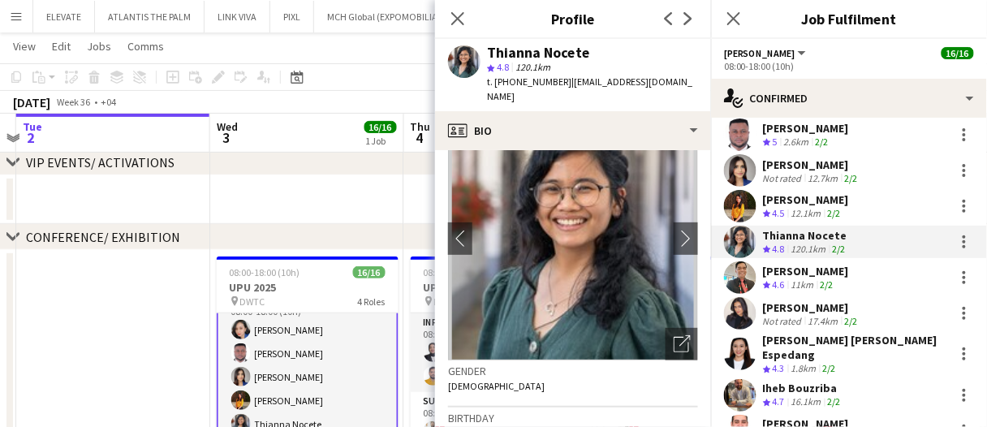
scroll to position [0, 0]
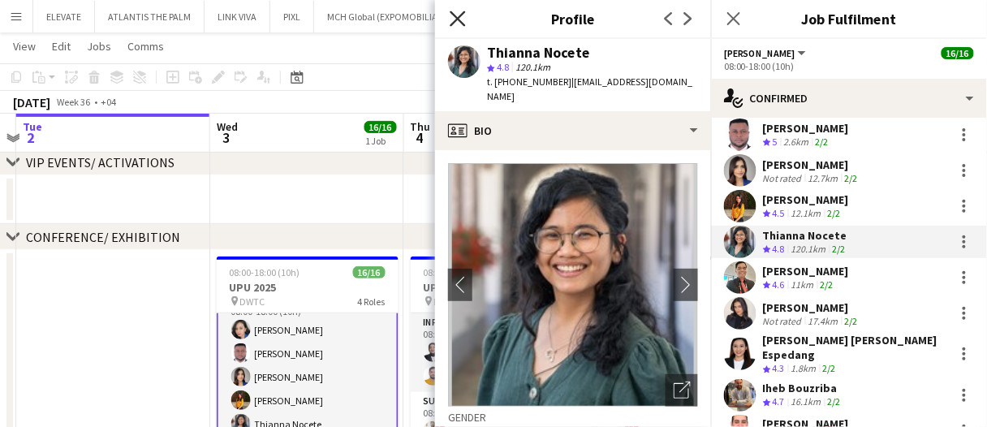
click at [456, 21] on icon at bounding box center [457, 18] width 15 height 15
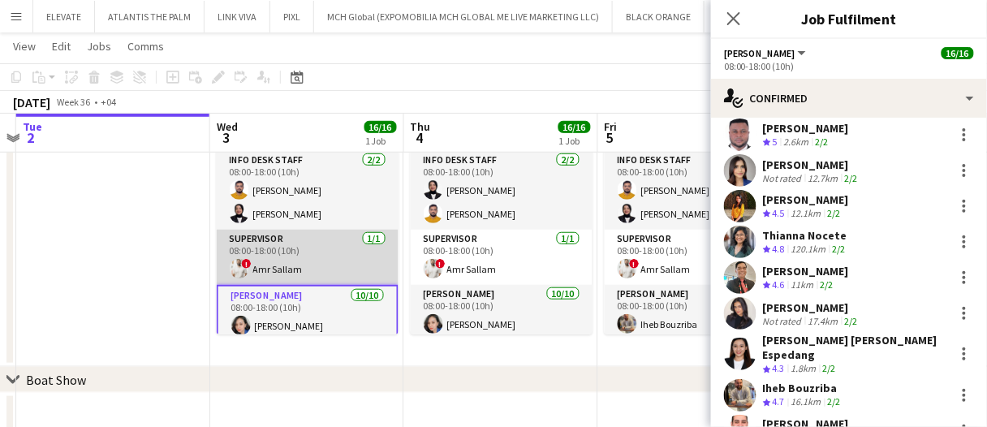
scroll to position [81, 0]
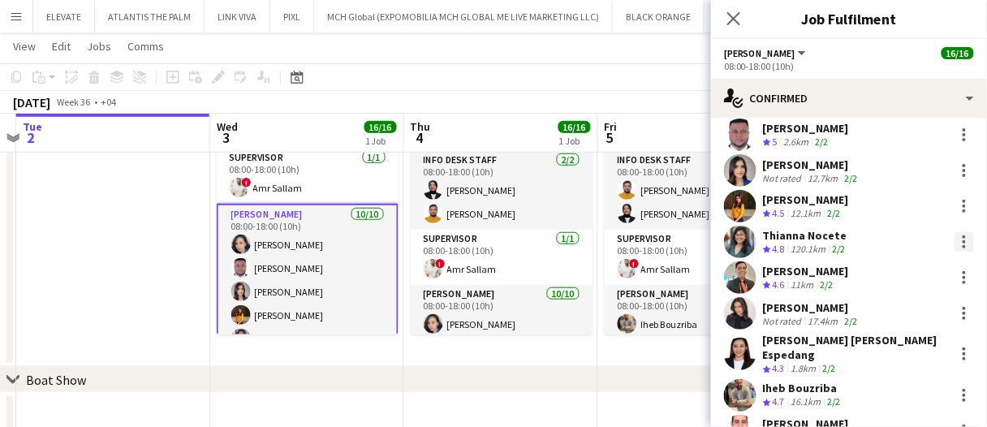
click at [963, 236] on div at bounding box center [964, 236] width 3 height 3
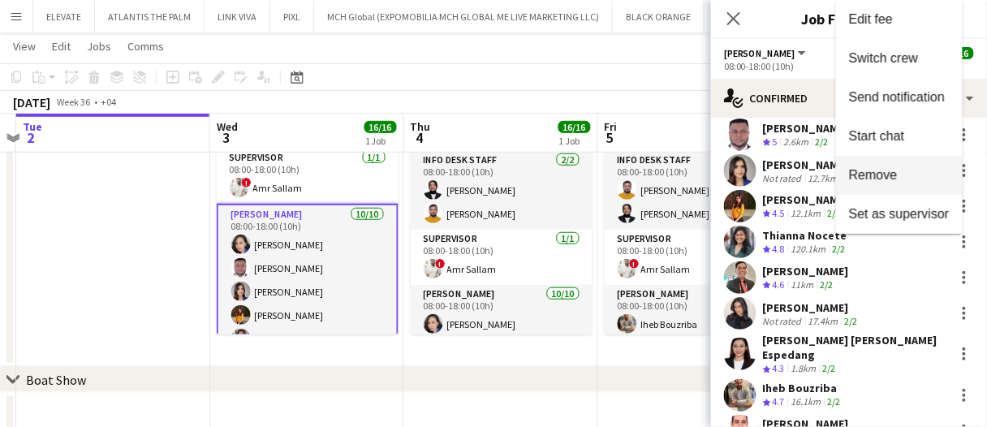
click at [874, 179] on span "Remove" at bounding box center [873, 175] width 49 height 14
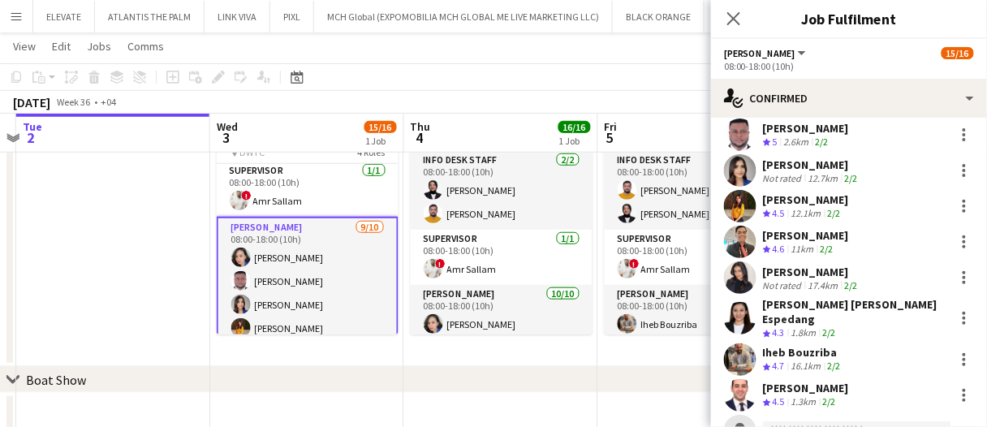
click at [143, 269] on app-date-cell at bounding box center [113, 227] width 194 height 279
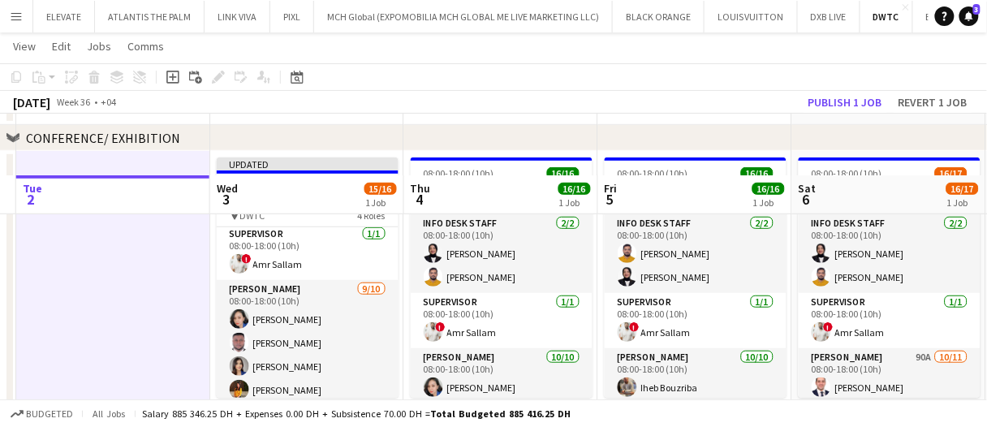
scroll to position [162, 0]
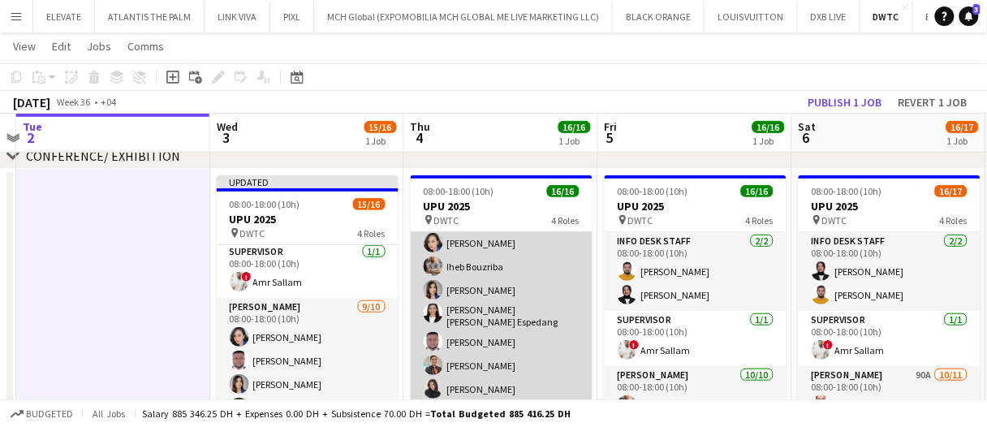
click at [521, 318] on app-card-role "Usher 10/10 08:00-18:00 (10h) Cherubim Reyes Iheb Bouzriba Tashya Fernando Mari…" at bounding box center [502, 340] width 182 height 272
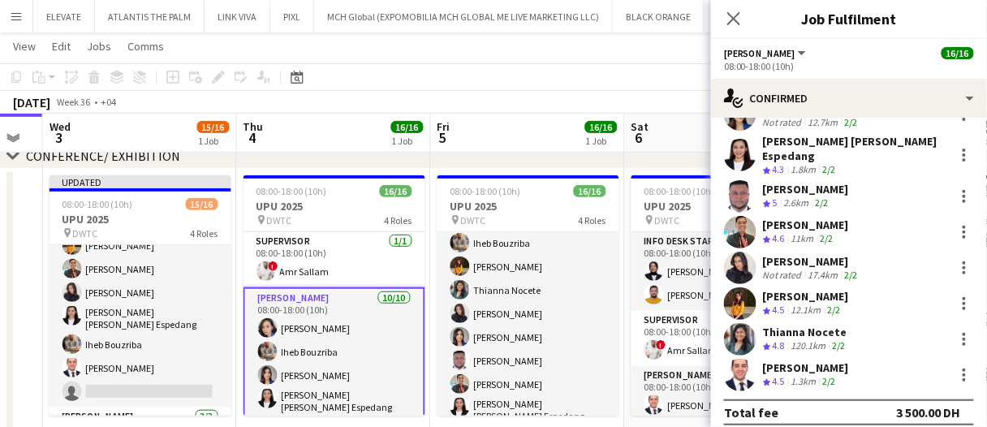
click at [478, 289] on app-card-role "Usher 10/10 08:00-18:00 (10h) Iheb Bouzriba Ayesha Shaikh Thianna Nocete Shanze…" at bounding box center [529, 340] width 182 height 272
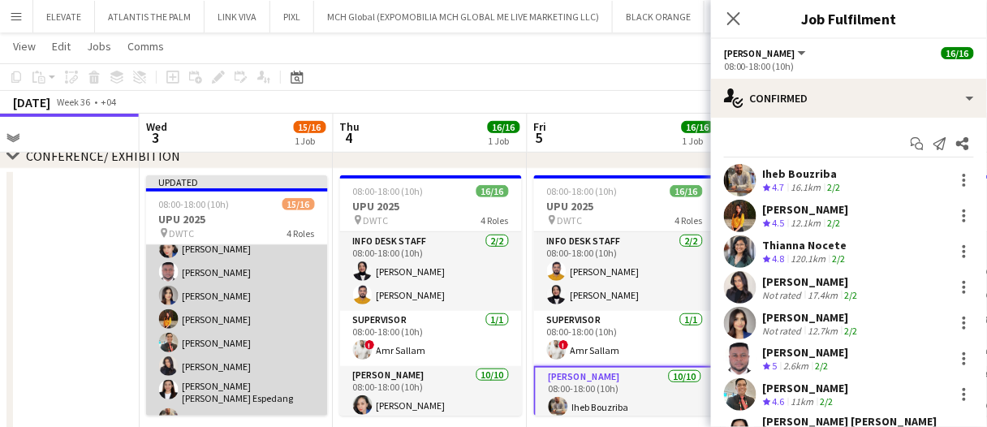
scroll to position [89, 0]
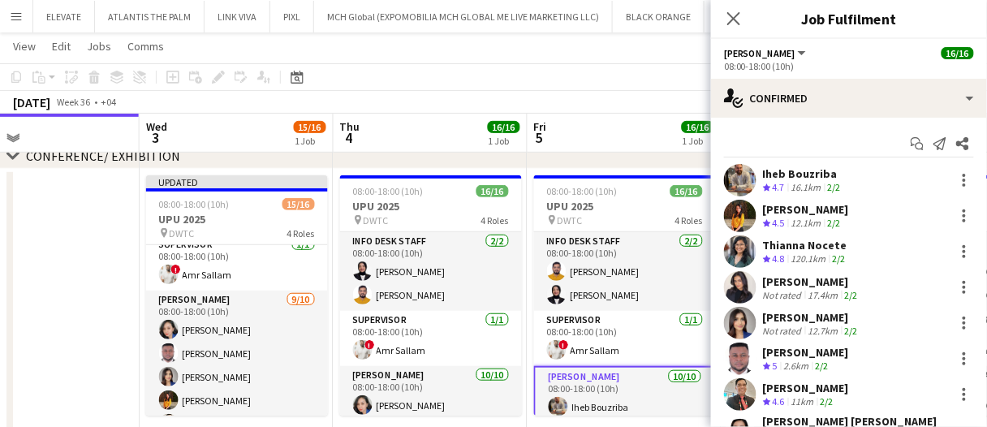
click at [289, 134] on app-board-header-date "Wed 3 15/16 1 Job" at bounding box center [237, 133] width 194 height 39
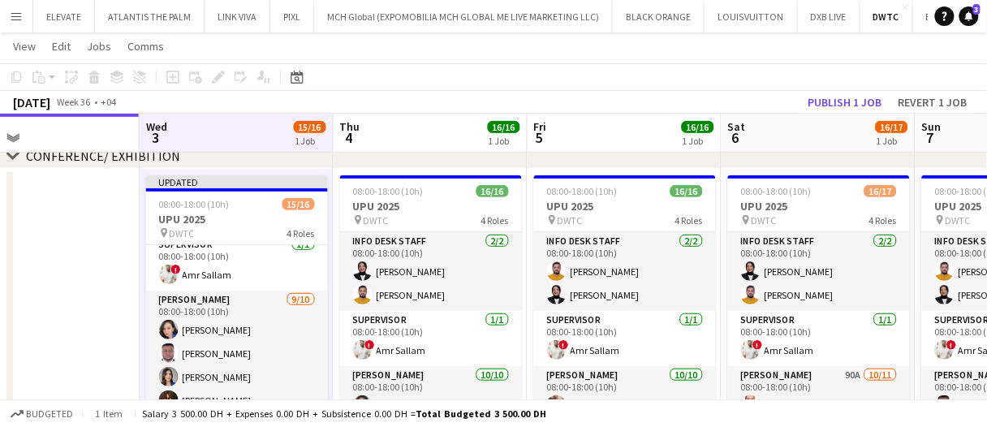
scroll to position [0, 443]
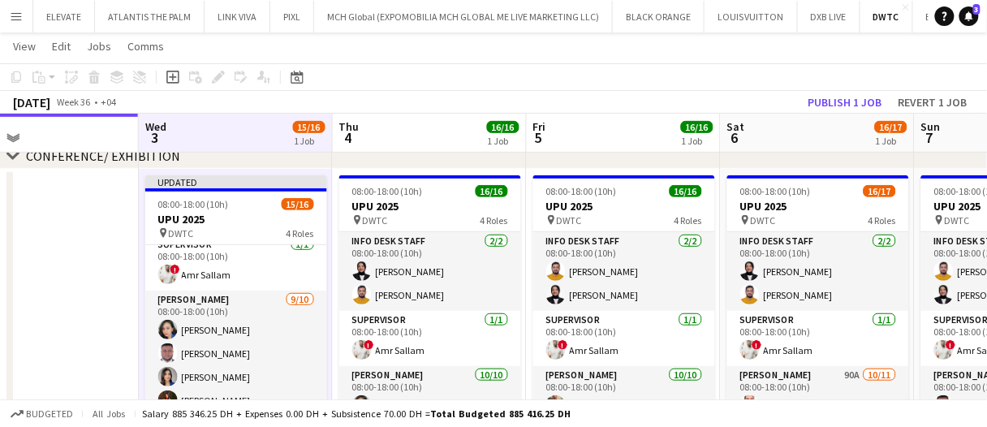
click at [261, 132] on app-board-header-date "Wed 3 15/16 1 Job" at bounding box center [236, 133] width 194 height 39
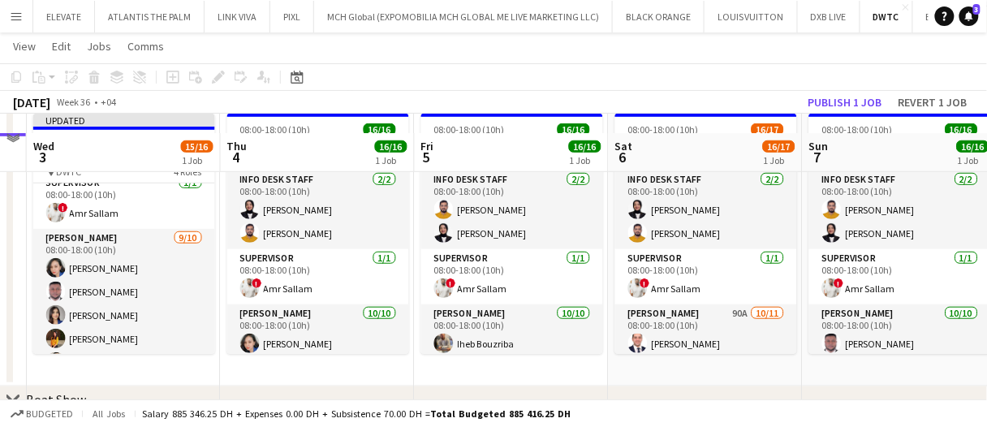
scroll to position [244, 0]
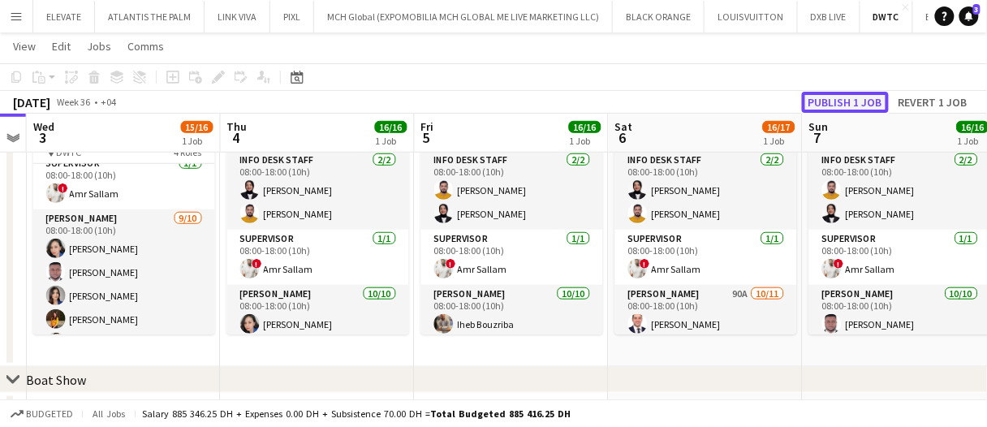
click at [826, 101] on button "Publish 1 job" at bounding box center [845, 102] width 87 height 21
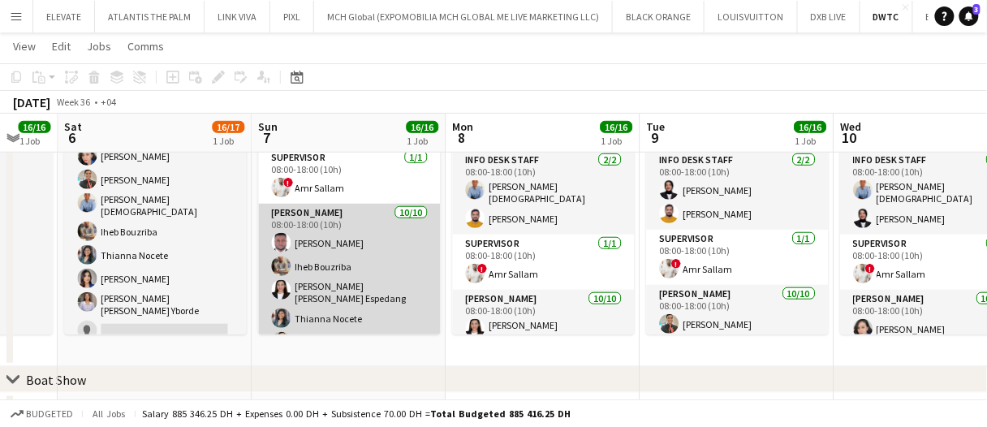
scroll to position [0, 717]
click at [337, 261] on app-card-role "Usher 10/10 08:00-18:00 (10h) Jevas Nangsi Iheb Bouzriba Maria liza Espedang Th…" at bounding box center [351, 340] width 182 height 272
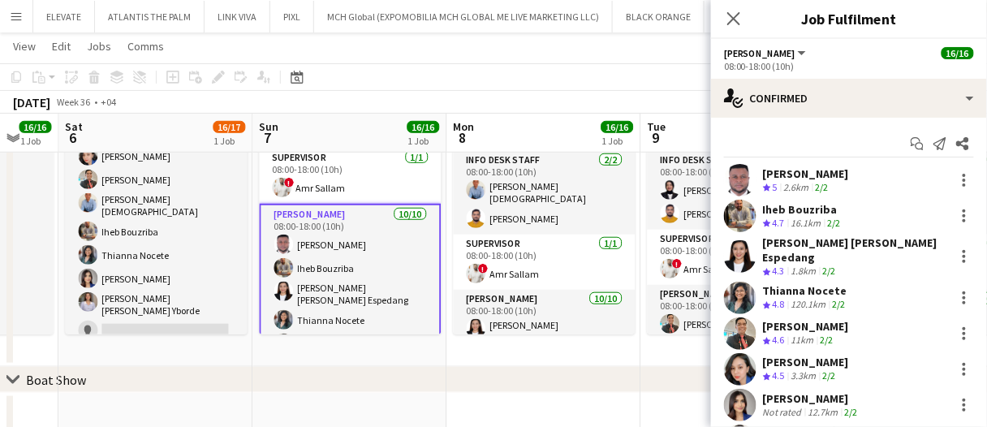
click at [368, 110] on div "September 2025 Week 36 • +04" at bounding box center [493, 102] width 987 height 23
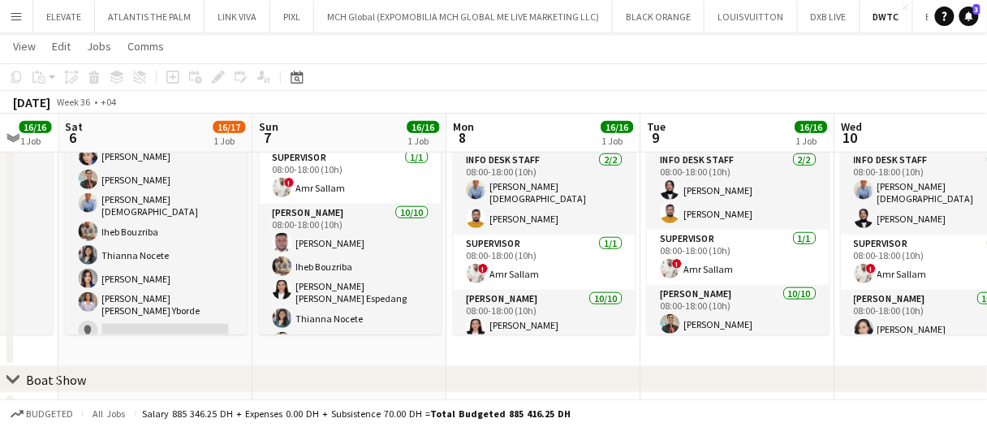
drag, startPoint x: 356, startPoint y: 130, endPoint x: 366, endPoint y: 131, distance: 9.8
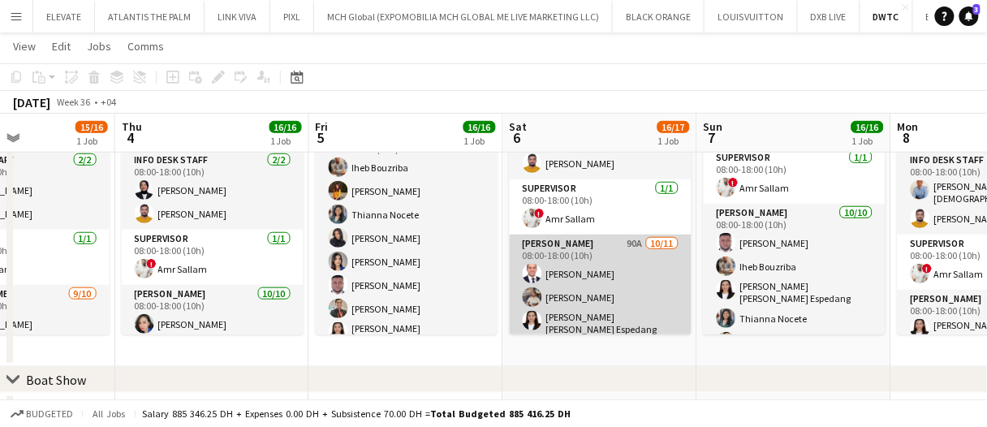
scroll to position [18, 0]
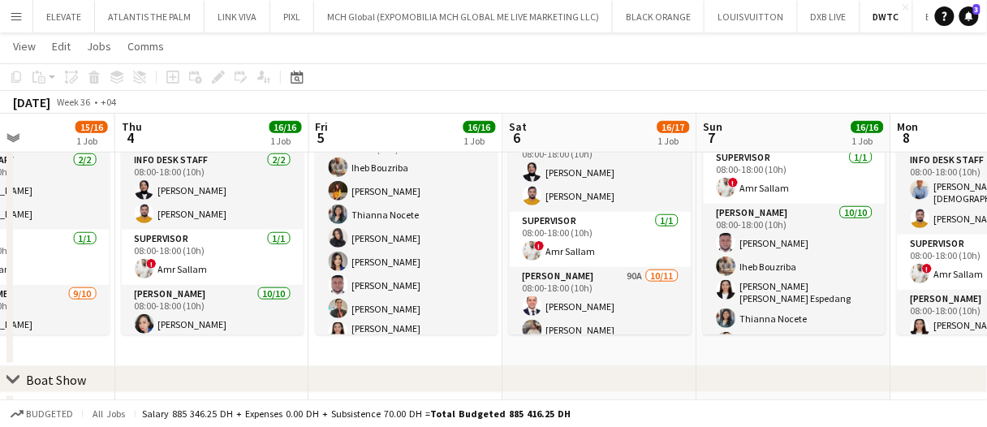
drag, startPoint x: 378, startPoint y: 125, endPoint x: 396, endPoint y: 122, distance: 18.2
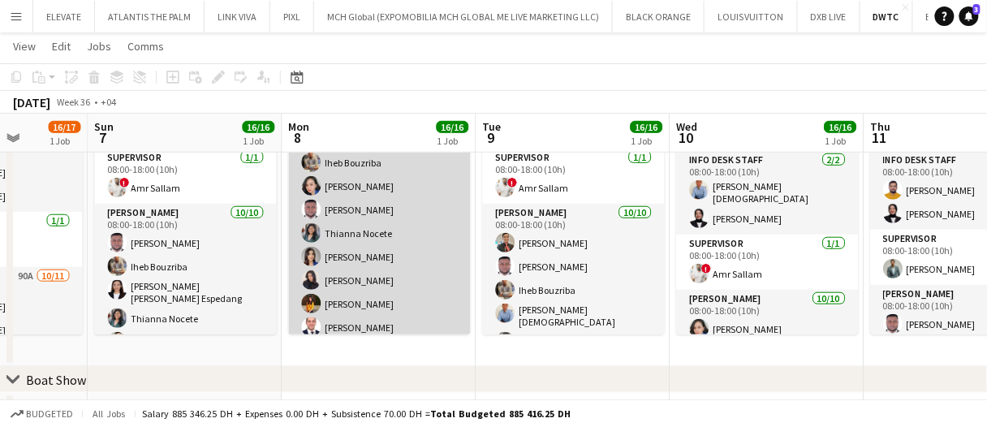
scroll to position [244, 0]
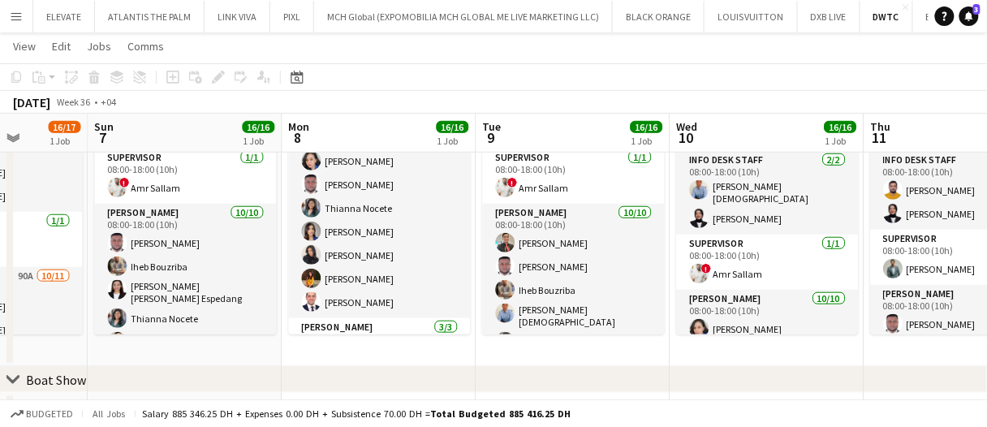
drag, startPoint x: 413, startPoint y: 121, endPoint x: 360, endPoint y: 127, distance: 53.2
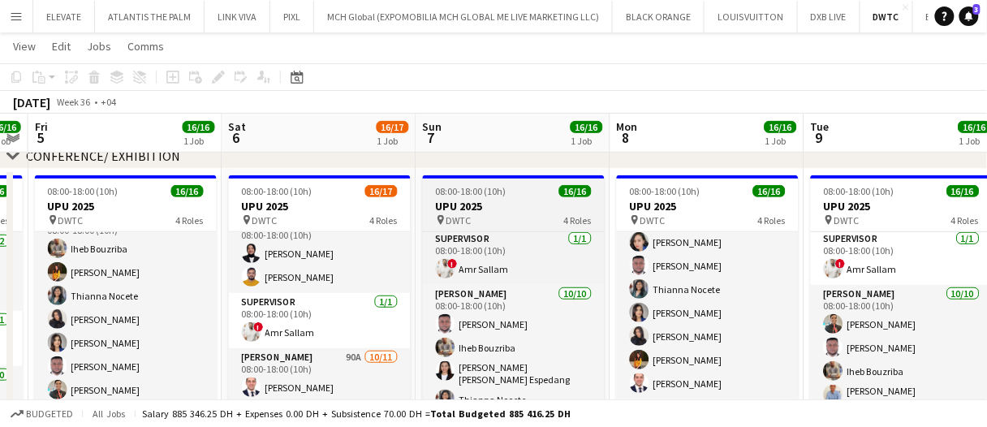
scroll to position [0, 643]
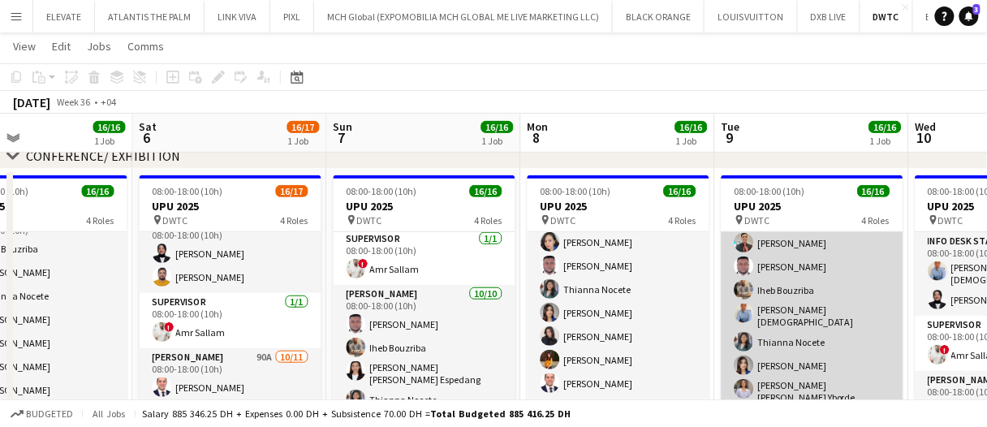
click at [801, 322] on app-card-role "Usher 10/10 08:00-18:00 (10h) Albert Arroyo Jevas Nangsi Iheb Bouzriba Lloyd Ch…" at bounding box center [813, 342] width 182 height 277
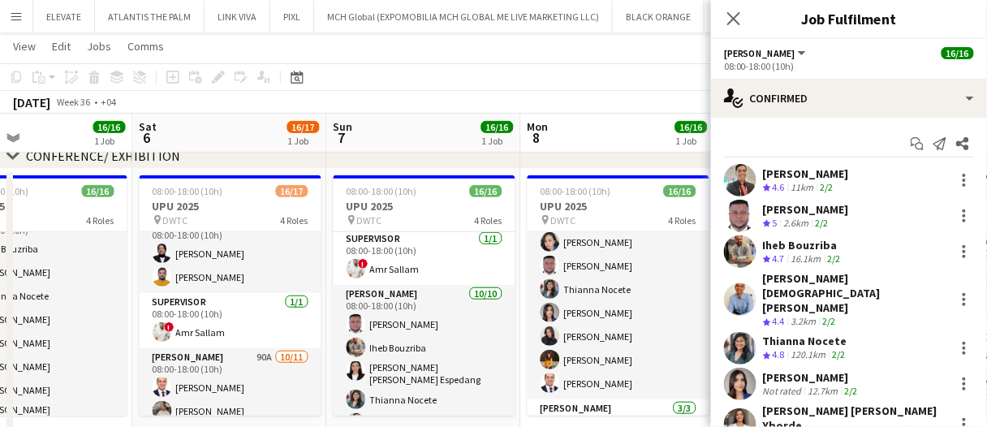
click at [817, 283] on div "[PERSON_NAME][DEMOGRAPHIC_DATA] [PERSON_NAME]" at bounding box center [855, 293] width 185 height 44
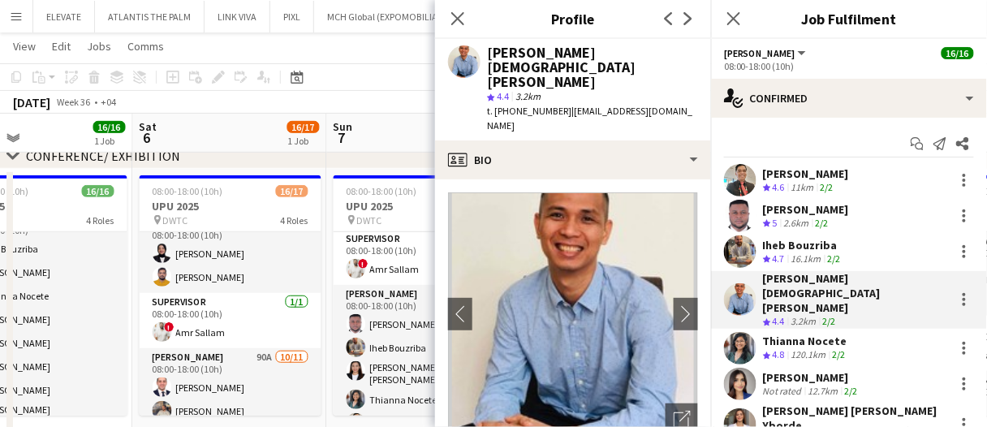
drag, startPoint x: 292, startPoint y: 133, endPoint x: 223, endPoint y: 132, distance: 68.2
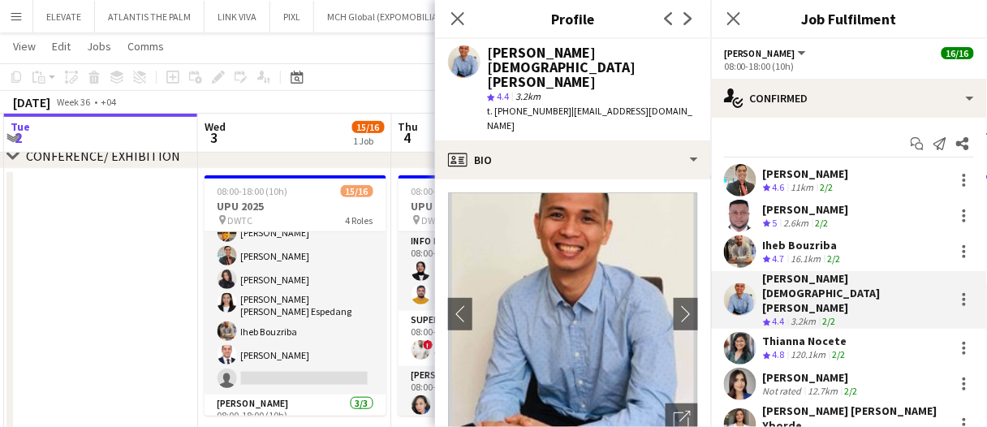
scroll to position [0, 363]
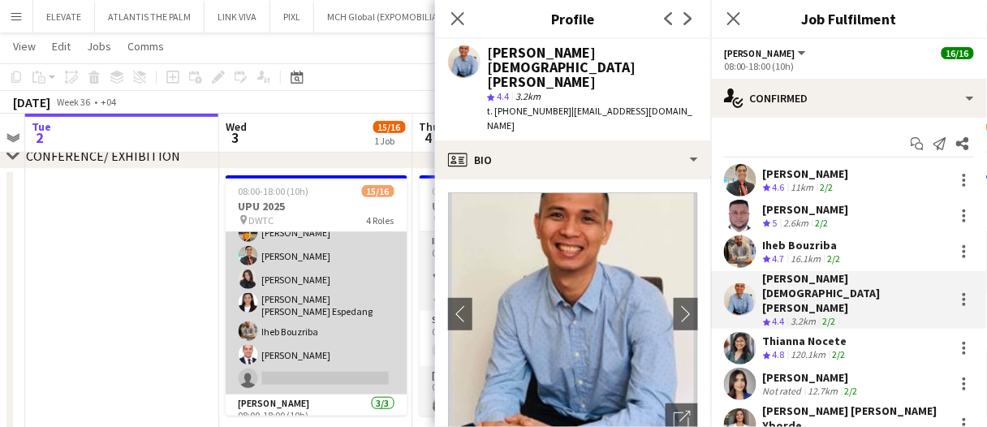
click at [329, 338] on app-card-role "Usher 9/10 08:00-18:00 (10h) Cherubim Reyes Jevas Nangsi Tashya Fernando Ayesha…" at bounding box center [317, 259] width 182 height 272
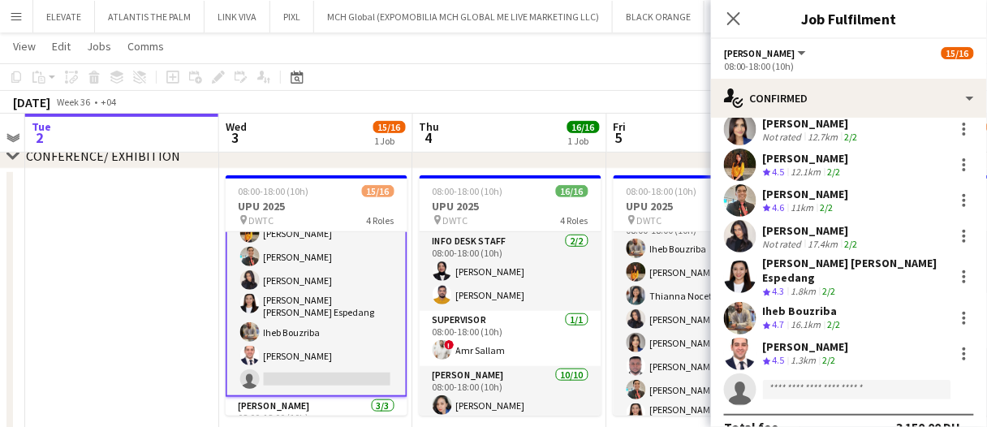
scroll to position [137, 0]
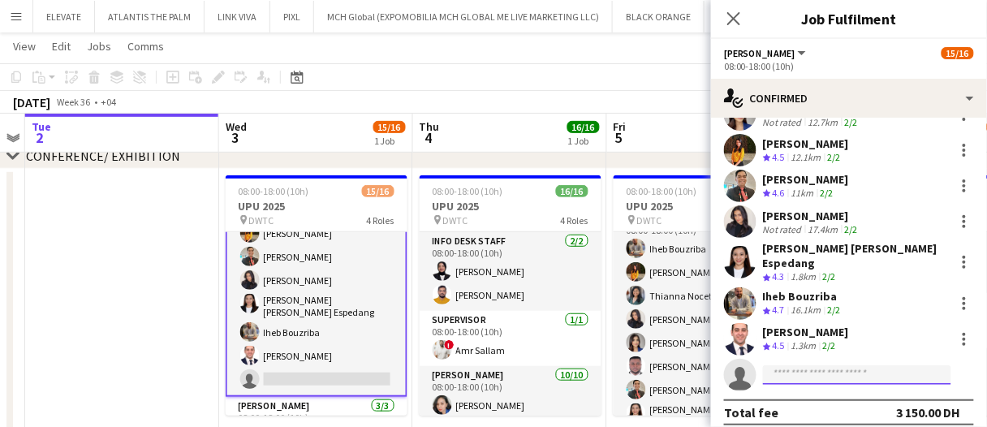
click at [839, 365] on input at bounding box center [857, 374] width 188 height 19
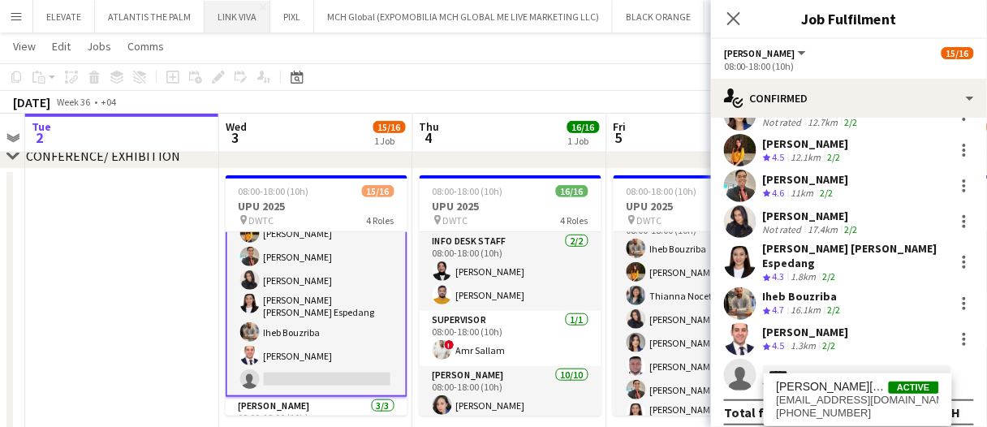
type input "*****"
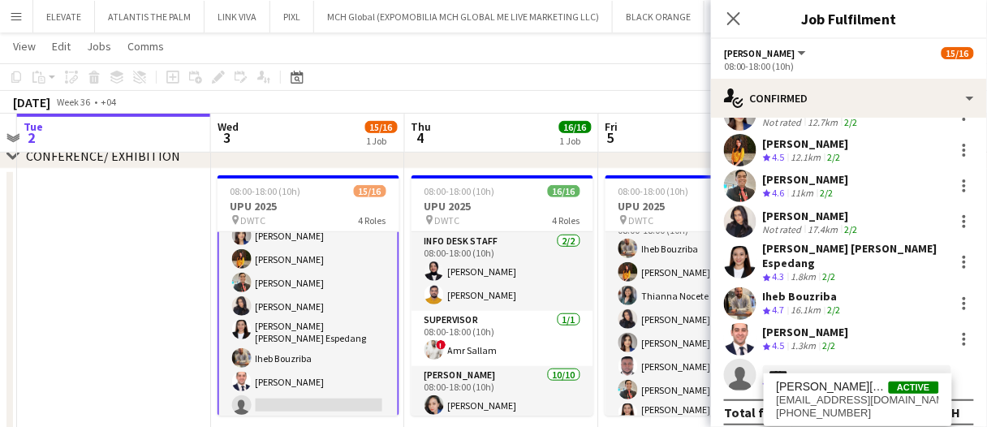
scroll to position [218, 0]
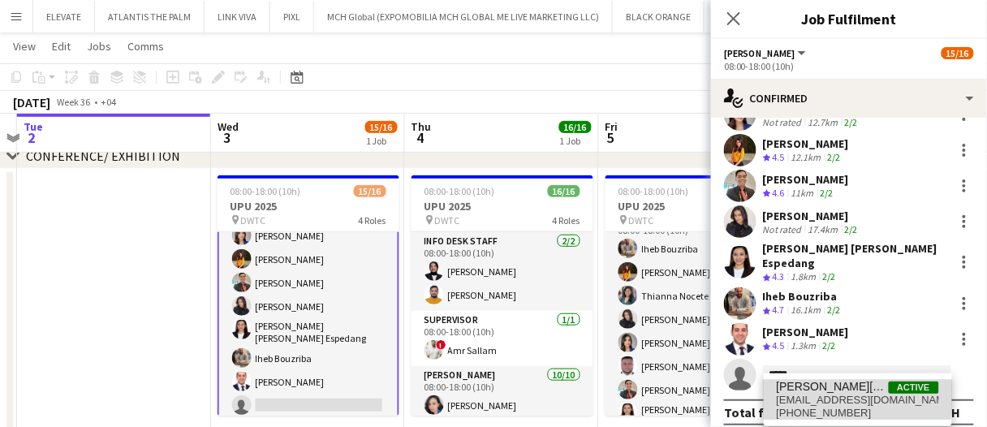
click at [809, 394] on span "neo_lloydy@yahoo.com.ph" at bounding box center [858, 400] width 162 height 13
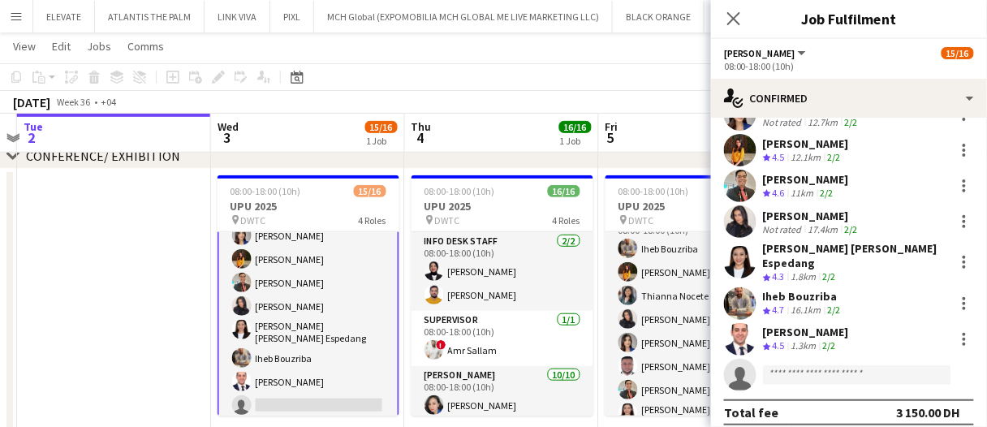
scroll to position [329, 0]
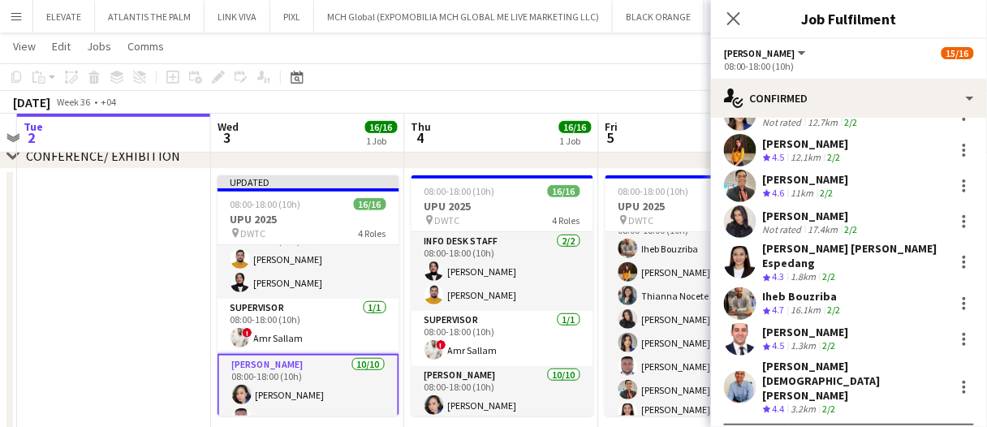
scroll to position [0, 0]
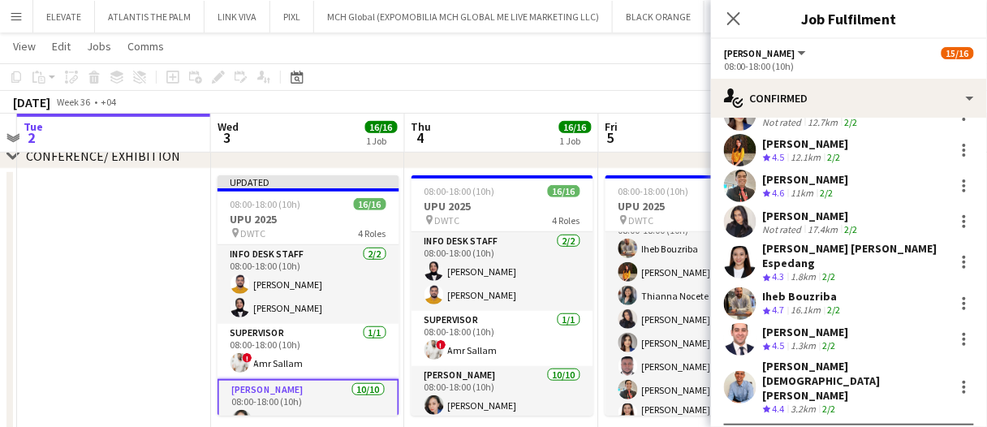
click at [155, 231] on app-date-cell at bounding box center [114, 308] width 194 height 279
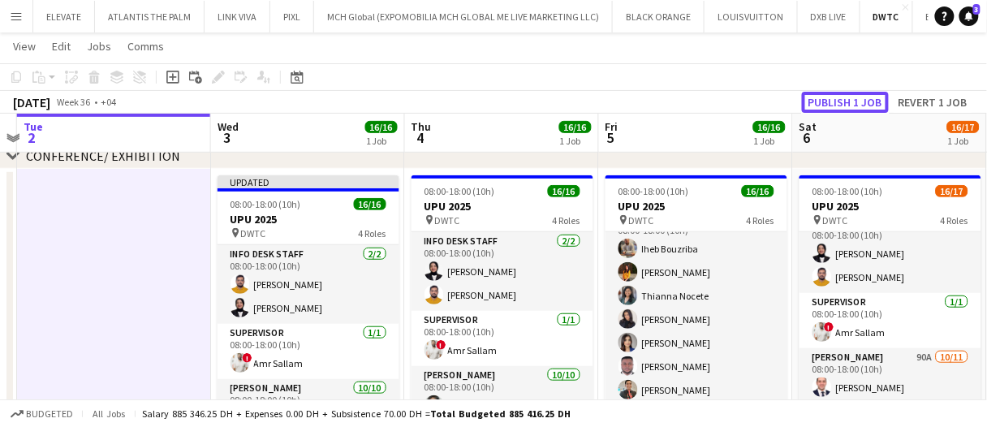
click at [853, 109] on button "Publish 1 job" at bounding box center [845, 102] width 87 height 21
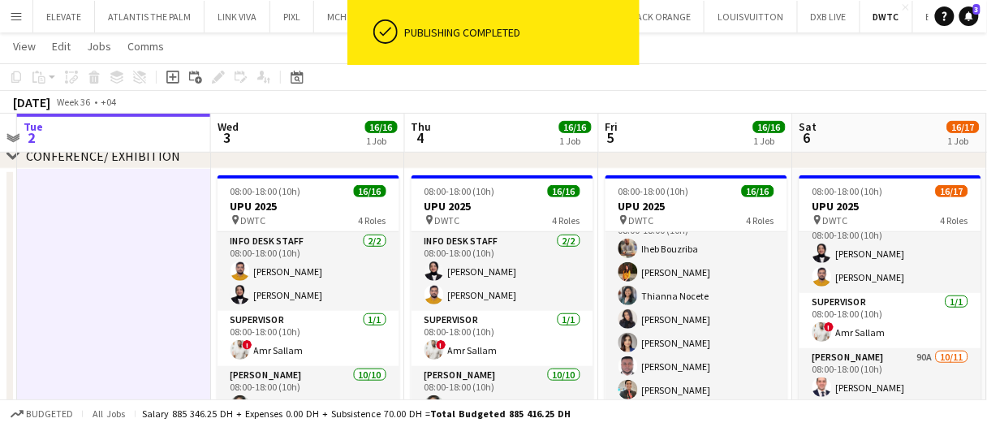
drag, startPoint x: 333, startPoint y: 142, endPoint x: 425, endPoint y: 129, distance: 92.7
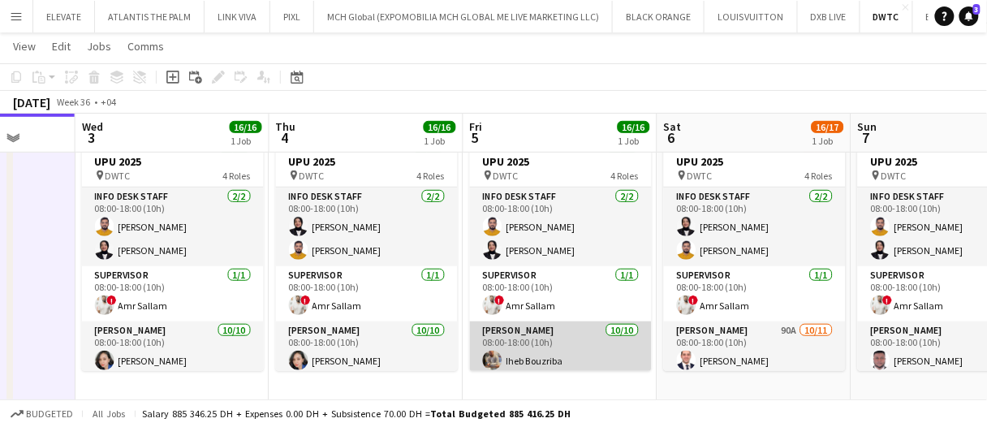
scroll to position [203, 0]
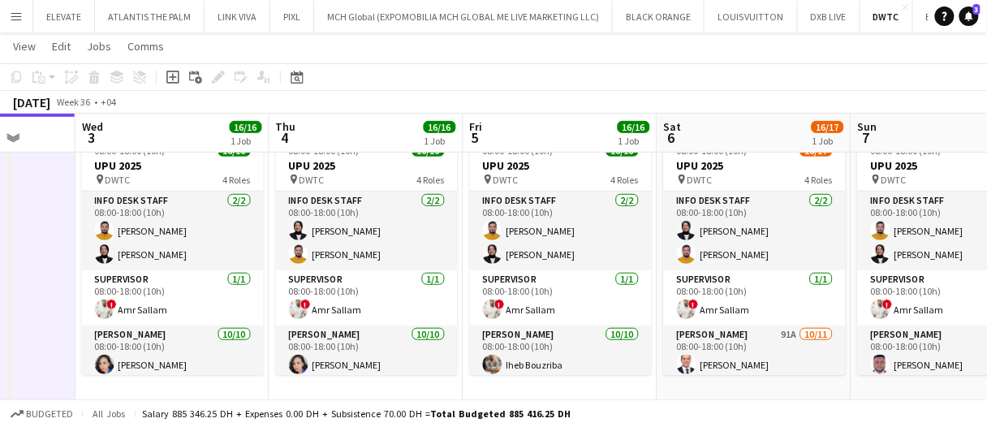
click at [476, 391] on app-date-cell "08:00-18:00 (10h) 16/16 UPU 2025 pin DWTC 4 Roles Info desk staff 2/2 08:00-18:…" at bounding box center [561, 267] width 194 height 279
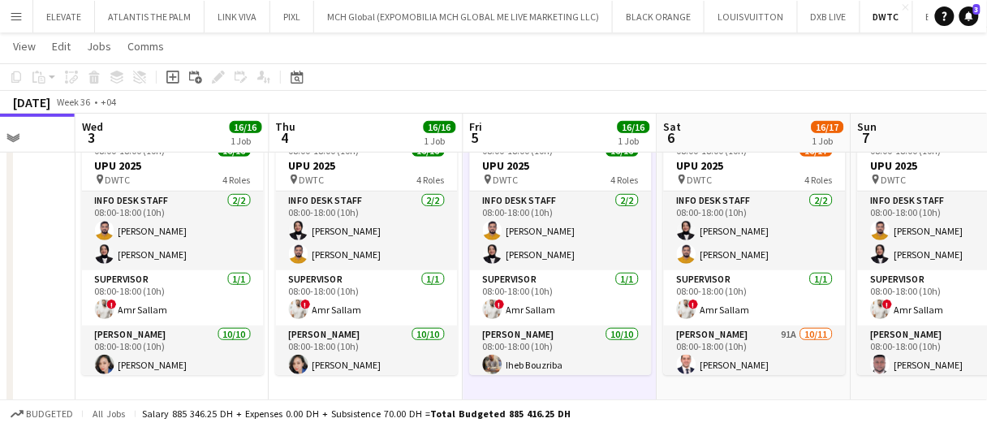
click at [476, 391] on app-date-cell "08:00-18:00 (10h) 16/16 UPU 2025 pin DWTC 4 Roles Info desk staff 2/2 08:00-18:…" at bounding box center [561, 267] width 194 height 279
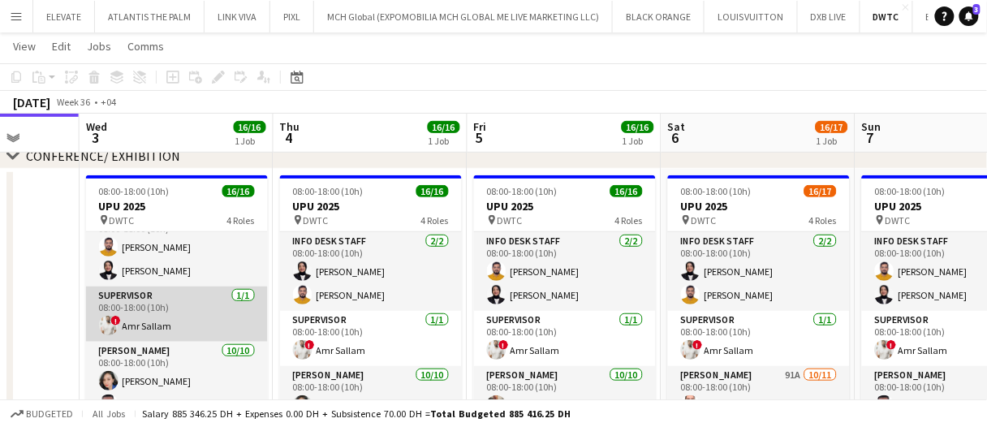
scroll to position [0, 0]
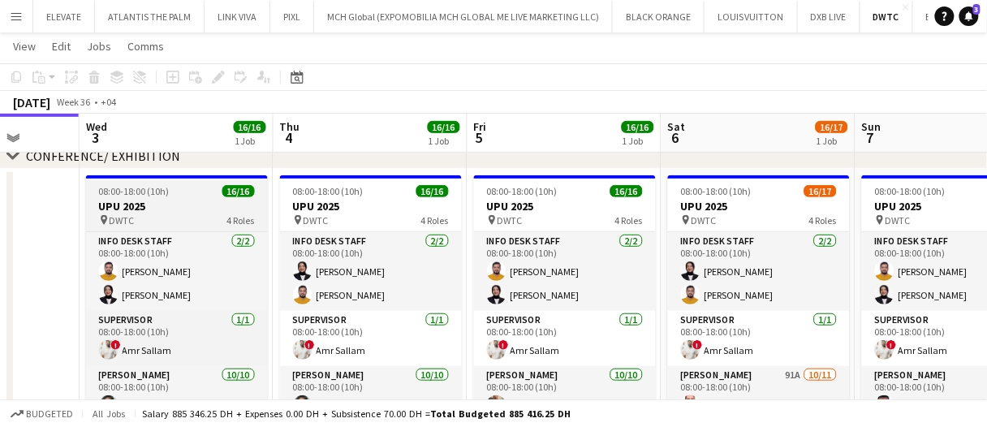
click at [227, 189] on span "16/16" at bounding box center [239, 191] width 32 height 12
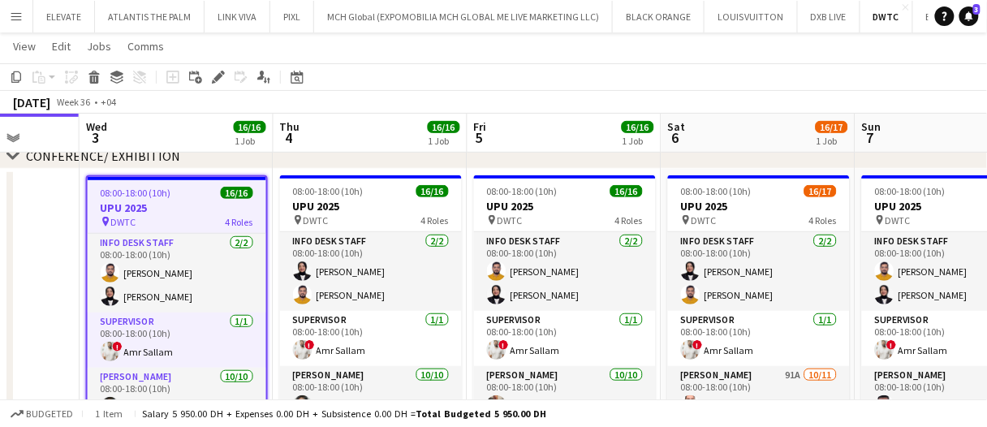
drag, startPoint x: 214, startPoint y: 83, endPoint x: 829, endPoint y: 62, distance: 615.1
click at [214, 83] on icon "Edit" at bounding box center [218, 77] width 13 height 13
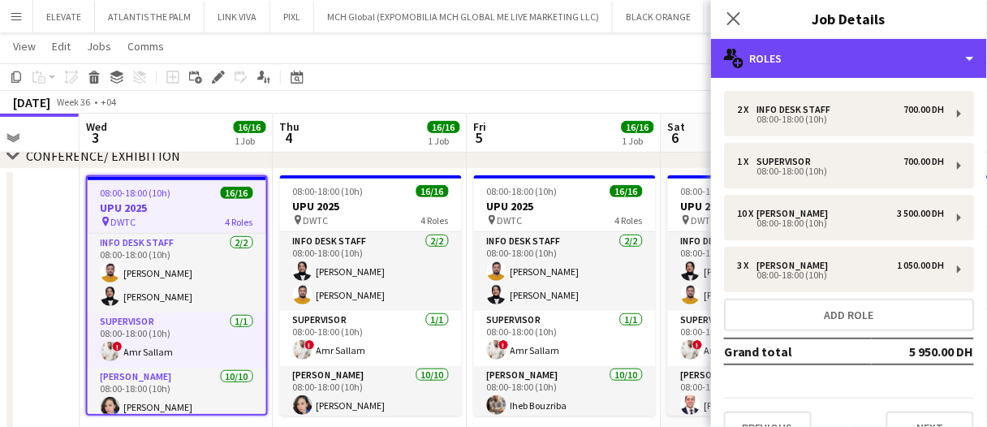
drag, startPoint x: 843, startPoint y: 54, endPoint x: 905, endPoint y: 129, distance: 96.9
click at [843, 54] on div "multiple-users-add Roles" at bounding box center [849, 58] width 276 height 39
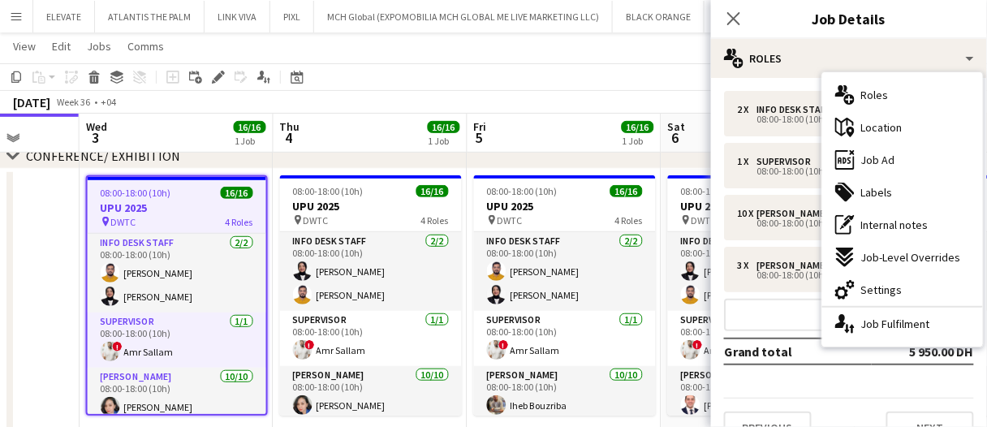
click at [918, 157] on div "ads-window Job Ad" at bounding box center [903, 160] width 161 height 32
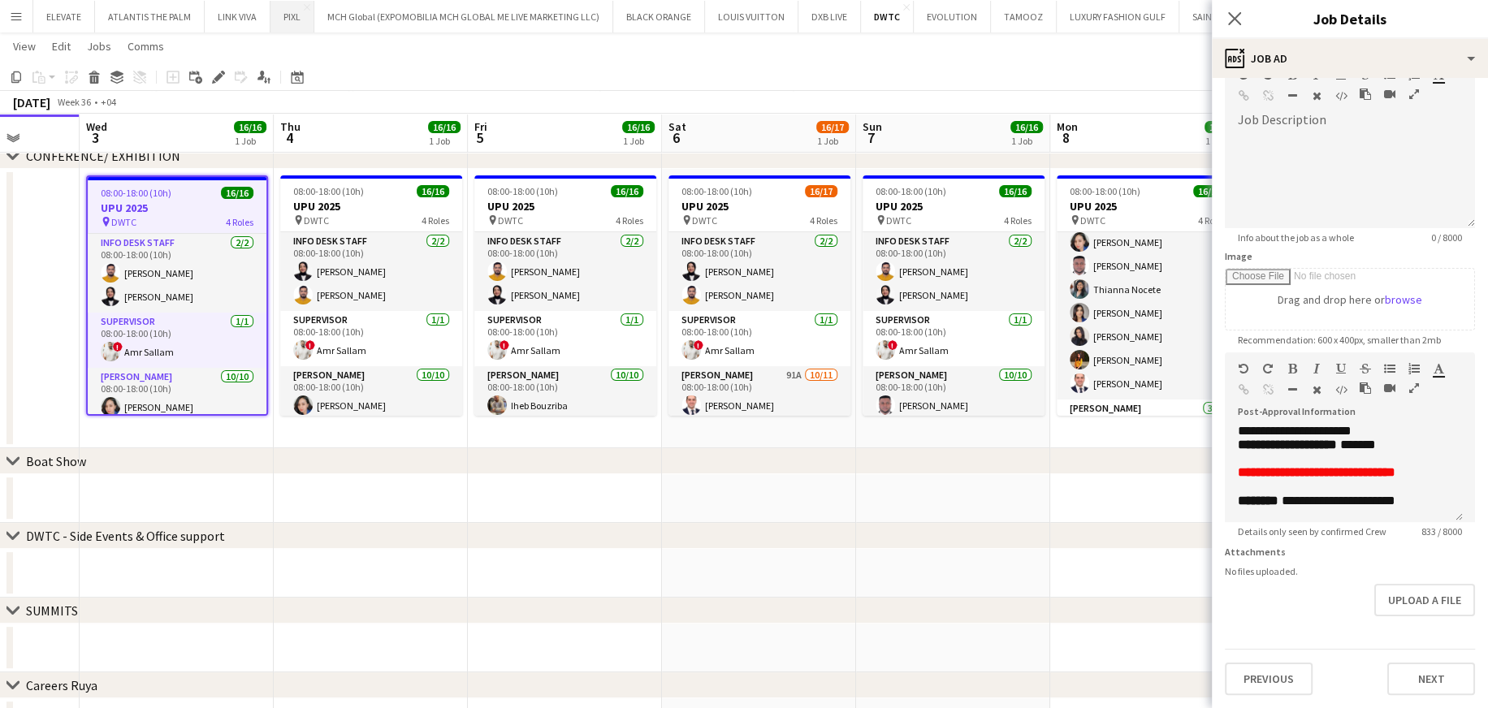
scroll to position [107, 0]
click at [205, 212] on h3 "UPU 2025" at bounding box center [177, 208] width 179 height 15
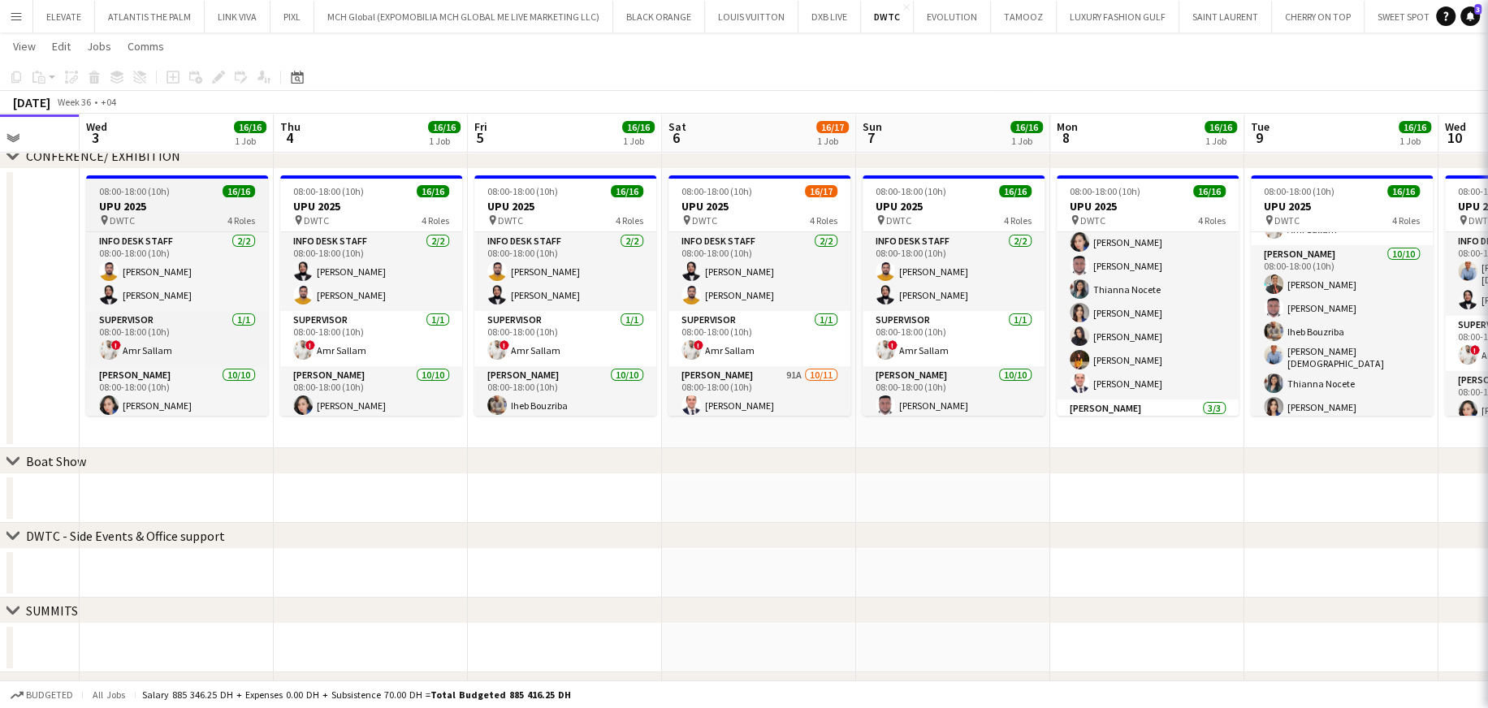
drag, startPoint x: 197, startPoint y: 209, endPoint x: 215, endPoint y: 182, distance: 32.2
click at [197, 208] on h3 "UPU 2025" at bounding box center [177, 206] width 182 height 15
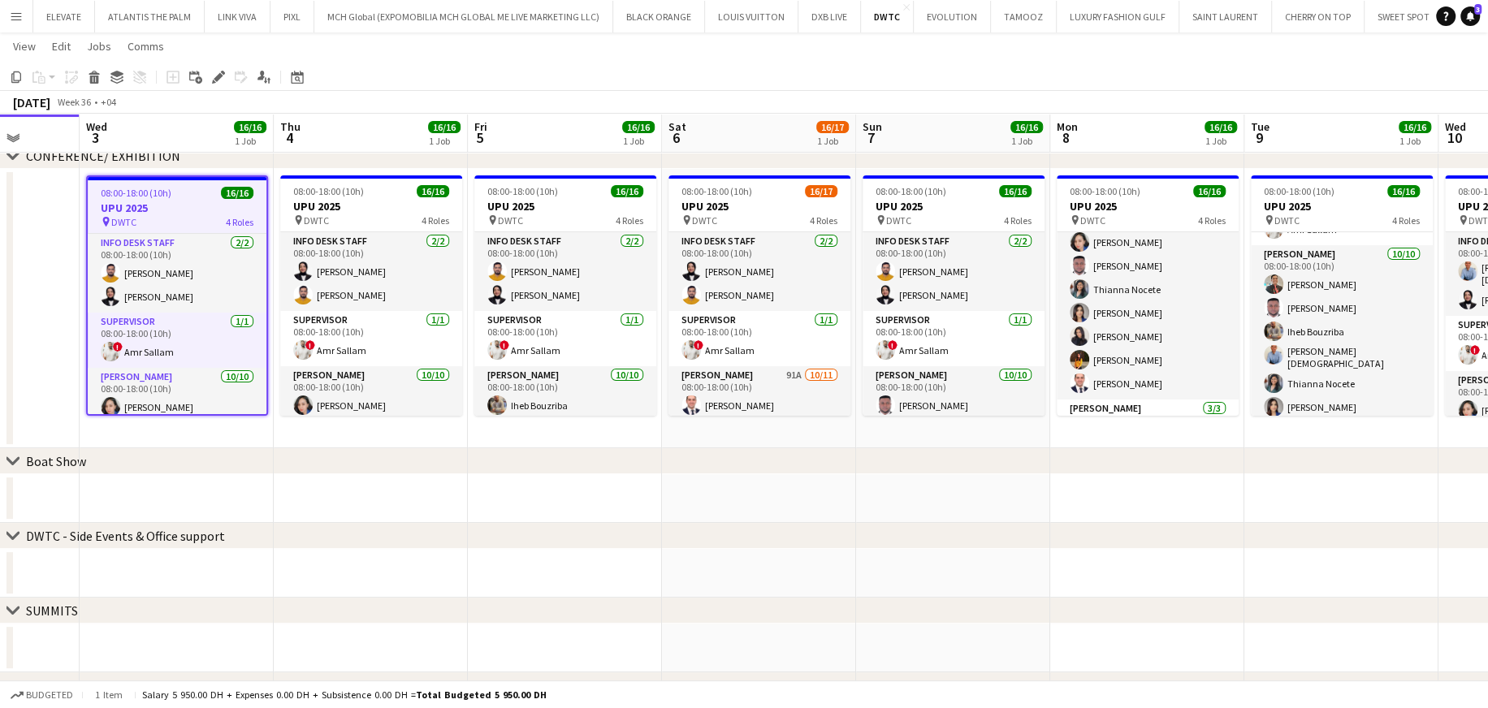
drag, startPoint x: 194, startPoint y: 256, endPoint x: 193, endPoint y: 225, distance: 30.9
click at [194, 257] on app-card-role "Info desk staff 2/2 08:00-18:00 (10h) Adeel Ahmad Fotima Naimova" at bounding box center [177, 273] width 179 height 79
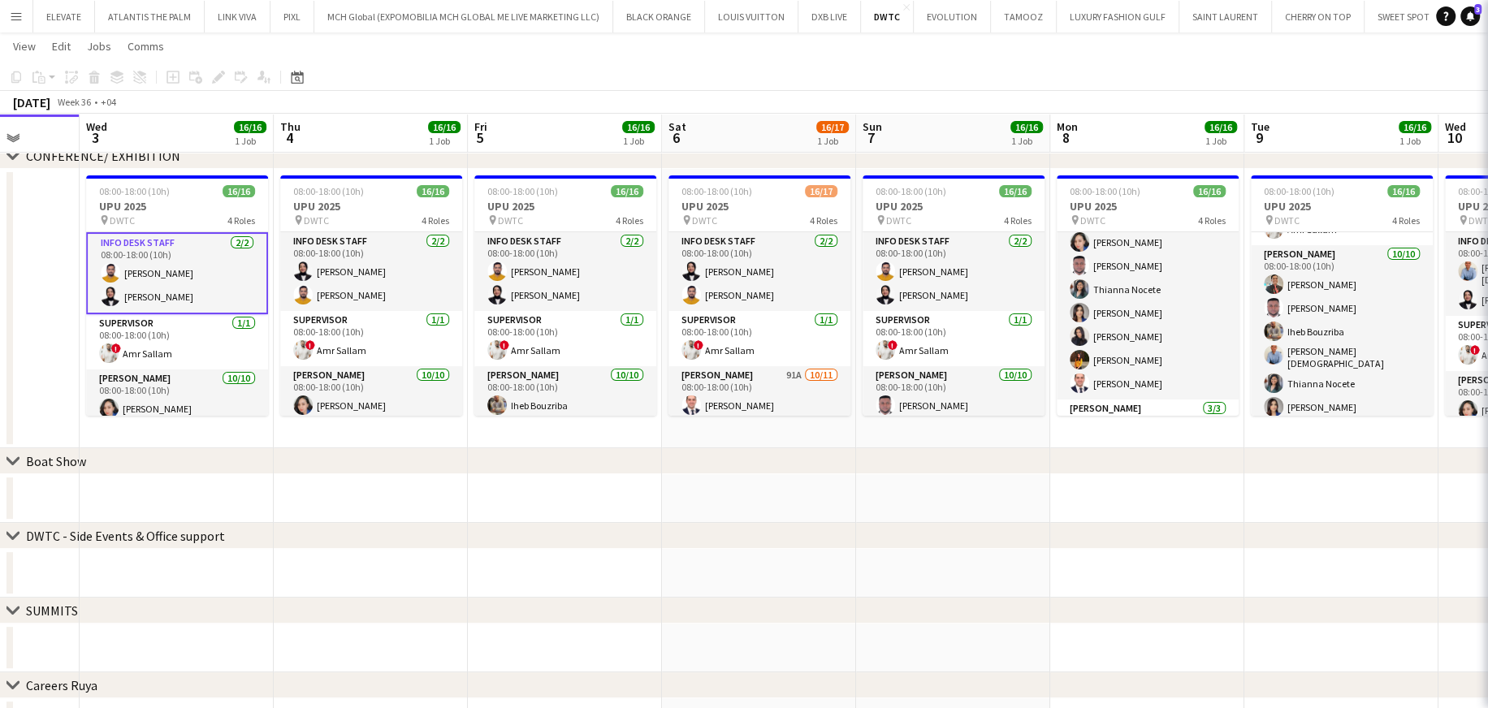
drag, startPoint x: 192, startPoint y: 207, endPoint x: 0, endPoint y: 259, distance: 198.6
click at [190, 207] on h3 "UPU 2025" at bounding box center [177, 206] width 182 height 15
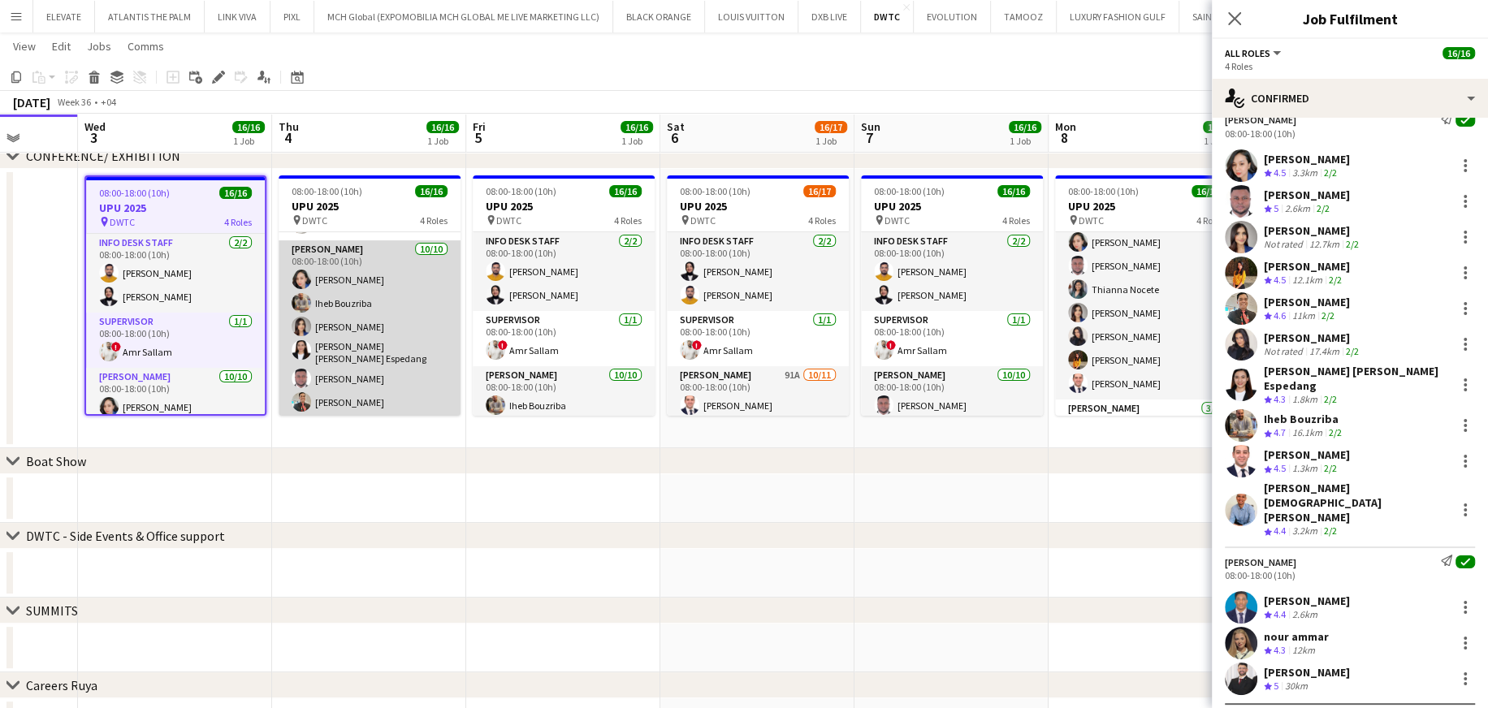
scroll to position [162, 0]
click at [377, 319] on app-card-role "Usher 10/10 08:00-18:00 (10h) Cherubim Reyes Iheb Bouzriba Tashya Fernando Mari…" at bounding box center [370, 340] width 182 height 272
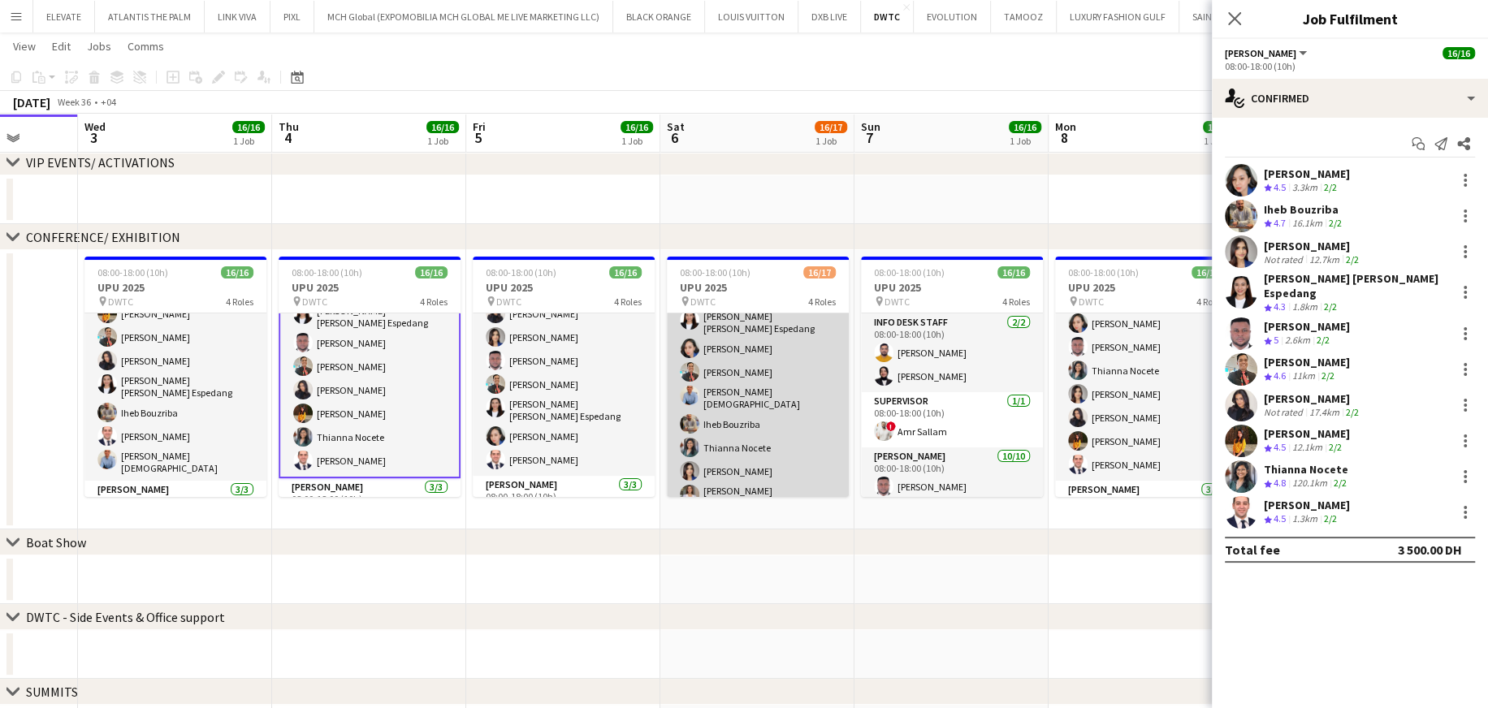
scroll to position [244, 0]
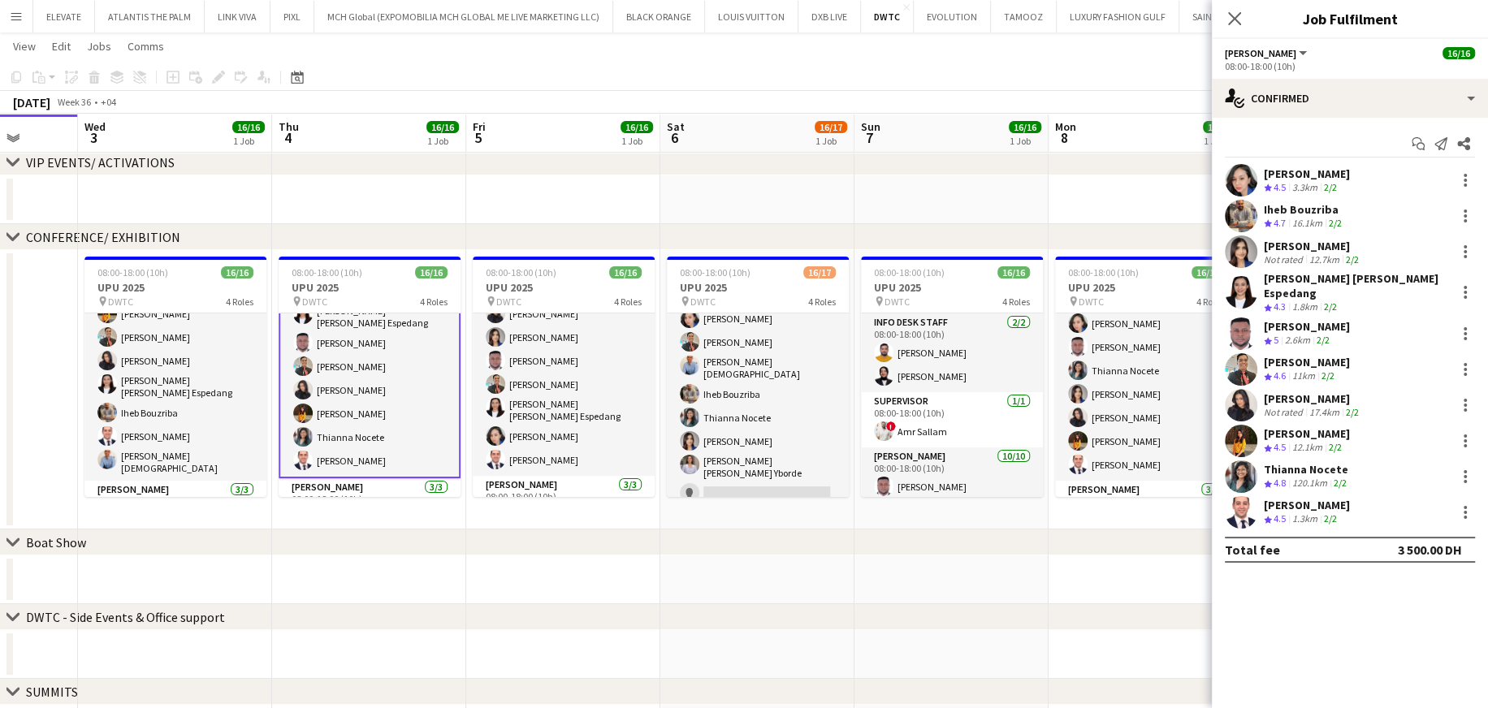
drag, startPoint x: 686, startPoint y: 585, endPoint x: 693, endPoint y: 579, distance: 9.3
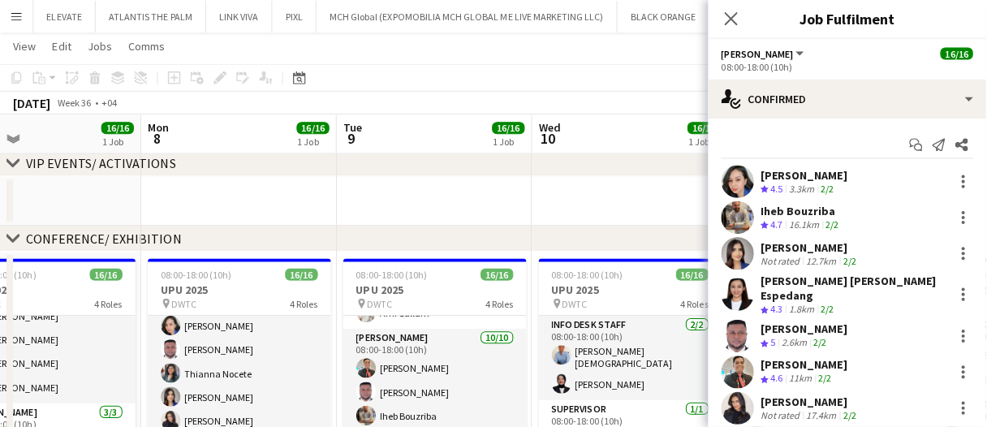
scroll to position [121, 0]
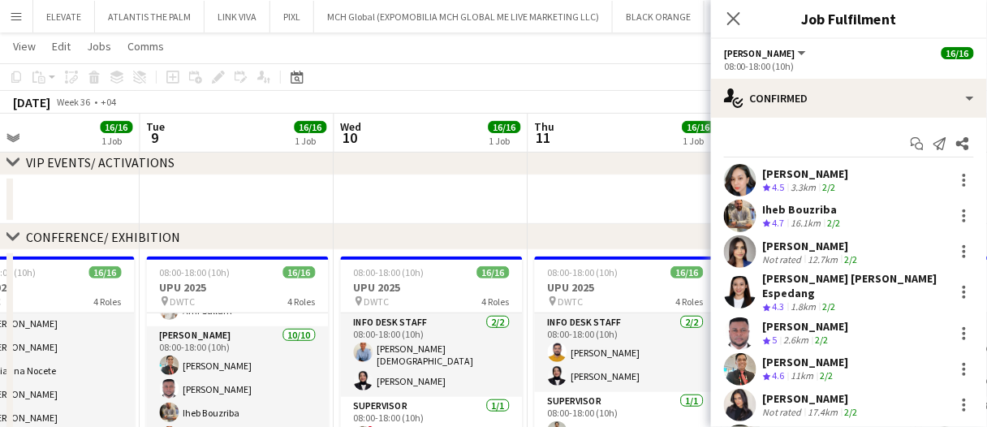
click at [484, 197] on app-date-cell at bounding box center [432, 199] width 194 height 49
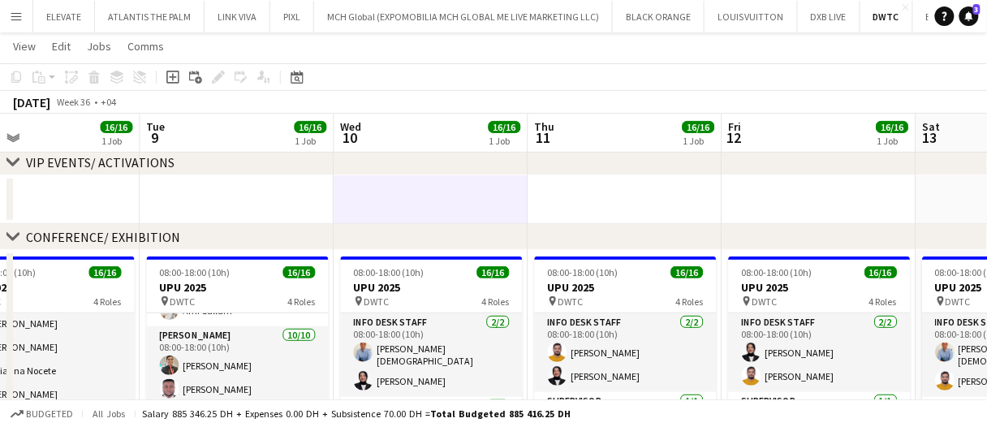
drag, startPoint x: 484, startPoint y: 197, endPoint x: 439, endPoint y: 196, distance: 44.7
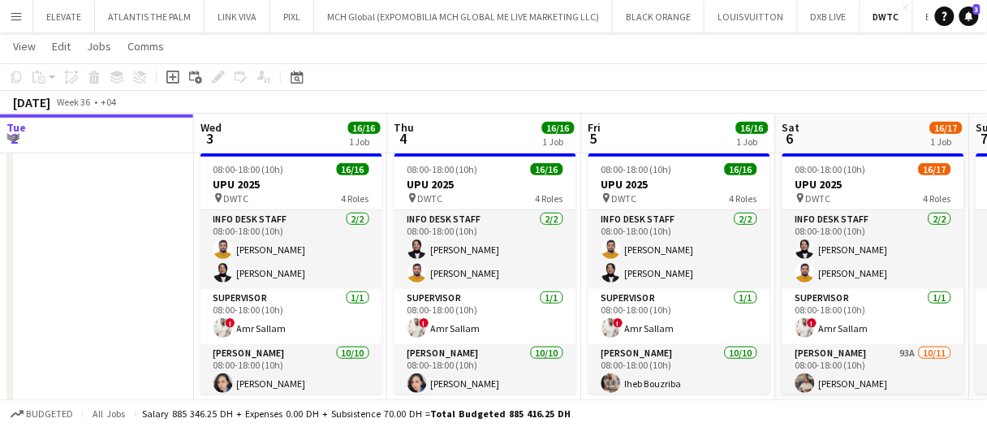
scroll to position [162, 0]
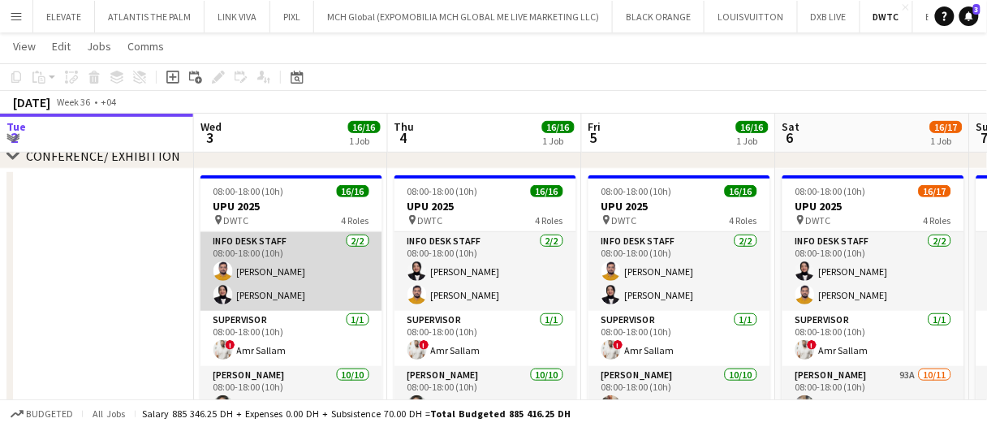
click at [279, 267] on app-card-role "Info desk staff 2/2 08:00-18:00 (10h) Adeel Ahmad Fotima Naimova" at bounding box center [292, 271] width 182 height 79
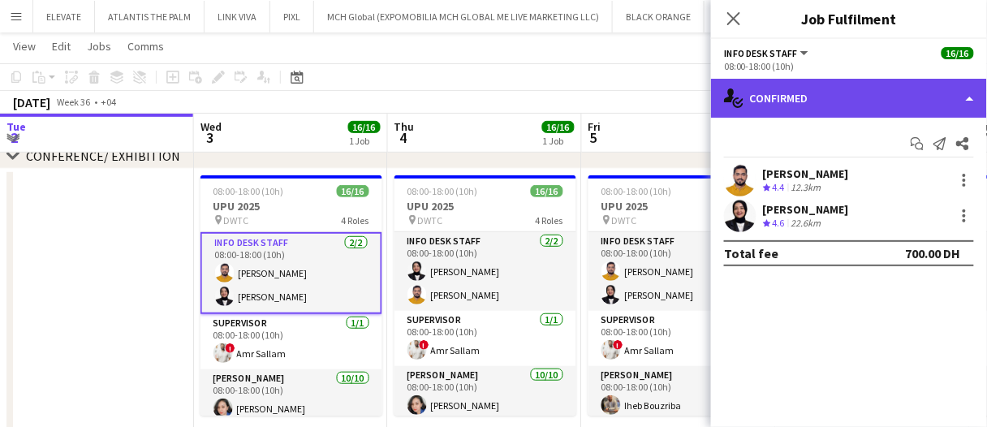
click at [809, 94] on div "single-neutral-actions-check-2 Confirmed" at bounding box center [849, 98] width 276 height 39
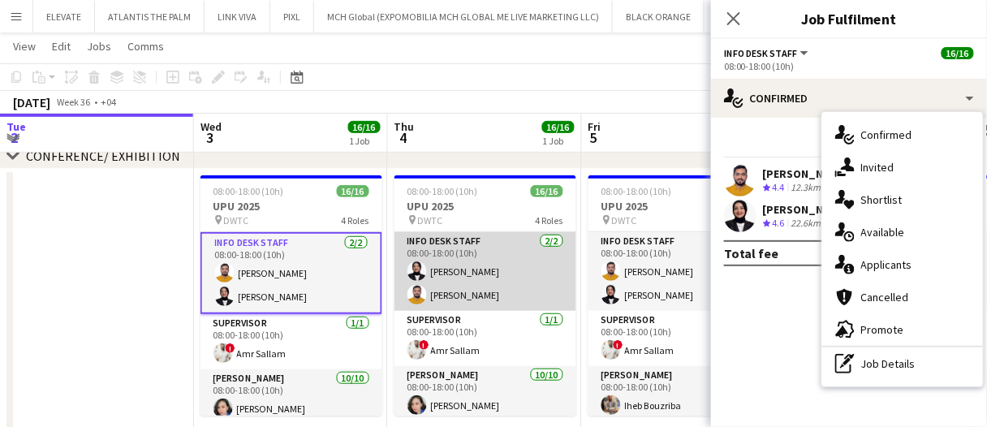
click at [525, 261] on app-card-role "Info desk staff 2/2 08:00-18:00 (10h) Fotima Naimova Adeel Ahmad" at bounding box center [486, 271] width 182 height 79
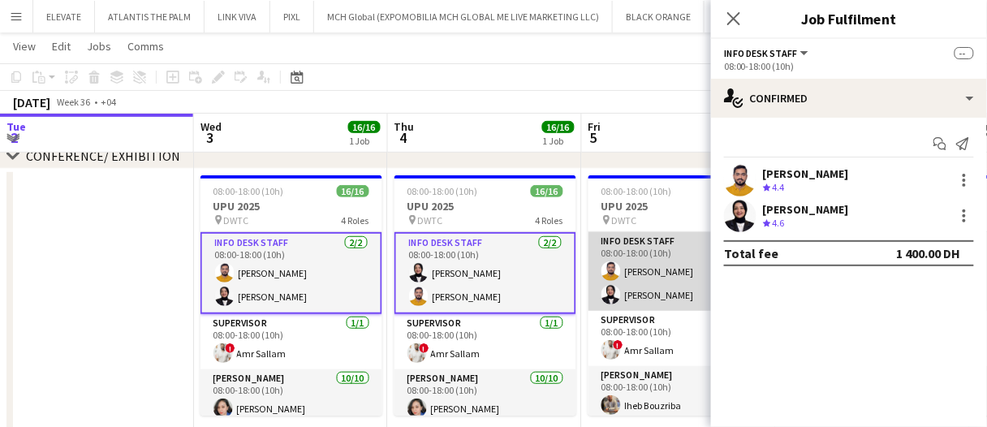
click at [653, 271] on app-card-role "Info desk staff 2/2 08:00-18:00 (10h) Adeel Ahmad Fotima Naimova" at bounding box center [680, 271] width 182 height 79
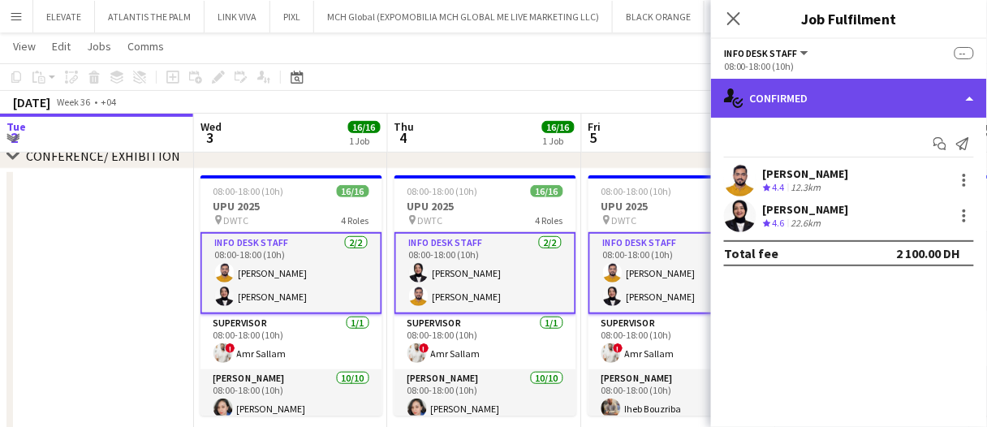
click at [785, 97] on div "single-neutral-actions-check-2 Confirmed" at bounding box center [849, 98] width 276 height 39
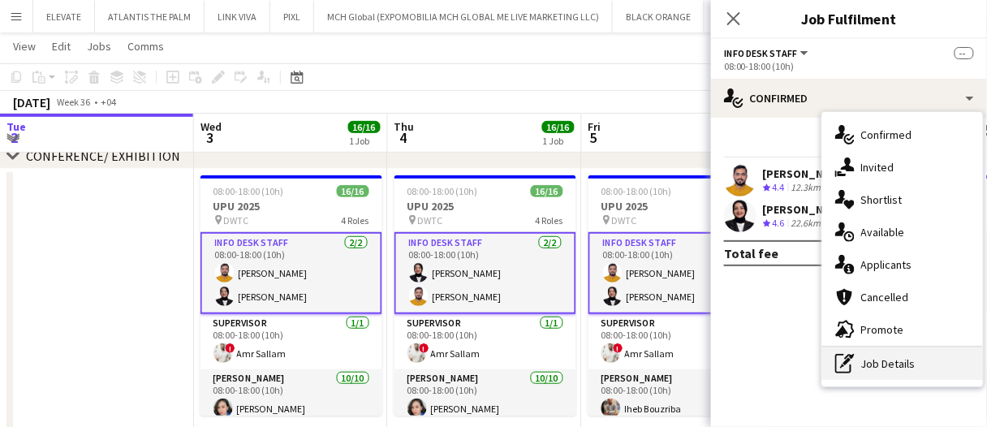
click at [907, 364] on div "pen-write Job Details" at bounding box center [903, 364] width 161 height 32
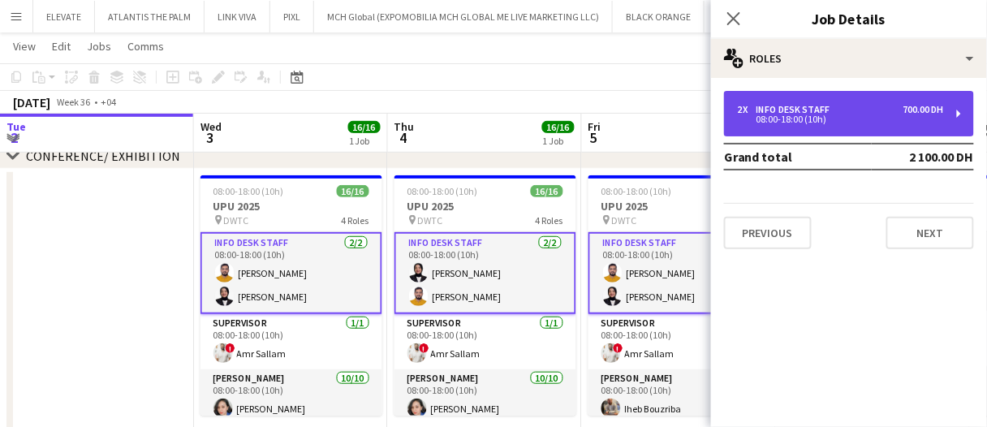
click at [789, 122] on div "08:00-18:00 (10h)" at bounding box center [840, 119] width 207 height 8
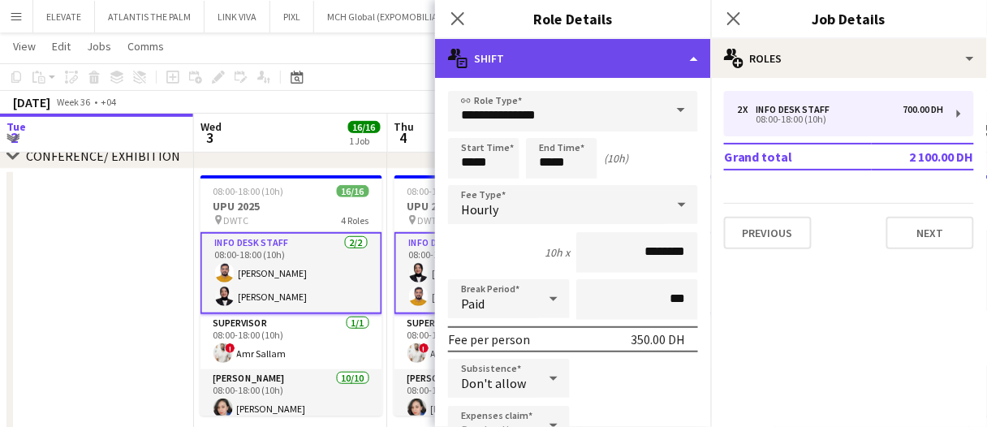
click at [601, 59] on div "multiple-actions-text Shift" at bounding box center [573, 58] width 276 height 39
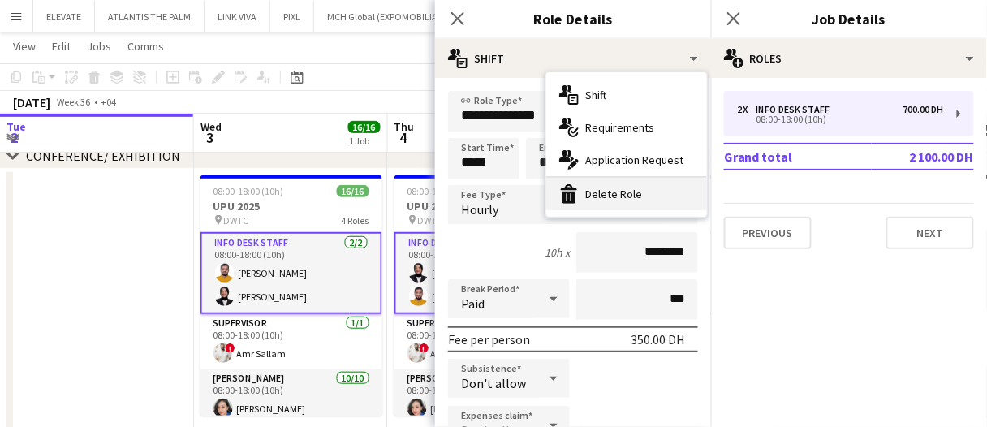
click at [641, 197] on div "bin-2 Delete Role" at bounding box center [627, 194] width 161 height 32
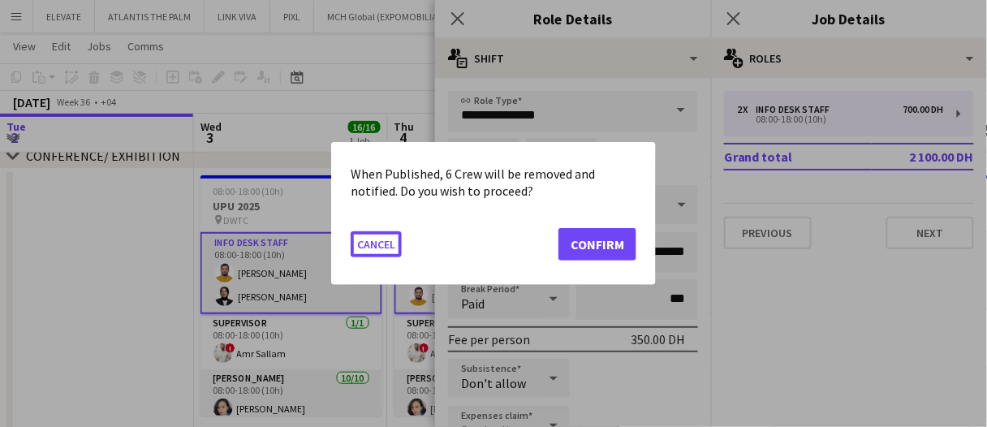
scroll to position [0, 0]
click at [609, 236] on button "Confirm" at bounding box center [598, 244] width 78 height 32
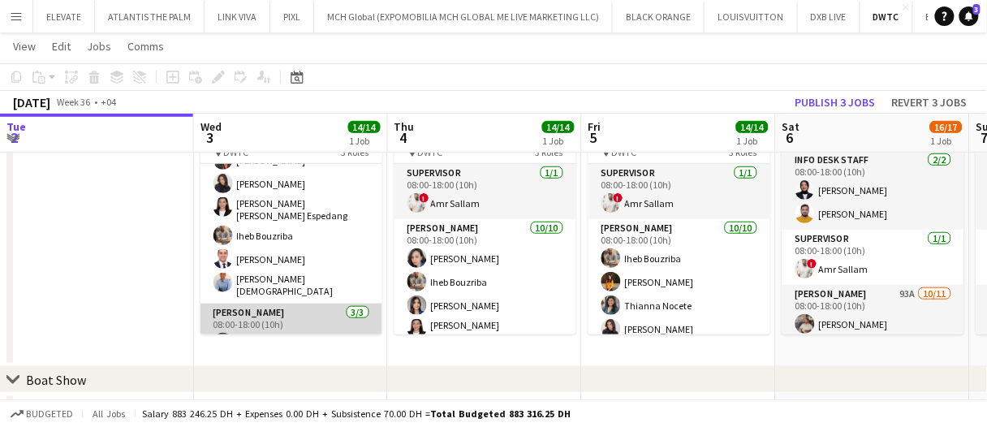
scroll to position [172, 0]
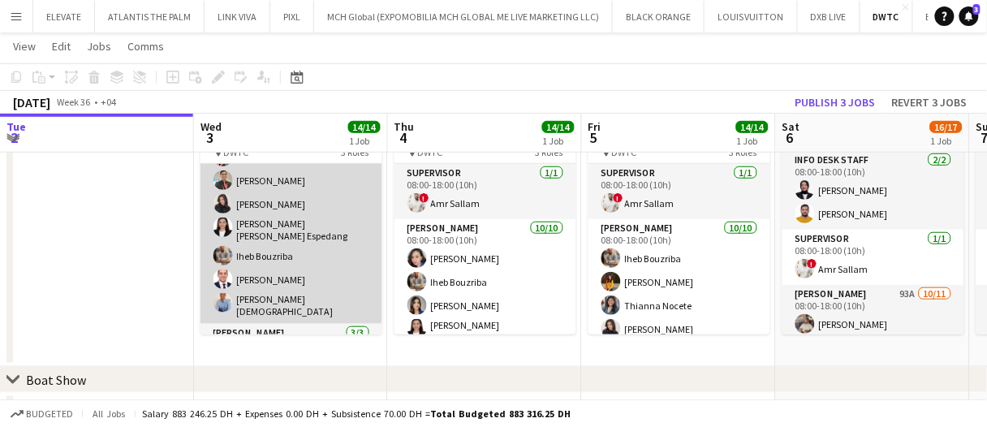
click at [305, 266] on app-card-role "Usher 10/10 08:00-18:00 (10h) Cherubim Reyes Jevas Nangsi Tashya Fernando Ayesh…" at bounding box center [292, 185] width 182 height 277
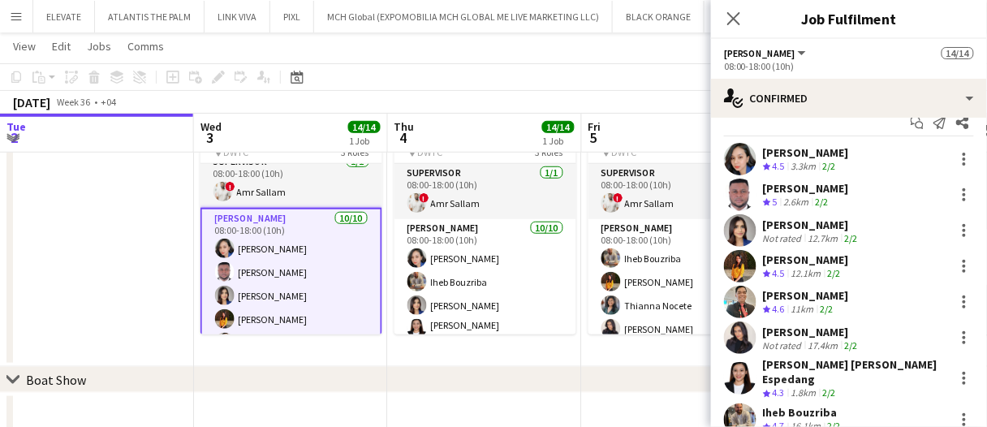
scroll to position [0, 0]
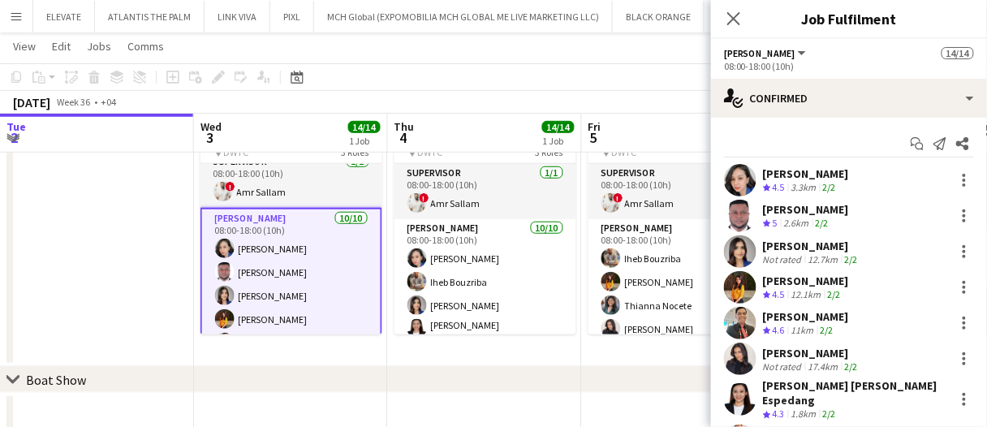
click at [130, 261] on app-date-cell at bounding box center [97, 227] width 194 height 279
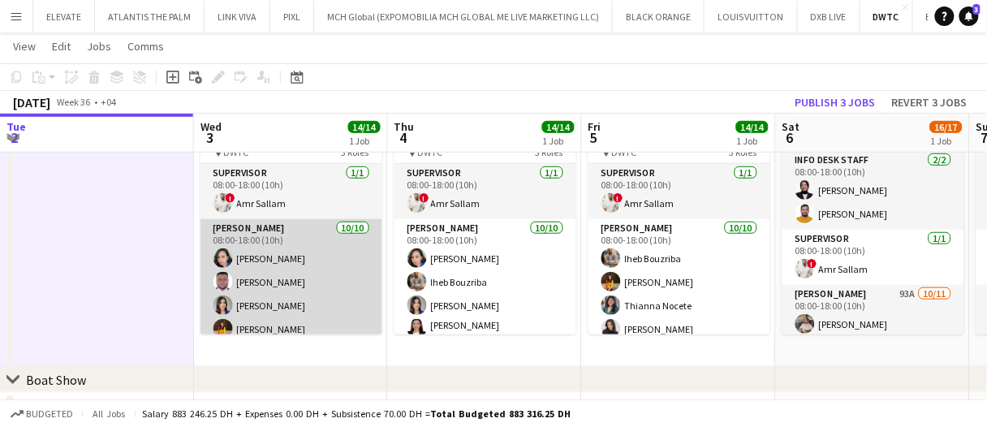
click at [278, 280] on app-card-role "Usher 10/10 08:00-18:00 (10h) Cherubim Reyes Jevas Nangsi Tashya Fernando Ayesh…" at bounding box center [292, 357] width 182 height 277
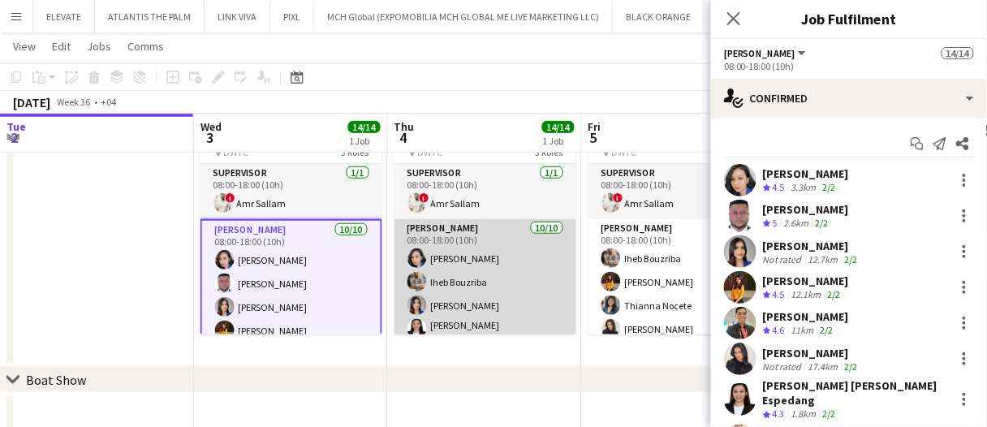
click at [434, 286] on app-card-role "Usher 10/10 08:00-18:00 (10h) Cherubim Reyes Iheb Bouzriba Tashya Fernando Mari…" at bounding box center [486, 355] width 182 height 272
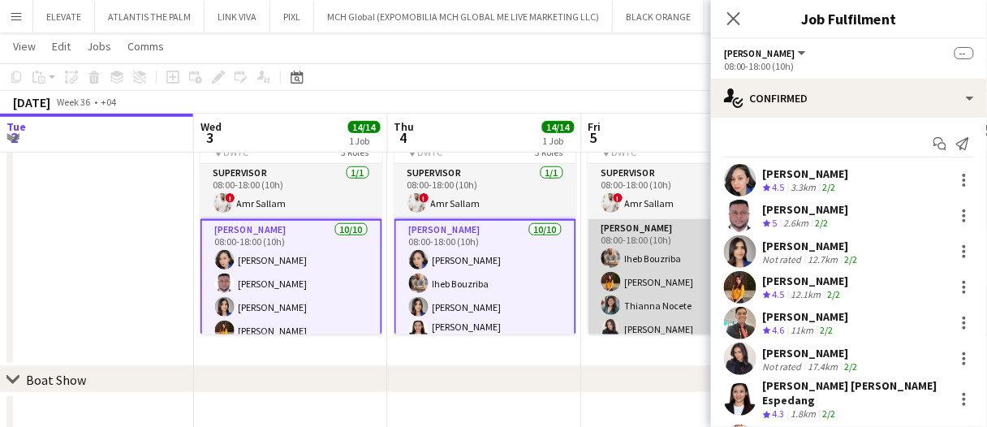
click at [629, 268] on app-card-role "Usher 10/10 08:00-18:00 (10h) Iheb Bouzriba Ayesha Shaikh Thianna Nocete Shanze…" at bounding box center [680, 355] width 182 height 272
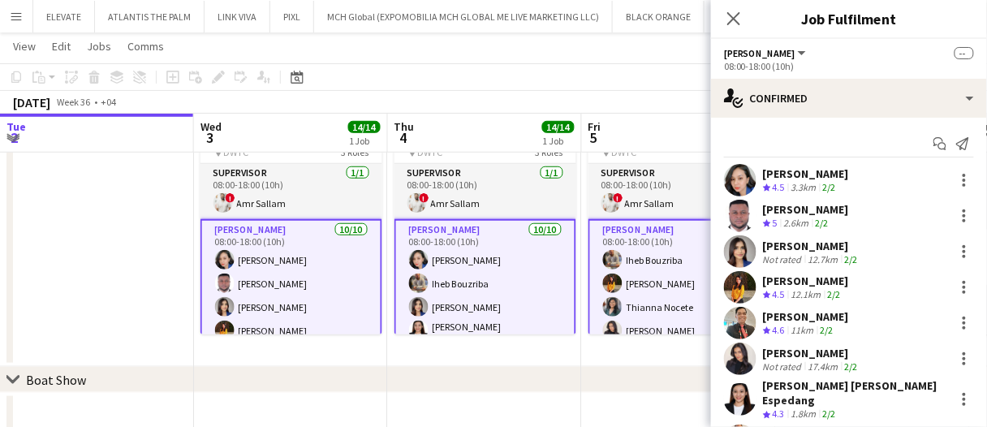
drag, startPoint x: 115, startPoint y: 287, endPoint x: 127, endPoint y: 280, distance: 13.5
click at [115, 287] on app-date-cell at bounding box center [97, 227] width 194 height 279
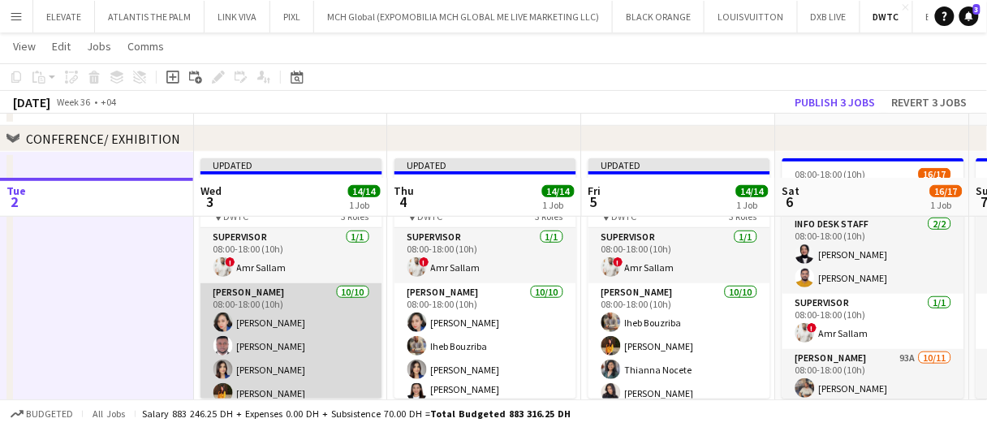
scroll to position [162, 0]
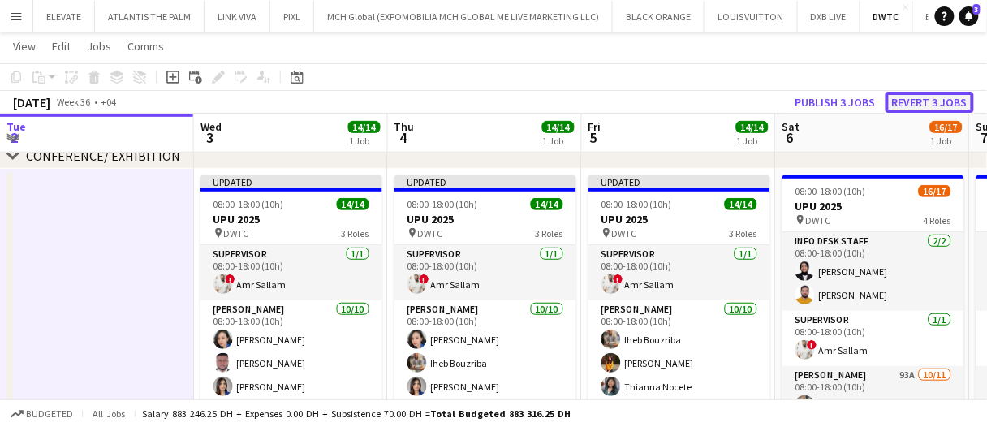
click at [912, 103] on button "Revert 3 jobs" at bounding box center [930, 102] width 89 height 21
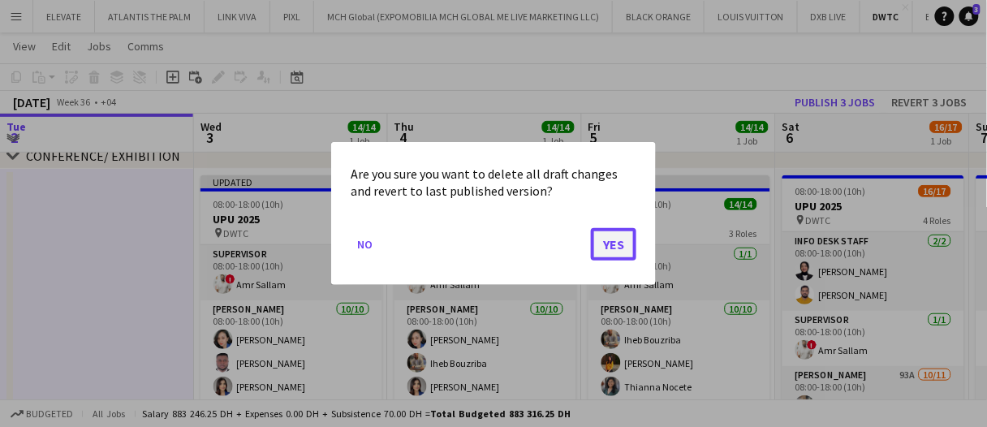
click at [616, 245] on button "Yes" at bounding box center [613, 244] width 45 height 32
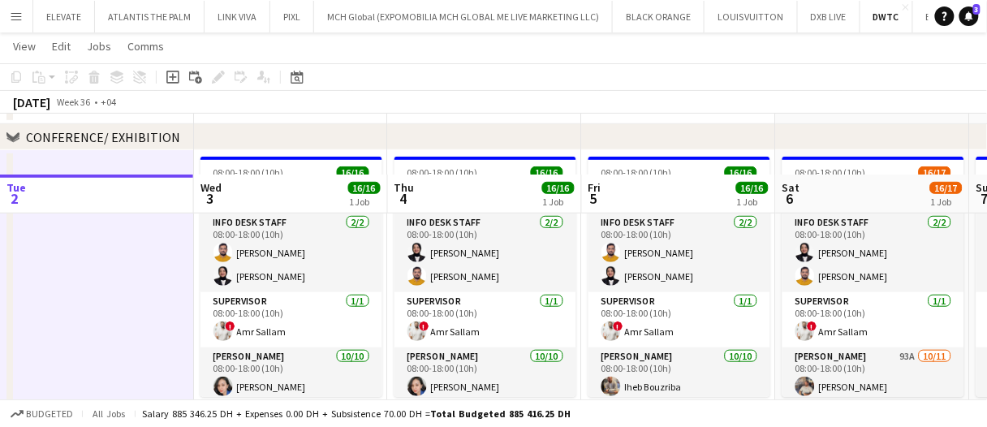
scroll to position [162, 0]
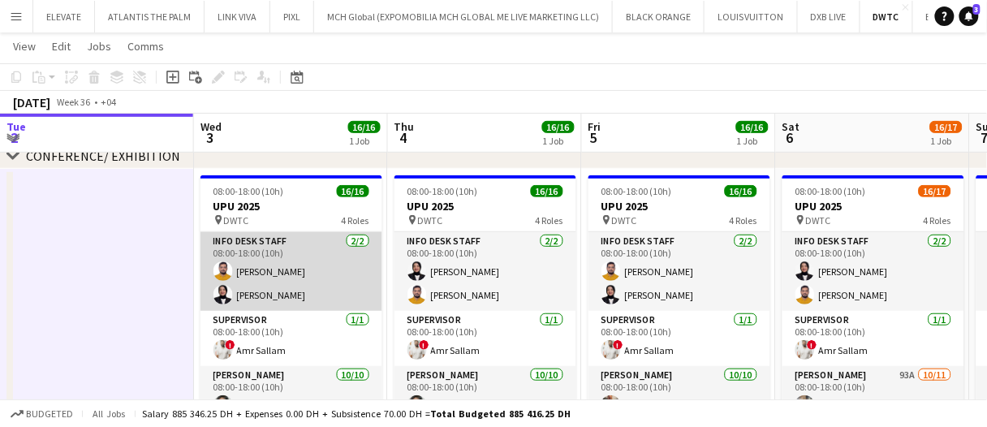
click at [238, 288] on app-card-role "Info desk staff 2/2 08:00-18:00 (10h) Adeel Ahmad Fotima Naimova" at bounding box center [292, 271] width 182 height 79
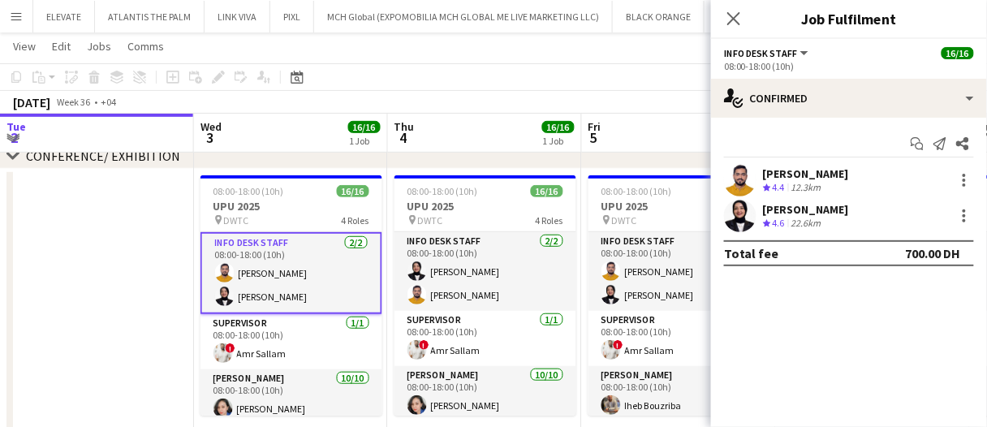
click at [792, 166] on div "Adeel Ahmad Crew rating 4.4 12.3km" at bounding box center [849, 180] width 276 height 32
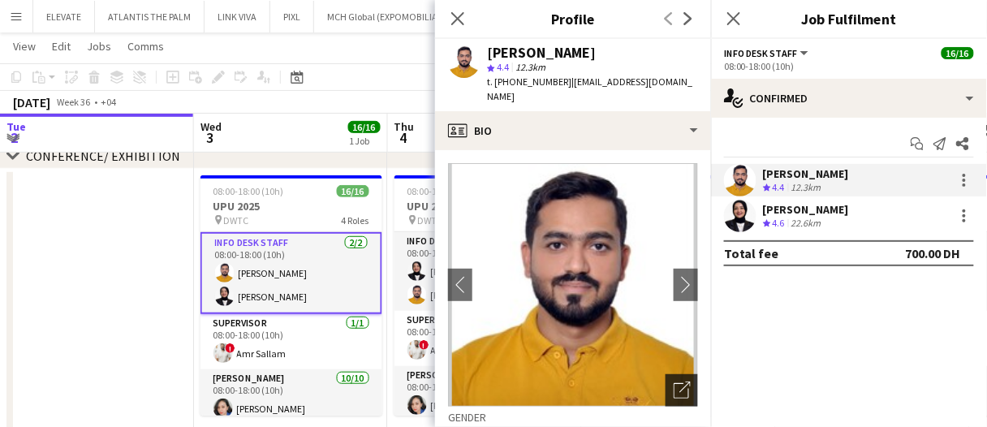
click at [674, 382] on icon "Open photos pop-in" at bounding box center [682, 390] width 17 height 17
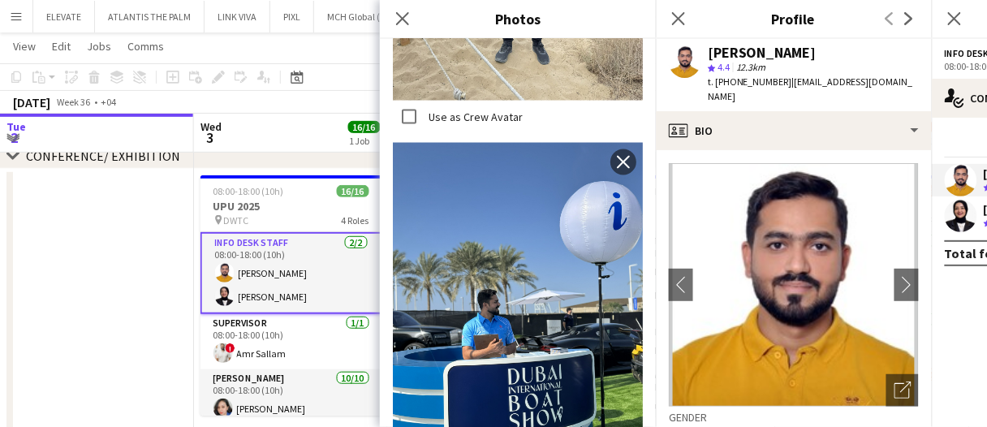
scroll to position [650, 0]
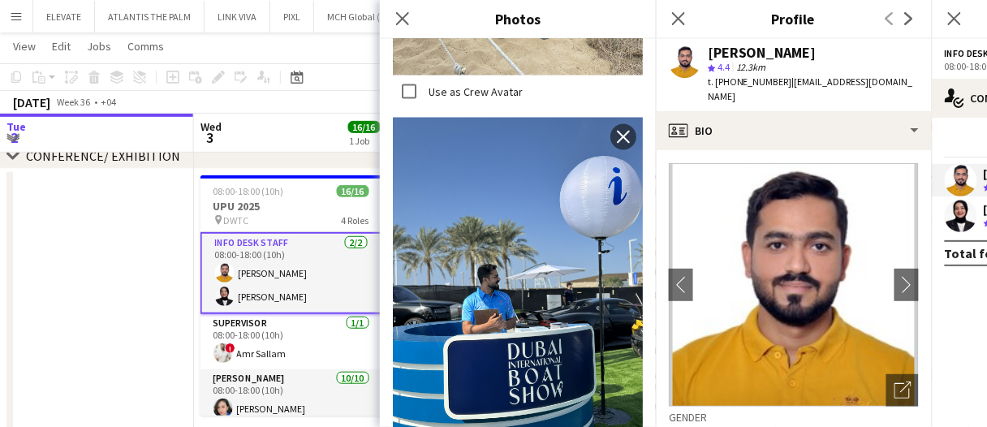
click at [108, 270] on app-date-cell at bounding box center [97, 308] width 194 height 279
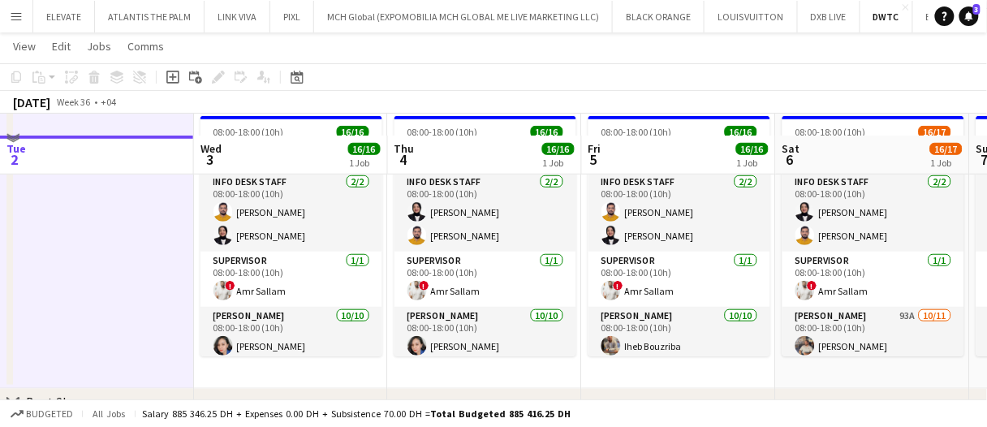
scroll to position [244, 0]
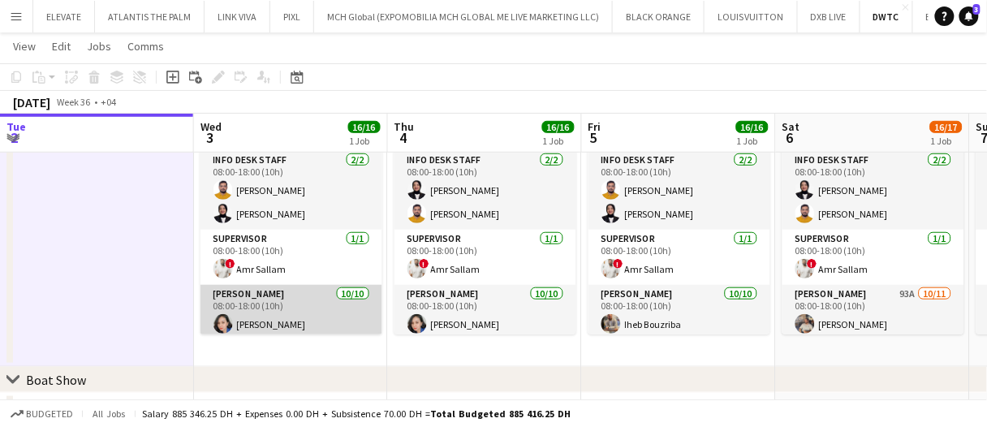
click at [303, 322] on app-card-role "Usher 10/10 08:00-18:00 (10h) Cherubim Reyes Jevas Nangsi Tashya Fernando Ayesh…" at bounding box center [292, 423] width 182 height 277
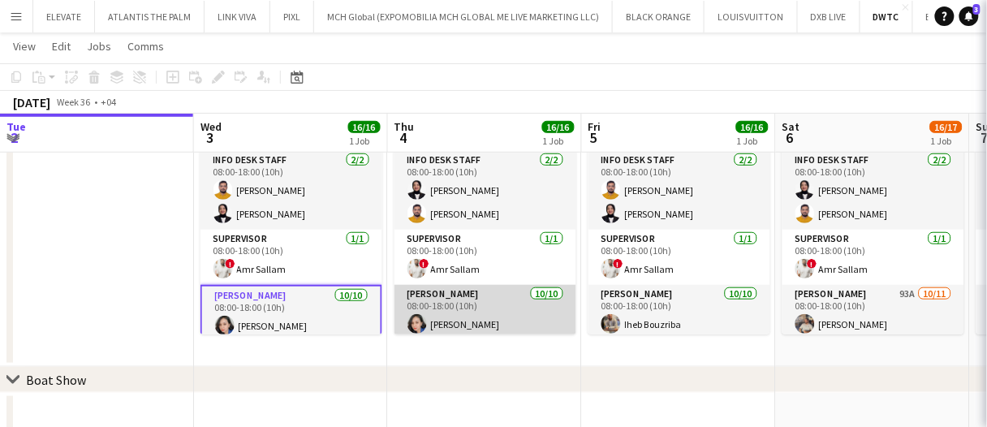
drag, startPoint x: 424, startPoint y: 302, endPoint x: 510, endPoint y: 308, distance: 86.3
click at [425, 302] on app-card-role "Usher 10/10 08:00-18:00 (10h) Cherubim Reyes Iheb Bouzriba Tashya Fernando Mari…" at bounding box center [486, 421] width 182 height 272
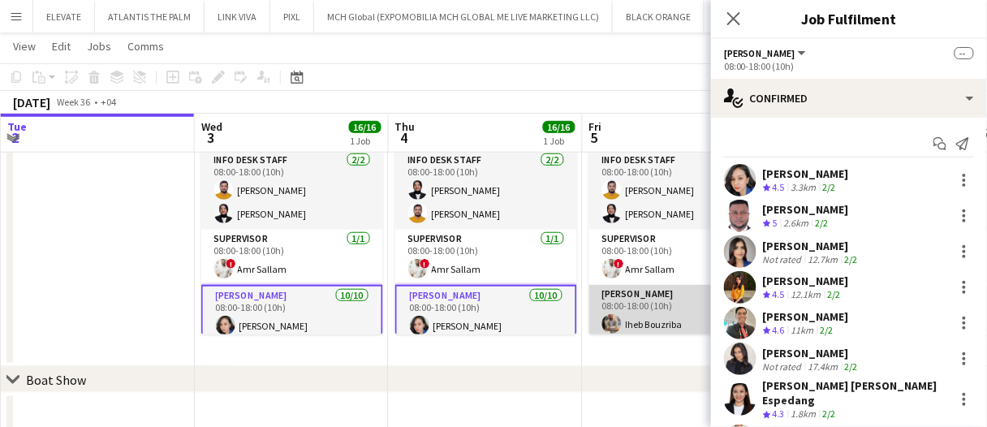
click at [640, 303] on app-card-role "Usher 10/10 08:00-18:00 (10h) Iheb Bouzriba Ayesha Shaikh Thianna Nocete Shanze…" at bounding box center [681, 421] width 182 height 272
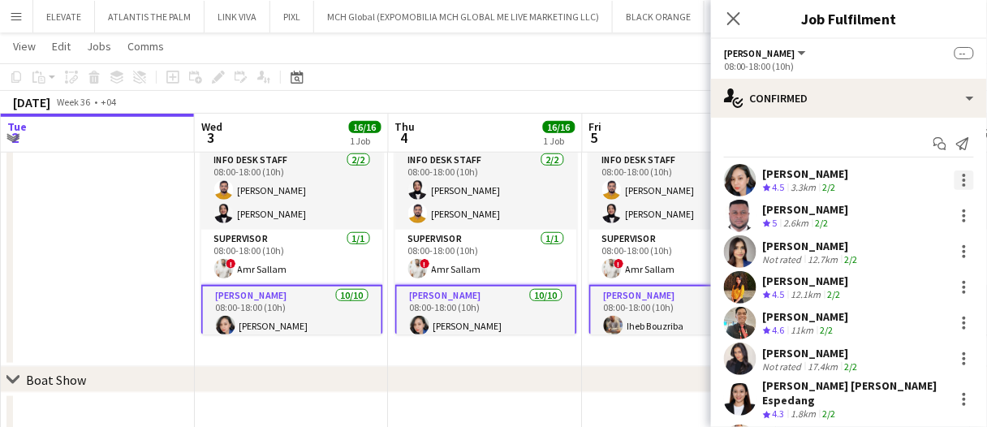
click at [957, 175] on div at bounding box center [964, 180] width 19 height 19
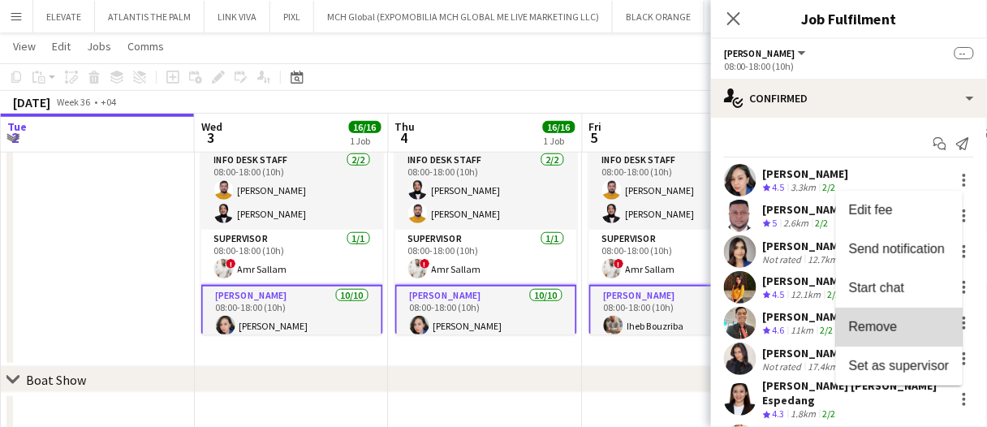
click at [910, 318] on button "Remove" at bounding box center [899, 327] width 127 height 39
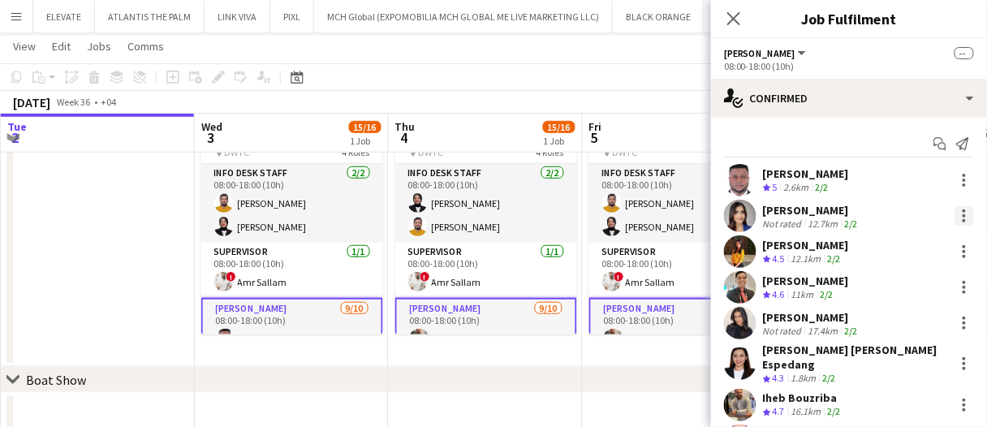
click at [955, 213] on div at bounding box center [964, 215] width 19 height 19
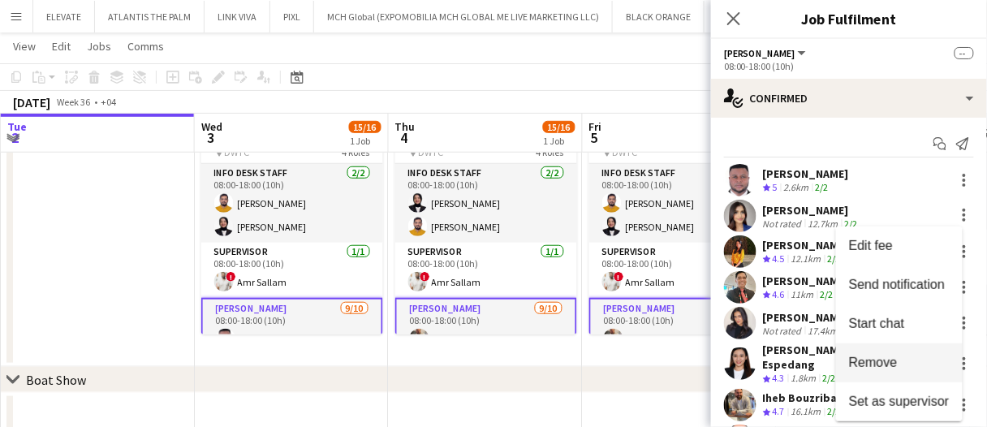
click at [884, 361] on span "Remove" at bounding box center [873, 363] width 49 height 14
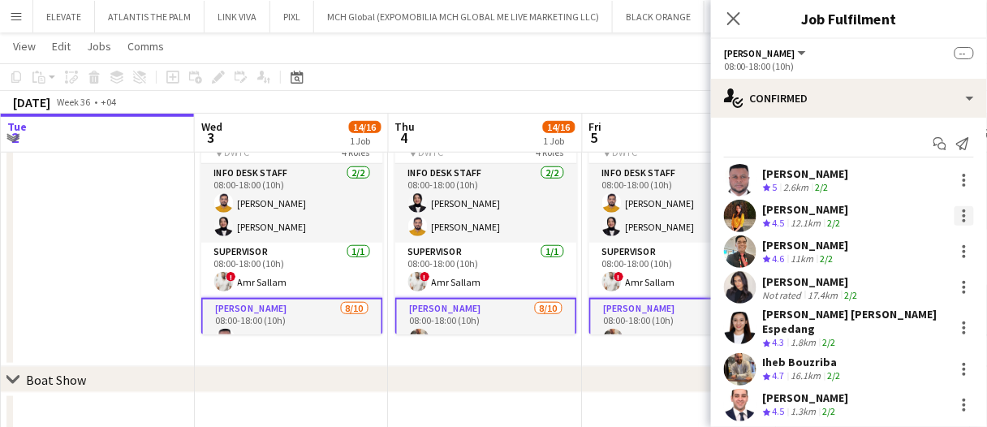
click at [955, 212] on div at bounding box center [964, 215] width 19 height 19
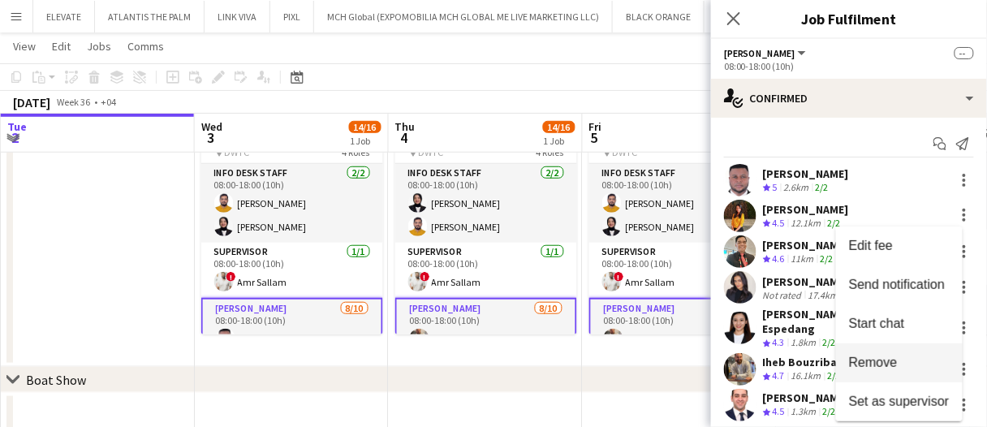
click at [903, 357] on span "Remove" at bounding box center [899, 363] width 101 height 15
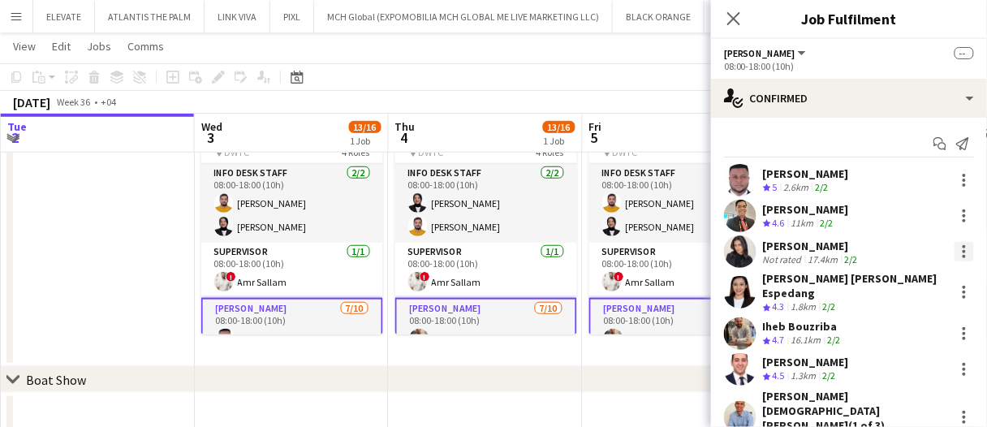
click at [955, 245] on div at bounding box center [964, 251] width 19 height 19
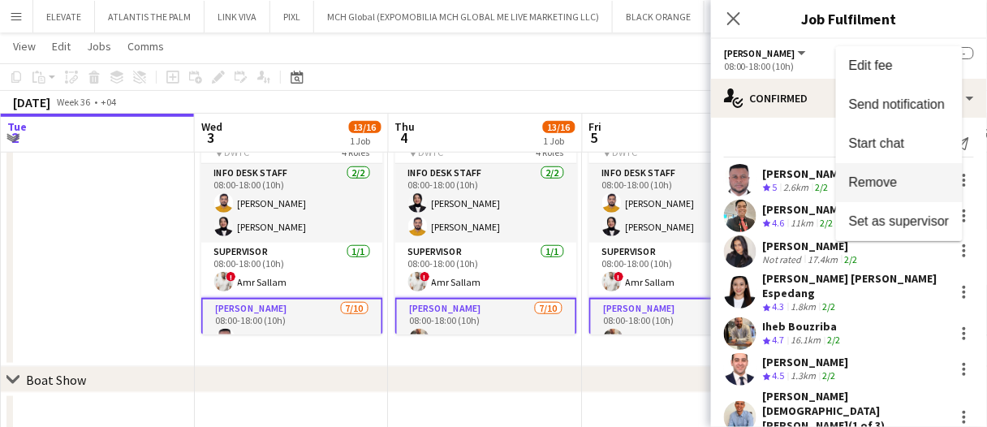
click at [879, 184] on span "Remove" at bounding box center [873, 182] width 49 height 14
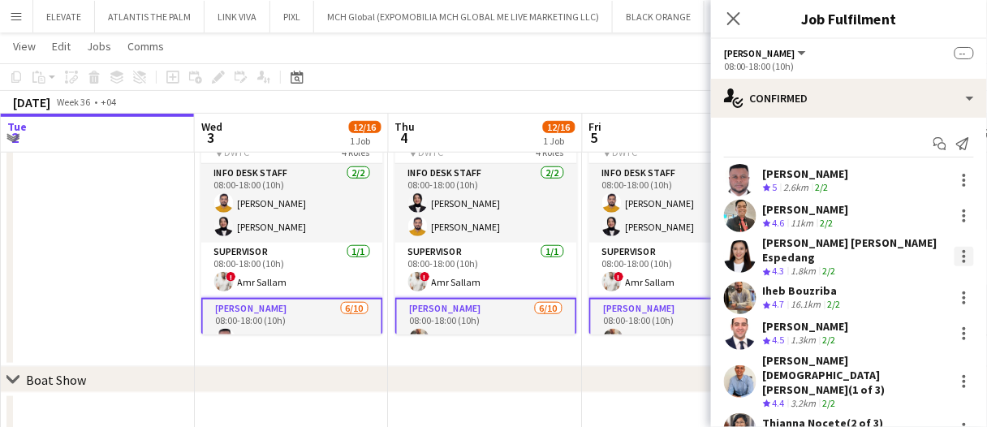
click at [955, 249] on div at bounding box center [964, 256] width 19 height 19
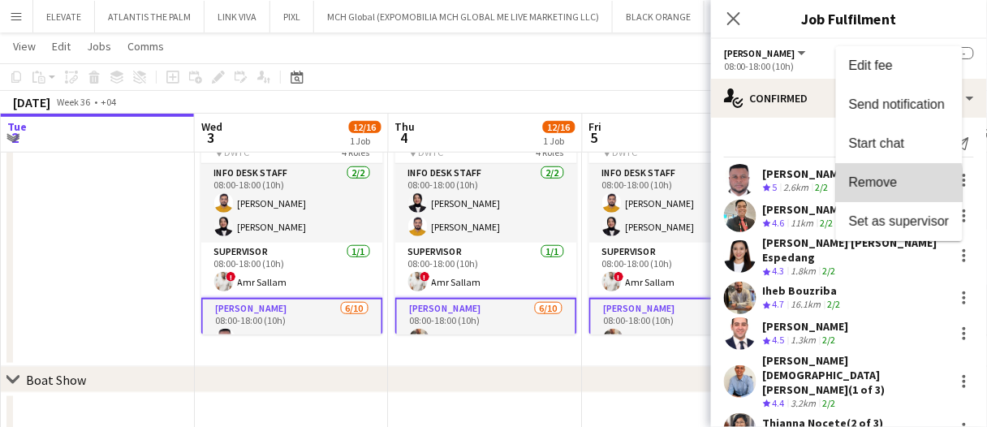
click at [869, 187] on span "Remove" at bounding box center [873, 182] width 49 height 14
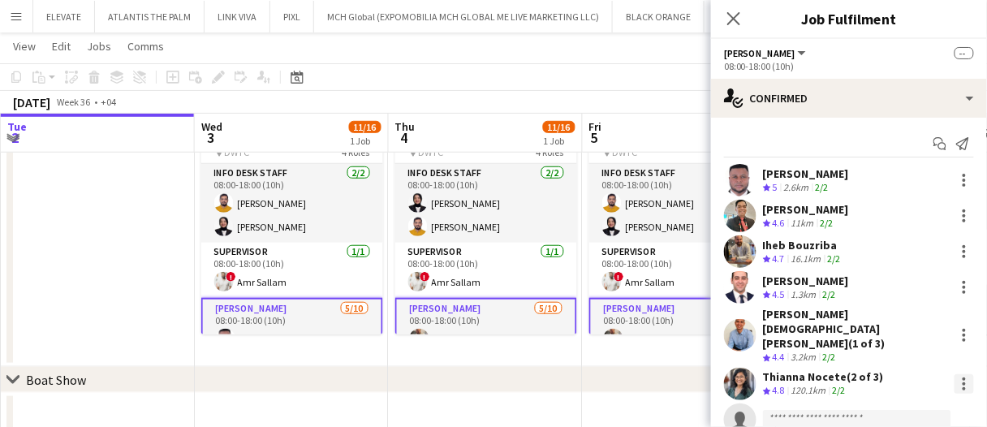
click at [955, 374] on div at bounding box center [964, 383] width 19 height 19
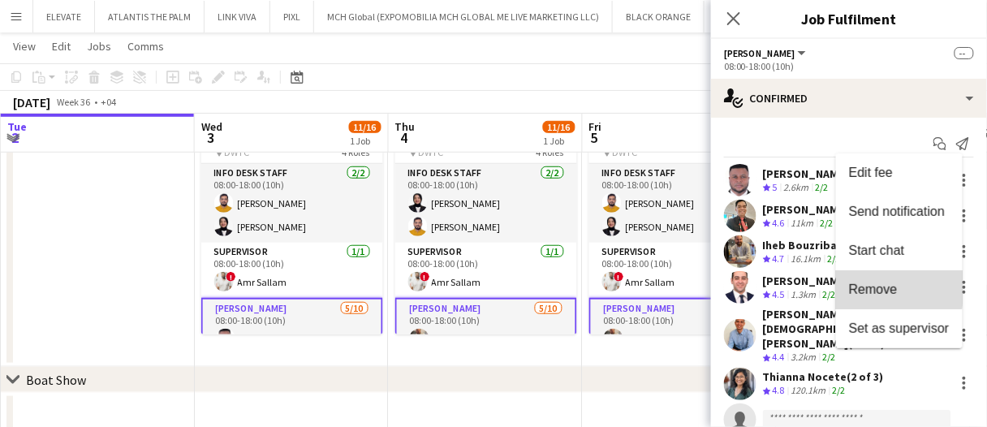
click at [893, 287] on span "Remove" at bounding box center [873, 290] width 49 height 14
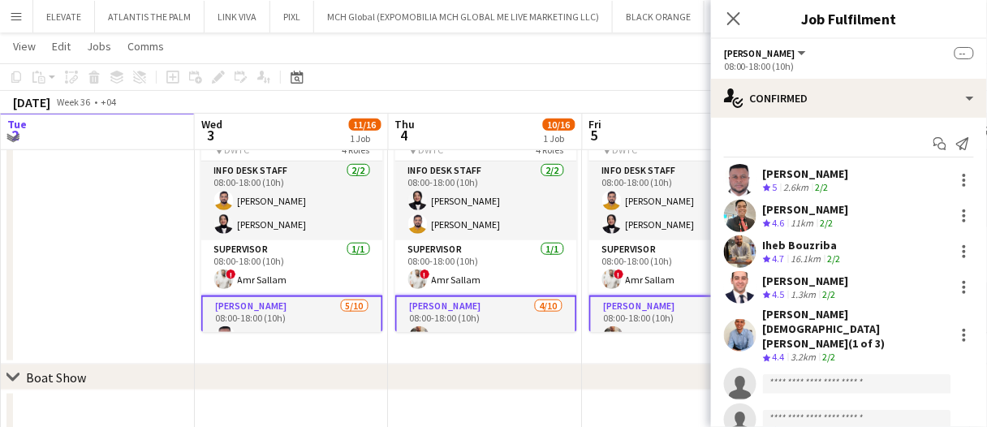
scroll to position [244, 0]
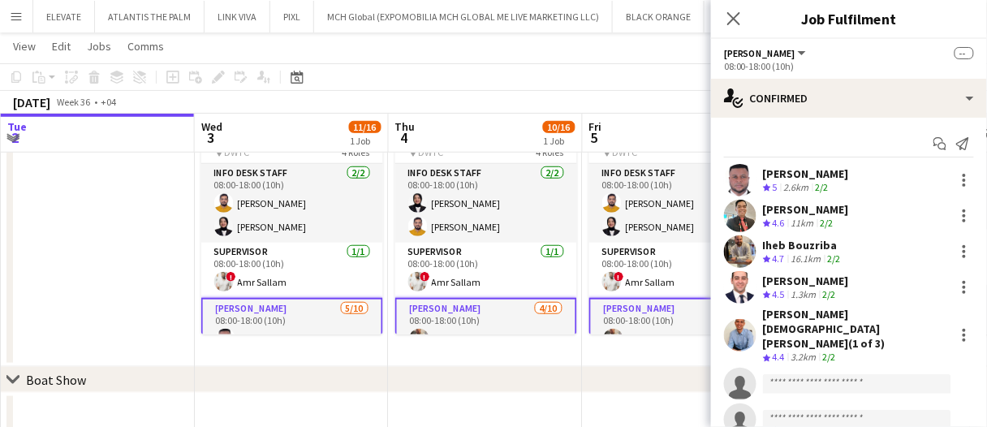
click at [102, 302] on app-date-cell at bounding box center [98, 227] width 194 height 279
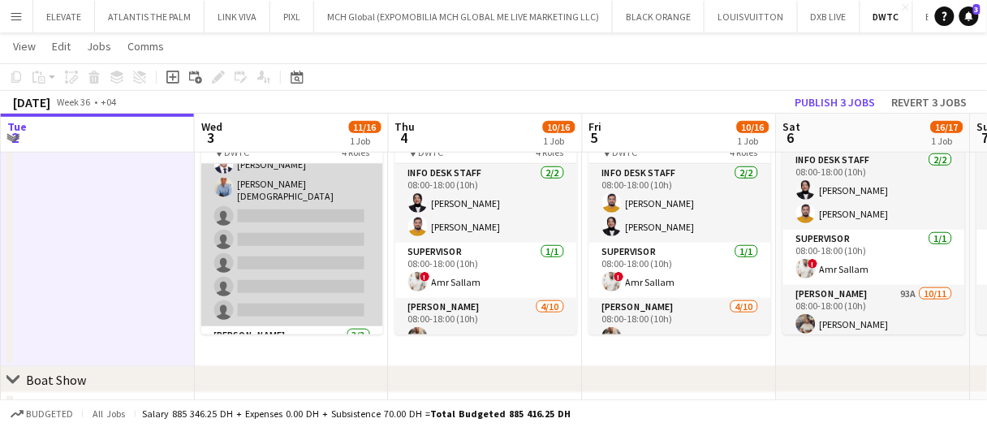
scroll to position [0, 0]
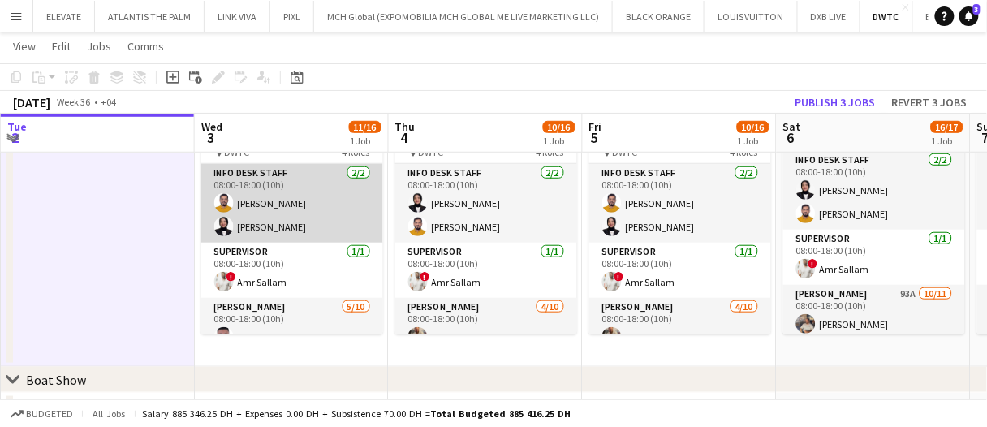
click at [307, 195] on app-card-role "Info desk staff 2/2 08:00-18:00 (10h) Adeel Ahmad Fotima Naimova" at bounding box center [292, 203] width 182 height 79
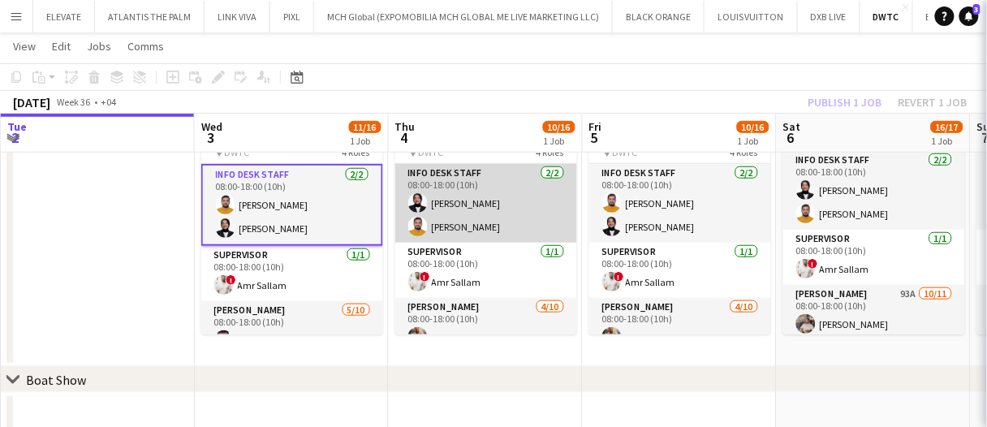
click at [436, 196] on app-card-role "Info desk staff 2/2 08:00-18:00 (10h) Fotima Naimova Adeel Ahmad" at bounding box center [486, 203] width 182 height 79
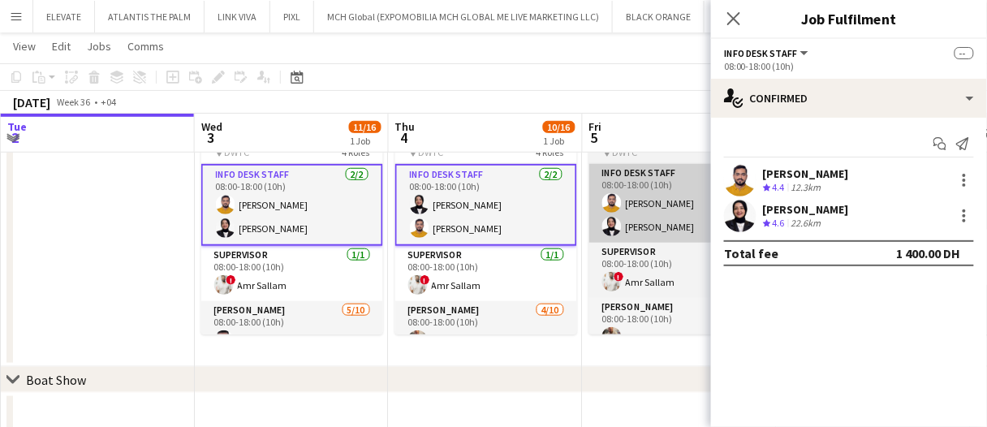
scroll to position [0, 387]
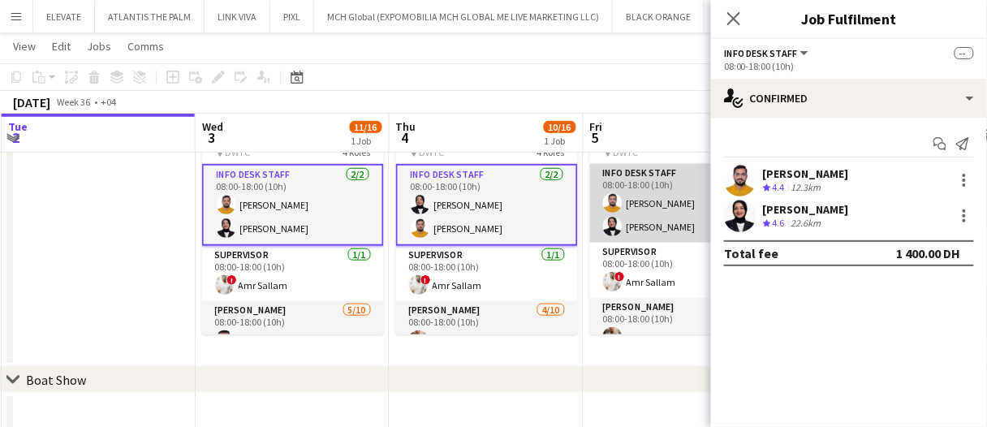
click at [683, 196] on app-card-role "Info desk staff 2/2 08:00-18:00 (10h) Adeel Ahmad Fotima Naimova" at bounding box center [681, 203] width 182 height 79
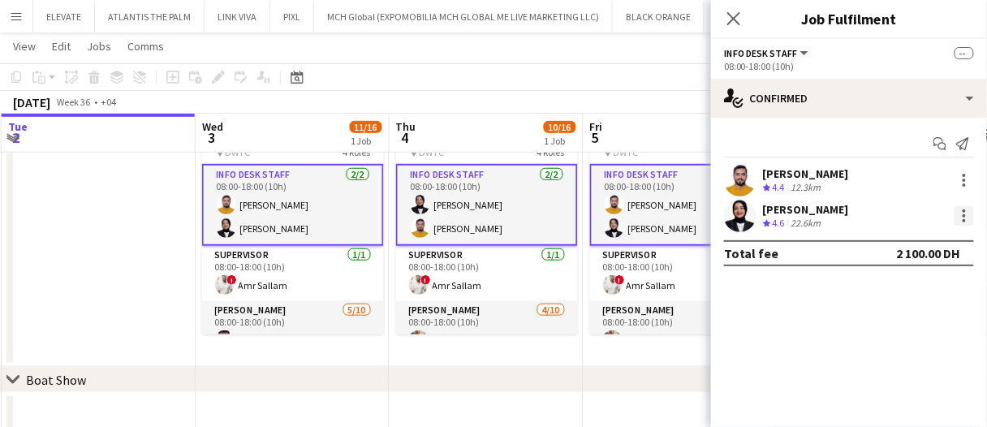
click at [968, 220] on div at bounding box center [964, 215] width 19 height 19
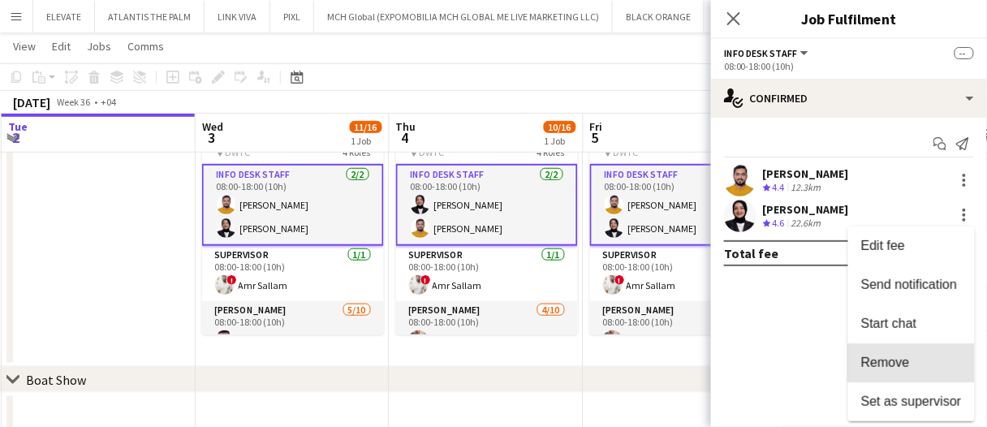
drag, startPoint x: 909, startPoint y: 356, endPoint x: 371, endPoint y: 335, distance: 538.8
click at [909, 356] on span "Remove" at bounding box center [886, 363] width 49 height 14
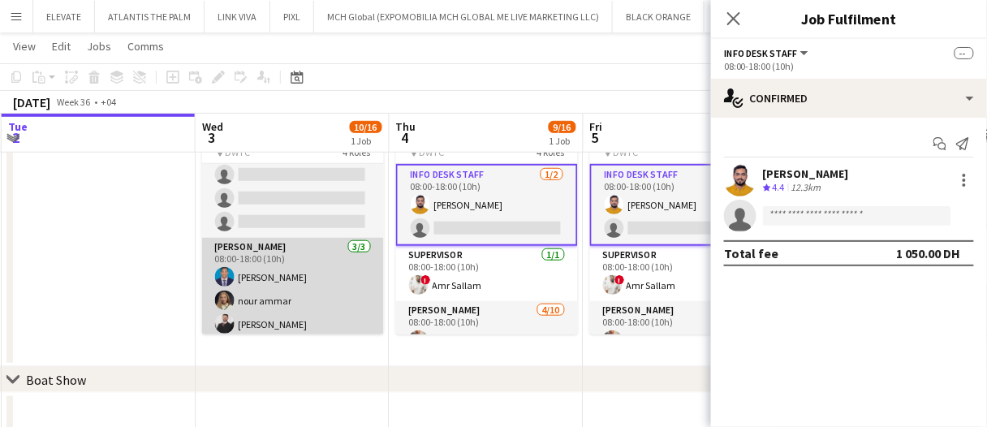
click at [311, 310] on app-card-role "Usher 3/3 08:00-18:00 (10h) Benjamin Ofidi nour ammar Radwan Jrish" at bounding box center [293, 289] width 182 height 102
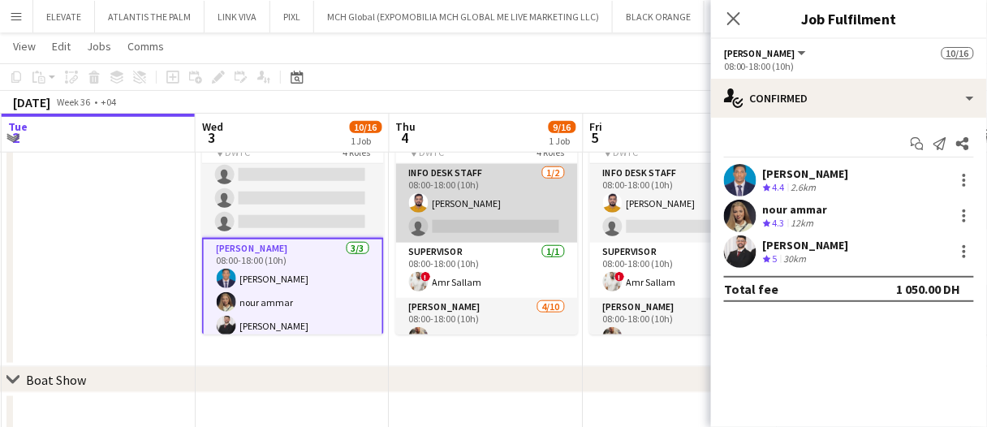
scroll to position [332, 0]
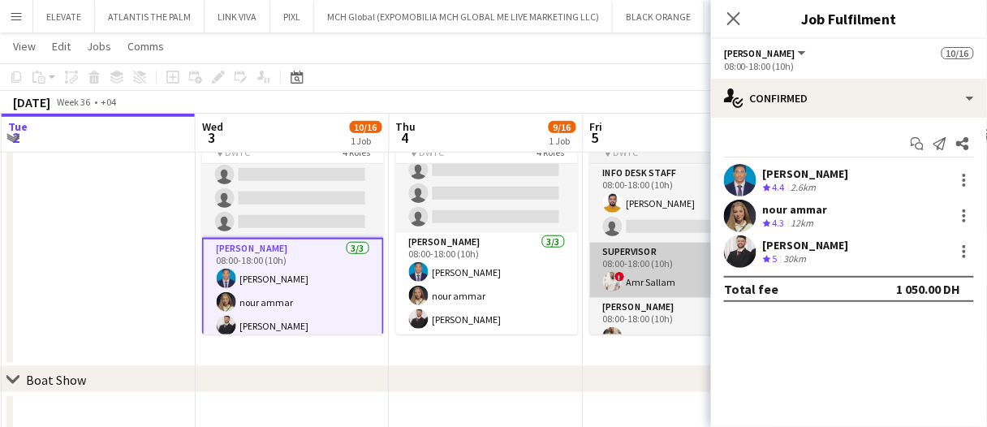
drag, startPoint x: 482, startPoint y: 283, endPoint x: 635, endPoint y: 287, distance: 153.5
click at [482, 283] on app-card-role "Usher 3/3 08:00-18:00 (10h) Benjamin Ofidi nour ammar Radwan Jrish" at bounding box center [487, 284] width 182 height 102
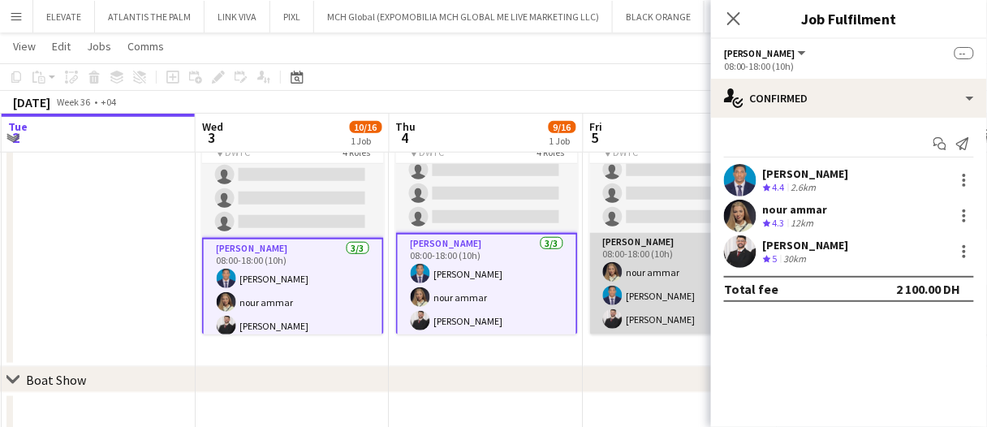
click at [641, 293] on app-card-role "Usher 3/3 08:00-18:00 (10h) nour ammar Benjamin Ofidi Radwan Jrish" at bounding box center [681, 284] width 182 height 102
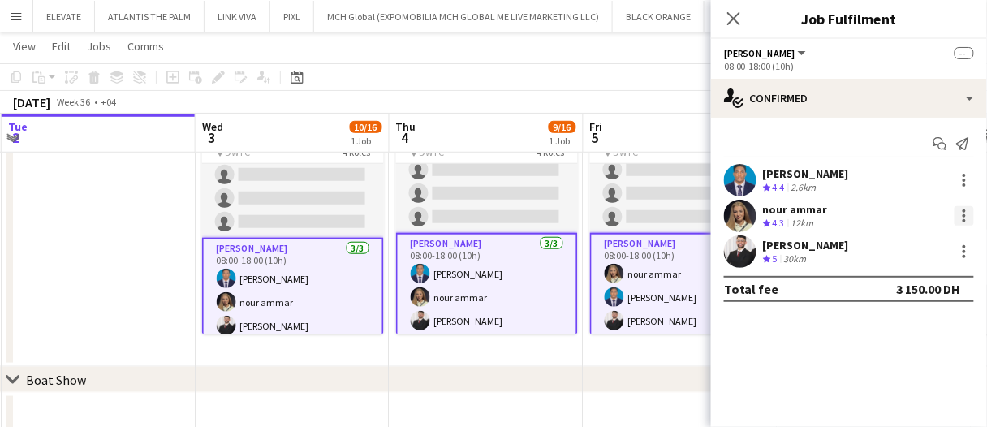
click at [966, 213] on div at bounding box center [964, 215] width 19 height 19
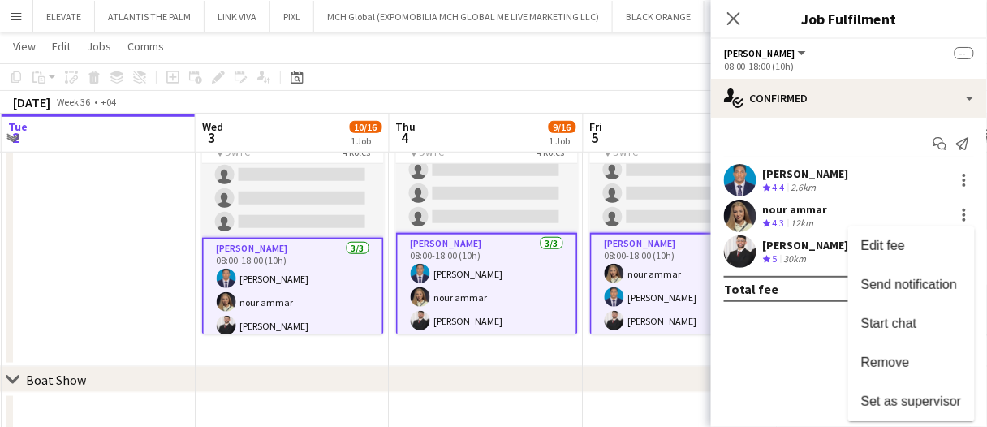
click at [866, 362] on span "Remove" at bounding box center [886, 363] width 49 height 14
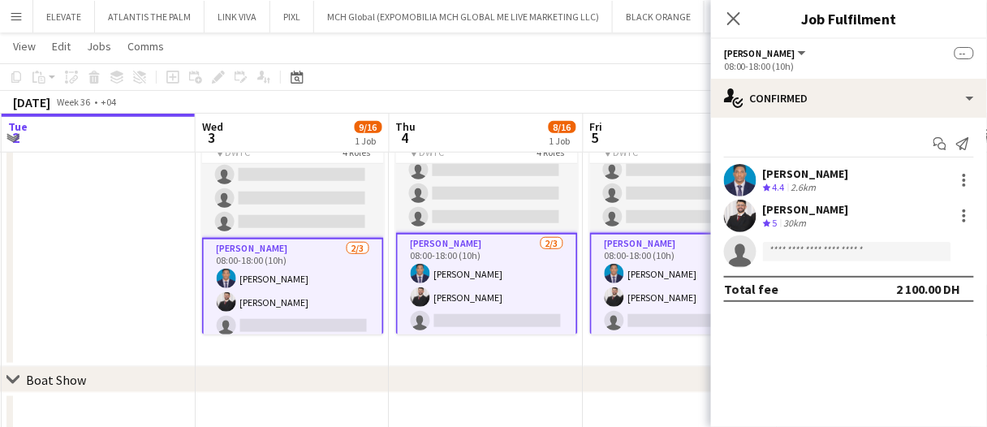
click at [636, 363] on app-date-cell "Updated 08:00-18:00 (10h) 8/16 UPU 2025 pin DWTC 4 Roles Info desk staff 1/2 08…" at bounding box center [681, 227] width 194 height 279
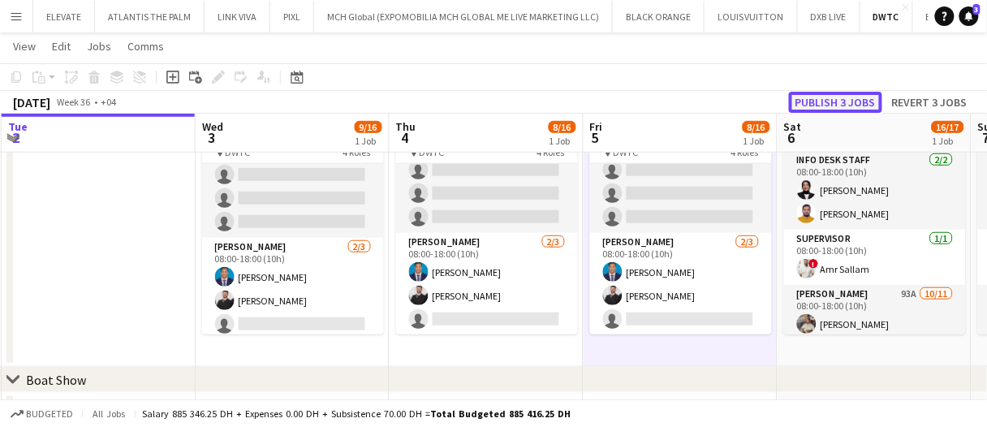
click at [846, 98] on button "Publish 3 jobs" at bounding box center [835, 102] width 93 height 21
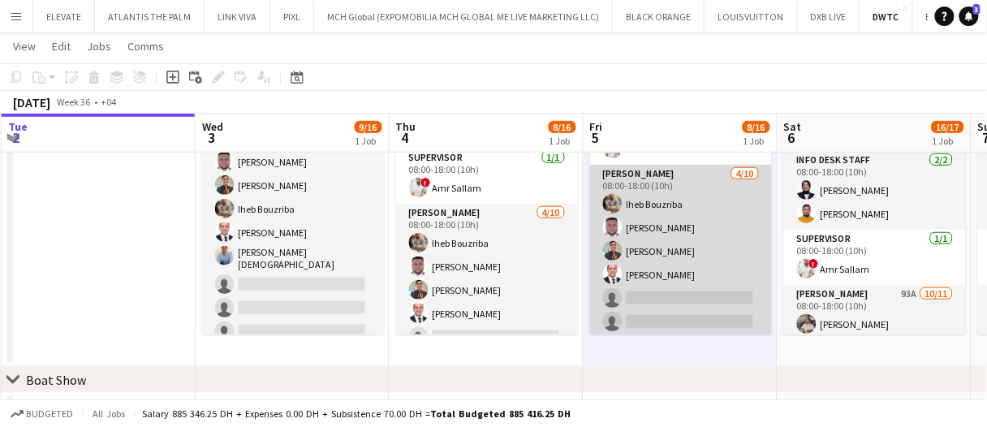
scroll to position [157, 0]
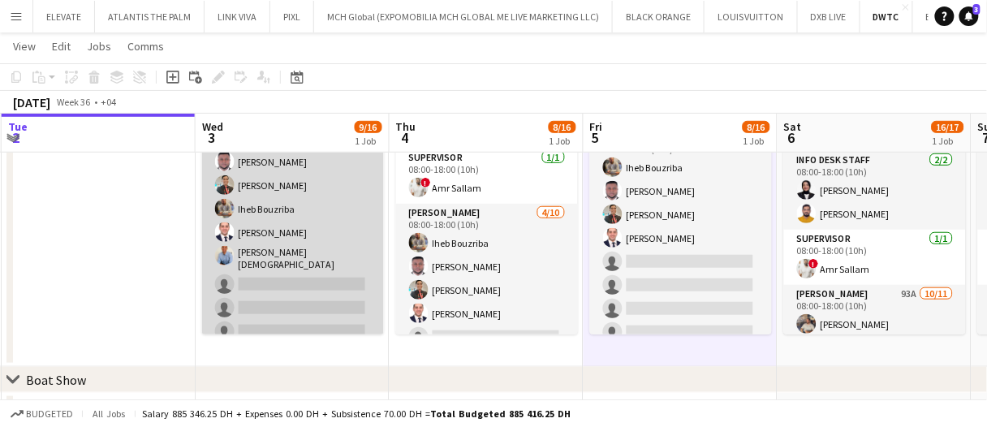
click at [333, 260] on app-card-role "Usher 5/10 08:00-18:00 (10h) Jevas Nangsi Albert Arroyo Iheb Bouzriba Ramy Habi…" at bounding box center [293, 259] width 182 height 272
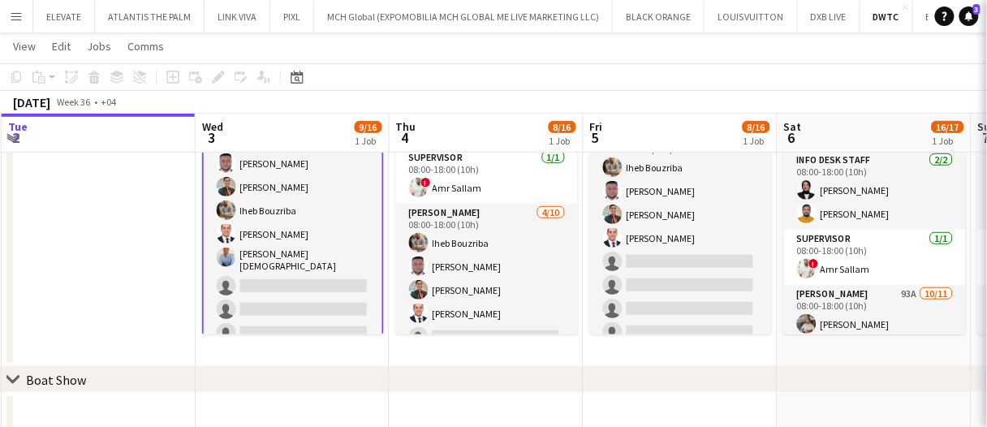
scroll to position [163, 0]
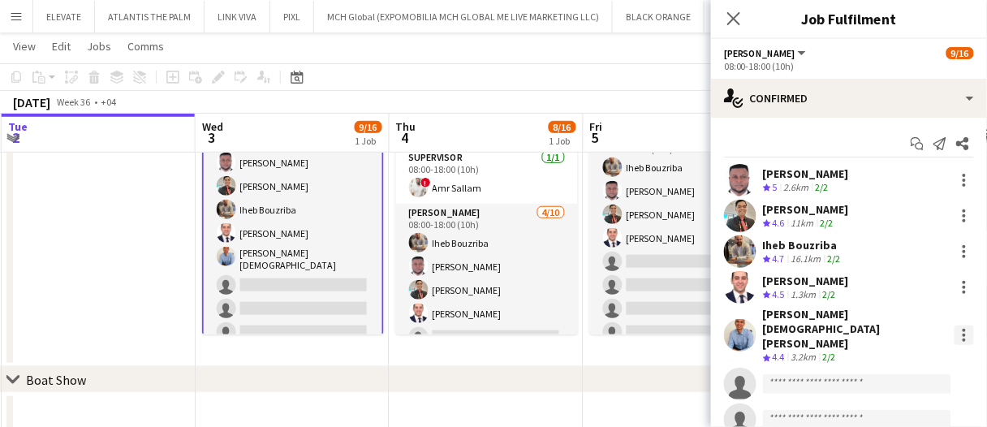
click at [963, 329] on div at bounding box center [964, 330] width 3 height 3
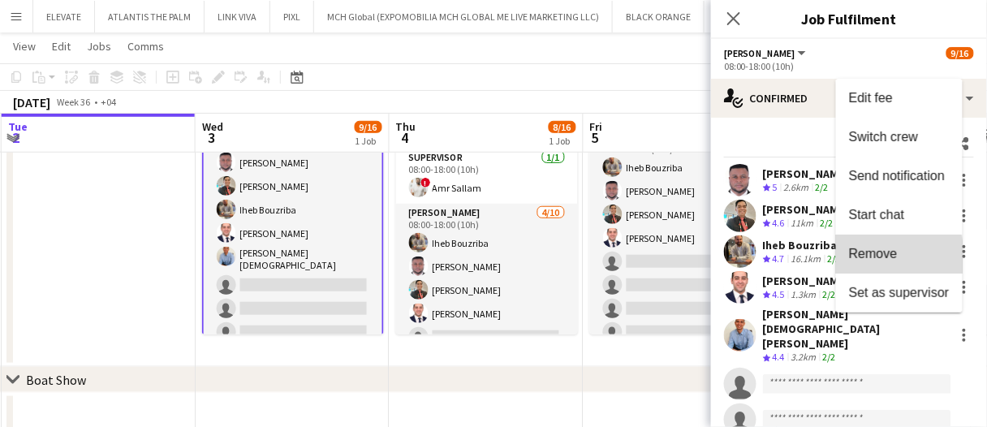
click at [871, 258] on span "Remove" at bounding box center [873, 254] width 49 height 14
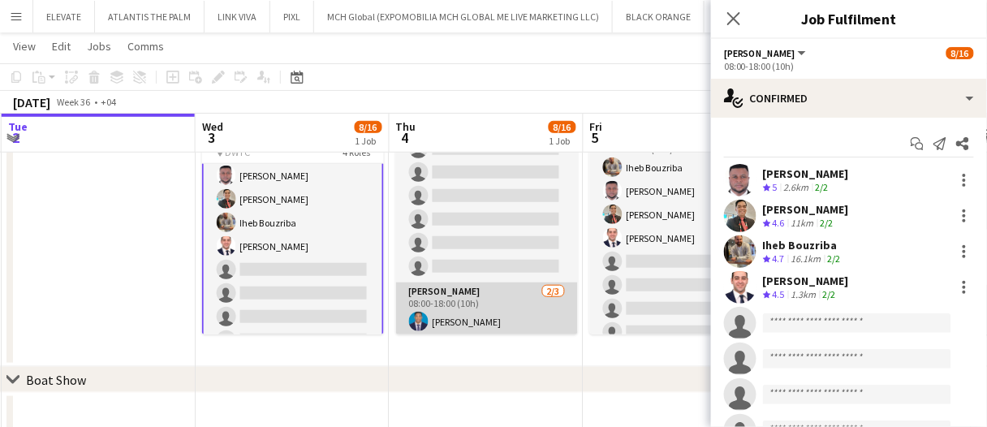
scroll to position [238, 0]
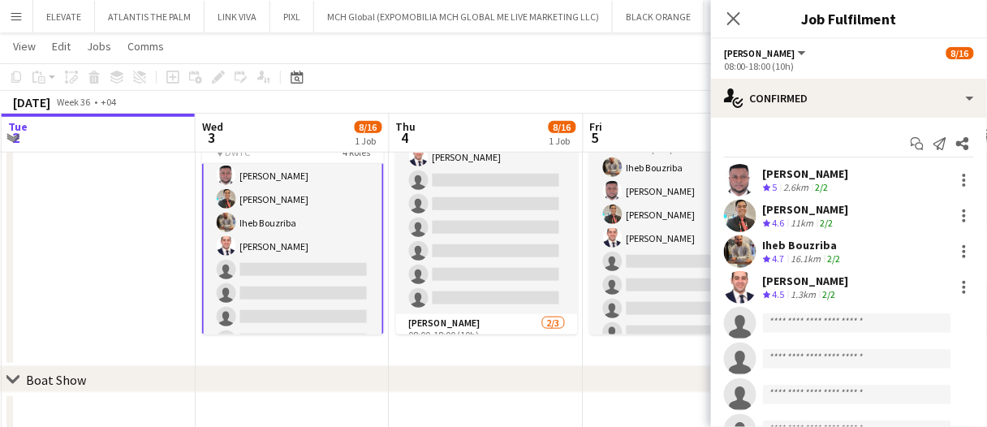
click at [339, 256] on app-card-role "Usher 4/10 08:00-18:00 (10h) Jevas Nangsi Albert Arroyo Iheb Bouzriba Ramy Habi…" at bounding box center [293, 270] width 182 height 270
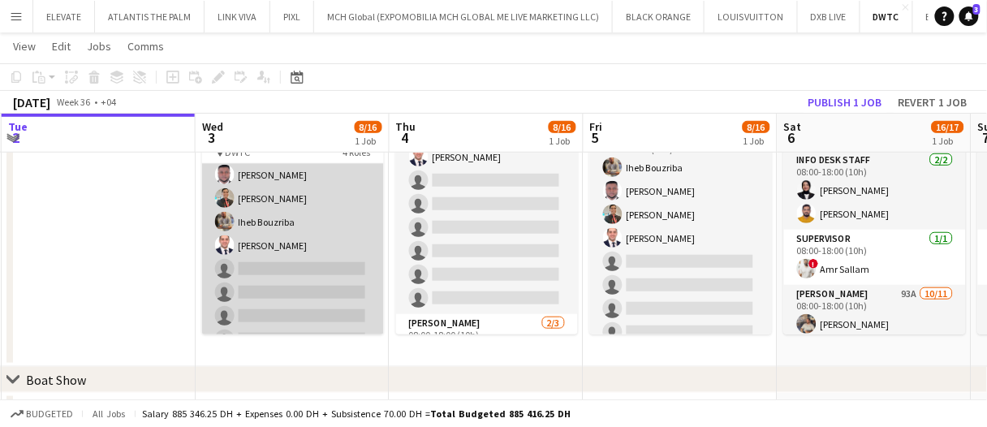
click at [305, 240] on app-card-role "Usher 4/10 08:00-18:00 (10h) Jevas Nangsi Albert Arroyo Iheb Bouzriba Ramy Habi…" at bounding box center [293, 269] width 182 height 267
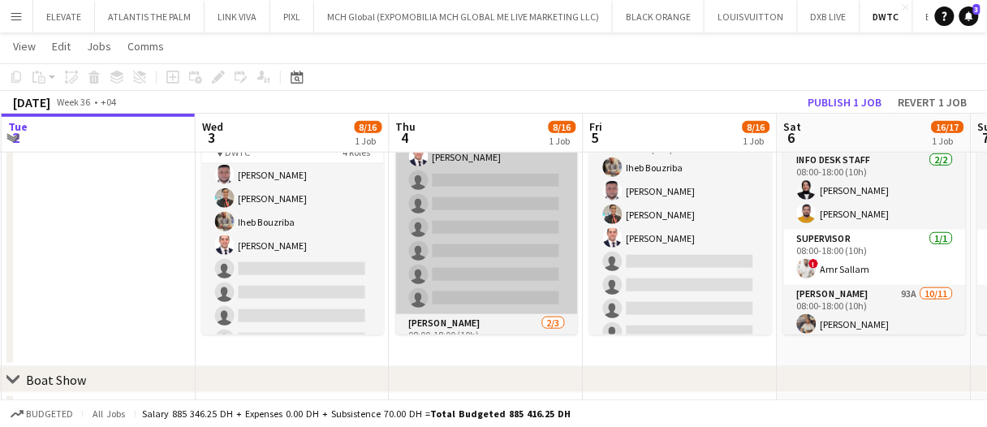
scroll to position [163, 0]
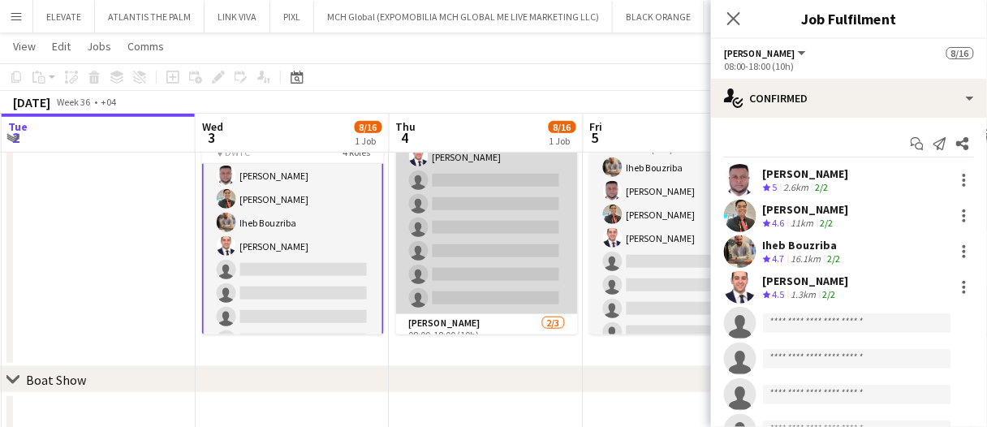
click at [434, 223] on app-card-role "Usher 4/10 08:00-18:00 (10h) Iheb Bouzriba Jevas Nangsi Albert Arroyo Ramy Habi…" at bounding box center [487, 180] width 182 height 267
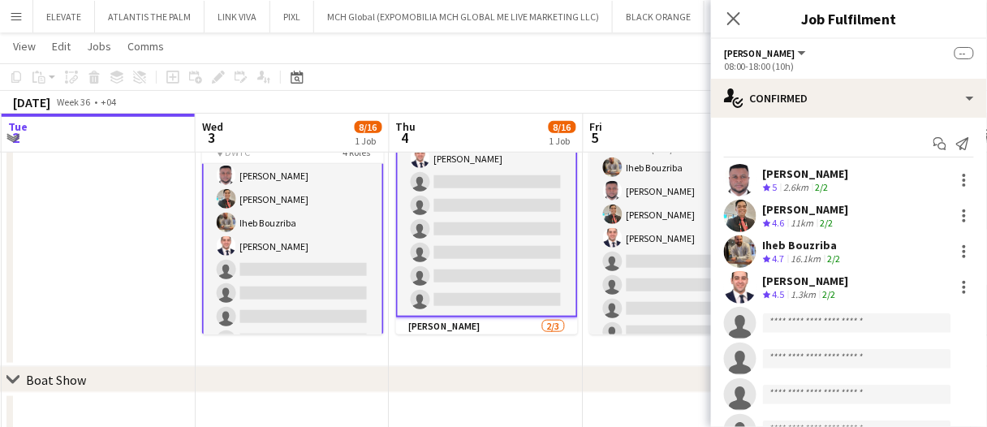
scroll to position [240, 0]
drag, startPoint x: 650, startPoint y: 216, endPoint x: 712, endPoint y: 239, distance: 66.5
click at [650, 218] on app-card-role "Usher 4/10 08:00-18:00 (10h) Iheb Bouzriba Jevas Nangsi Albert Arroyo Ramy Habi…" at bounding box center [681, 261] width 182 height 267
click at [955, 290] on div at bounding box center [964, 287] width 19 height 19
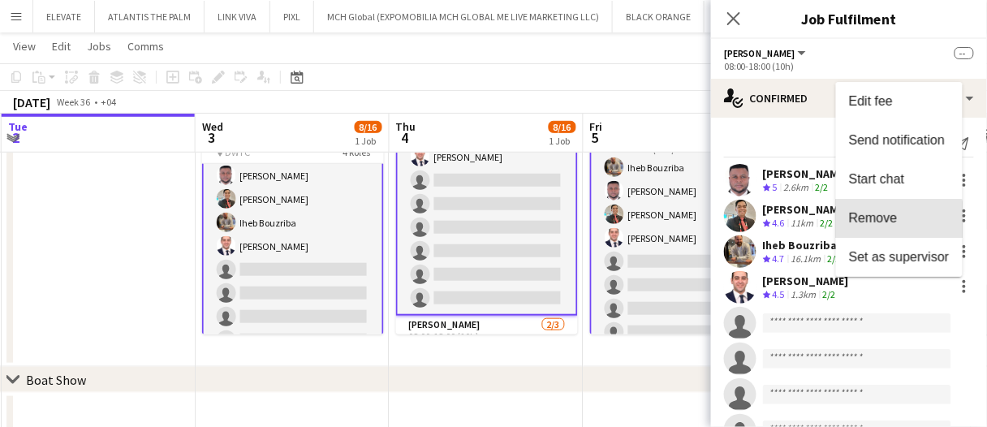
click at [886, 229] on button "Remove" at bounding box center [899, 218] width 127 height 39
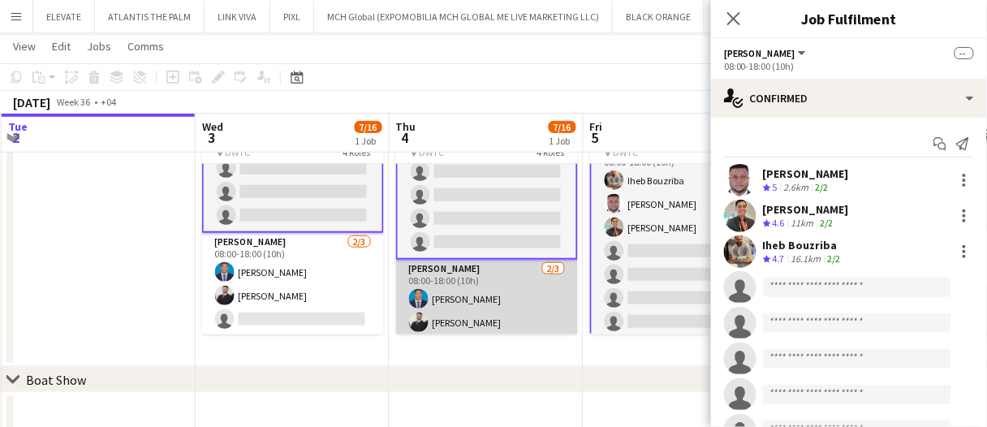
scroll to position [335, 0]
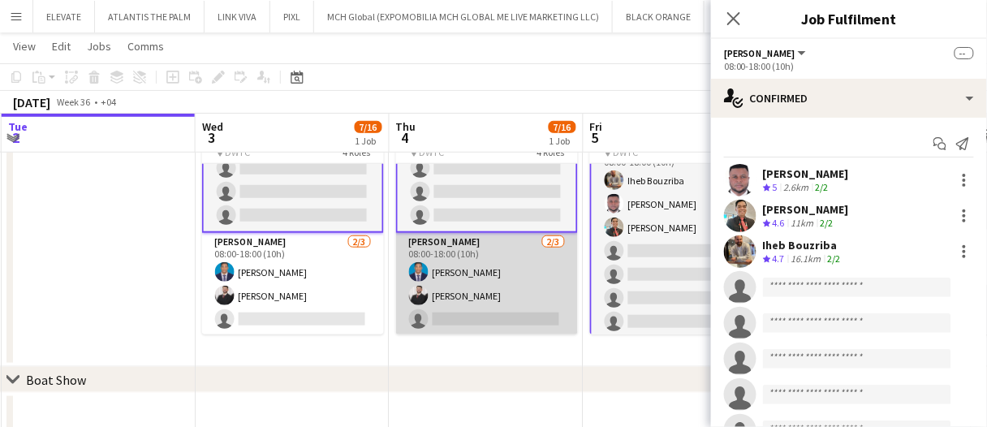
click at [483, 292] on app-card-role "Usher 2/3 08:00-18:00 (10h) Benjamin Ofidi Radwan Jrish single-neutral-actions" at bounding box center [487, 284] width 182 height 102
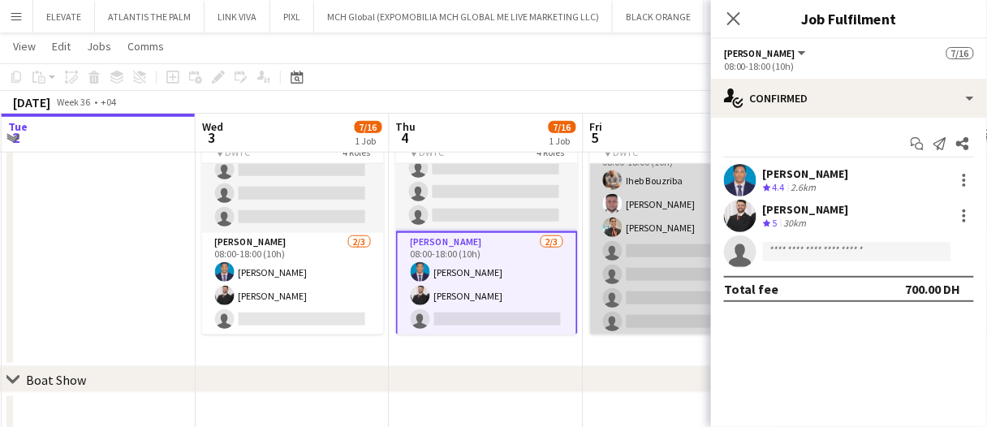
scroll to position [332, 0]
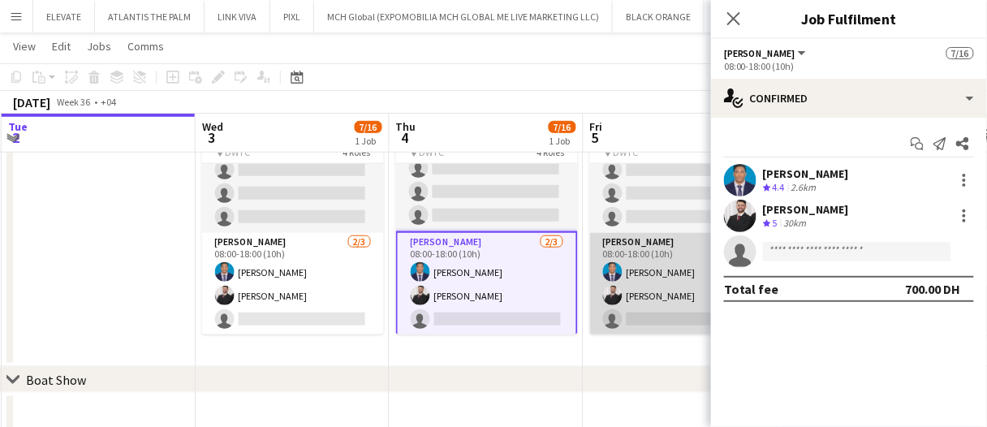
click at [647, 270] on app-card-role "Usher 2/3 08:00-18:00 (10h) Benjamin Ofidi Radwan Jrish single-neutral-actions" at bounding box center [681, 284] width 182 height 102
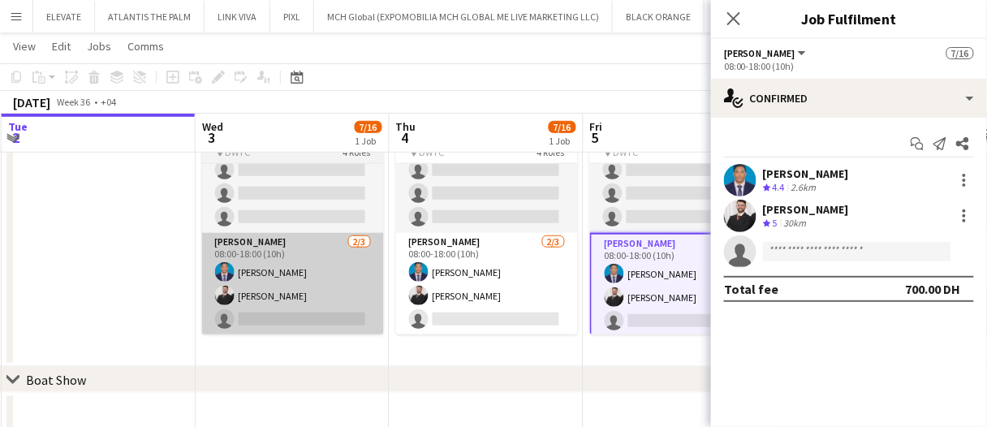
drag, startPoint x: 449, startPoint y: 270, endPoint x: 369, endPoint y: 281, distance: 80.4
click at [450, 270] on app-card-role "Usher 2/3 08:00-18:00 (10h) Benjamin Ofidi Radwan Jrish single-neutral-actions" at bounding box center [487, 284] width 182 height 102
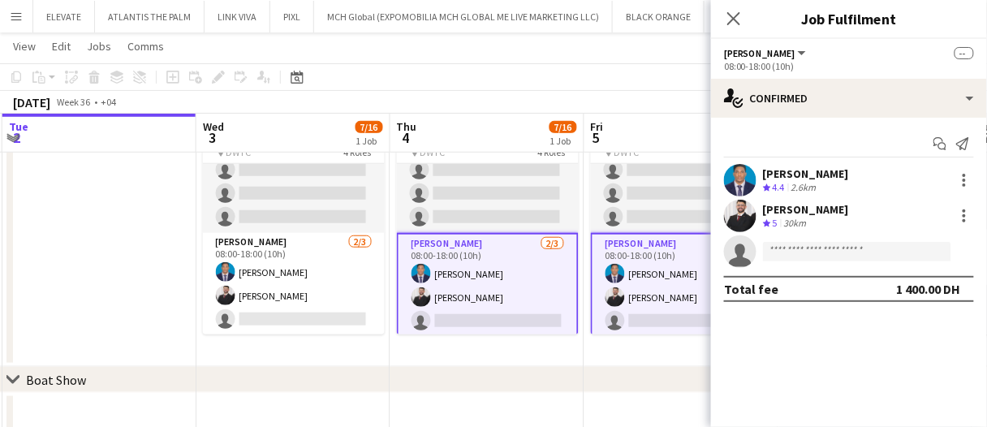
click at [201, 289] on app-date-cell "Updated 08:00-18:00 (10h) 7/16 UPU 2025 pin DWTC 4 Roles Info desk staff 1/2 08…" at bounding box center [294, 227] width 194 height 279
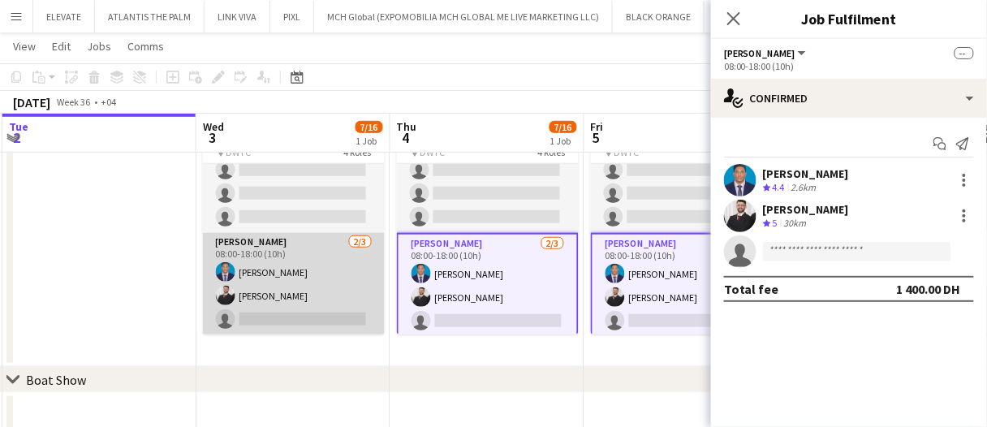
click at [291, 287] on app-card-role "Usher 2/3 08:00-18:00 (10h) Benjamin Ofidi Radwan Jrish single-neutral-actions" at bounding box center [294, 284] width 182 height 102
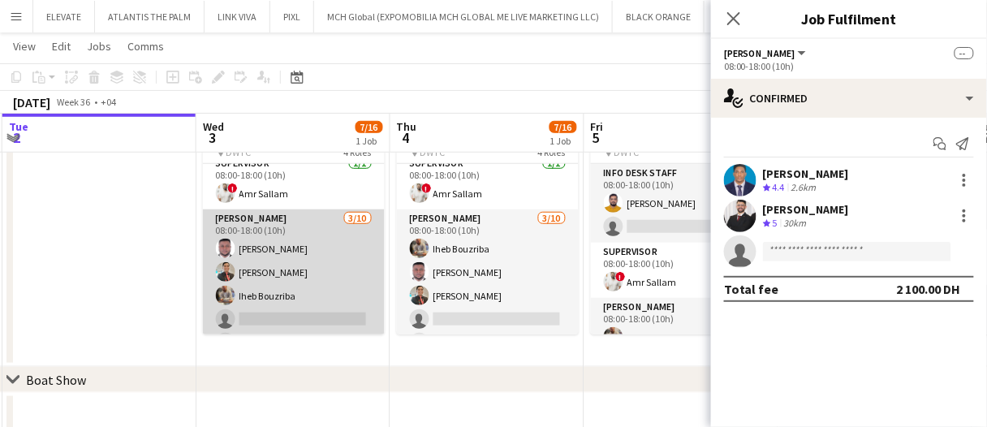
scroll to position [0, 0]
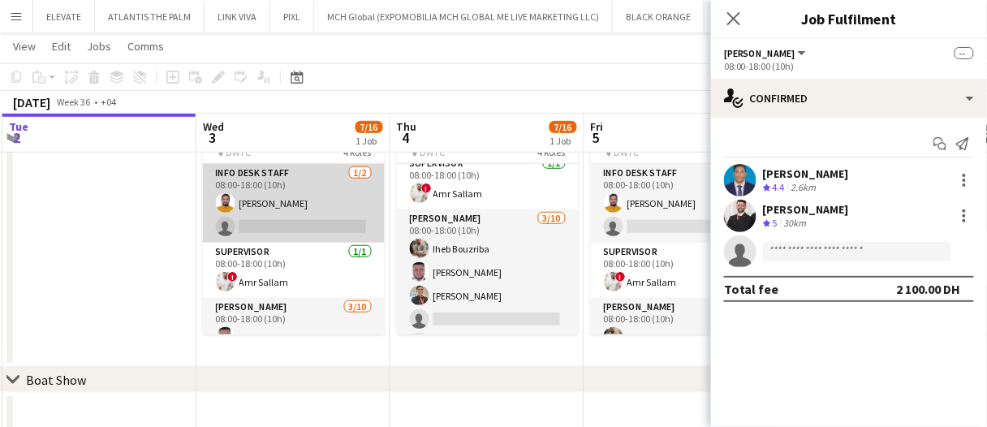
drag, startPoint x: 306, startPoint y: 209, endPoint x: 298, endPoint y: 205, distance: 9.1
click at [302, 206] on app-calendar-viewport "Sun 31 Mon 1 Tue 2 Wed 3 7/16 1 Job Thu 4 7/16 1 Job Fri 5 7/16 1 Job Sat 6 16/…" at bounding box center [493, 318] width 987 height 996
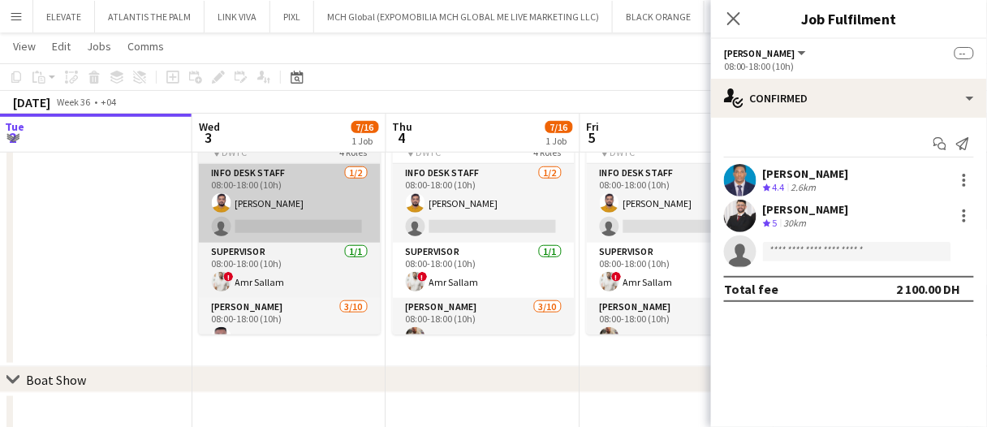
click at [266, 196] on app-card-role "Info desk staff 1/2 08:00-18:00 (10h) Adeel Ahmad single-neutral-actions" at bounding box center [290, 203] width 182 height 79
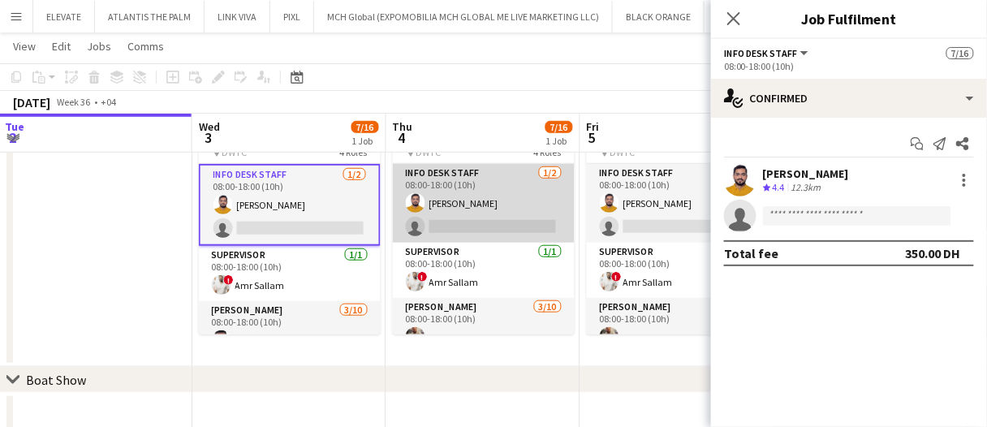
click at [456, 193] on app-card-role "Info desk staff 1/2 08:00-18:00 (10h) Adeel Ahmad single-neutral-actions" at bounding box center [484, 203] width 182 height 79
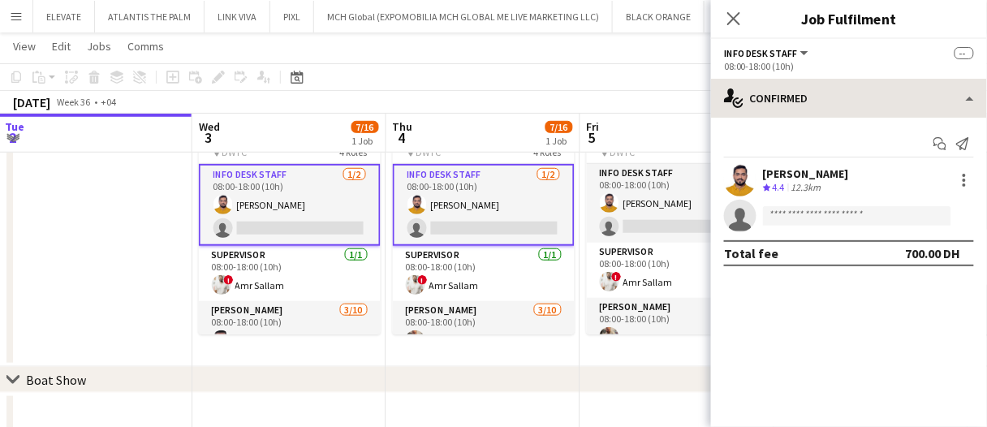
drag, startPoint x: 639, startPoint y: 200, endPoint x: 820, endPoint y: 110, distance: 201.9
click at [639, 200] on app-card-role "Info desk staff 1/2 08:00-18:00 (10h) Adeel Ahmad single-neutral-actions" at bounding box center [678, 203] width 182 height 79
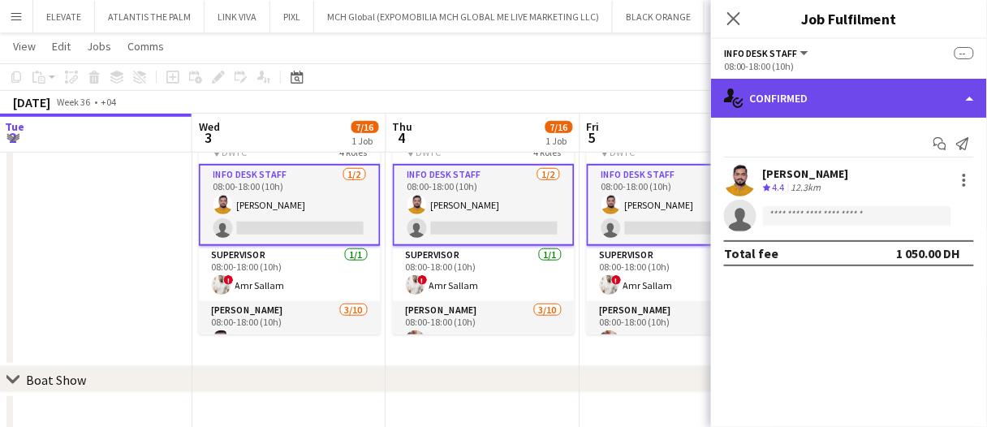
click at [826, 98] on div "single-neutral-actions-check-2 Confirmed" at bounding box center [849, 98] width 276 height 39
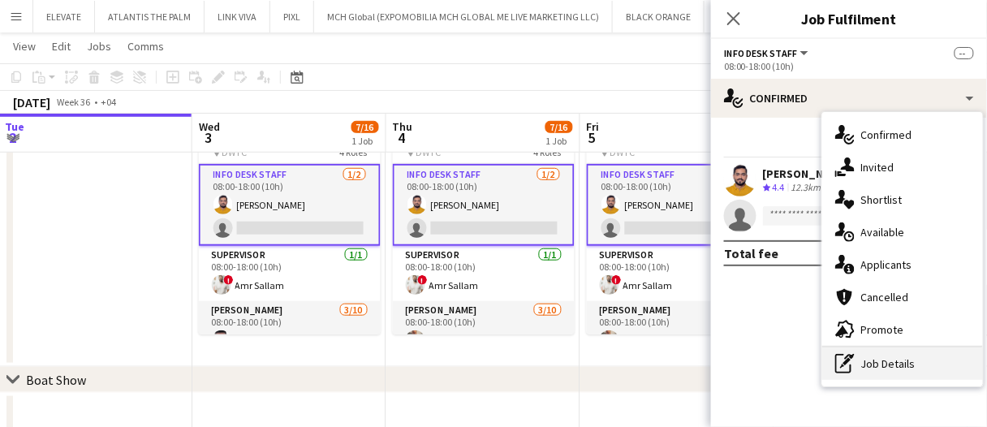
click at [888, 364] on div "pen-write Job Details" at bounding box center [903, 364] width 161 height 32
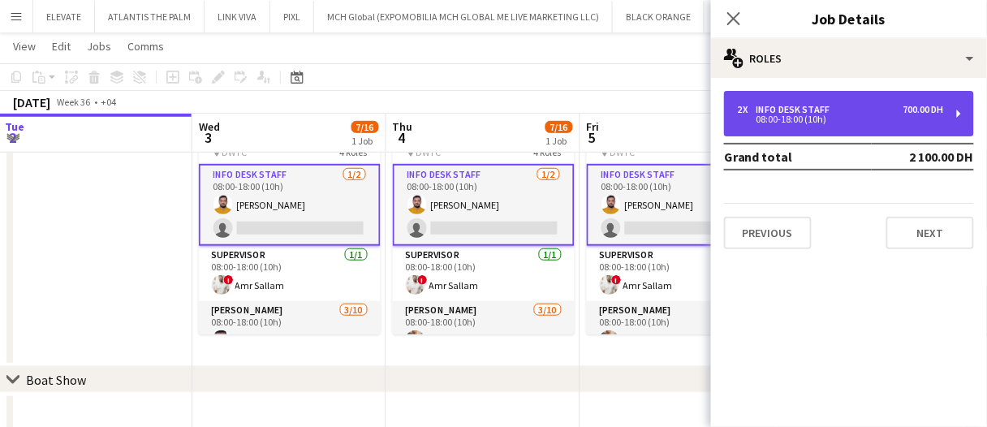
click at [819, 127] on div "2 x Info desk staff 700.00 DH 08:00-18:00 (10h)" at bounding box center [849, 113] width 250 height 45
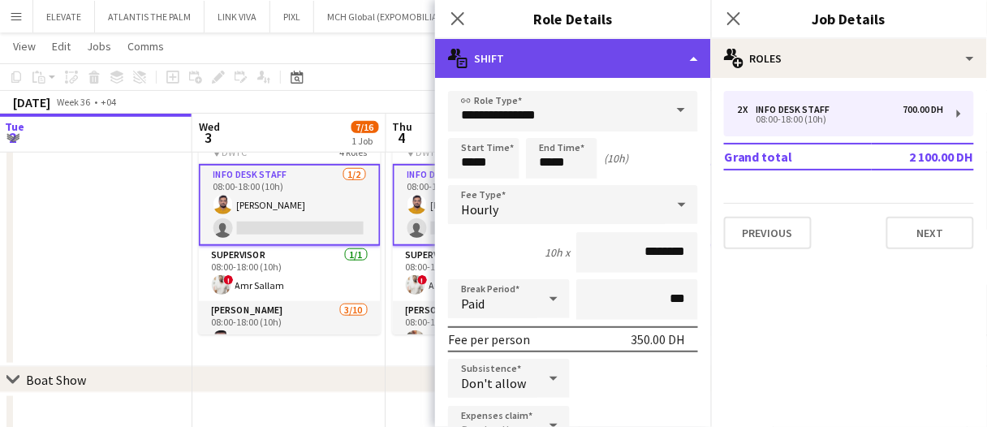
click at [600, 64] on div "multiple-actions-text Shift" at bounding box center [573, 58] width 276 height 39
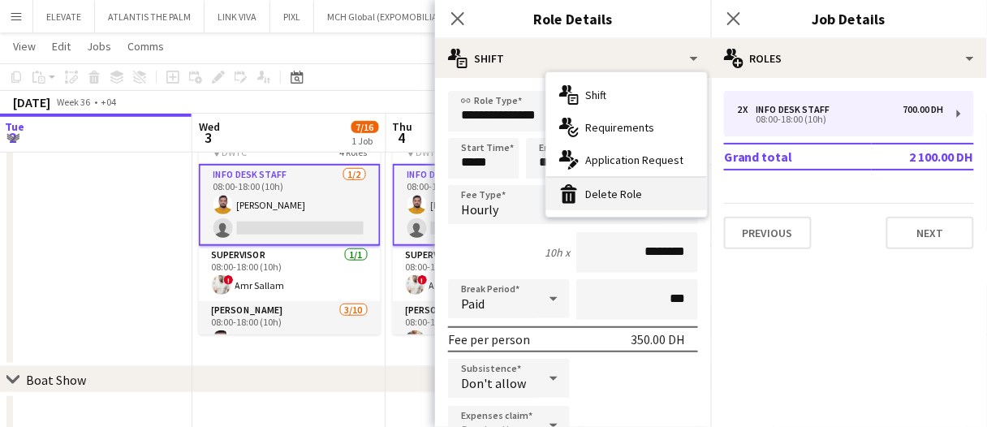
click at [629, 192] on div "bin-2 Delete Role" at bounding box center [627, 194] width 161 height 32
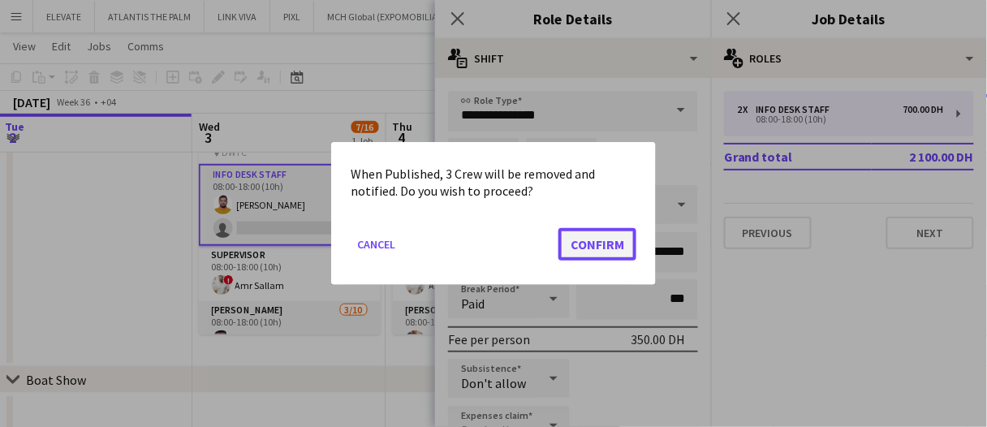
click at [624, 240] on button "Confirm" at bounding box center [598, 244] width 78 height 32
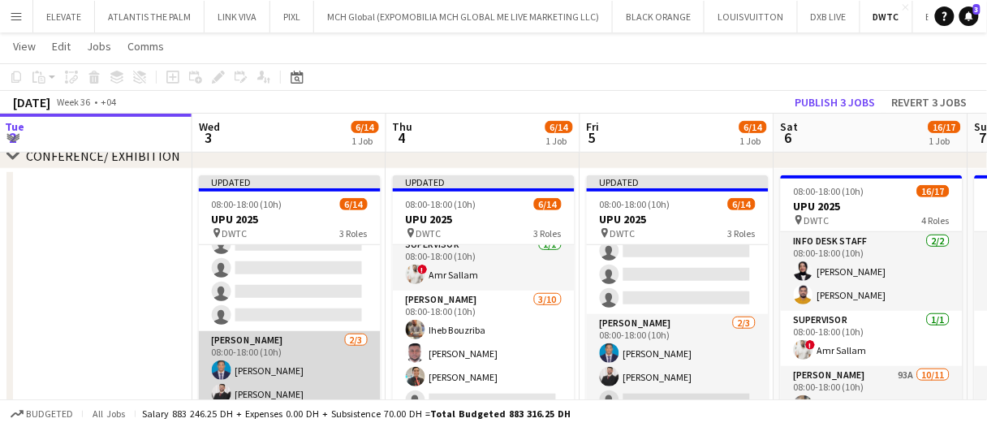
scroll to position [253, 0]
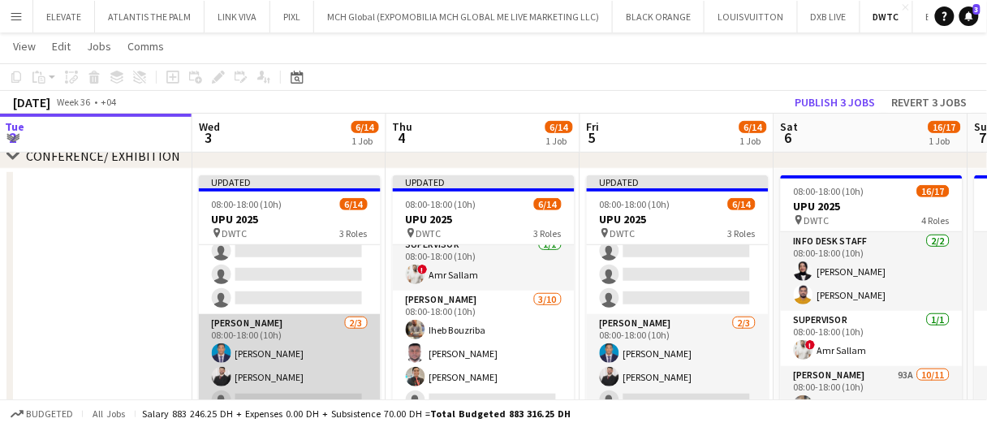
click at [283, 365] on app-card-role "Usher 2/3 08:00-18:00 (10h) Benjamin Ofidi Radwan Jrish single-neutral-actions" at bounding box center [290, 365] width 182 height 102
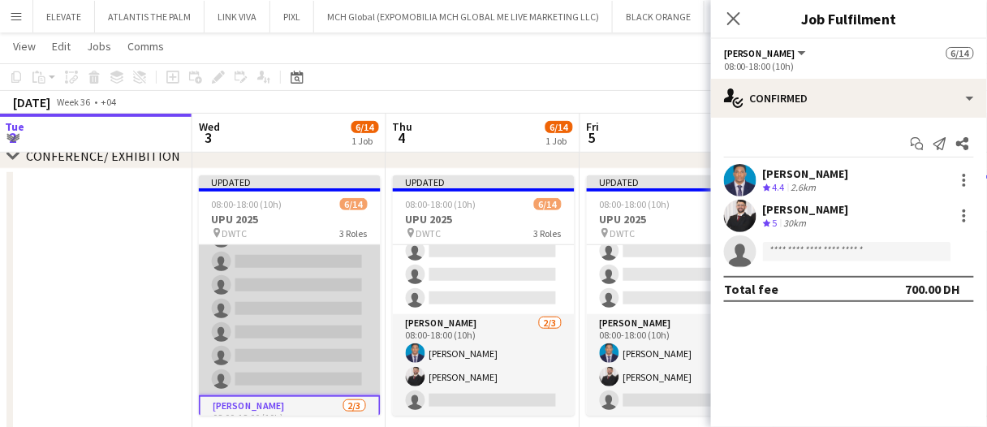
scroll to position [91, 0]
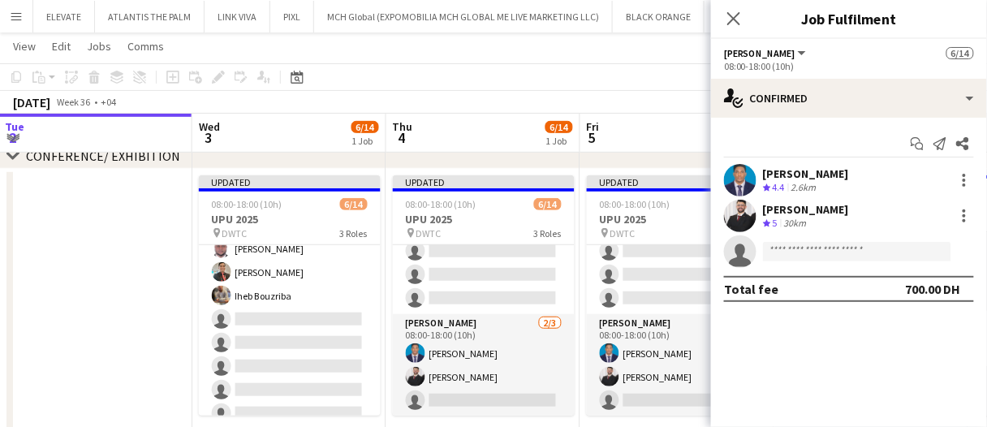
drag, startPoint x: 67, startPoint y: 279, endPoint x: 133, endPoint y: 271, distance: 67.0
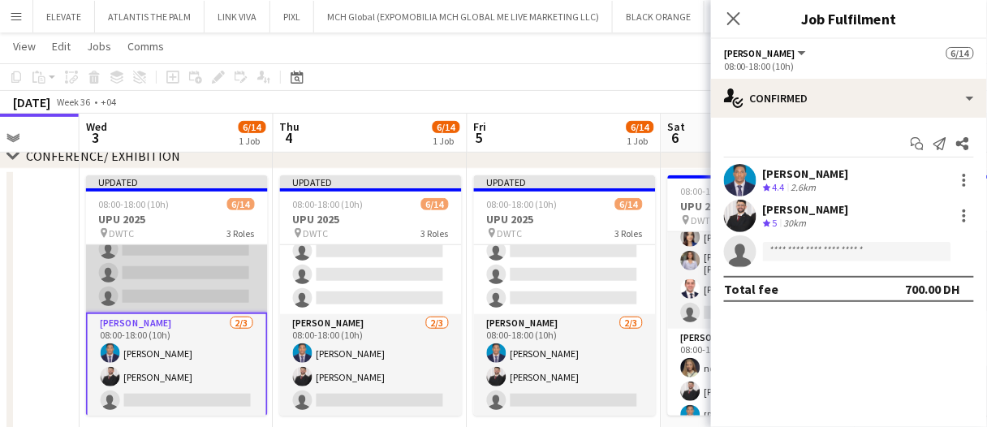
scroll to position [257, 0]
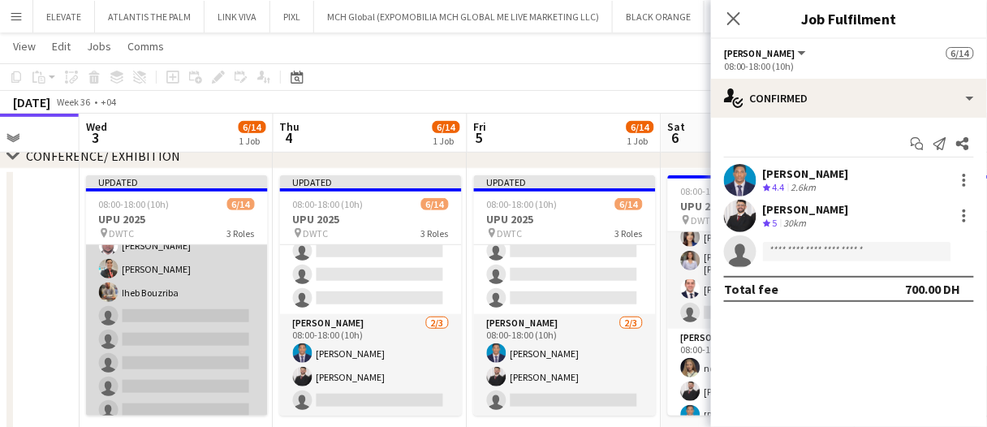
click at [187, 361] on app-card-role "Usher 3/10 08:00-18:00 (10h) Jevas Nangsi Albert Arroyo Iheb Bouzriba single-ne…" at bounding box center [177, 339] width 182 height 267
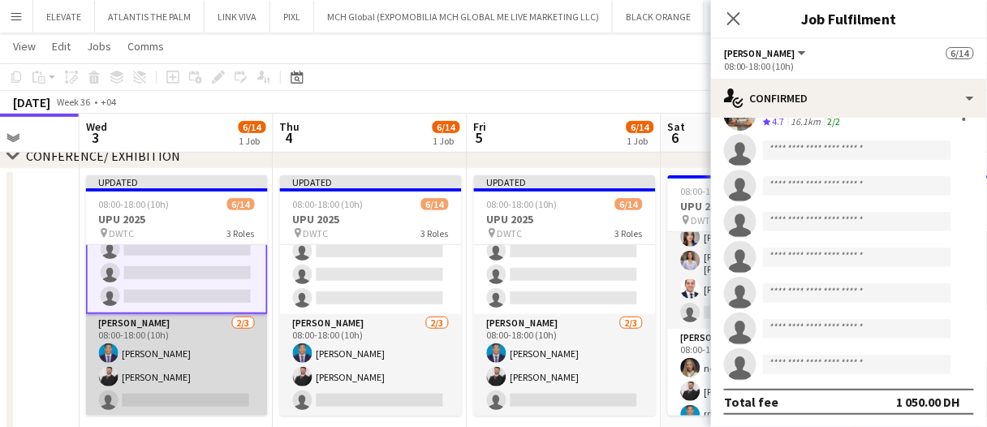
click at [146, 381] on app-card-role "Usher 2/3 08:00-18:00 (10h) Benjamin Ofidi Radwan Jrish single-neutral-actions" at bounding box center [177, 365] width 182 height 102
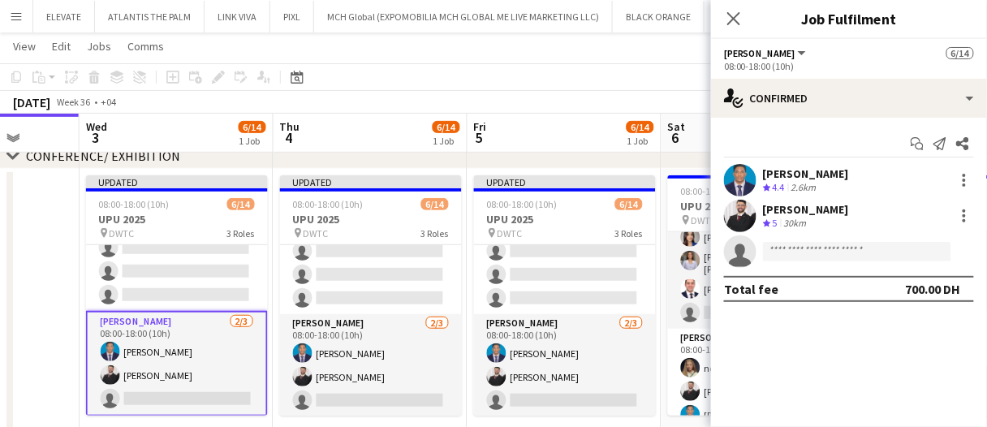
scroll to position [255, 0]
click at [965, 184] on div at bounding box center [964, 185] width 3 height 3
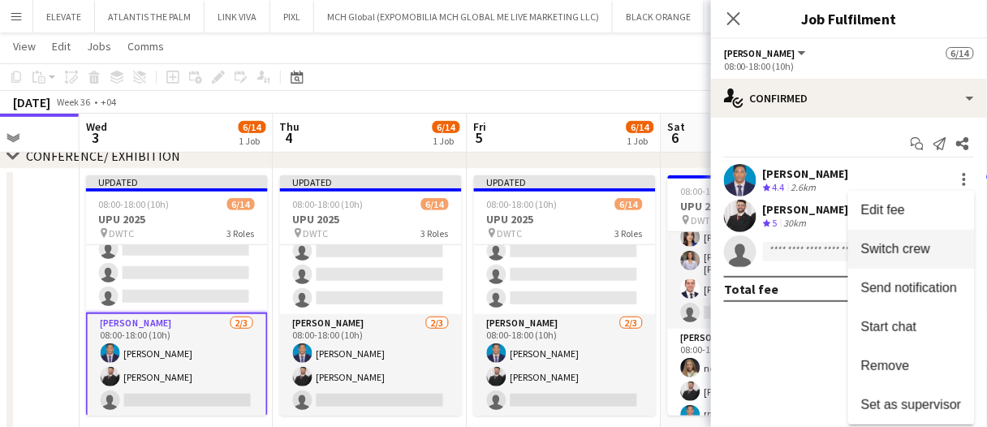
click at [907, 258] on button "Switch crew" at bounding box center [912, 249] width 127 height 39
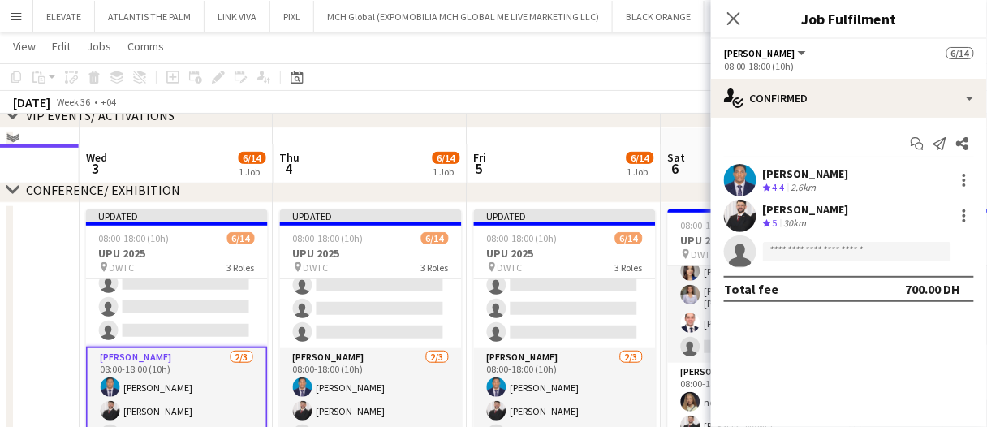
scroll to position [196, 0]
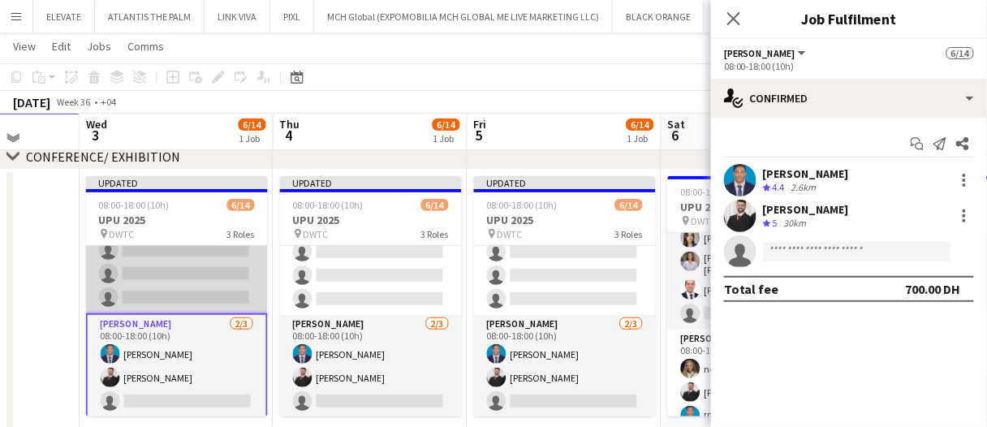
click at [197, 266] on app-card-role "Usher 3/10 08:00-18:00 (10h) Jevas Nangsi Albert Arroyo Iheb Bouzriba single-ne…" at bounding box center [177, 179] width 182 height 267
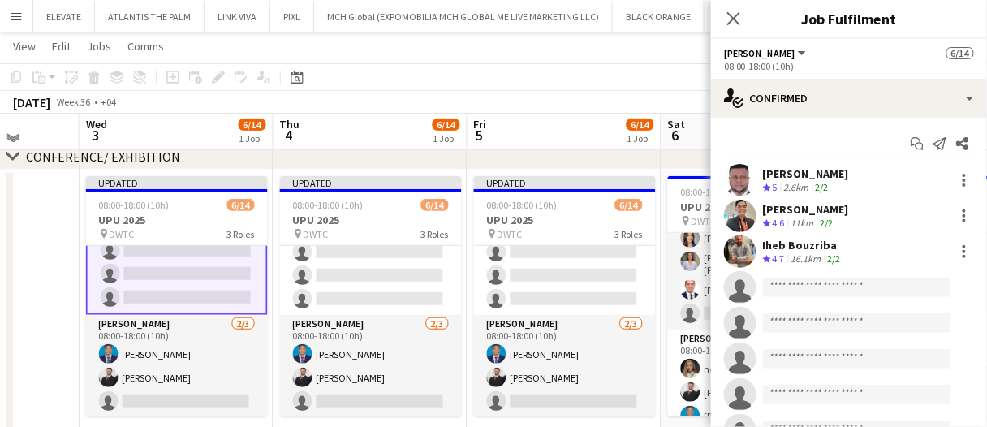
scroll to position [185, 0]
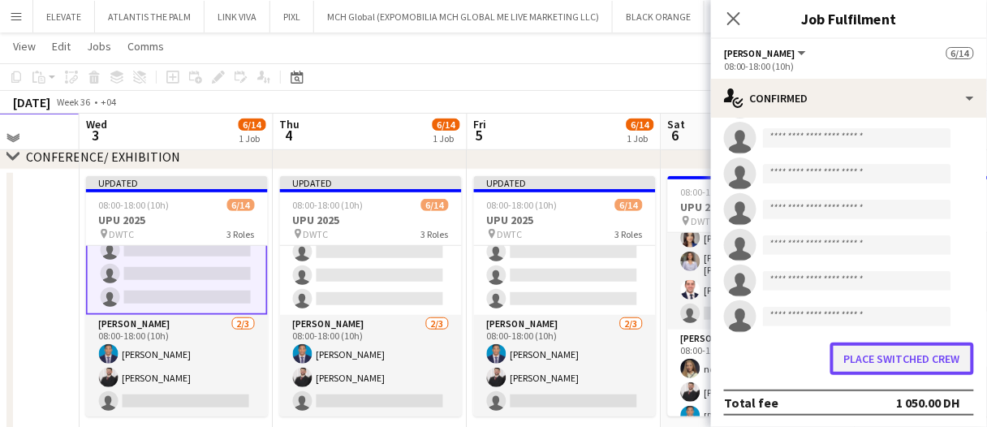
click at [889, 358] on button "Place switched crew" at bounding box center [903, 359] width 144 height 32
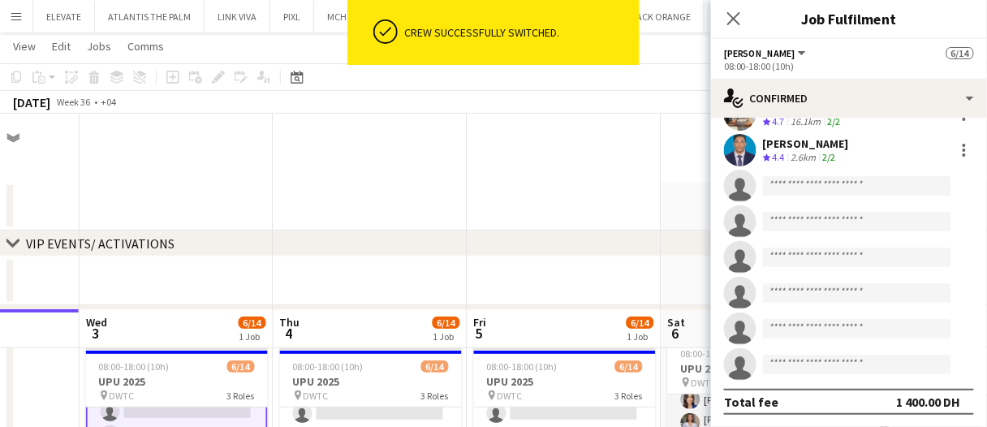
scroll to position [196, 0]
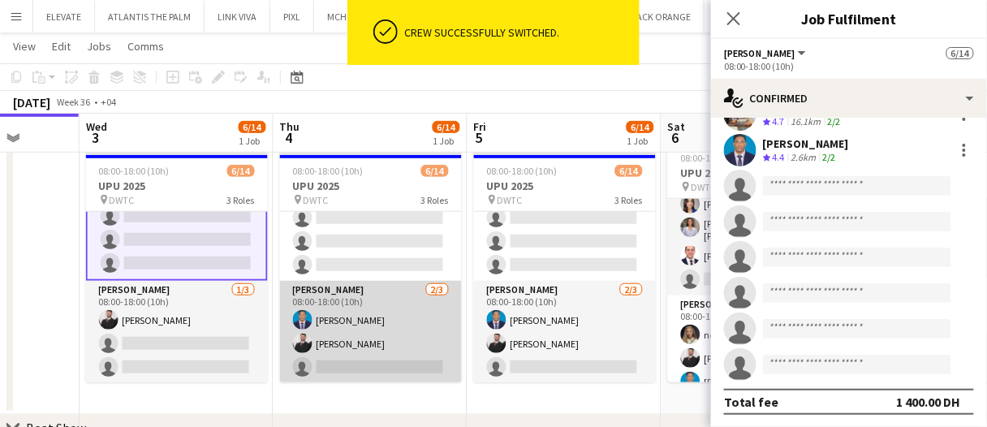
click at [371, 344] on app-card-role "Usher 2/3 08:00-18:00 (10h) Benjamin Ofidi Radwan Jrish single-neutral-actions" at bounding box center [371, 332] width 182 height 102
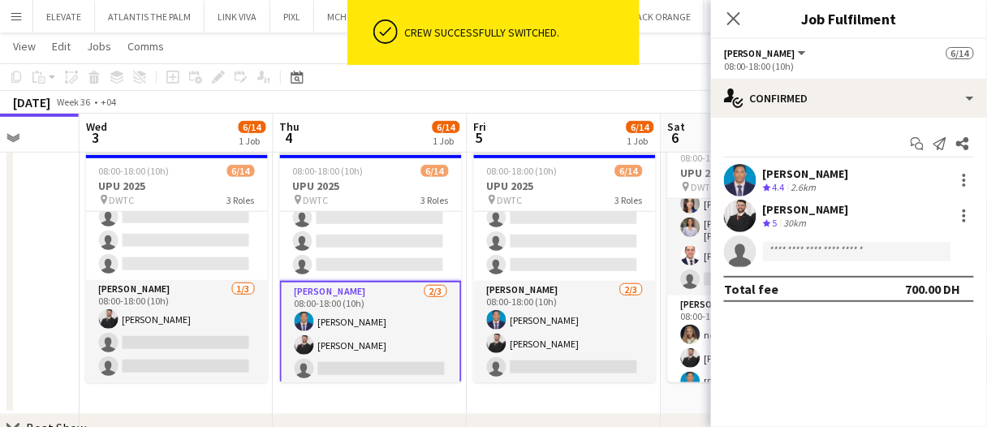
scroll to position [0, 0]
click at [968, 178] on div at bounding box center [964, 180] width 19 height 19
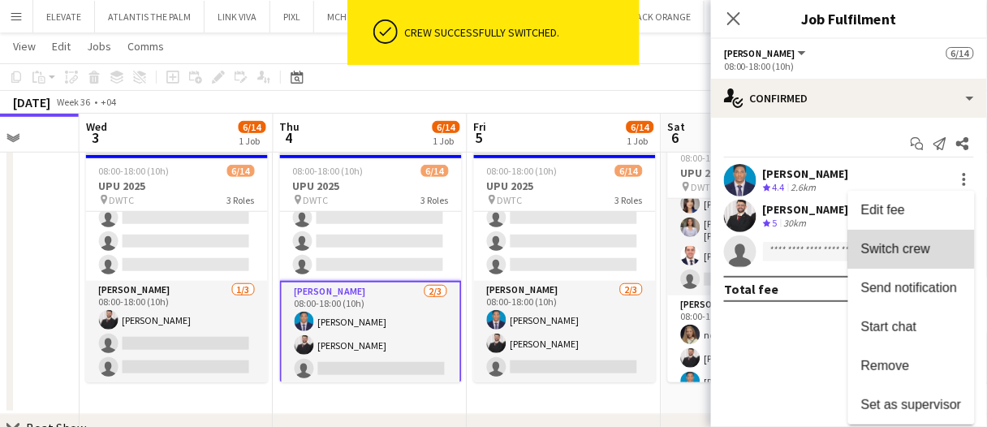
drag, startPoint x: 909, startPoint y: 242, endPoint x: 468, endPoint y: 273, distance: 442.0
click at [909, 242] on span "Switch crew" at bounding box center [896, 249] width 69 height 14
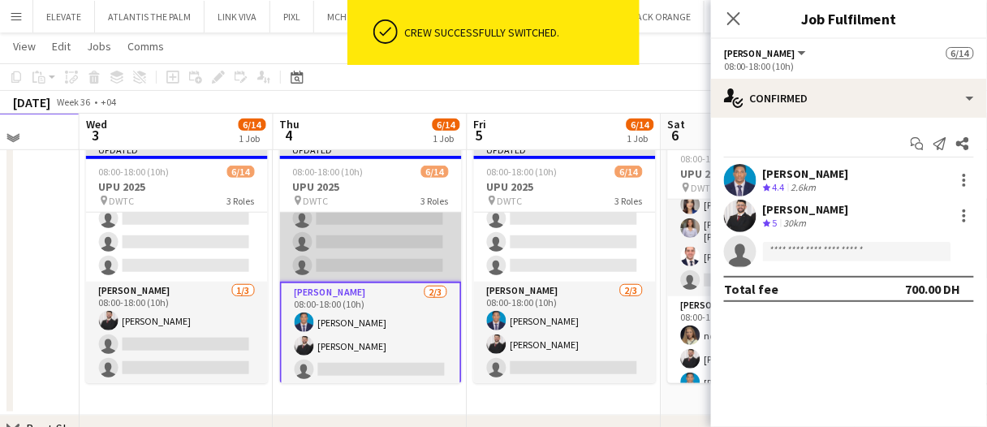
click at [366, 260] on app-card-role "Usher 3/10 08:00-18:00 (10h) Iheb Bouzriba Jevas Nangsi Albert Arroyo single-ne…" at bounding box center [371, 148] width 182 height 267
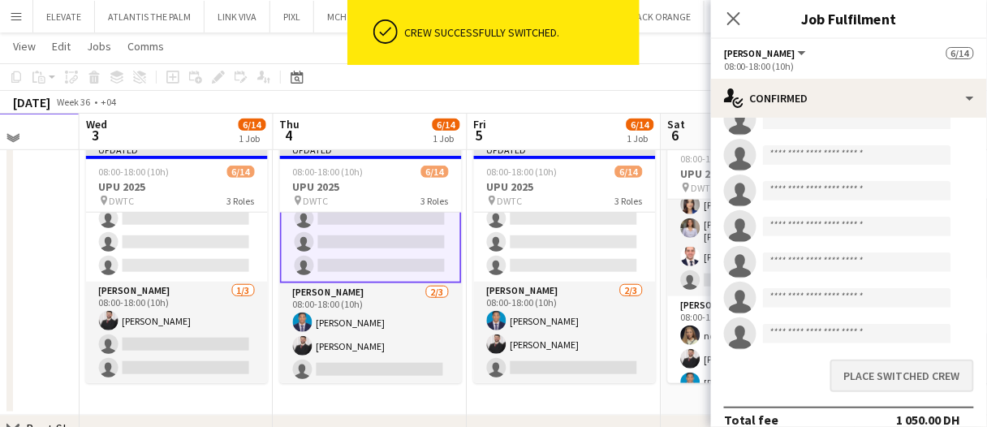
scroll to position [185, 0]
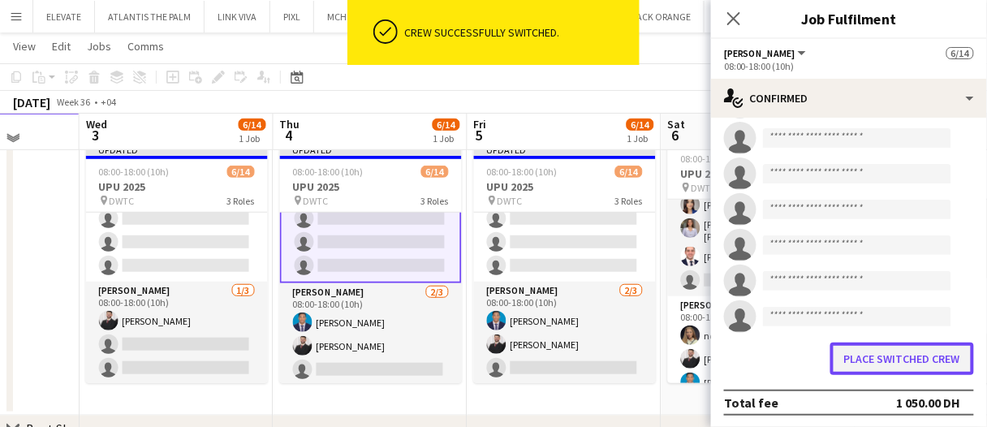
click at [918, 356] on button "Place switched crew" at bounding box center [903, 359] width 144 height 32
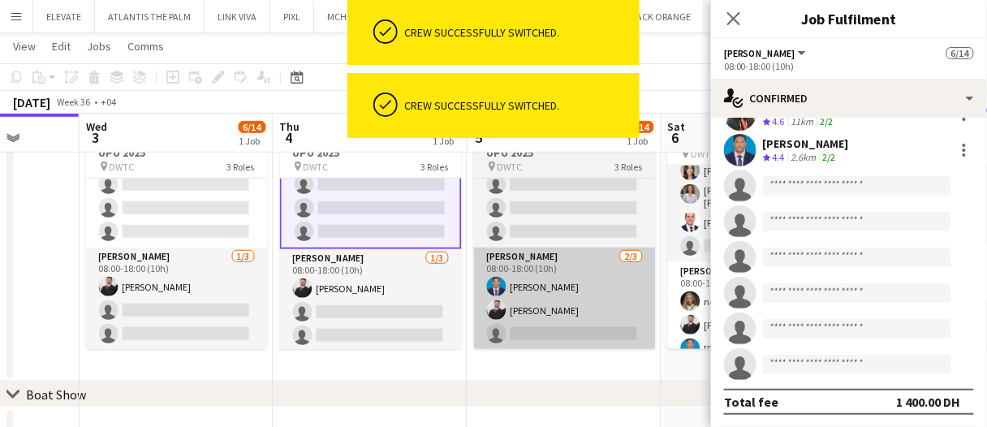
scroll to position [229, 0]
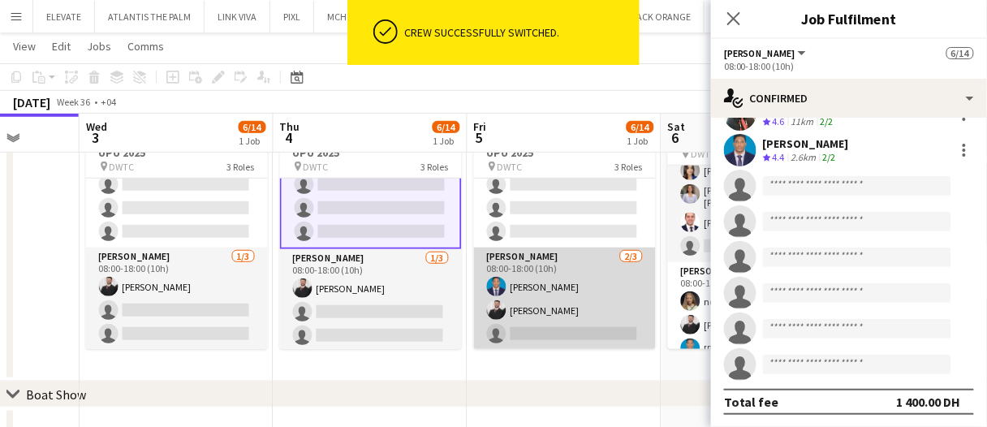
click at [556, 287] on app-card-role "Usher 2/3 08:00-18:00 (10h) Benjamin Ofidi Radwan Jrish single-neutral-actions" at bounding box center [565, 299] width 182 height 102
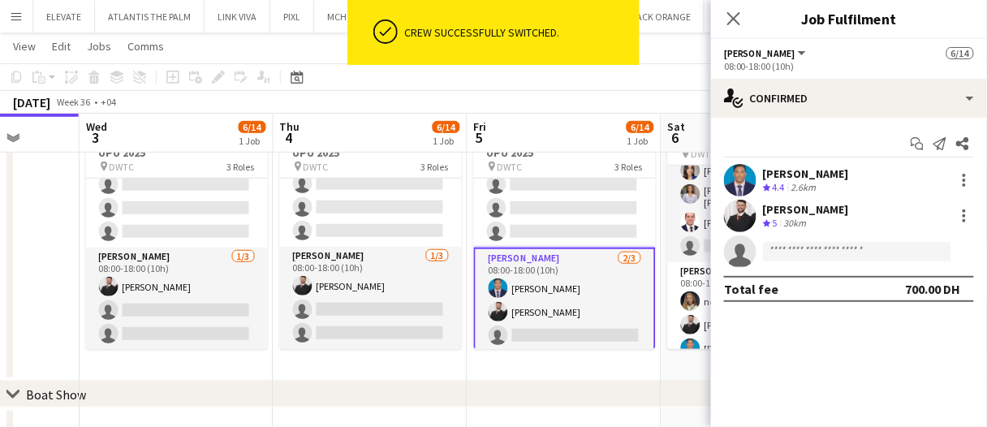
scroll to position [0, 0]
click at [972, 179] on div at bounding box center [964, 180] width 19 height 19
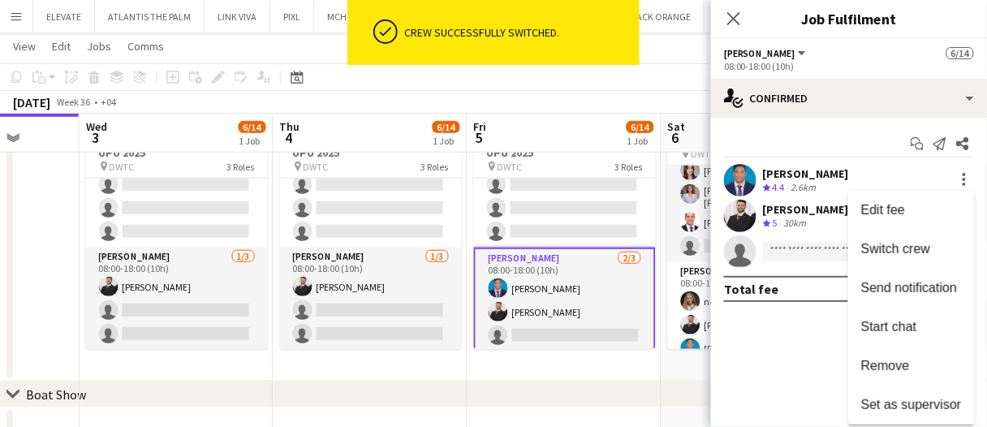
click at [914, 237] on button "Switch crew" at bounding box center [912, 249] width 127 height 39
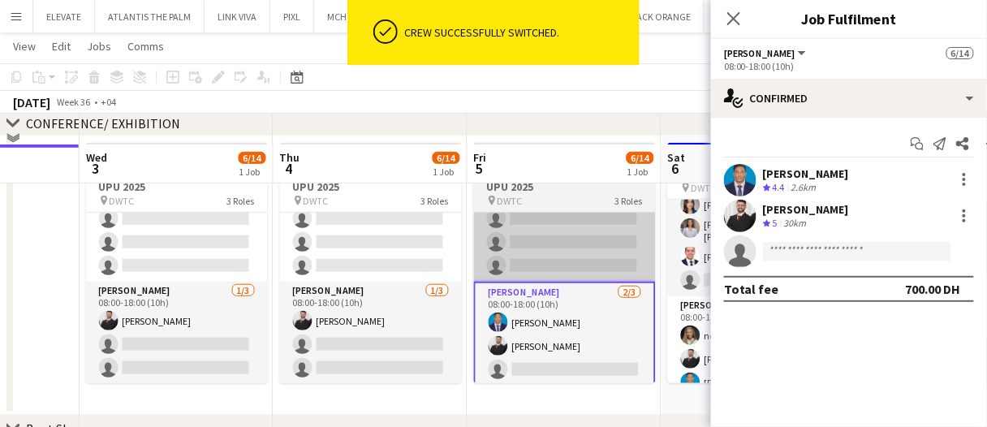
scroll to position [262, 0]
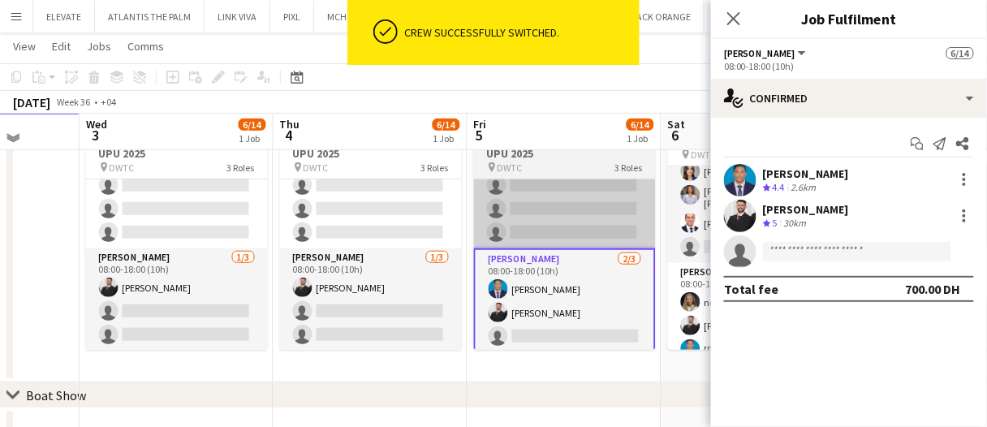
click at [497, 215] on app-card-role "Usher 3/10 08:00-18:00 (10h) Iheb Bouzriba Jevas Nangsi Albert Arroyo single-ne…" at bounding box center [565, 114] width 182 height 267
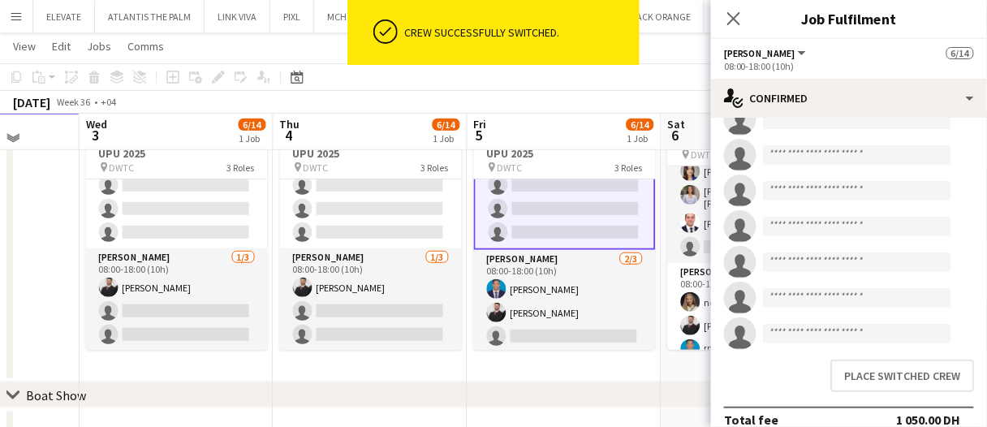
scroll to position [185, 0]
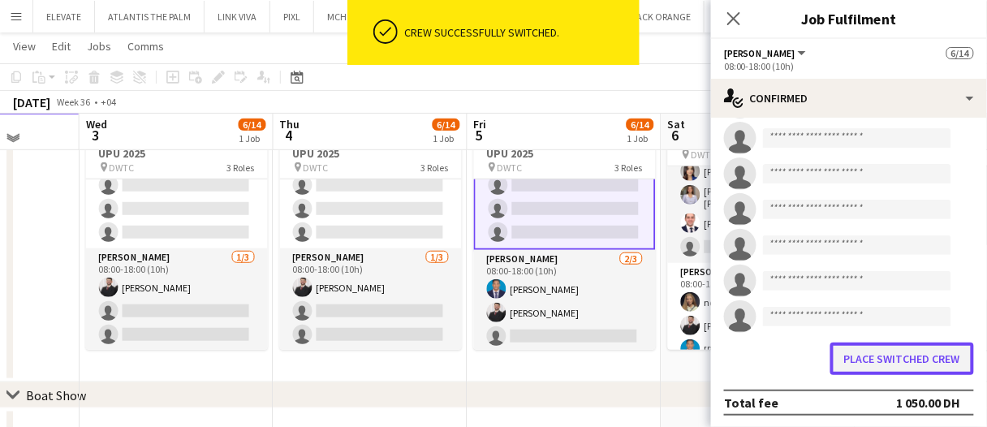
click at [942, 367] on button "Place switched crew" at bounding box center [903, 359] width 144 height 32
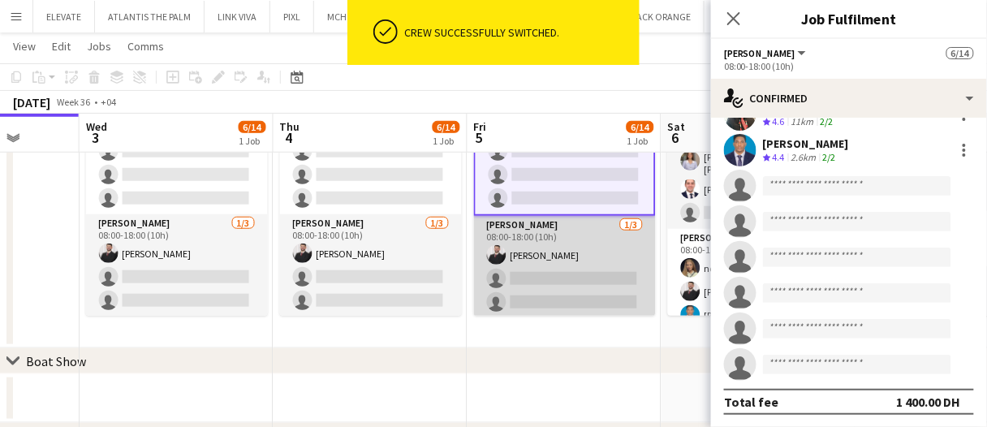
click at [573, 271] on app-card-role "Usher 1/3 08:00-18:00 (10h) Radwan Jrish single-neutral-actions single-neutral-…" at bounding box center [565, 267] width 182 height 102
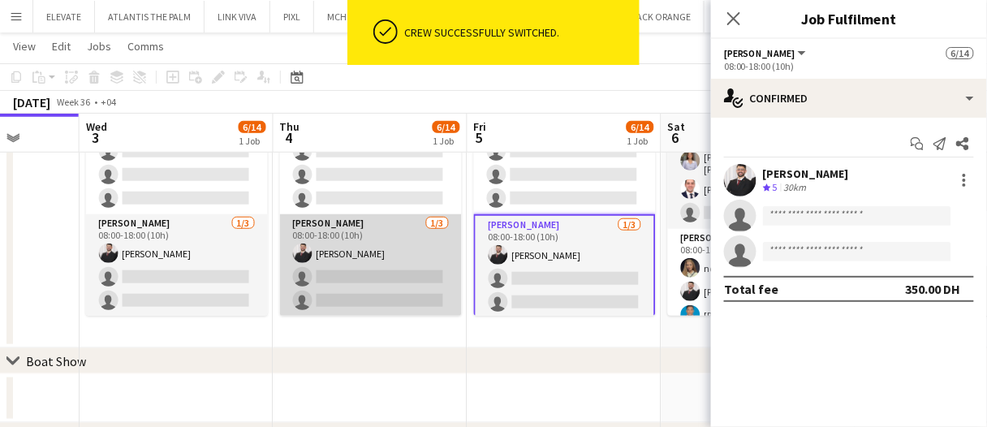
drag, startPoint x: 382, startPoint y: 263, endPoint x: 369, endPoint y: 263, distance: 13.8
click at [382, 263] on app-card-role "Usher 1/3 08:00-18:00 (10h) Radwan Jrish single-neutral-actions single-neutral-…" at bounding box center [371, 265] width 182 height 102
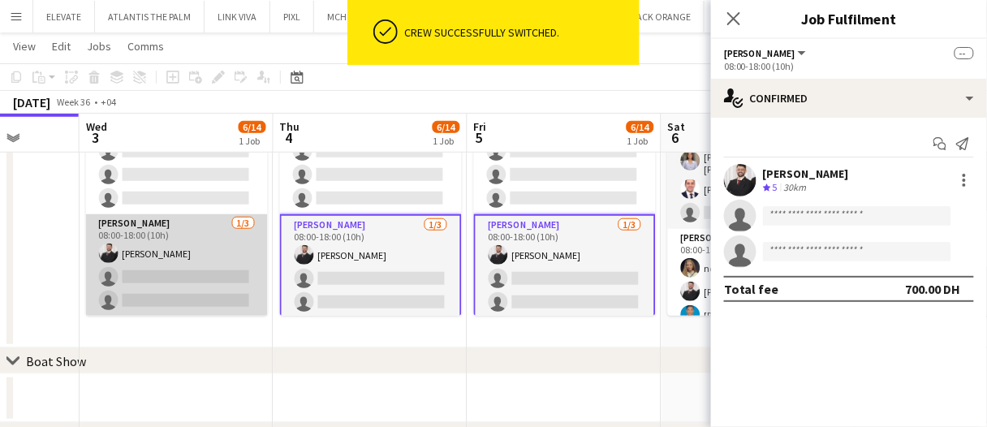
click at [218, 266] on app-card-role "Usher 1/3 08:00-18:00 (10h) Radwan Jrish single-neutral-actions single-neutral-…" at bounding box center [177, 265] width 182 height 102
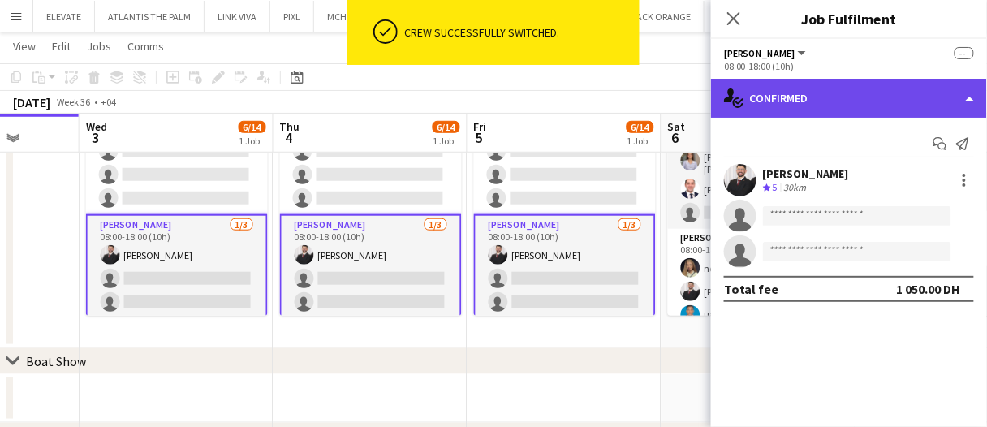
click at [812, 90] on div "single-neutral-actions-check-2 Confirmed" at bounding box center [849, 98] width 276 height 39
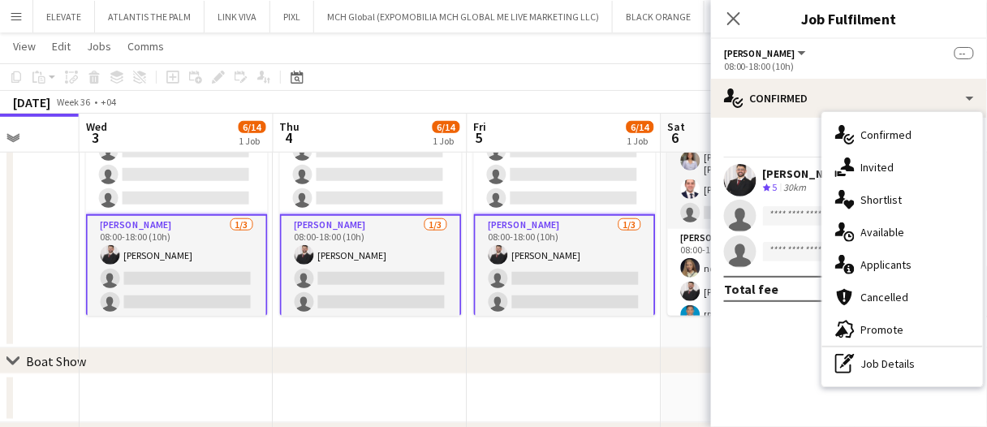
click at [896, 358] on div "pen-write Job Details" at bounding box center [903, 364] width 161 height 32
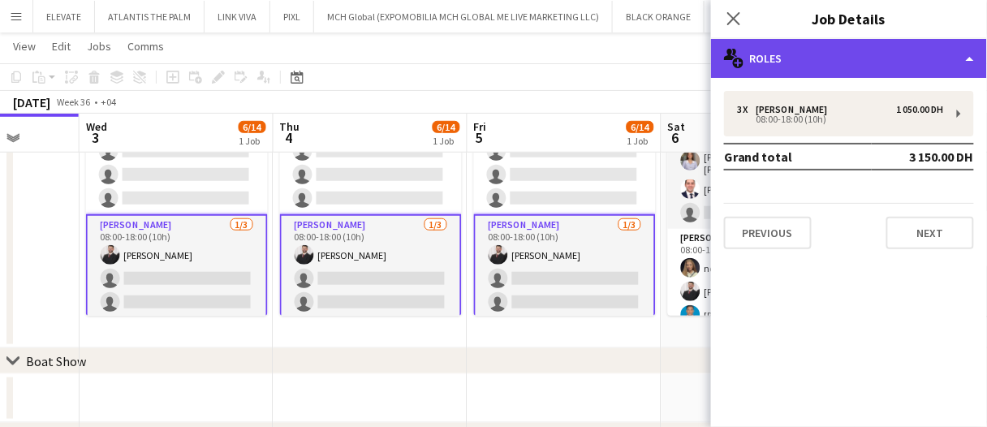
click at [807, 54] on div "multiple-users-add Roles" at bounding box center [849, 58] width 276 height 39
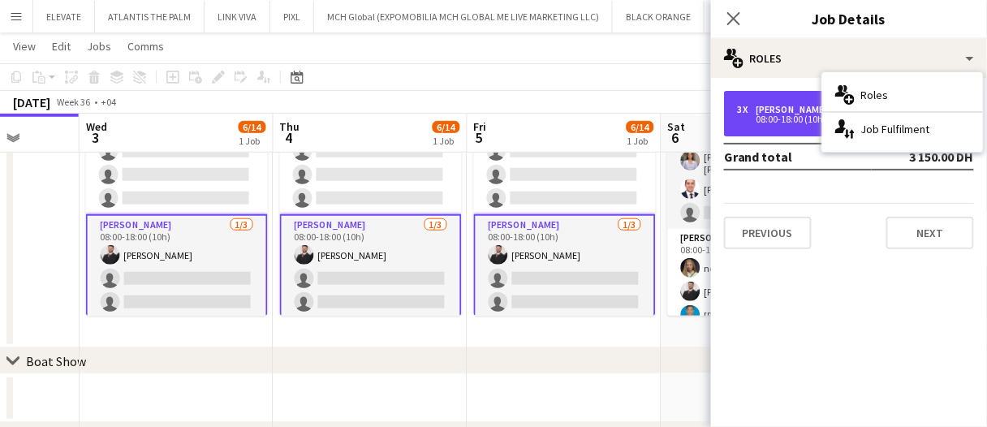
drag, startPoint x: 796, startPoint y: 122, endPoint x: 702, endPoint y: 111, distance: 94.8
click at [796, 122] on div "08:00-18:00 (10h)" at bounding box center [840, 119] width 207 height 8
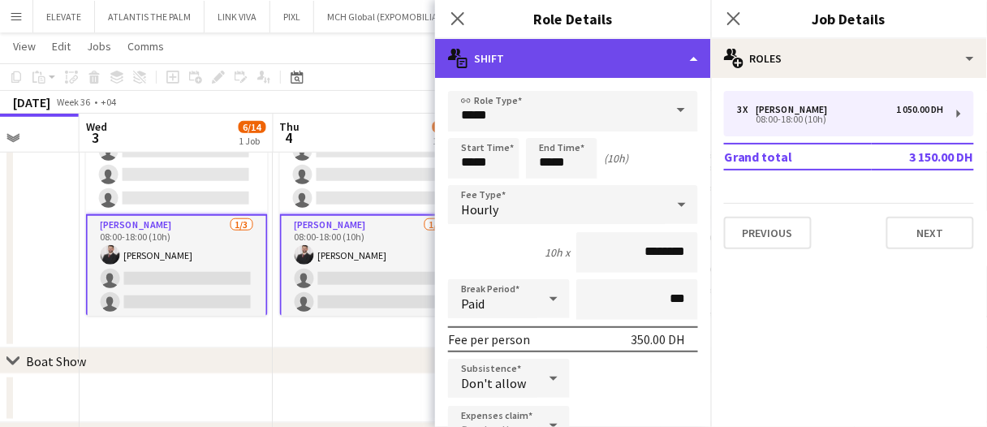
click at [604, 69] on div "multiple-actions-text Shift" at bounding box center [573, 58] width 276 height 39
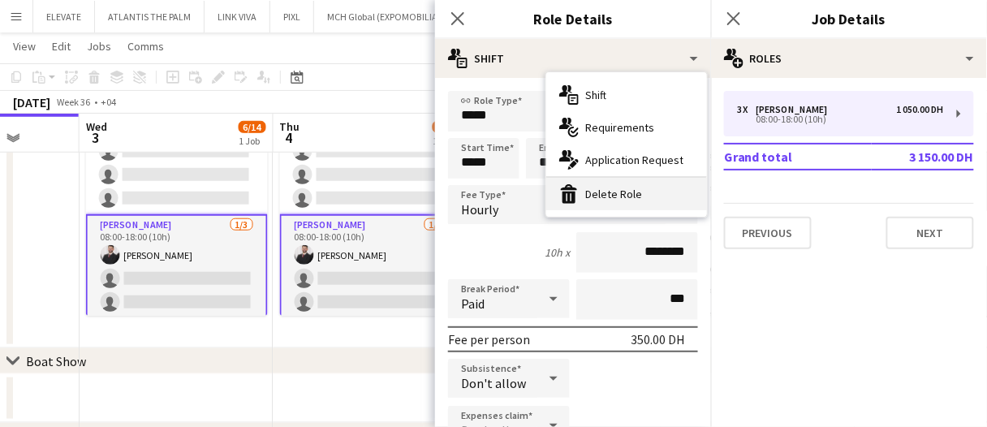
click at [637, 190] on div "bin-2 Delete Role" at bounding box center [627, 194] width 161 height 32
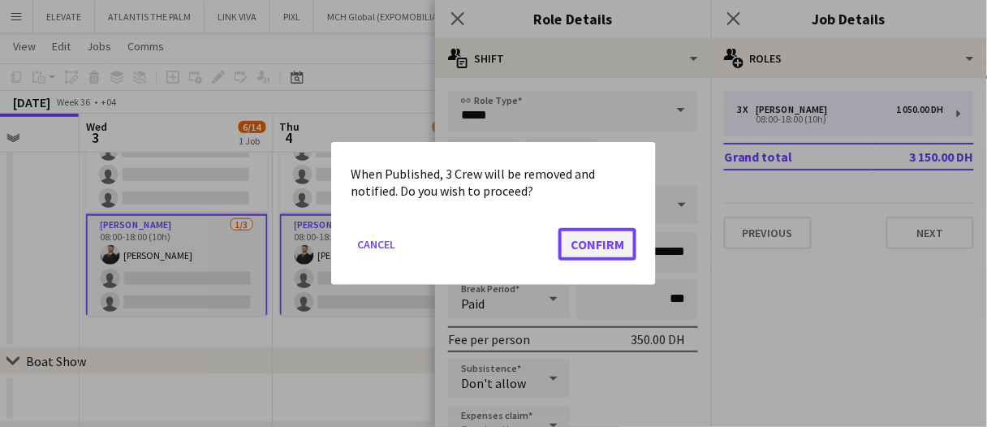
click at [631, 236] on button "Confirm" at bounding box center [598, 244] width 78 height 32
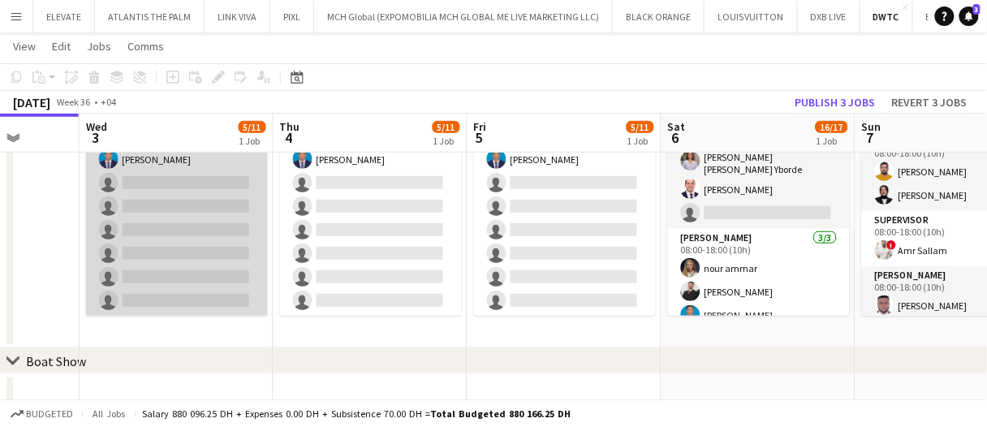
click at [247, 256] on app-card-role "Usher 4/10 08:00-18:00 (10h) Jevas Nangsi Albert Arroyo Iheb Bouzriba Benjamin …" at bounding box center [177, 183] width 182 height 267
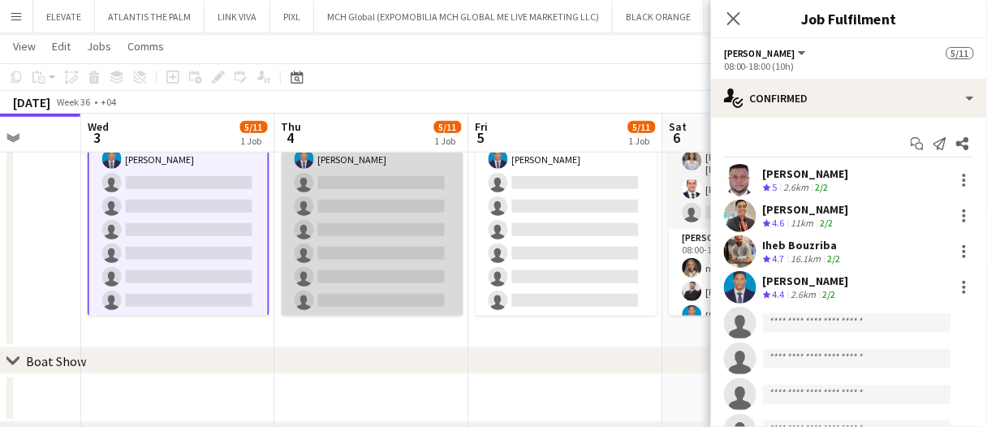
click at [382, 239] on app-card-role "Usher 4/10 08:00-18:00 (10h) Iheb Bouzriba Jevas Nangsi Albert Arroyo Benjamin …" at bounding box center [373, 183] width 182 height 267
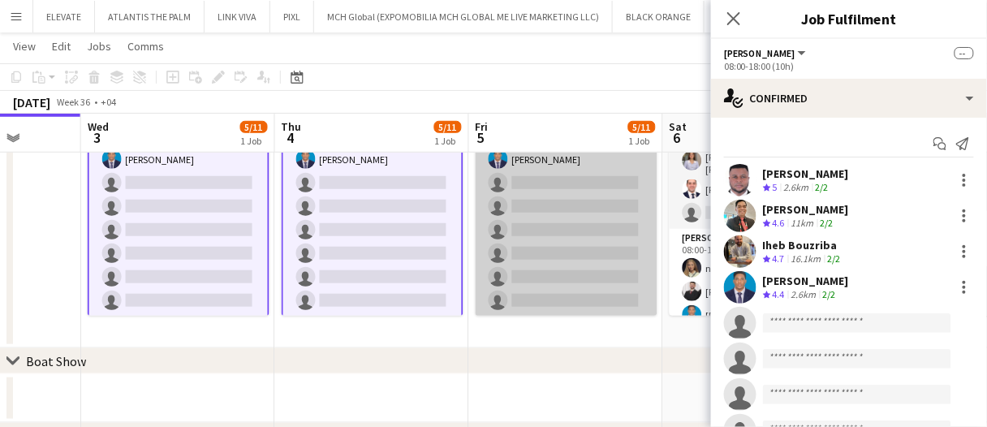
click at [555, 228] on app-card-role "Usher 4/10 08:00-18:00 (10h) Iheb Bouzriba Jevas Nangsi Albert Arroyo Benjamin …" at bounding box center [567, 183] width 182 height 267
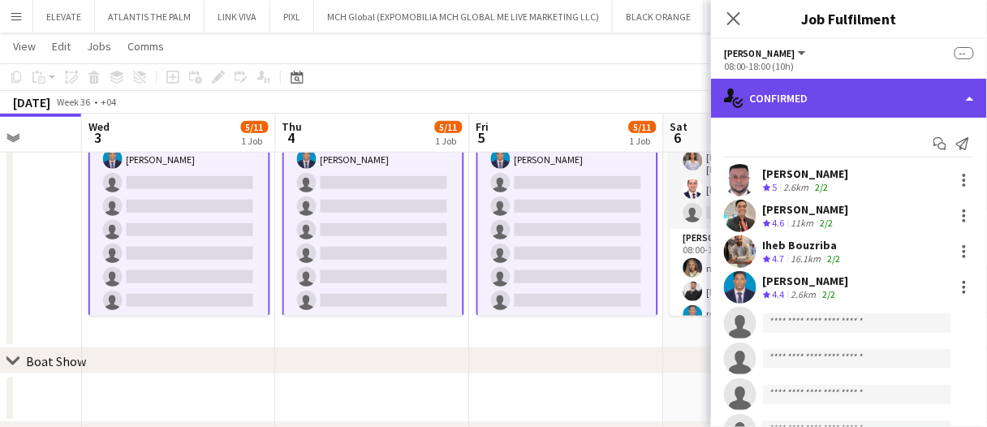
click at [827, 96] on div "single-neutral-actions-check-2 Confirmed" at bounding box center [849, 98] width 276 height 39
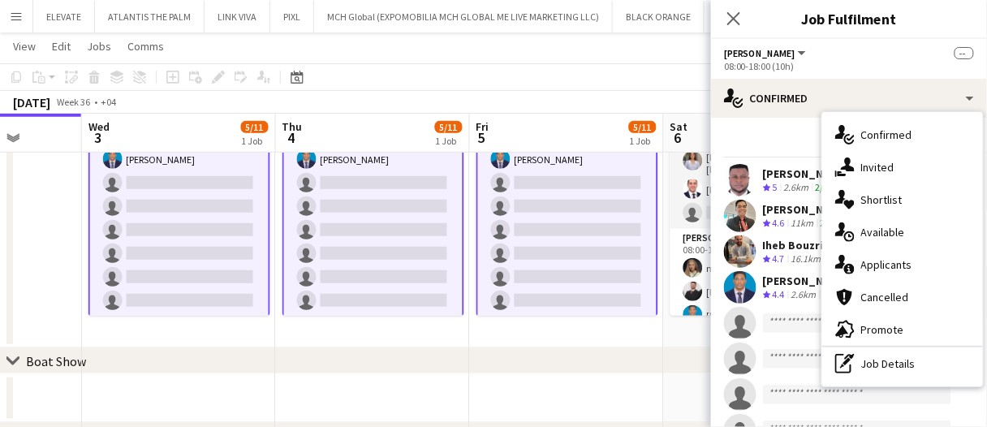
drag, startPoint x: 905, startPoint y: 365, endPoint x: 879, endPoint y: 253, distance: 114.9
click at [905, 365] on div "pen-write Job Details" at bounding box center [903, 364] width 161 height 32
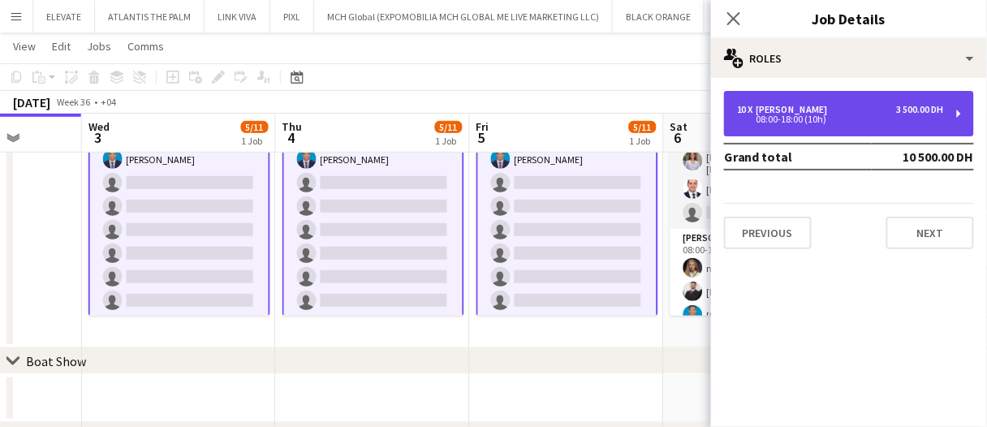
click at [849, 124] on div "10 x Usher 3 500.00 DH 08:00-18:00 (10h)" at bounding box center [849, 113] width 250 height 45
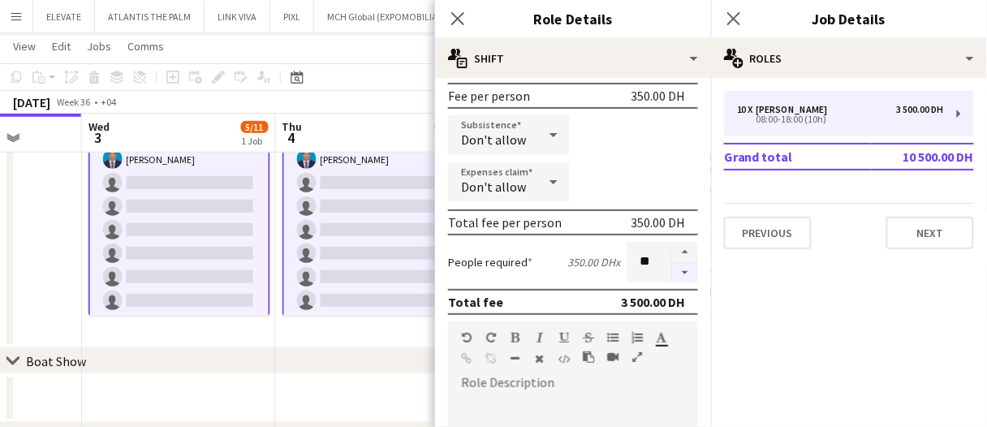
click at [673, 278] on button "button" at bounding box center [685, 273] width 26 height 20
click at [672, 277] on button "button" at bounding box center [685, 273] width 26 height 20
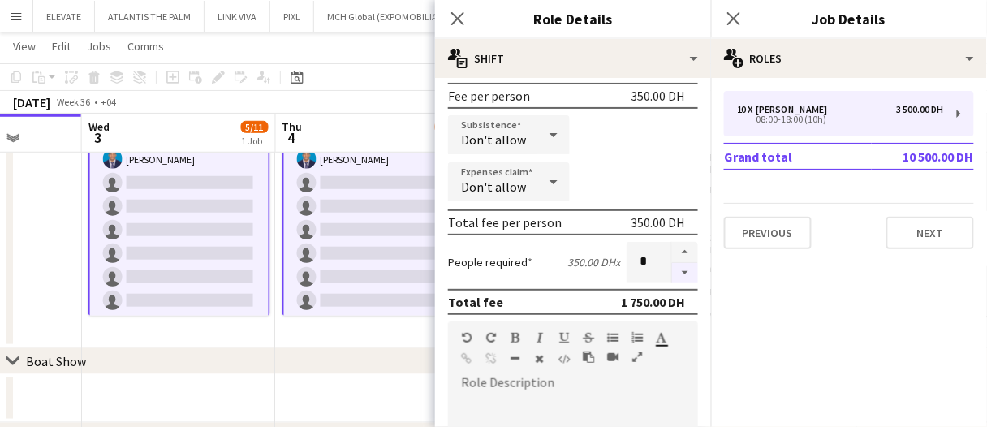
click at [672, 277] on button "button" at bounding box center [685, 273] width 26 height 20
type input "*"
click at [672, 277] on div at bounding box center [685, 262] width 27 height 41
click at [363, 373] on div "chevron-right Boat Show" at bounding box center [493, 361] width 987 height 26
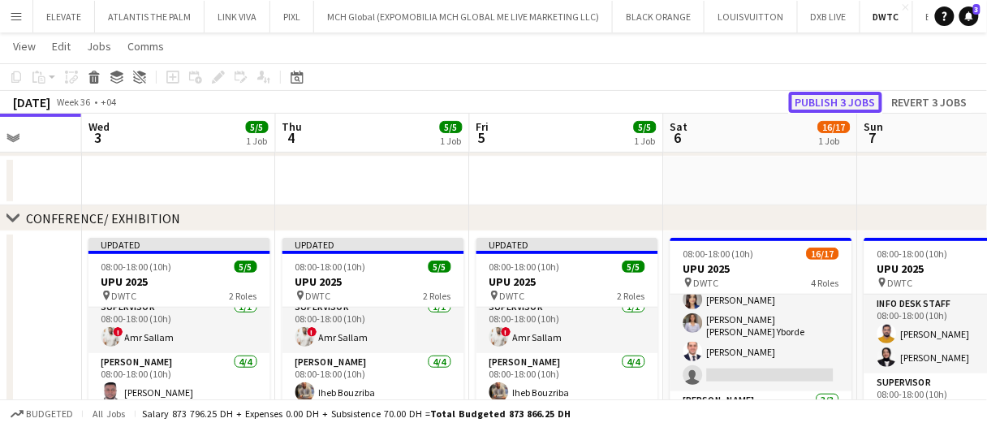
click at [836, 97] on button "Publish 3 jobs" at bounding box center [835, 102] width 93 height 21
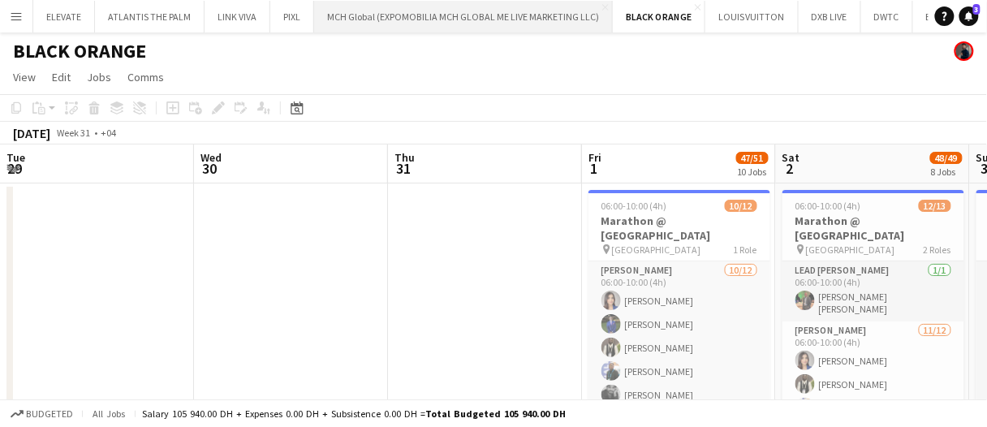
scroll to position [0, 497]
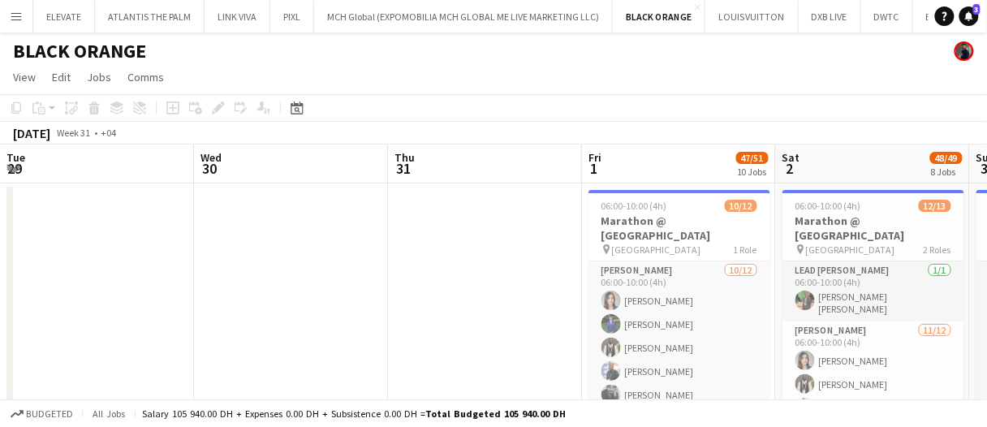
scroll to position [0, 497]
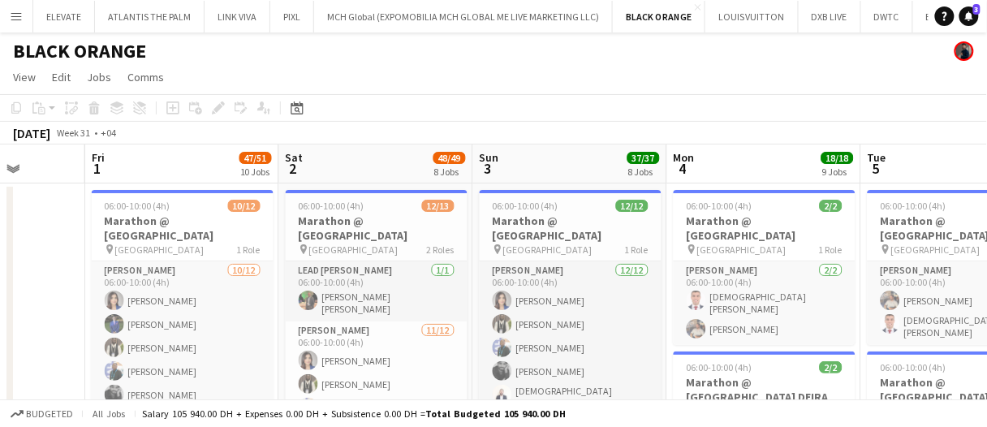
drag, startPoint x: 19, startPoint y: 22, endPoint x: 24, endPoint y: 44, distance: 22.7
click at [19, 22] on app-icon "Menu" at bounding box center [16, 16] width 13 height 13
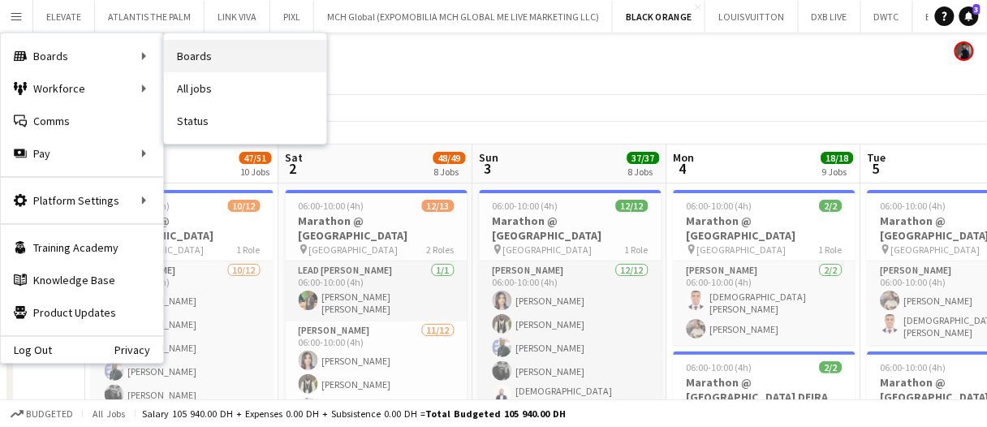
click at [192, 54] on link "Boards" at bounding box center [245, 56] width 162 height 32
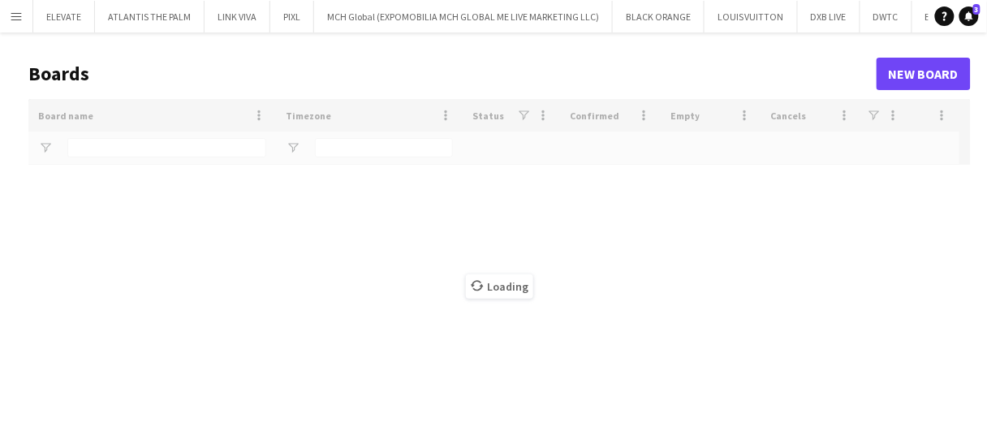
type input "****"
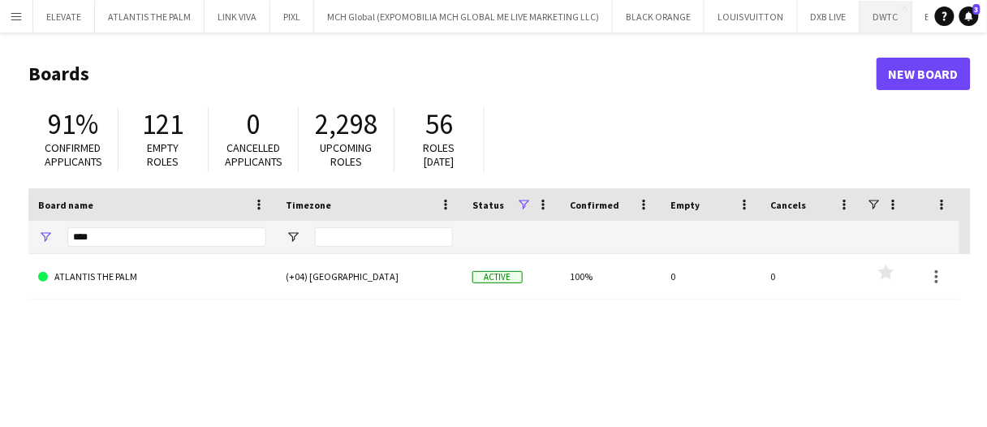
click at [881, 16] on button "DWTC Close" at bounding box center [887, 17] width 52 height 32
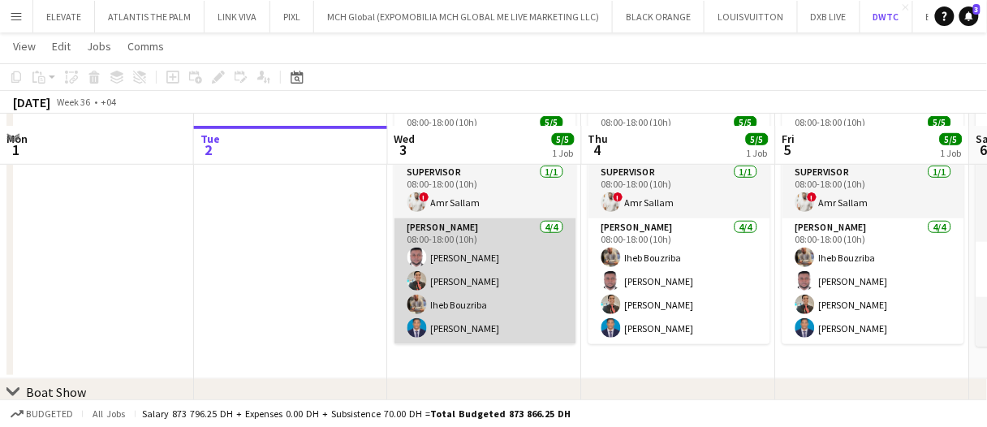
scroll to position [244, 0]
